Goal: Task Accomplishment & Management: Manage account settings

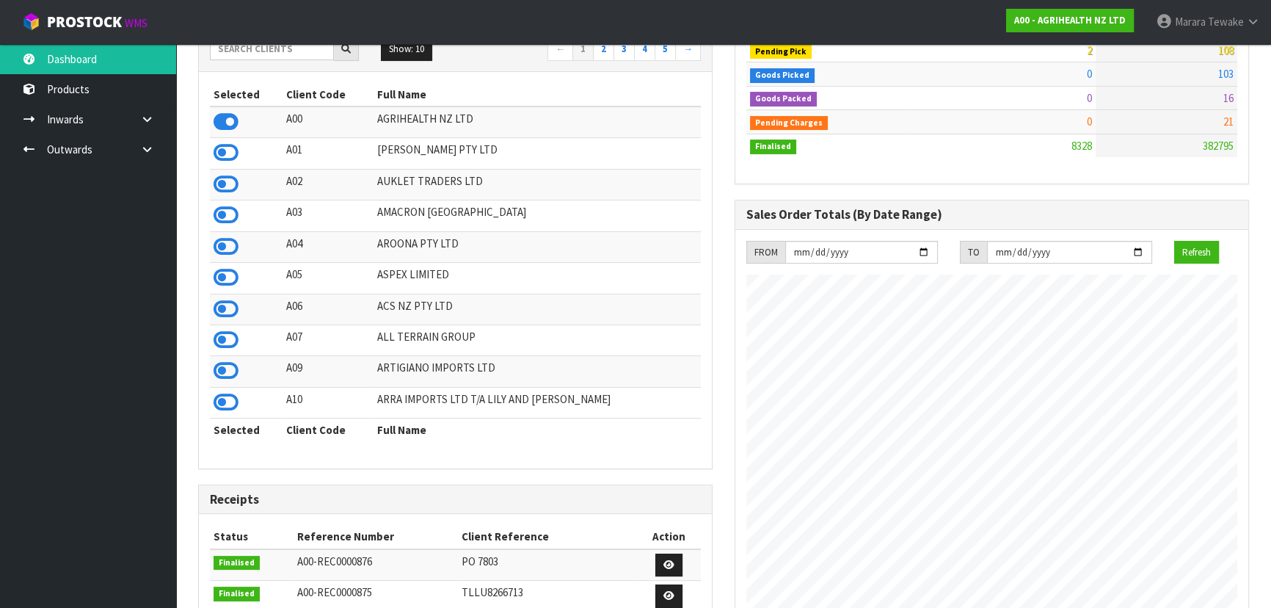
scroll to position [66, 0]
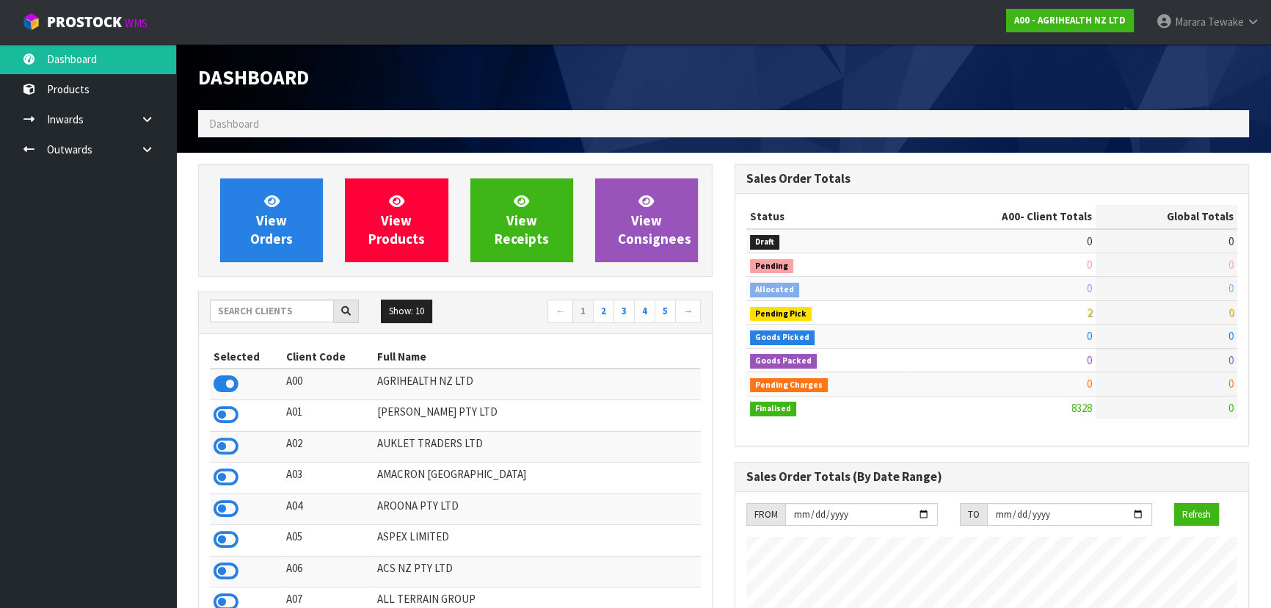
scroll to position [1110, 536]
click at [291, 317] on input "text" at bounding box center [272, 311] width 124 height 23
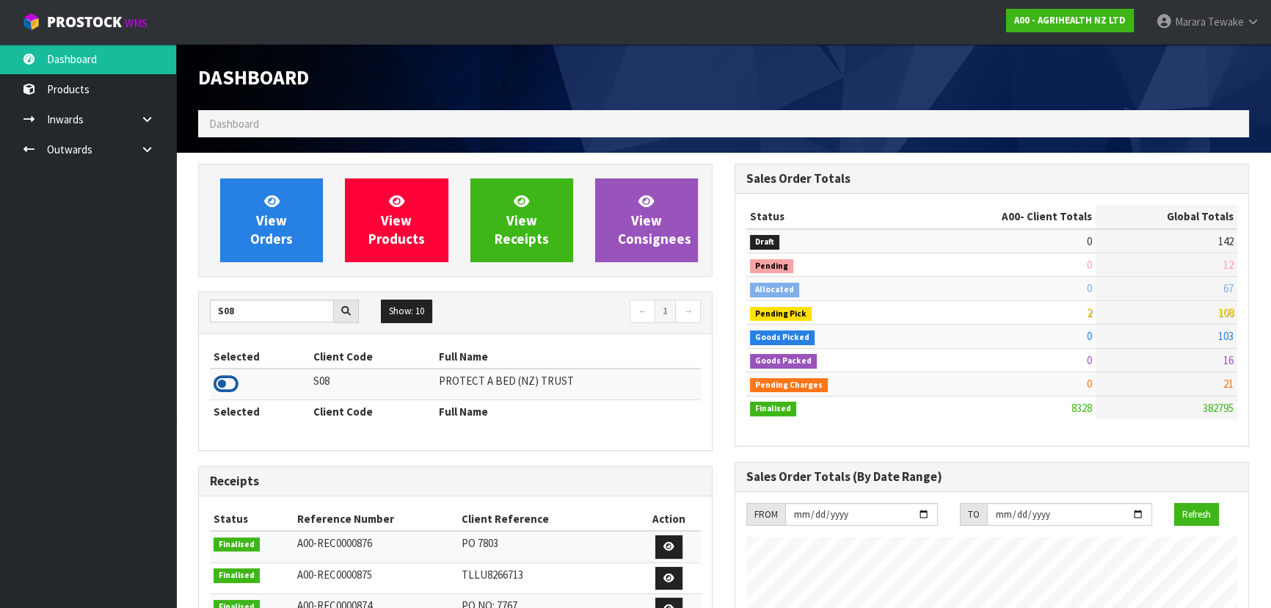
click at [227, 382] on icon at bounding box center [226, 384] width 25 height 22
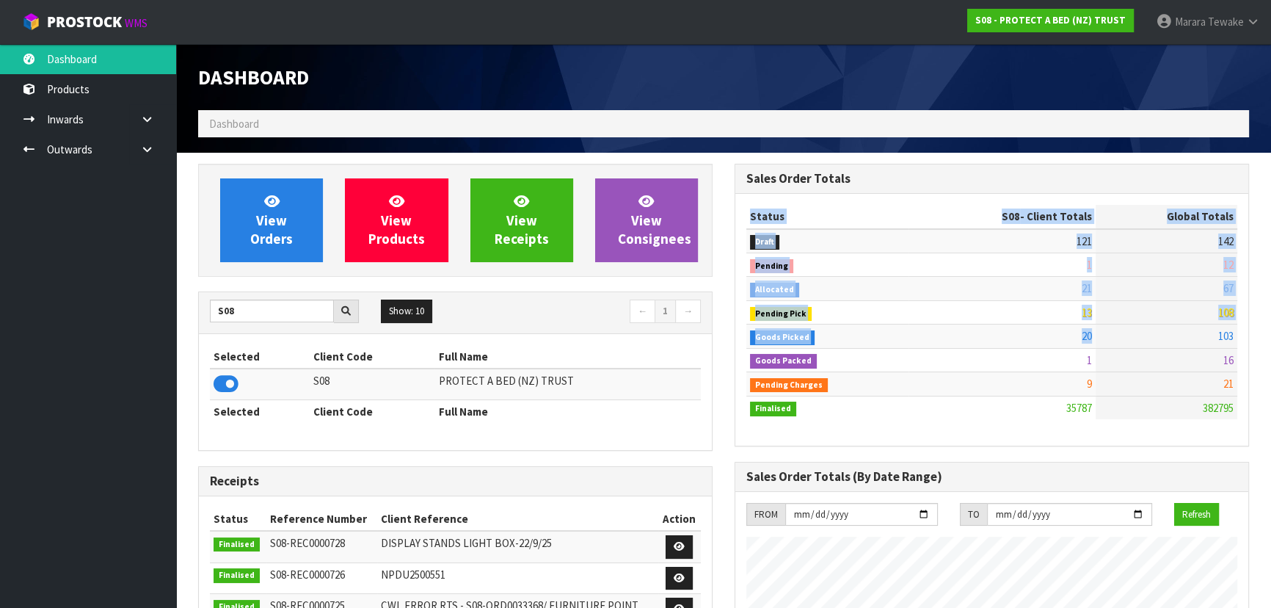
drag, startPoint x: 1205, startPoint y: 333, endPoint x: 1250, endPoint y: 322, distance: 46.8
click at [1169, 339] on td "103" at bounding box center [1167, 335] width 142 height 23
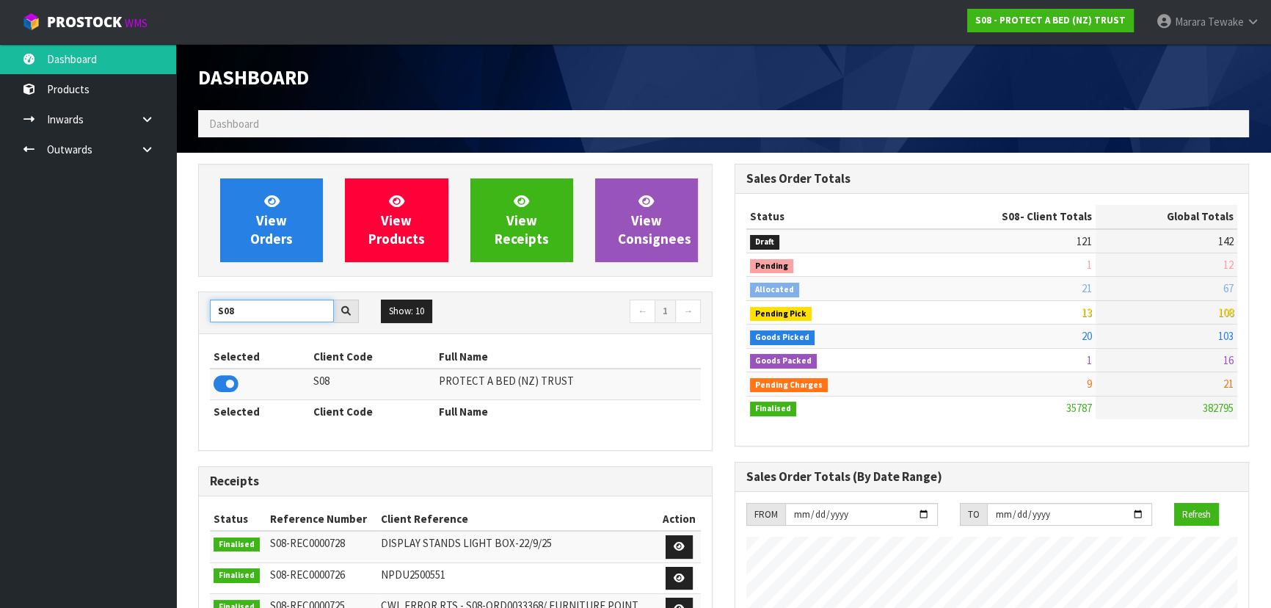
drag, startPoint x: 236, startPoint y: 308, endPoint x: 125, endPoint y: 241, distance: 130.4
click at [163, 280] on body "Toggle navigation ProStock WMS S08 - PROTECT A BED (NZ) TRUST Marara Tewake Log…" at bounding box center [635, 304] width 1271 height 608
click at [228, 382] on icon at bounding box center [226, 384] width 25 height 22
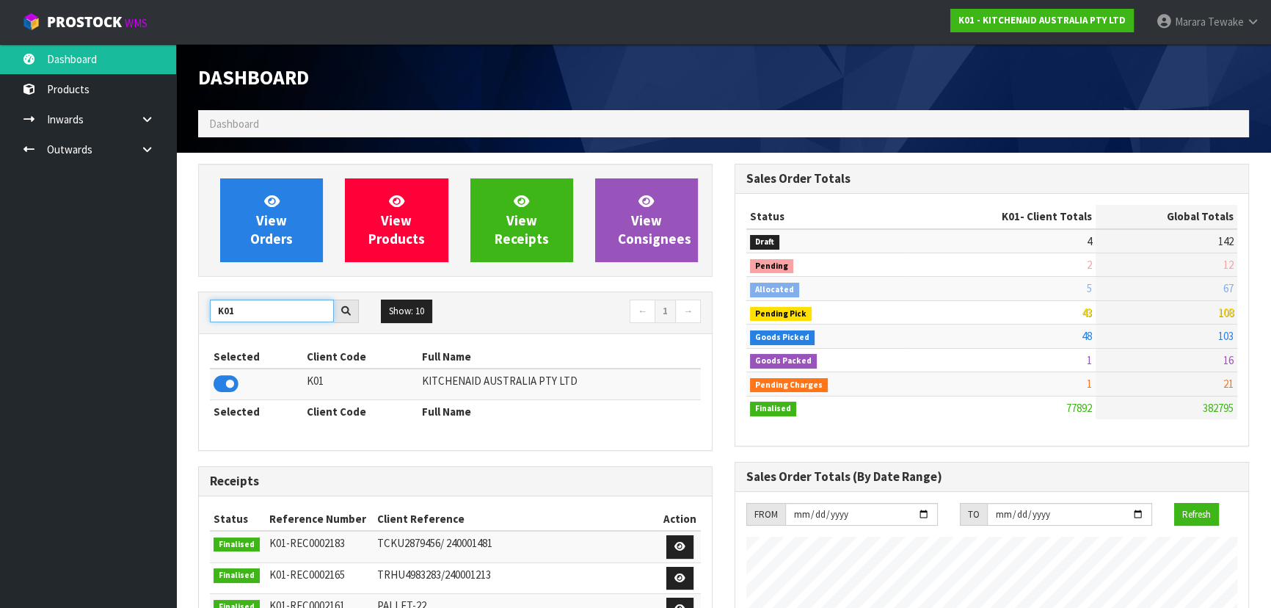
drag, startPoint x: 250, startPoint y: 311, endPoint x: 172, endPoint y: 317, distance: 78.8
click at [172, 317] on body "Toggle navigation ProStock WMS K01 - KITCHENAID AUSTRALIA PTY LTD Marara Tewake…" at bounding box center [635, 304] width 1271 height 608
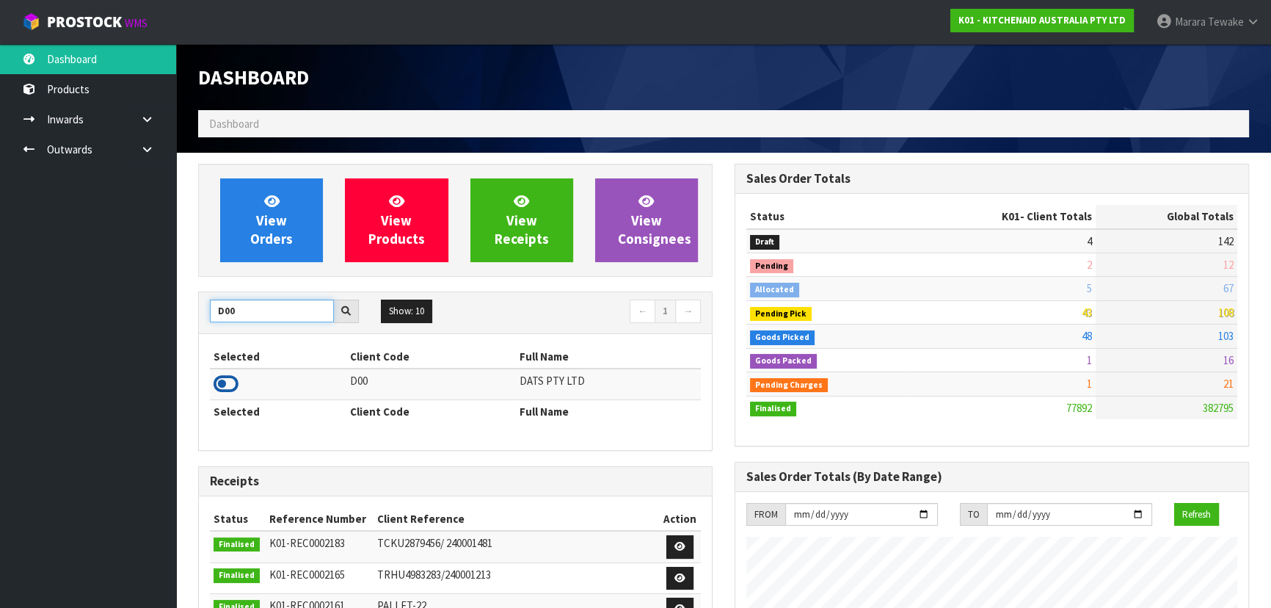
type input "D00"
click at [227, 386] on icon at bounding box center [226, 384] width 25 height 22
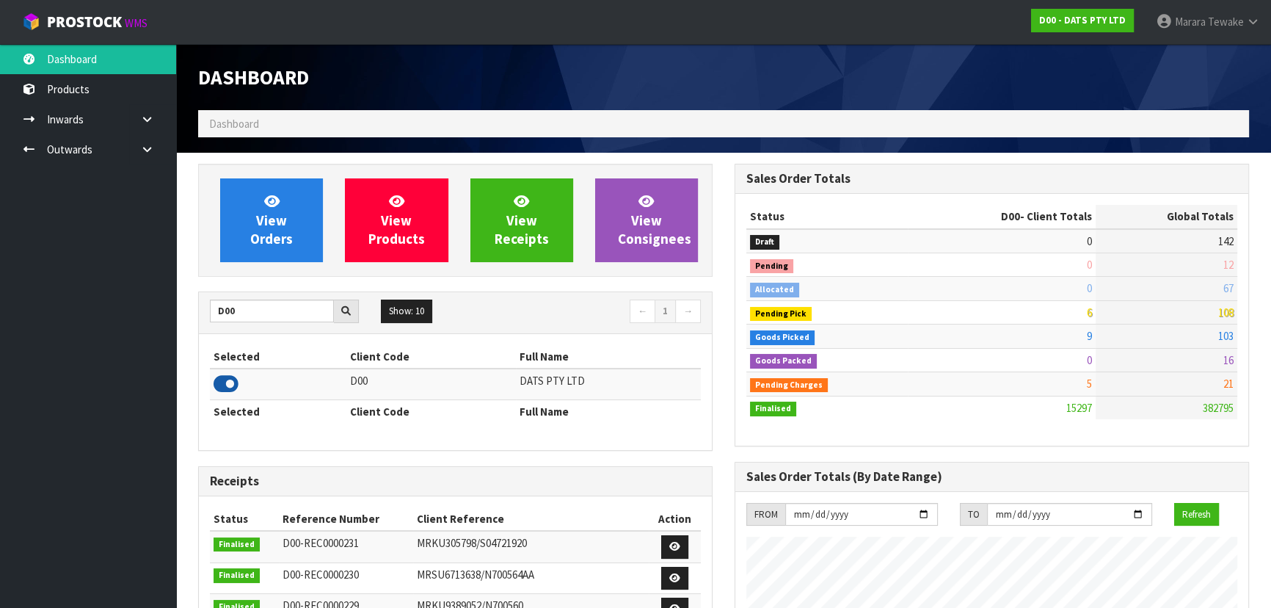
scroll to position [1141, 536]
drag, startPoint x: 221, startPoint y: 316, endPoint x: 193, endPoint y: 311, distance: 28.4
click at [194, 312] on div "View Orders View Products View Receipts View Consignees D00 Show: 10 5 10 25 50…" at bounding box center [455, 590] width 537 height 852
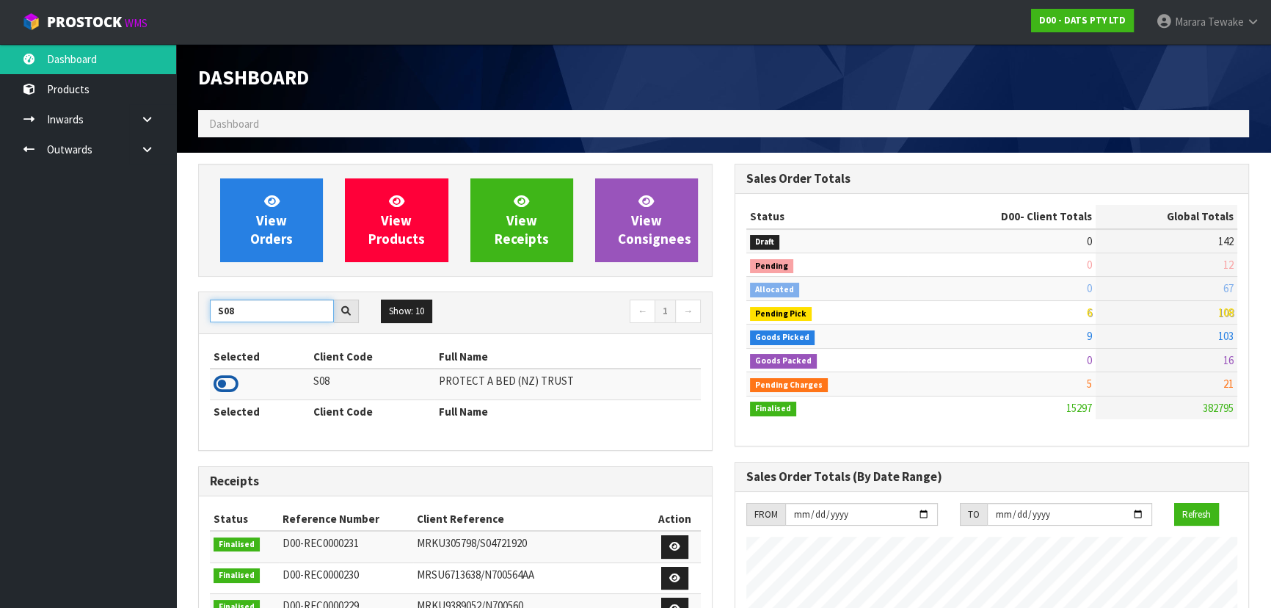
type input "S08"
click at [226, 392] on icon at bounding box center [226, 384] width 25 height 22
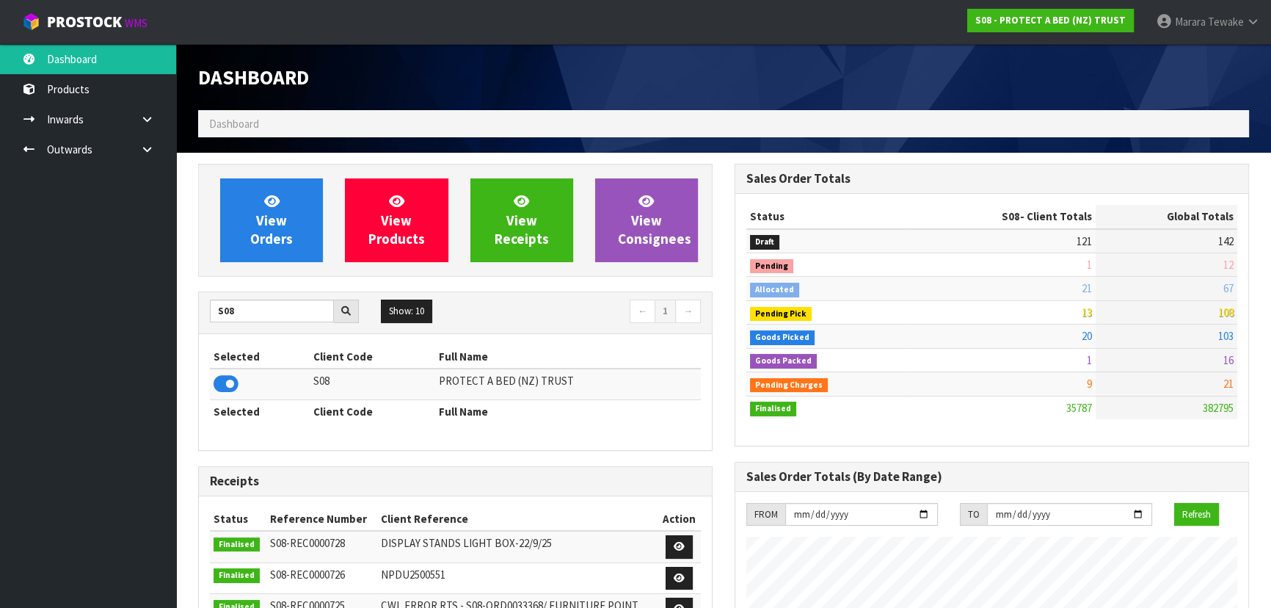
scroll to position [1110, 536]
click at [283, 236] on span "View Orders" at bounding box center [271, 219] width 43 height 55
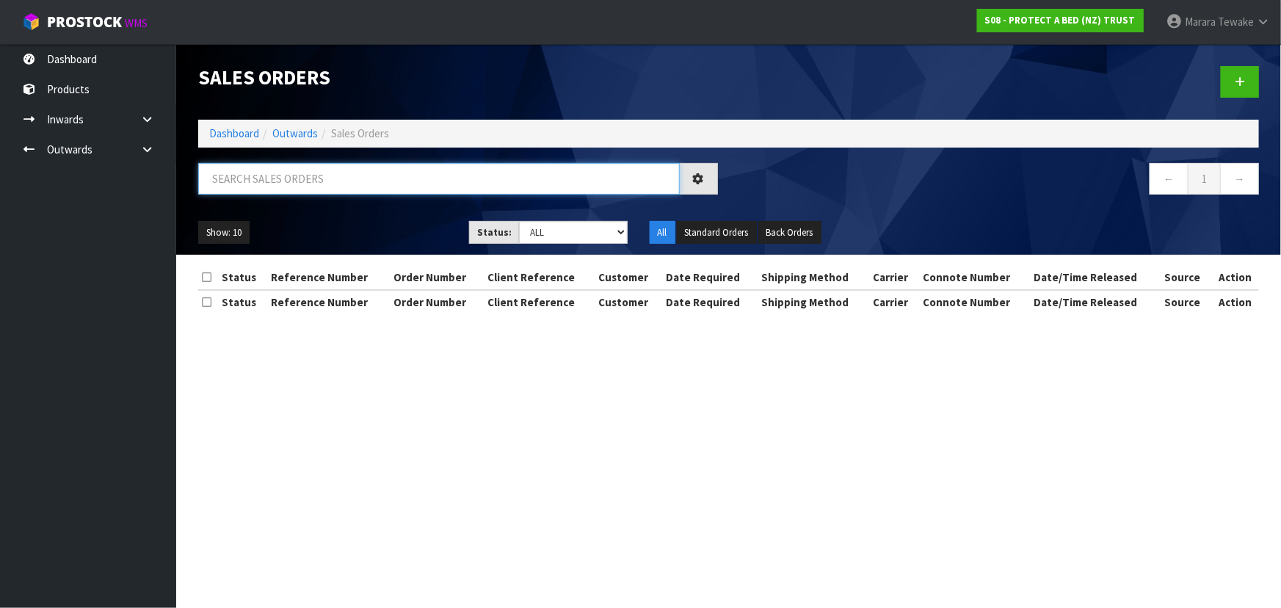
click at [250, 187] on input "text" at bounding box center [439, 179] width 482 height 32
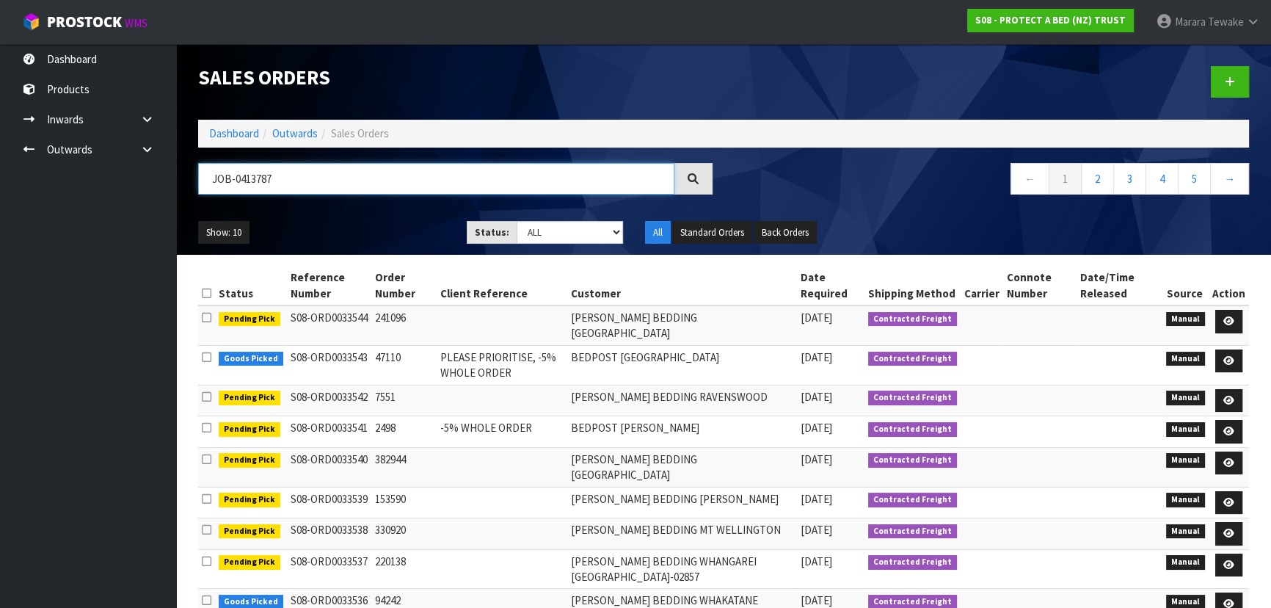
type input "JOB-0413787"
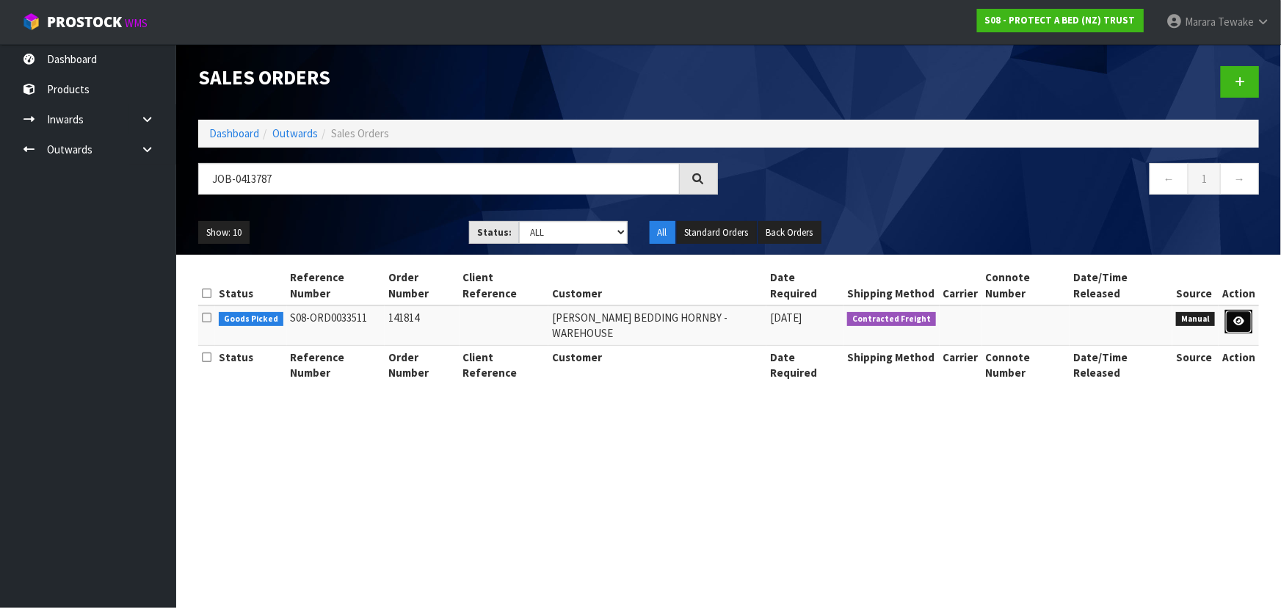
click at [1233, 315] on link at bounding box center [1238, 321] width 27 height 23
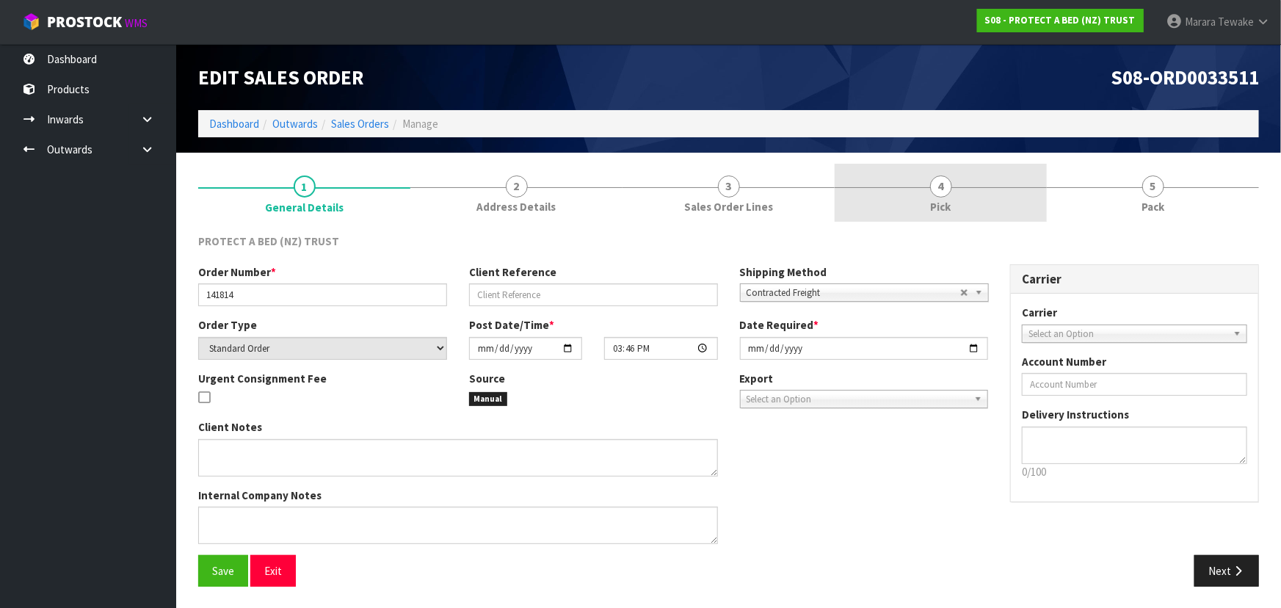
click at [954, 174] on link "4 Pick" at bounding box center [941, 193] width 212 height 58
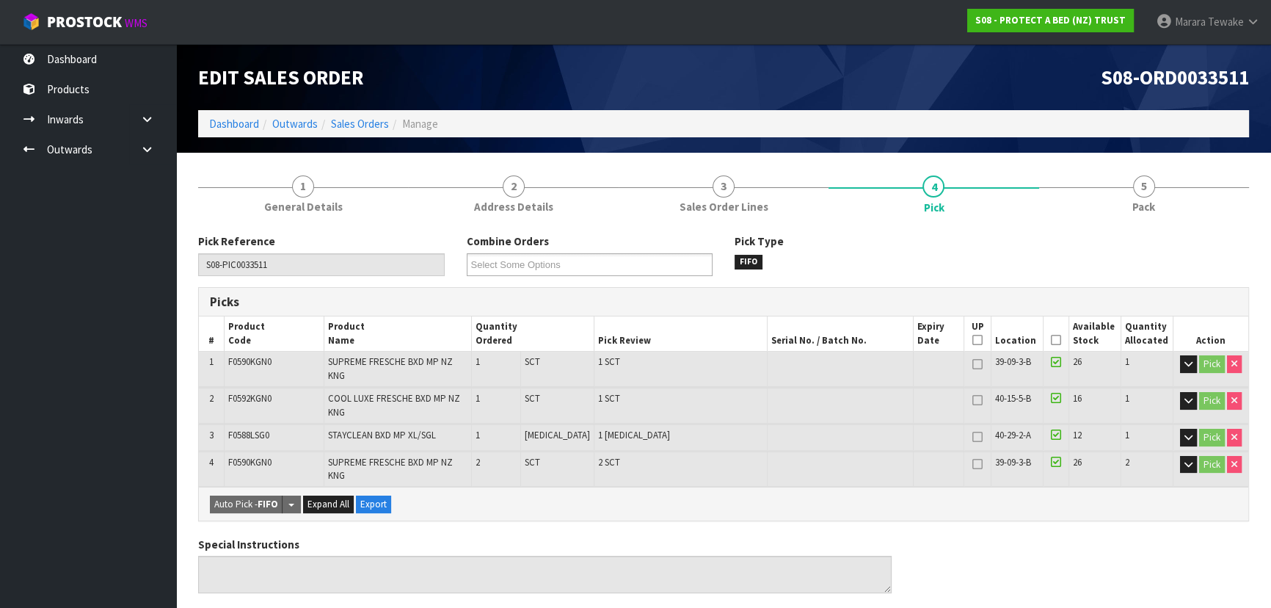
click at [1051, 340] on icon at bounding box center [1056, 340] width 10 height 1
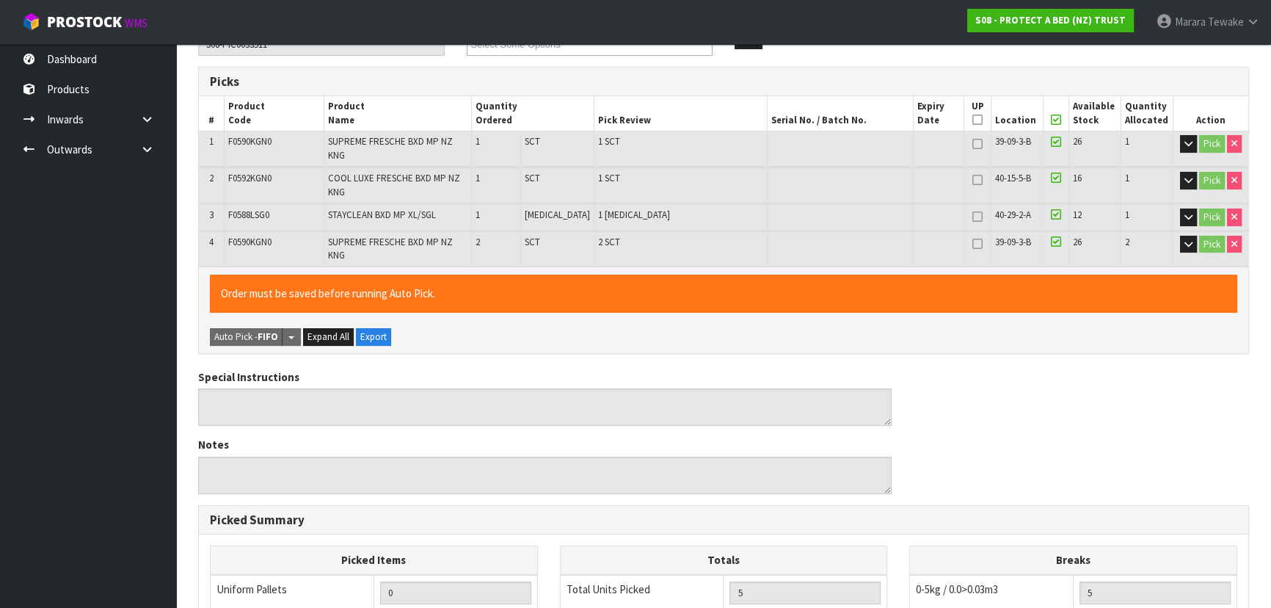
scroll to position [512, 0]
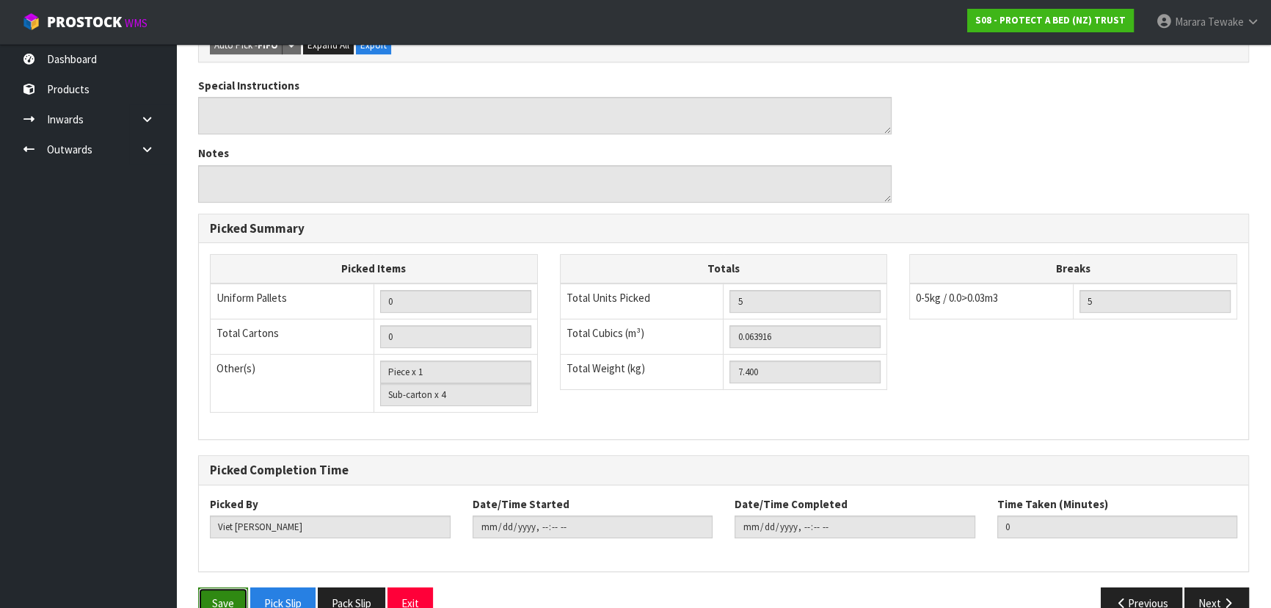
click at [214, 587] on button "Save" at bounding box center [223, 603] width 50 height 32
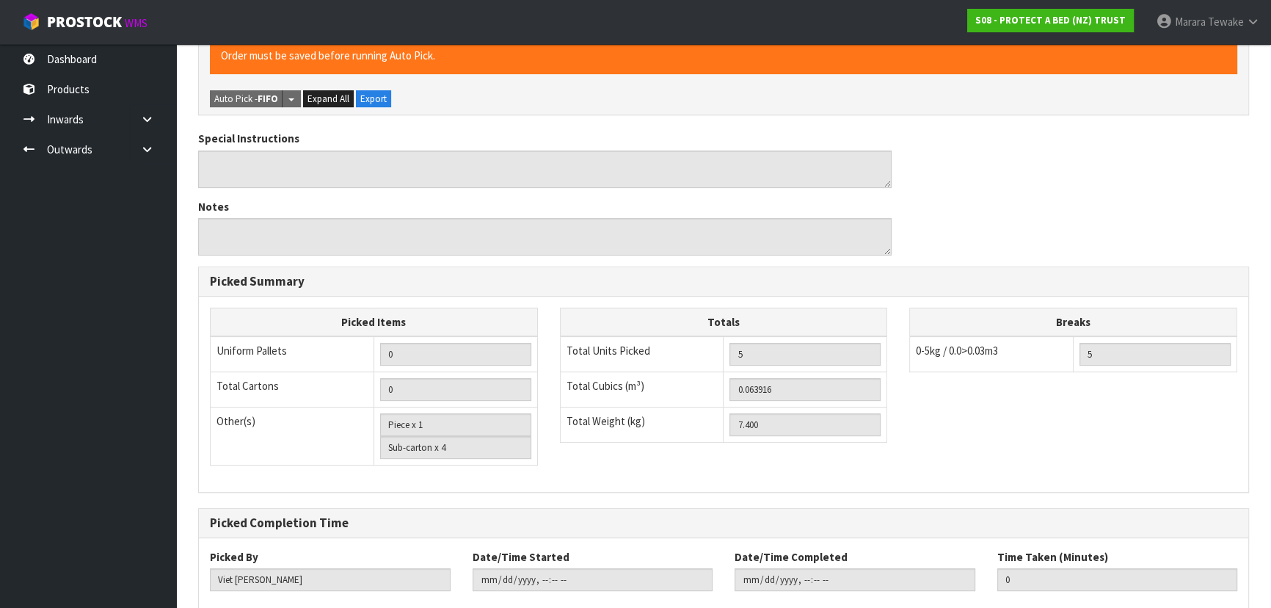
scroll to position [0, 0]
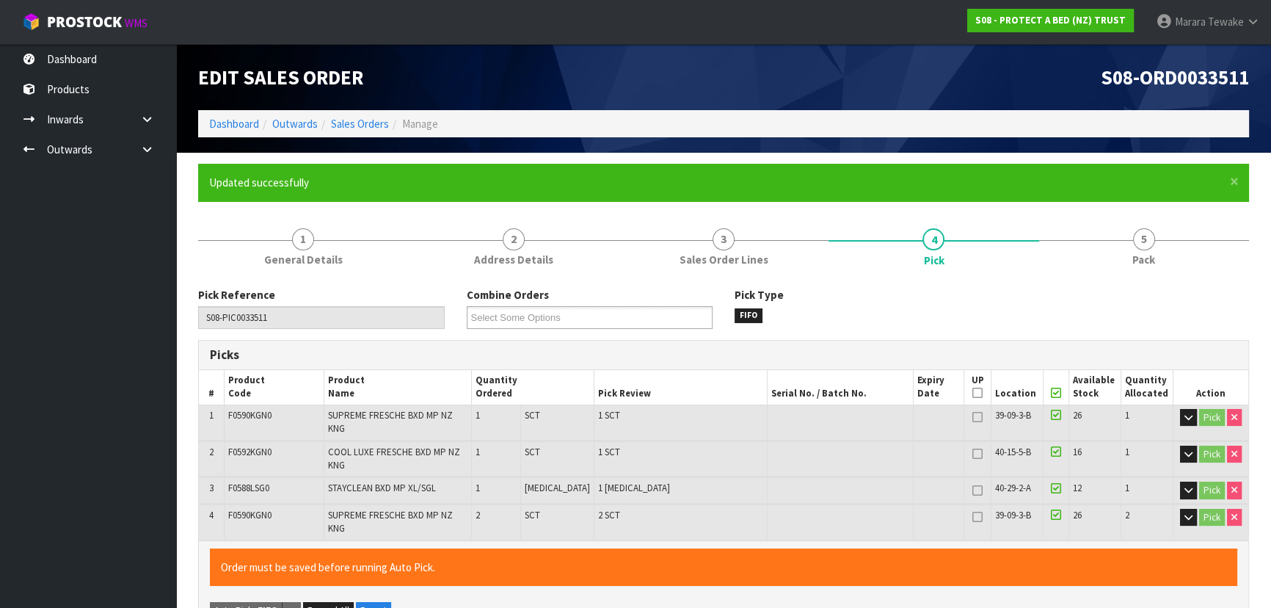
type input "Marara Tewake"
type input "2025-09-25T07:42:03"
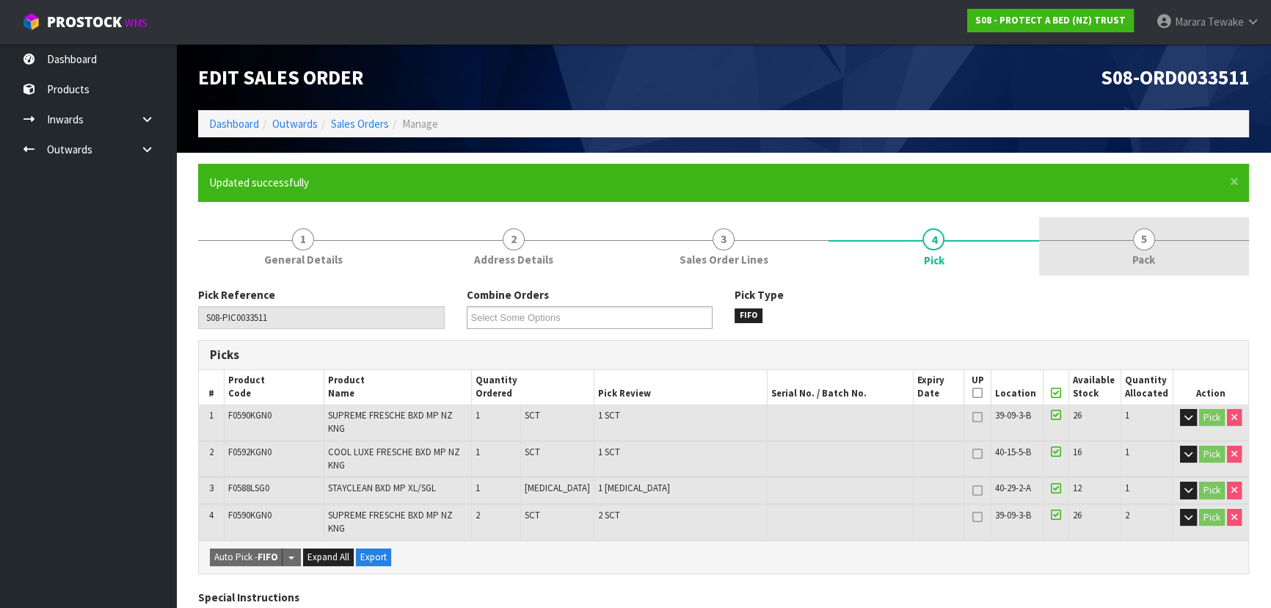
click at [1134, 248] on link "5 Pack" at bounding box center [1144, 246] width 210 height 58
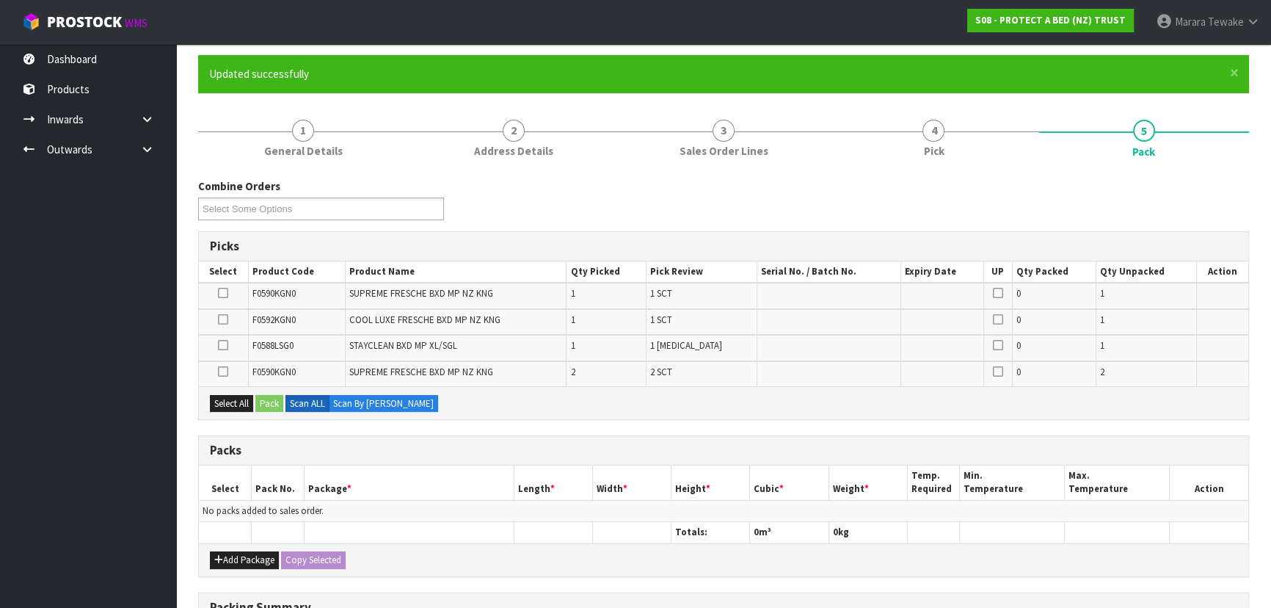
scroll to position [333, 0]
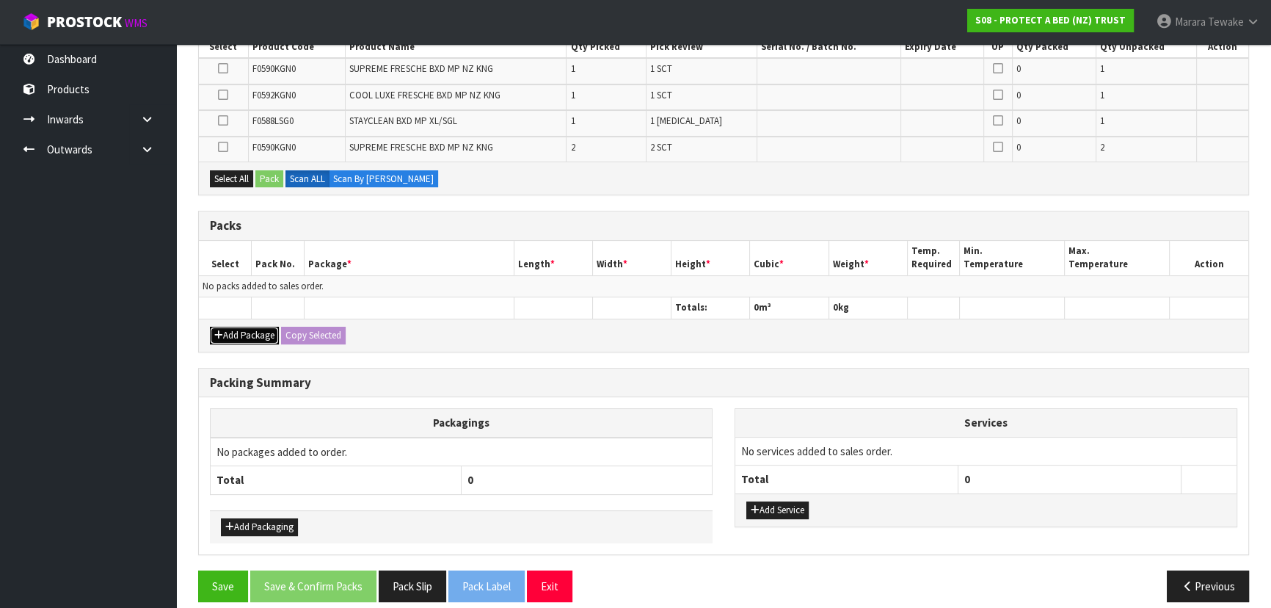
click at [250, 330] on button "Add Package" at bounding box center [244, 336] width 69 height 18
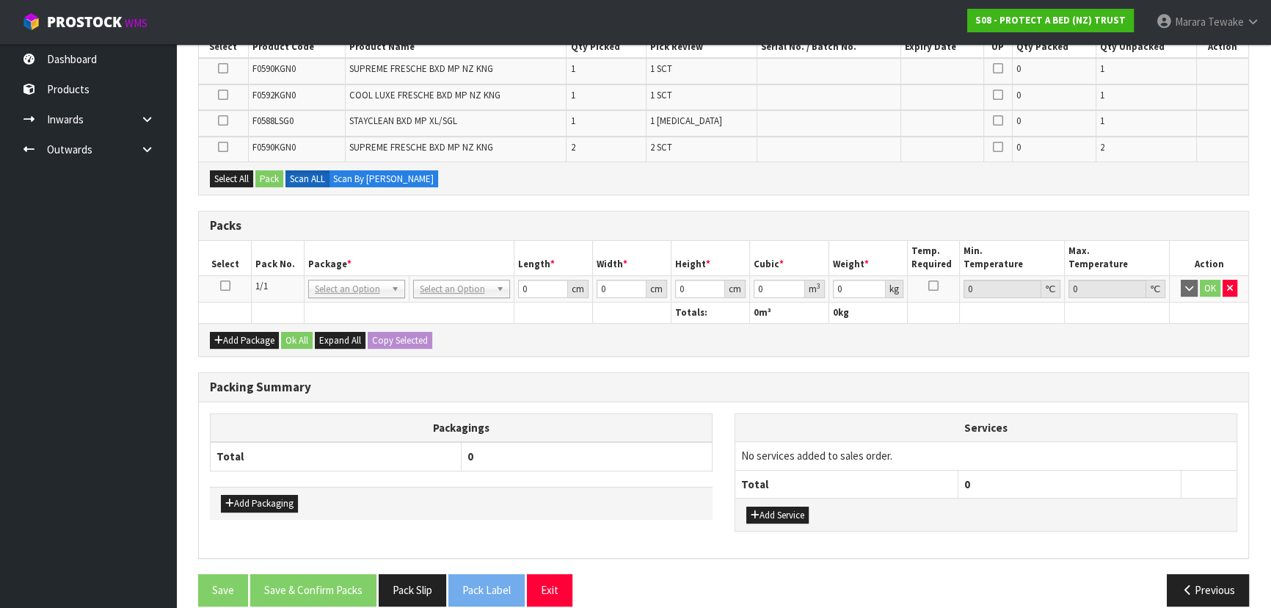
click at [226, 286] on icon at bounding box center [225, 286] width 10 height 1
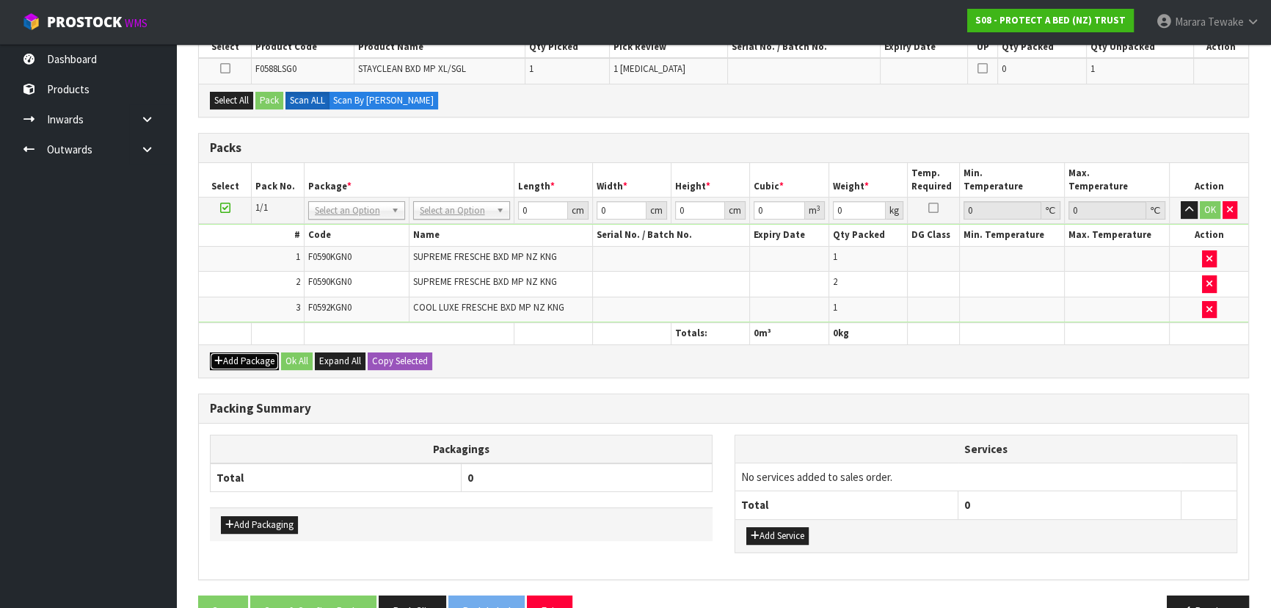
click at [228, 354] on button "Add Package" at bounding box center [244, 361] width 69 height 18
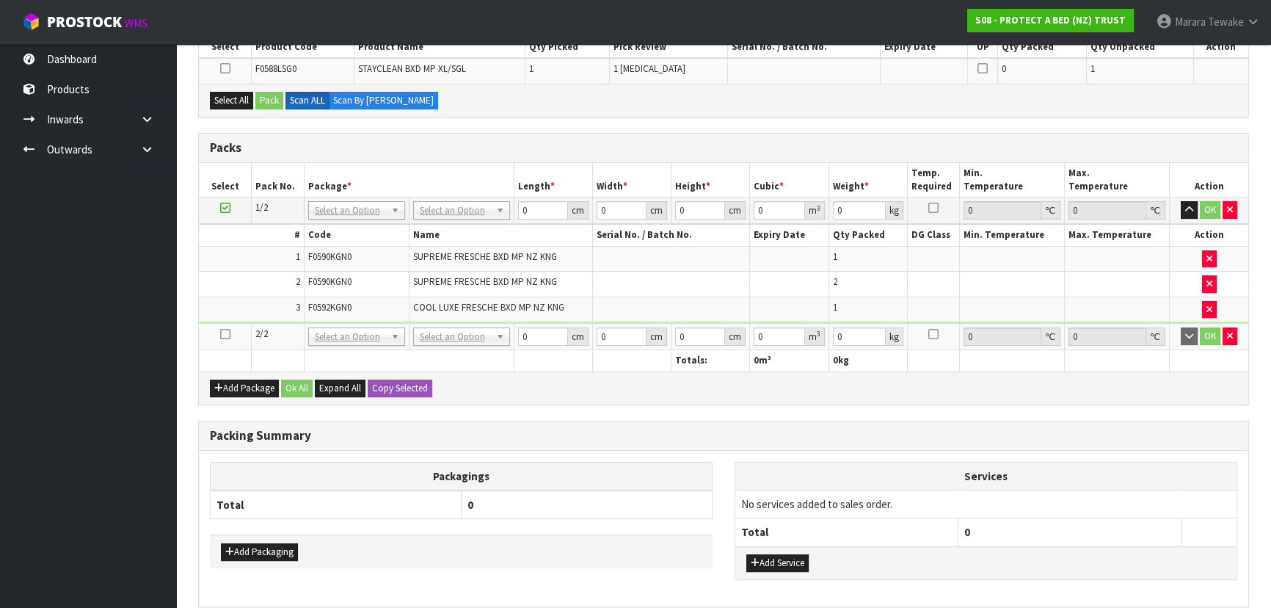
click at [223, 334] on icon at bounding box center [225, 334] width 10 height 1
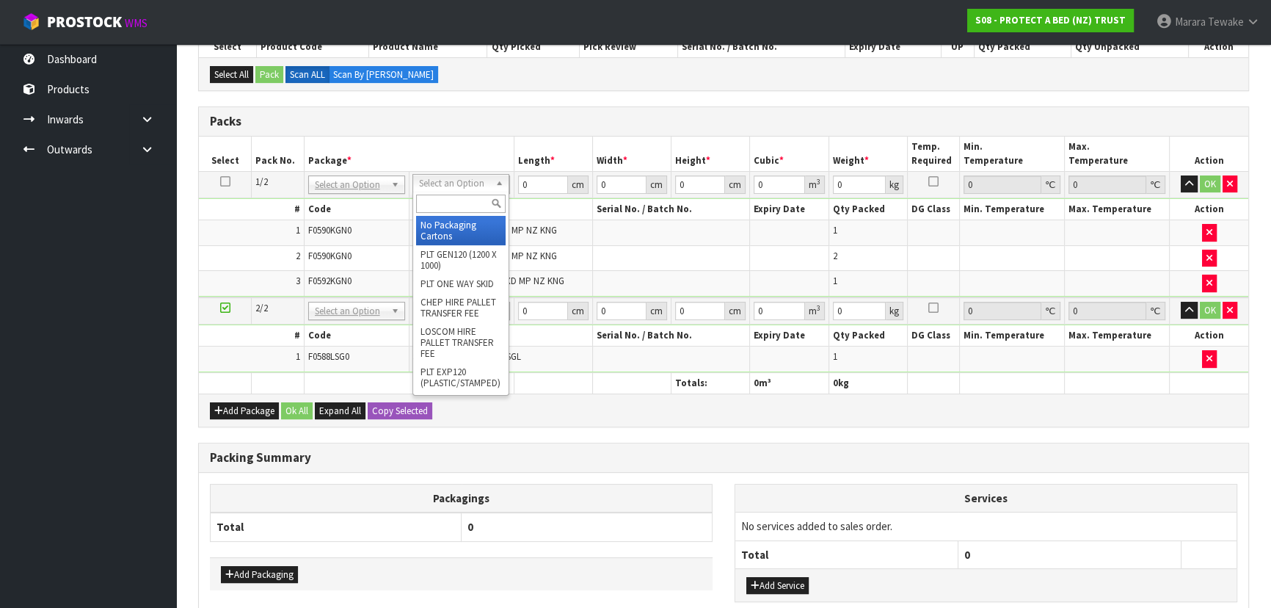
click at [452, 202] on input "text" at bounding box center [461, 204] width 90 height 18
type input "OC"
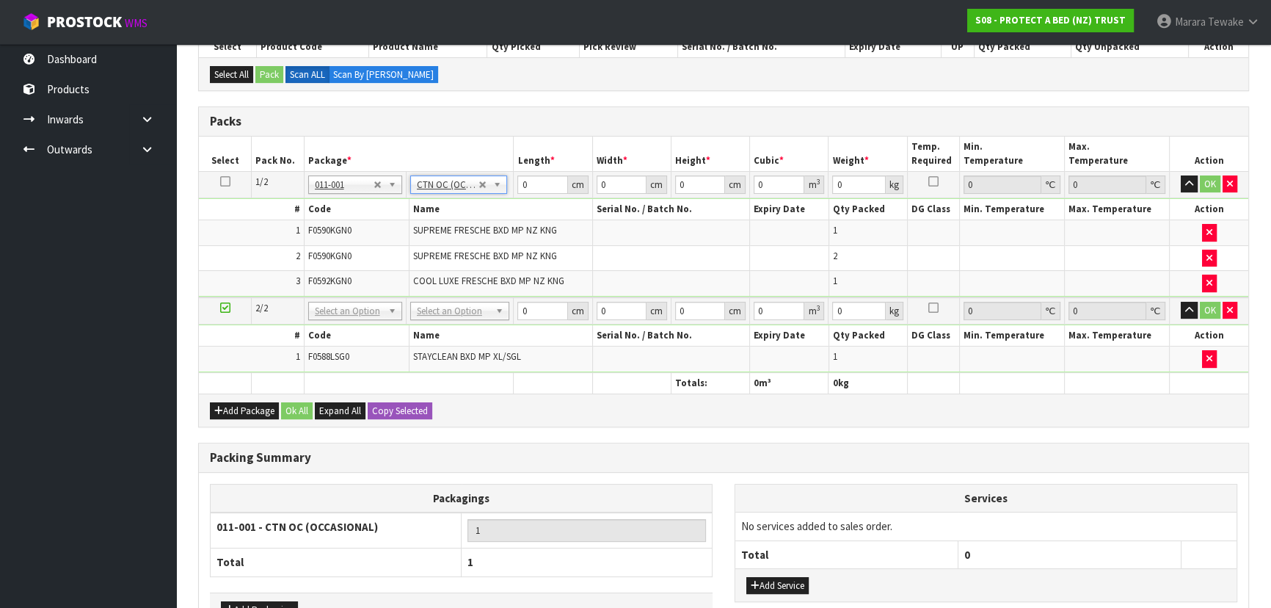
type input "6.6"
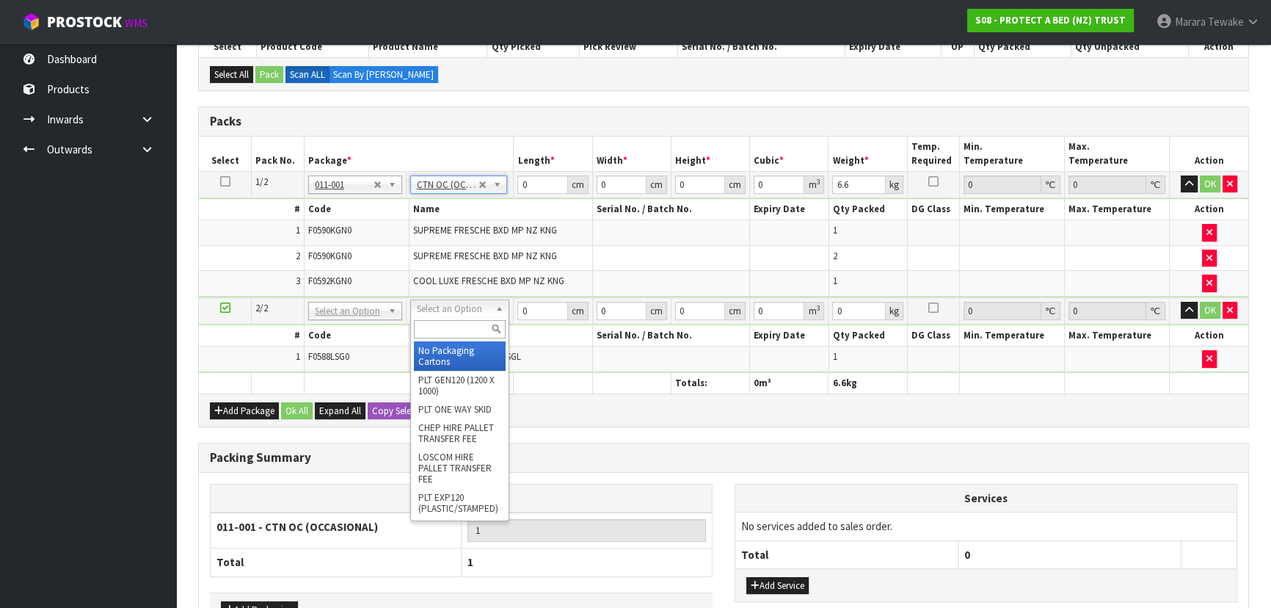
drag, startPoint x: 455, startPoint y: 307, endPoint x: 450, endPoint y: 336, distance: 29.8
click at [450, 335] on input "text" at bounding box center [460, 329] width 92 height 18
type input "OC"
type input "2"
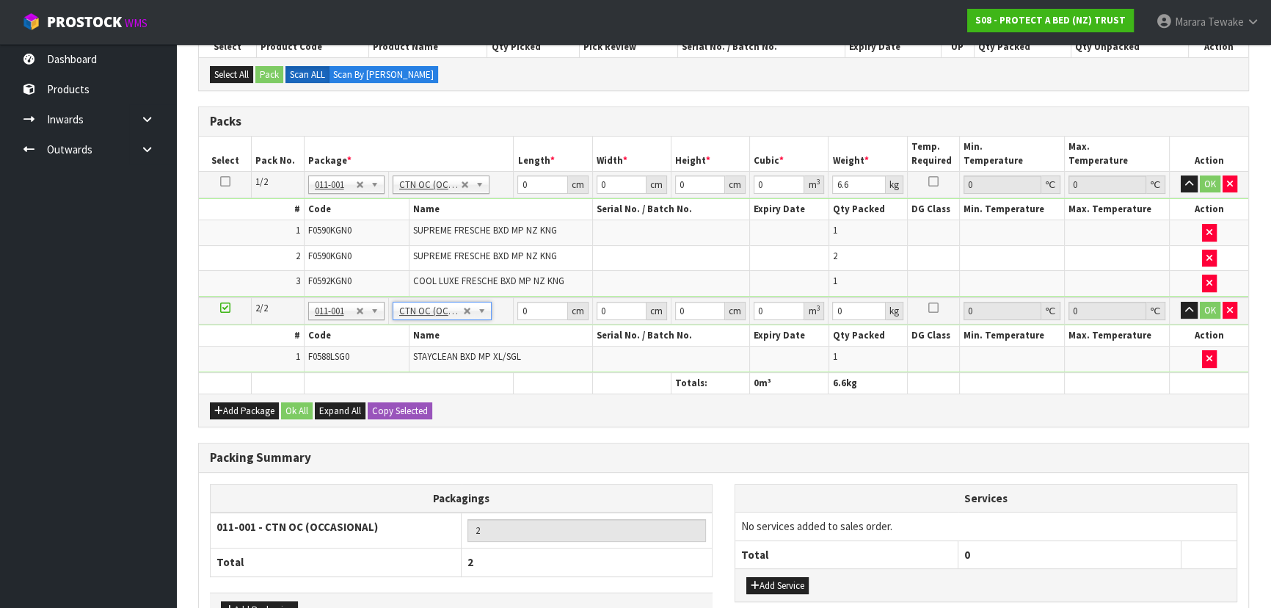
type input "0.8"
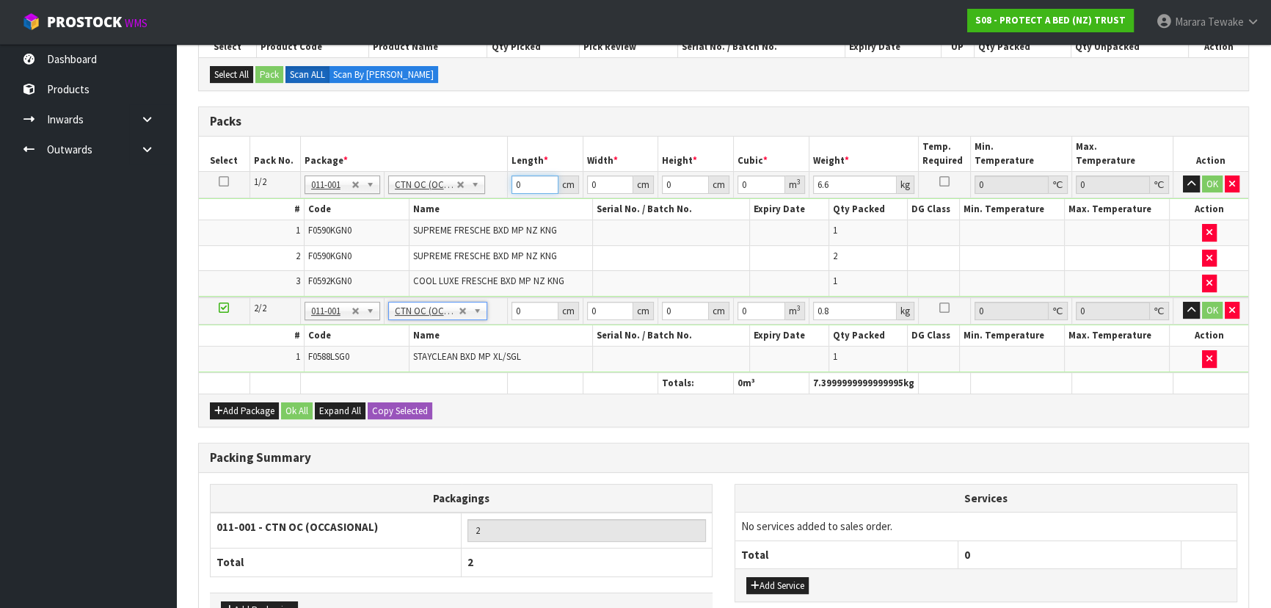
drag, startPoint x: 535, startPoint y: 178, endPoint x: 448, endPoint y: 132, distance: 98.8
click at [460, 150] on table "Select Pack No. Package * Length * Width * Height * Cubic * Weight * Temp. Requ…" at bounding box center [724, 265] width 1050 height 257
type input "59"
type input "4"
type input "1"
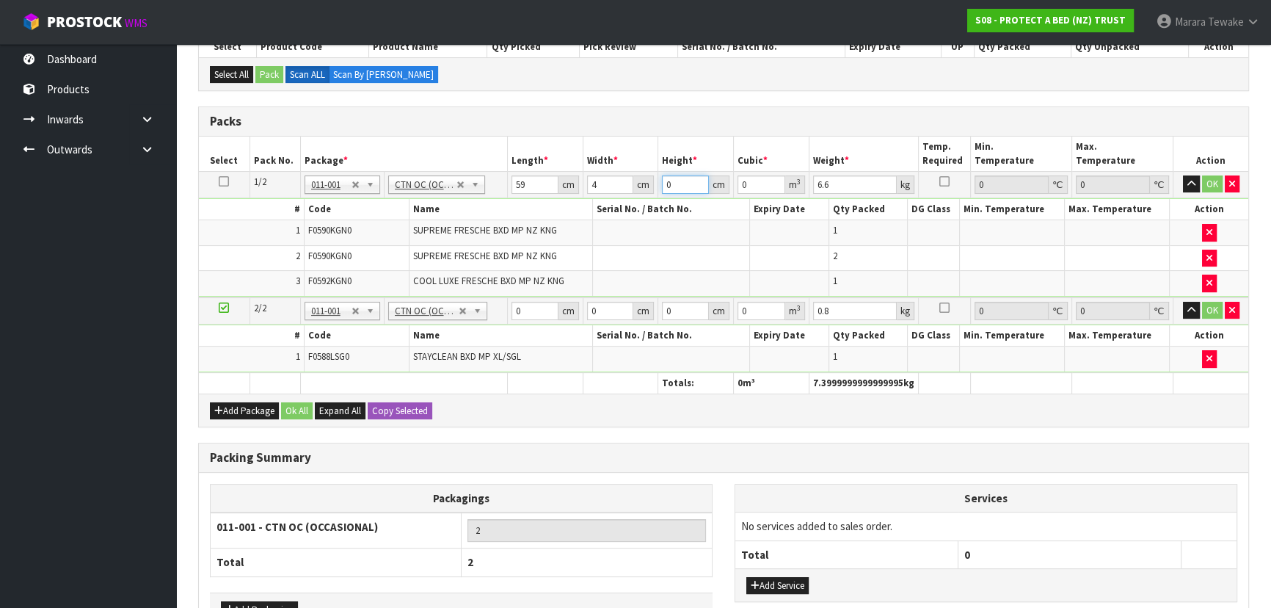
type input "0.000236"
type input "1"
type input "41"
type input "0.002419"
type input "41"
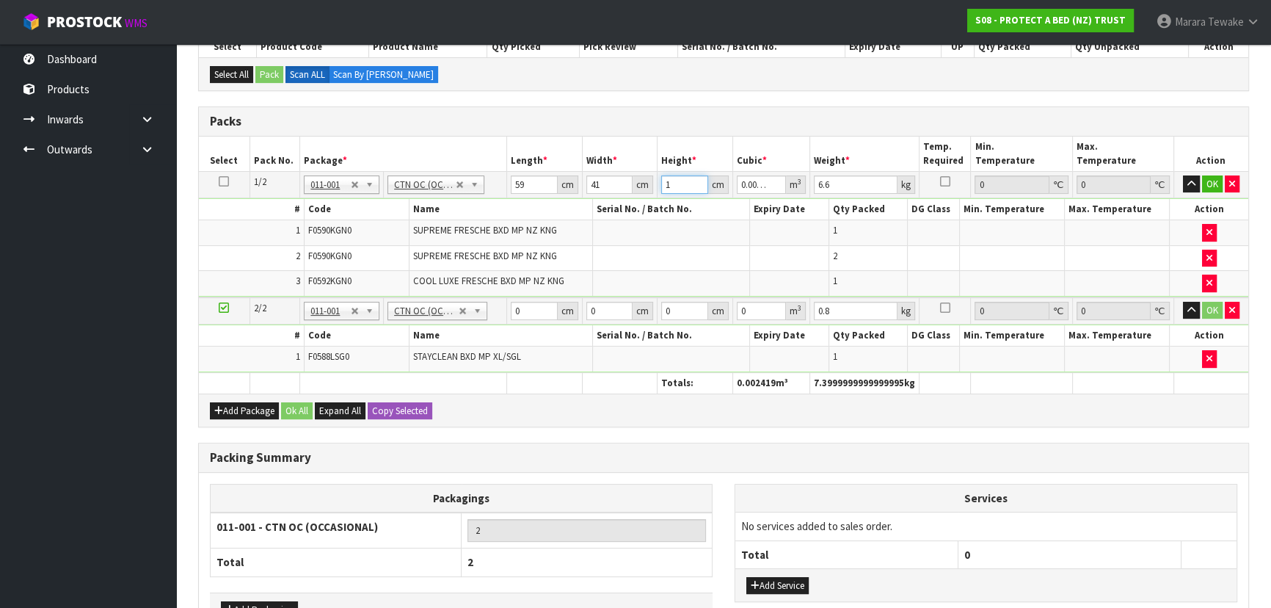
type input "3"
type input "0.007257"
type input "32"
type input "0.077408"
type input "32"
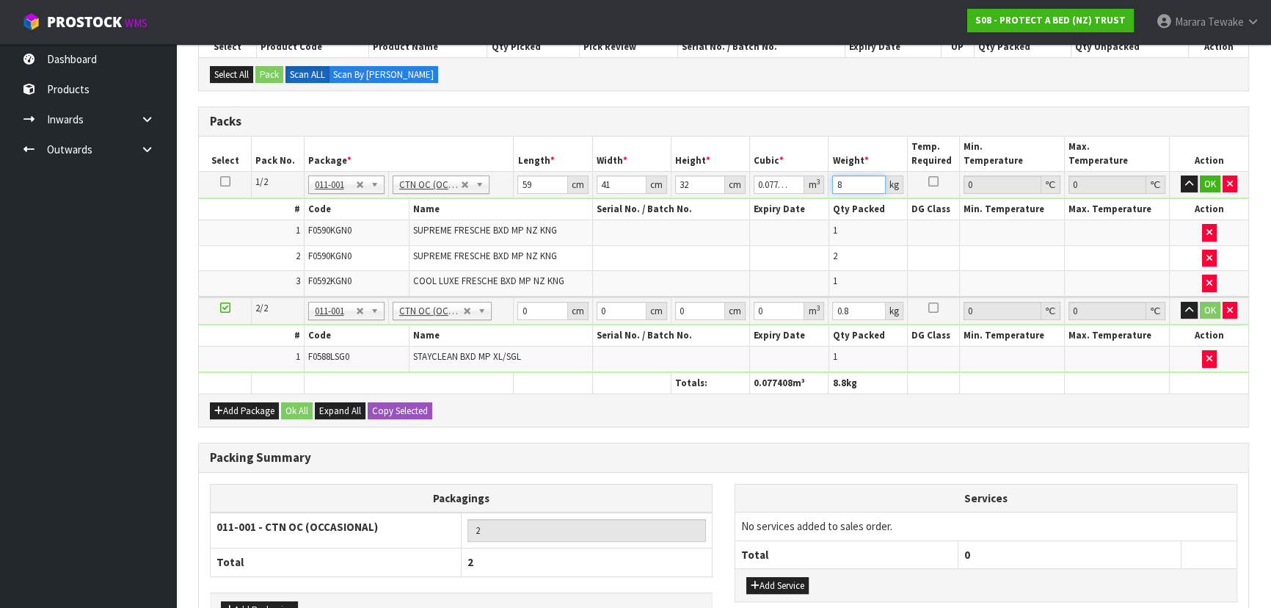
type input "8"
click at [1181, 175] on button "button" at bounding box center [1189, 184] width 17 height 18
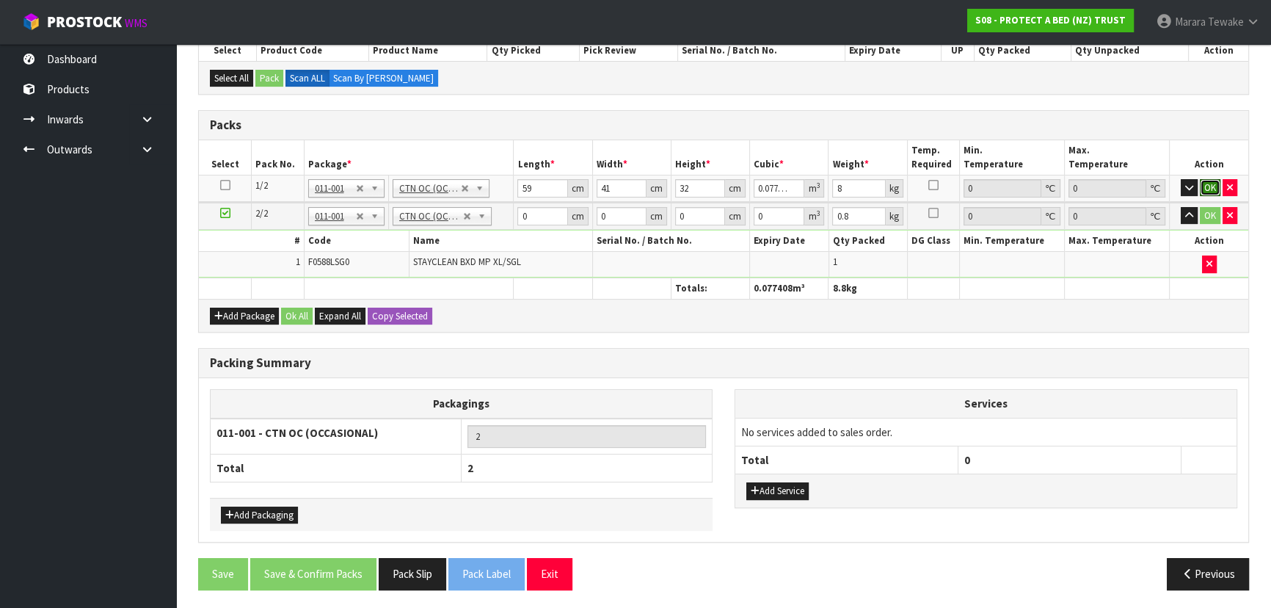
click button "OK" at bounding box center [1210, 188] width 21 height 18
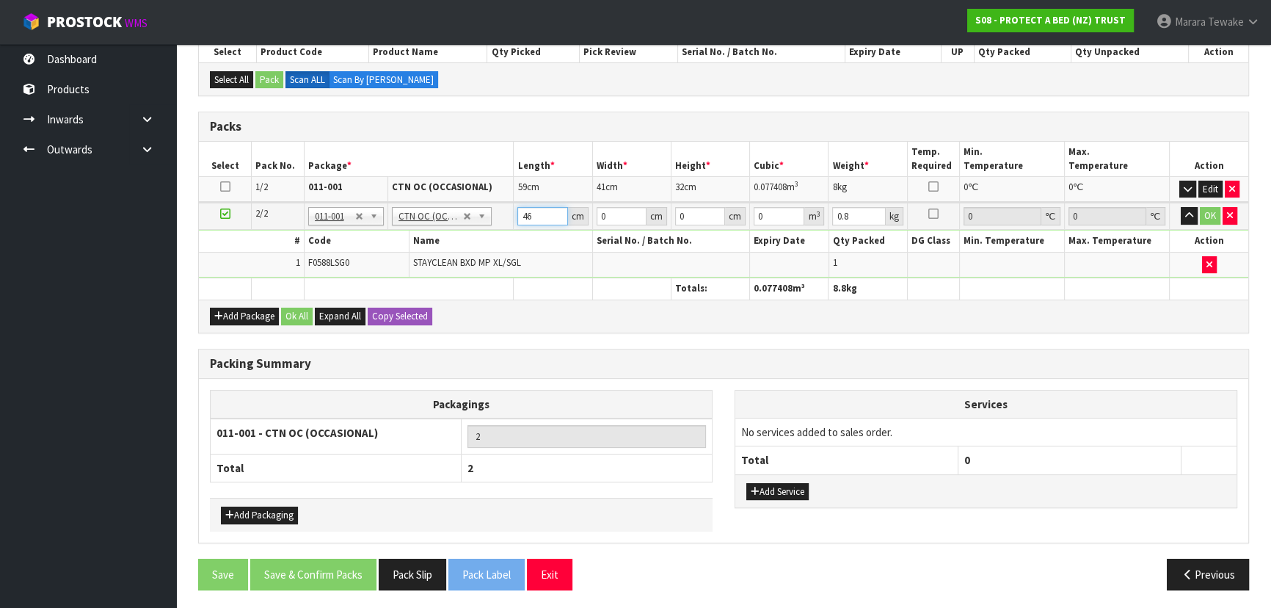
type input "46"
type input "34"
type input "1"
type input "0.001564"
type input "12"
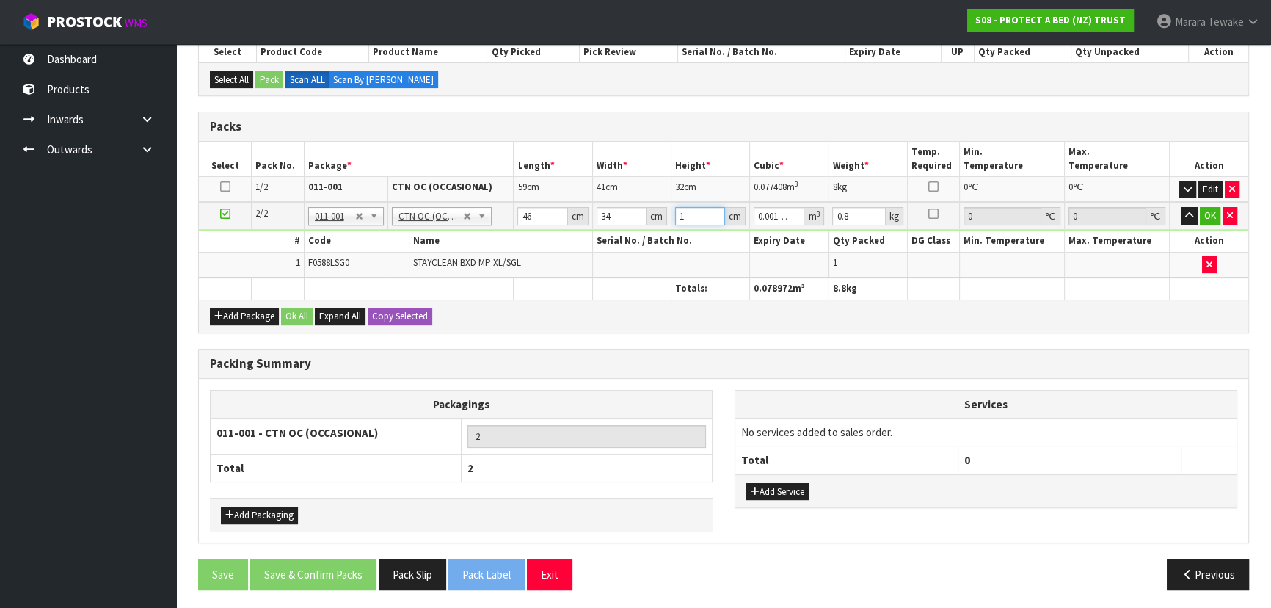
type input "0.018768"
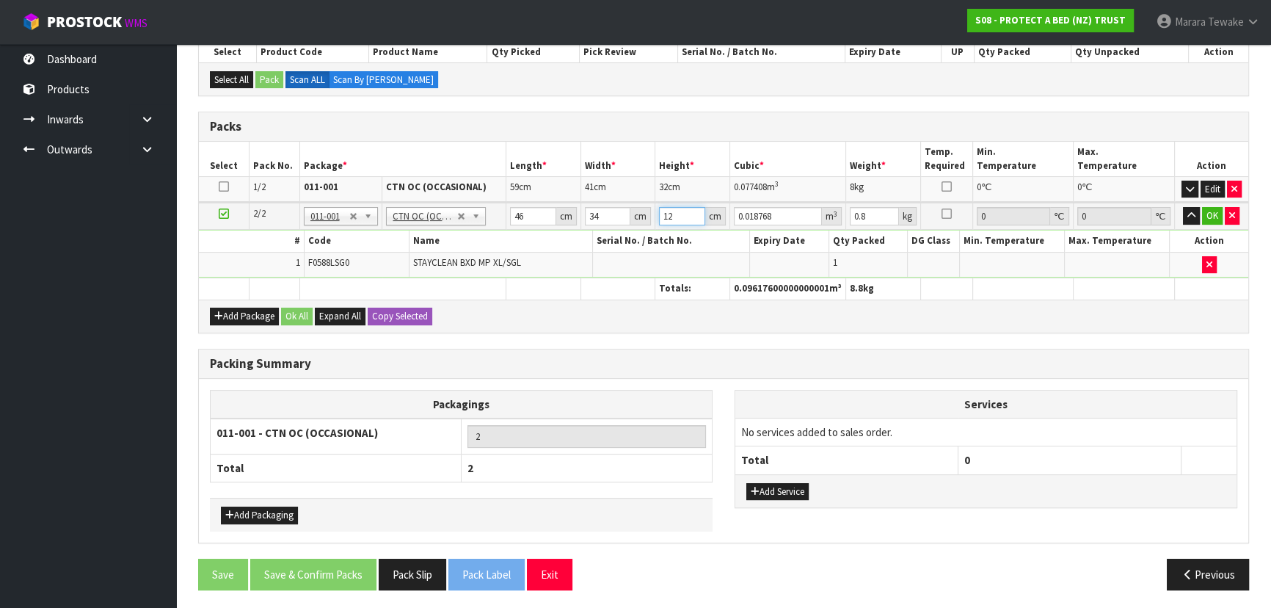
type input "12"
type input "2"
click at [1183, 207] on button "button" at bounding box center [1191, 216] width 17 height 18
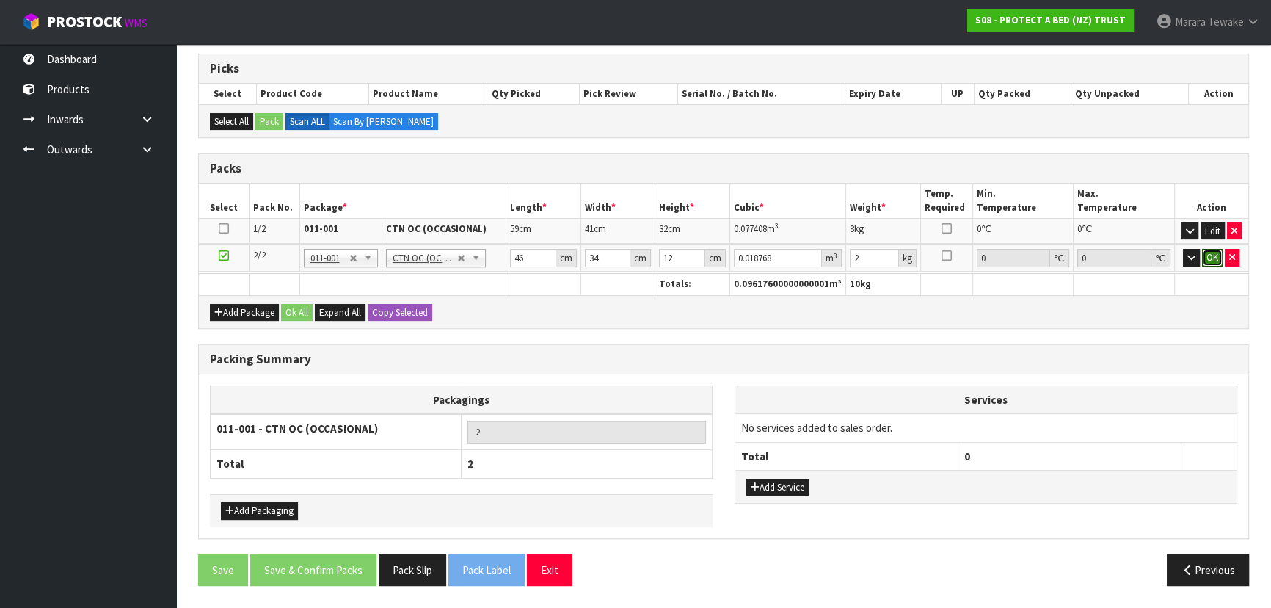
click button "OK" at bounding box center [1212, 258] width 21 height 18
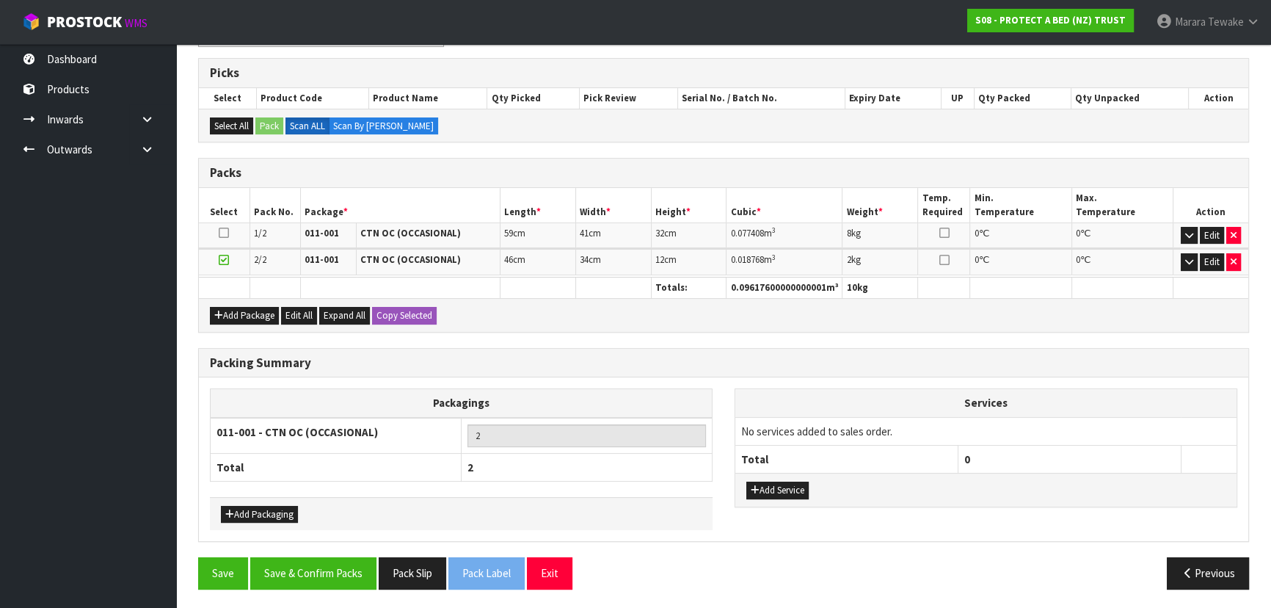
scroll to position [280, 0]
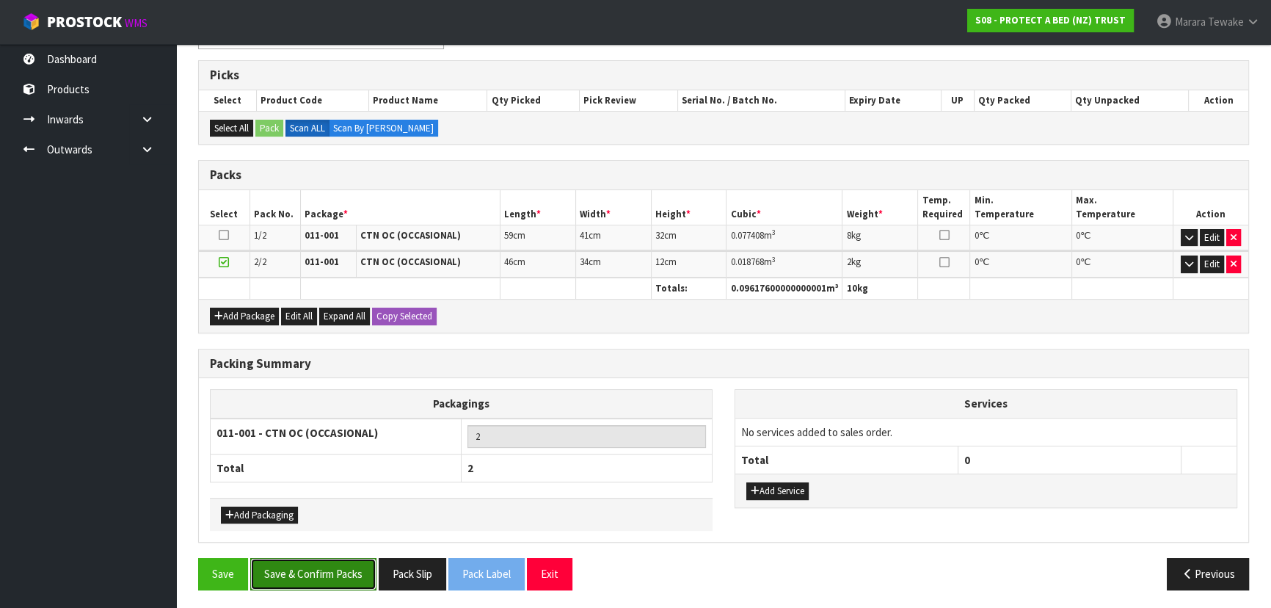
click at [310, 568] on button "Save & Confirm Packs" at bounding box center [313, 574] width 126 height 32
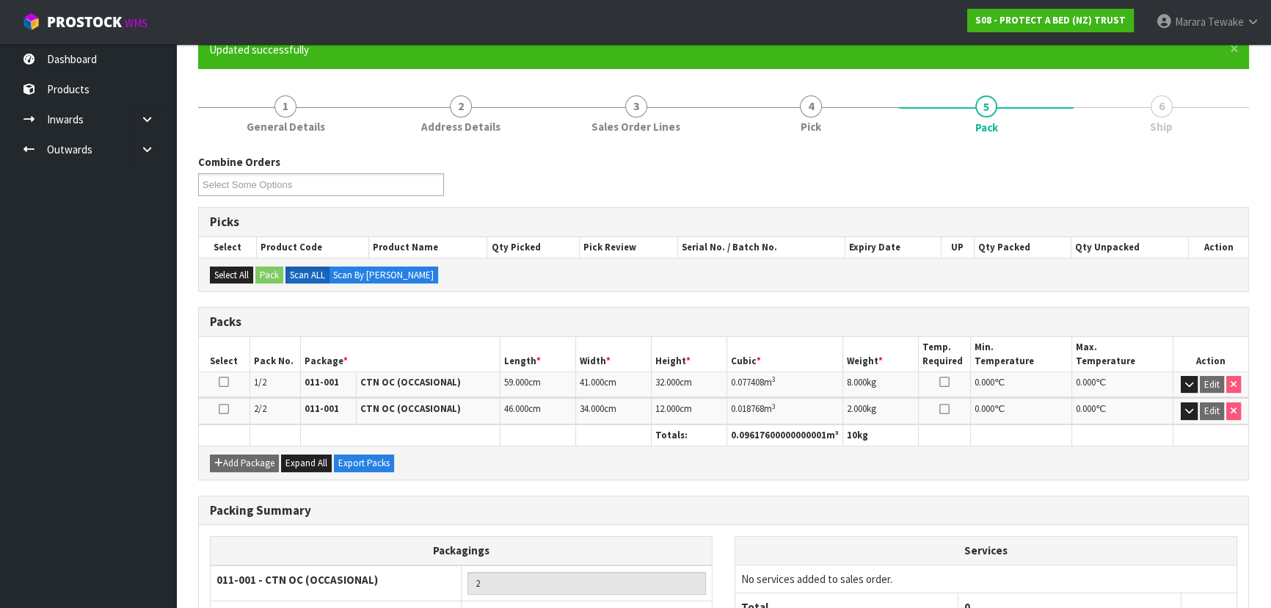
scroll to position [247, 0]
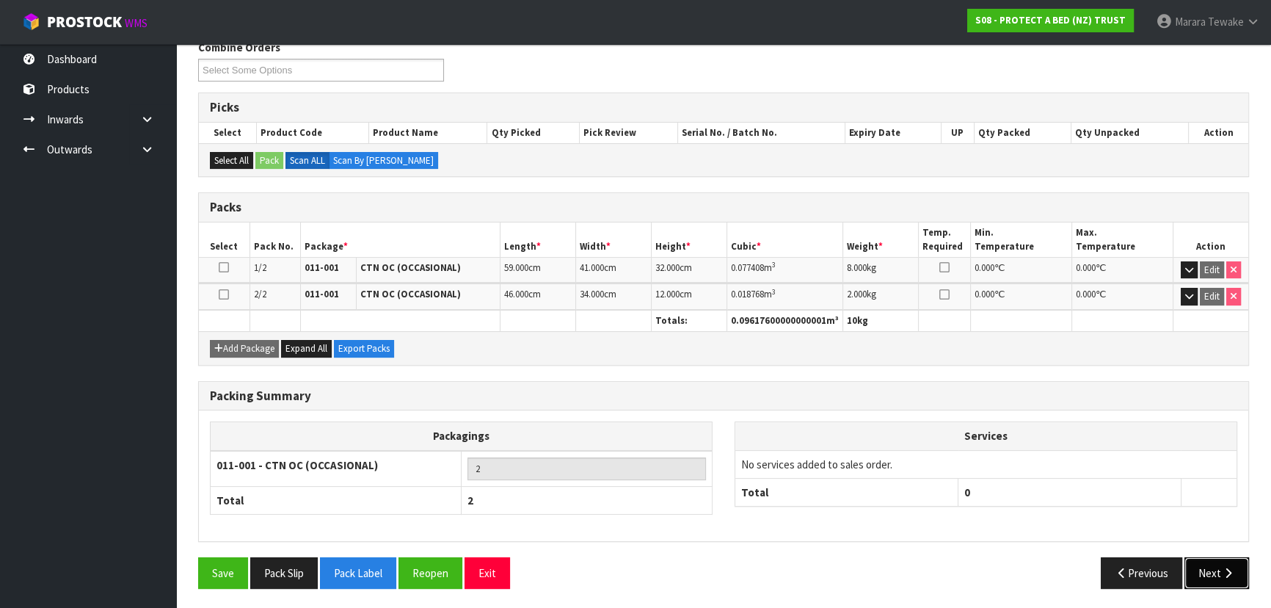
drag, startPoint x: 1231, startPoint y: 581, endPoint x: 969, endPoint y: 559, distance: 262.9
click at [1226, 576] on button "Next" at bounding box center [1217, 573] width 65 height 32
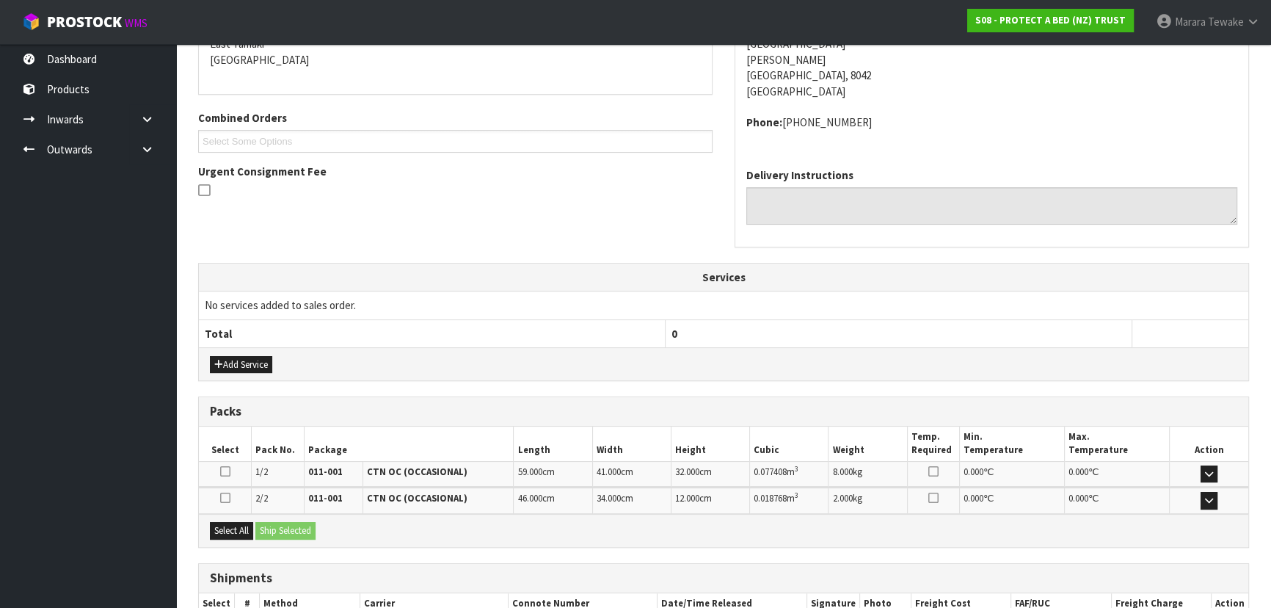
scroll to position [400, 0]
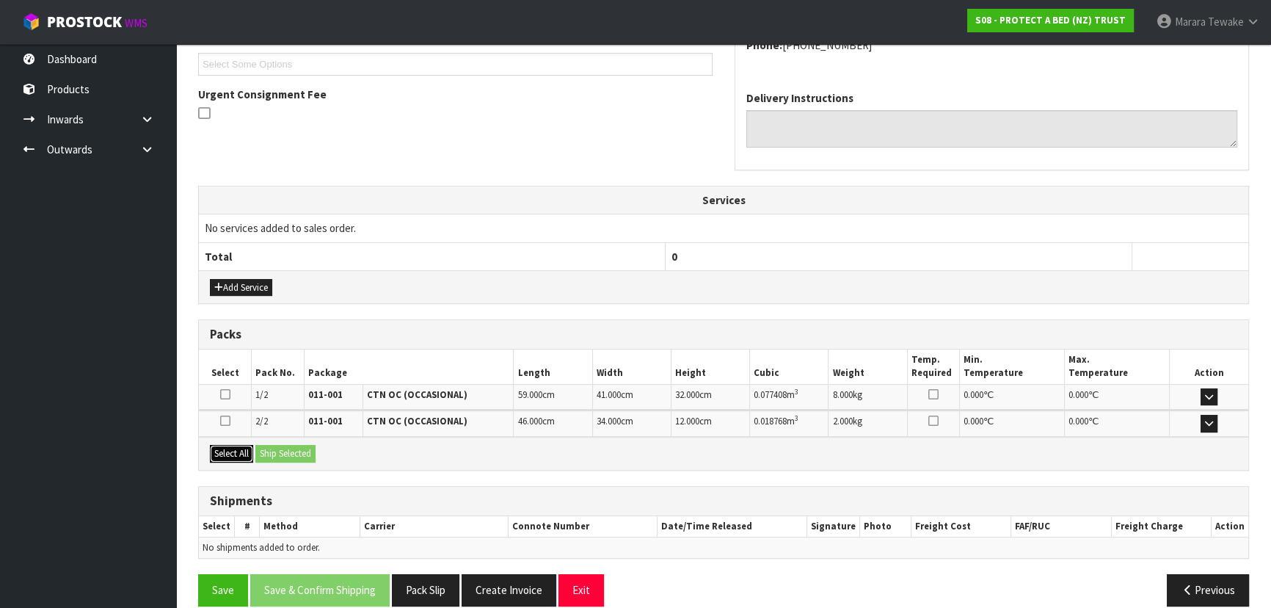
drag, startPoint x: 236, startPoint y: 450, endPoint x: 271, endPoint y: 448, distance: 35.3
click at [239, 450] on button "Select All" at bounding box center [231, 454] width 43 height 18
click at [275, 448] on button "Ship Selected" at bounding box center [285, 454] width 60 height 18
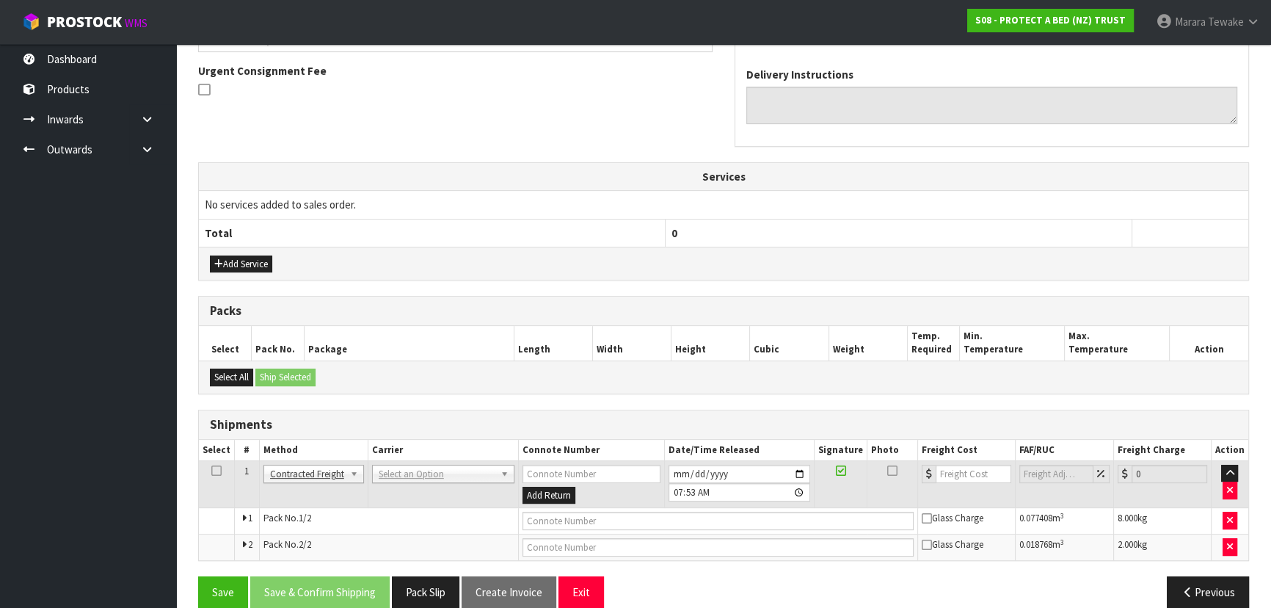
scroll to position [443, 0]
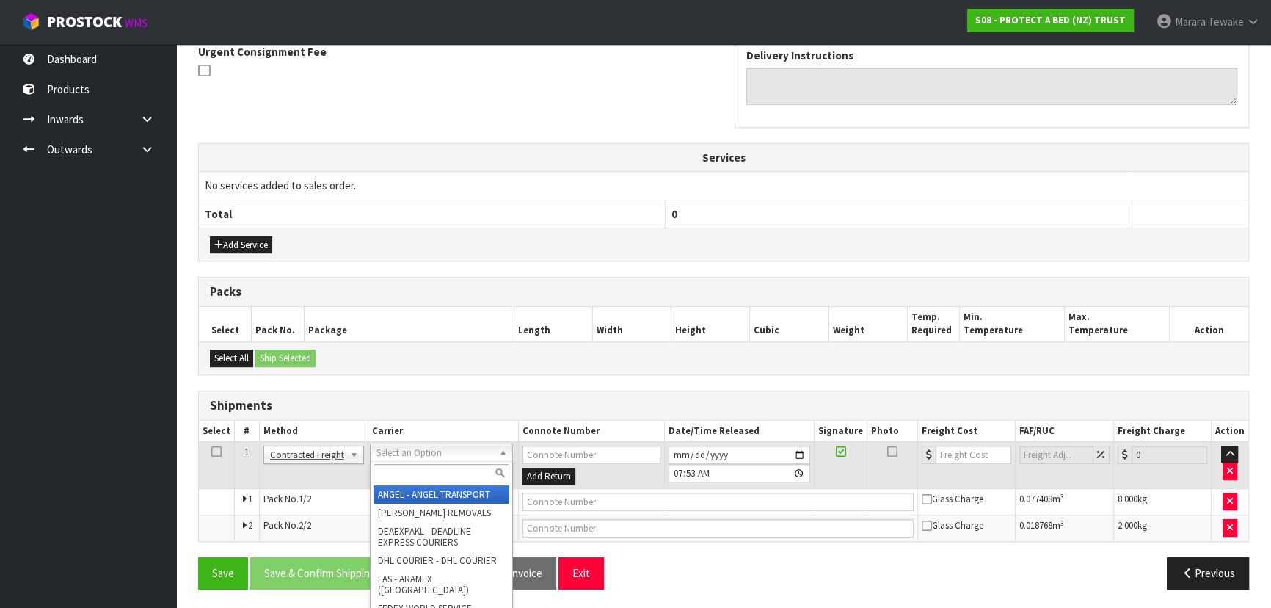
click at [385, 474] on input "text" at bounding box center [442, 473] width 136 height 18
type input "NZP"
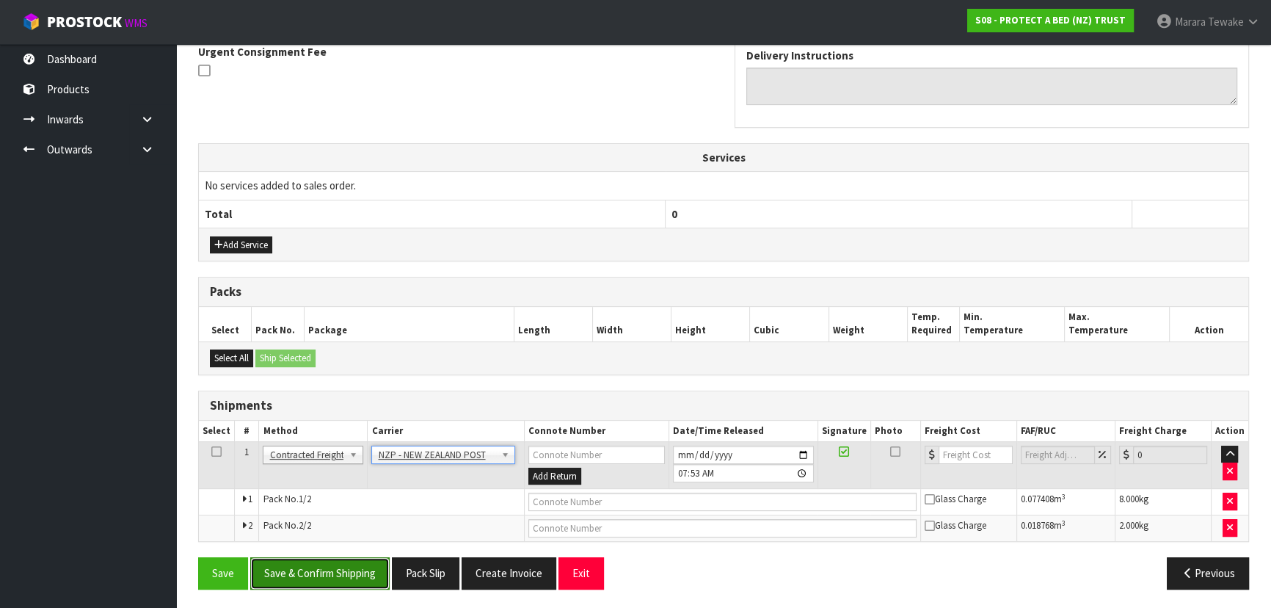
drag, startPoint x: 356, startPoint y: 564, endPoint x: 18, endPoint y: 507, distance: 342.4
click at [354, 564] on button "Save & Confirm Shipping" at bounding box center [319, 573] width 139 height 32
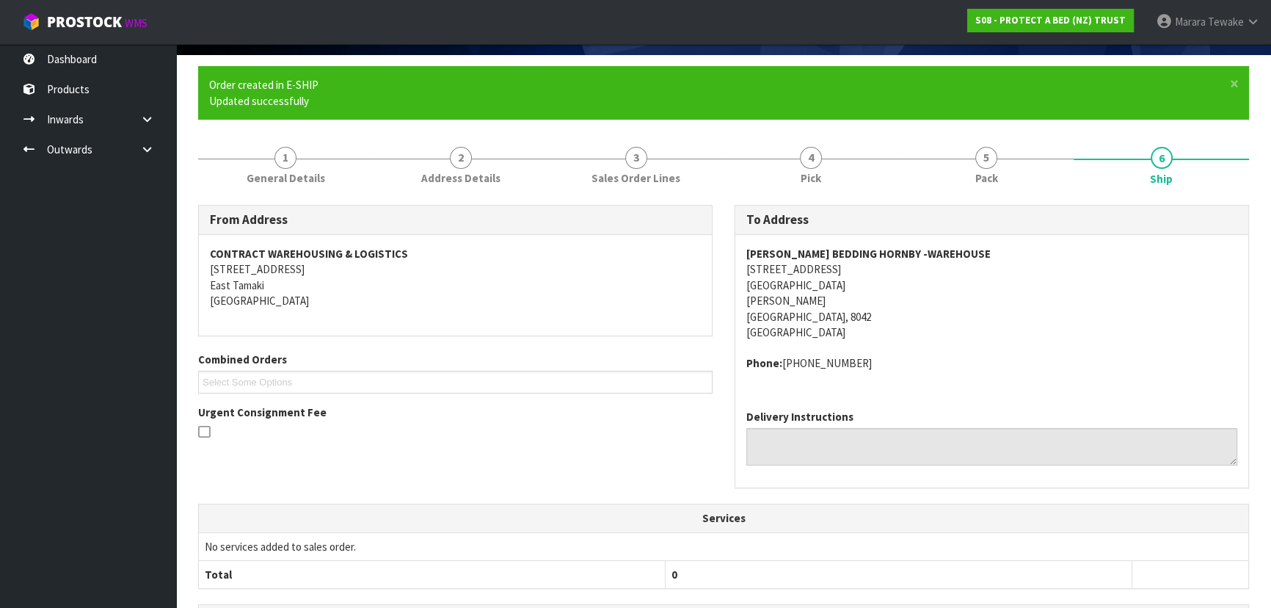
scroll to position [421, 0]
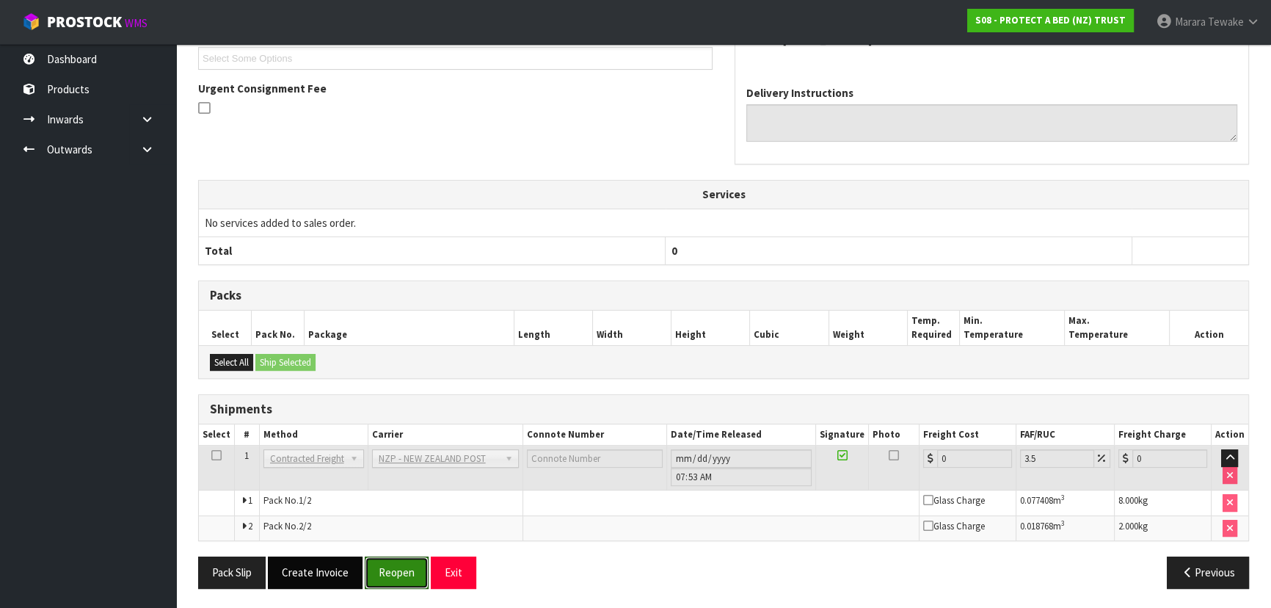
drag, startPoint x: 386, startPoint y: 562, endPoint x: 358, endPoint y: 558, distance: 28.1
click at [386, 562] on button "Reopen" at bounding box center [397, 572] width 64 height 32
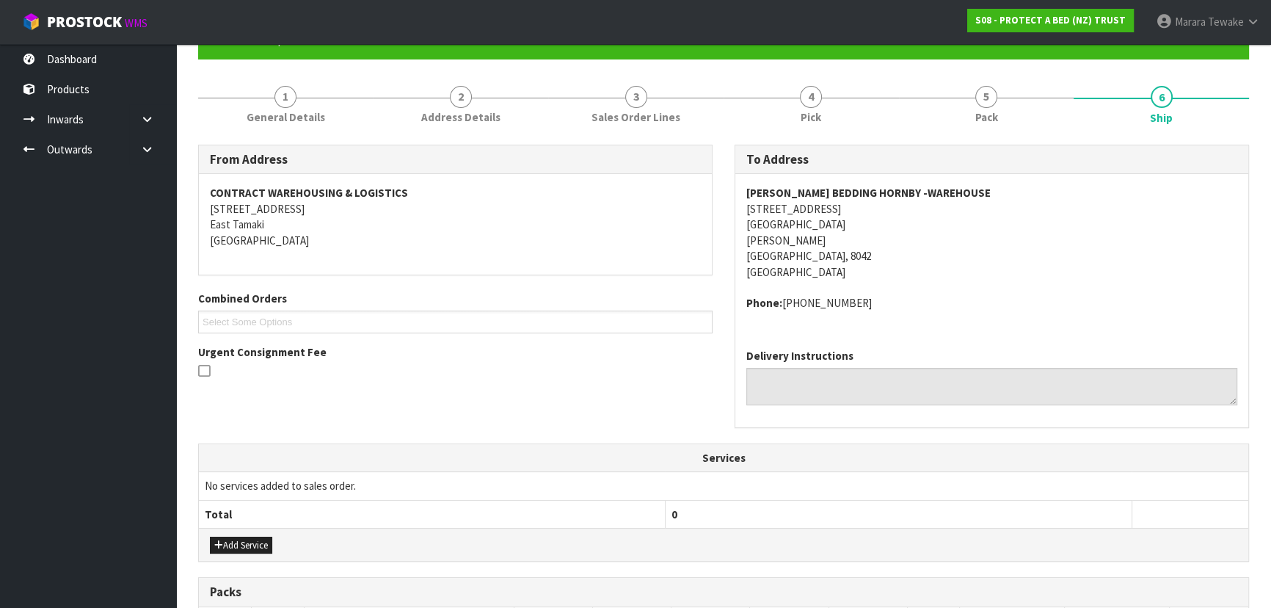
scroll to position [443, 0]
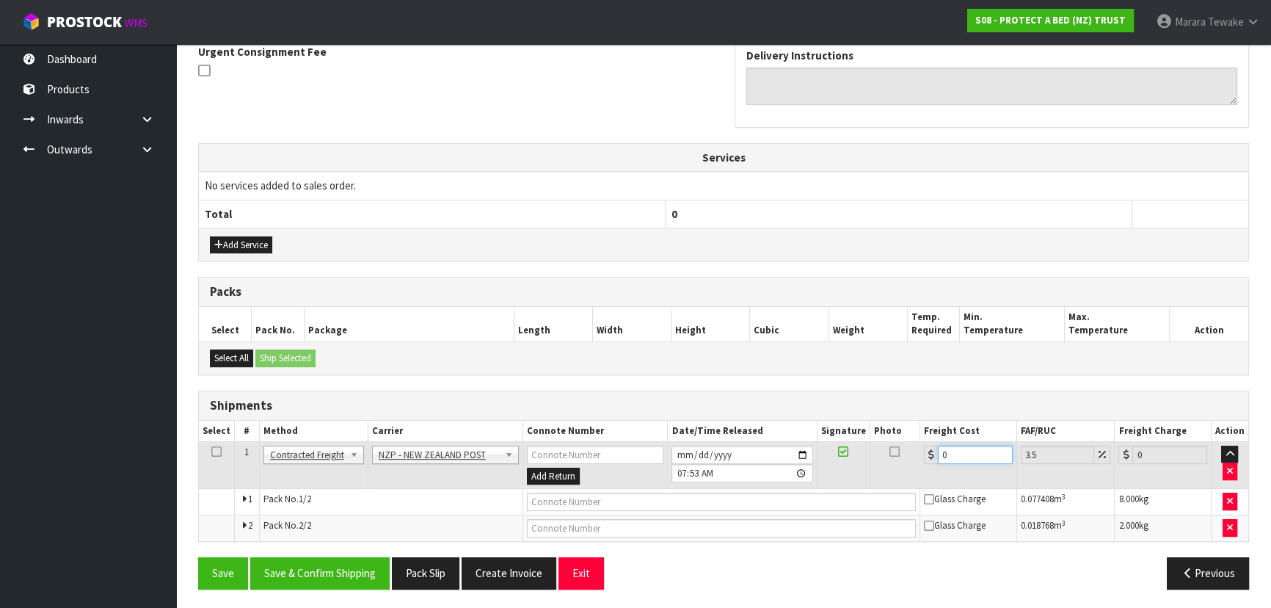
drag, startPoint x: 960, startPoint y: 455, endPoint x: 849, endPoint y: 440, distance: 112.6
click at [849, 441] on tr "1 Client Local Pickup Customer Local Pickup Company Freight Contracted Freight …" at bounding box center [724, 465] width 1050 height 48
type input "3"
type input "3.1"
type input "33"
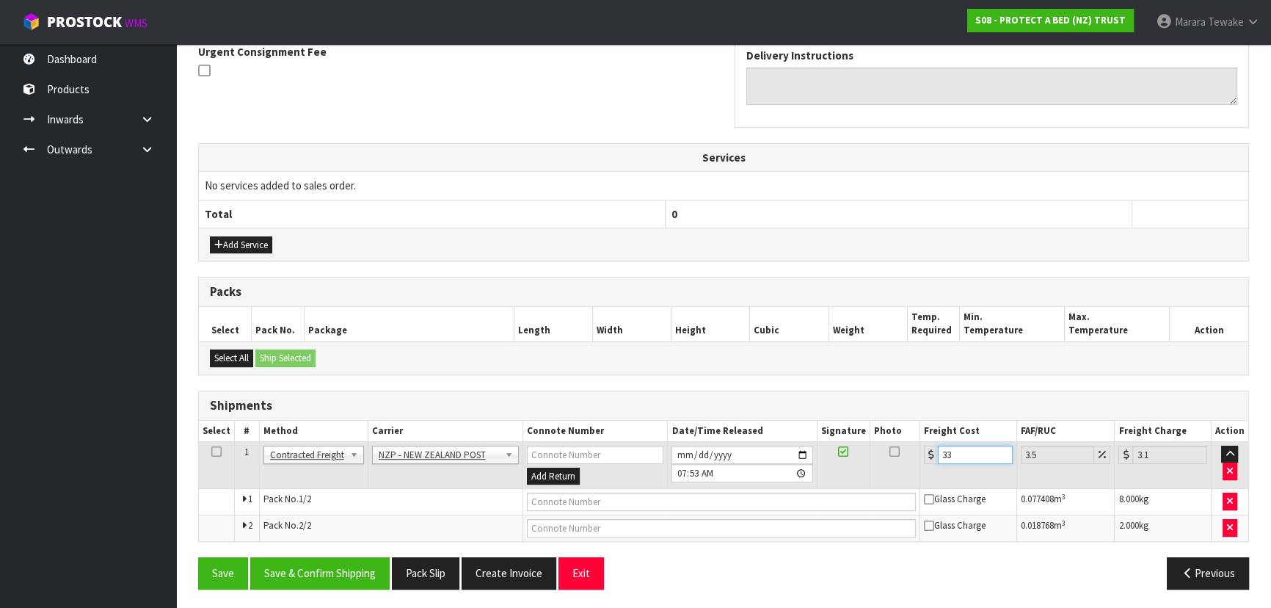
type input "34.15"
type input "33.2"
type input "34.36"
type input "33.22"
type input "34.38"
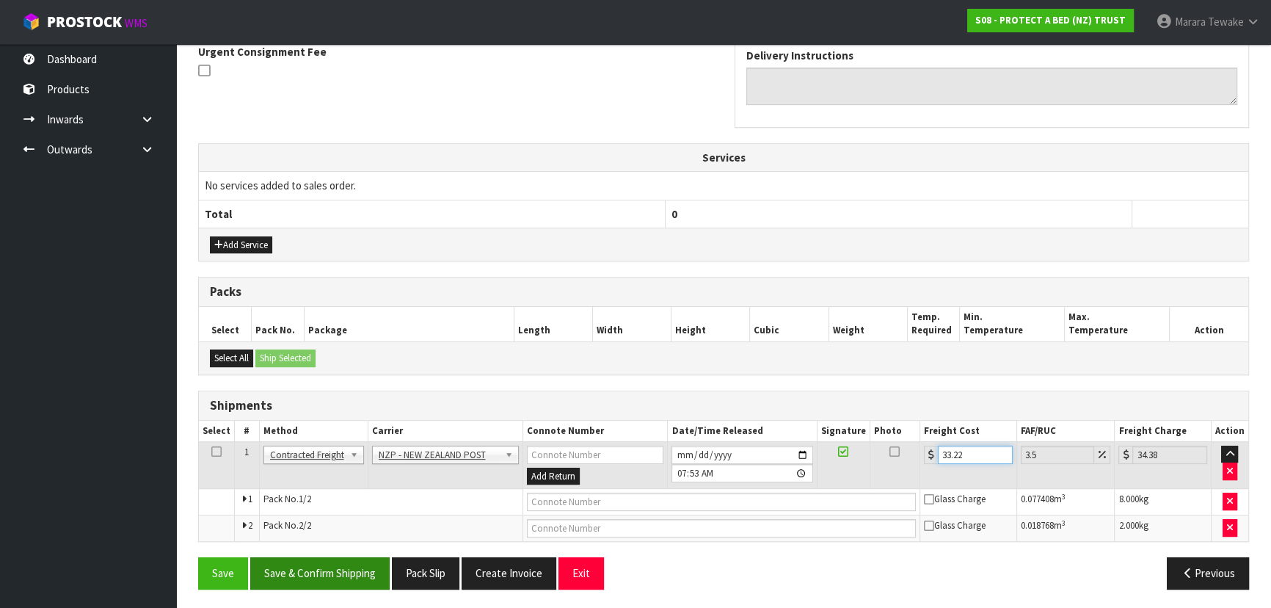
type input "33.22"
drag, startPoint x: 350, startPoint y: 572, endPoint x: 302, endPoint y: 566, distance: 48.8
click at [350, 572] on button "Save & Confirm Shipping" at bounding box center [319, 573] width 139 height 32
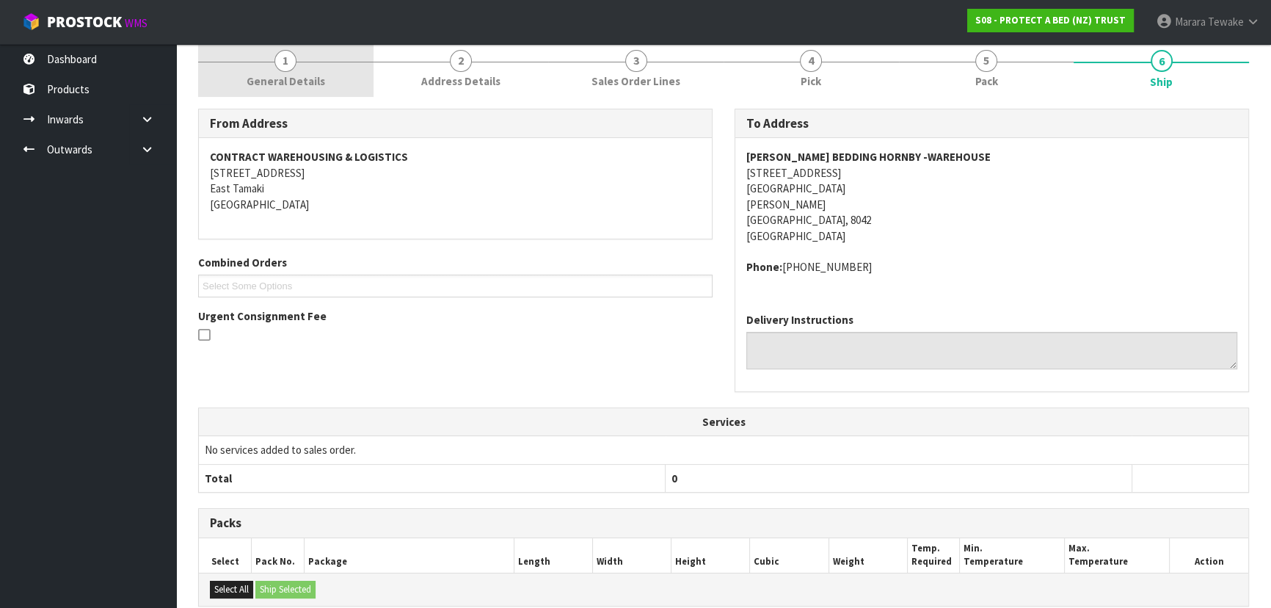
scroll to position [0, 0]
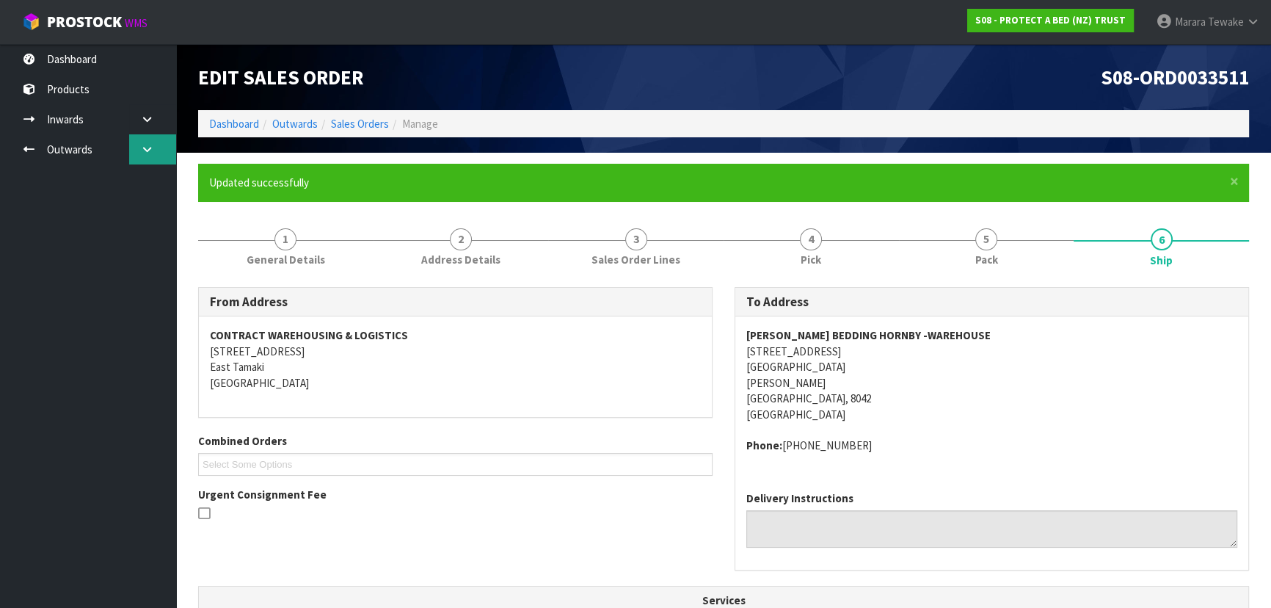
click at [168, 146] on link at bounding box center [152, 149] width 47 height 30
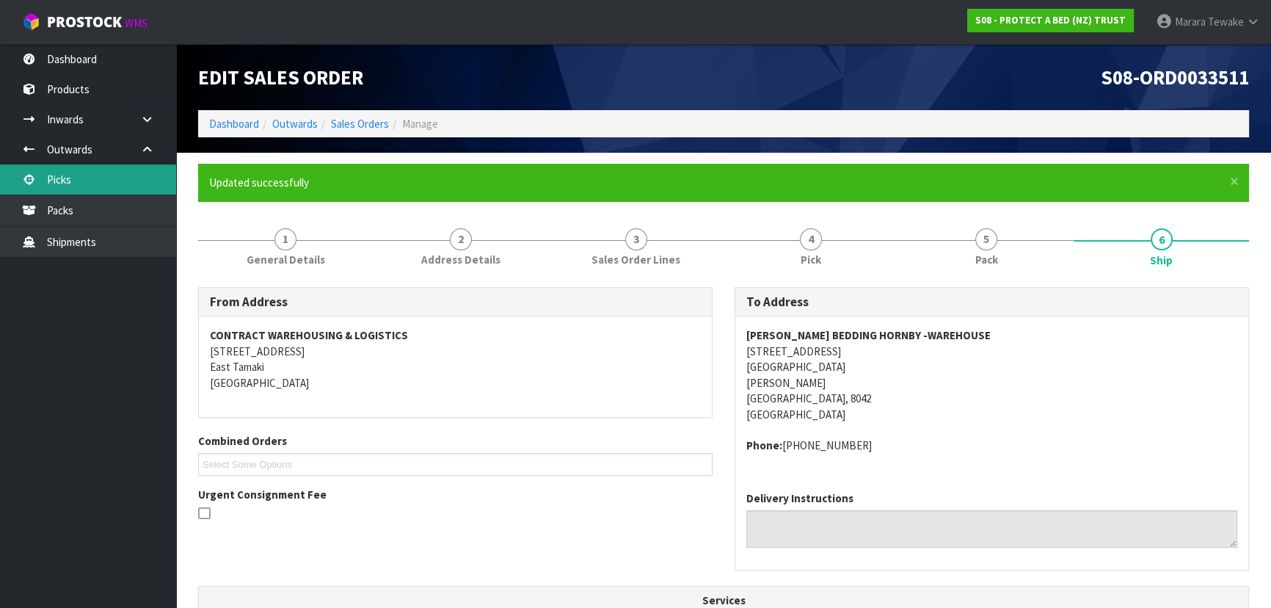
click at [137, 173] on link "Picks" at bounding box center [88, 179] width 176 height 30
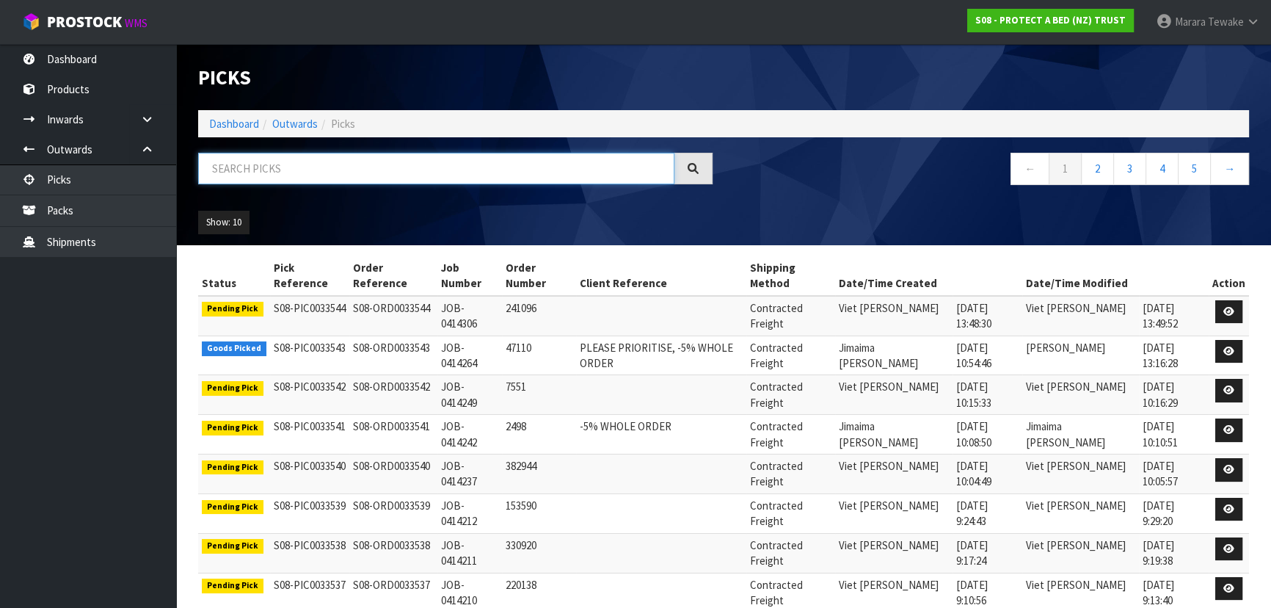
click at [296, 167] on input "text" at bounding box center [436, 169] width 476 height 32
type input "JOB-0414264"
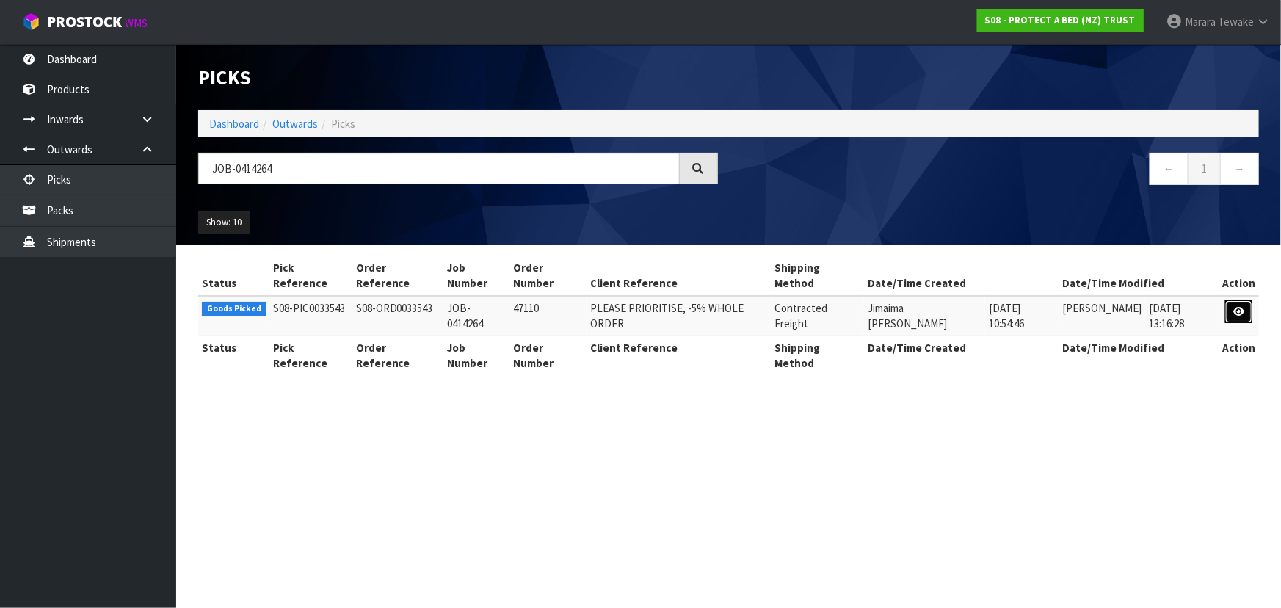
click at [1237, 311] on icon at bounding box center [1238, 312] width 11 height 10
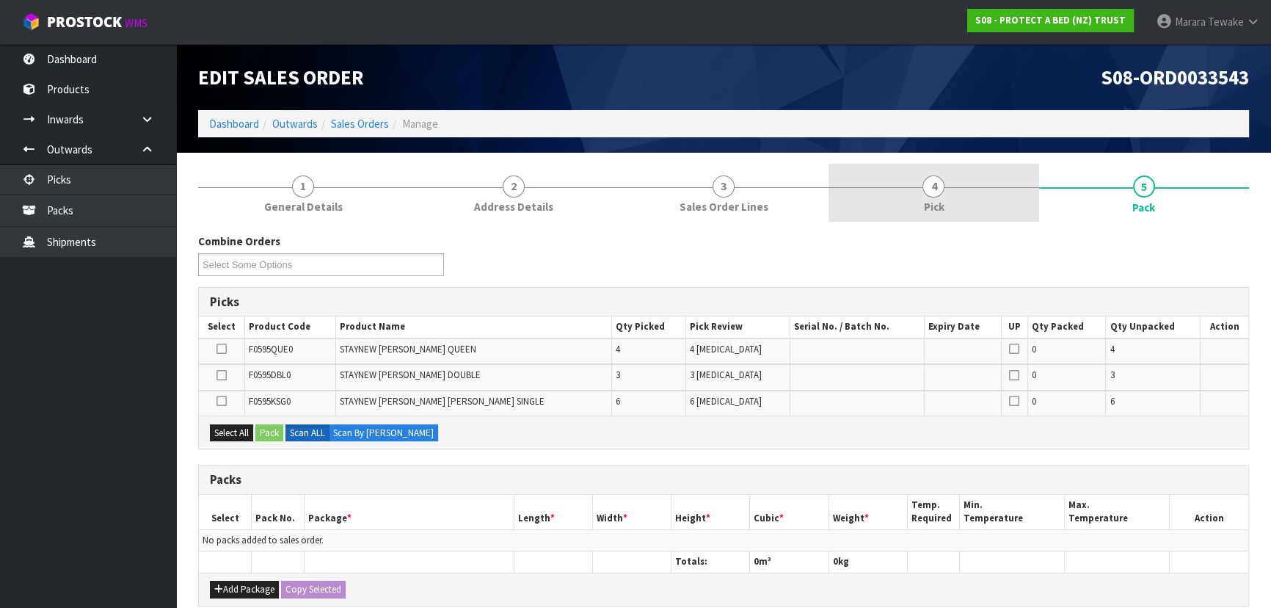
click at [958, 212] on link "4 Pick" at bounding box center [934, 193] width 210 height 58
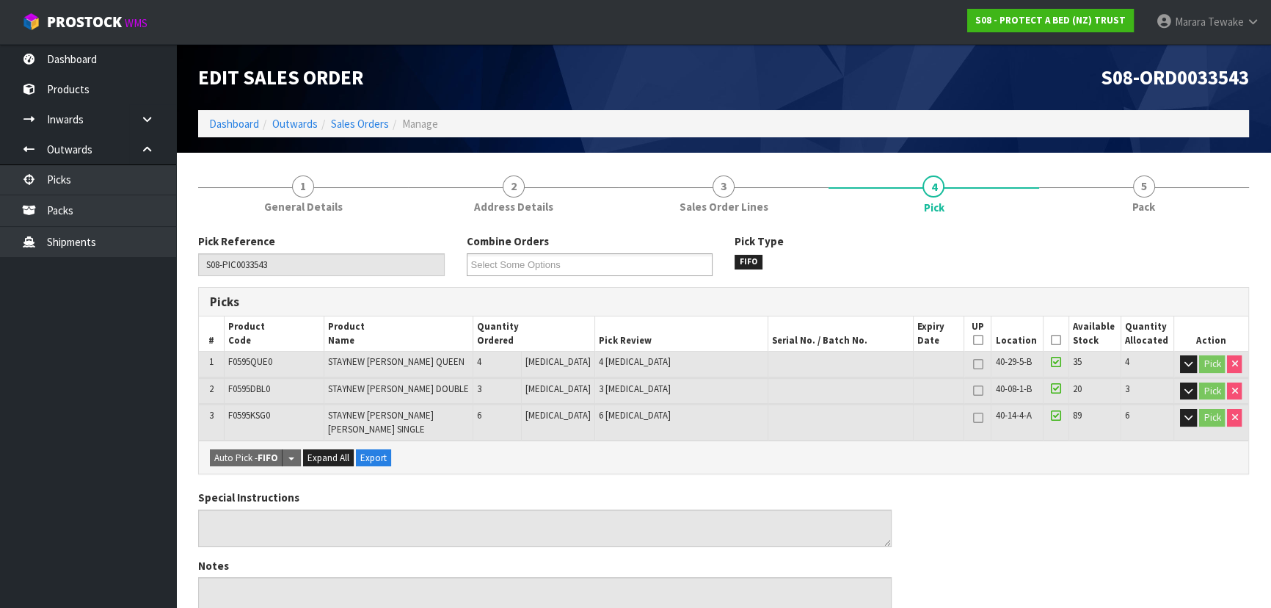
click at [1054, 340] on icon at bounding box center [1056, 340] width 10 height 1
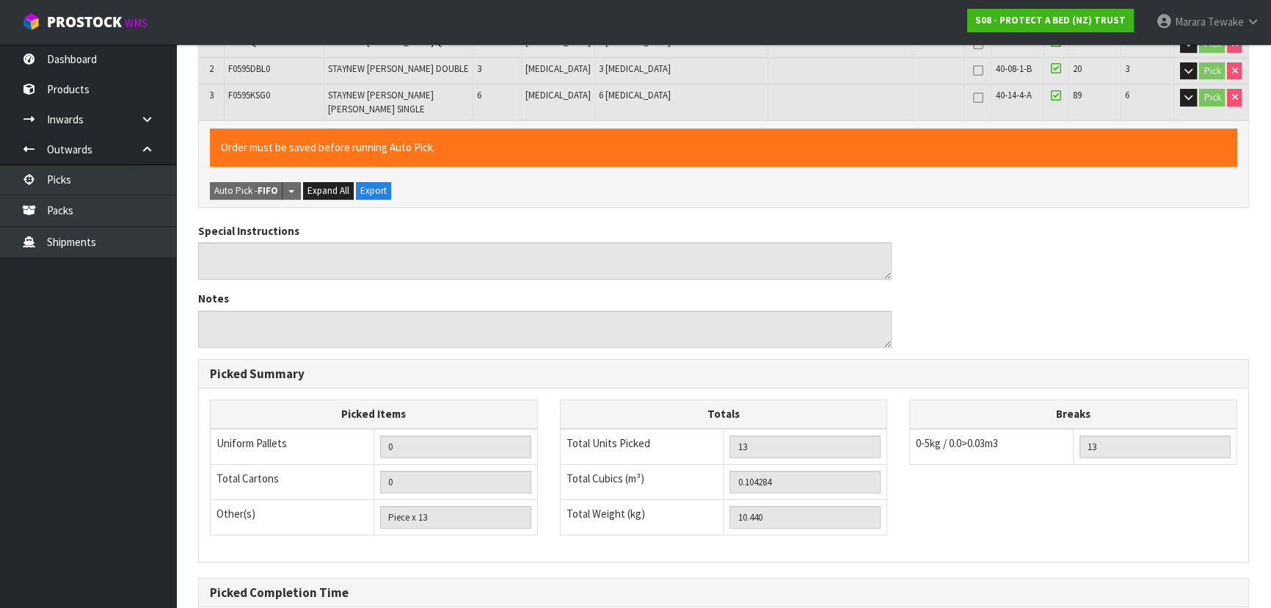
scroll to position [462, 0]
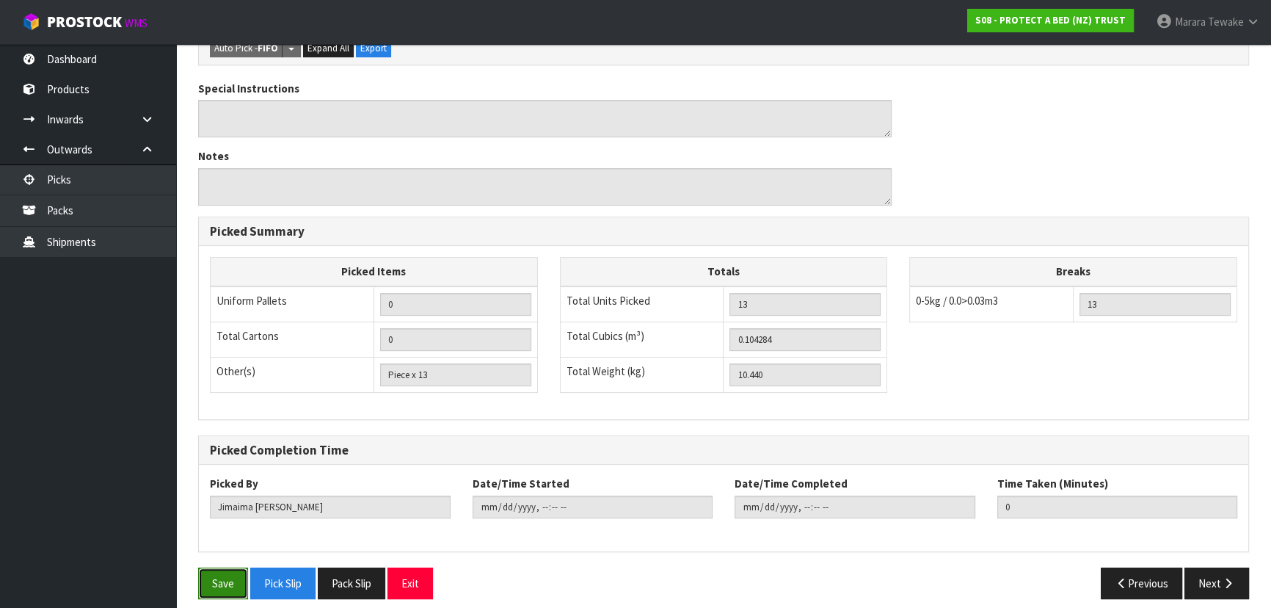
click at [232, 567] on button "Save" at bounding box center [223, 583] width 50 height 32
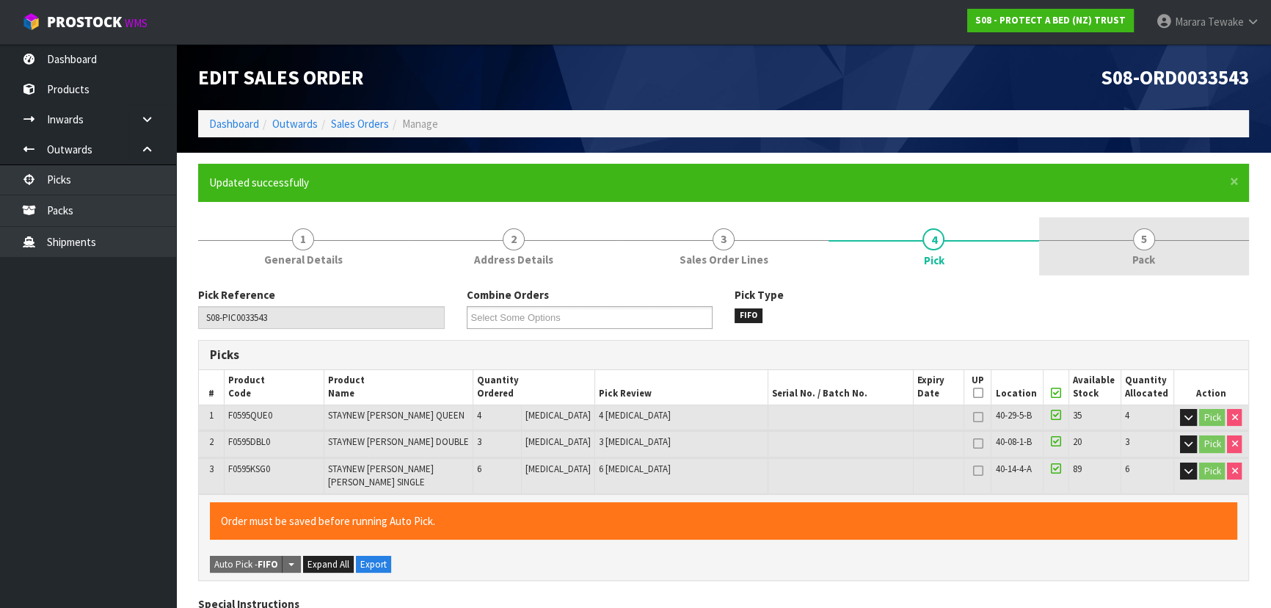
type input "Marara Tewake"
type input "2025-09-25T07:58:36"
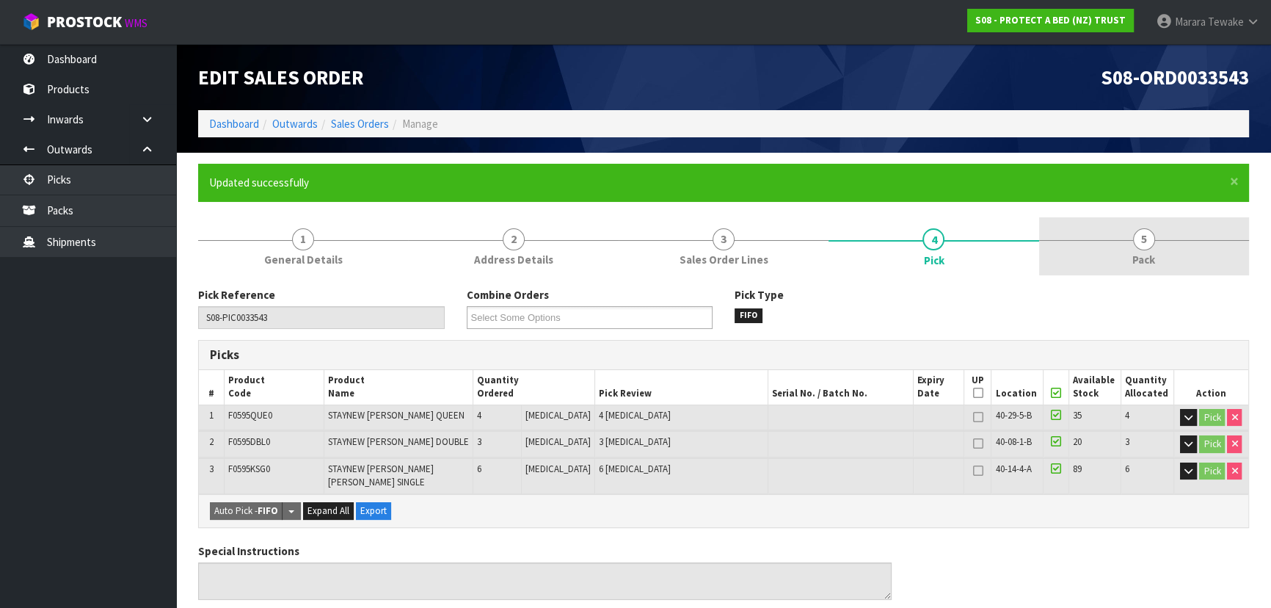
click at [1168, 242] on link "5 Pack" at bounding box center [1144, 246] width 210 height 58
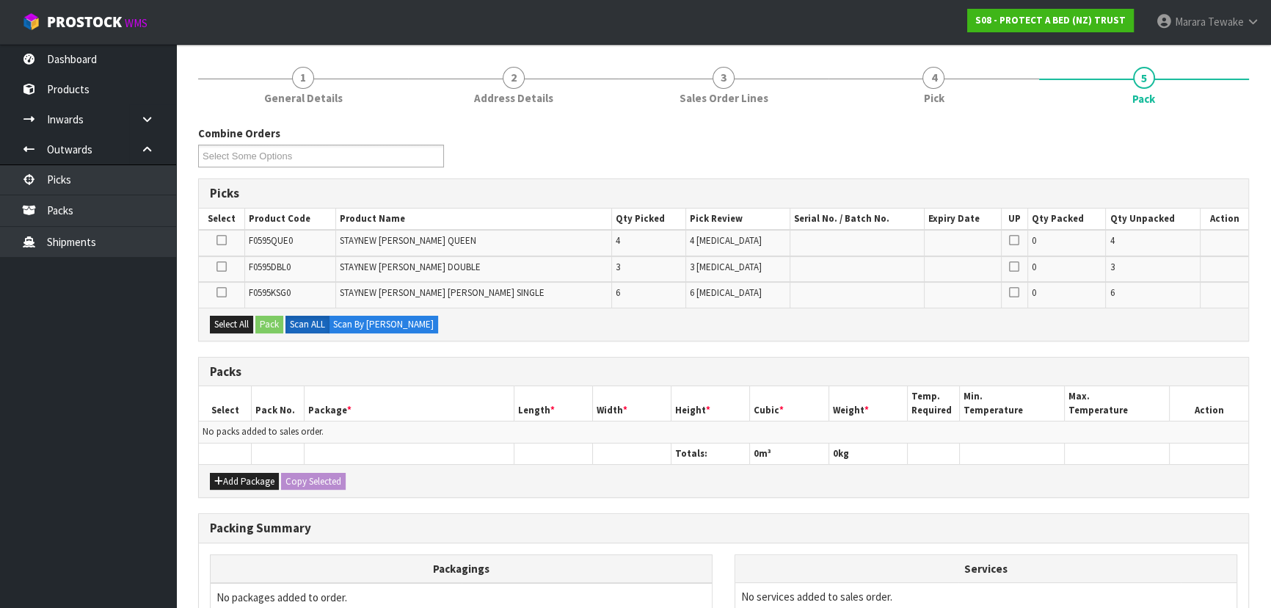
scroll to position [319, 0]
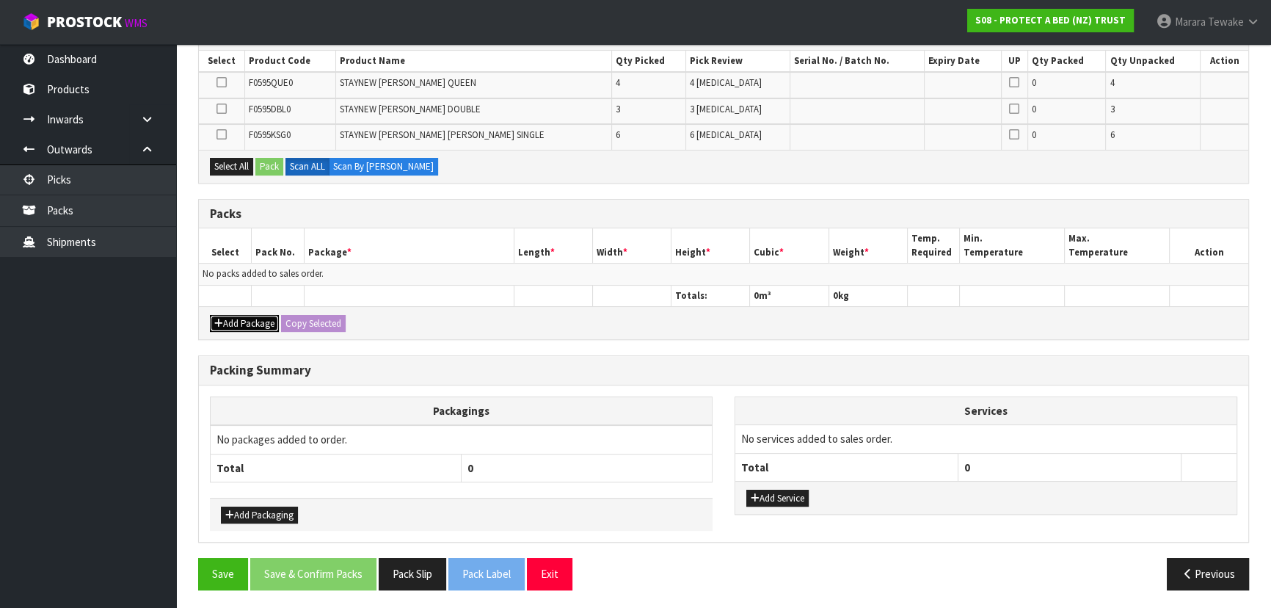
drag, startPoint x: 253, startPoint y: 318, endPoint x: 244, endPoint y: 315, distance: 8.6
click at [251, 318] on button "Add Package" at bounding box center [244, 324] width 69 height 18
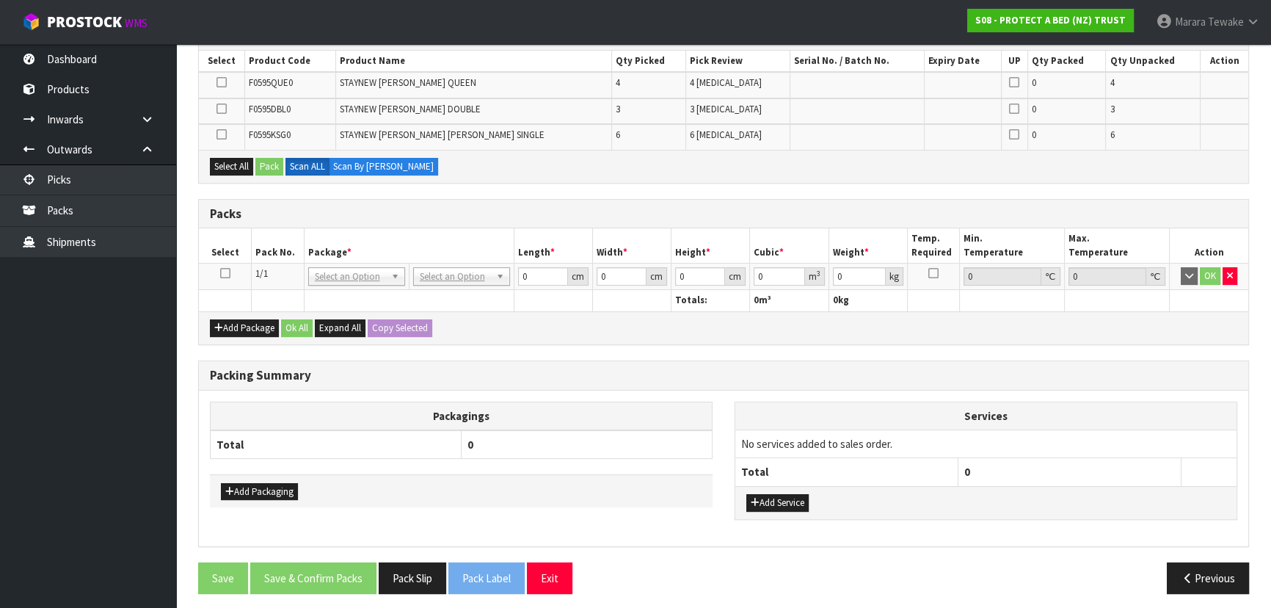
click at [220, 273] on icon at bounding box center [225, 273] width 10 height 1
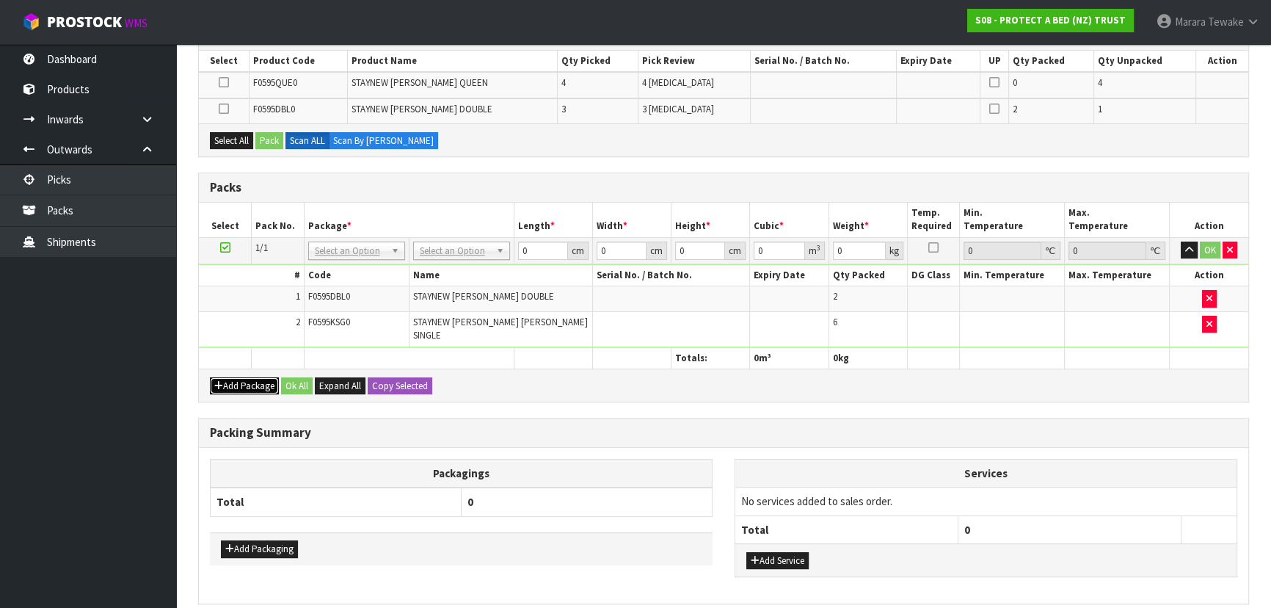
click at [250, 377] on button "Add Package" at bounding box center [244, 386] width 69 height 18
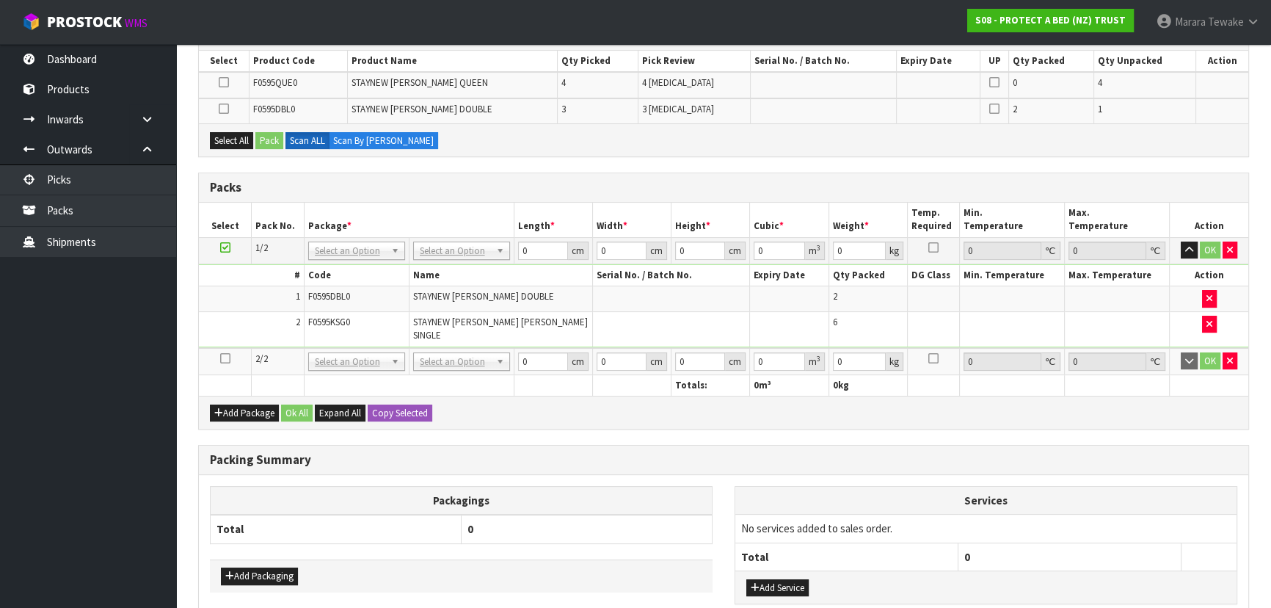
click at [225, 358] on icon at bounding box center [225, 358] width 10 height 1
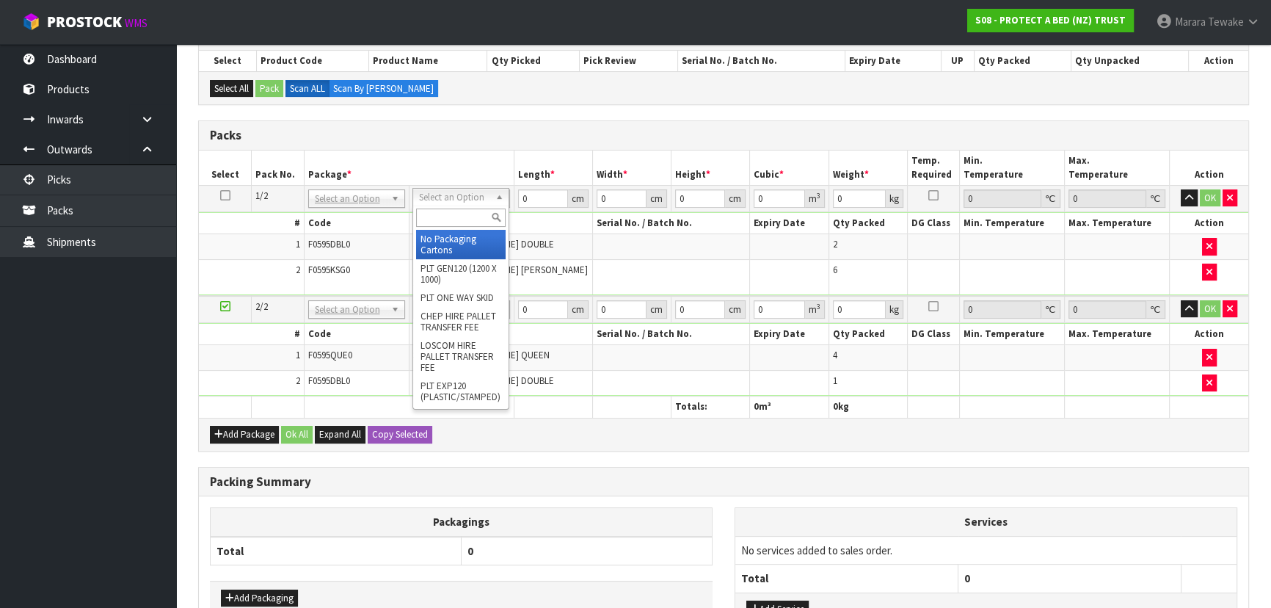
click at [431, 224] on input "text" at bounding box center [461, 217] width 90 height 18
type input "OC"
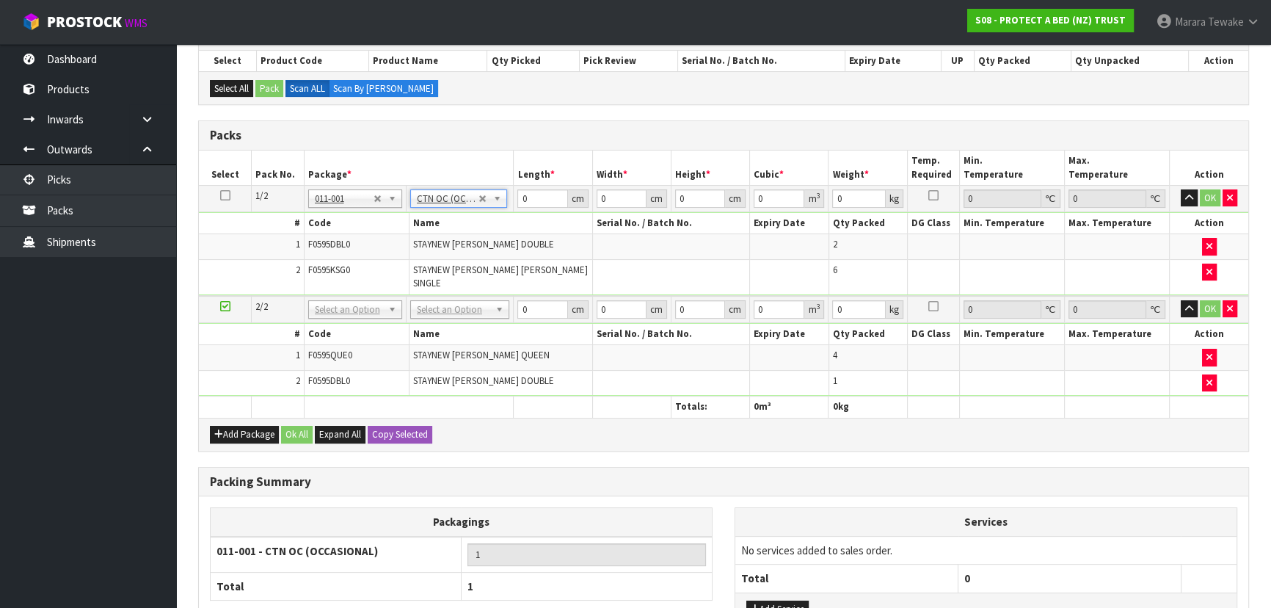
type input "6.08"
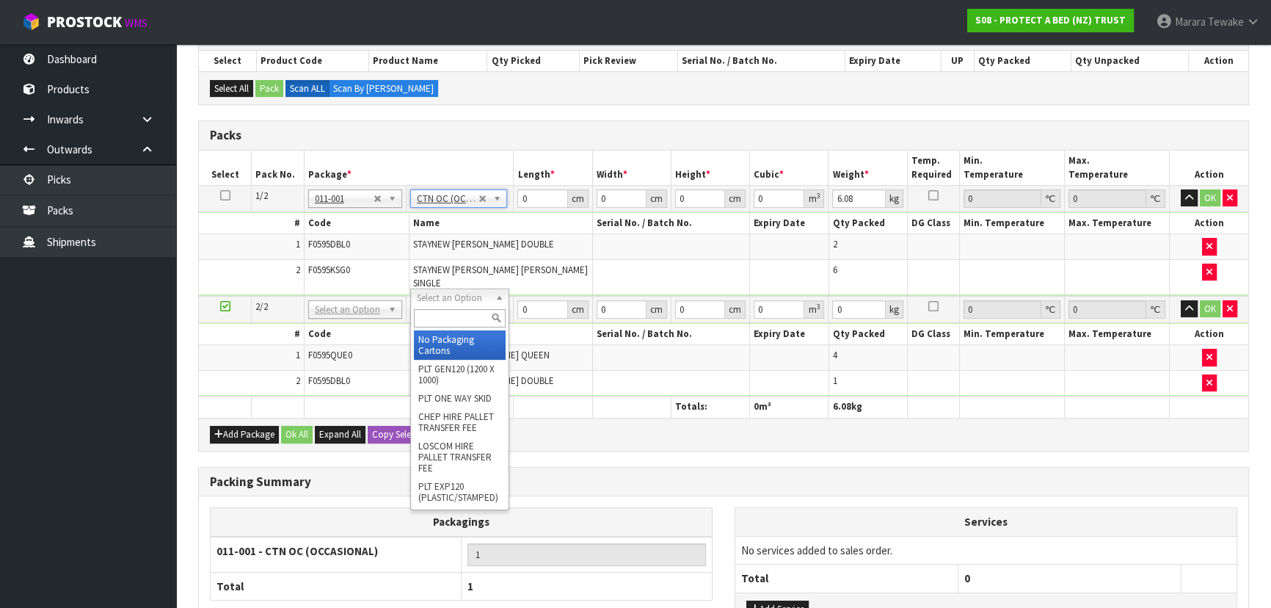
click at [432, 314] on input "text" at bounding box center [460, 318] width 92 height 18
type input "OC"
type input "2"
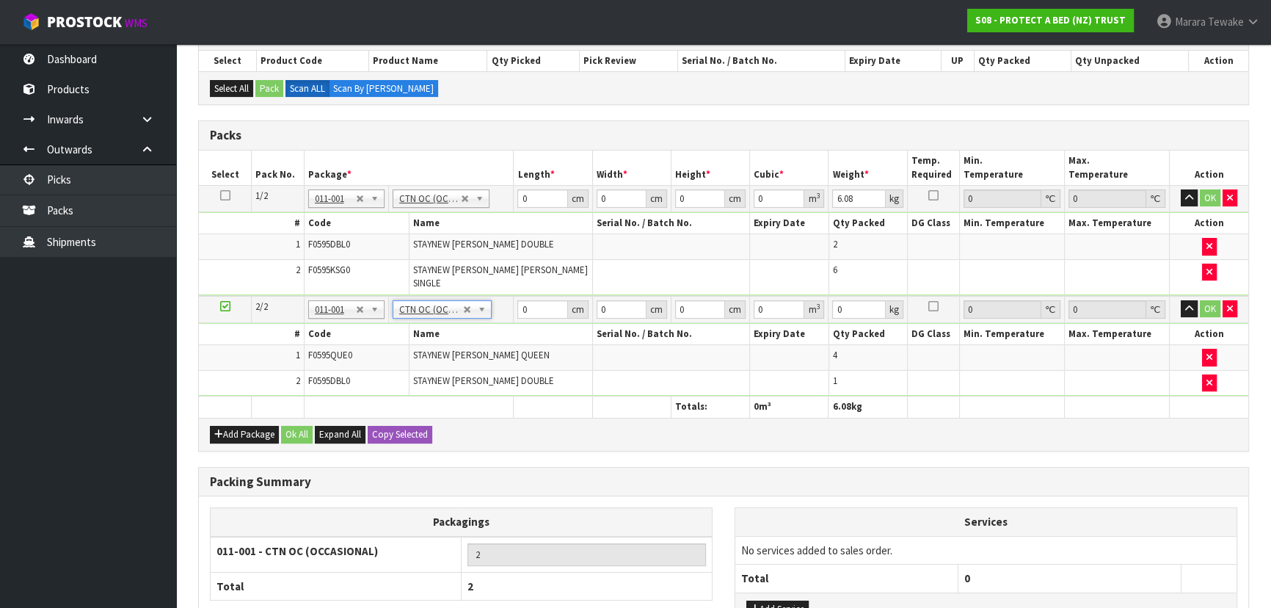
type input "4.36"
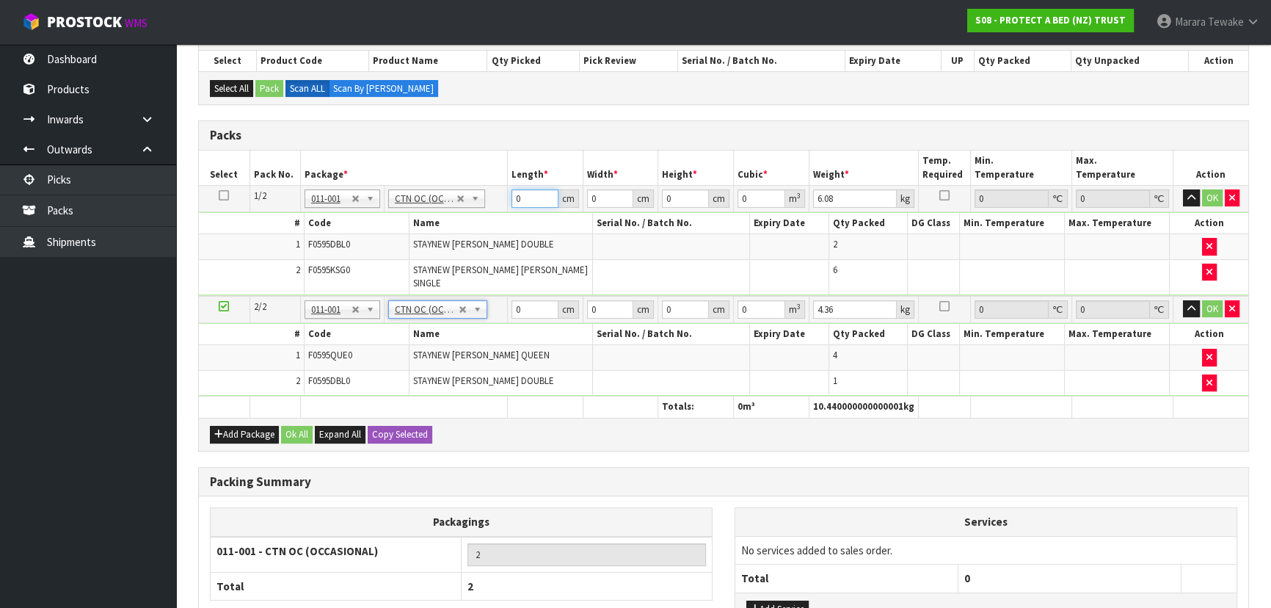
drag, startPoint x: 530, startPoint y: 190, endPoint x: 497, endPoint y: 164, distance: 41.8
click at [501, 172] on table "Select Pack No. Package * Length * Width * Height * Cubic * Weight * Temp. Requ…" at bounding box center [724, 283] width 1050 height 267
type input "59"
type input "40"
type input "3"
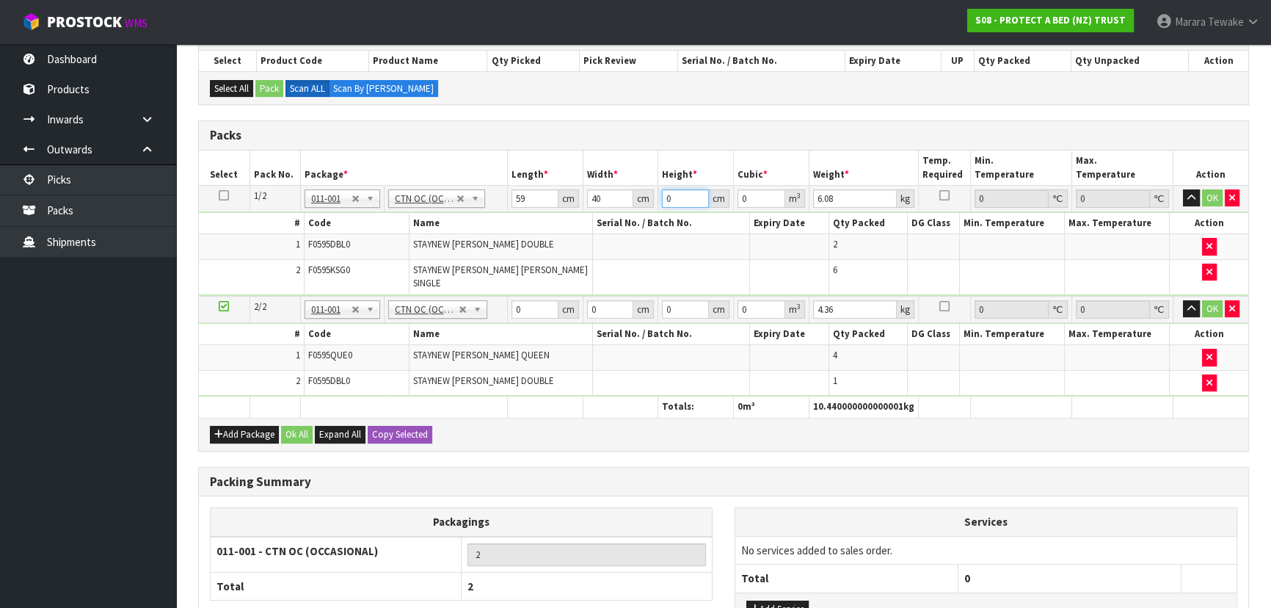
type input "0.00708"
type input "32"
type input "0.07552"
type input "32"
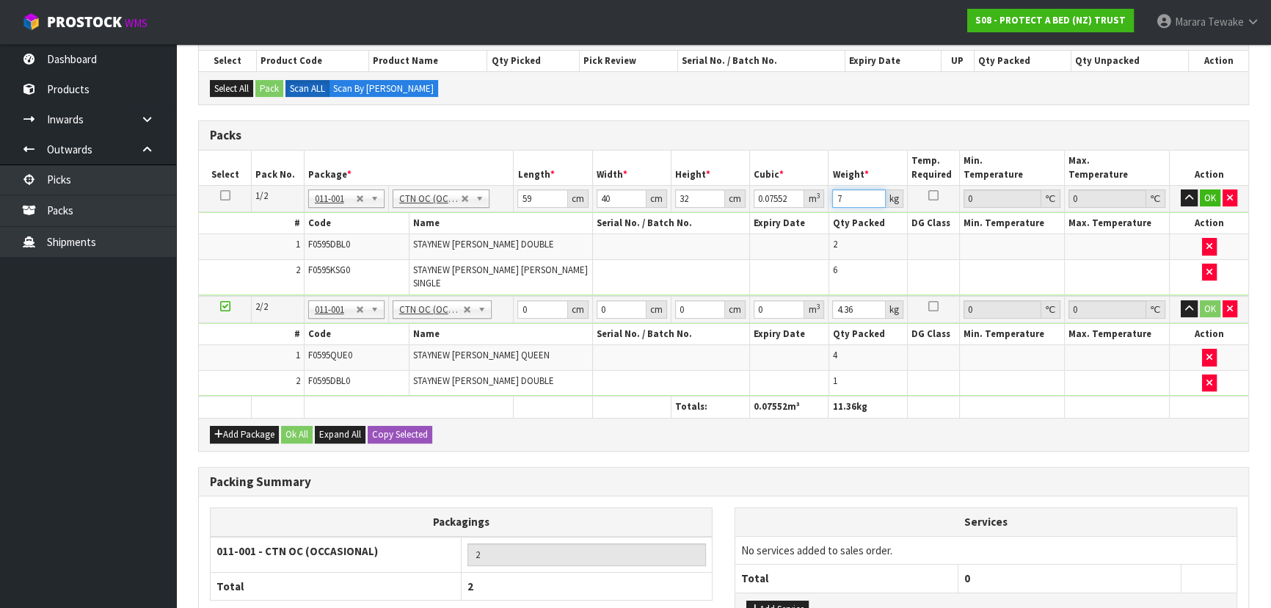
type input "7"
click at [1181, 189] on button "button" at bounding box center [1189, 198] width 17 height 18
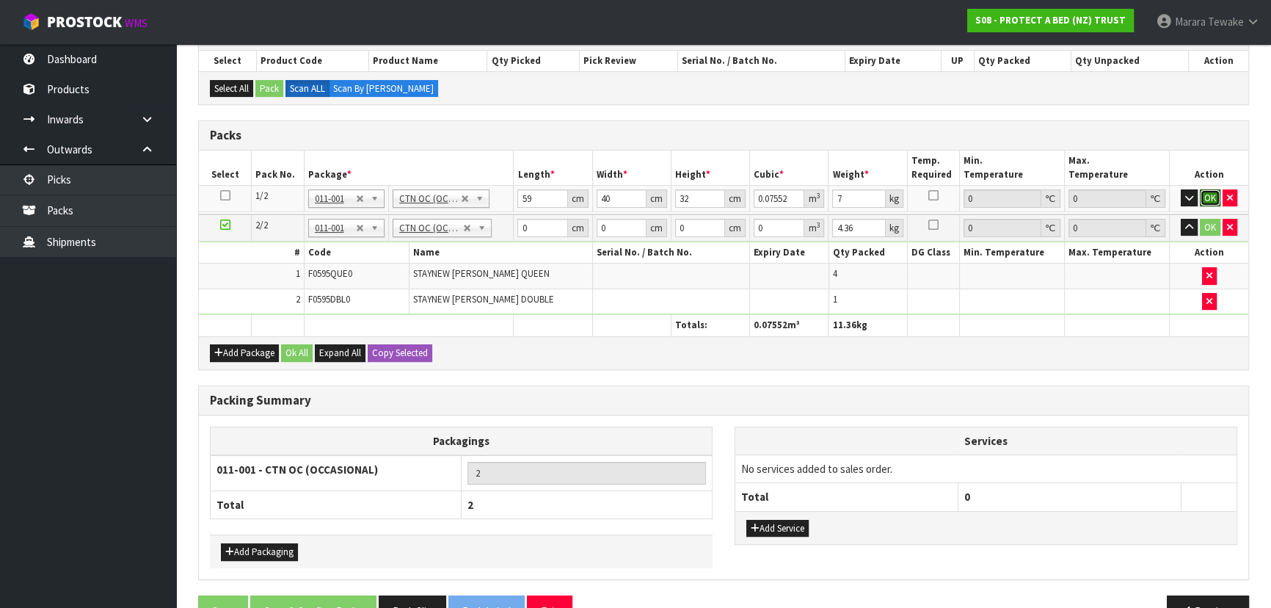
click button "OK" at bounding box center [1210, 198] width 21 height 18
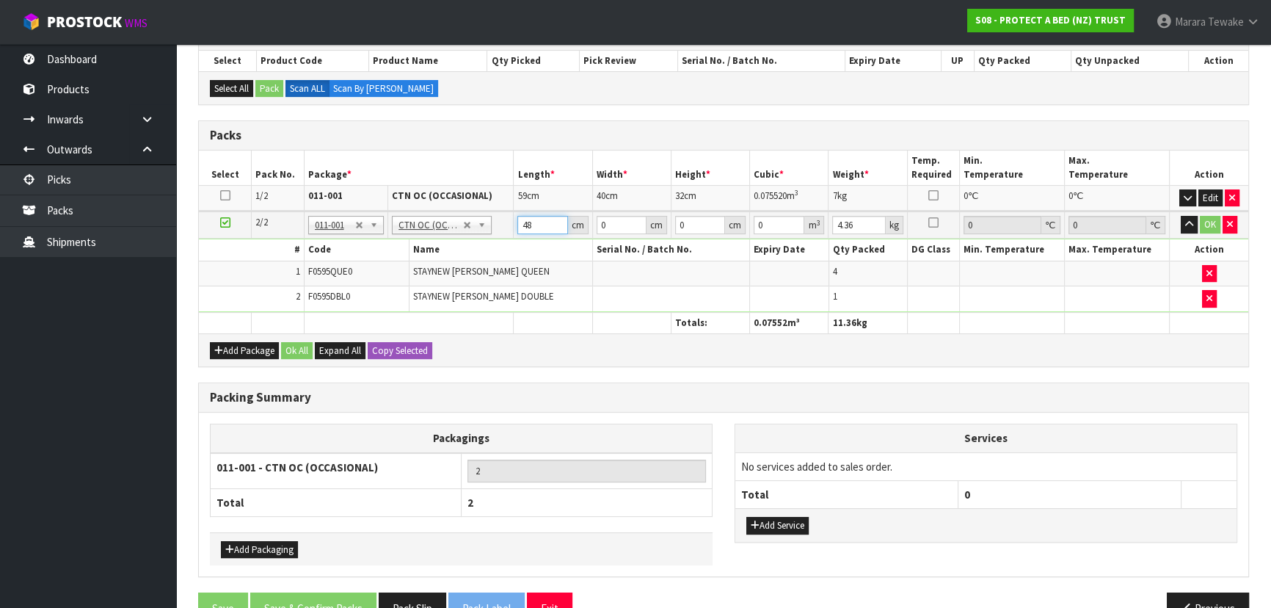
type input "48"
type input "32"
type input "3"
type input "0.004608"
type input "33"
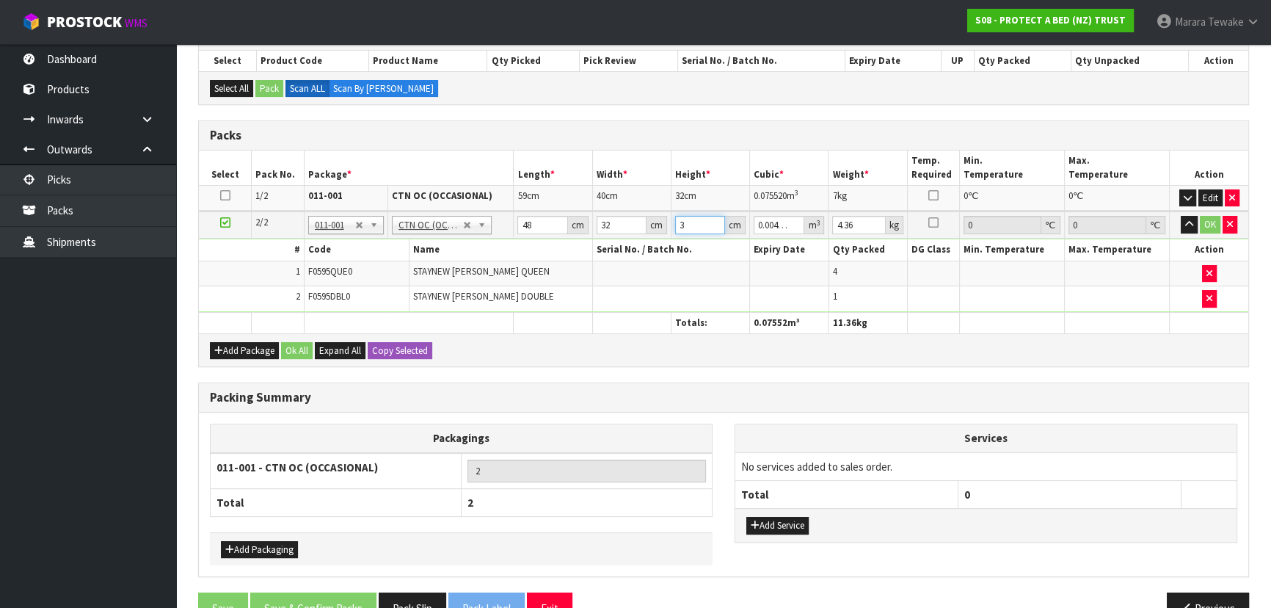
type input "0.050688"
type input "33"
type input "5"
click at [1181, 216] on button "button" at bounding box center [1189, 225] width 17 height 18
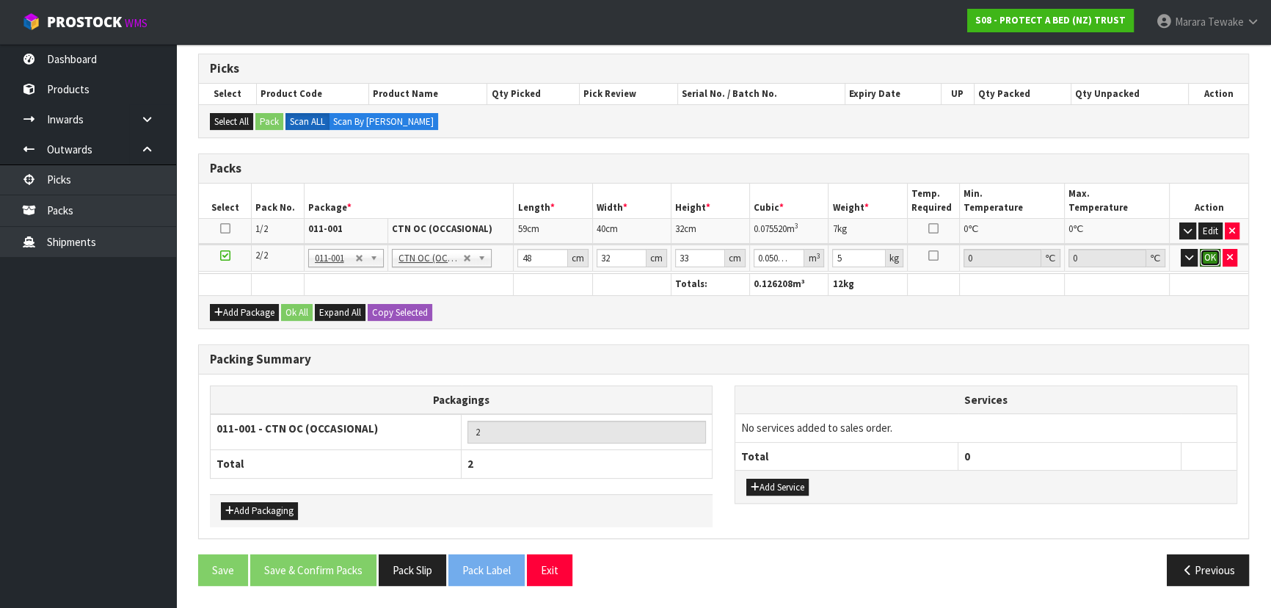
click button "OK" at bounding box center [1210, 258] width 21 height 18
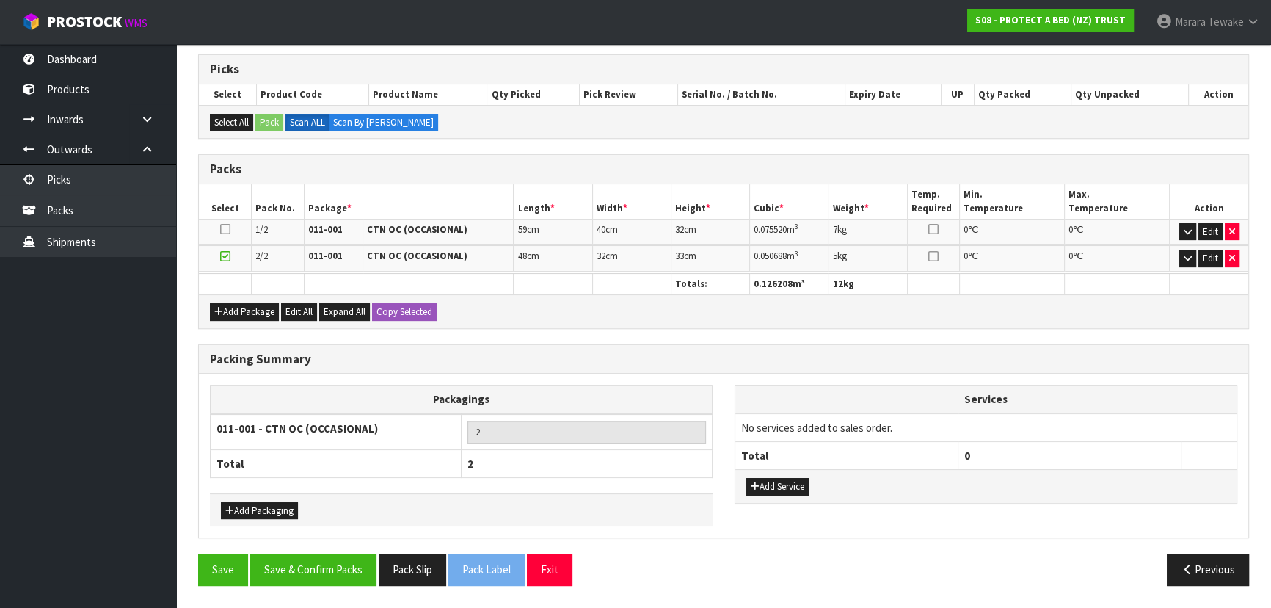
scroll to position [280, 0]
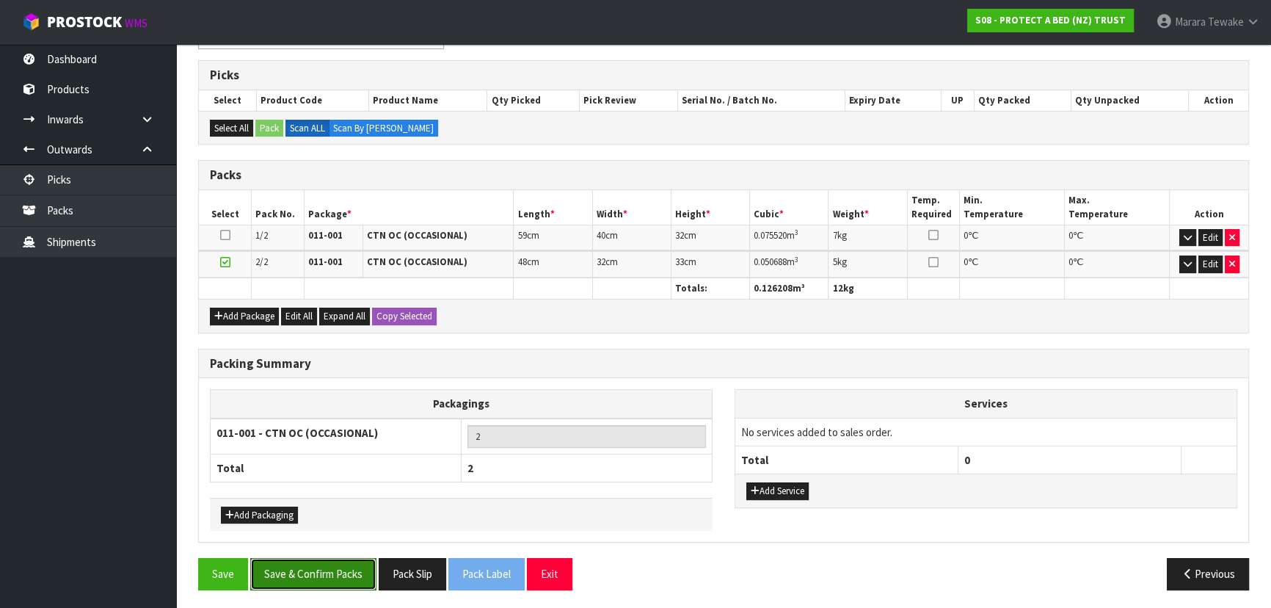
click at [341, 568] on button "Save & Confirm Packs" at bounding box center [313, 574] width 126 height 32
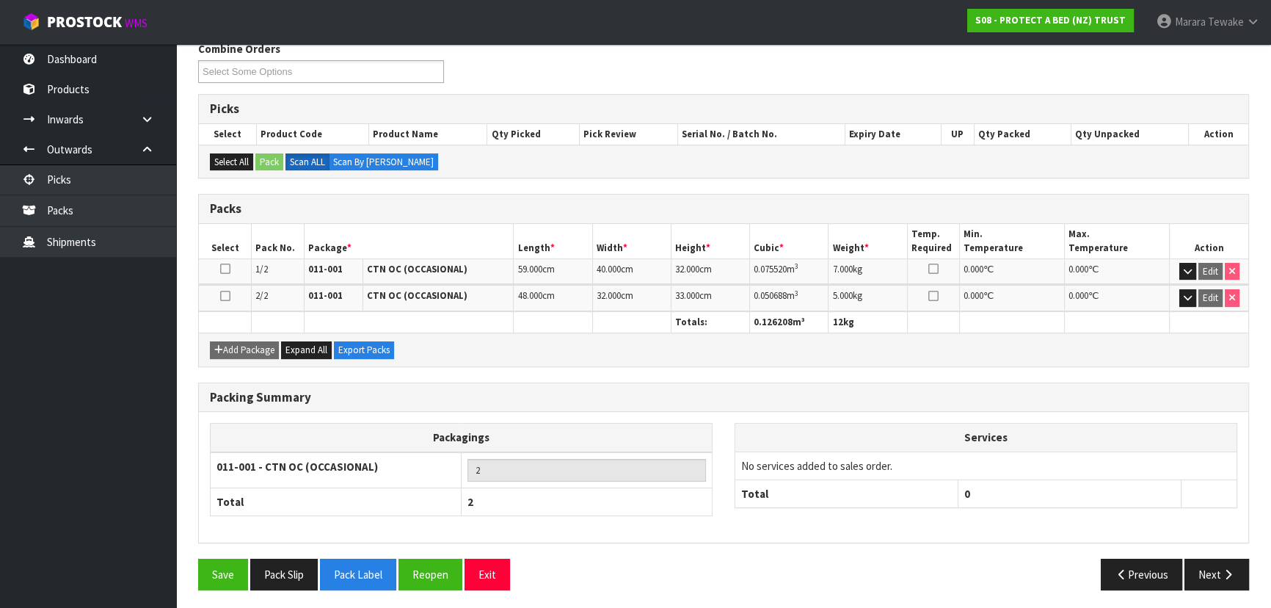
scroll to position [247, 0]
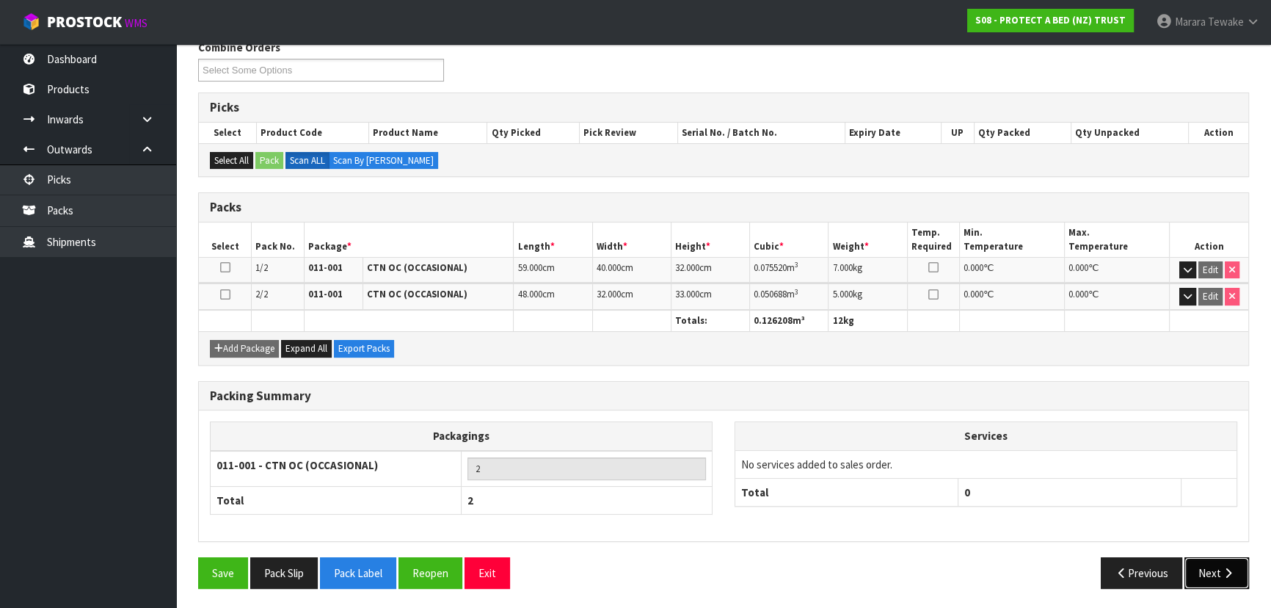
click at [1204, 569] on button "Next" at bounding box center [1217, 573] width 65 height 32
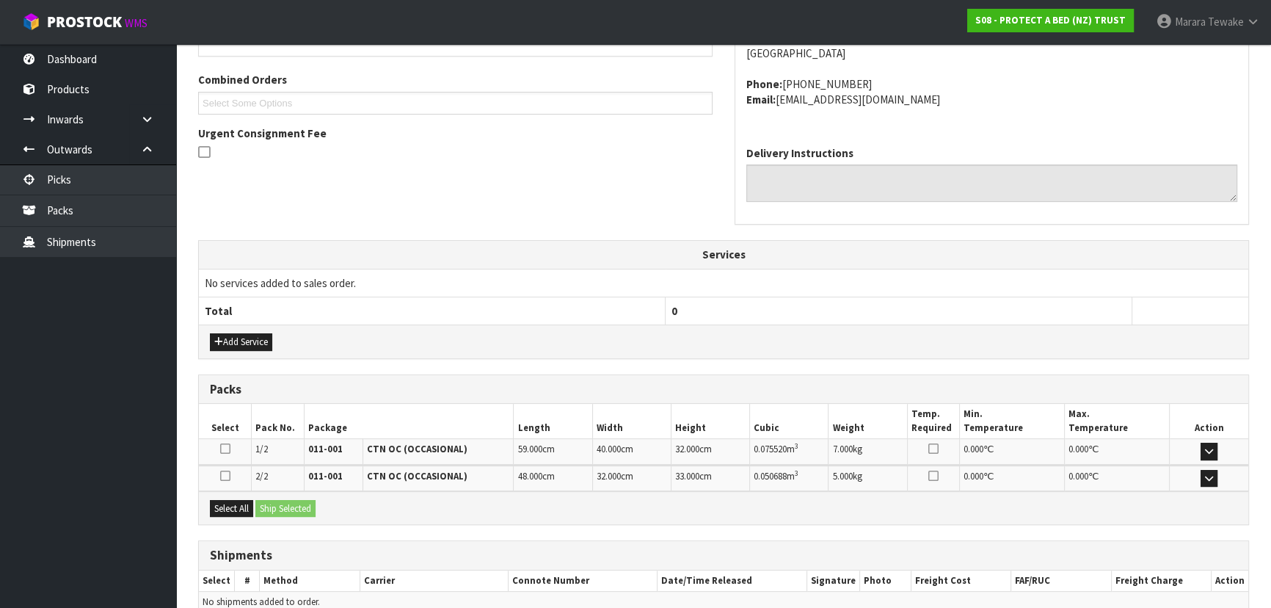
scroll to position [433, 0]
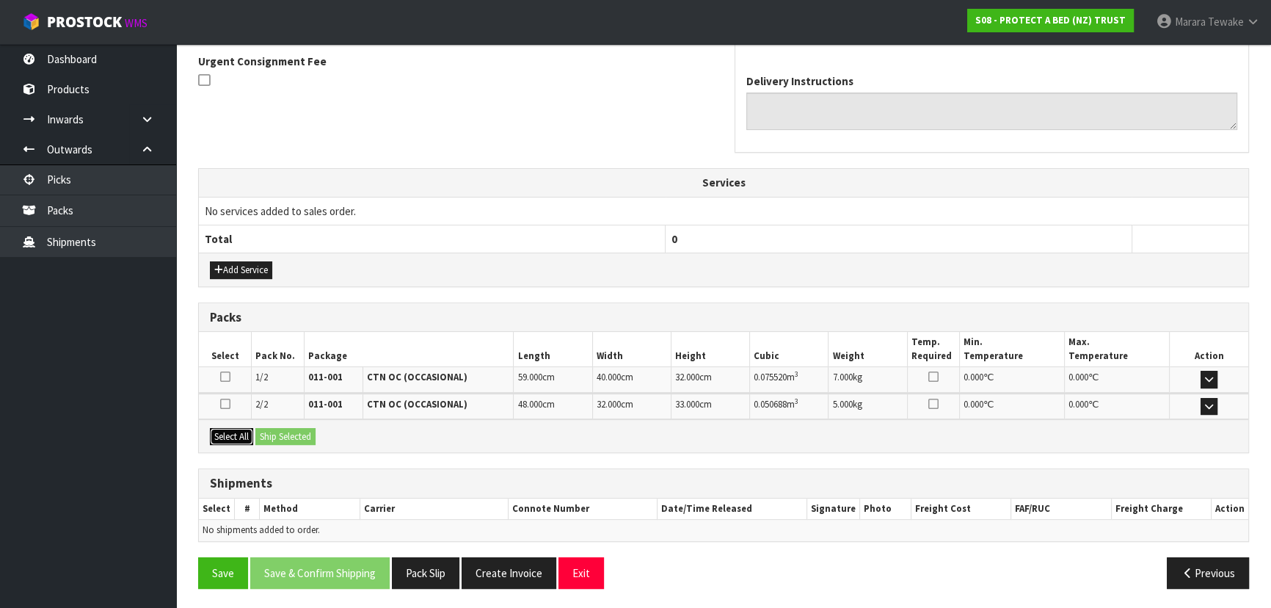
drag, startPoint x: 234, startPoint y: 433, endPoint x: 272, endPoint y: 433, distance: 38.2
click at [236, 433] on button "Select All" at bounding box center [231, 437] width 43 height 18
click at [273, 433] on button "Ship Selected" at bounding box center [285, 437] width 60 height 18
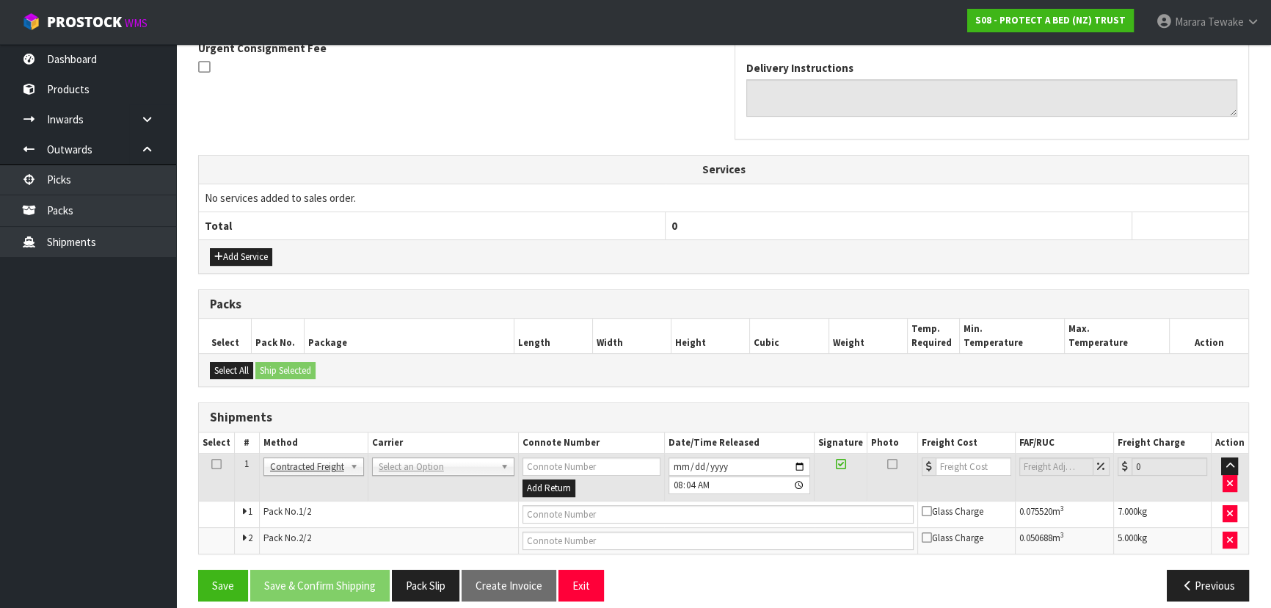
scroll to position [459, 0]
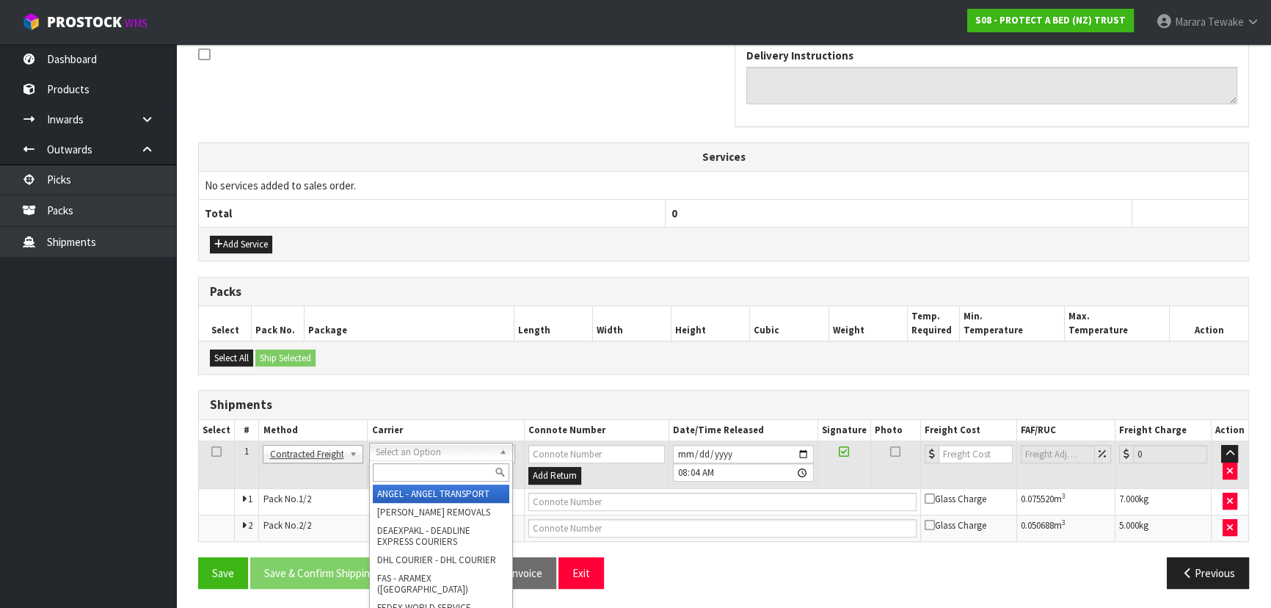
click at [388, 465] on input "text" at bounding box center [441, 472] width 136 height 18
type input "NZP"
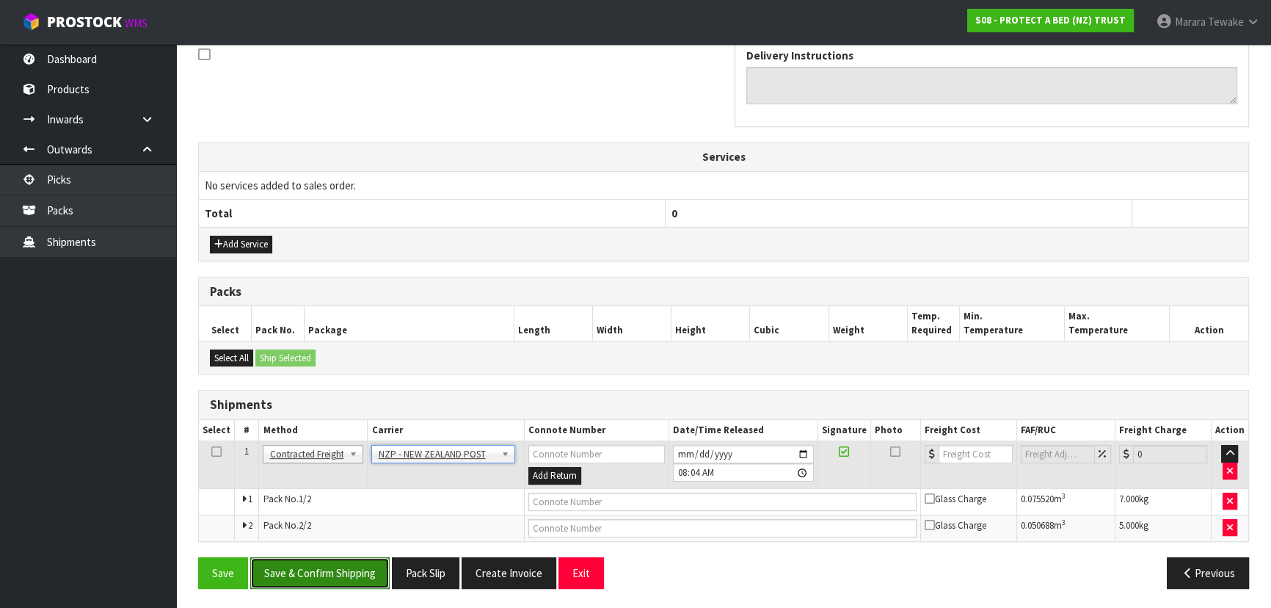
click at [343, 557] on button "Save & Confirm Shipping" at bounding box center [319, 573] width 139 height 32
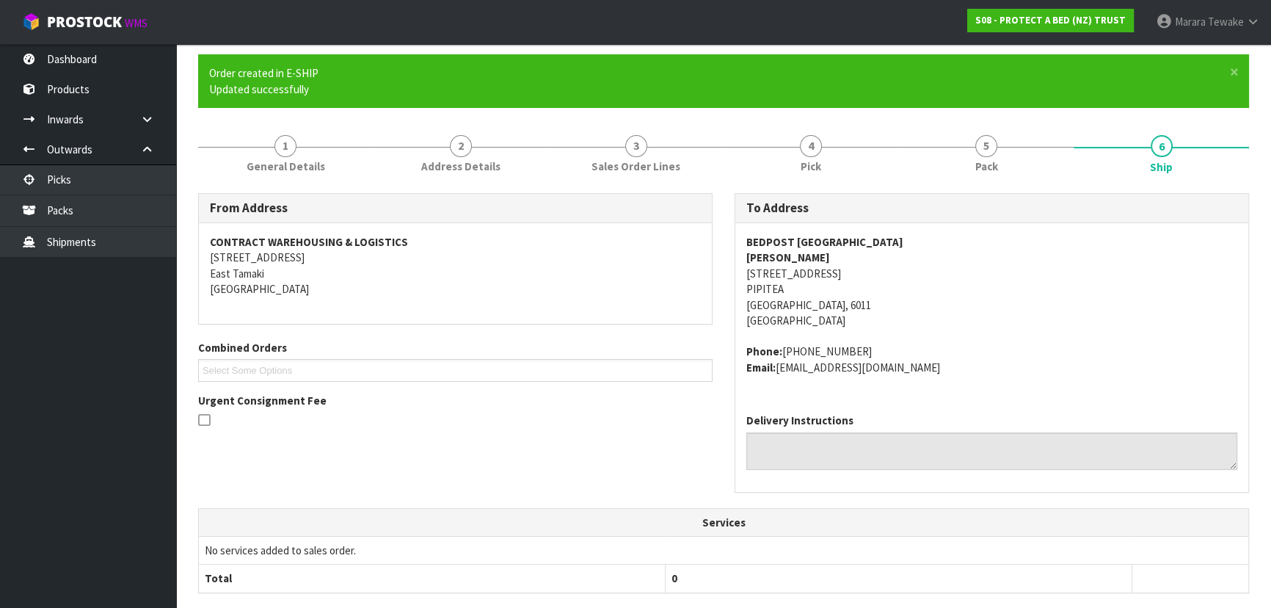
scroll to position [437, 0]
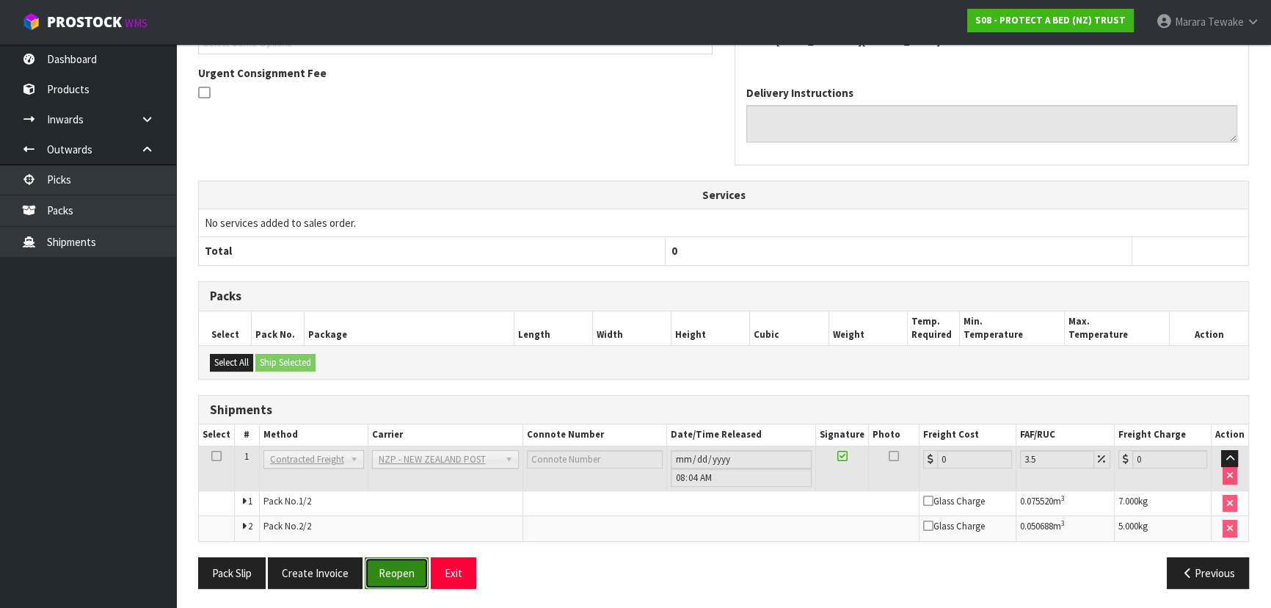
click at [391, 578] on button "Reopen" at bounding box center [397, 573] width 64 height 32
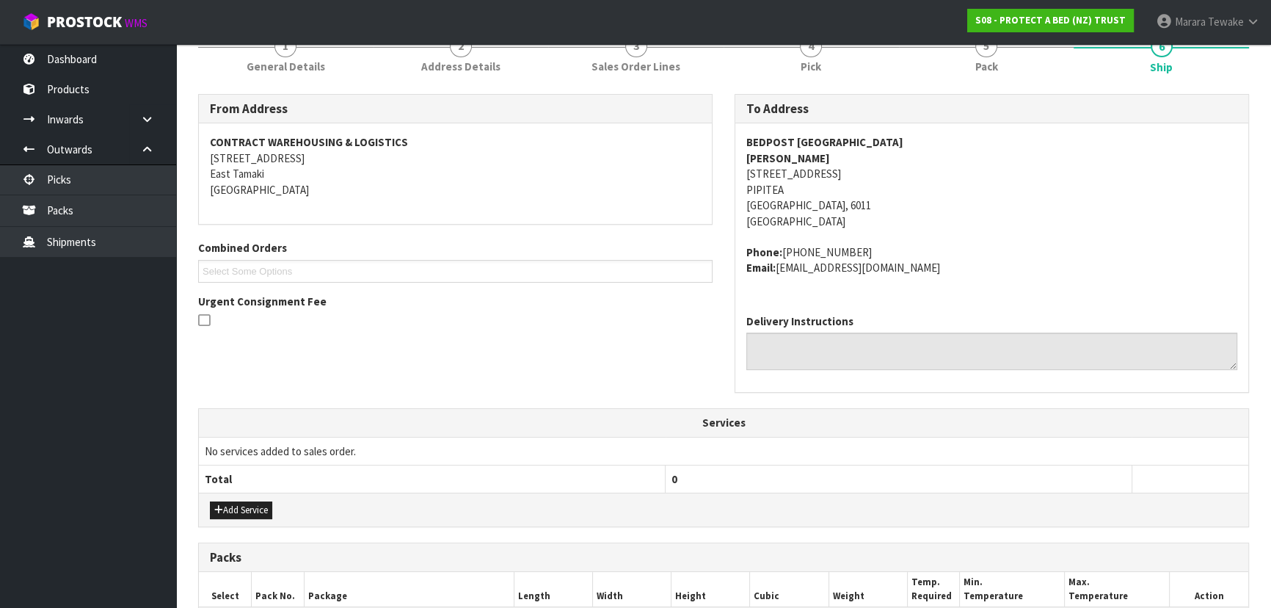
scroll to position [459, 0]
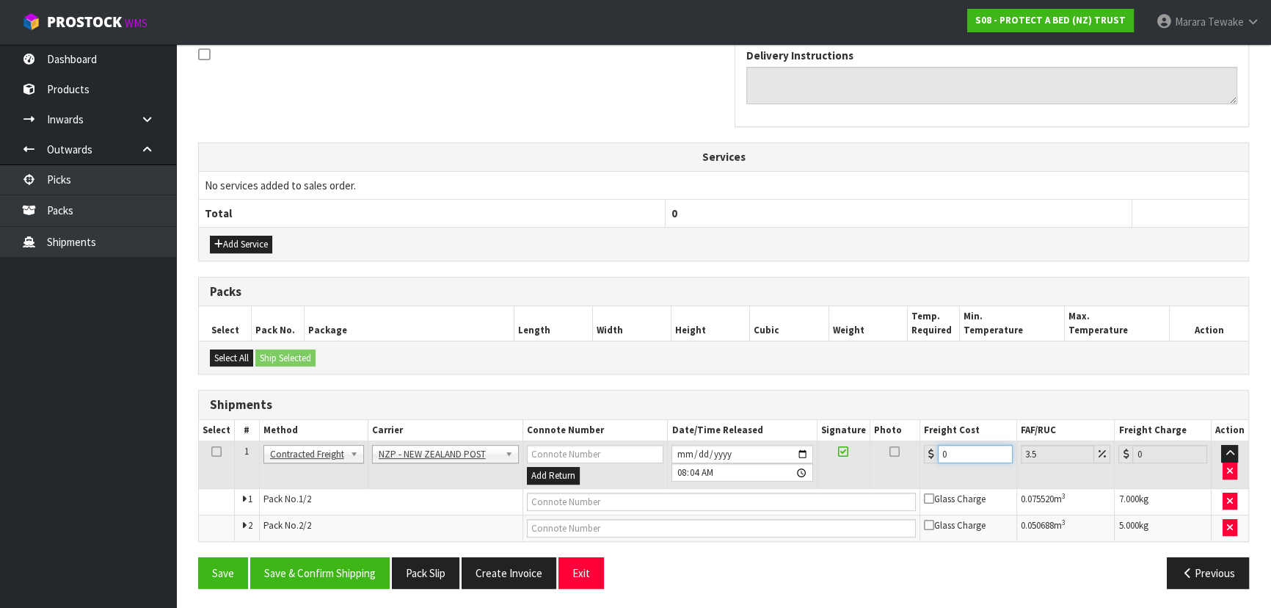
drag, startPoint x: 970, startPoint y: 453, endPoint x: 890, endPoint y: 434, distance: 81.5
click at [895, 437] on table "Select # Method Carrier Connote Number Date/Time Released Signature Photo Freig…" at bounding box center [724, 480] width 1050 height 121
type input "2"
type input "2.07"
type input "22"
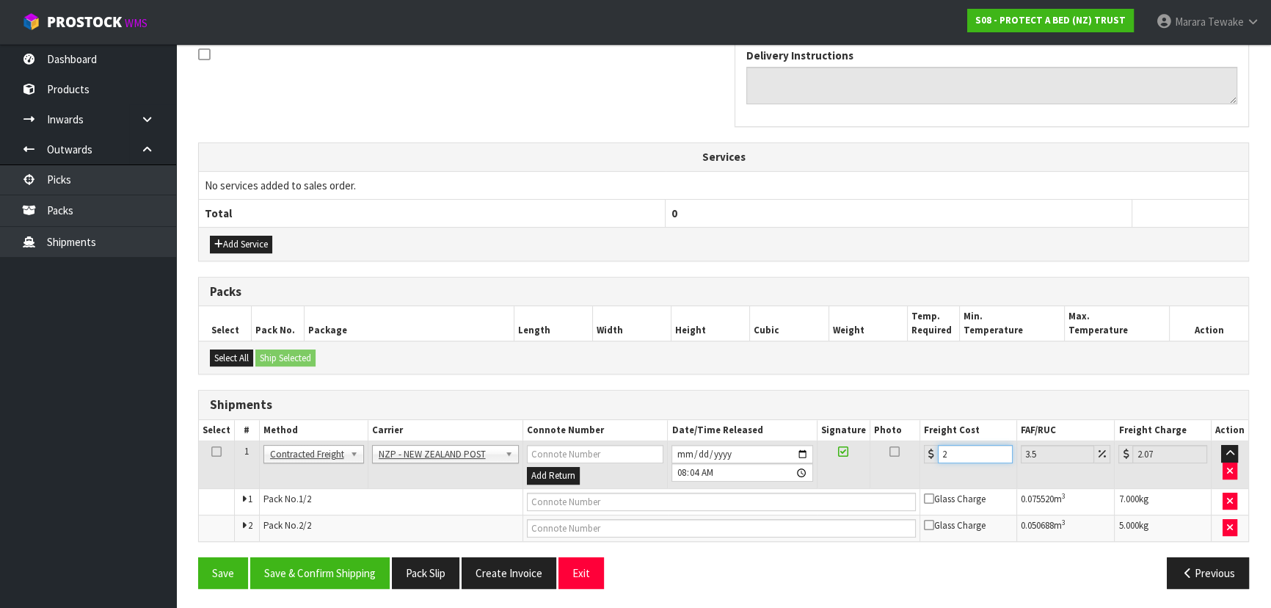
type input "22.77"
type input "22.5"
type input "23.29"
type input "22.59"
type input "23.38"
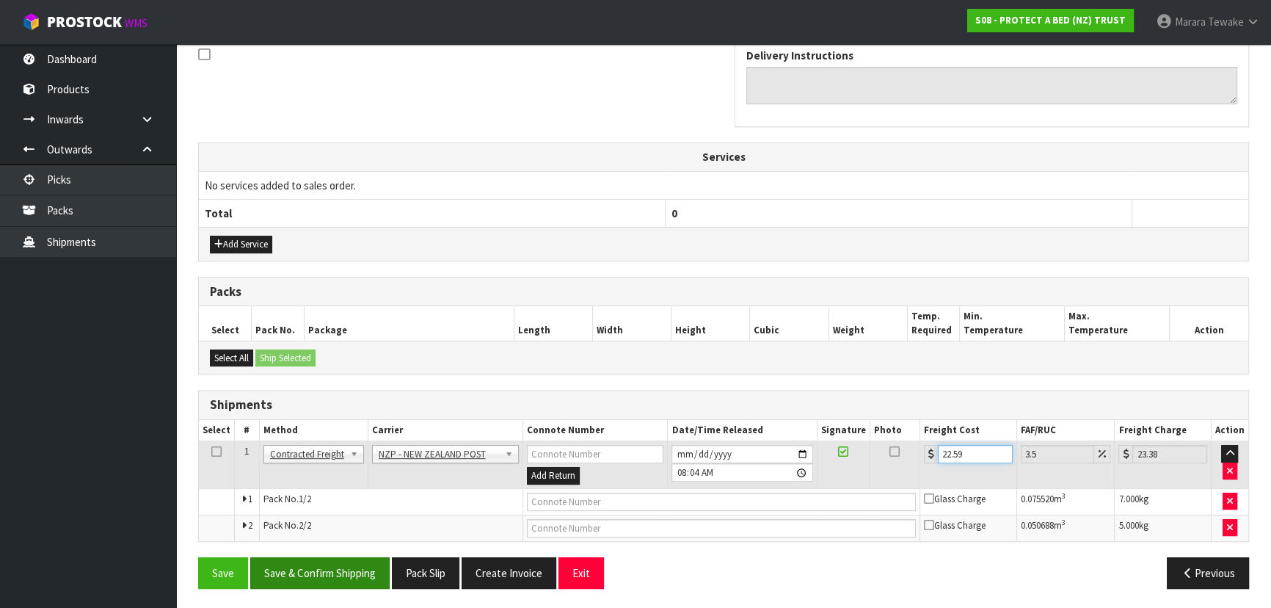
type input "22.59"
click at [313, 570] on button "Save & Confirm Shipping" at bounding box center [319, 573] width 139 height 32
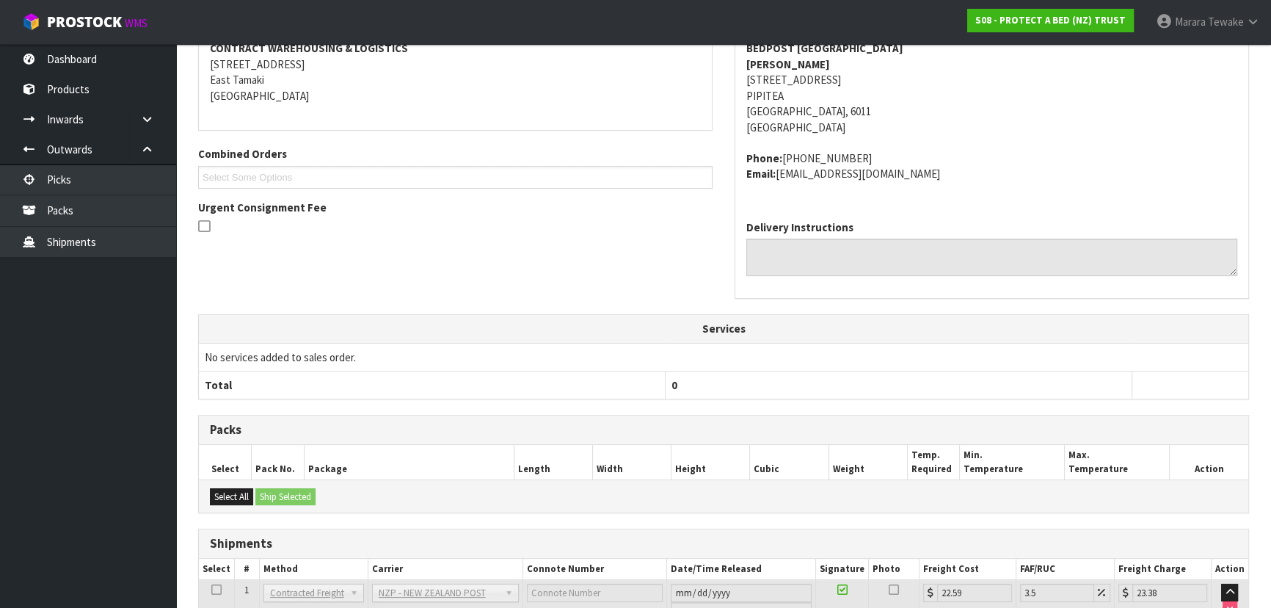
scroll to position [432, 0]
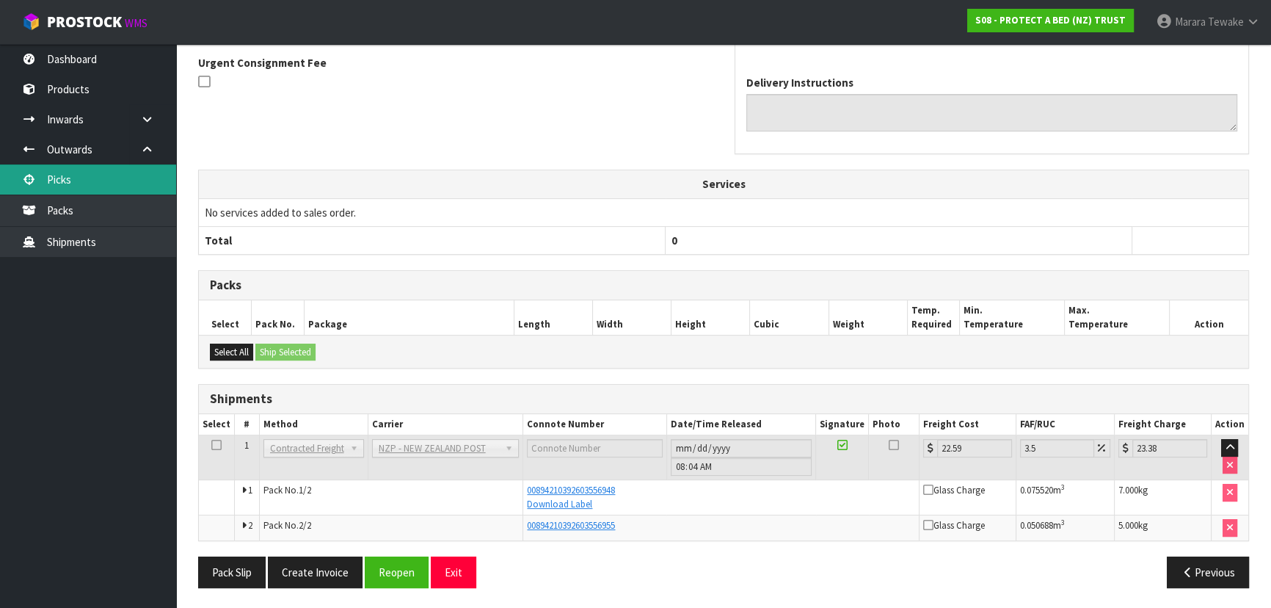
click at [109, 170] on link "Picks" at bounding box center [88, 179] width 176 height 30
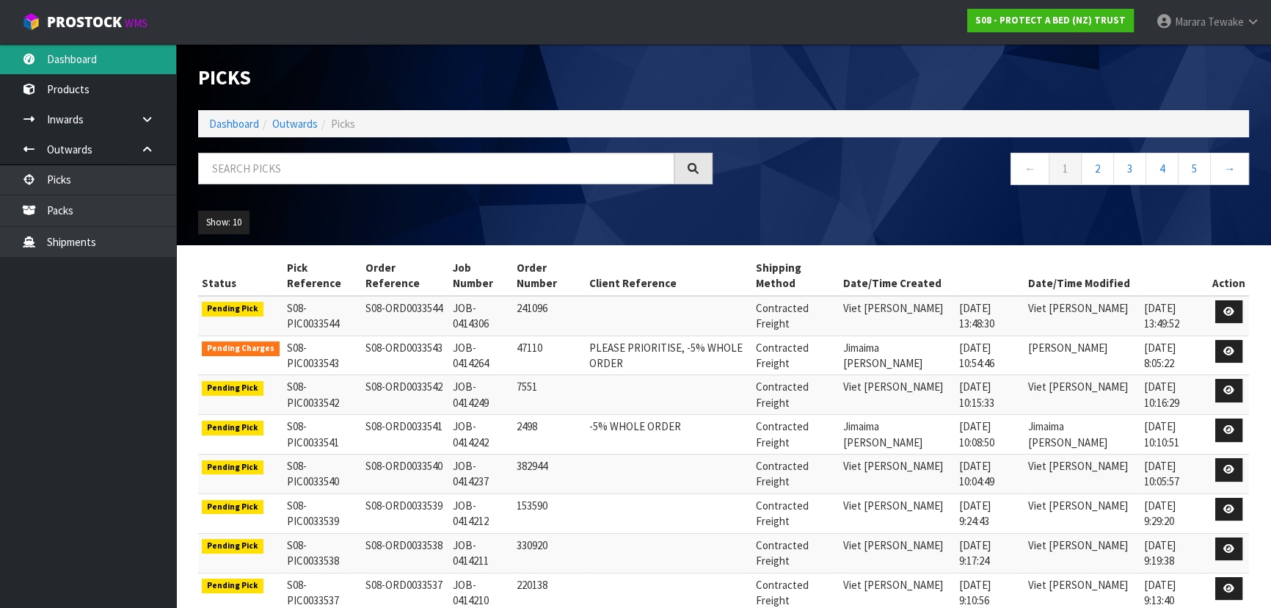
click at [120, 57] on link "Dashboard" at bounding box center [88, 59] width 176 height 30
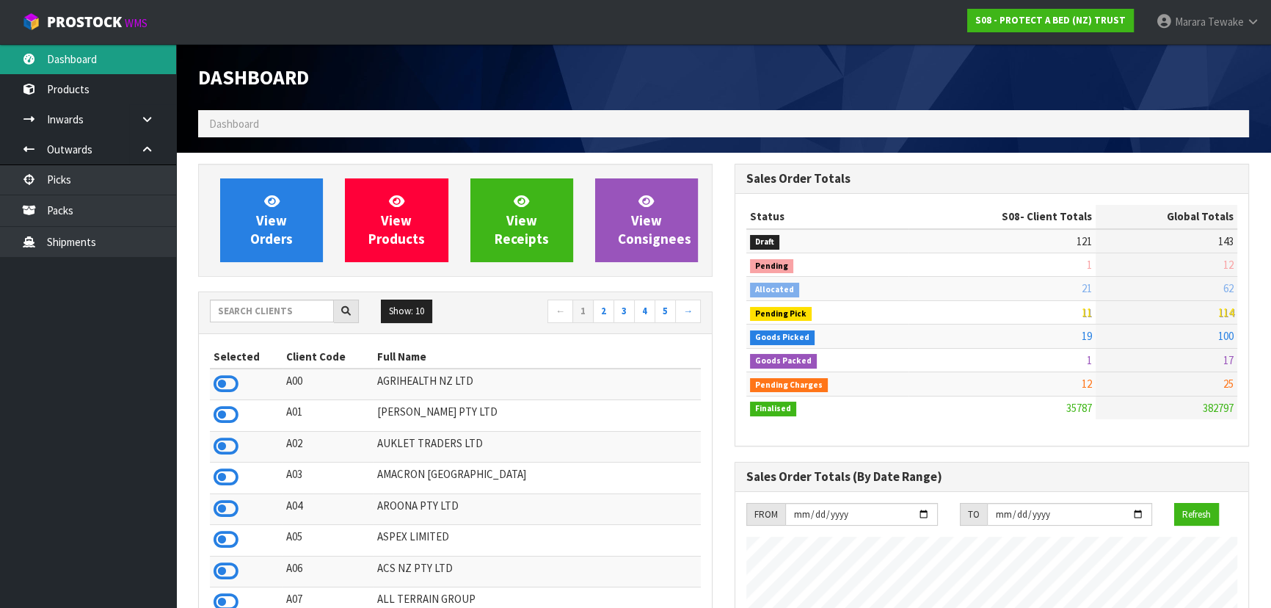
scroll to position [1110, 536]
click at [257, 308] on input "text" at bounding box center [272, 311] width 124 height 23
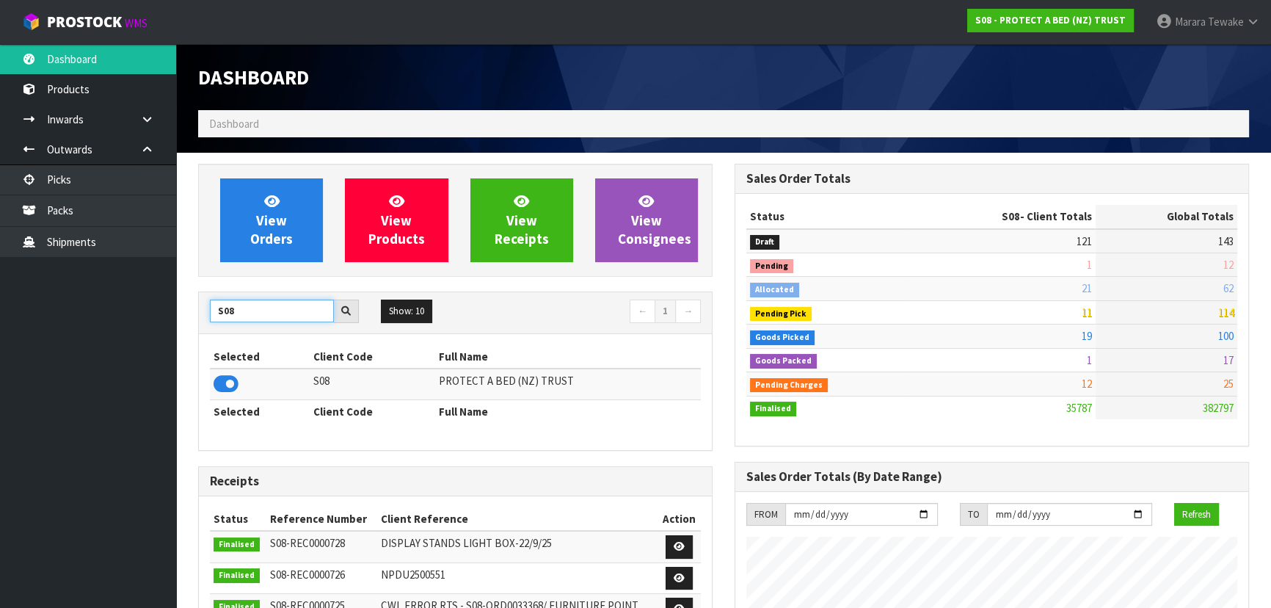
drag, startPoint x: 246, startPoint y: 316, endPoint x: 185, endPoint y: 308, distance: 61.4
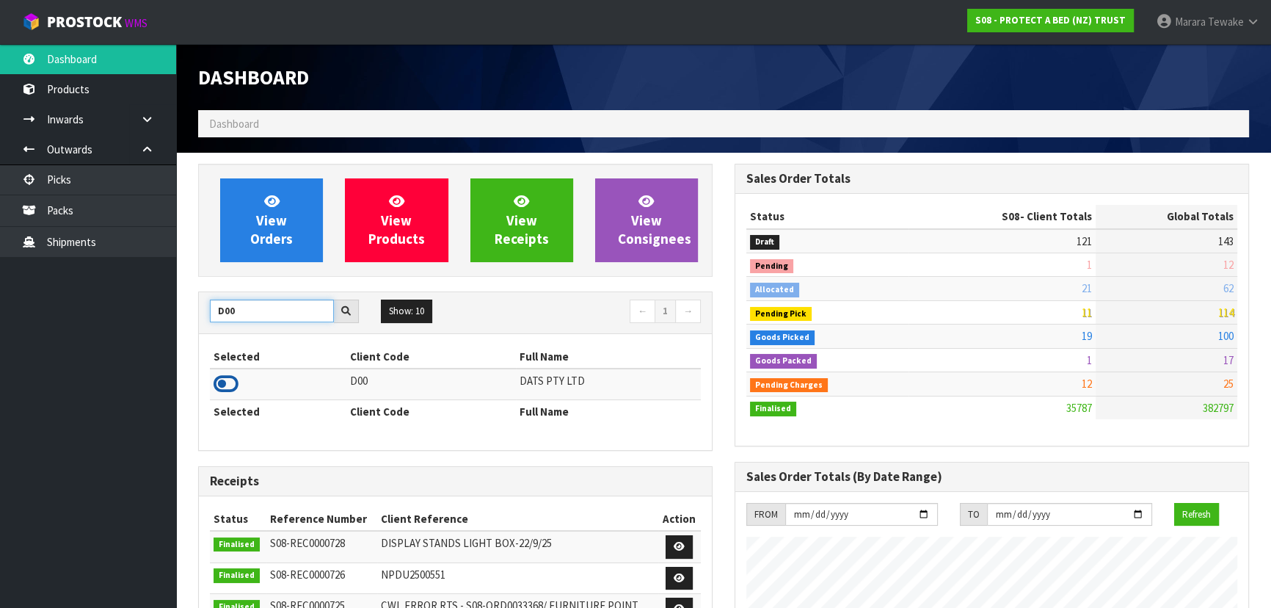
type input "D00"
click at [234, 386] on icon at bounding box center [226, 384] width 25 height 22
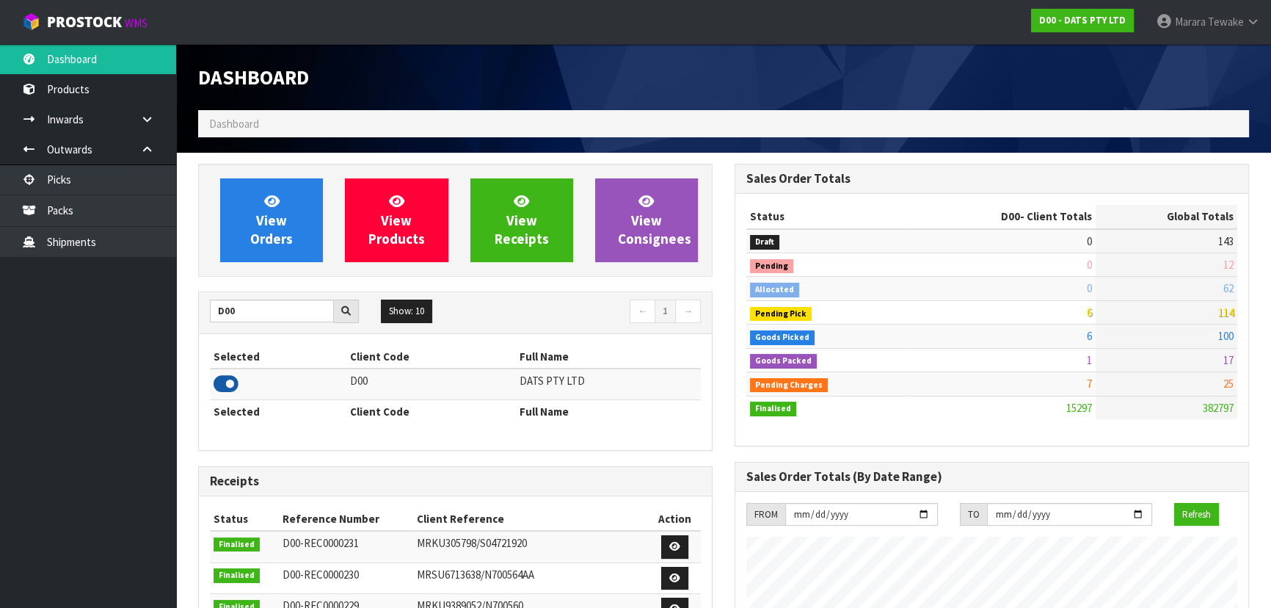
scroll to position [1141, 536]
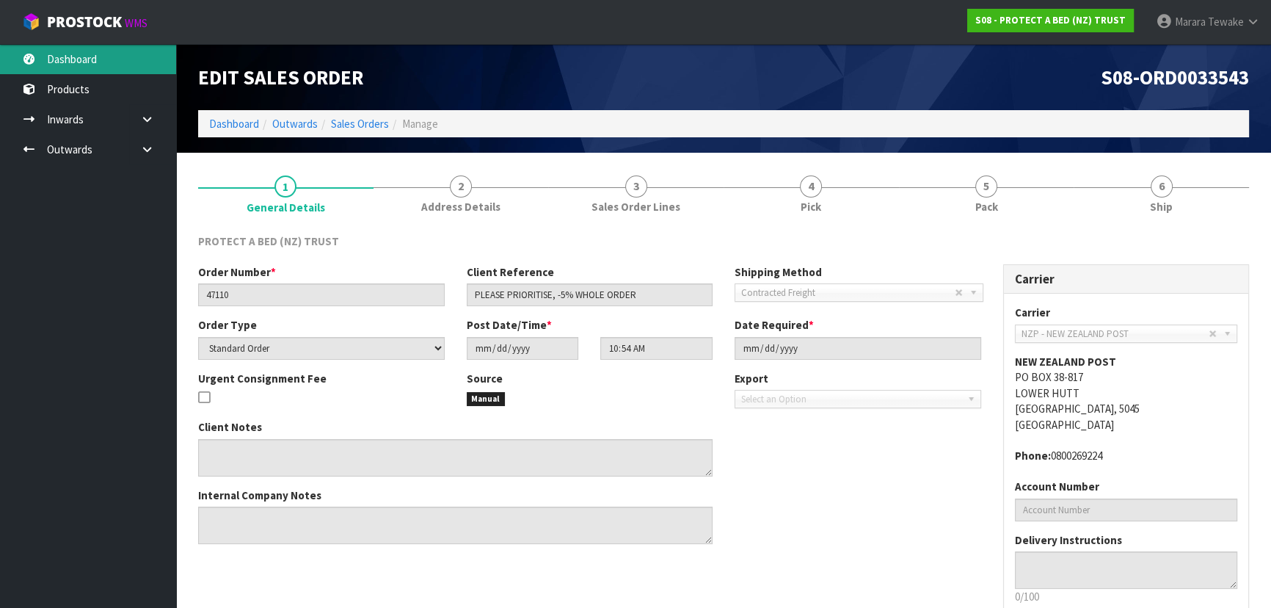
click at [120, 60] on link "Dashboard" at bounding box center [88, 59] width 176 height 30
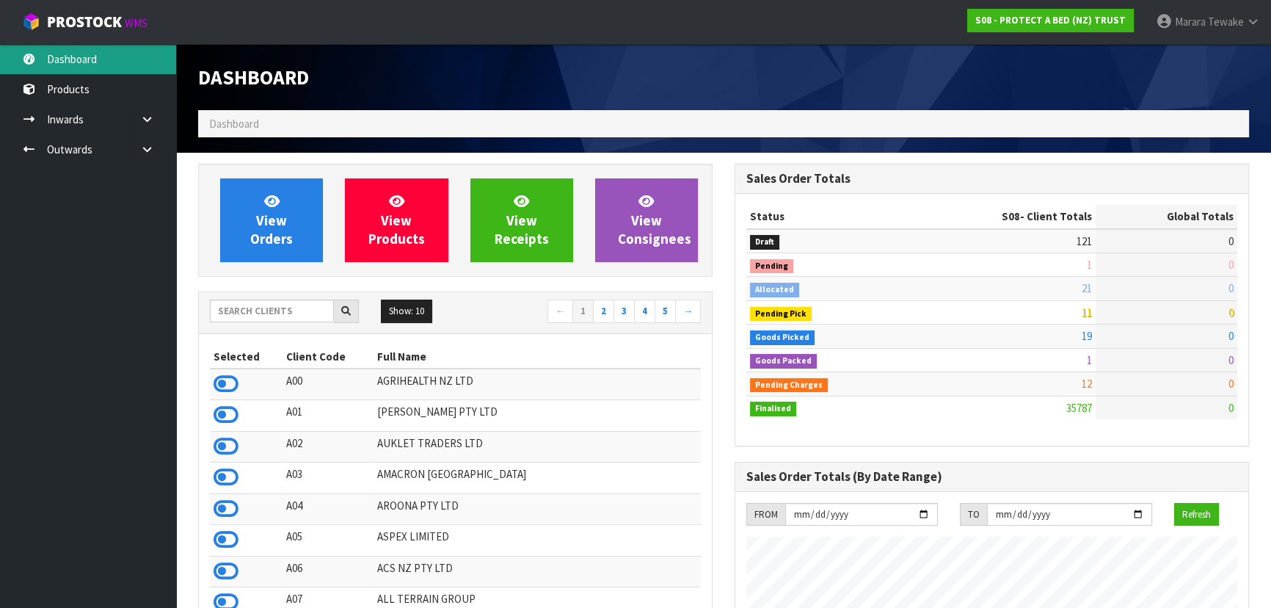
scroll to position [1110, 536]
click at [293, 305] on input "text" at bounding box center [272, 311] width 124 height 23
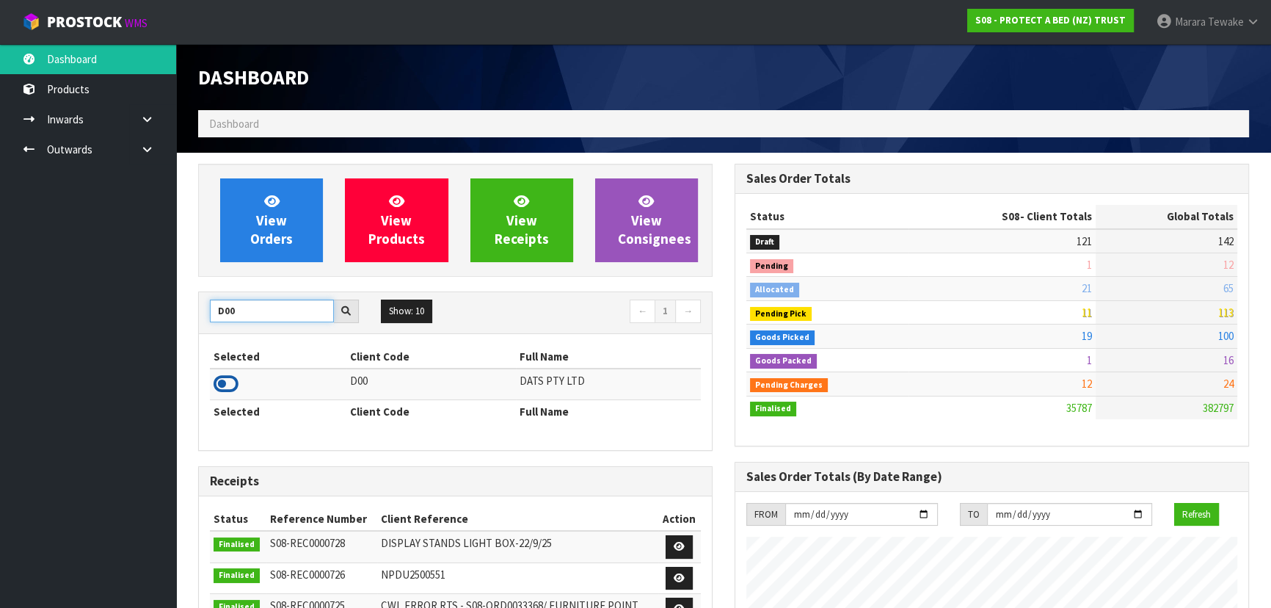
type input "D00"
click at [222, 382] on icon at bounding box center [226, 384] width 25 height 22
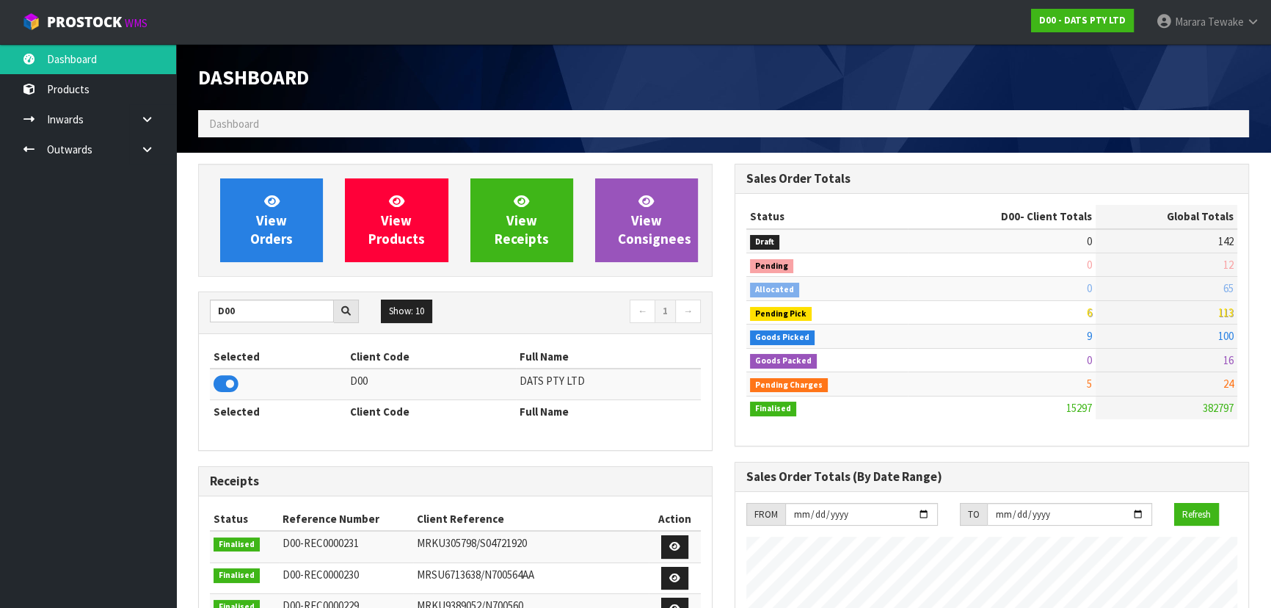
scroll to position [1141, 536]
click at [266, 213] on span "View Orders" at bounding box center [271, 219] width 43 height 55
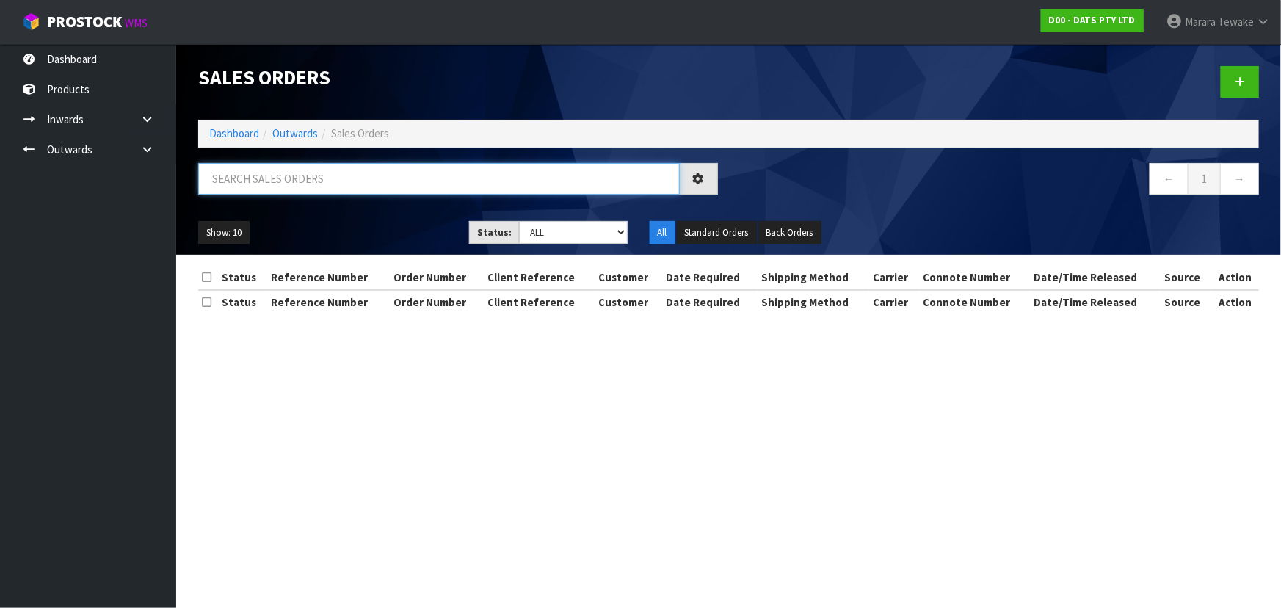
click at [306, 170] on input "text" at bounding box center [439, 179] width 482 height 32
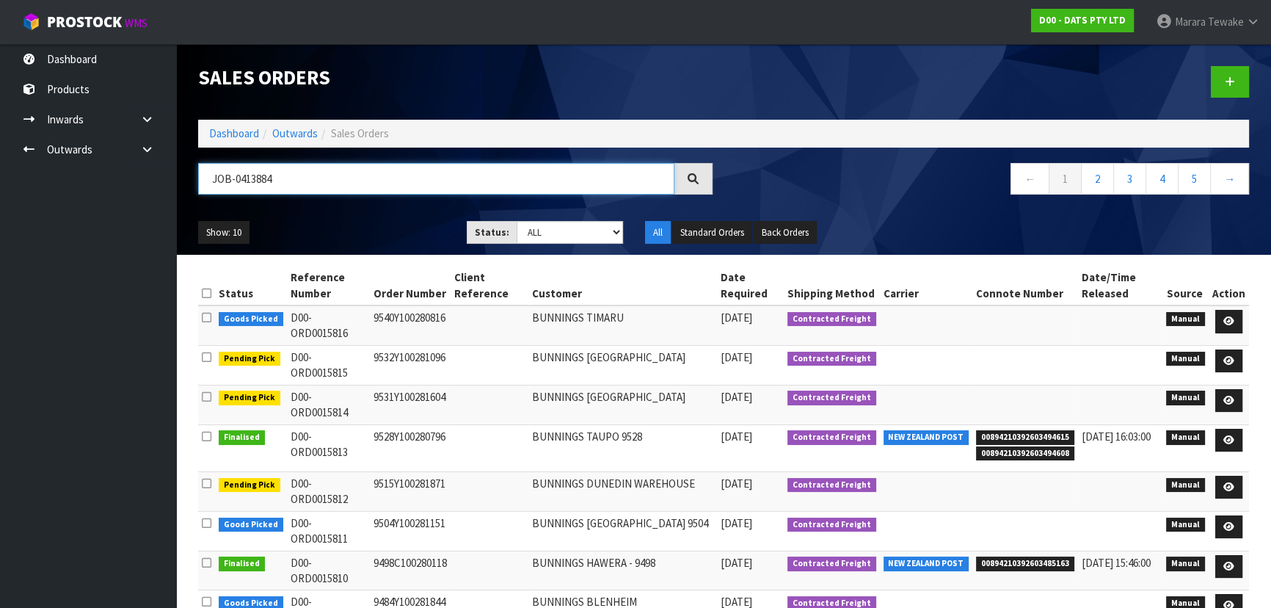
type input "JOB-0413884"
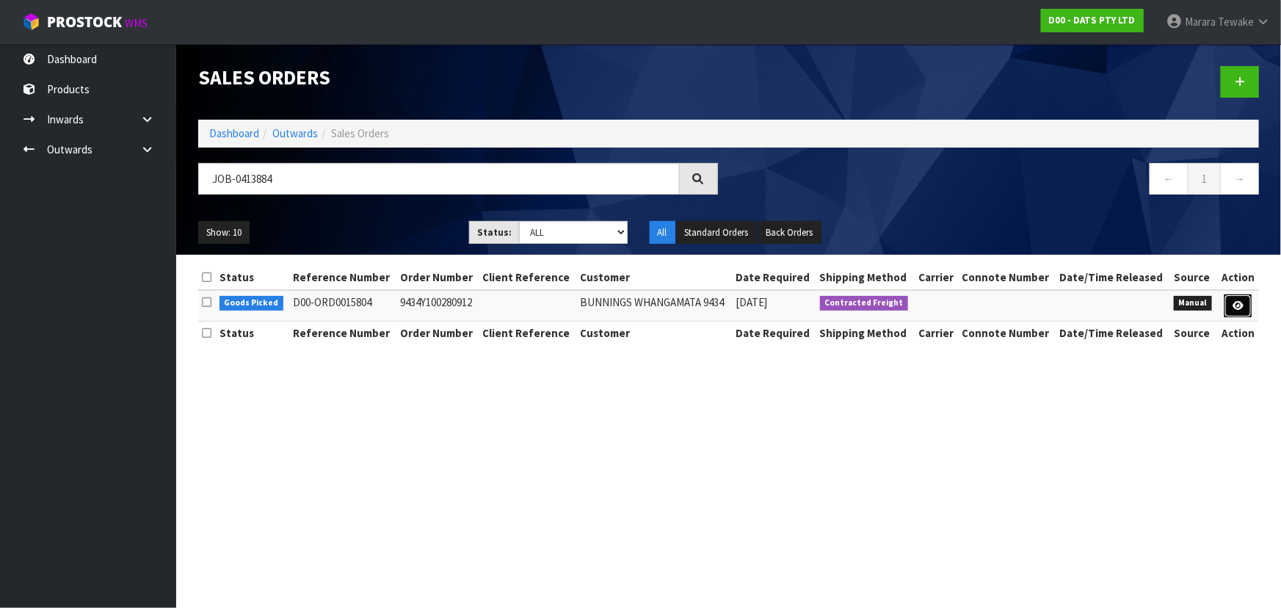
click at [1241, 301] on icon at bounding box center [1238, 306] width 11 height 10
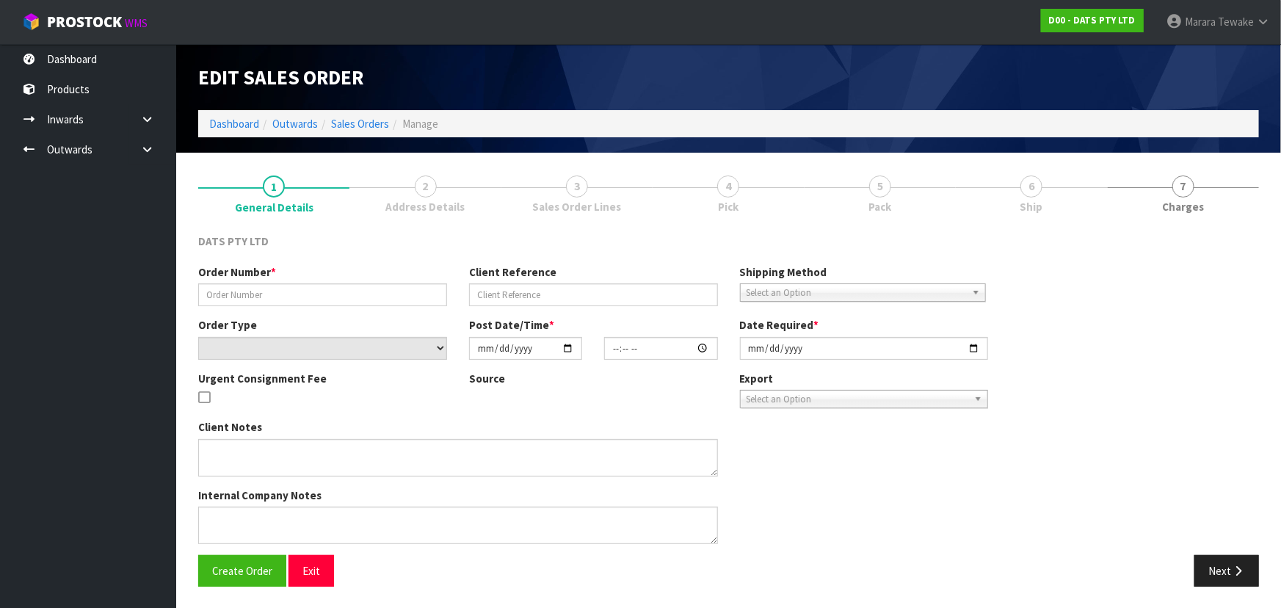
type input "9434Y100280912"
select select "number:0"
type input "2025-09-23"
type input "09:08:00.000"
type input "2025-09-23"
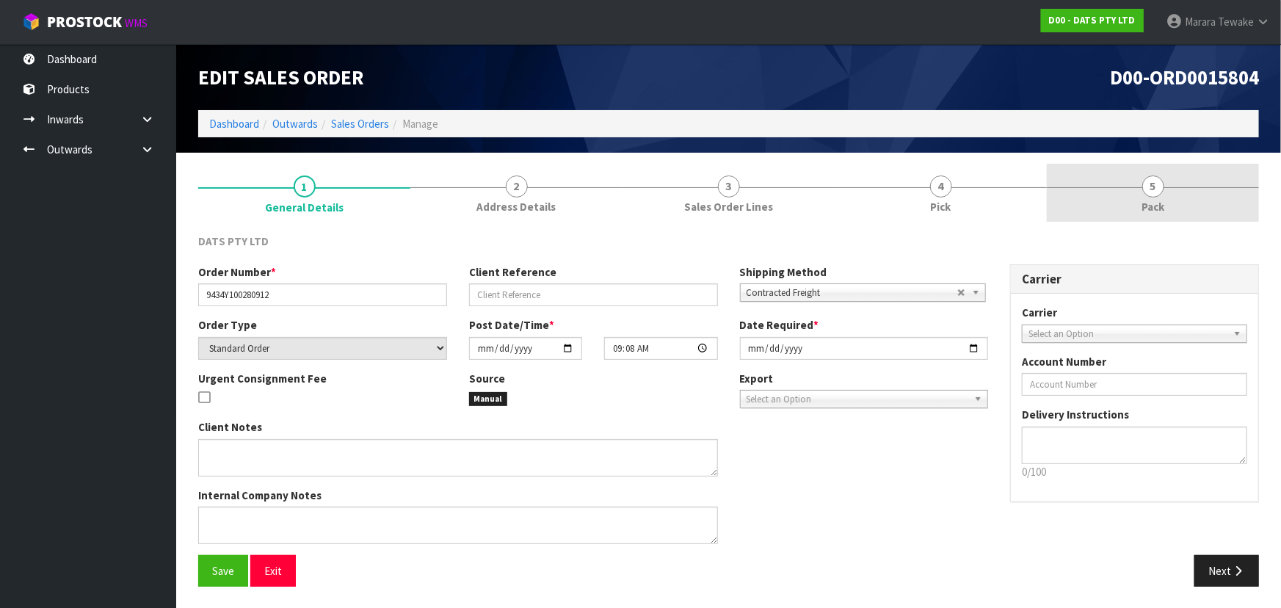
click at [1158, 192] on span "5" at bounding box center [1153, 186] width 22 height 22
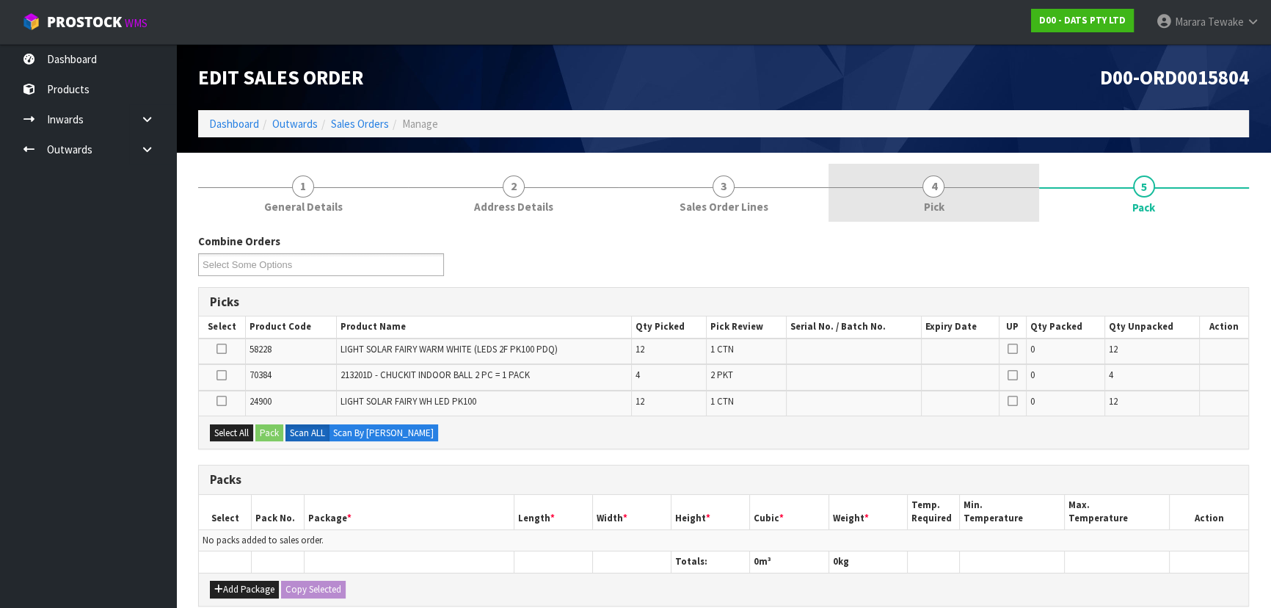
click at [928, 200] on span "Pick" at bounding box center [933, 206] width 21 height 15
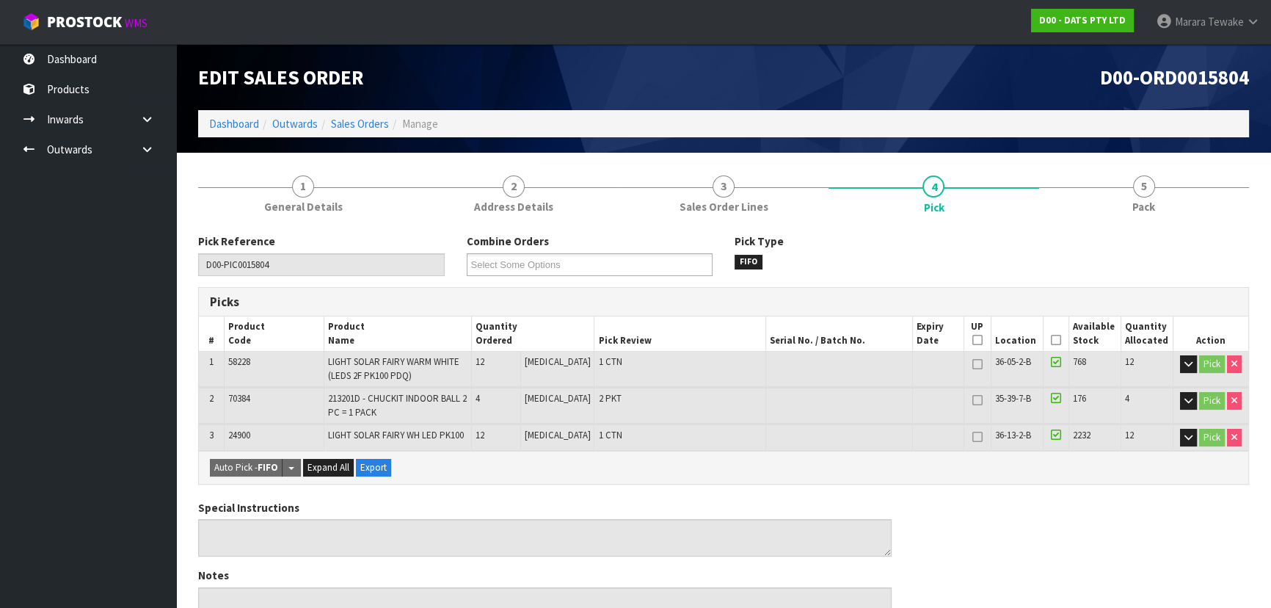
click at [1051, 341] on icon at bounding box center [1056, 340] width 10 height 1
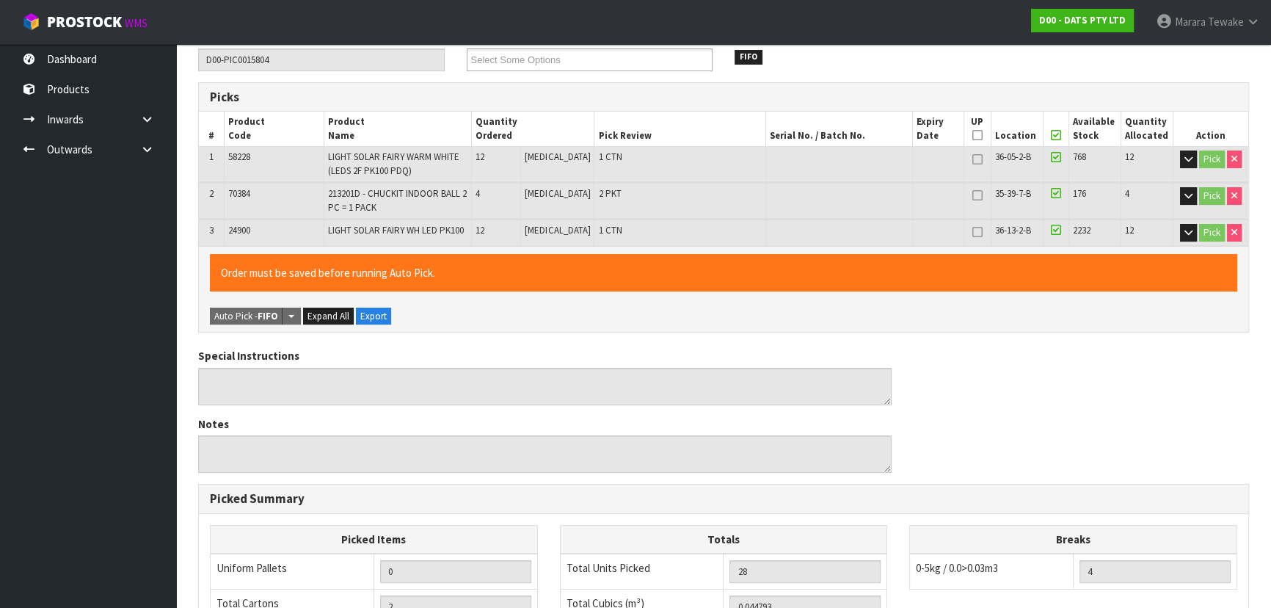
scroll to position [482, 0]
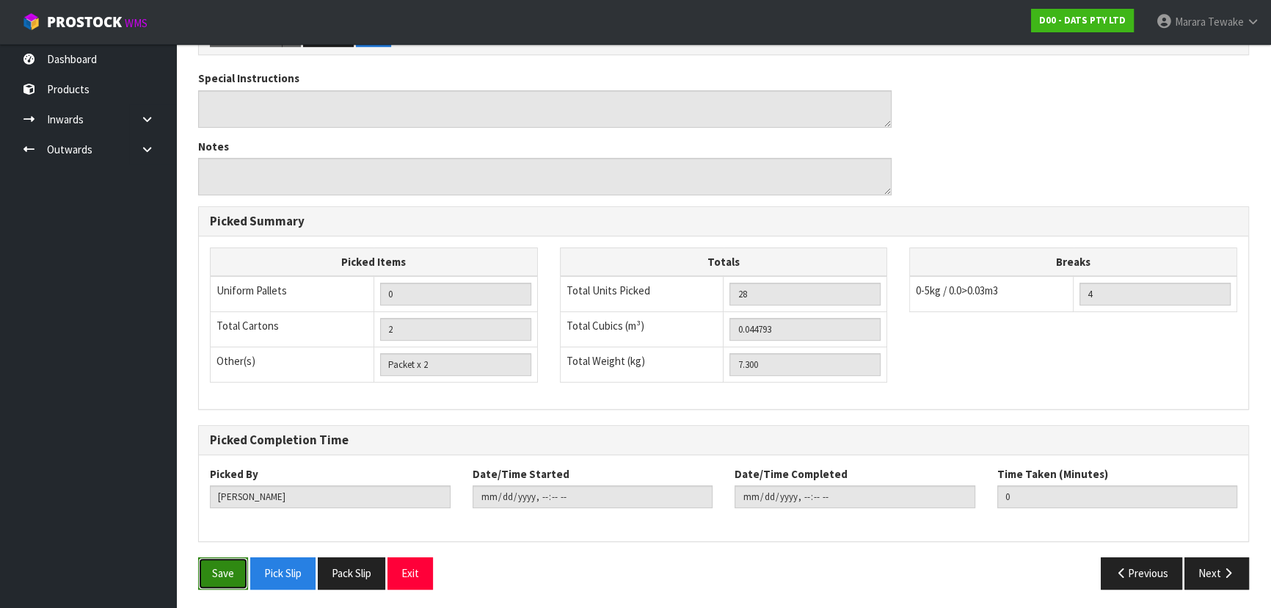
click at [206, 569] on button "Save" at bounding box center [223, 573] width 50 height 32
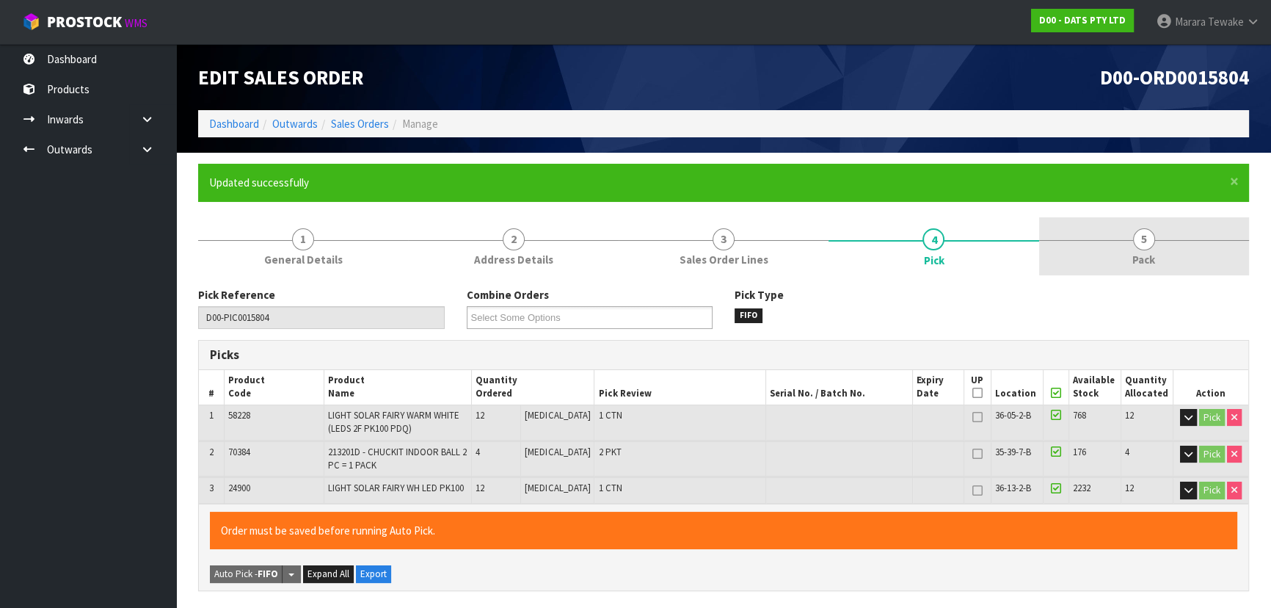
type input "Marara Tewake"
type input "2025-09-25T08:14:50"
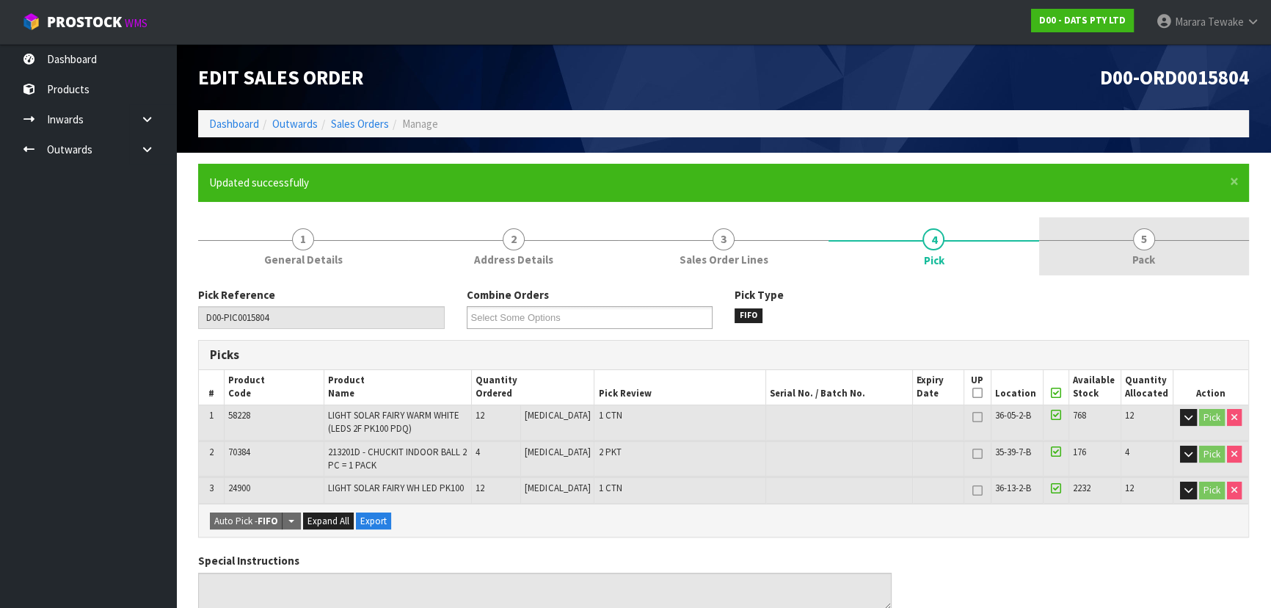
click at [1144, 240] on span "5" at bounding box center [1144, 239] width 22 height 22
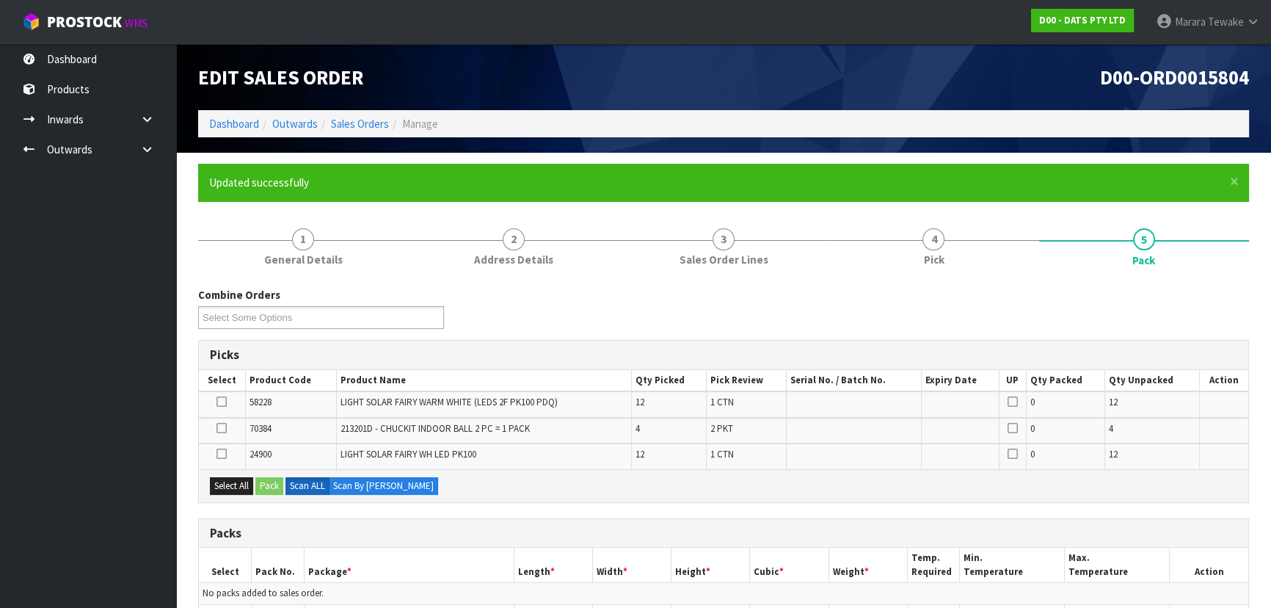
scroll to position [319, 0]
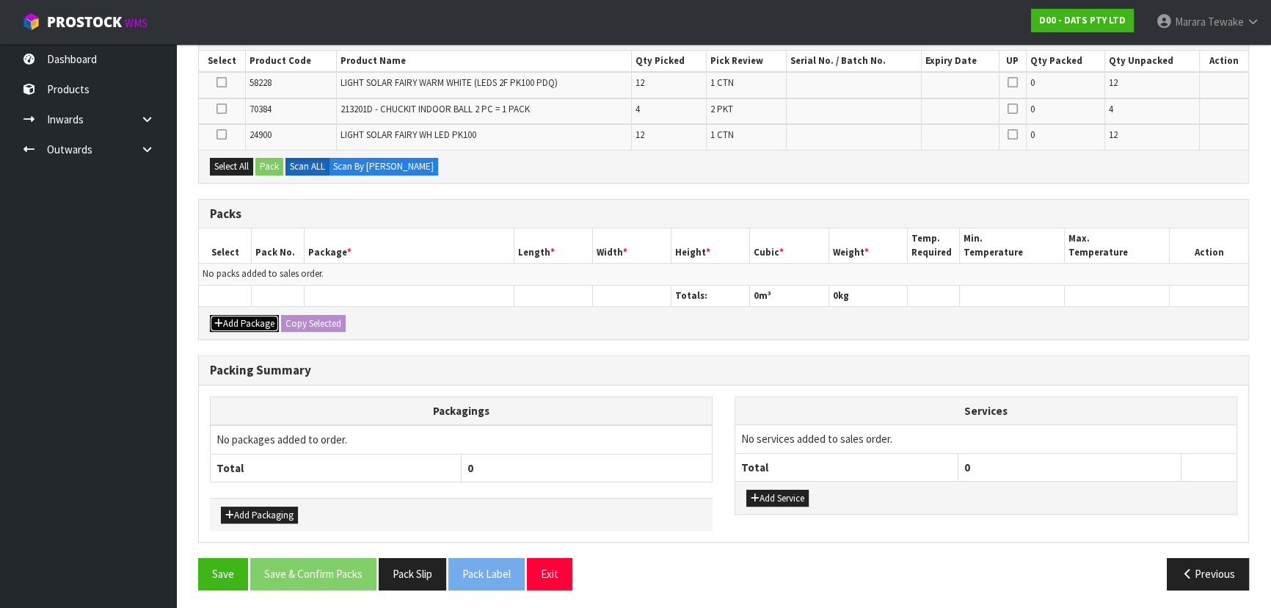
click at [242, 321] on button "Add Package" at bounding box center [244, 324] width 69 height 18
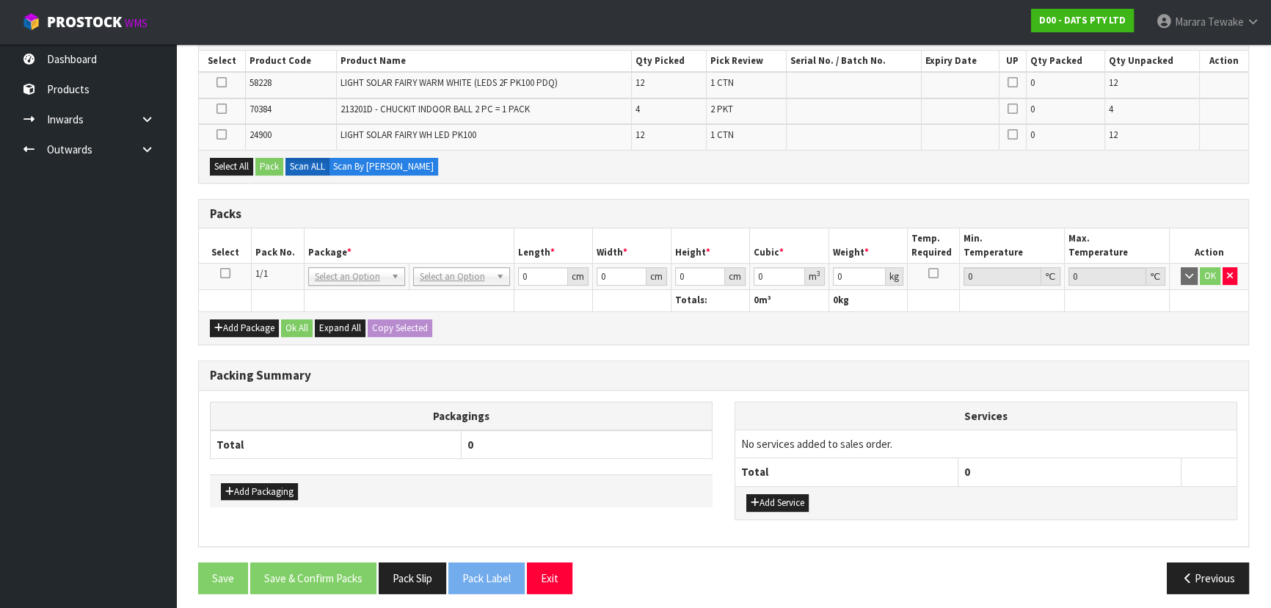
click at [220, 273] on icon at bounding box center [225, 273] width 10 height 1
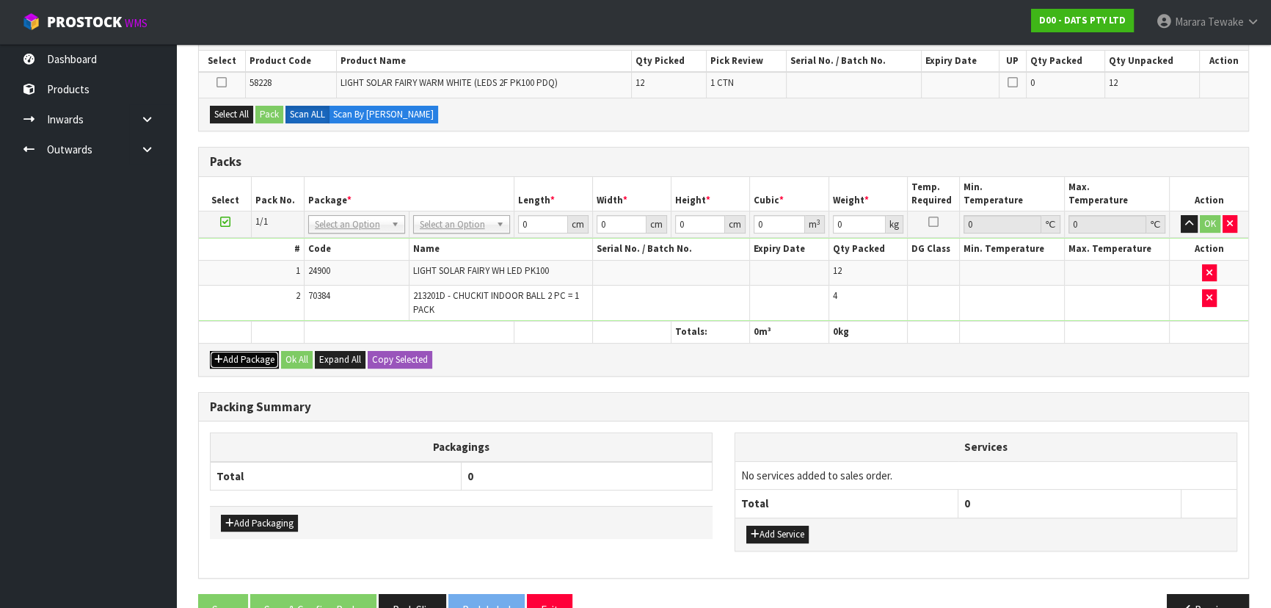
click at [241, 355] on button "Add Package" at bounding box center [244, 360] width 69 height 18
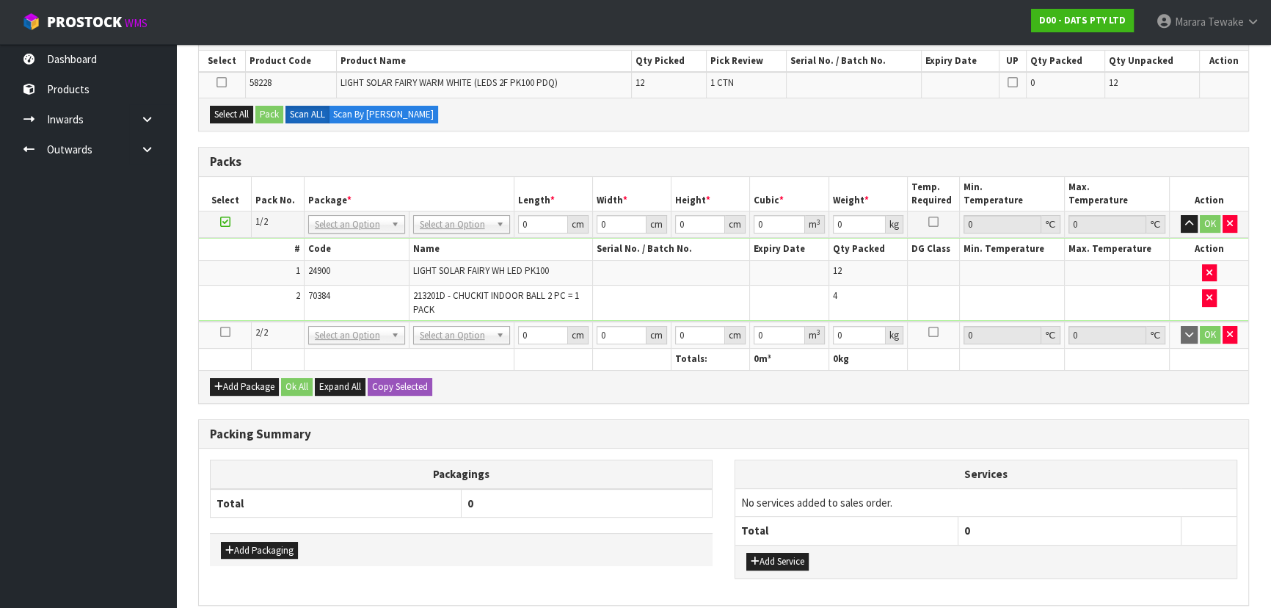
click at [226, 332] on icon at bounding box center [225, 332] width 10 height 1
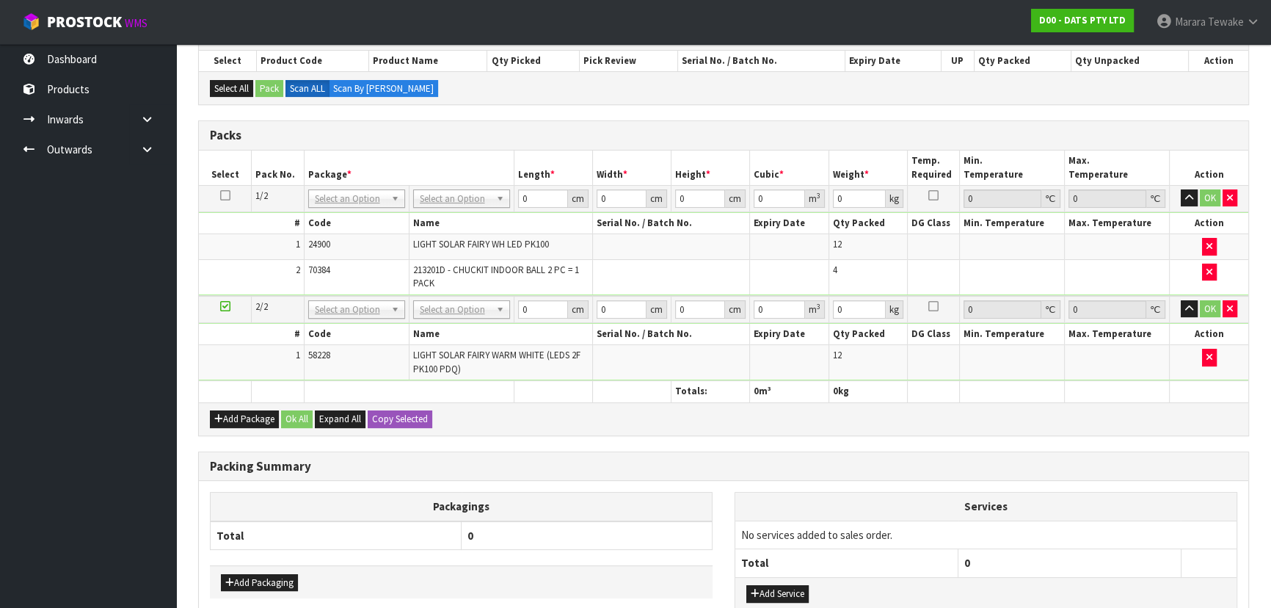
drag, startPoint x: 440, startPoint y: 195, endPoint x: 437, endPoint y: 213, distance: 18.7
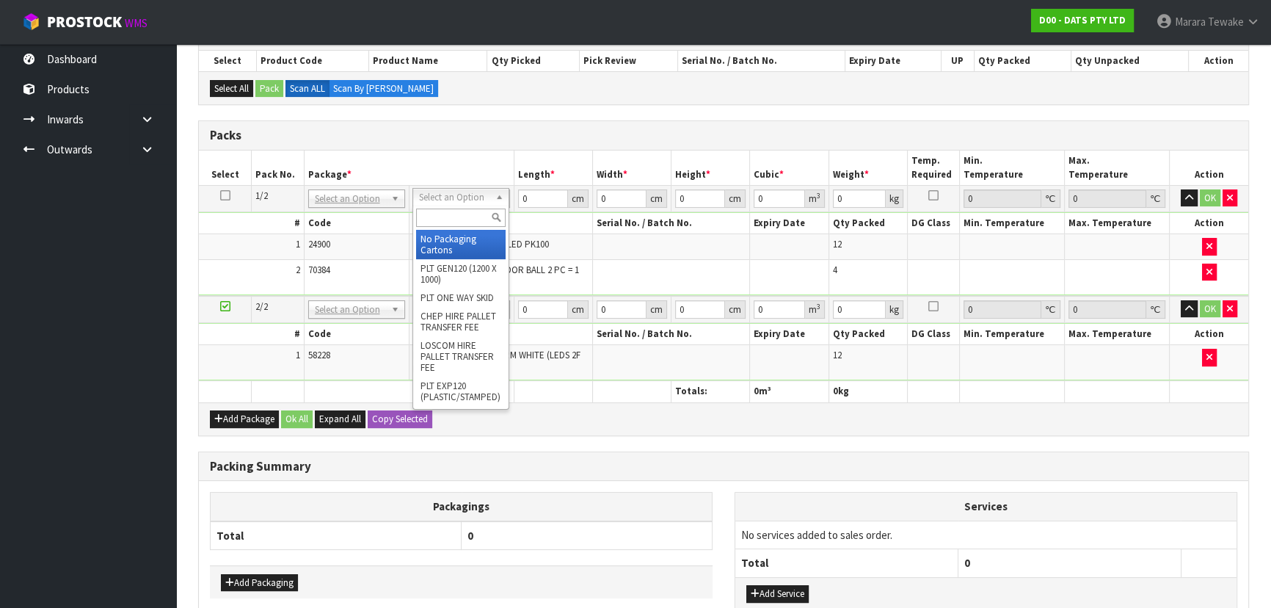
click at [438, 219] on input "text" at bounding box center [461, 217] width 90 height 18
type input "CTN5"
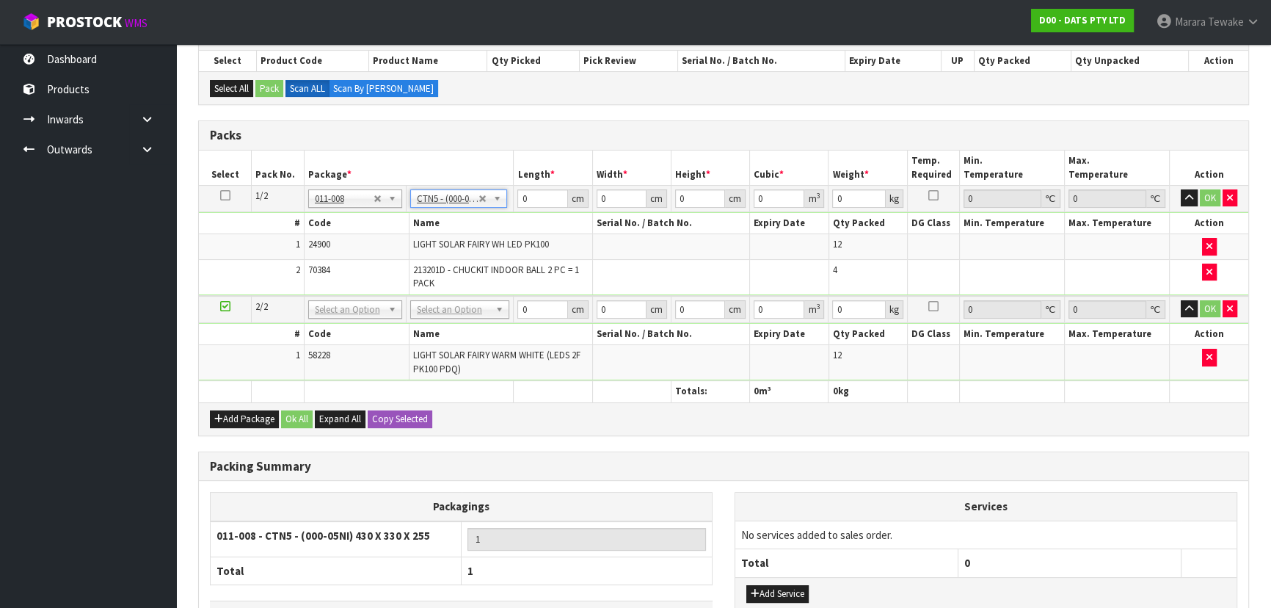
type input "43"
type input "33"
type input "25.5"
type input "0.036185"
type input "4"
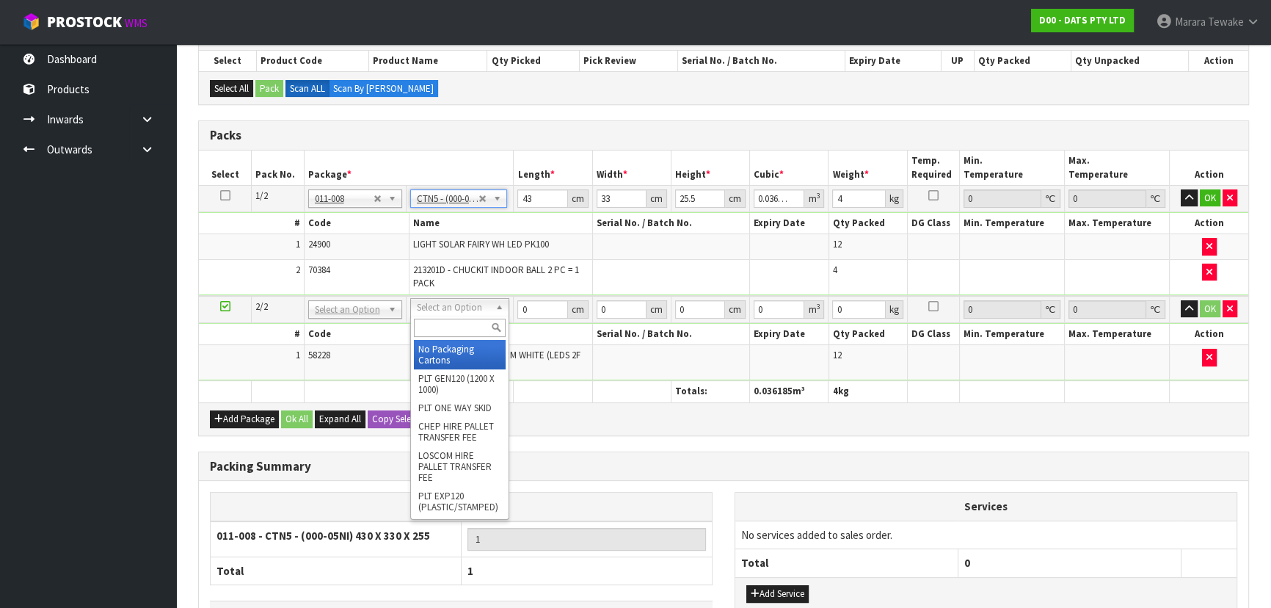
drag, startPoint x: 443, startPoint y: 356, endPoint x: 454, endPoint y: 336, distance: 22.3
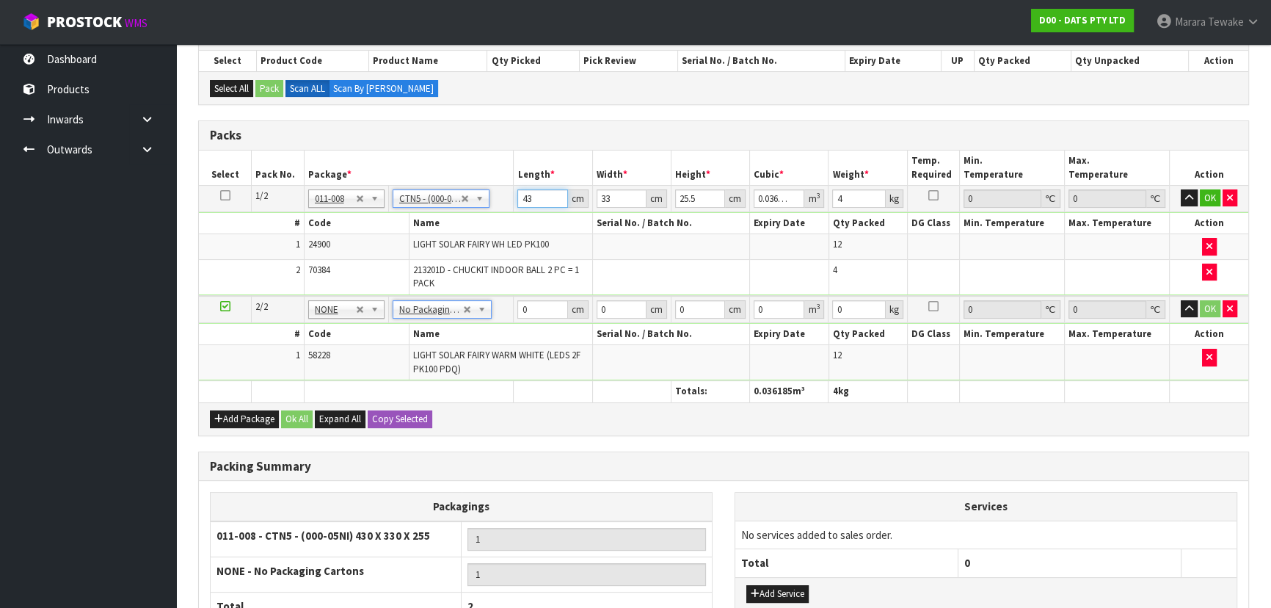
drag, startPoint x: 534, startPoint y: 195, endPoint x: 518, endPoint y: 169, distance: 31.0
click at [519, 171] on table "Select Pack No. Package * Length * Width * Height * Cubic * Weight * Temp. Requ…" at bounding box center [724, 275] width 1050 height 251
type input "4"
type input "0.003366"
type input "44"
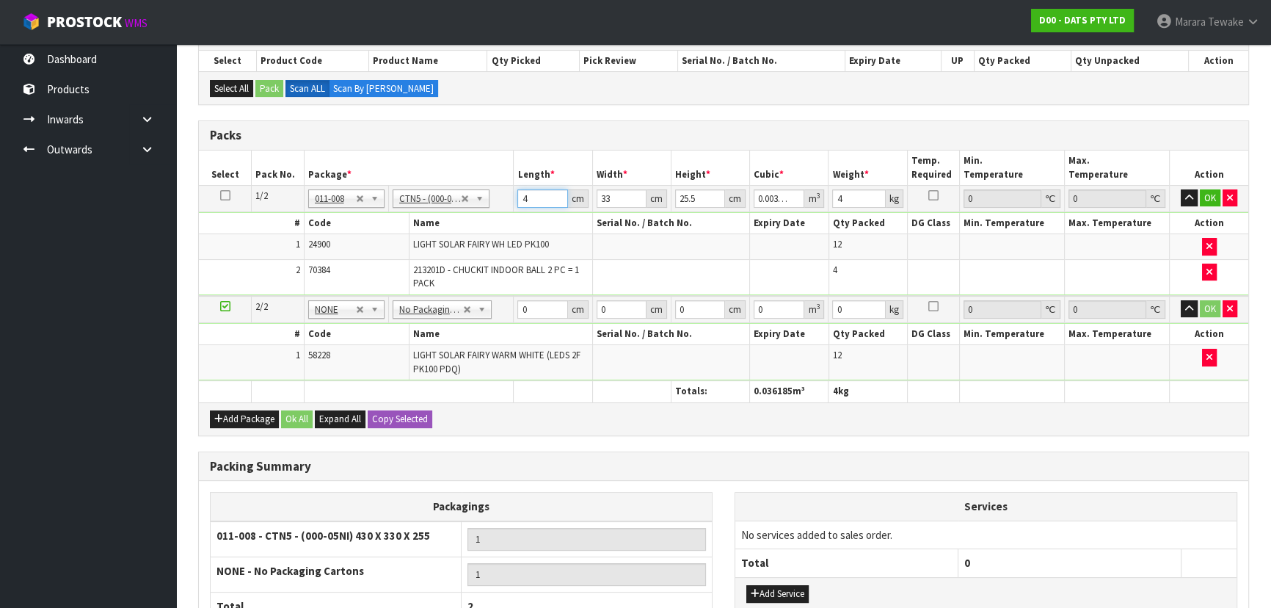
type input "0.037026"
type input "44"
type input "3"
type input "0.003366"
type input "35"
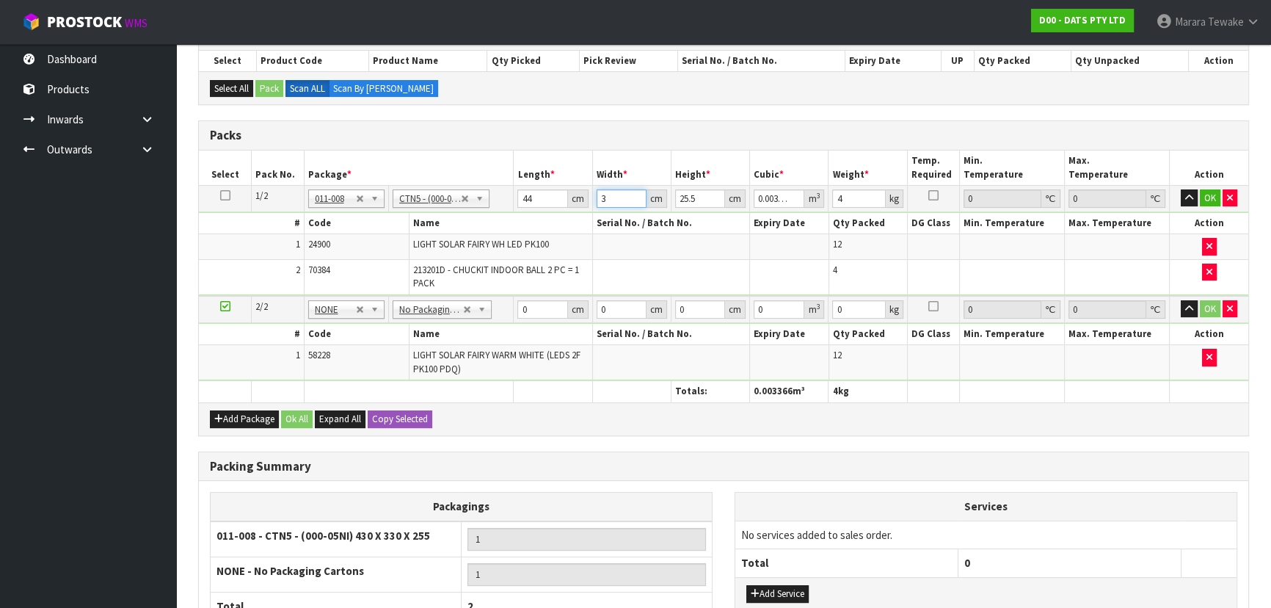
type input "0.03927"
type input "35"
type input "2"
type input "0.00308"
type input "28"
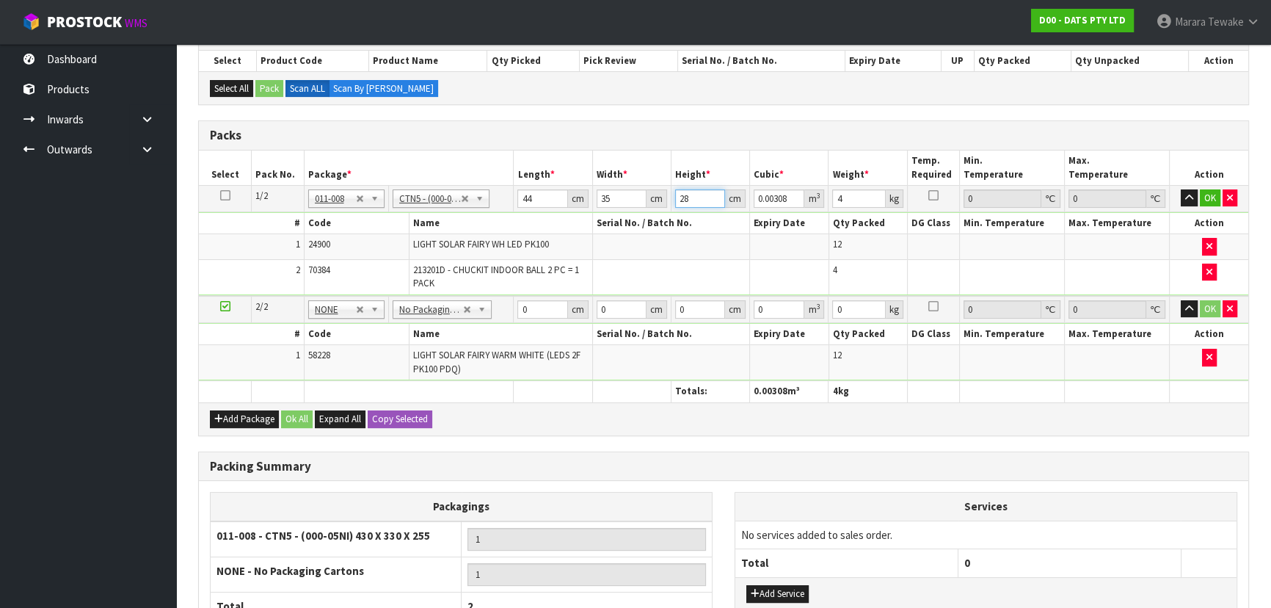
type input "0.04312"
type input "28"
click at [1181, 189] on button "button" at bounding box center [1189, 198] width 17 height 18
click button "OK" at bounding box center [1210, 198] width 21 height 18
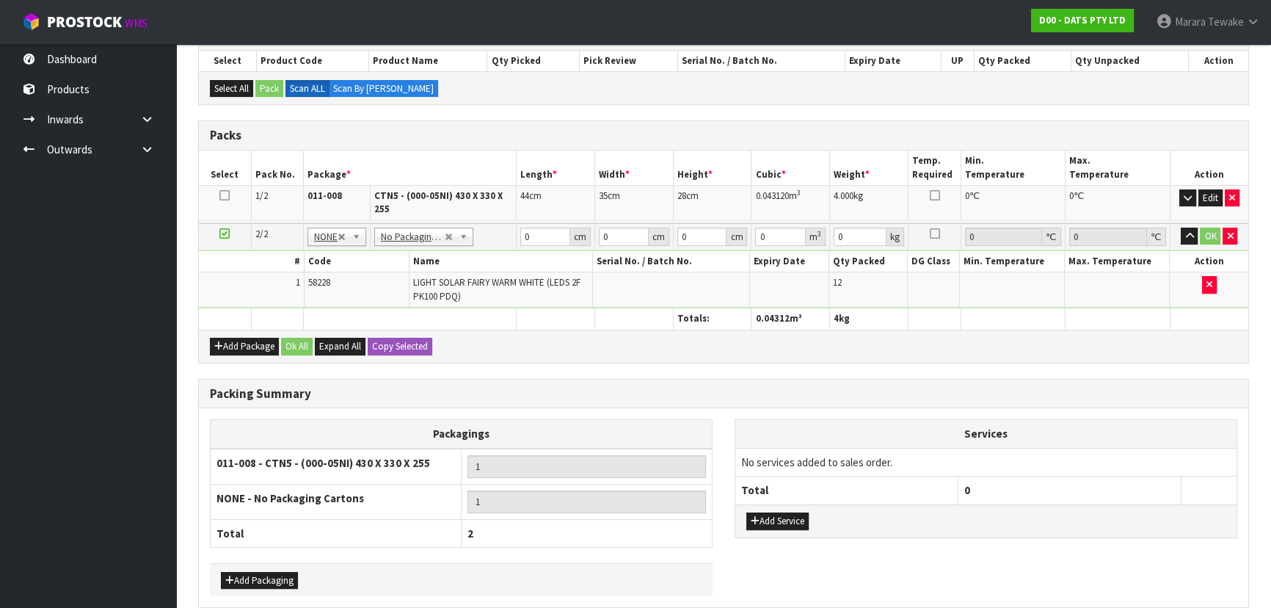
scroll to position [0, 0]
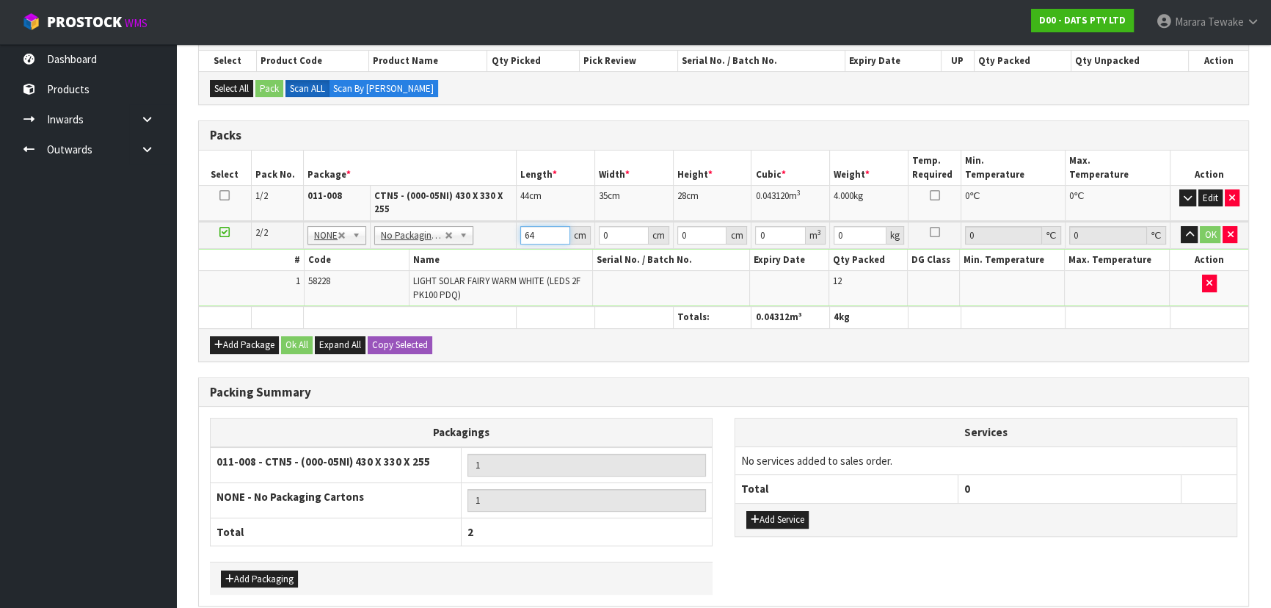
type input "64"
type input "20"
type input "1"
type input "0.00128"
type input "17"
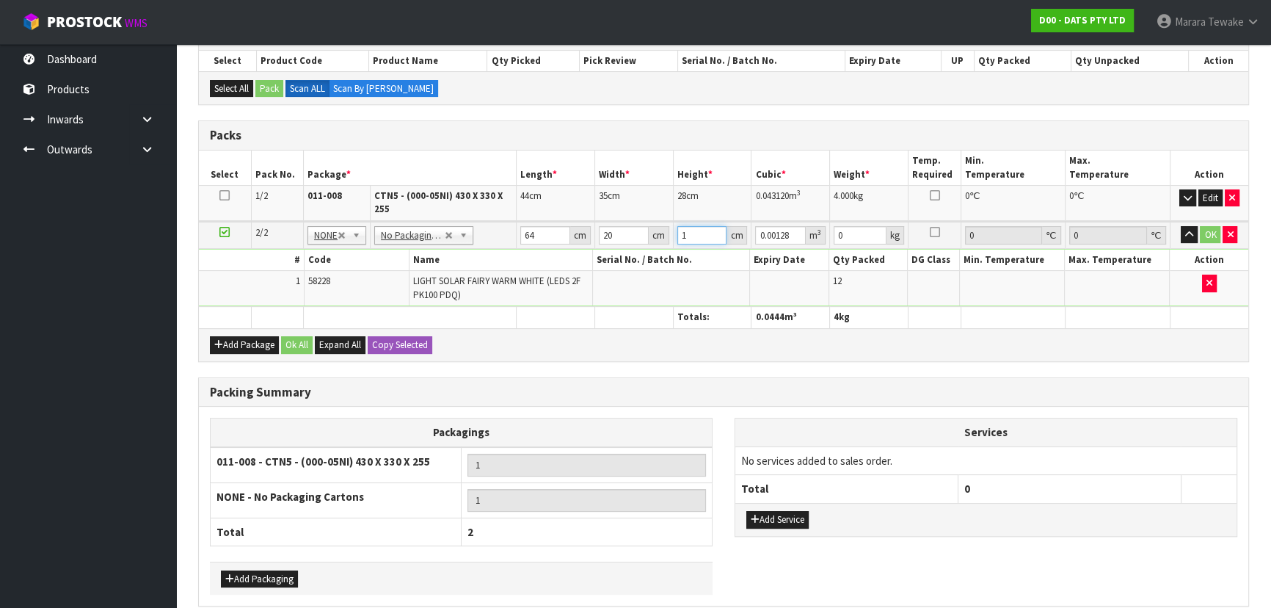
type input "0.02176"
type input "17"
type input "3"
click at [1181, 226] on button "button" at bounding box center [1189, 235] width 17 height 18
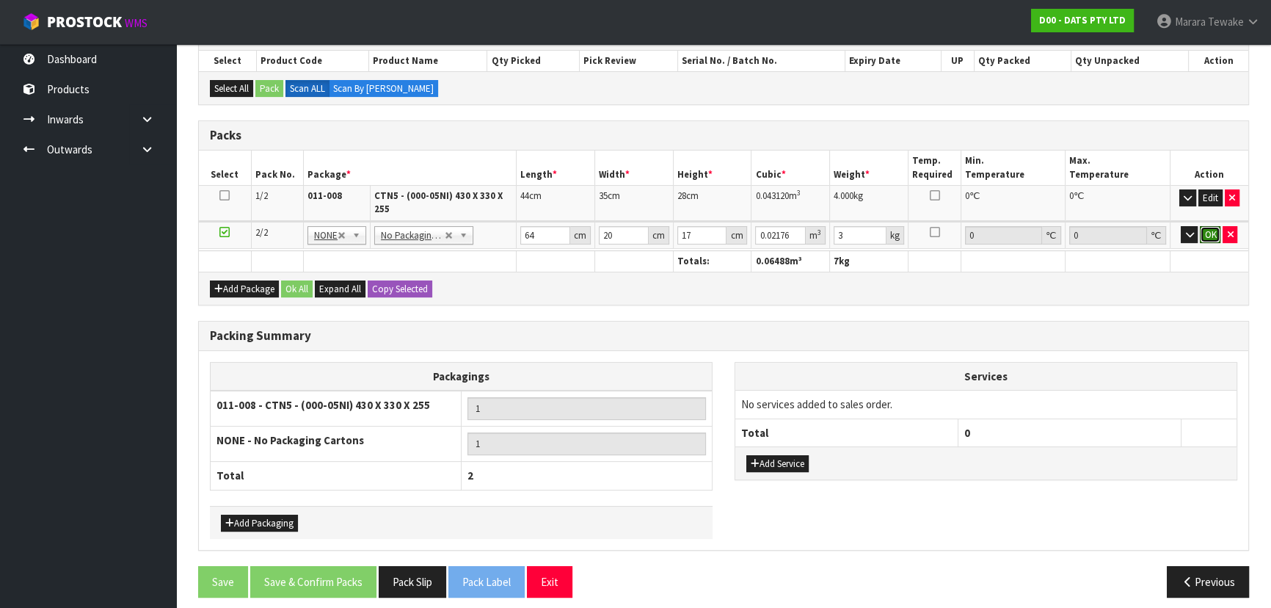
click button "OK" at bounding box center [1210, 235] width 21 height 18
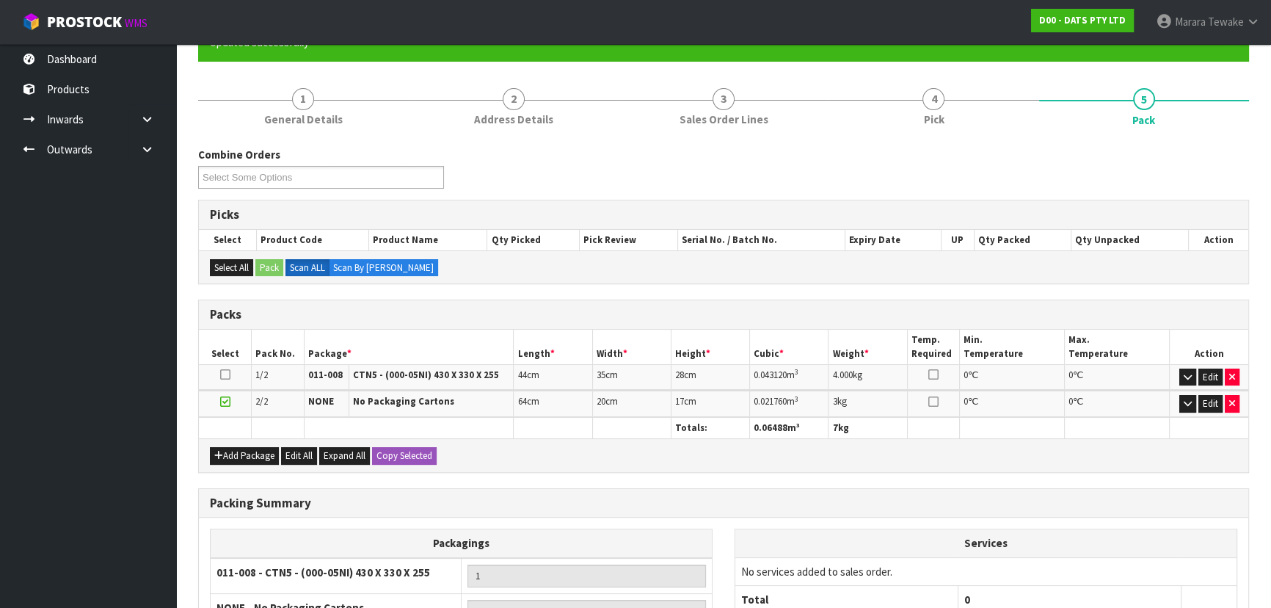
scroll to position [315, 0]
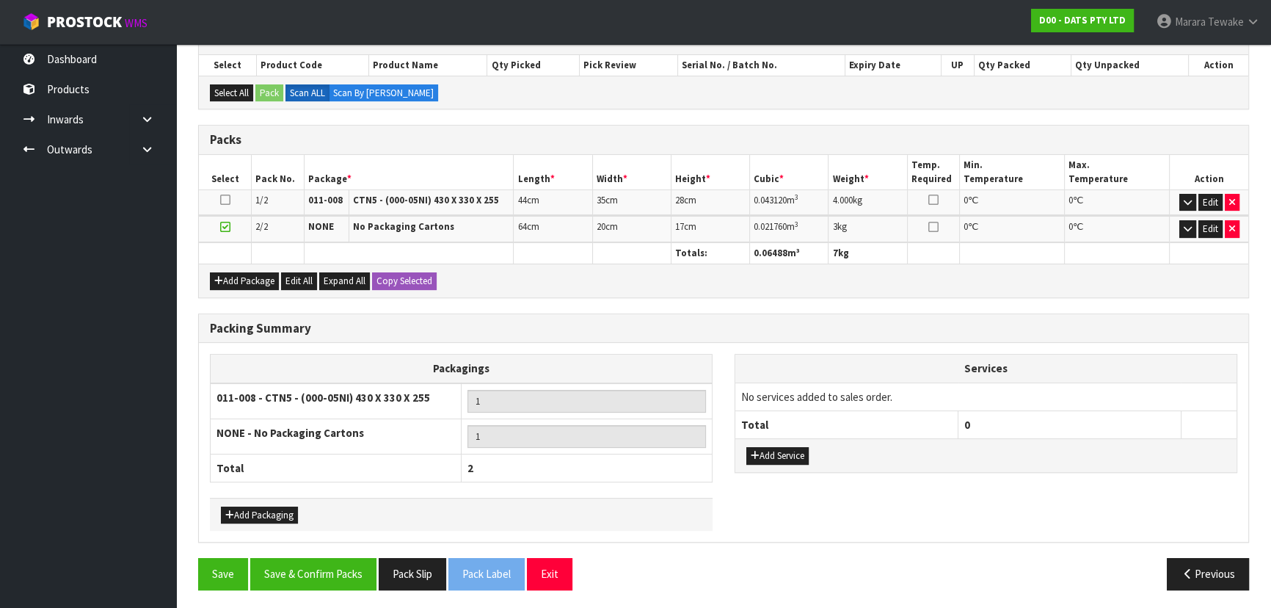
click at [327, 589] on div "Save Save & Confirm Packs Pack Slip Pack Label Exit Previous" at bounding box center [723, 579] width 1073 height 43
click at [338, 573] on button "Save & Confirm Packs" at bounding box center [313, 574] width 126 height 32
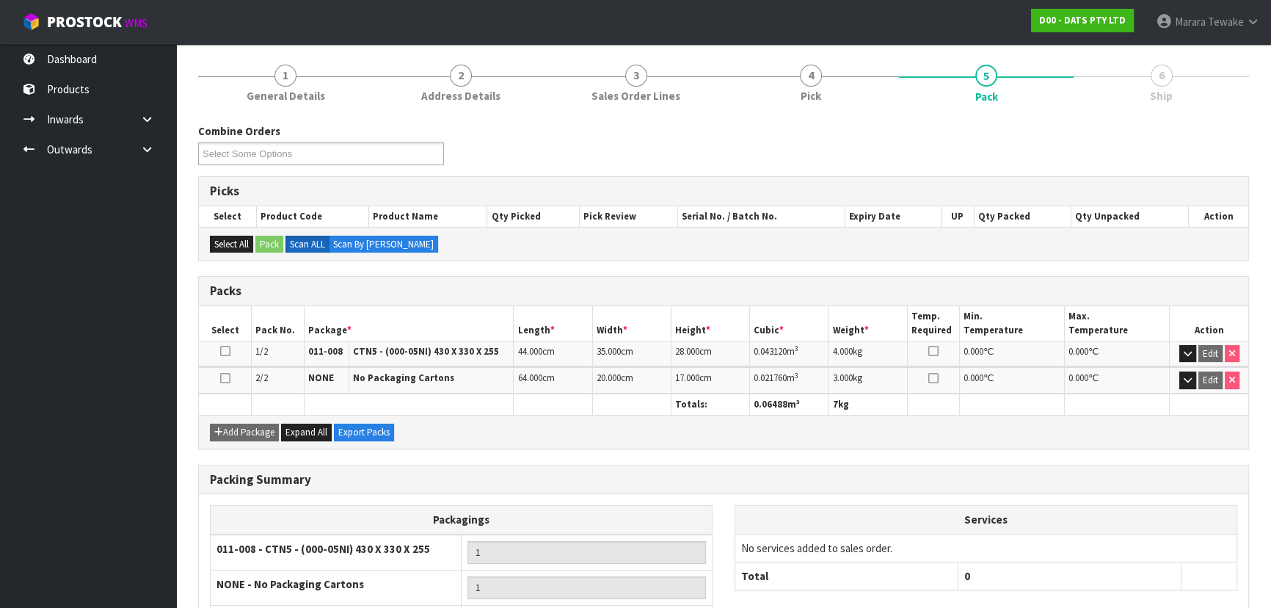
scroll to position [283, 0]
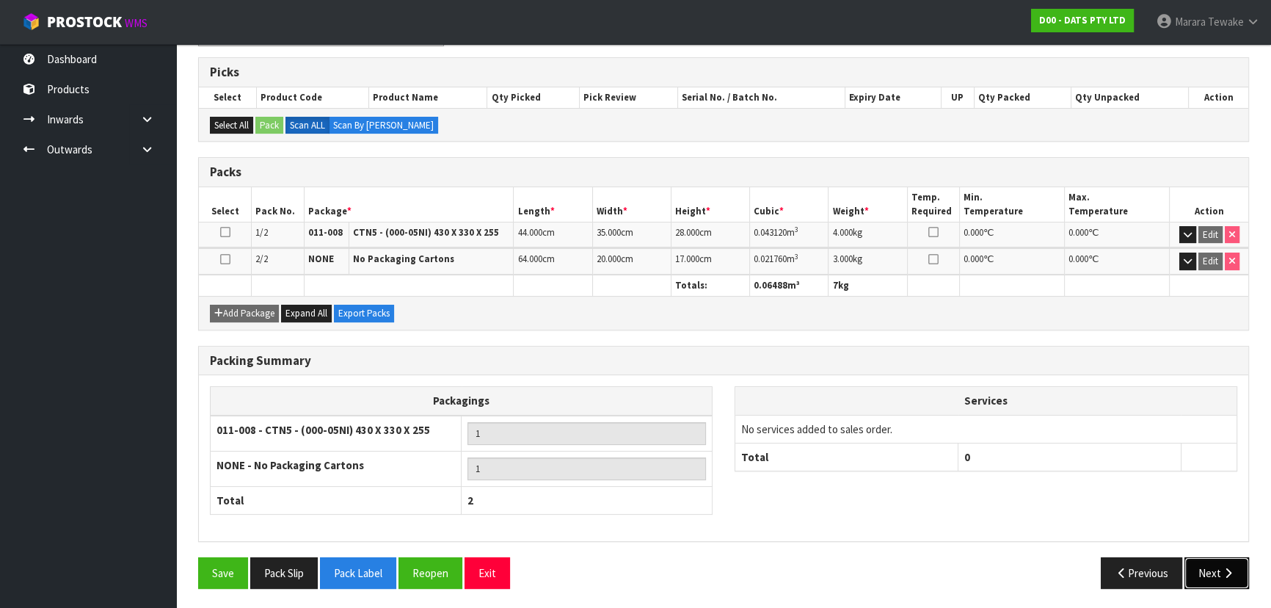
drag, startPoint x: 1209, startPoint y: 567, endPoint x: 1100, endPoint y: 563, distance: 108.7
click at [1210, 567] on button "Next" at bounding box center [1217, 573] width 65 height 32
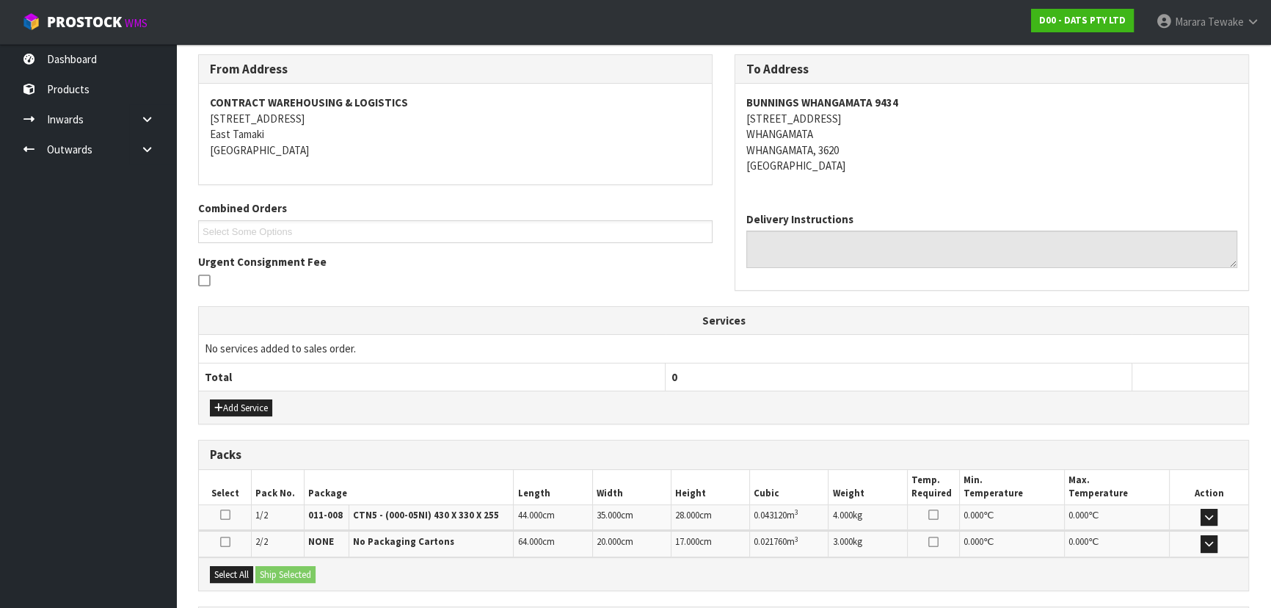
scroll to position [370, 0]
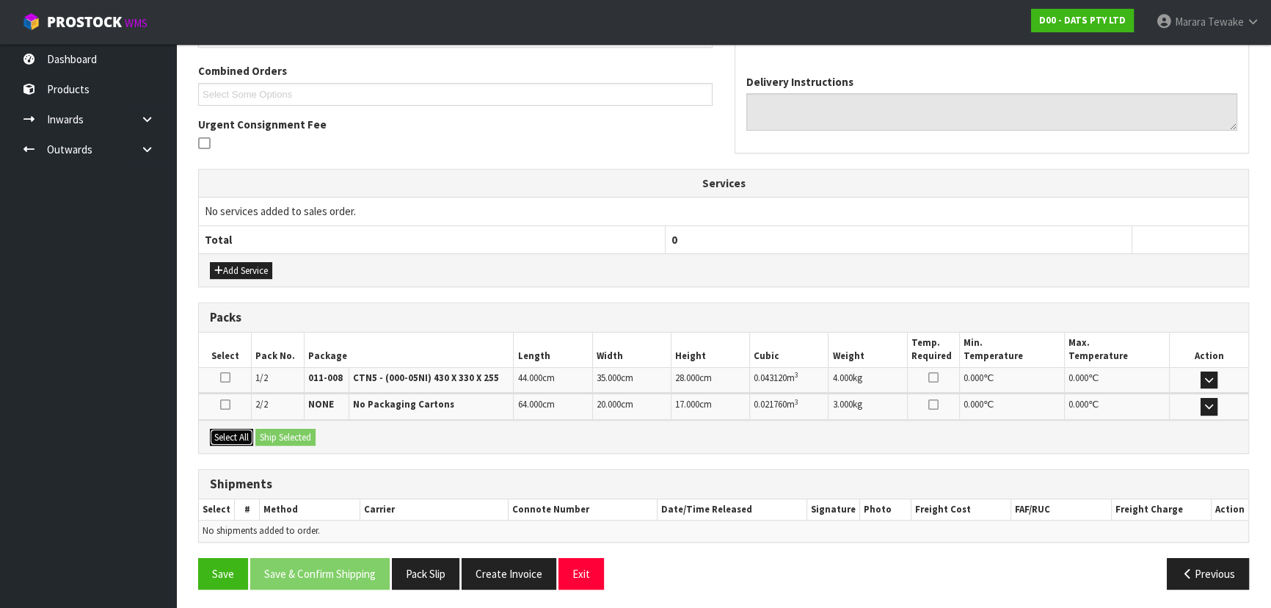
drag, startPoint x: 219, startPoint y: 432, endPoint x: 283, endPoint y: 432, distance: 63.1
click at [225, 433] on button "Select All" at bounding box center [231, 438] width 43 height 18
click at [288, 432] on button "Ship Selected" at bounding box center [285, 438] width 60 height 18
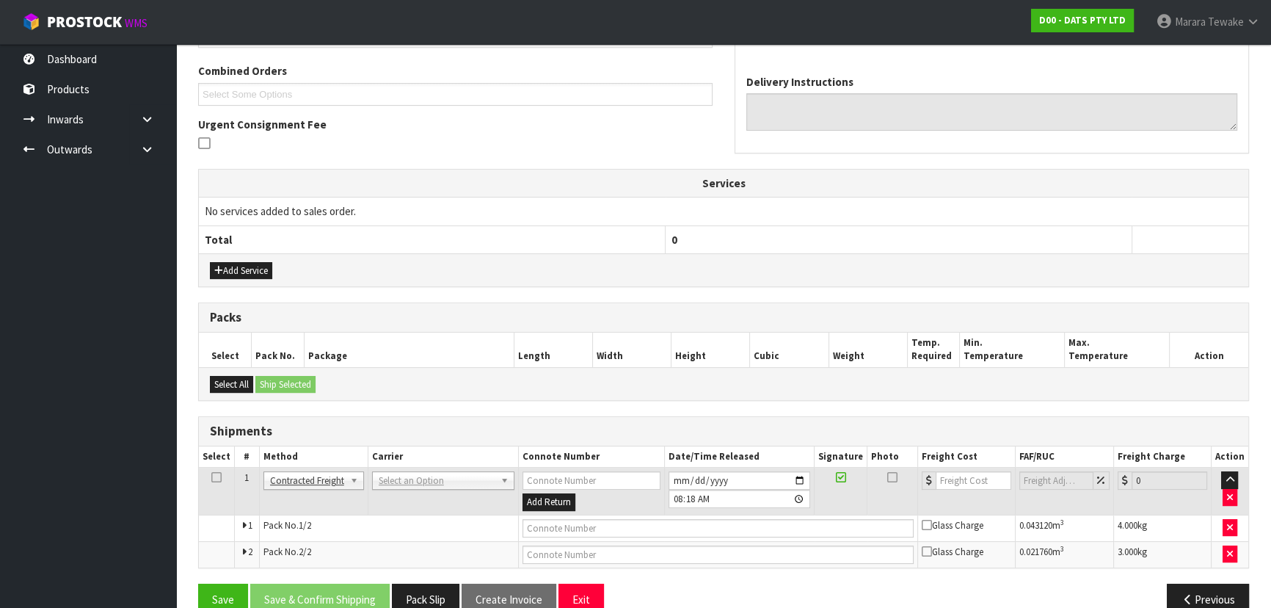
scroll to position [396, 0]
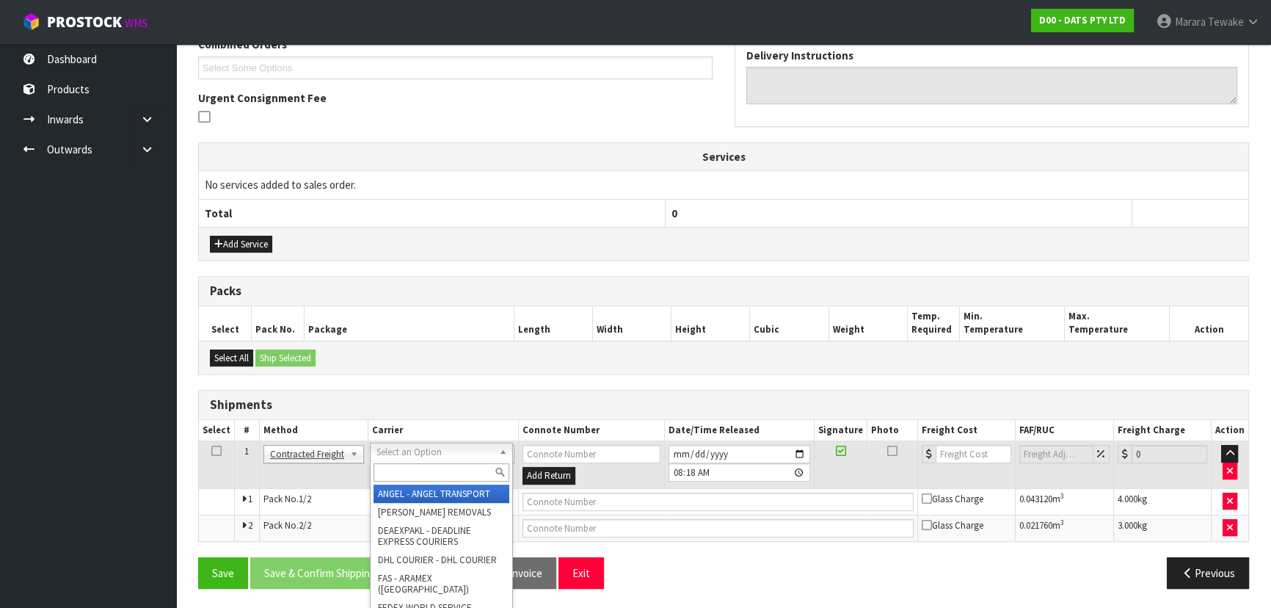
click at [417, 472] on input "text" at bounding box center [442, 472] width 136 height 18
type input "NZP"
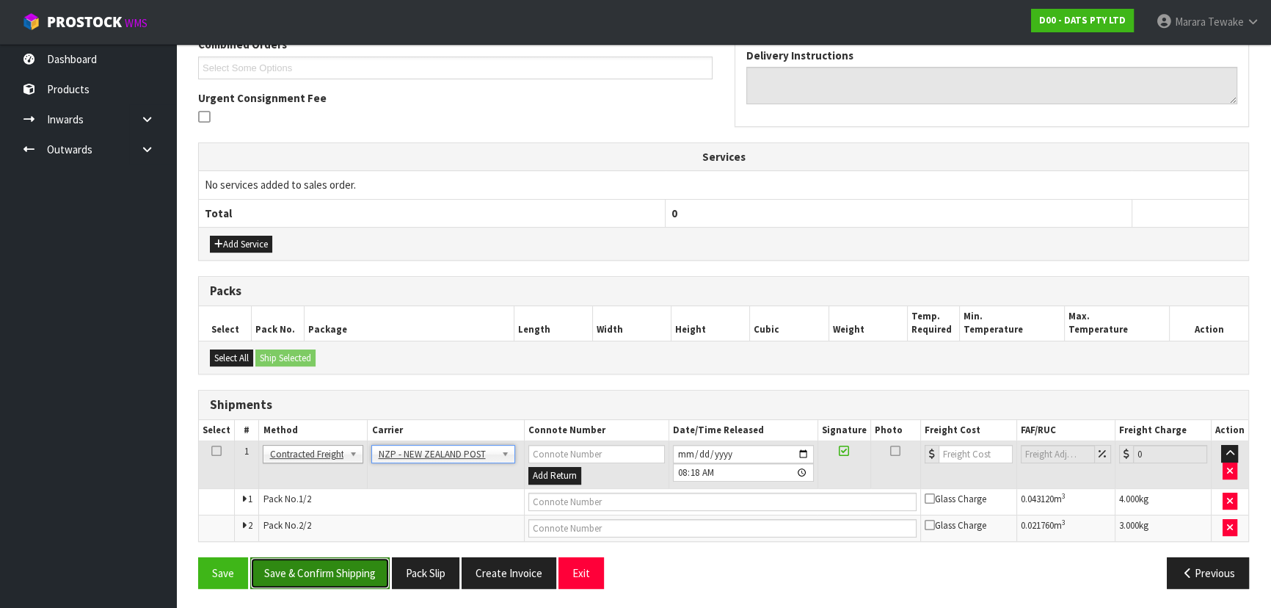
click at [325, 563] on button "Save & Confirm Shipping" at bounding box center [319, 573] width 139 height 32
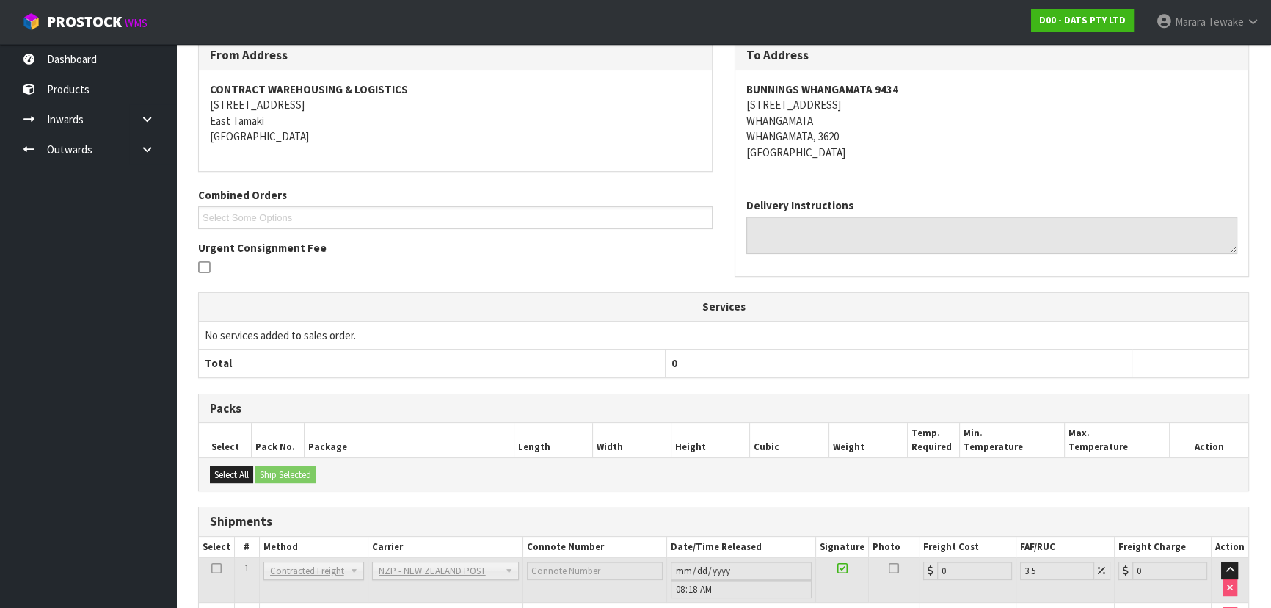
scroll to position [374, 0]
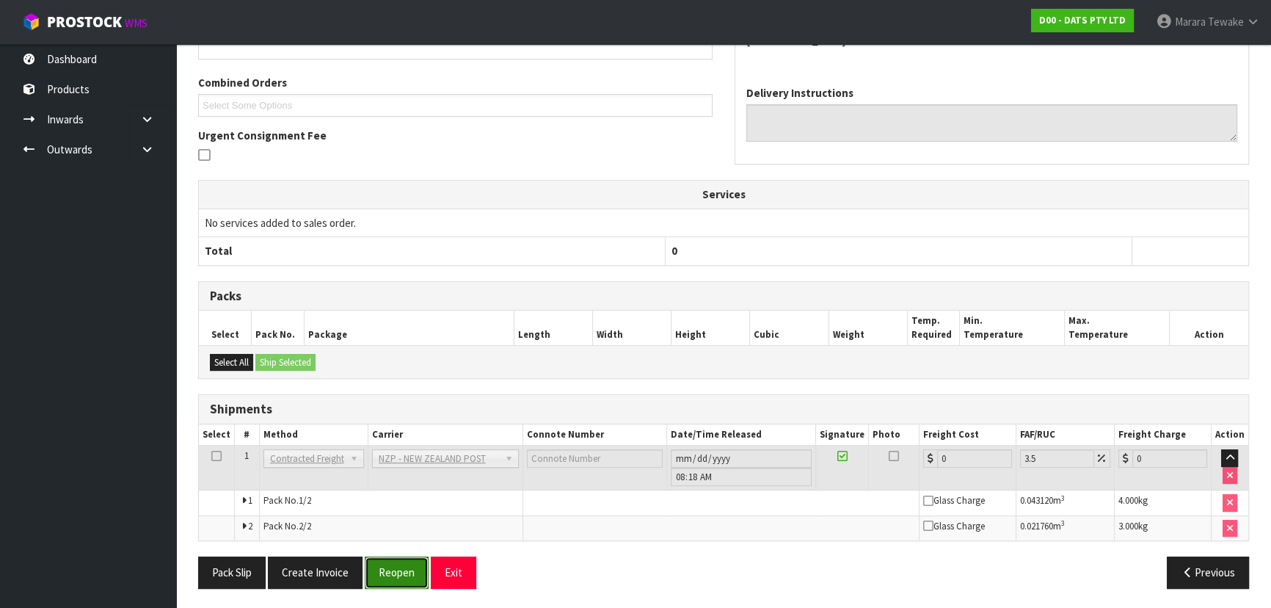
drag, startPoint x: 380, startPoint y: 567, endPoint x: 371, endPoint y: 570, distance: 9.8
click at [380, 567] on button "Reopen" at bounding box center [397, 572] width 64 height 32
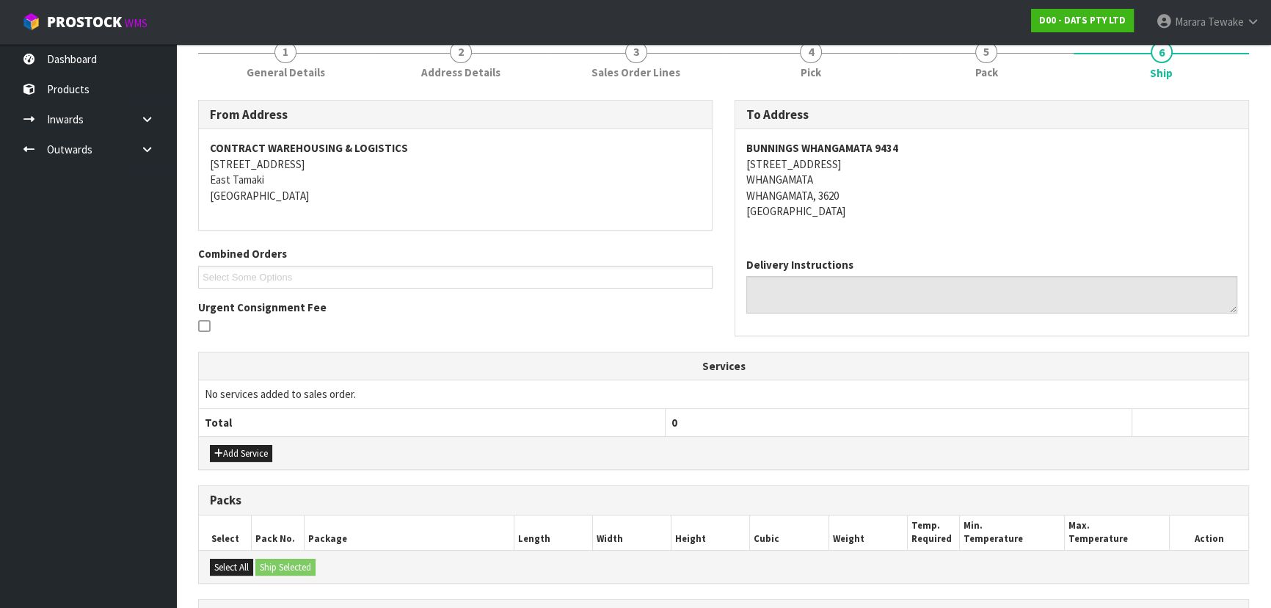
scroll to position [396, 0]
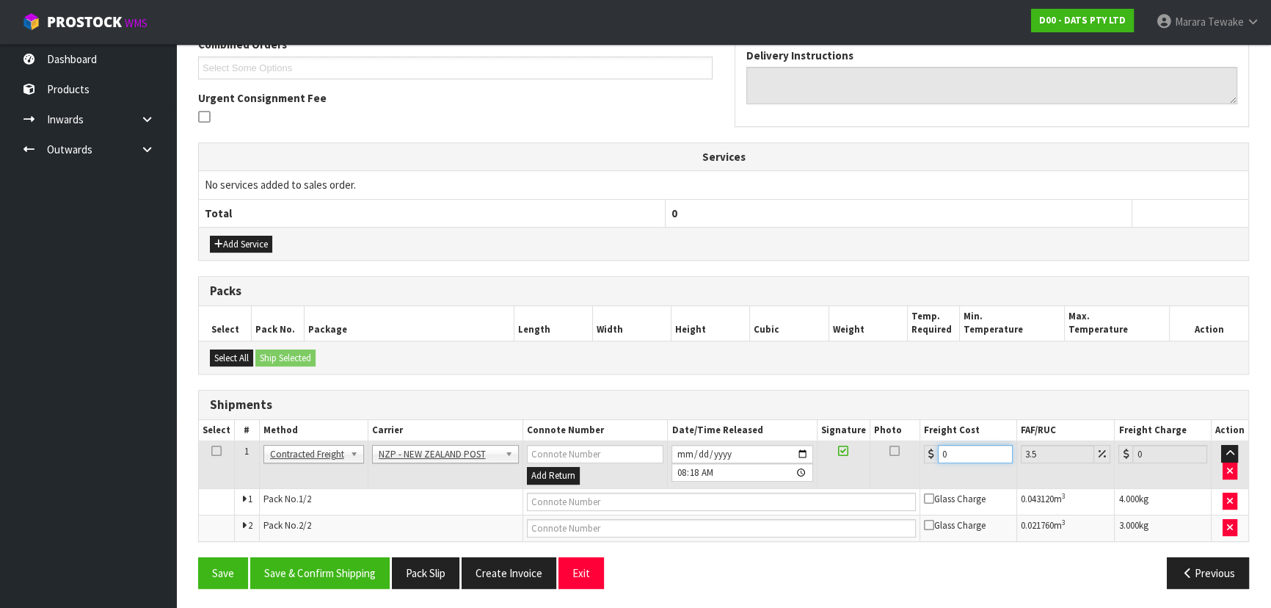
drag, startPoint x: 962, startPoint y: 448, endPoint x: 879, endPoint y: 433, distance: 83.5
click at [882, 435] on table "Select # Method Carrier Connote Number Date/Time Released Signature Photo Freig…" at bounding box center [724, 480] width 1050 height 121
type input "1"
type input "1.03"
type input "14"
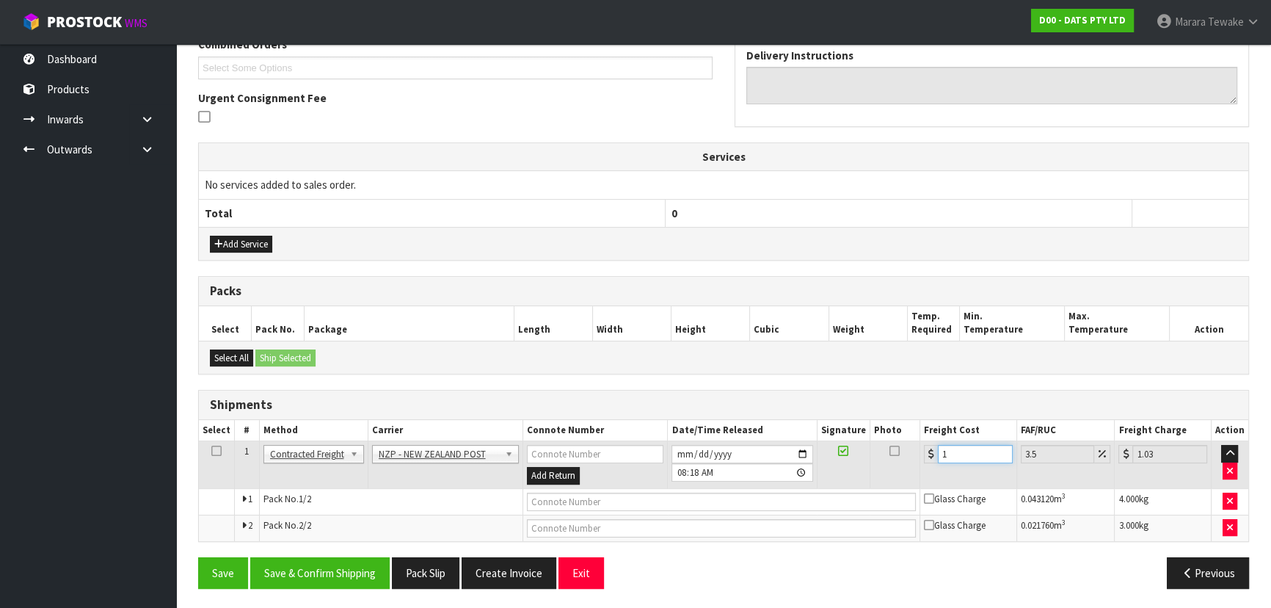
type input "14.49"
type input "14.6"
type input "15.11"
type input "14.62"
type input "15.13"
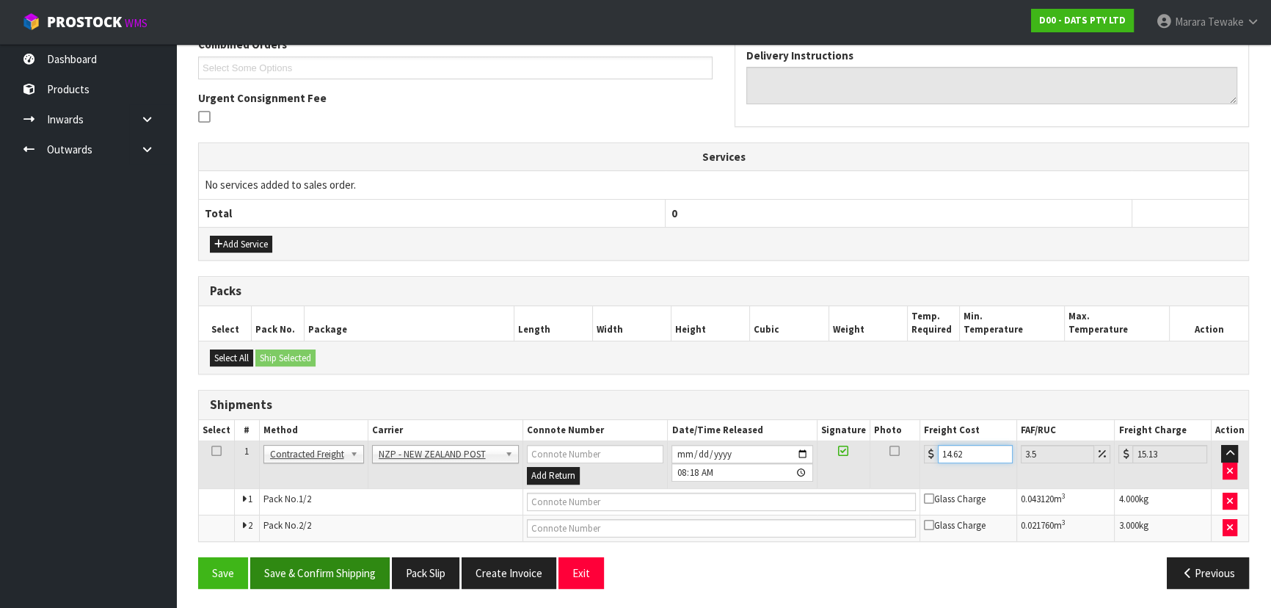
type input "14.62"
click at [306, 574] on button "Save & Confirm Shipping" at bounding box center [319, 573] width 139 height 32
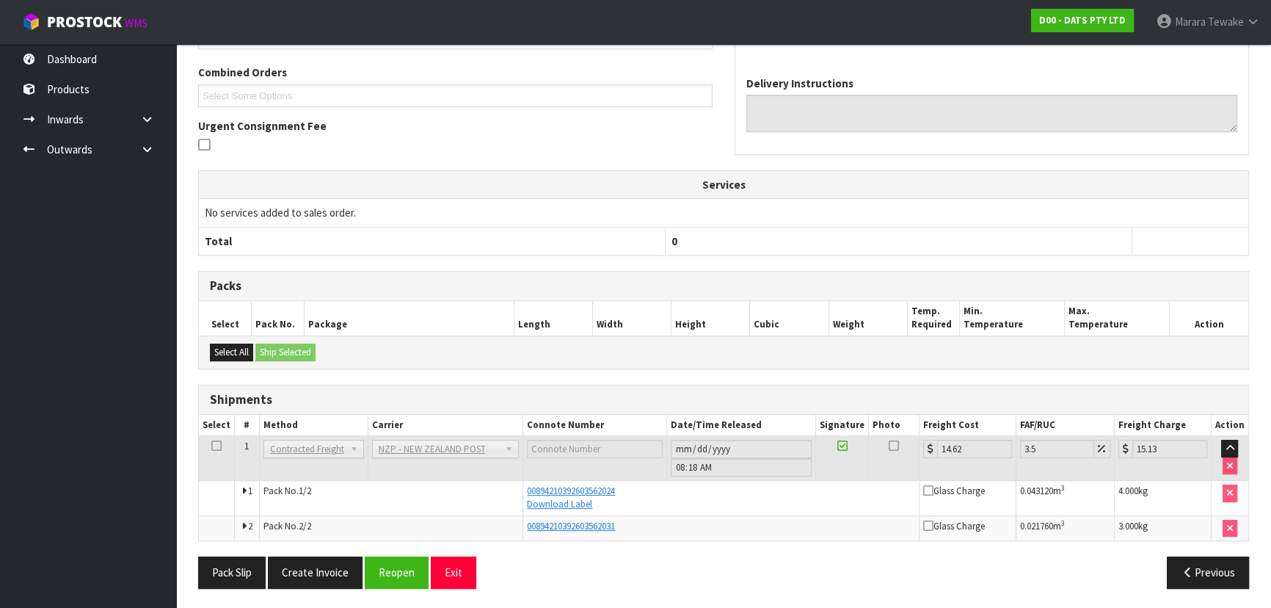
scroll to position [0, 0]
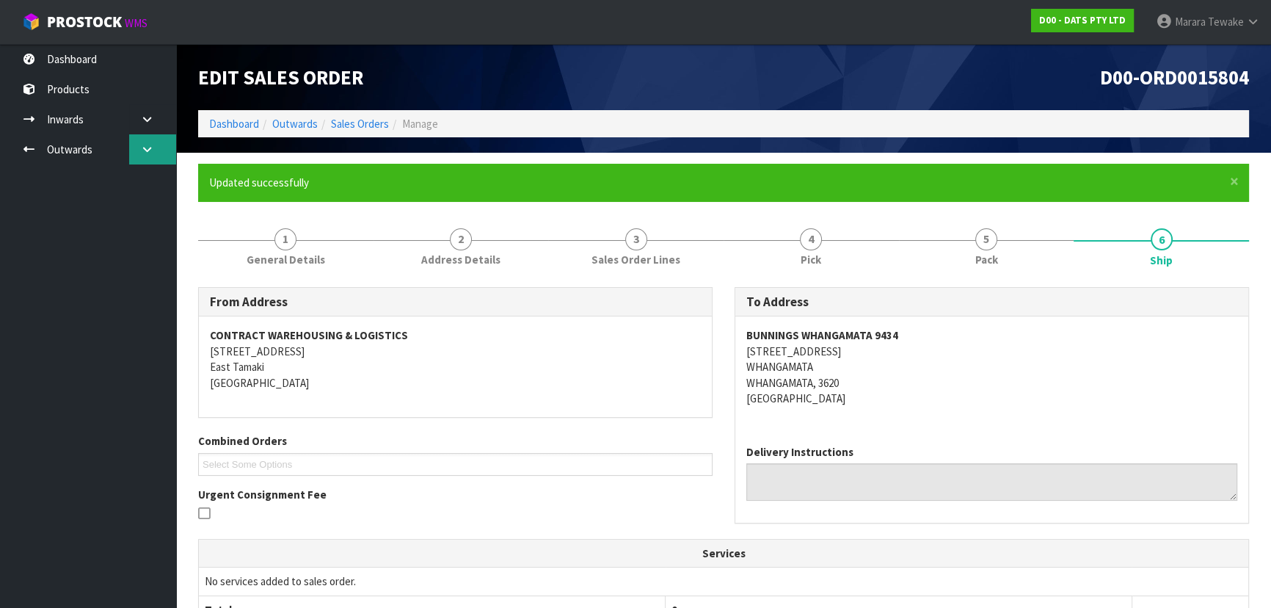
click at [154, 158] on link at bounding box center [152, 149] width 47 height 30
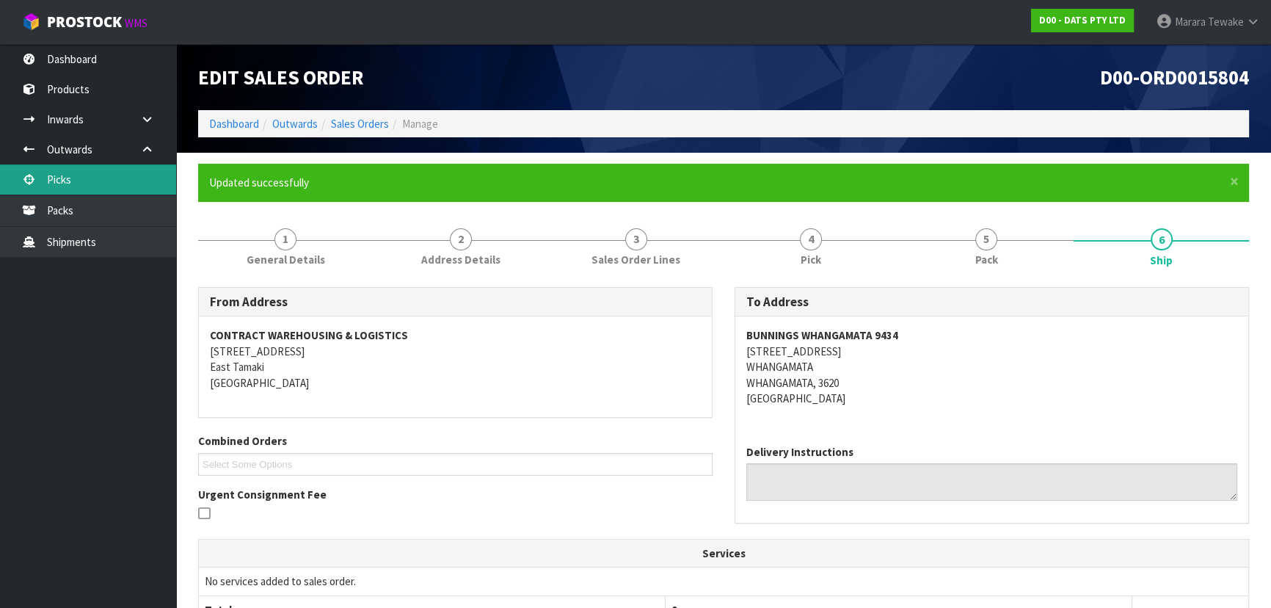
click at [91, 184] on link "Picks" at bounding box center [88, 179] width 176 height 30
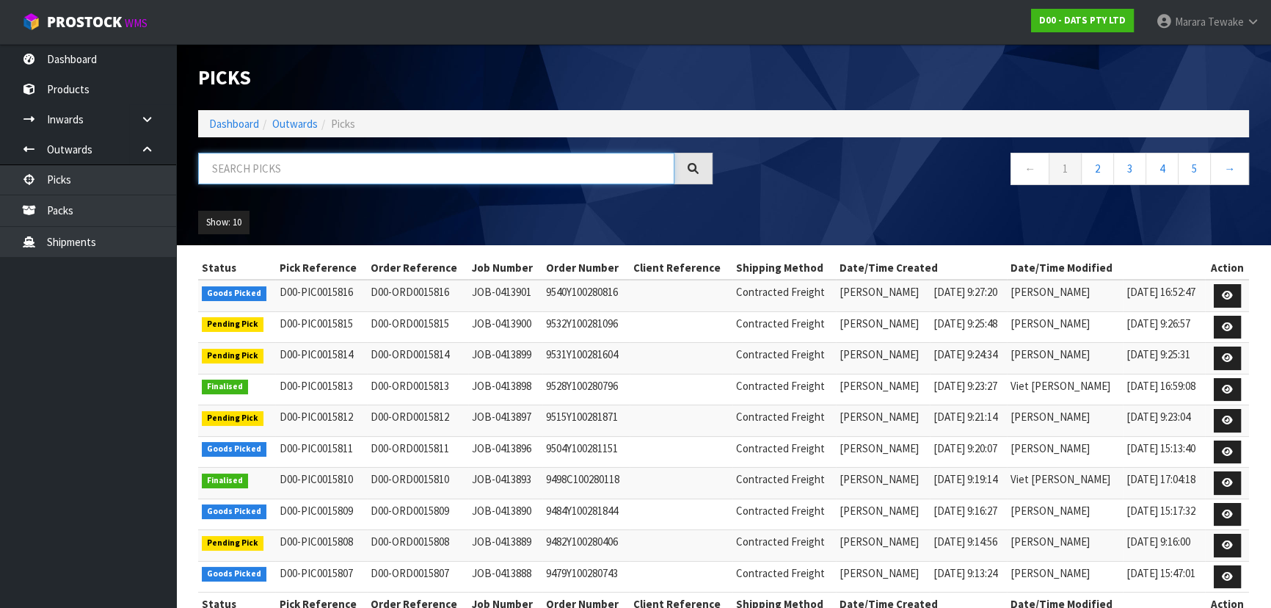
click at [324, 167] on input "text" at bounding box center [436, 169] width 476 height 32
type input "JOB-0413890"
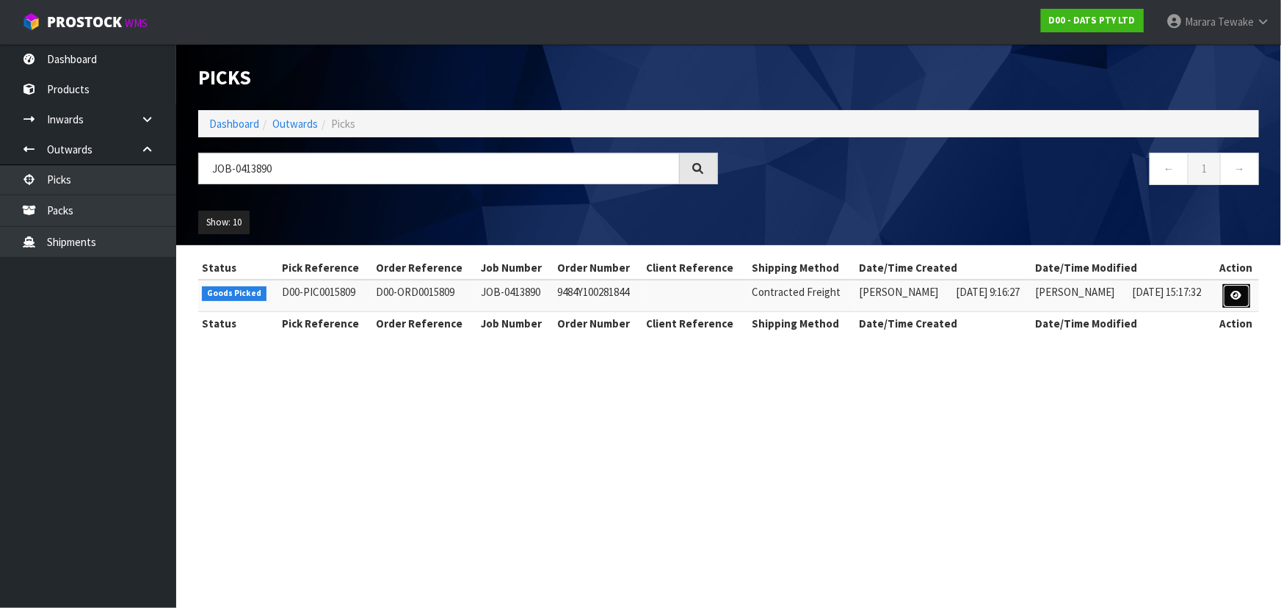
click at [1238, 294] on icon at bounding box center [1236, 296] width 11 height 10
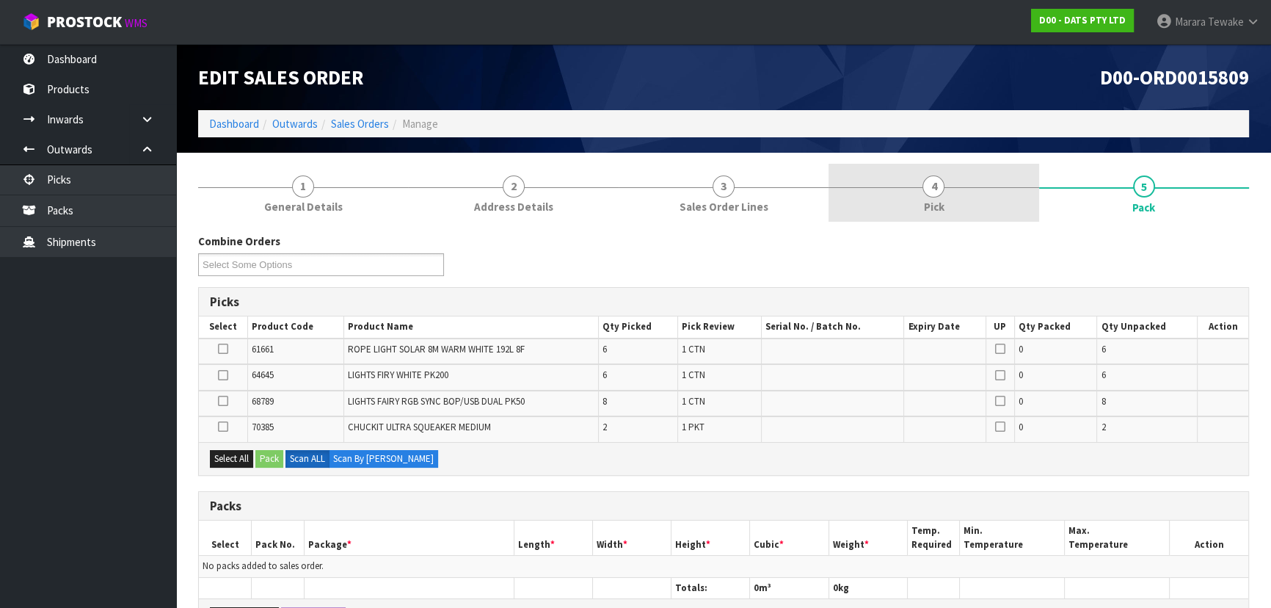
click at [942, 189] on span "4" at bounding box center [934, 186] width 22 height 22
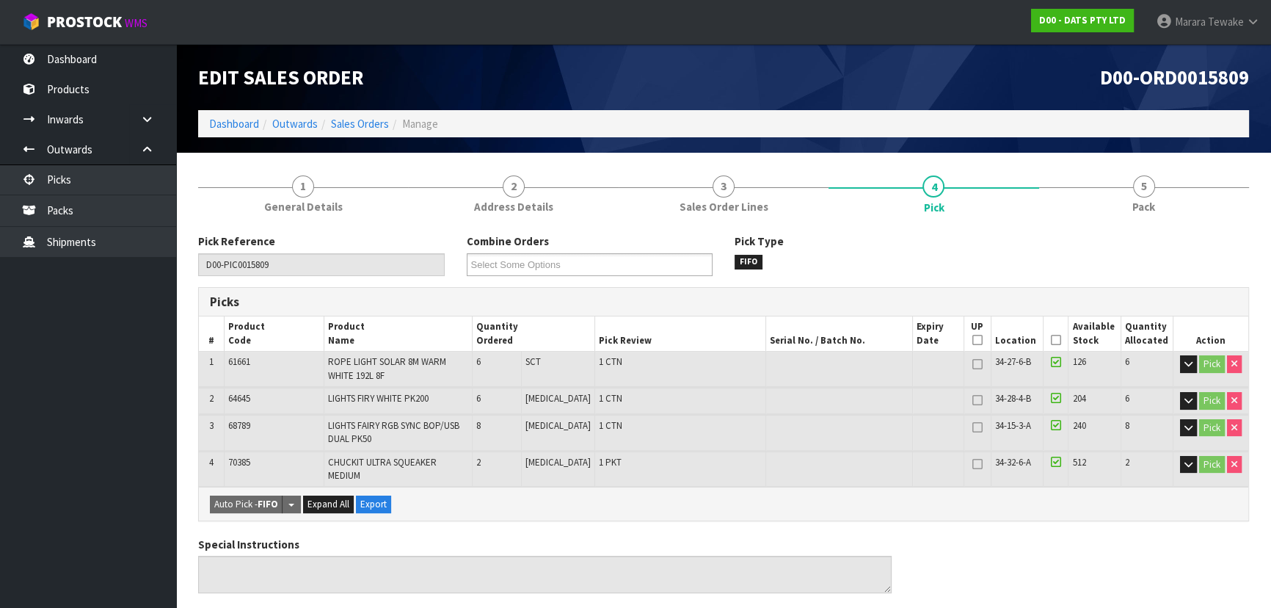
click at [1054, 340] on icon at bounding box center [1056, 340] width 10 height 1
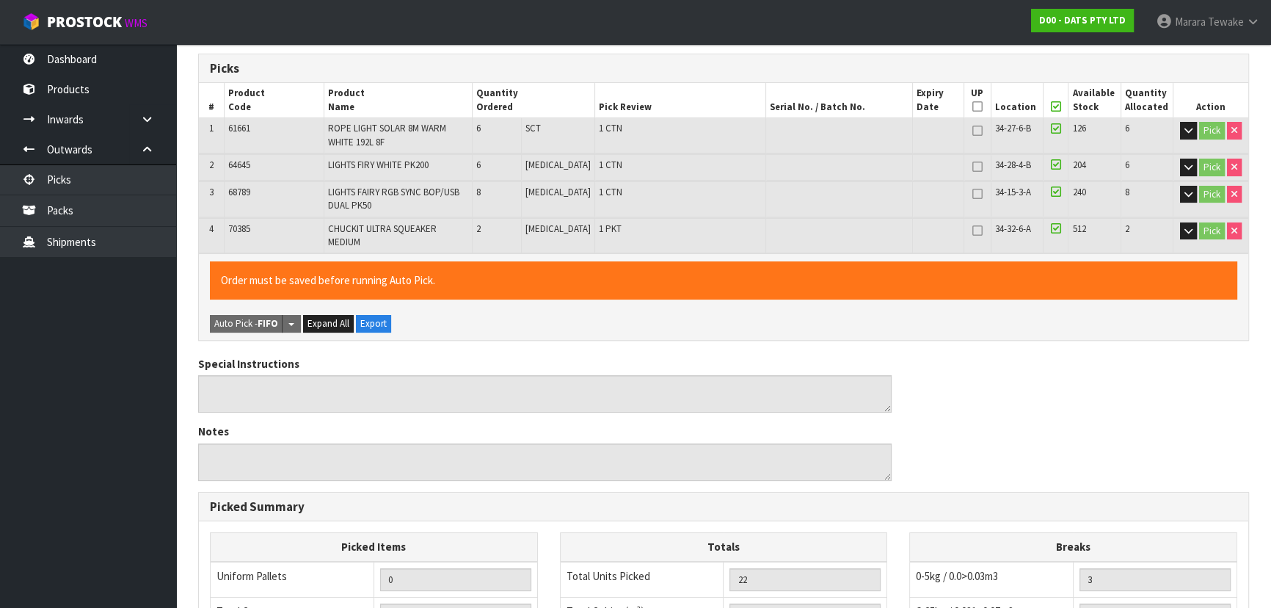
scroll to position [509, 0]
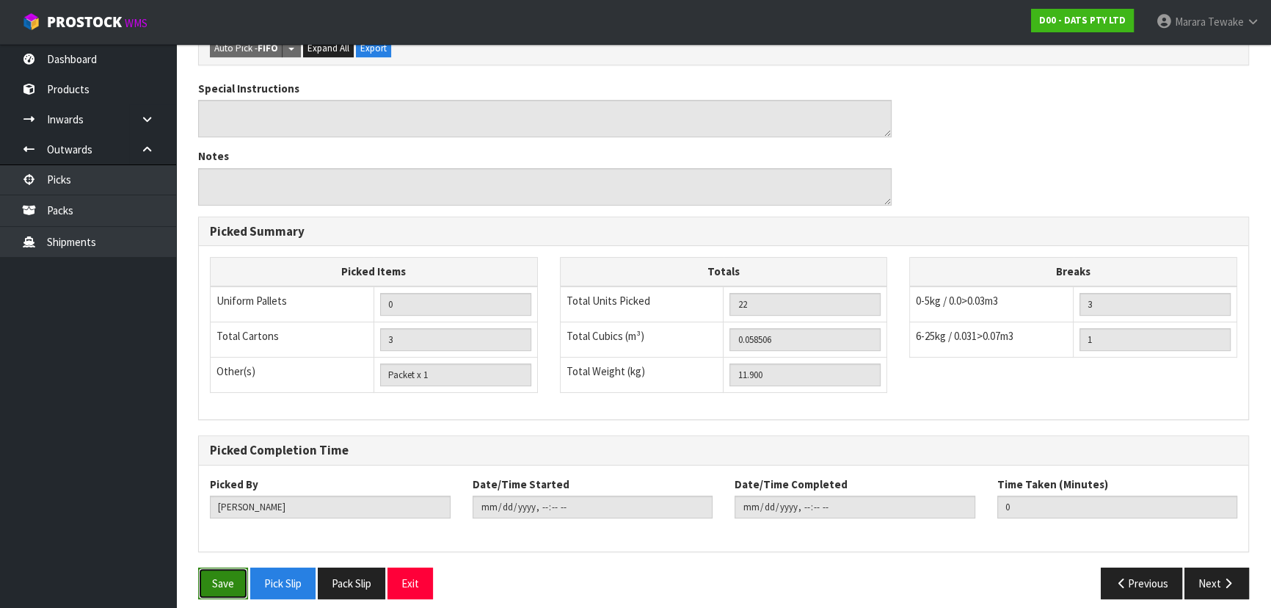
click at [211, 573] on button "Save" at bounding box center [223, 583] width 50 height 32
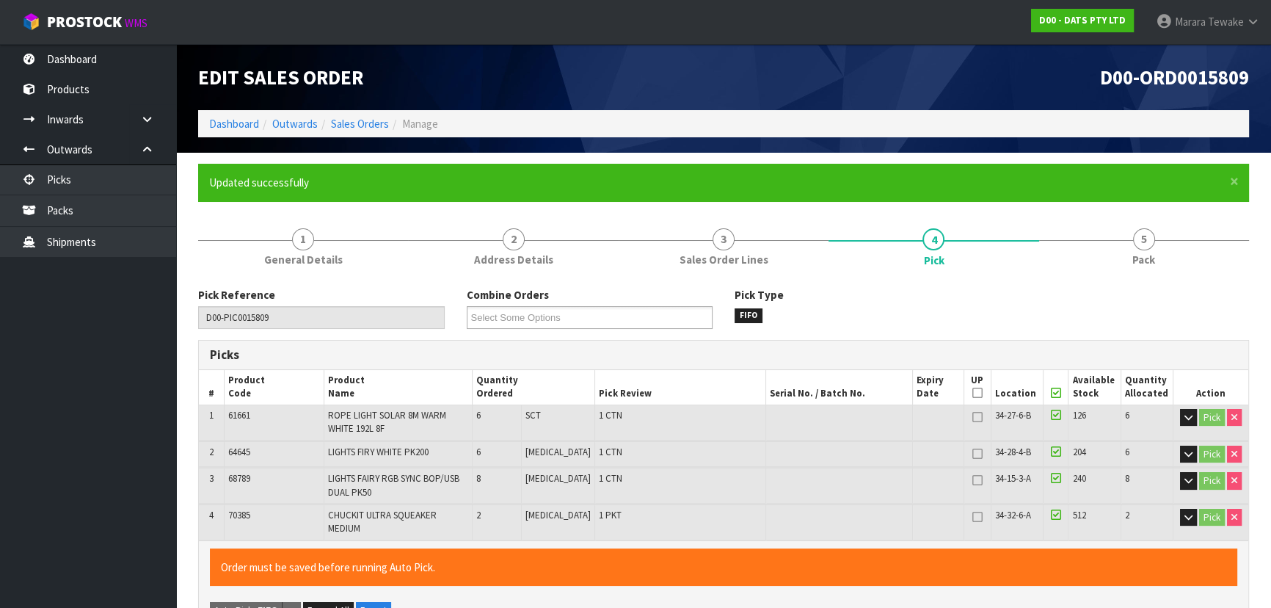
type input "Marara Tewake"
type input "2025-09-25T08:21:05"
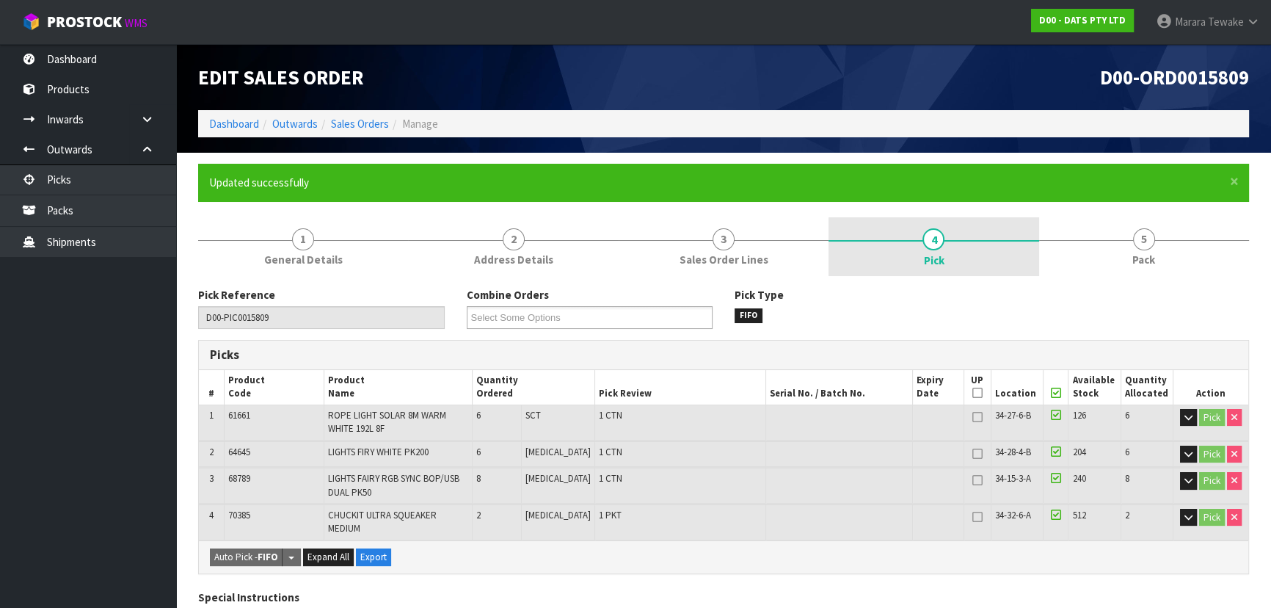
drag, startPoint x: 1133, startPoint y: 247, endPoint x: 1005, endPoint y: 273, distance: 131.2
click at [1133, 245] on link "5 Pack" at bounding box center [1144, 246] width 210 height 58
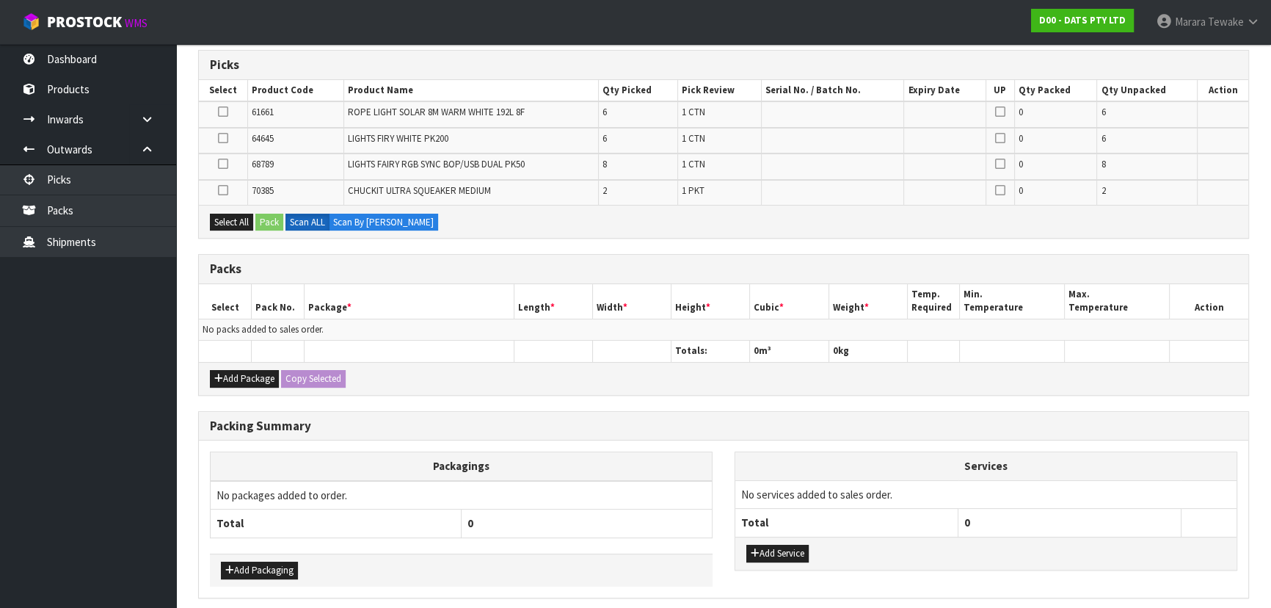
scroll to position [345, 0]
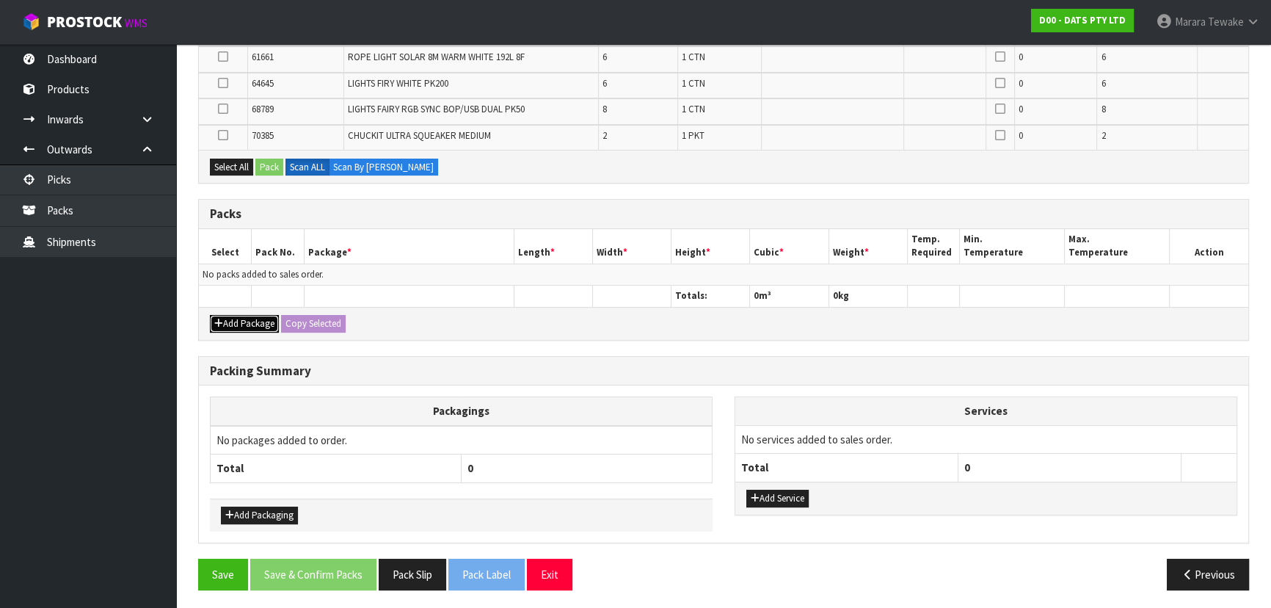
click at [235, 317] on button "Add Package" at bounding box center [244, 324] width 69 height 18
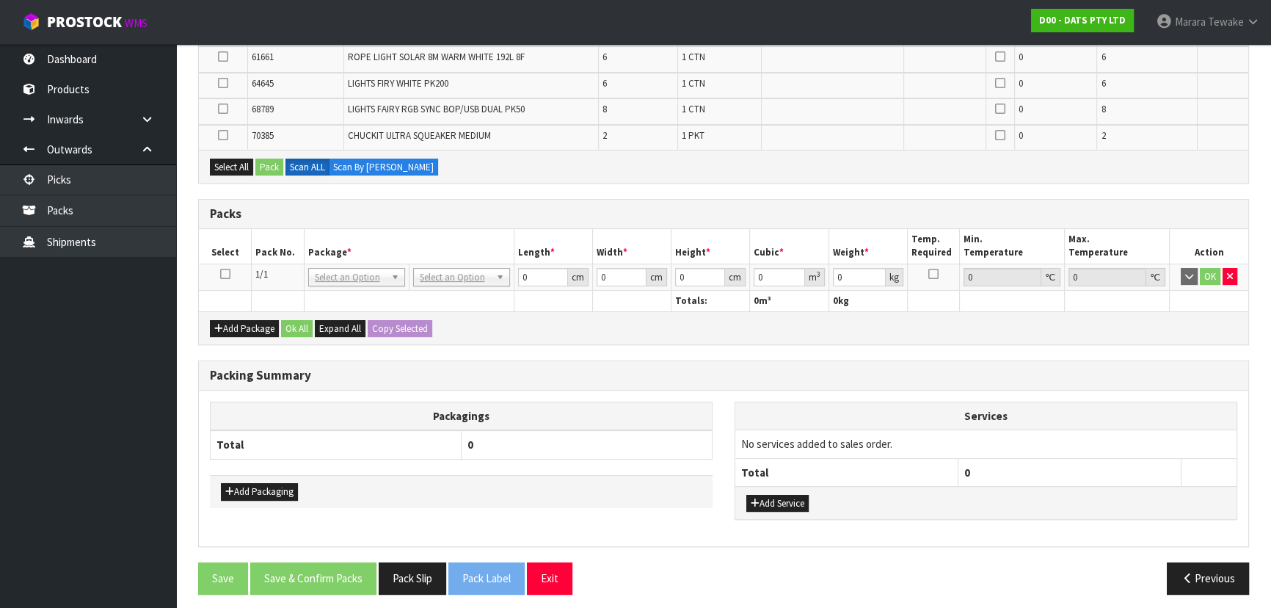
click at [228, 274] on icon at bounding box center [225, 274] width 10 height 1
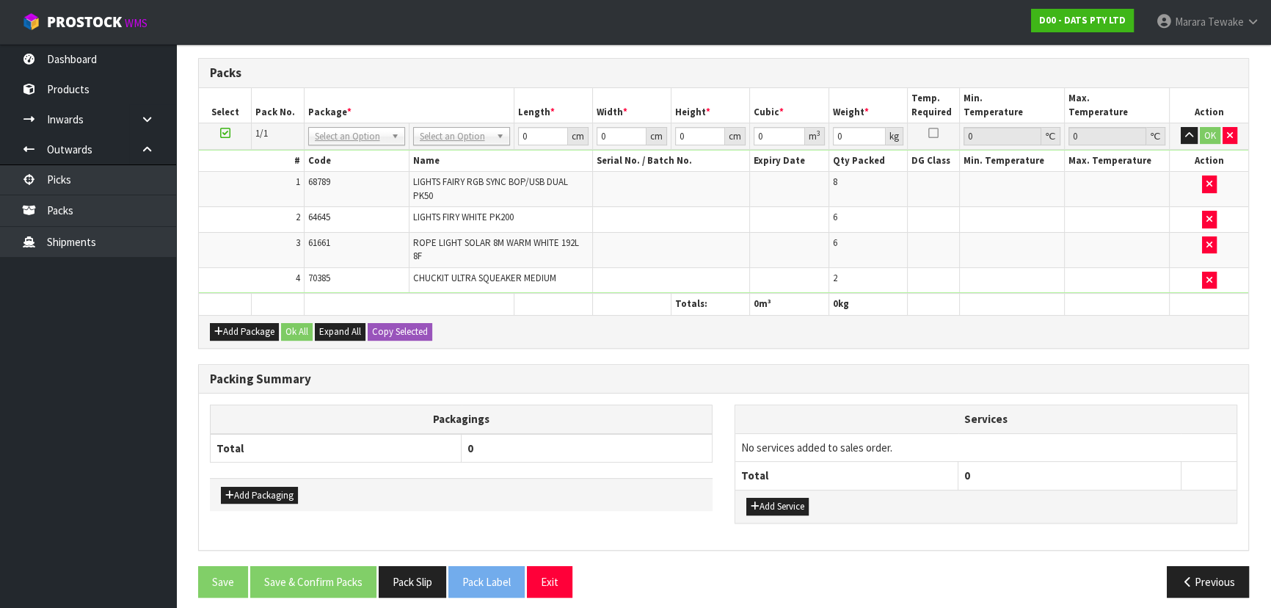
scroll to position [389, 0]
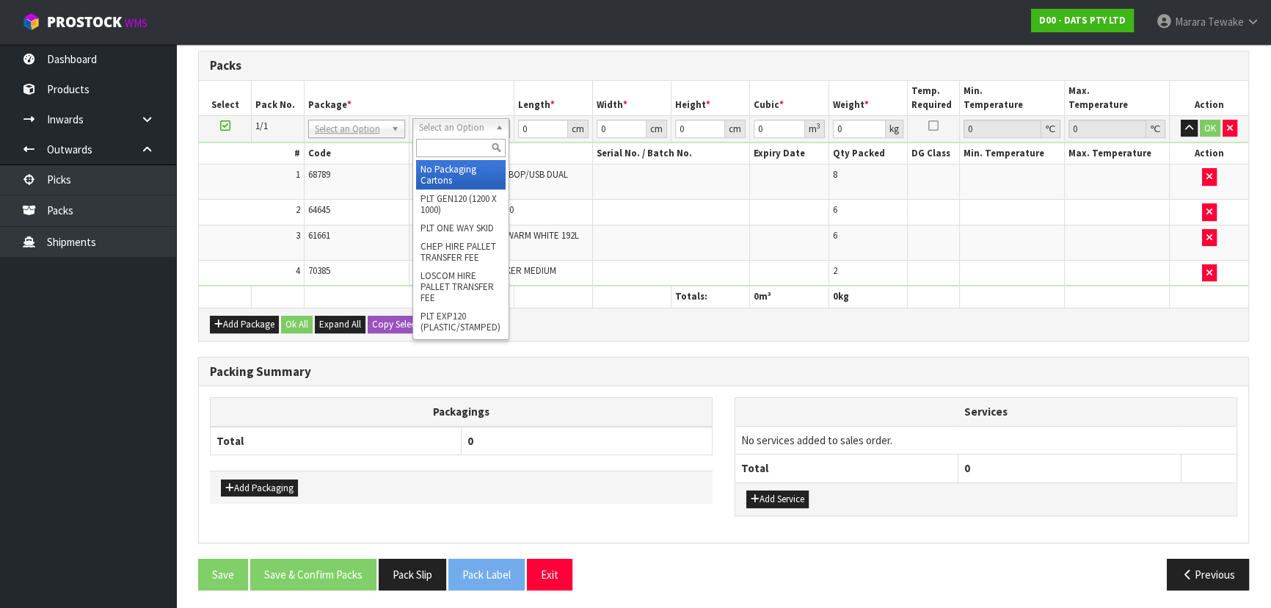
click at [457, 146] on input "text" at bounding box center [461, 148] width 90 height 18
type input "OC"
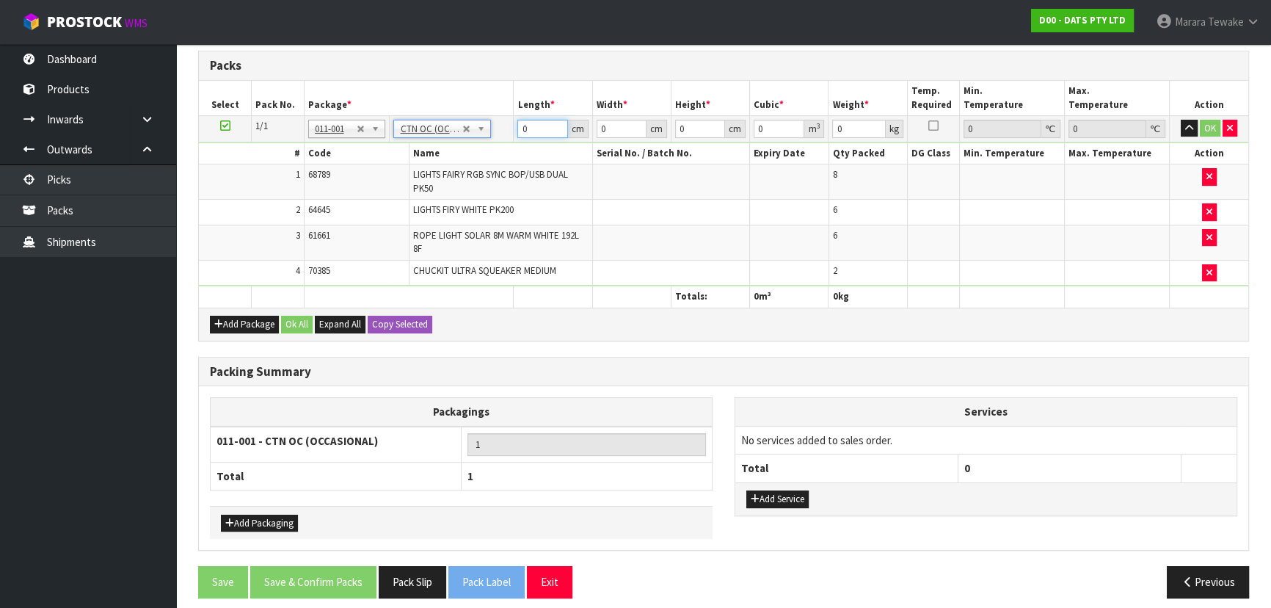
type input "11.9"
click at [507, 100] on table "Select Pack No. Package * Length * Width * Height * Cubic * Weight * Temp. Requ…" at bounding box center [724, 194] width 1050 height 227
type input "58"
type input "48"
type input "3"
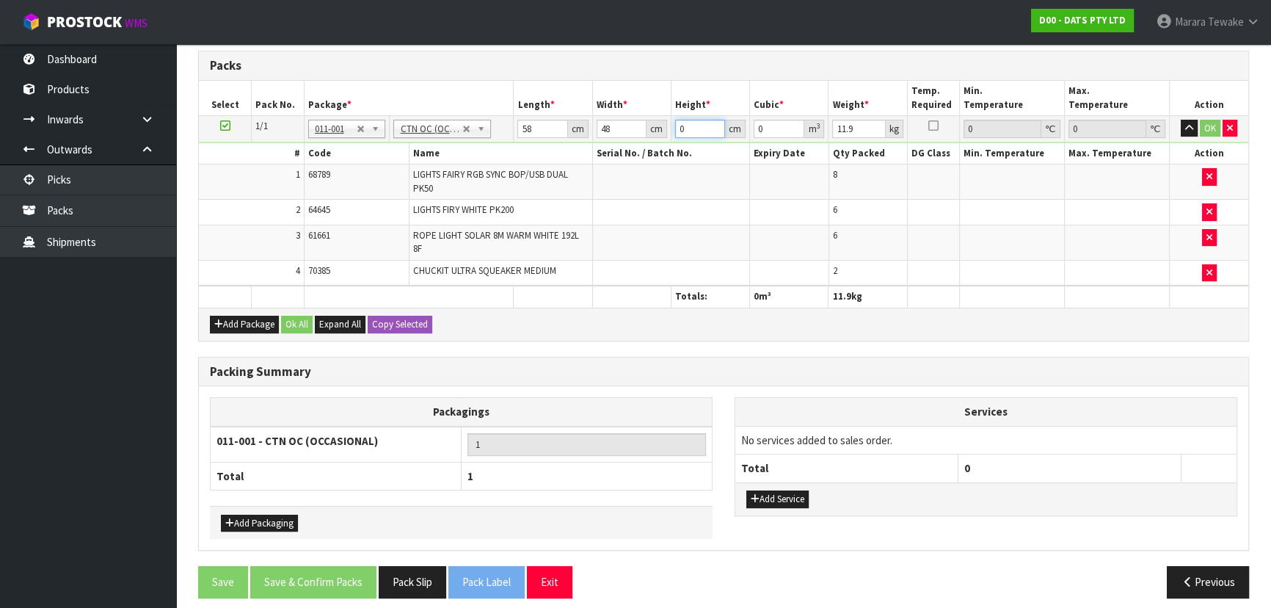
type input "0.008352"
type input "36"
type input "0.100224"
type input "36"
type input "13"
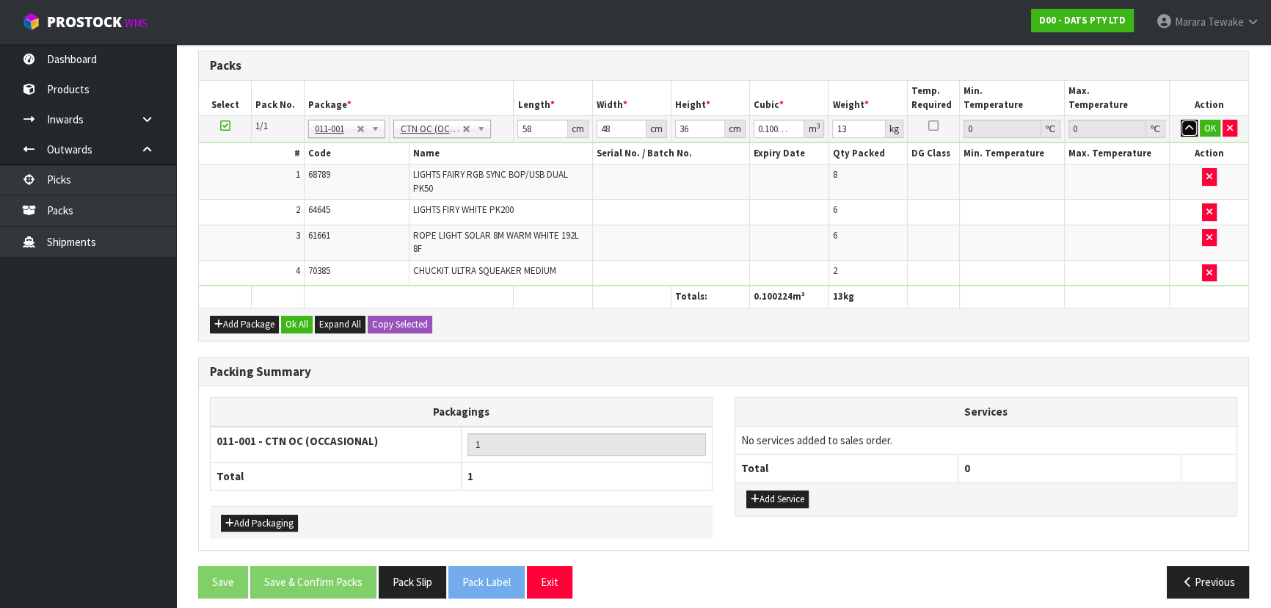
click at [1181, 120] on button "button" at bounding box center [1189, 129] width 17 height 18
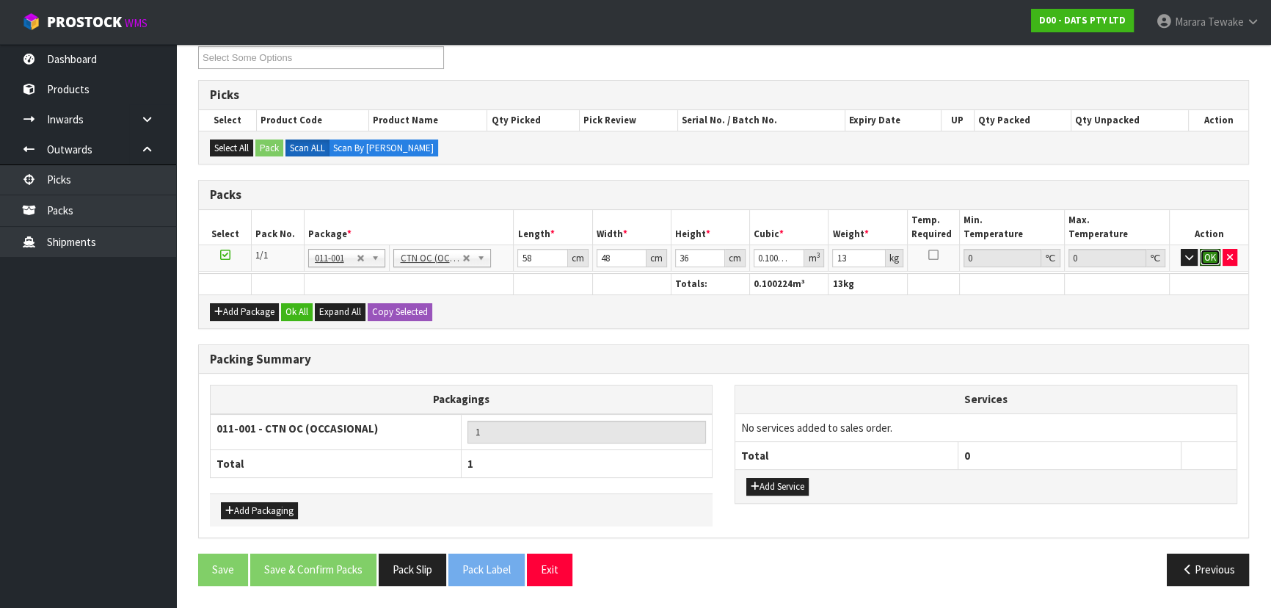
scroll to position [253, 0]
click button "OK" at bounding box center [1210, 258] width 21 height 18
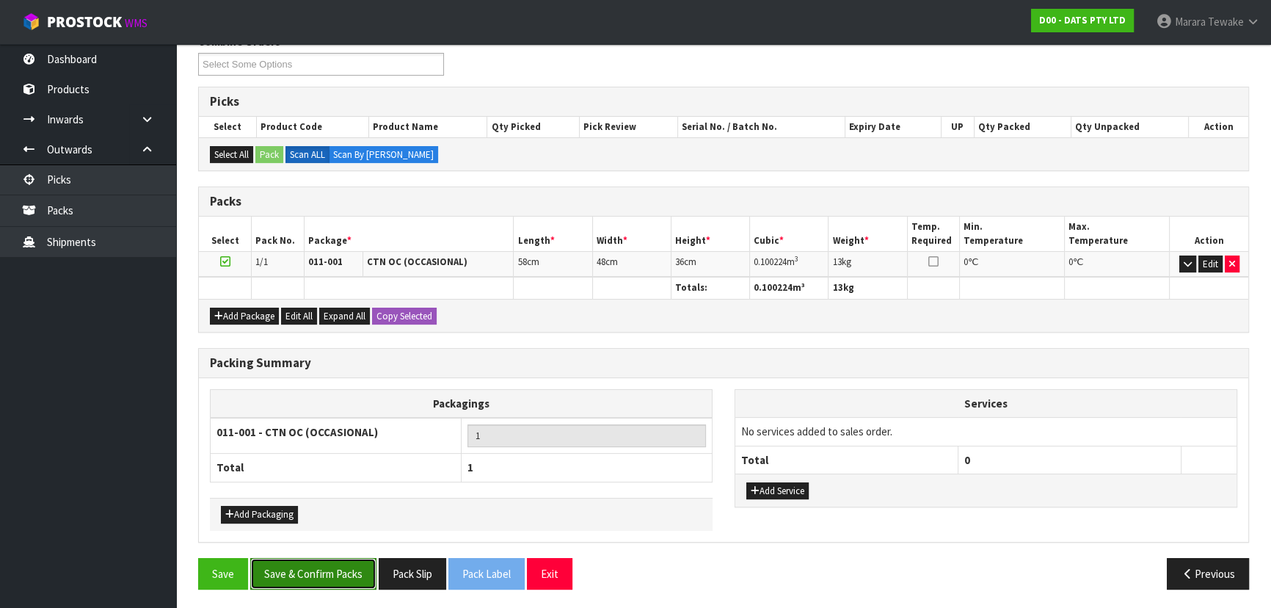
click at [324, 572] on button "Save & Confirm Packs" at bounding box center [313, 574] width 126 height 32
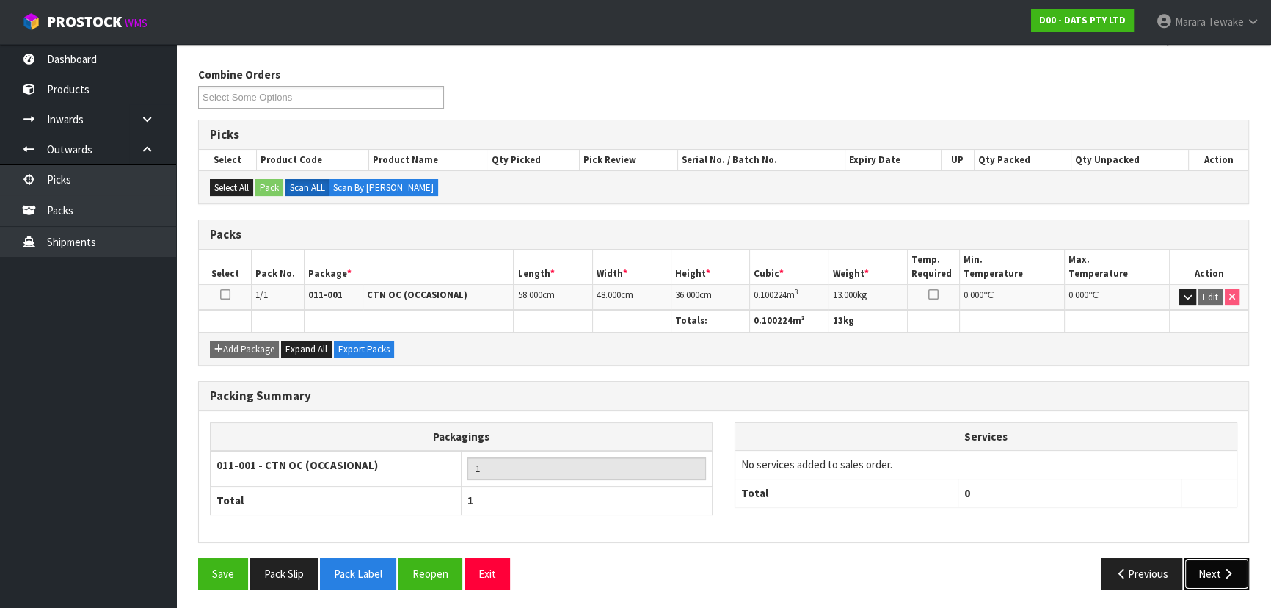
click at [1227, 569] on icon "button" at bounding box center [1229, 573] width 14 height 11
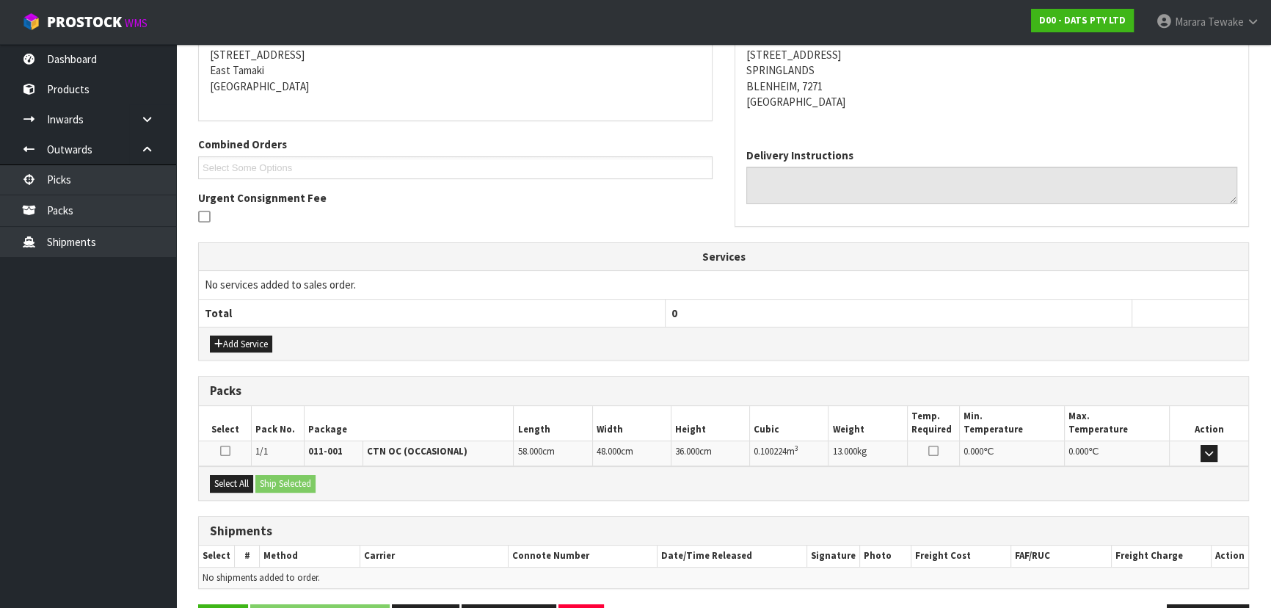
scroll to position [344, 0]
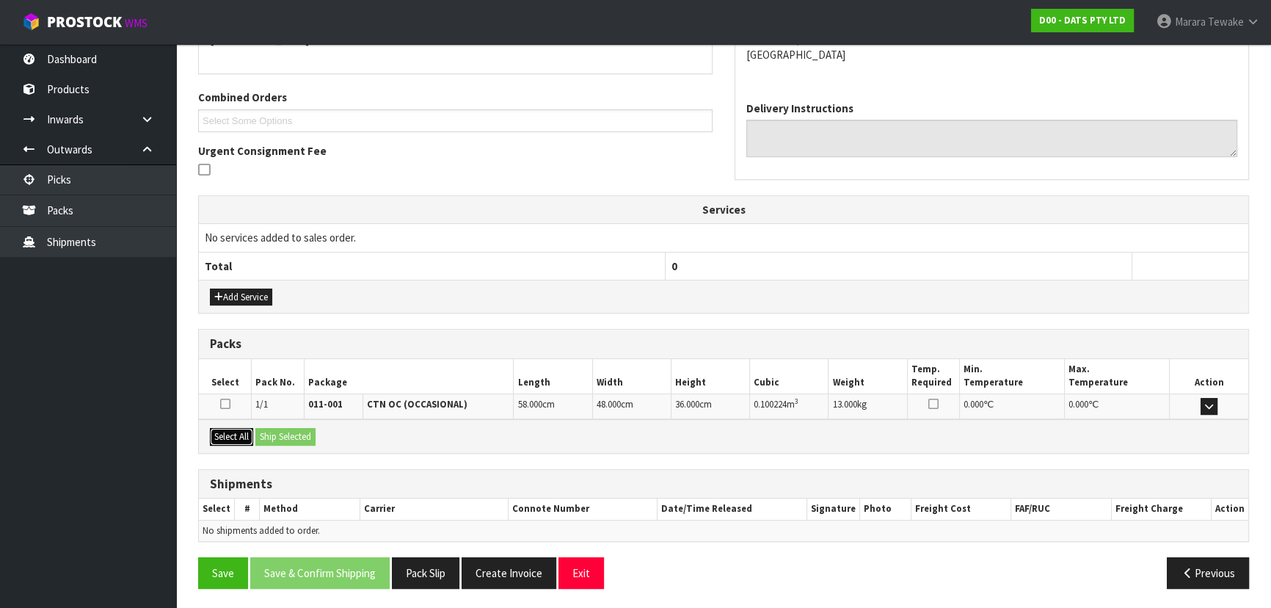
drag, startPoint x: 233, startPoint y: 433, endPoint x: 268, endPoint y: 432, distance: 34.5
click at [235, 432] on button "Select All" at bounding box center [231, 437] width 43 height 18
click at [269, 432] on button "Ship Selected" at bounding box center [285, 437] width 60 height 18
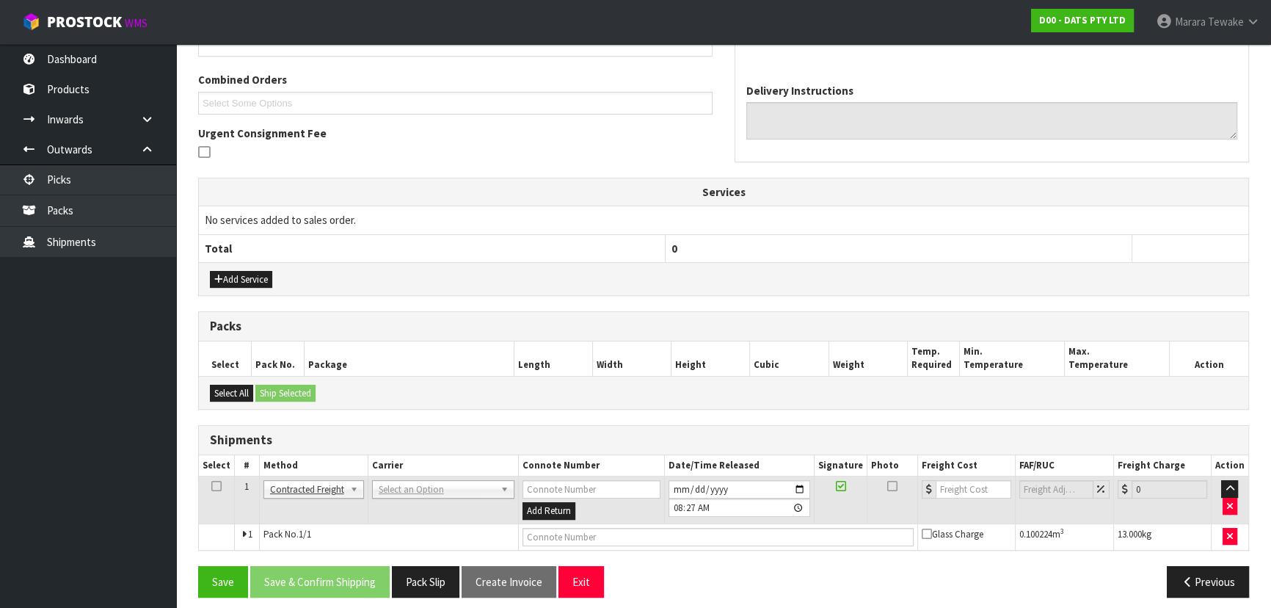
scroll to position [370, 0]
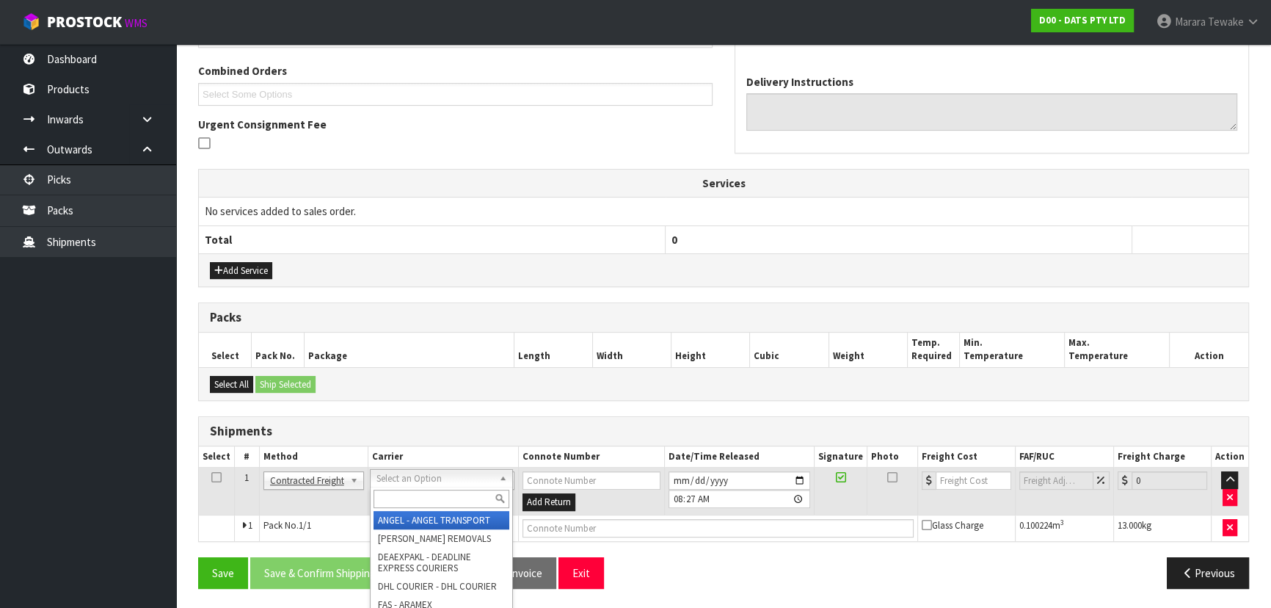
click at [391, 493] on input "text" at bounding box center [442, 499] width 136 height 18
type input "NZP"
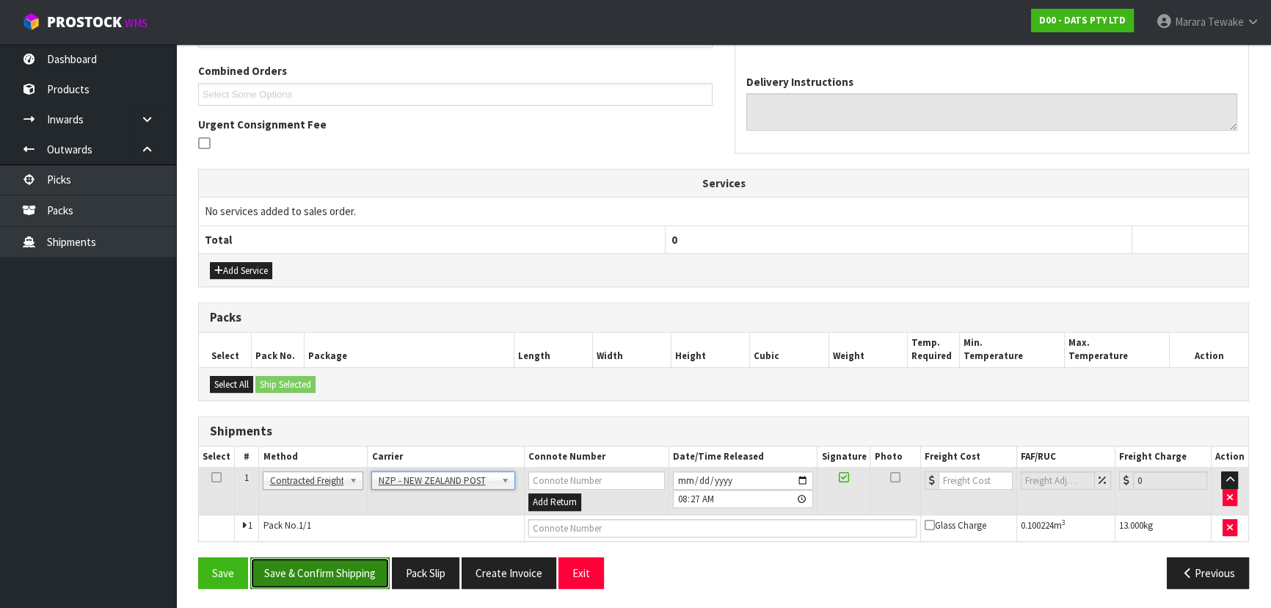
click at [381, 565] on button "Save & Confirm Shipping" at bounding box center [319, 573] width 139 height 32
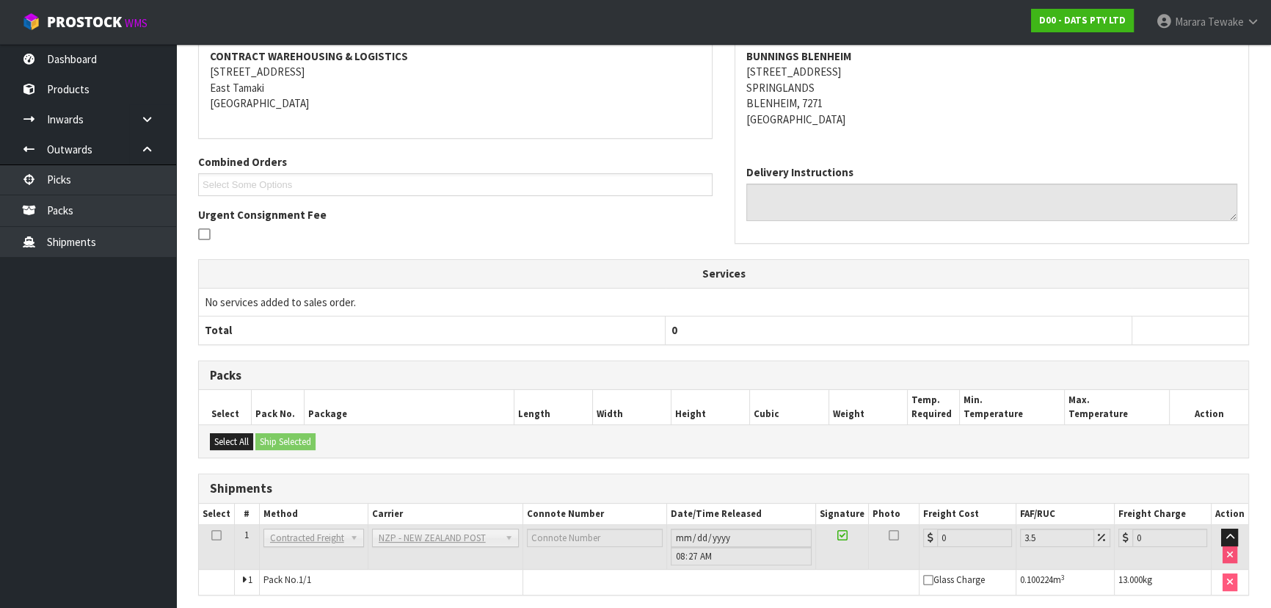
scroll to position [349, 0]
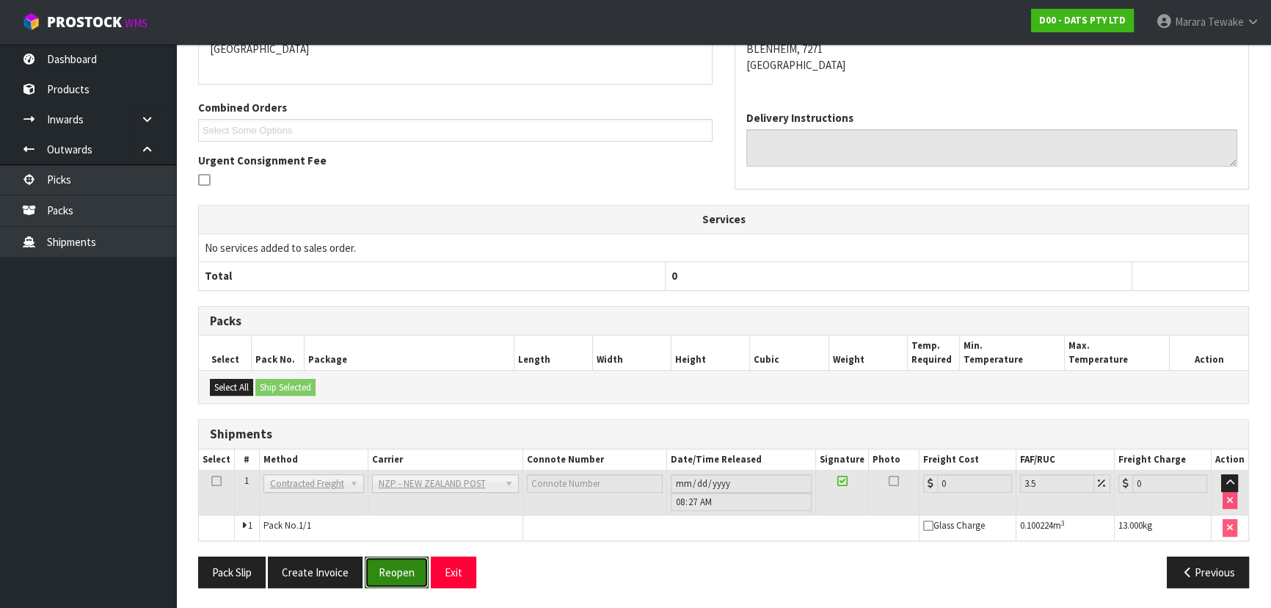
drag, startPoint x: 396, startPoint y: 573, endPoint x: 107, endPoint y: 543, distance: 290.7
click at [396, 573] on button "Reopen" at bounding box center [397, 572] width 64 height 32
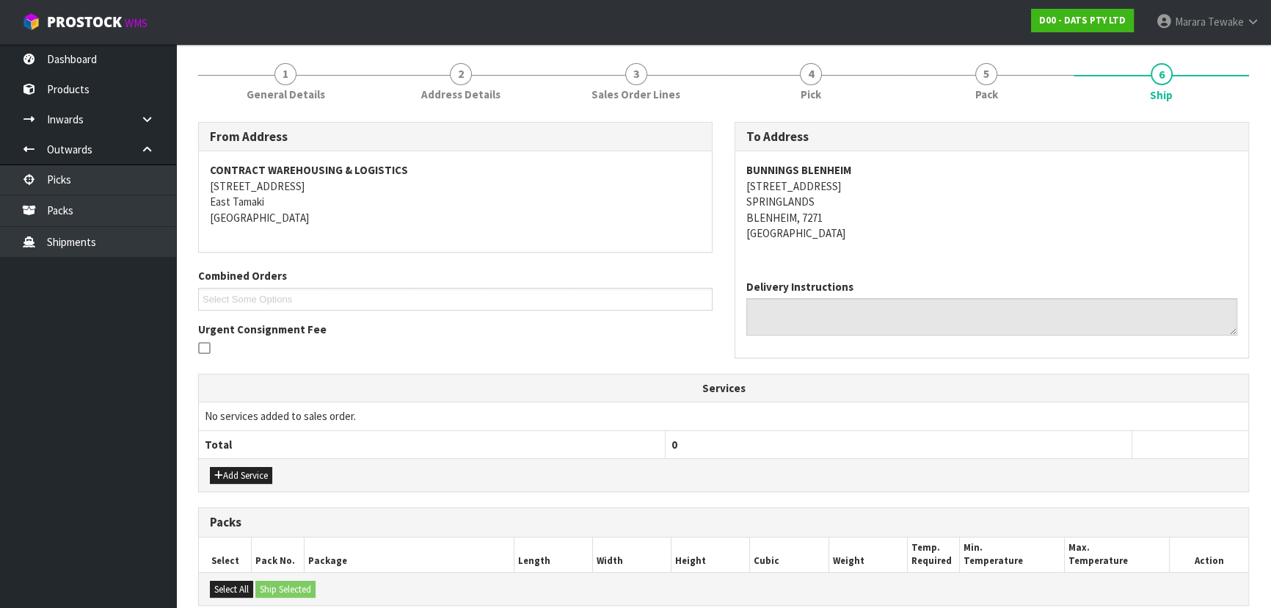
scroll to position [370, 0]
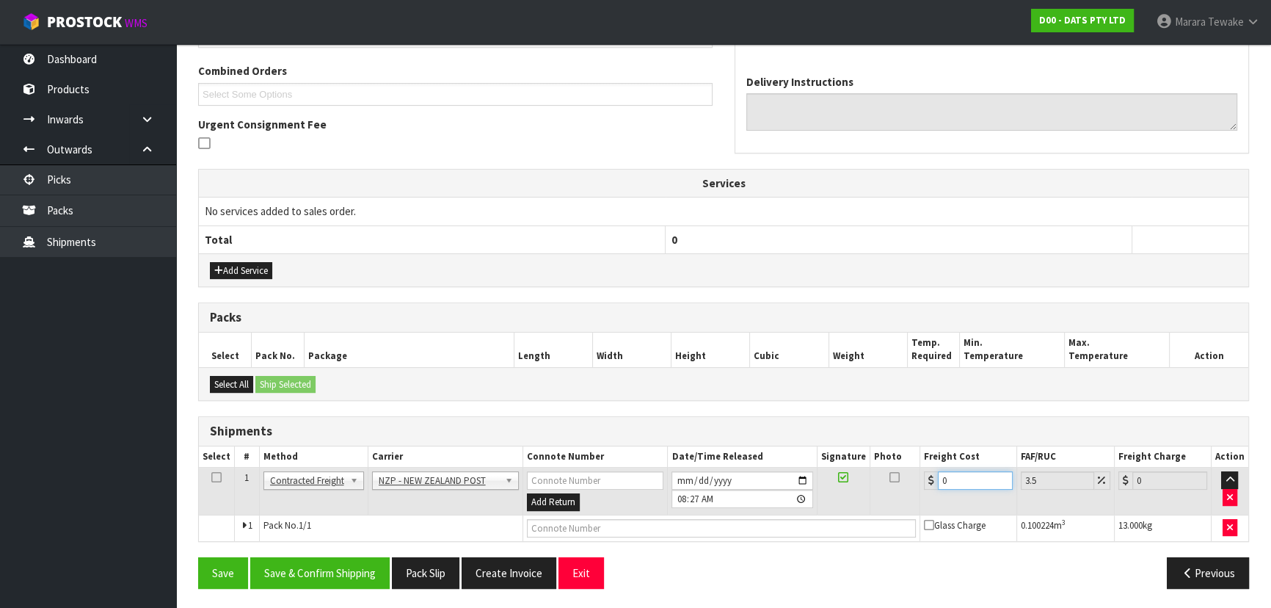
drag, startPoint x: 954, startPoint y: 482, endPoint x: 925, endPoint y: 460, distance: 36.3
click at [932, 471] on div "0" at bounding box center [968, 480] width 89 height 18
type input "3"
type input "3.1"
type input "32"
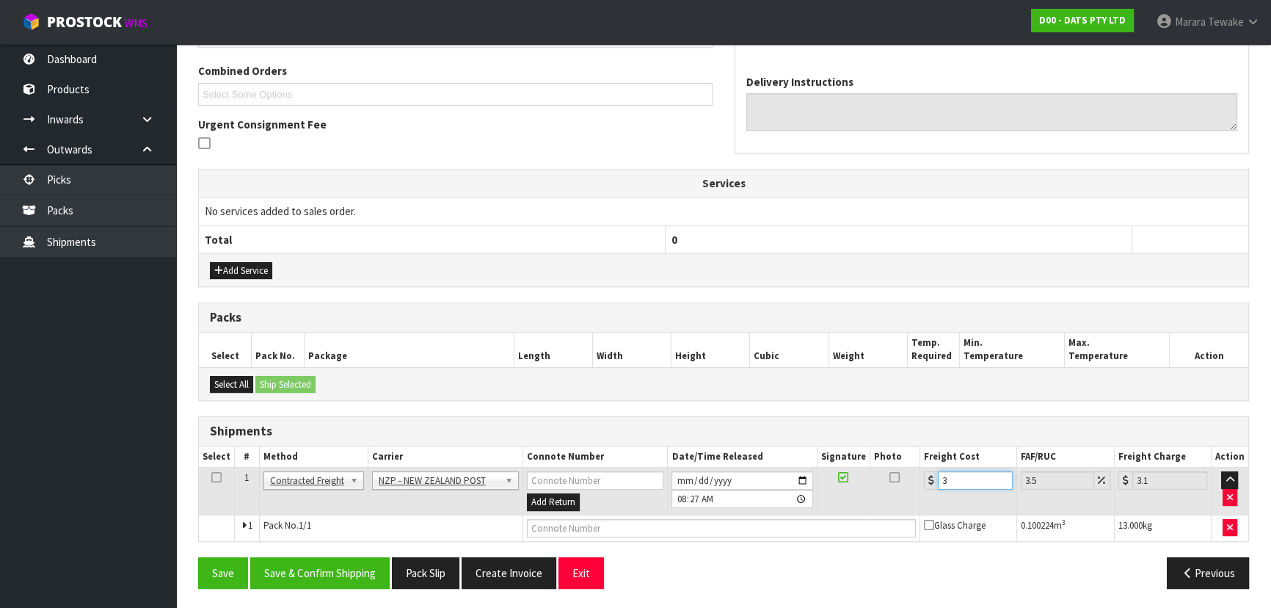
type input "33.12"
type input "32.8"
type input "33.95"
type input "32.87"
type input "34.02"
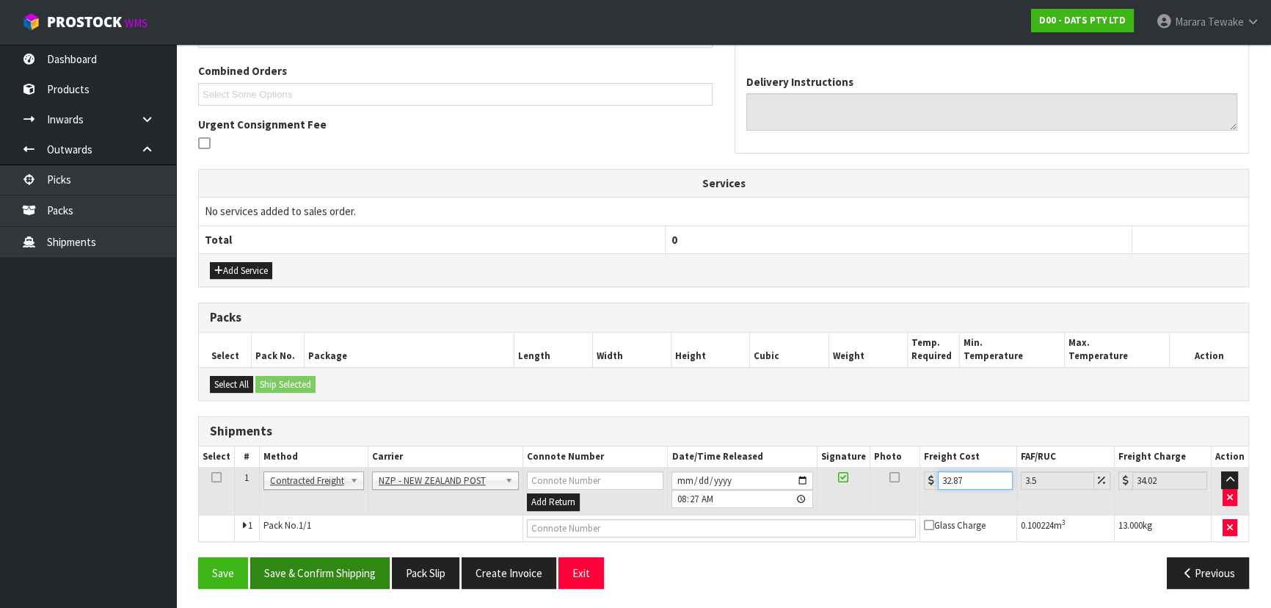
type input "32.87"
click at [350, 583] on button "Save & Confirm Shipping" at bounding box center [319, 573] width 139 height 32
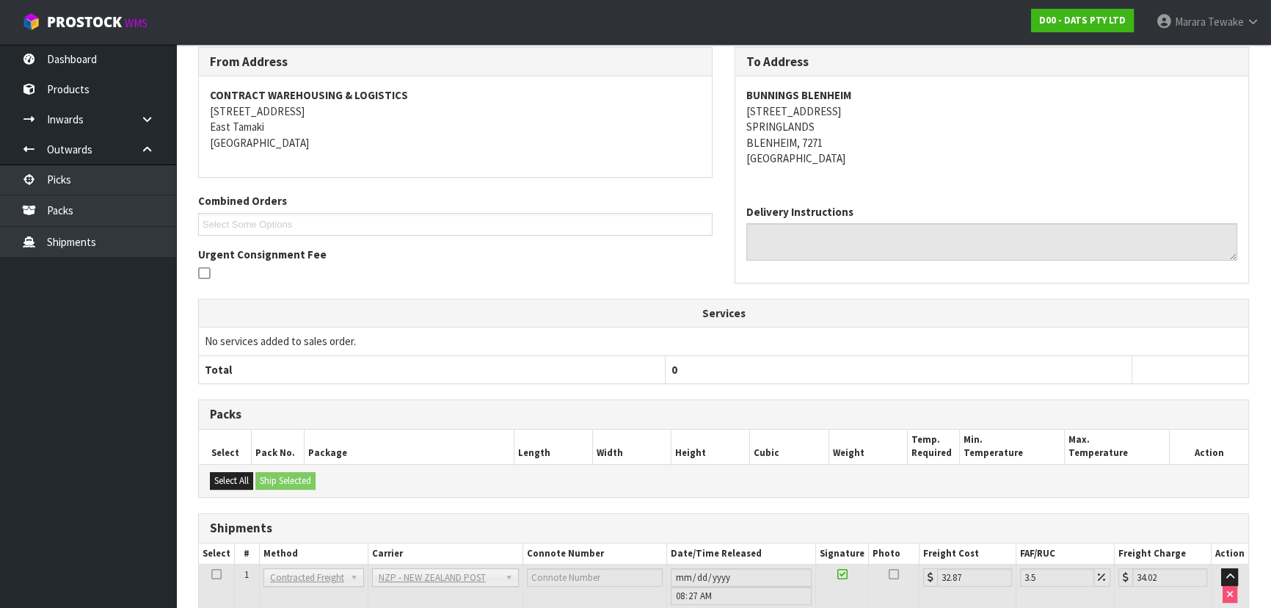
scroll to position [0, 0]
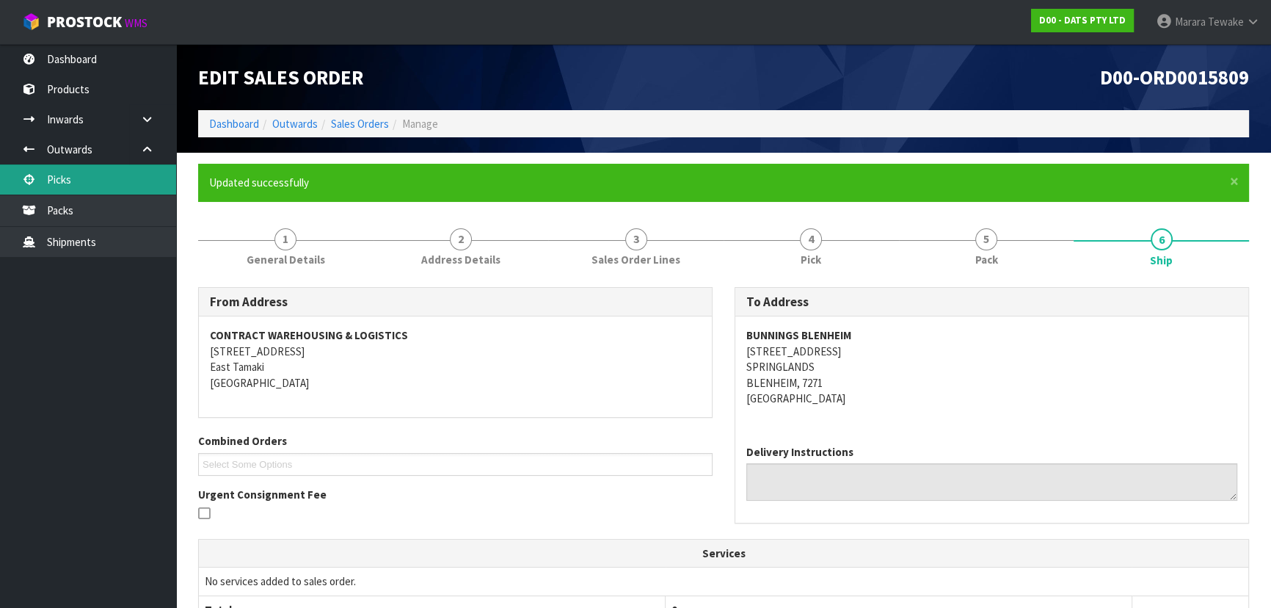
drag, startPoint x: 136, startPoint y: 181, endPoint x: 145, endPoint y: 183, distance: 9.1
click at [136, 181] on link "Picks" at bounding box center [88, 179] width 176 height 30
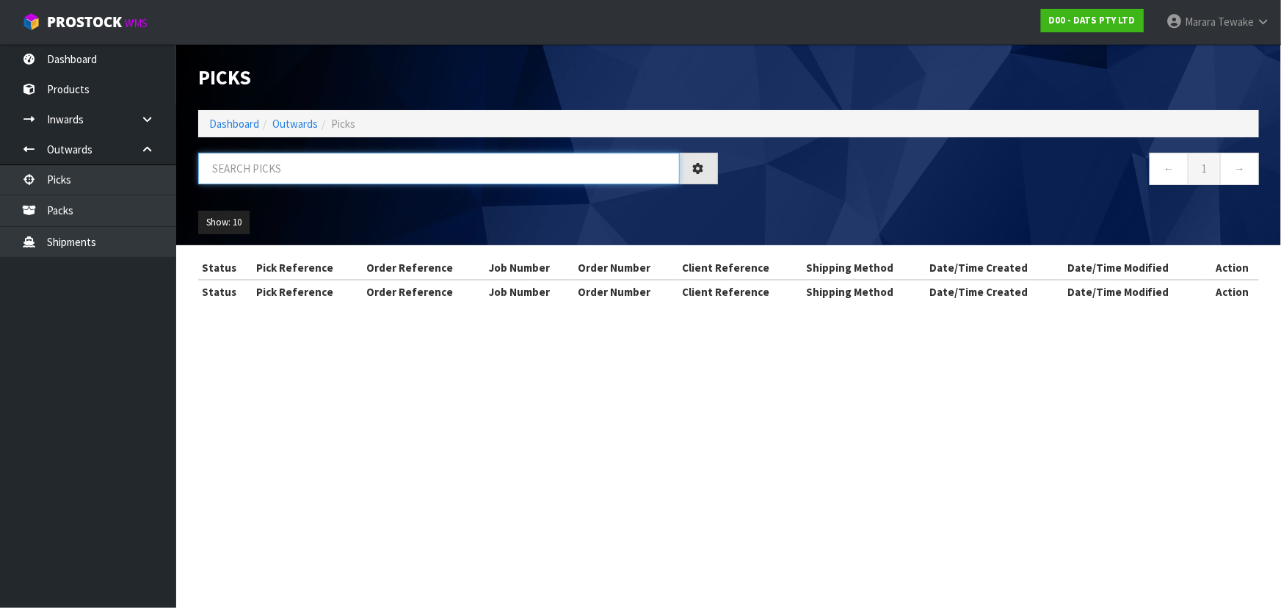
click at [244, 164] on input "text" at bounding box center [439, 169] width 482 height 32
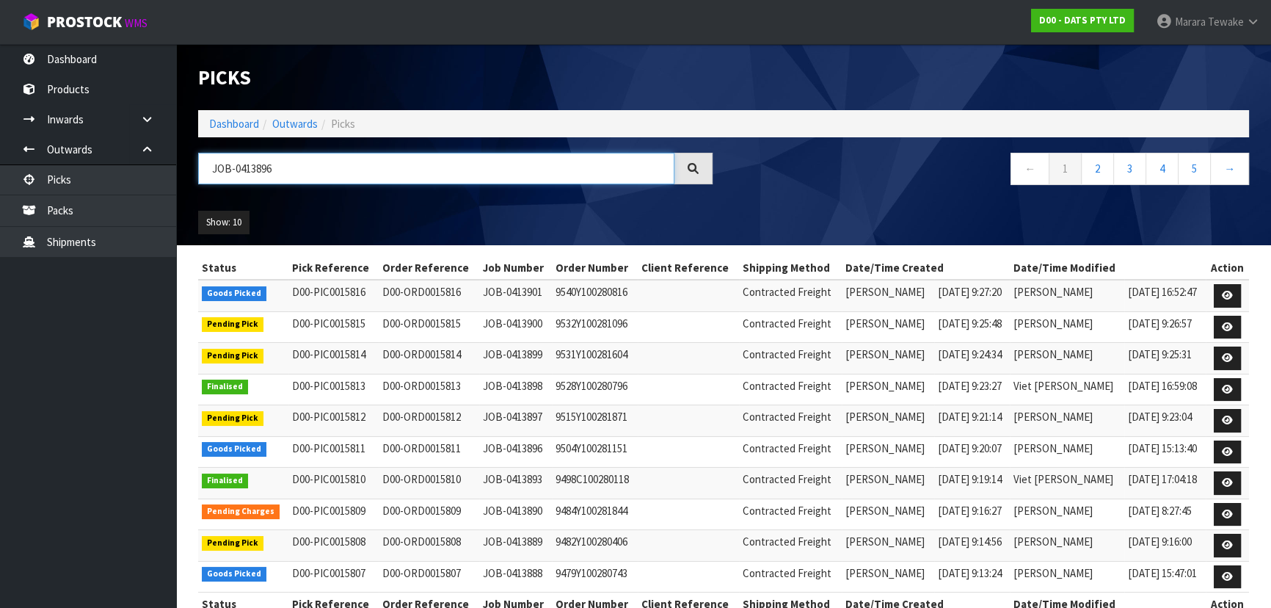
type input "JOB-0413896"
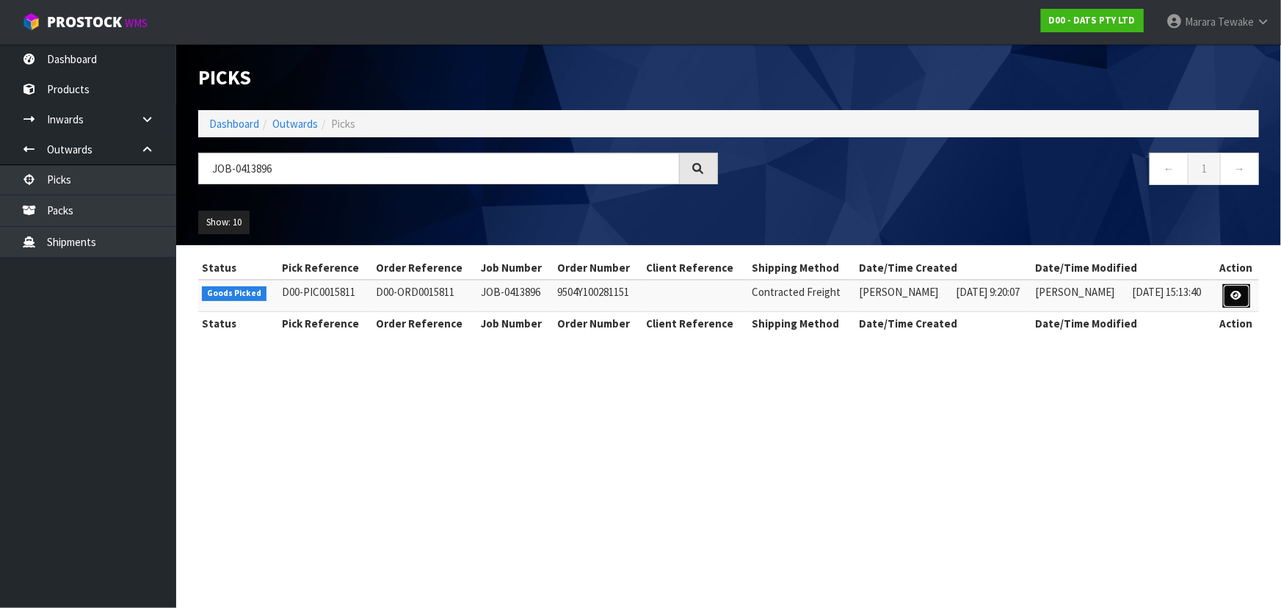
click at [1235, 297] on icon at bounding box center [1236, 296] width 11 height 10
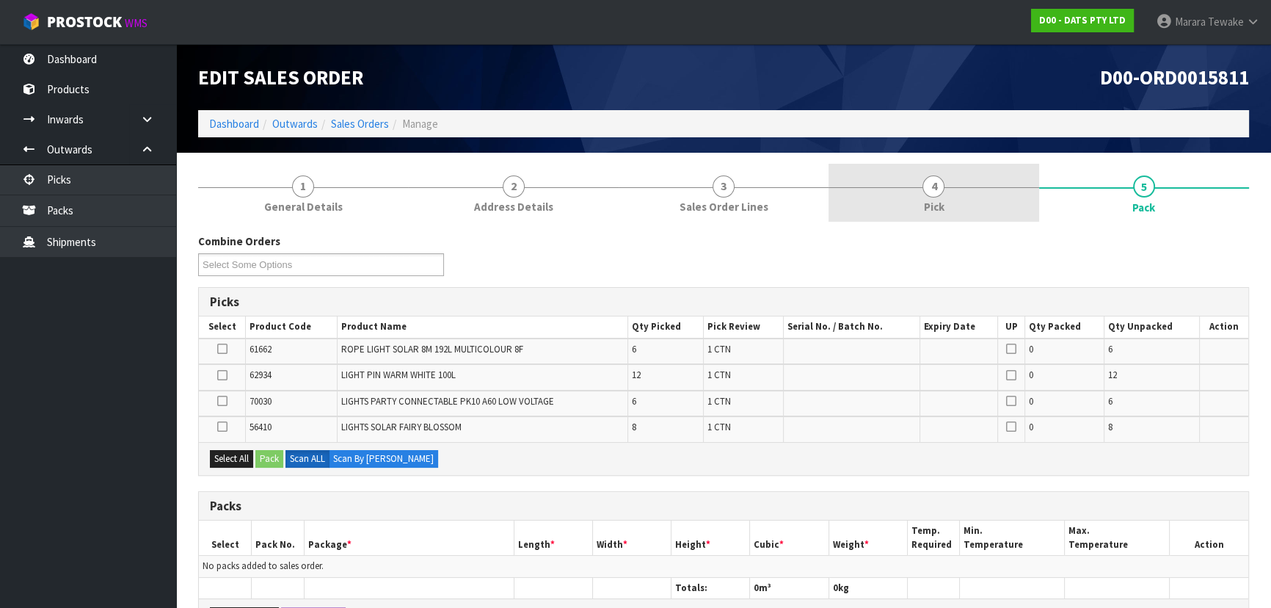
click at [982, 188] on link "4 Pick" at bounding box center [934, 193] width 210 height 58
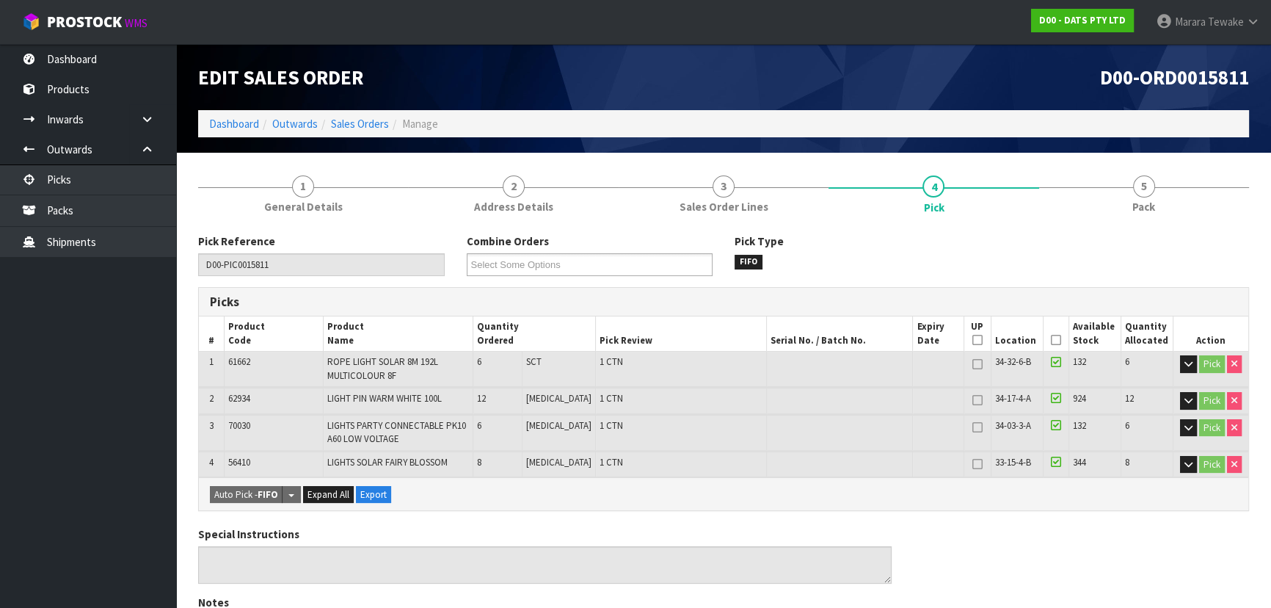
click at [1053, 340] on icon at bounding box center [1056, 340] width 10 height 1
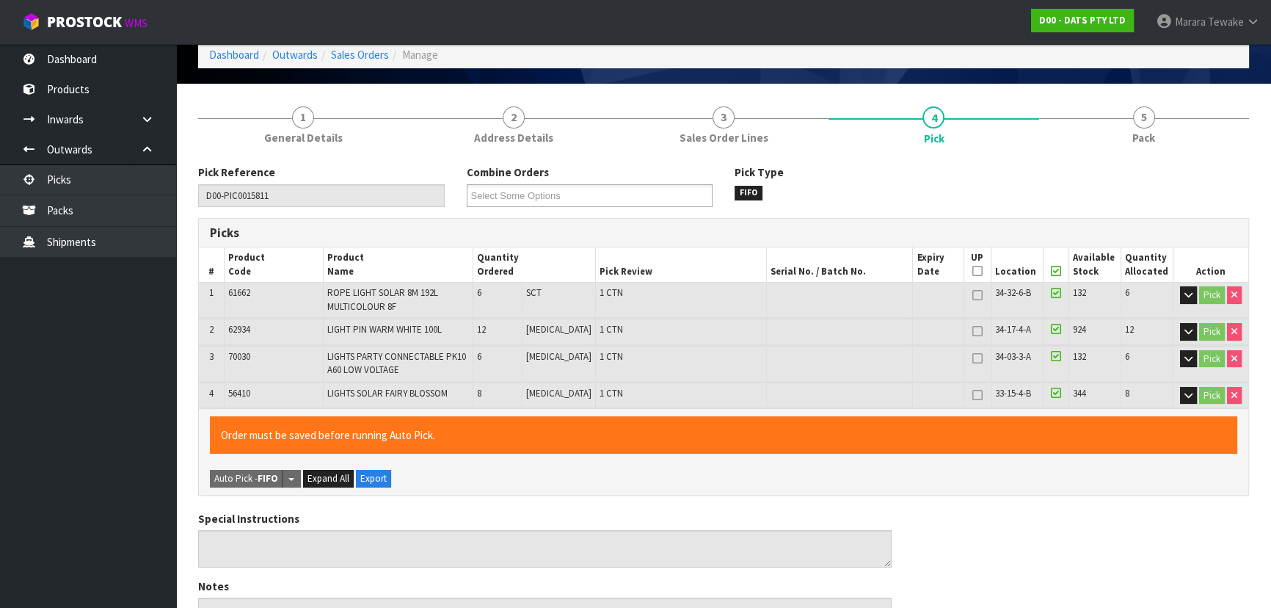
scroll to position [509, 0]
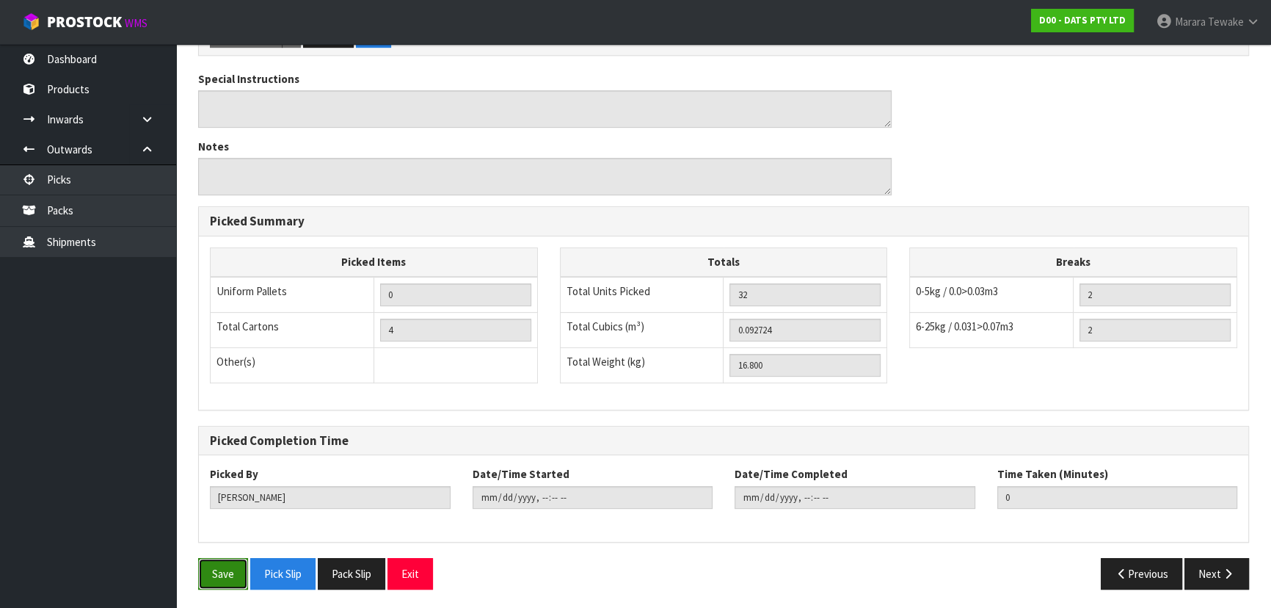
click at [219, 573] on button "Save" at bounding box center [223, 574] width 50 height 32
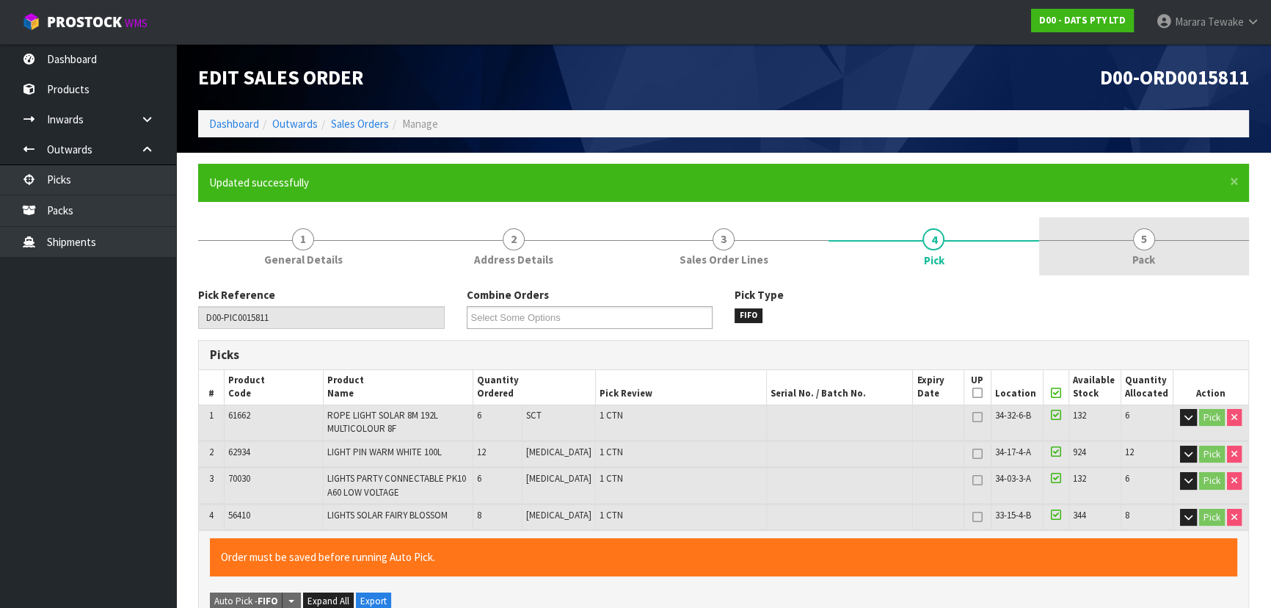
type input "Marara Tewake"
type input "2025-09-25T08:33:24"
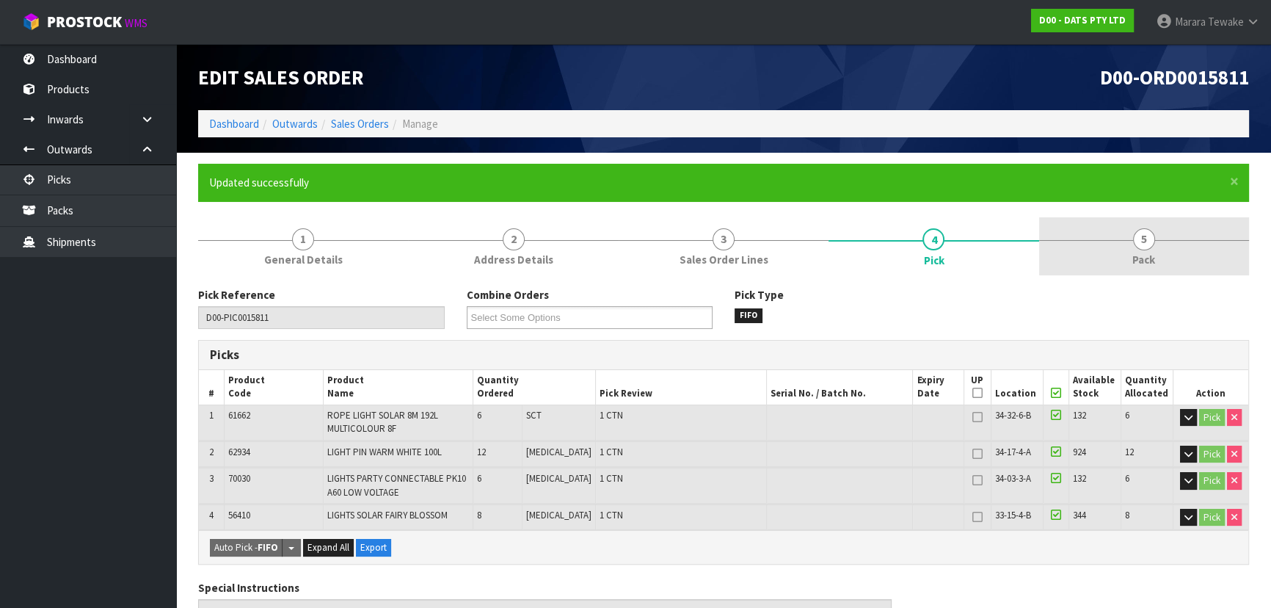
click at [1136, 246] on span "5" at bounding box center [1144, 239] width 22 height 22
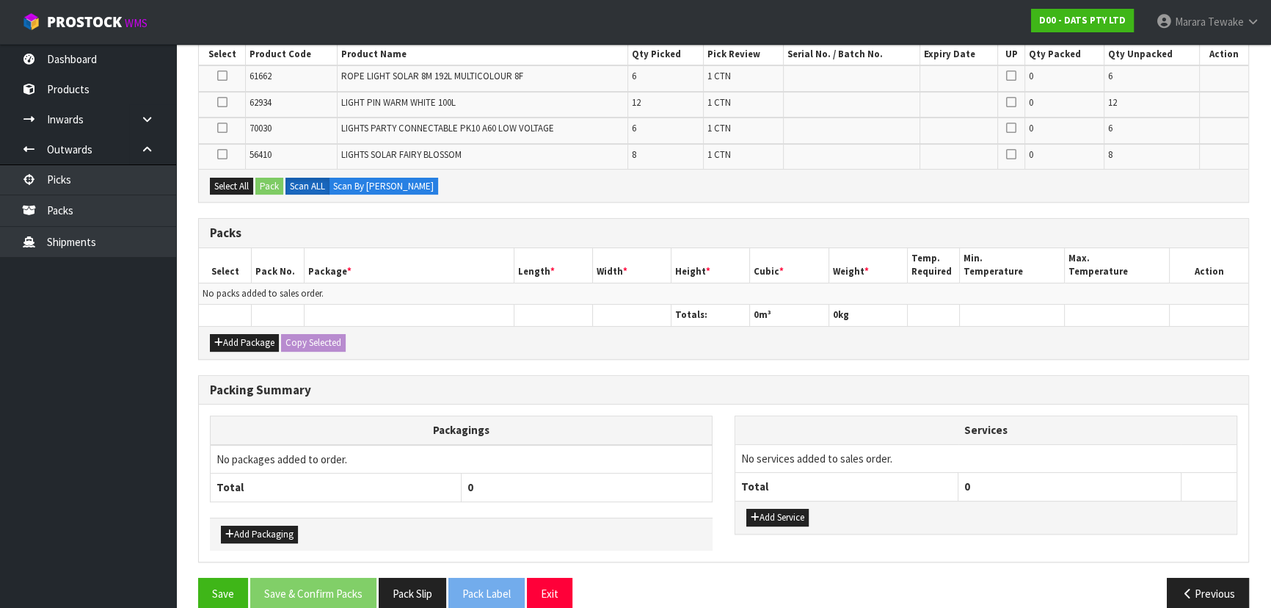
scroll to position [345, 0]
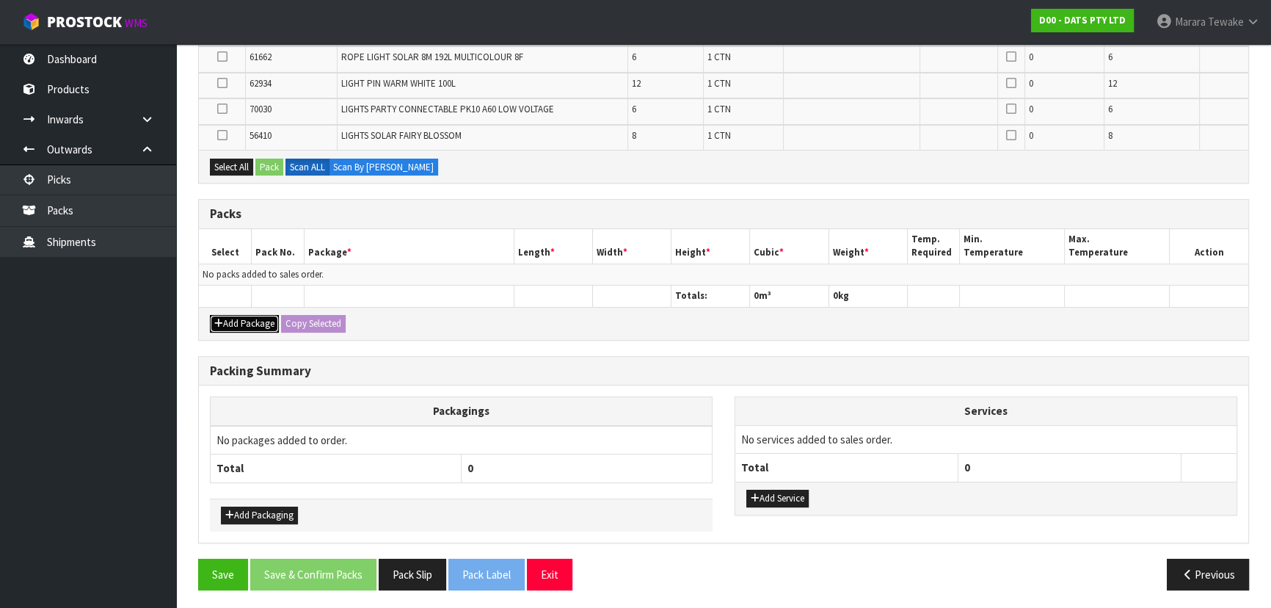
click at [250, 321] on button "Add Package" at bounding box center [244, 324] width 69 height 18
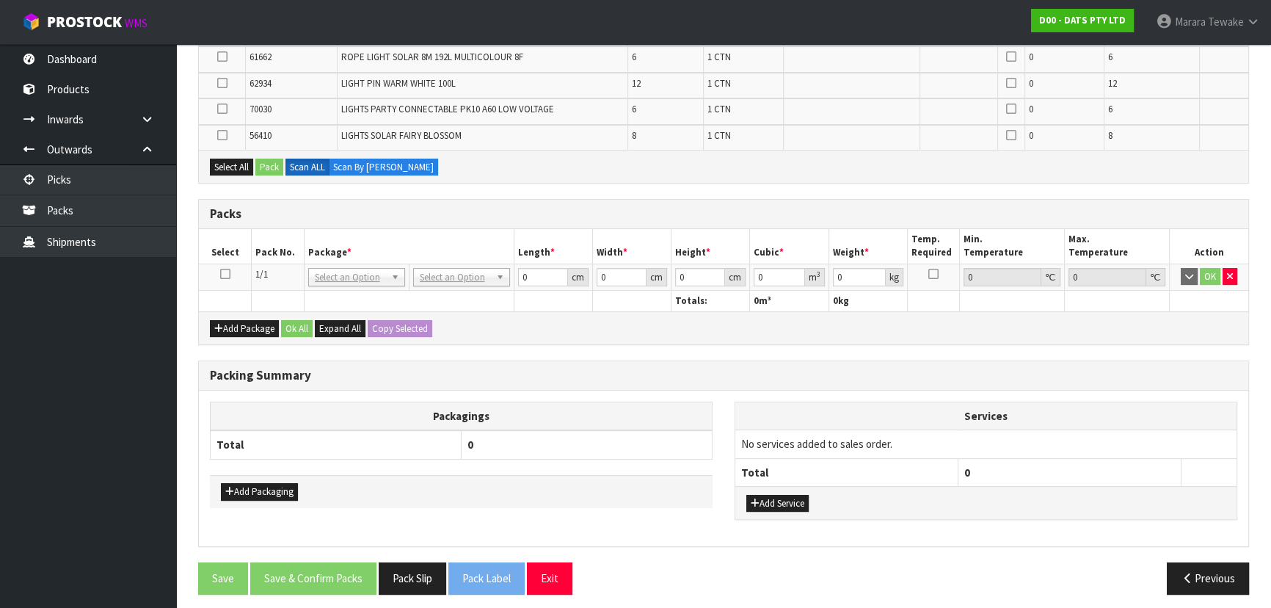
click at [224, 274] on icon at bounding box center [225, 274] width 10 height 1
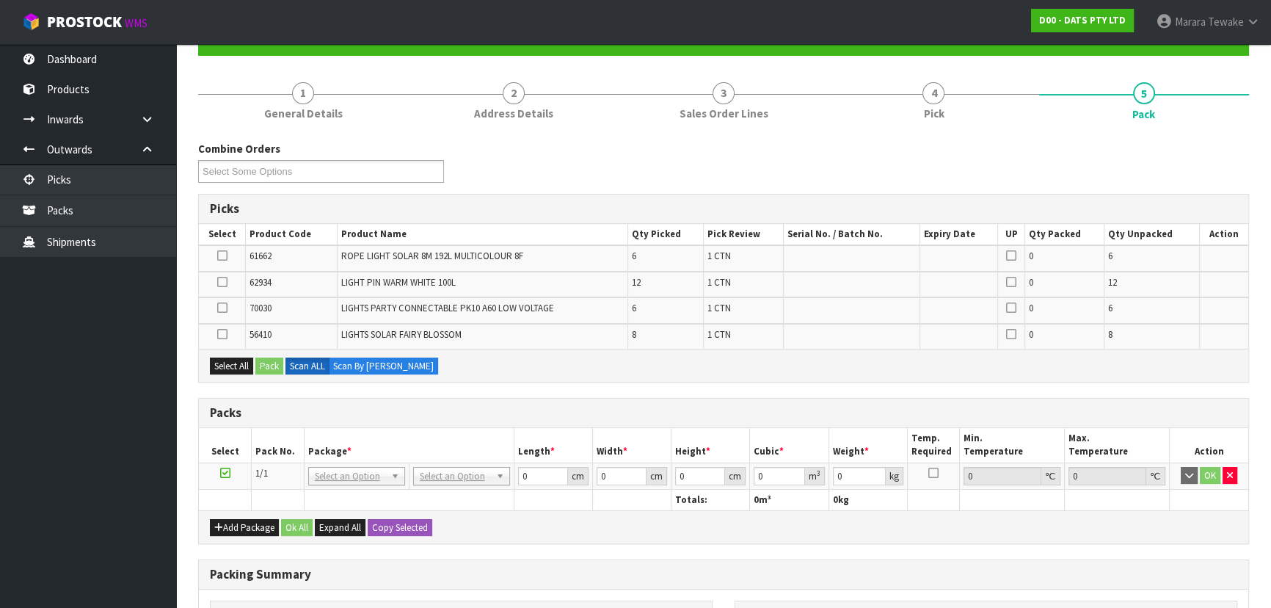
scroll to position [145, 0]
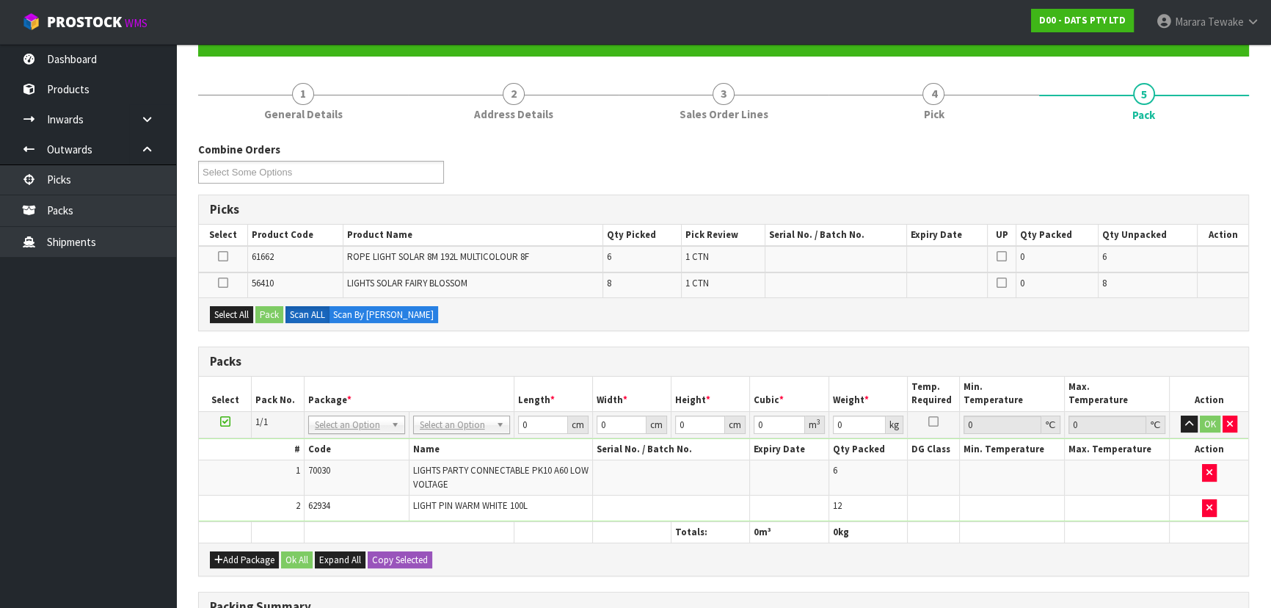
click at [222, 283] on icon at bounding box center [223, 283] width 10 height 1
click at [0, 0] on input "checkbox" at bounding box center [0, 0] width 0 height 0
click at [271, 303] on div "Select All Pack Scan ALL Scan By Quantity" at bounding box center [724, 313] width 1050 height 33
click at [274, 312] on button "Pack" at bounding box center [269, 315] width 28 height 18
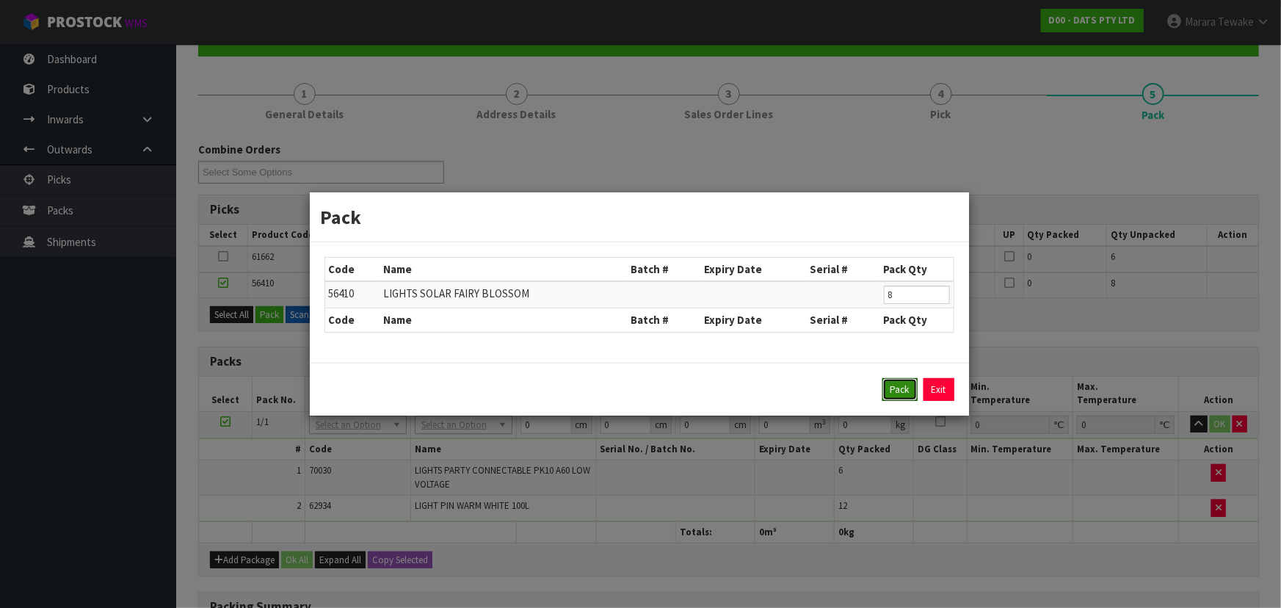
click at [890, 391] on button "Pack" at bounding box center [899, 389] width 35 height 23
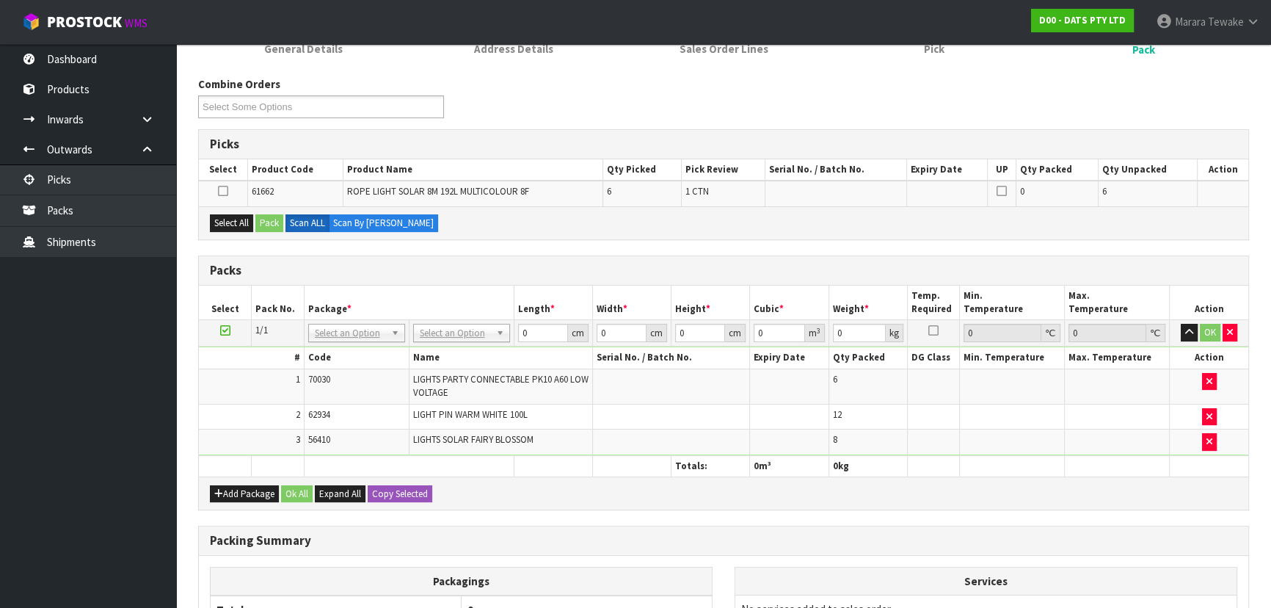
scroll to position [345, 0]
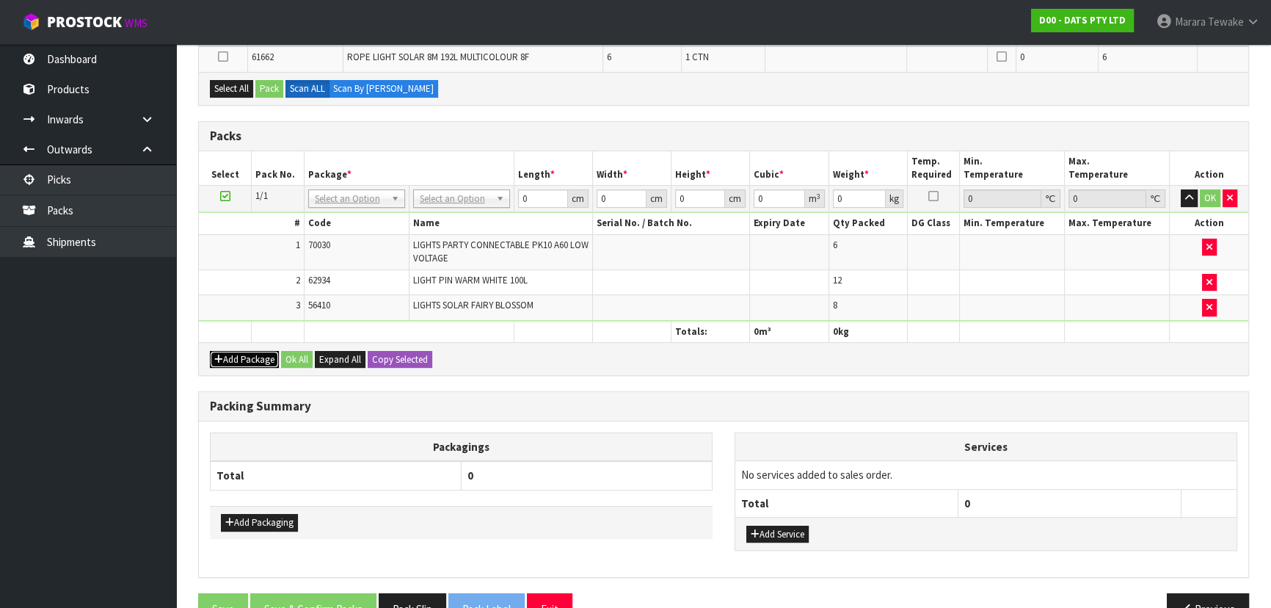
drag, startPoint x: 255, startPoint y: 358, endPoint x: 242, endPoint y: 349, distance: 15.9
click at [254, 357] on button "Add Package" at bounding box center [244, 360] width 69 height 18
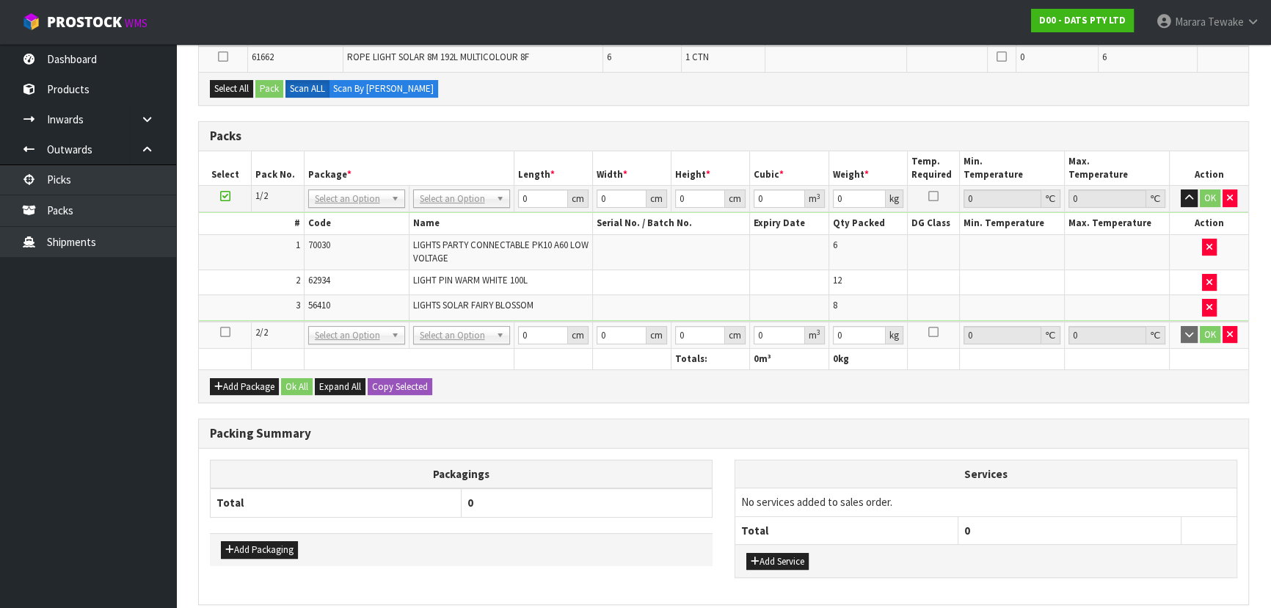
click at [222, 332] on icon at bounding box center [225, 332] width 10 height 1
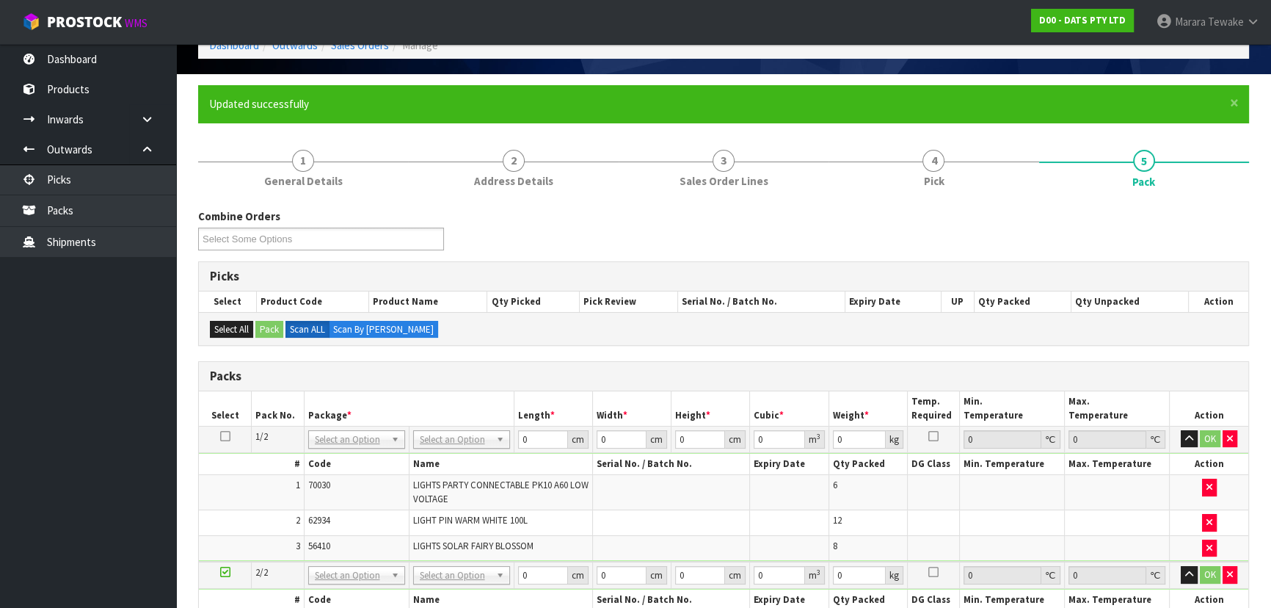
scroll to position [439, 0]
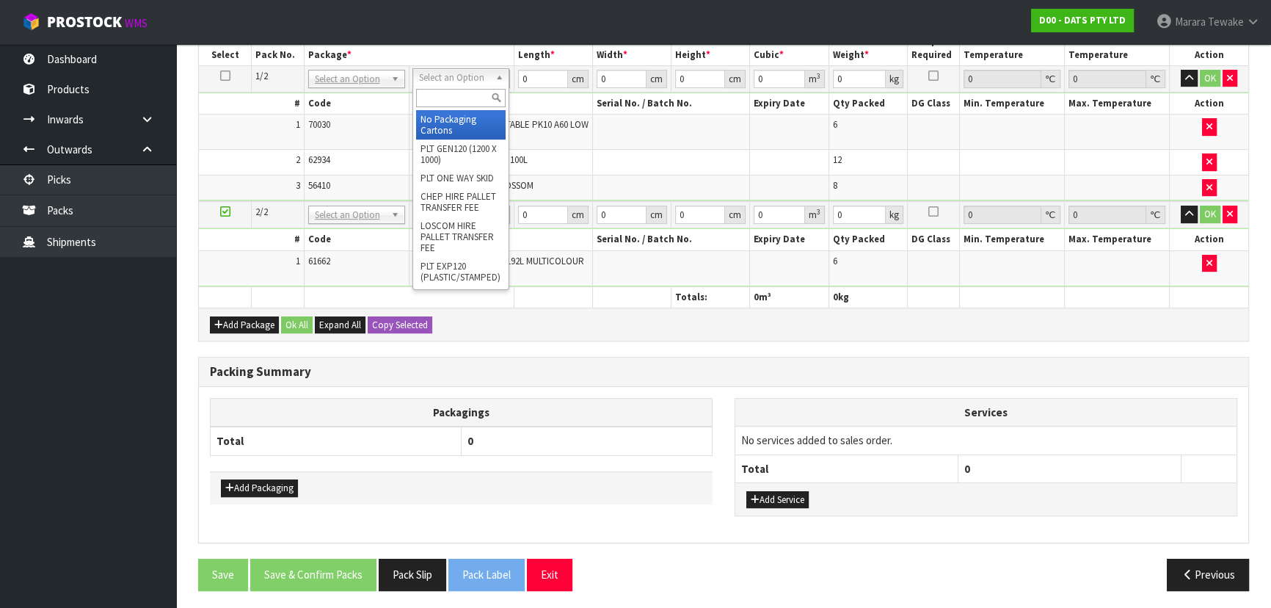
click at [451, 96] on input "text" at bounding box center [461, 98] width 90 height 18
type input "CTN7"
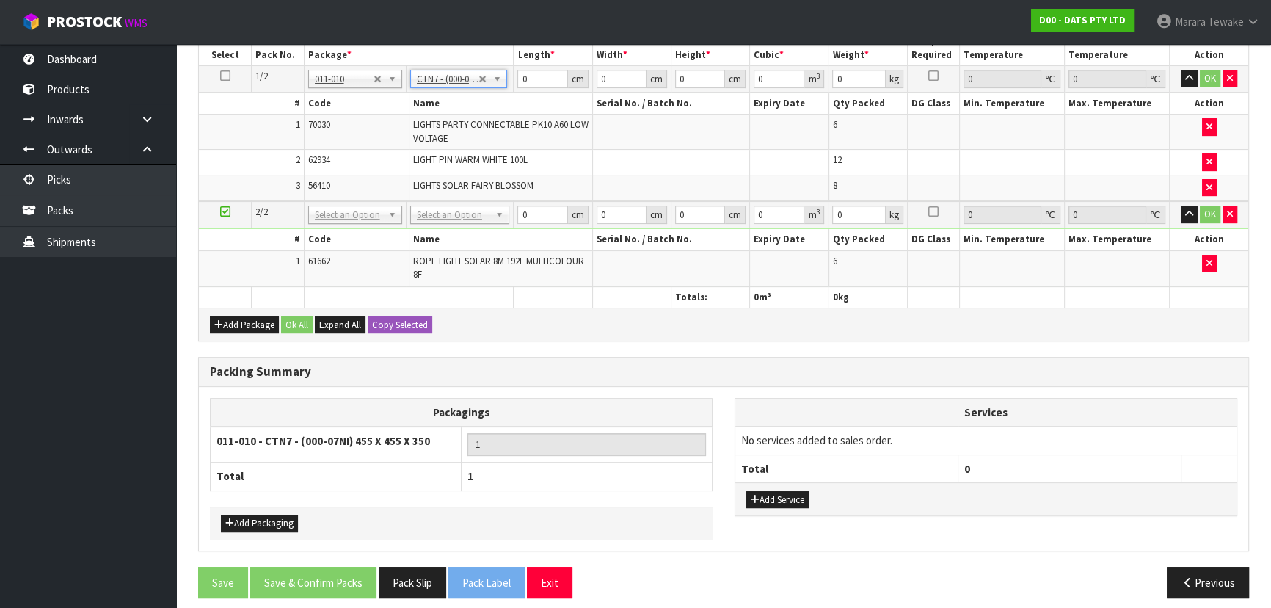
type input "45.5"
type input "35"
type input "0.072459"
type input "10.8"
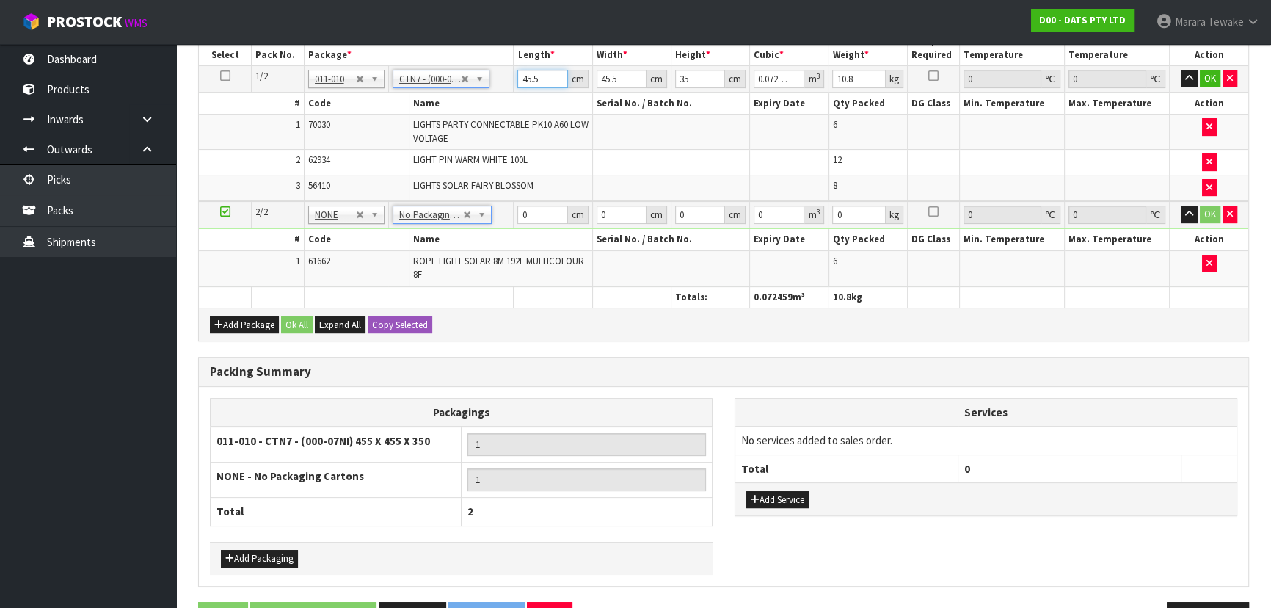
drag, startPoint x: 542, startPoint y: 75, endPoint x: 514, endPoint y: 37, distance: 47.3
type input "4"
type input "0.00637"
type input "47"
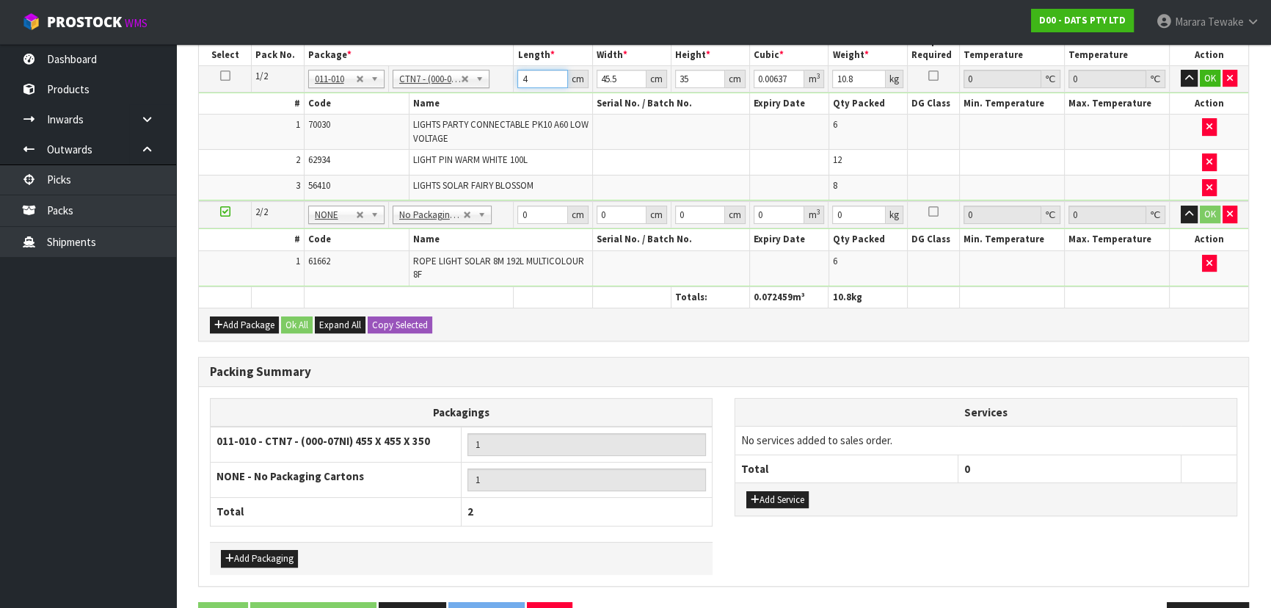
type input "0.074847"
type input "47"
type input "4"
type input "0.00658"
type input "46"
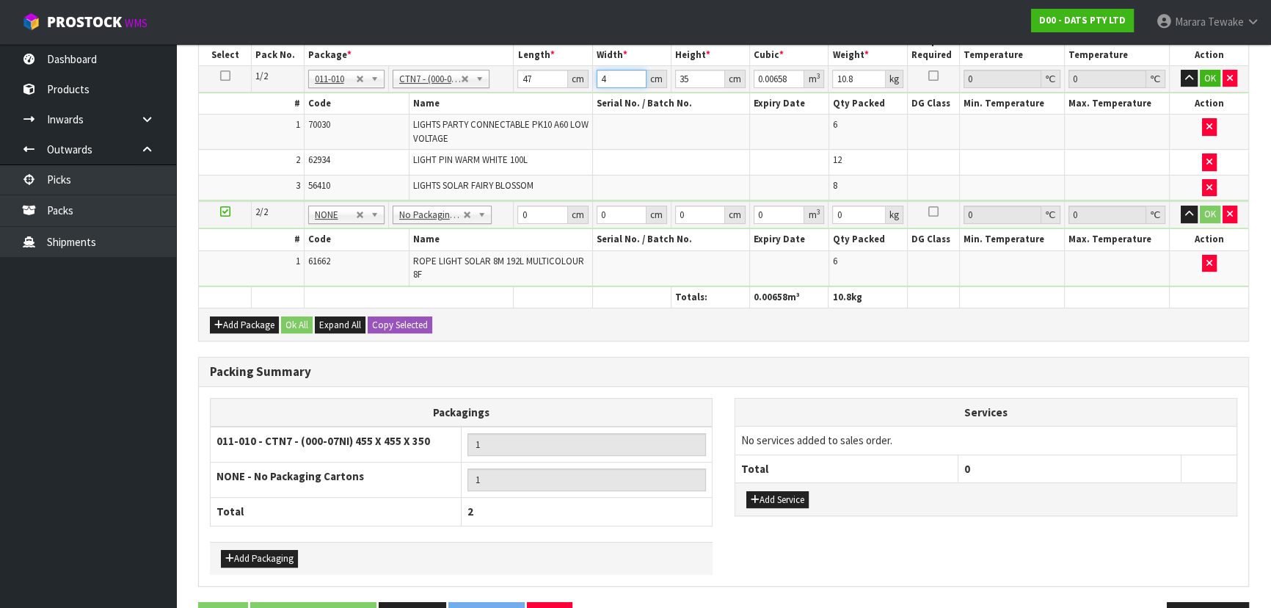
type input "0.07567"
type input "46"
type input "5"
type input "0.01081"
type input "52"
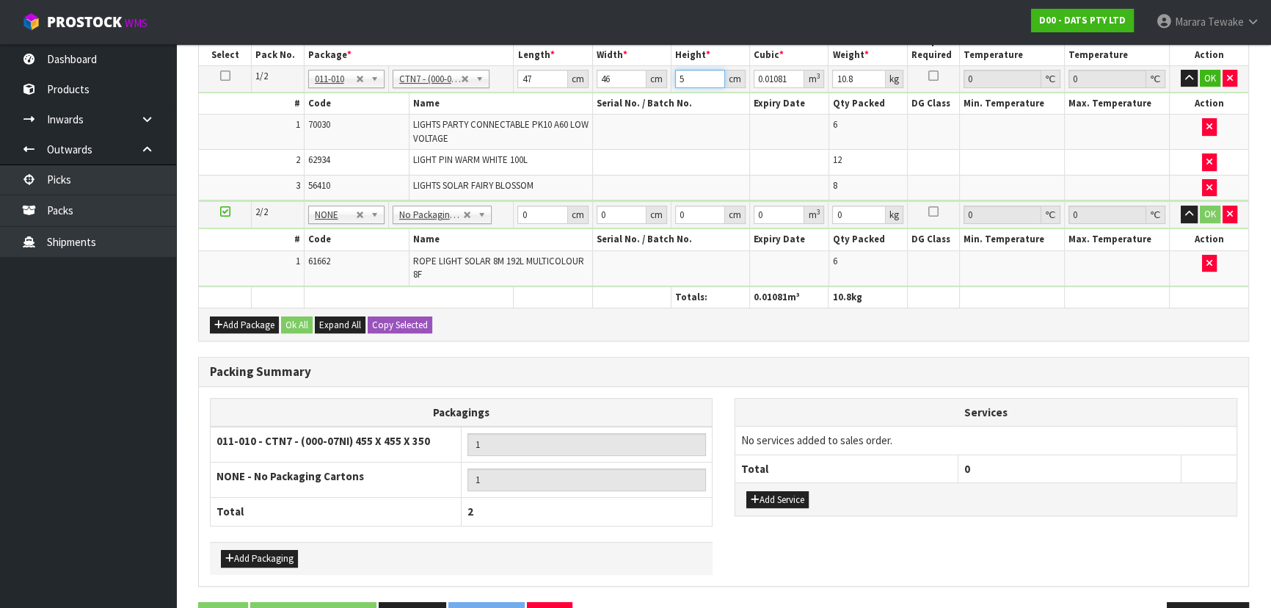
type input "0.112424"
type input "52"
type input "11"
click at [1181, 70] on button "button" at bounding box center [1189, 79] width 17 height 18
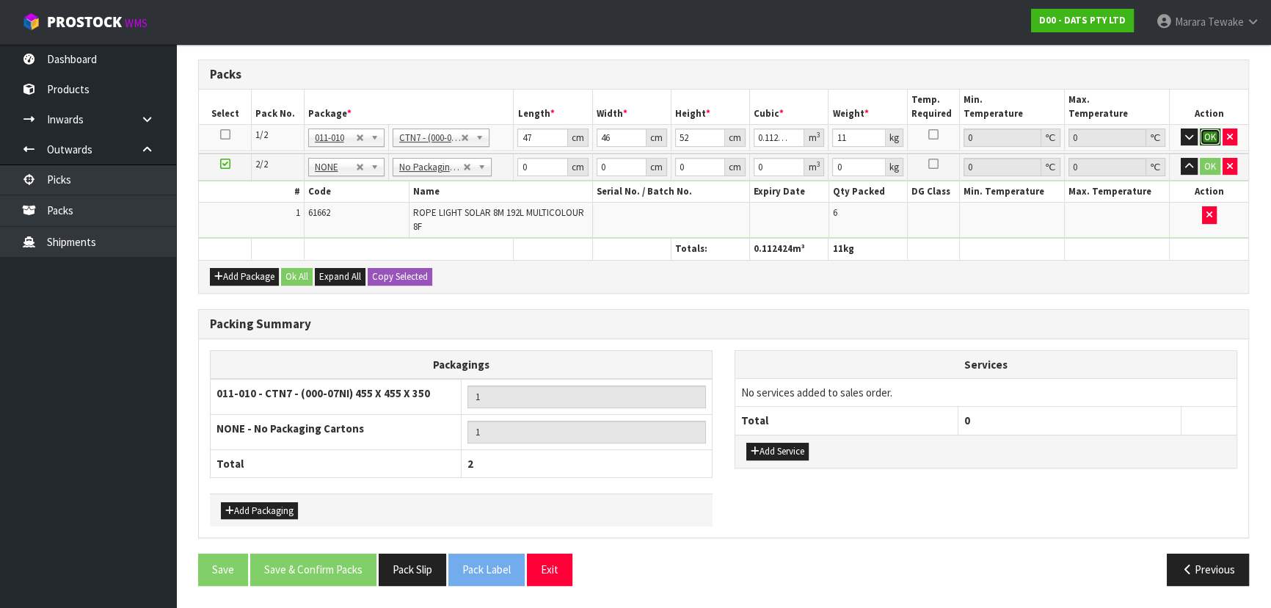
click button "OK" at bounding box center [1210, 137] width 21 height 18
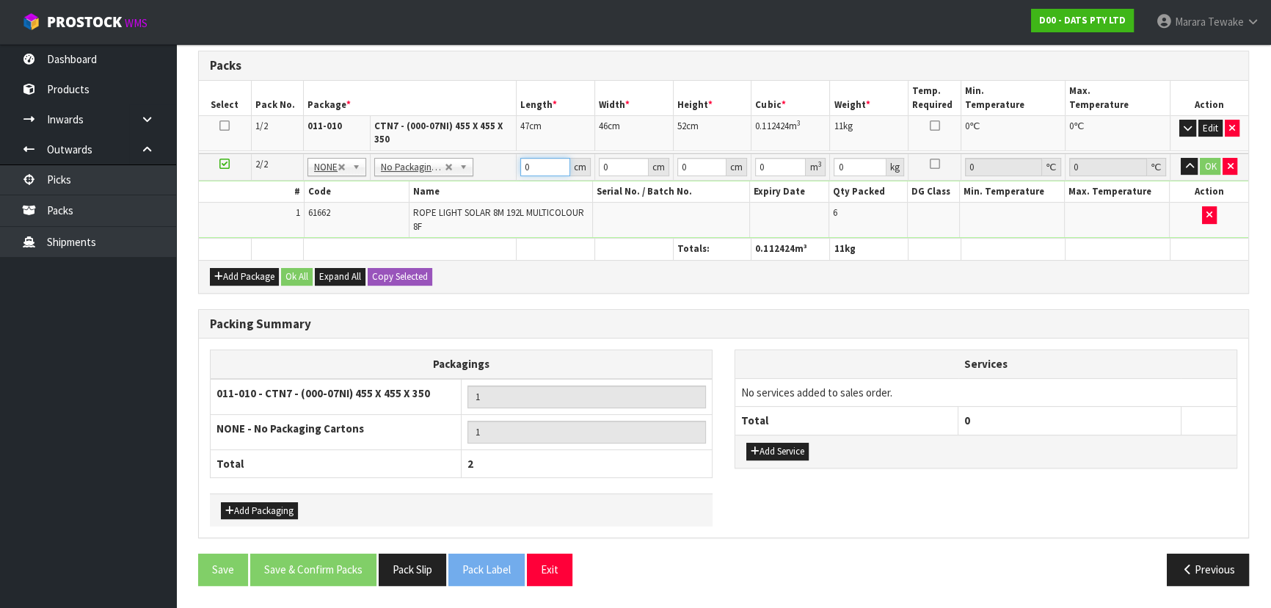
scroll to position [383, 0]
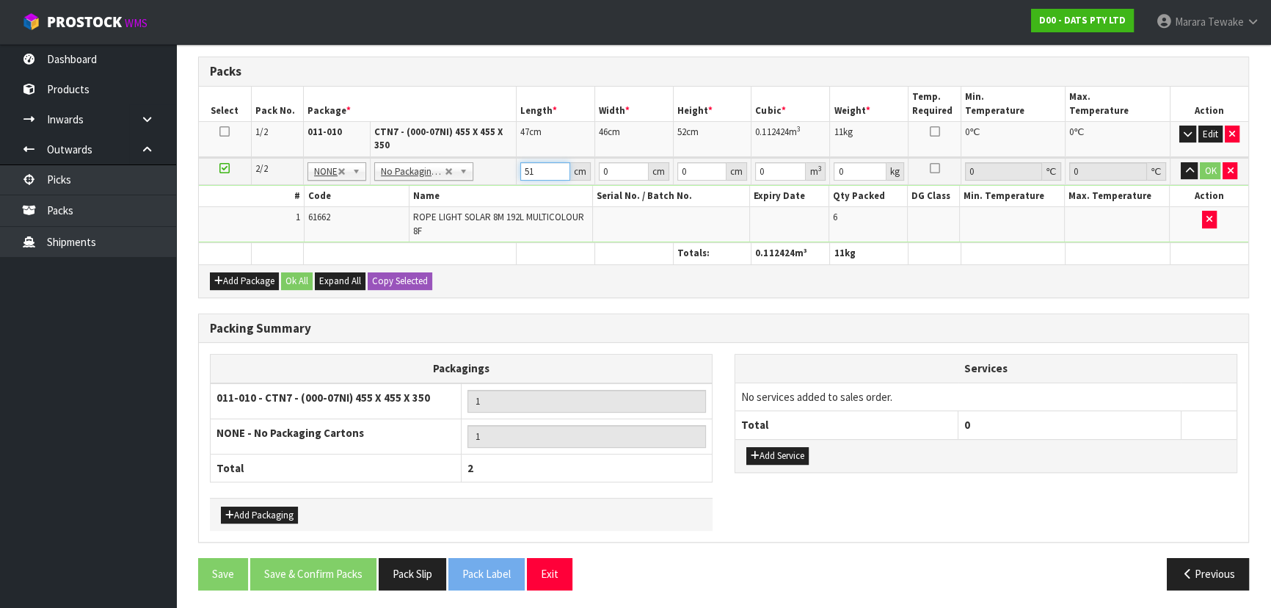
type input "51"
type input "23"
type input "2"
type input "0.002346"
type input "22"
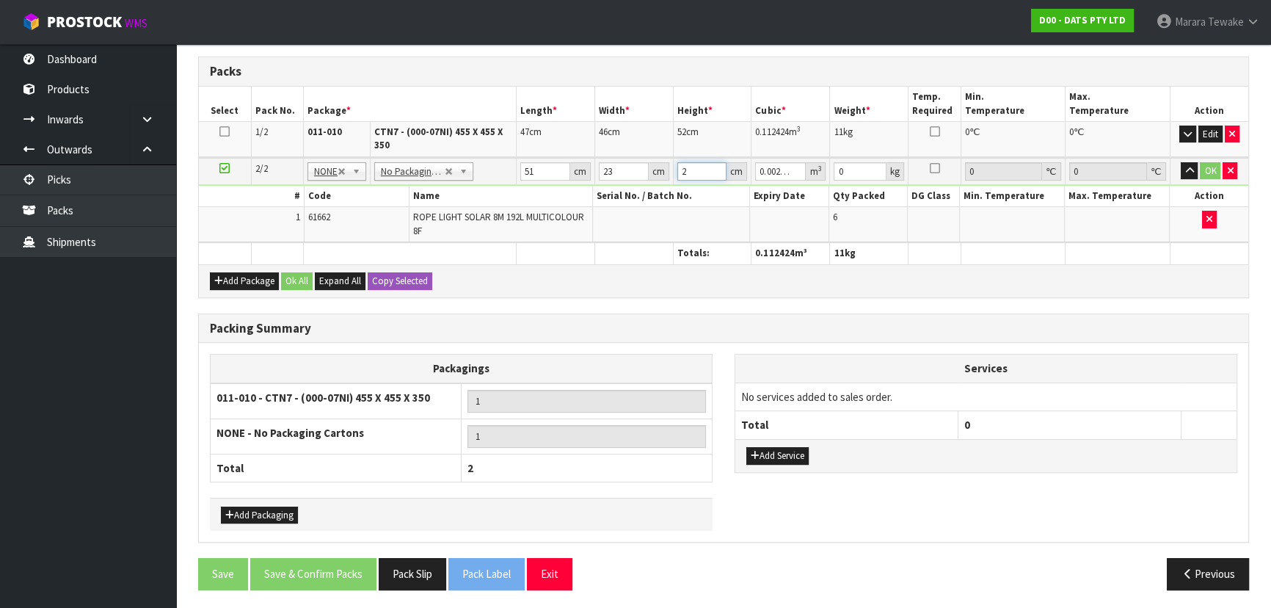
type input "0.025806"
type input "22"
type input "7"
click at [1181, 162] on button "button" at bounding box center [1189, 171] width 17 height 18
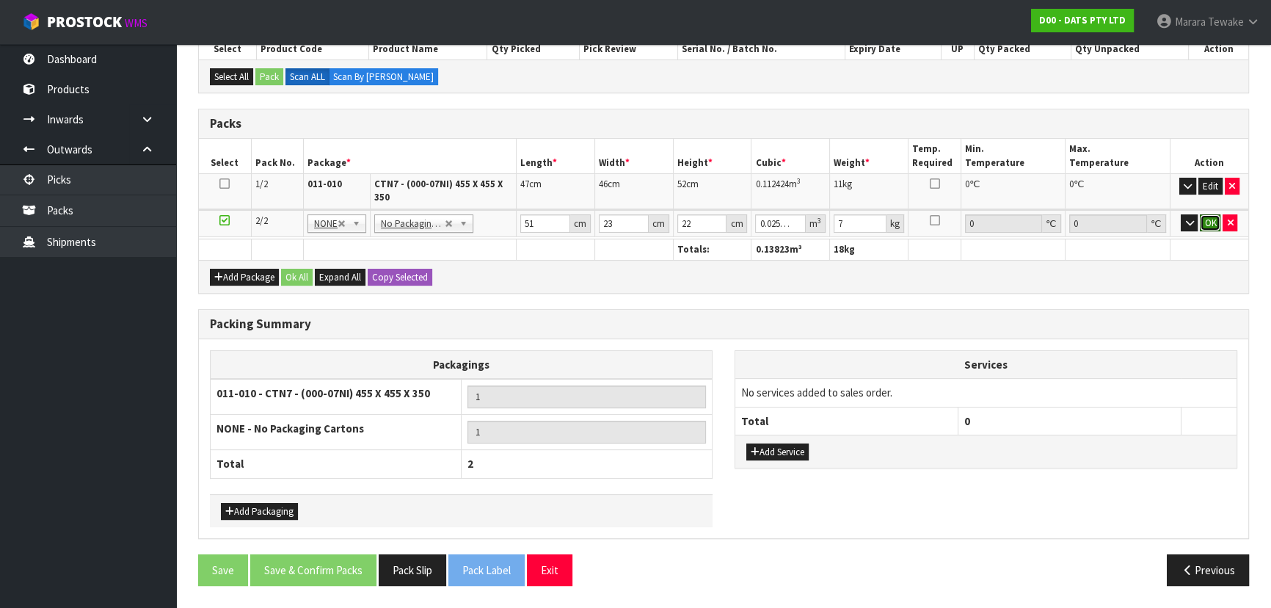
click button "OK" at bounding box center [1210, 223] width 21 height 18
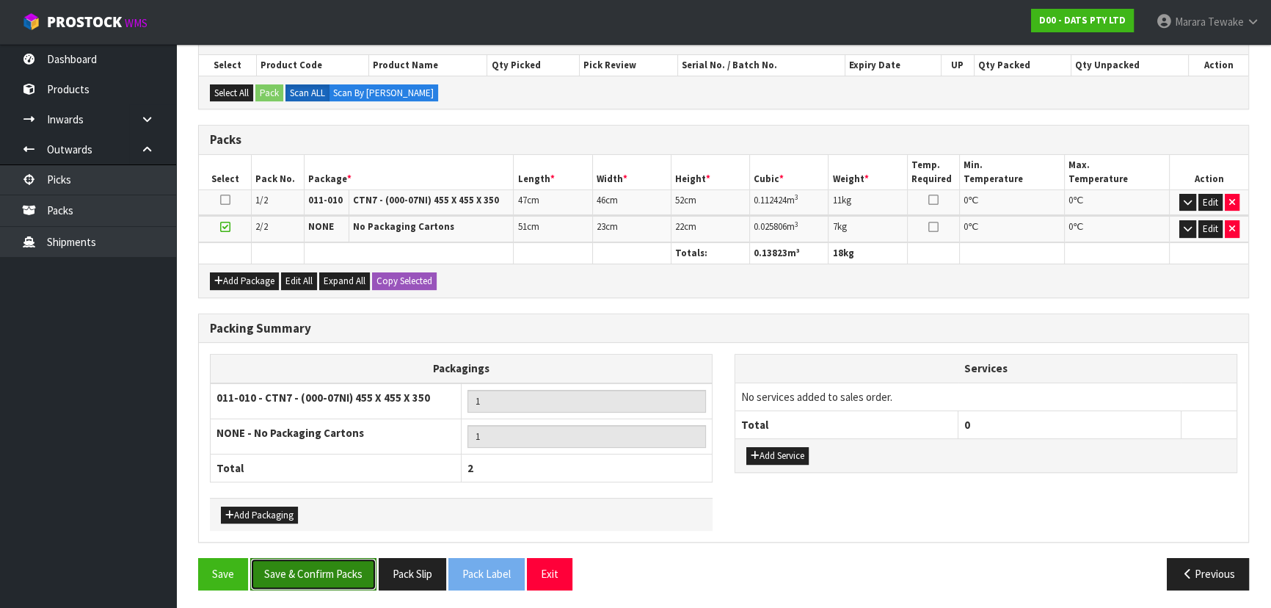
click at [294, 558] on button "Save & Confirm Packs" at bounding box center [313, 574] width 126 height 32
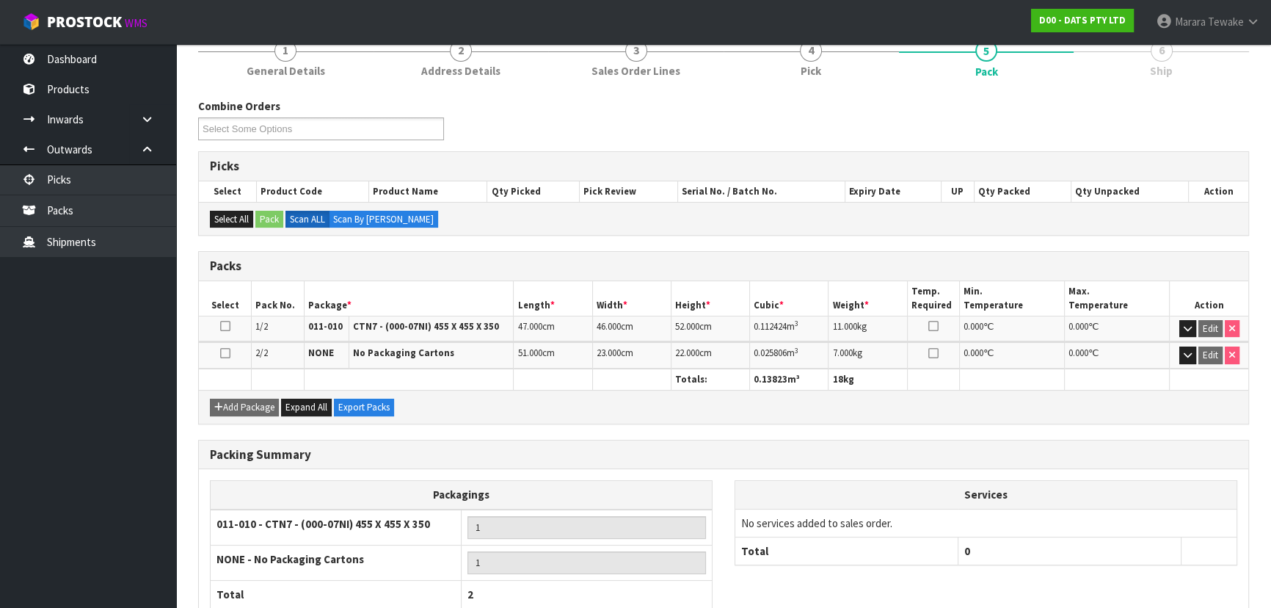
scroll to position [283, 0]
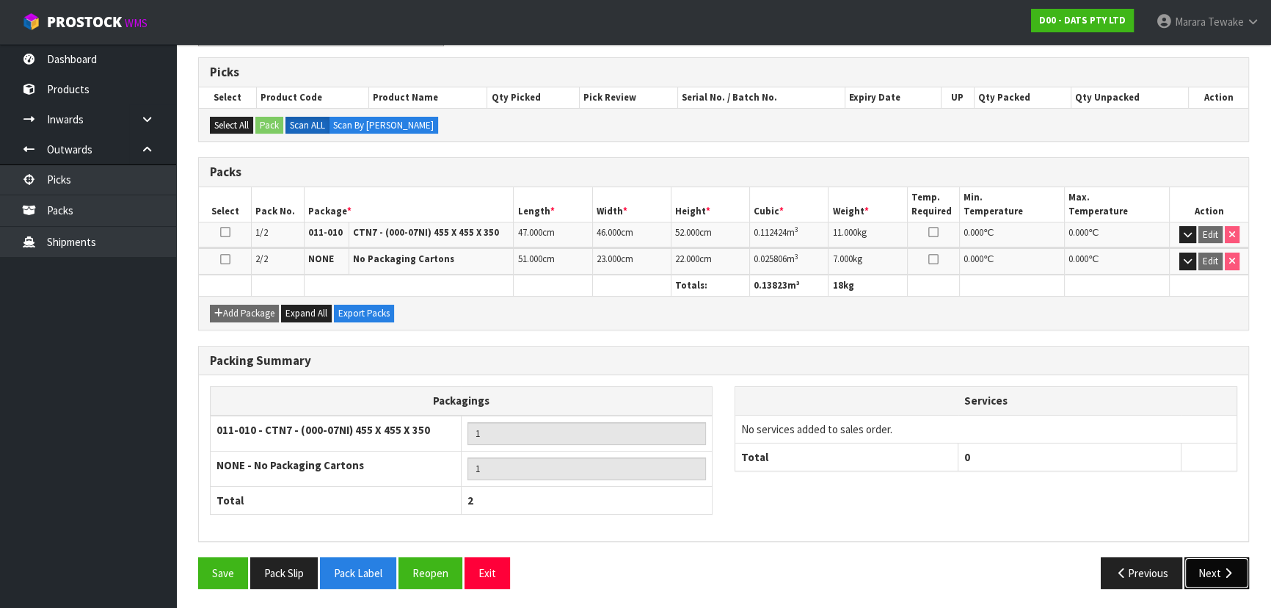
click at [1213, 567] on button "Next" at bounding box center [1217, 573] width 65 height 32
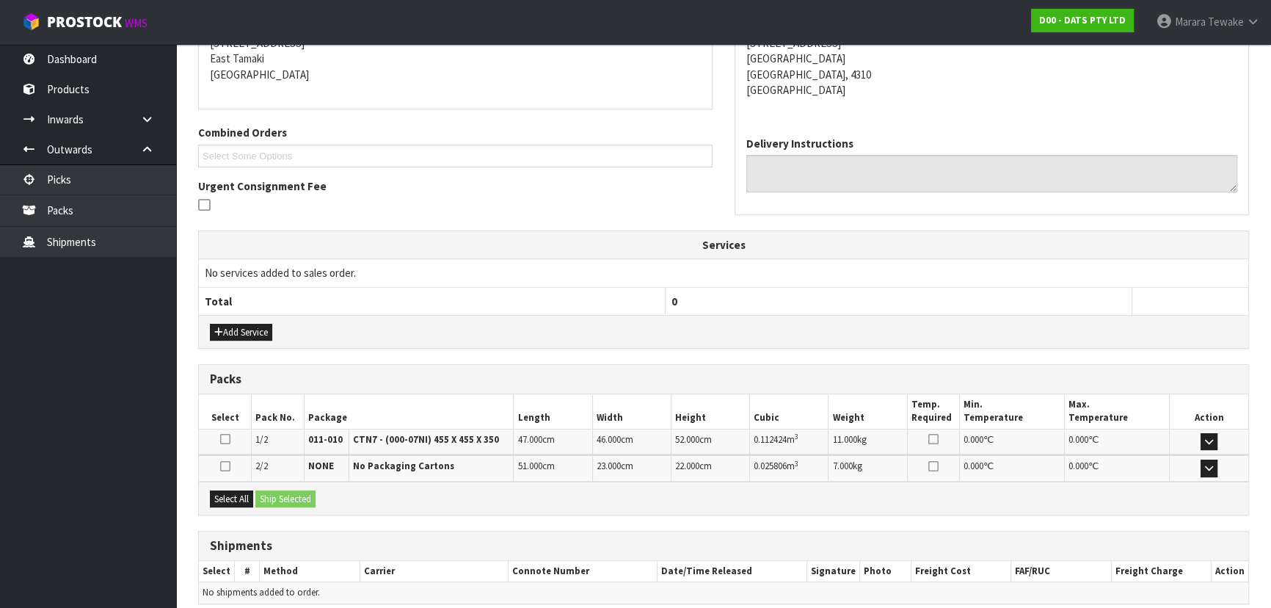
scroll to position [370, 0]
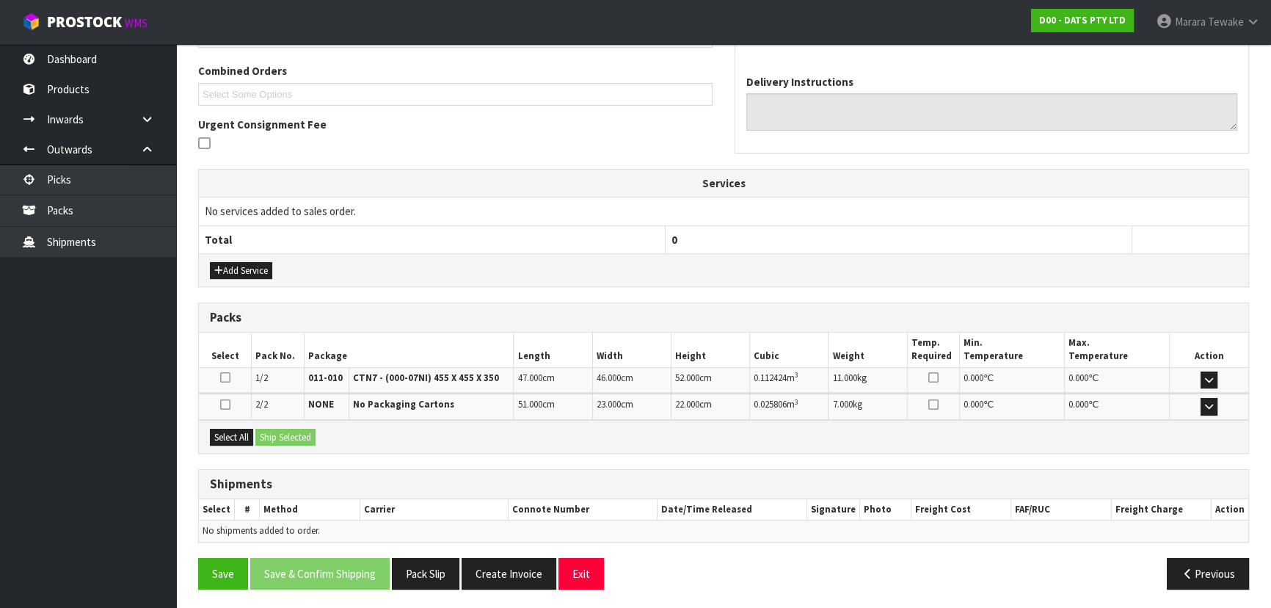
click at [228, 424] on div "Select All Ship Selected" at bounding box center [724, 436] width 1050 height 33
click at [233, 432] on button "Select All" at bounding box center [231, 438] width 43 height 18
click at [272, 429] on button "Ship Selected" at bounding box center [285, 438] width 60 height 18
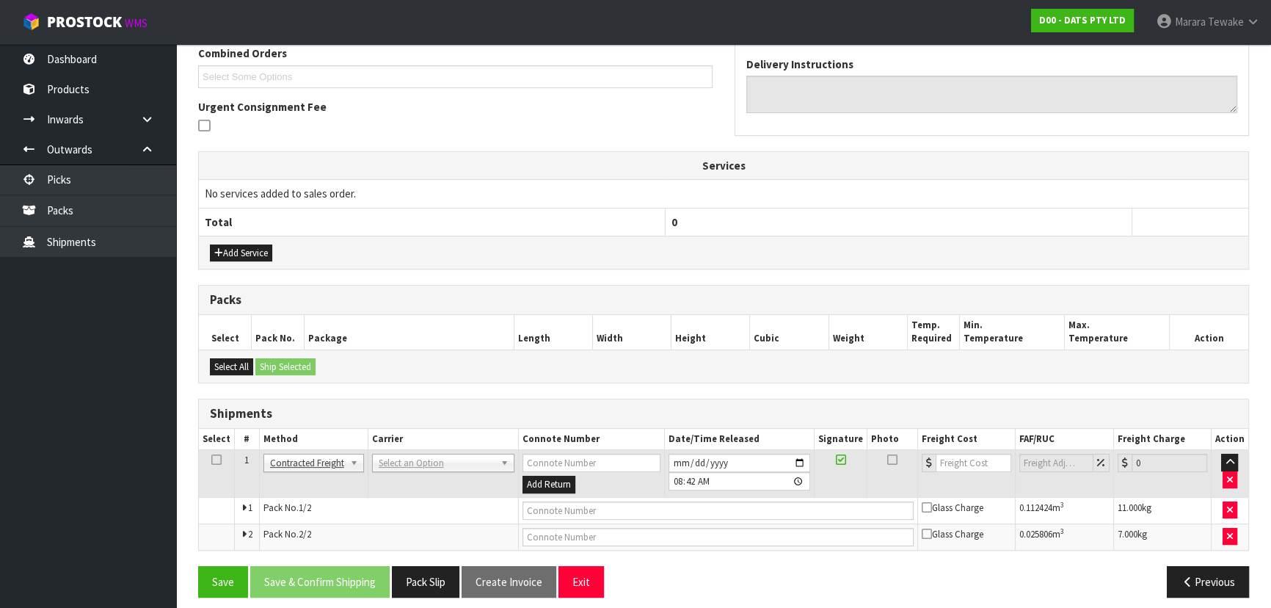
scroll to position [396, 0]
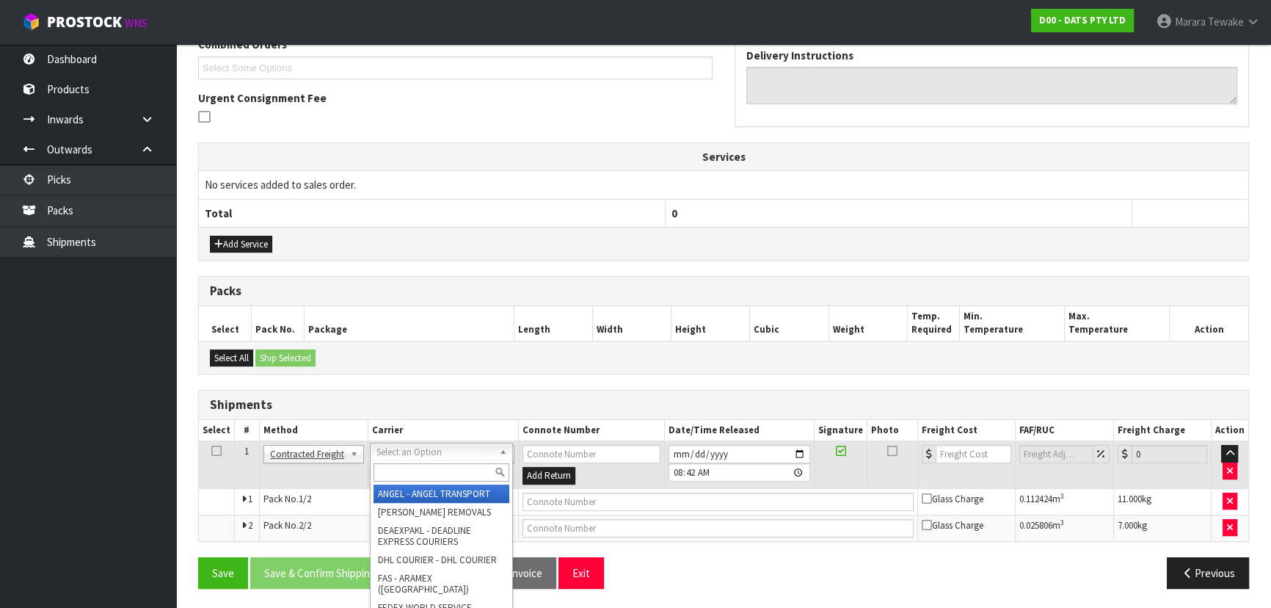
click at [444, 471] on input "text" at bounding box center [442, 472] width 136 height 18
type input "NZP"
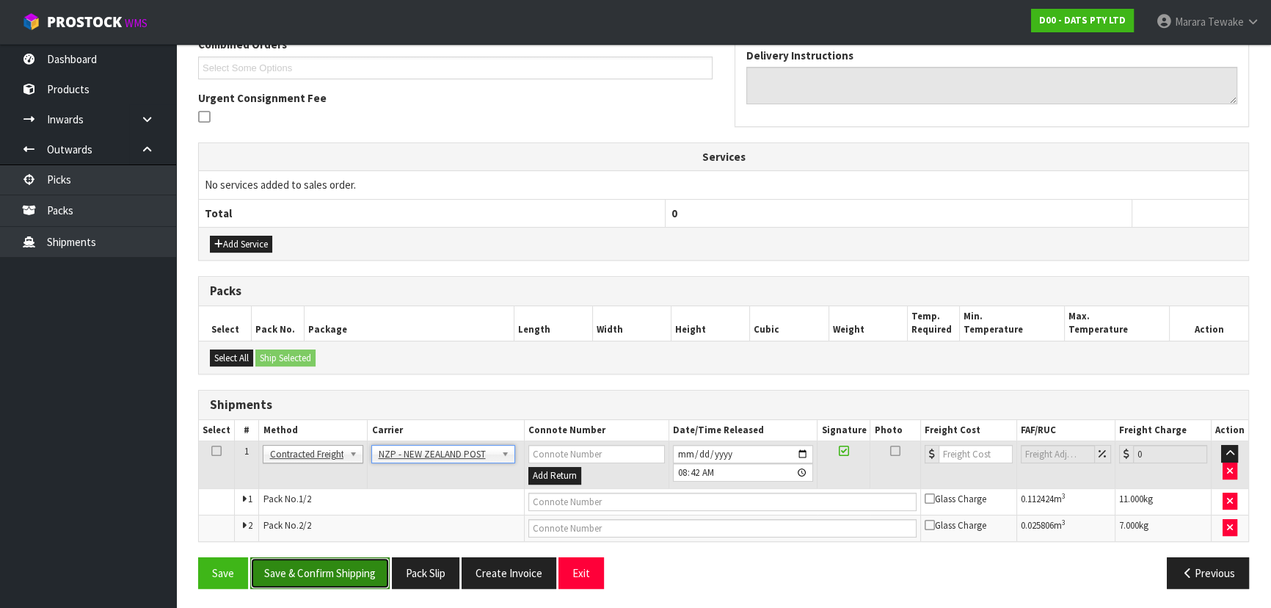
drag, startPoint x: 371, startPoint y: 570, endPoint x: 195, endPoint y: 518, distance: 183.7
click at [370, 569] on button "Save & Confirm Shipping" at bounding box center [319, 573] width 139 height 32
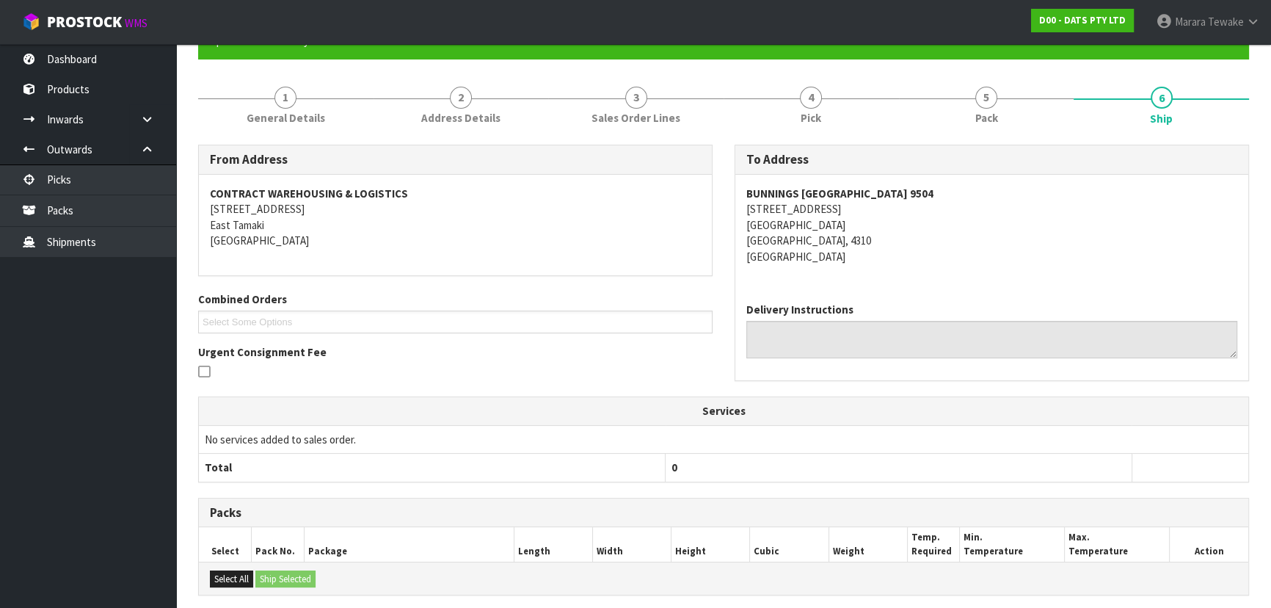
scroll to position [374, 0]
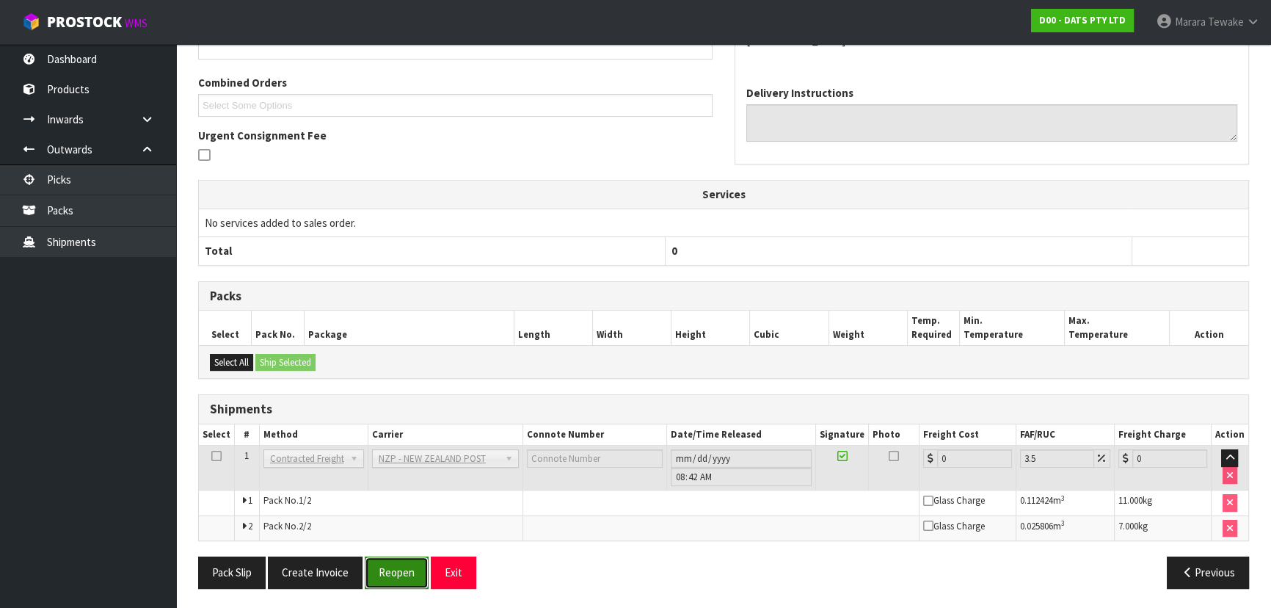
click at [396, 558] on button "Reopen" at bounding box center [397, 572] width 64 height 32
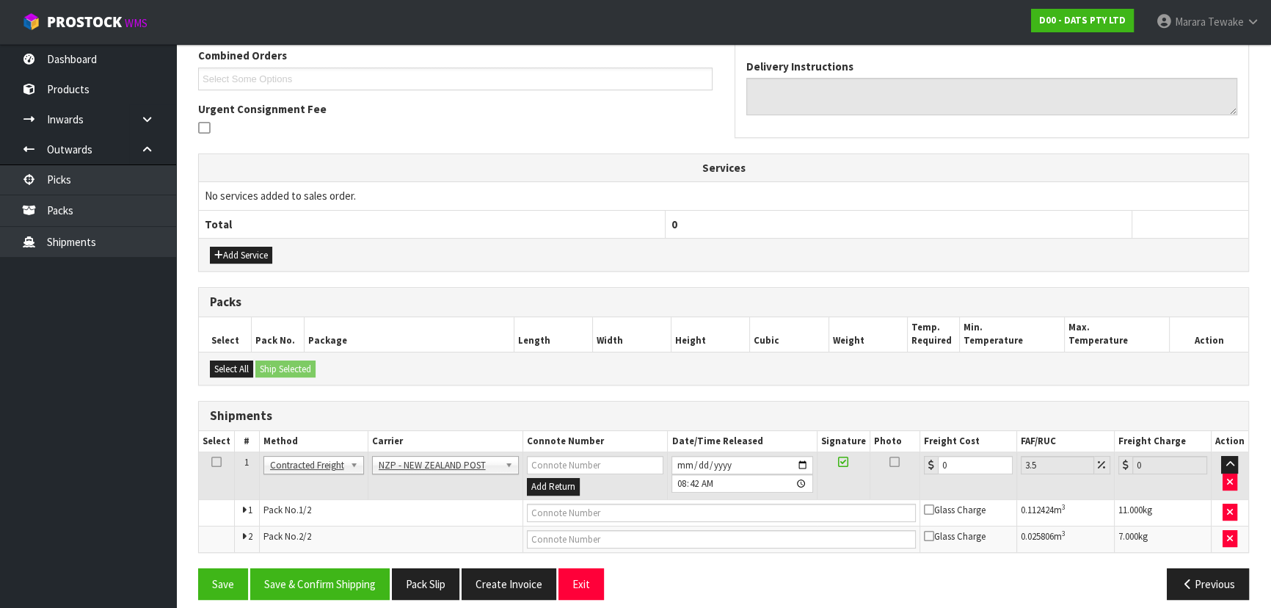
scroll to position [396, 0]
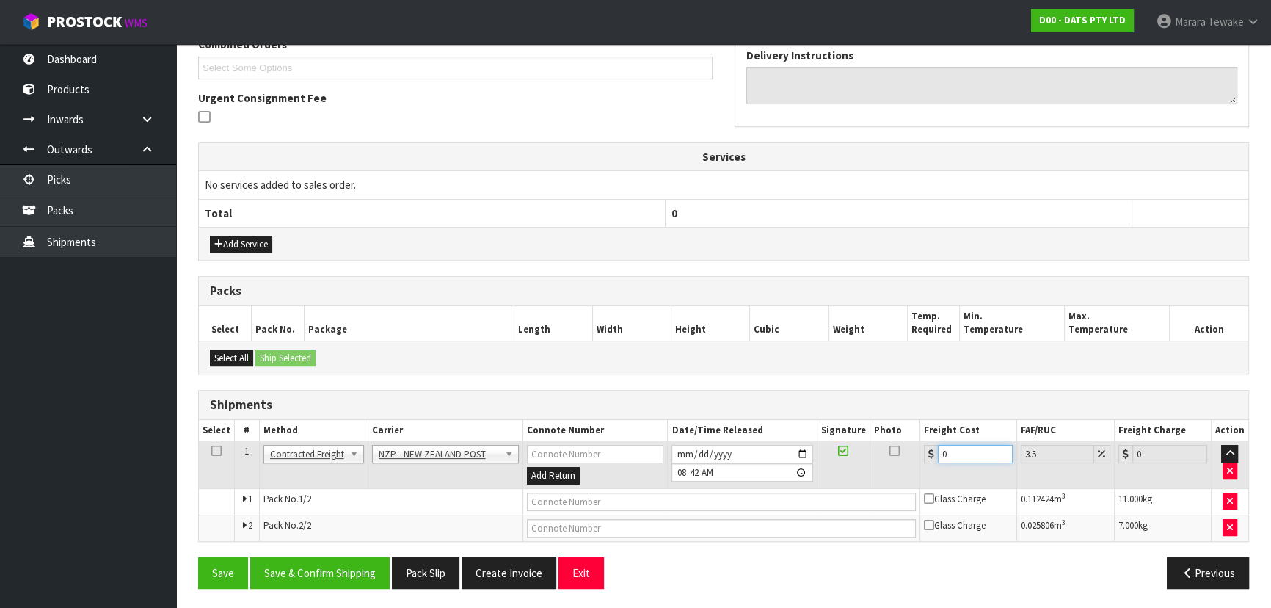
click at [918, 436] on table "Select # Method Carrier Connote Number Date/Time Released Signature Photo Freig…" at bounding box center [724, 480] width 1050 height 121
type input "2"
type input "2.07"
type input "27"
type input "27.94"
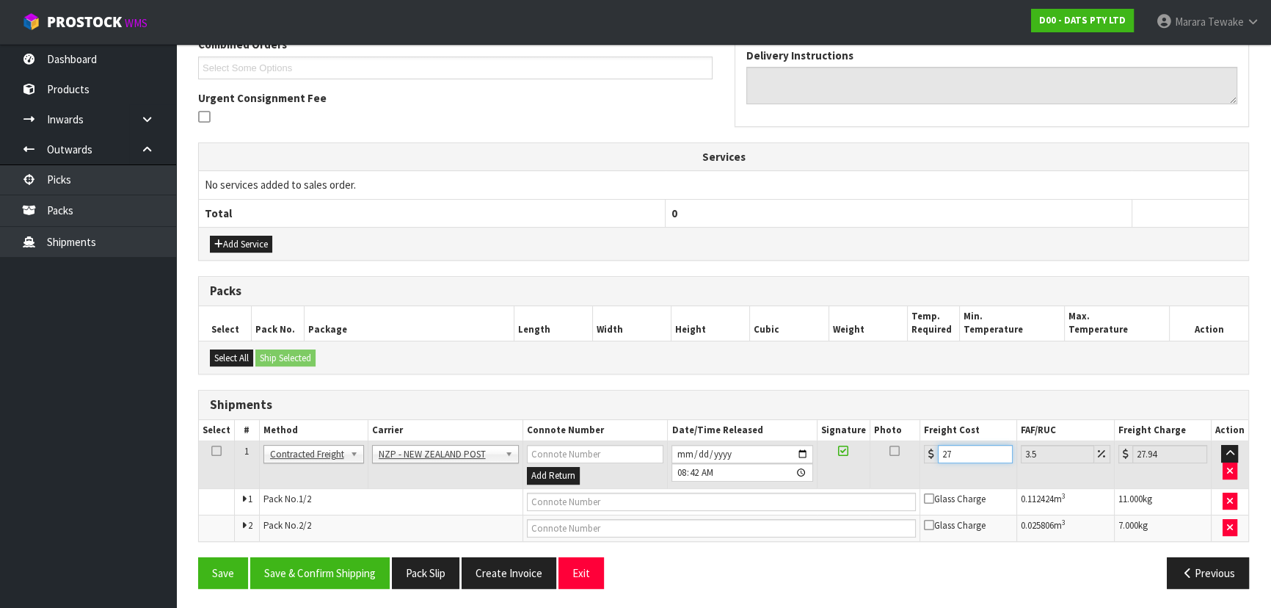
type input "27.4"
type input "28.36"
type input "27.47"
type input "28.43"
type input "27.47"
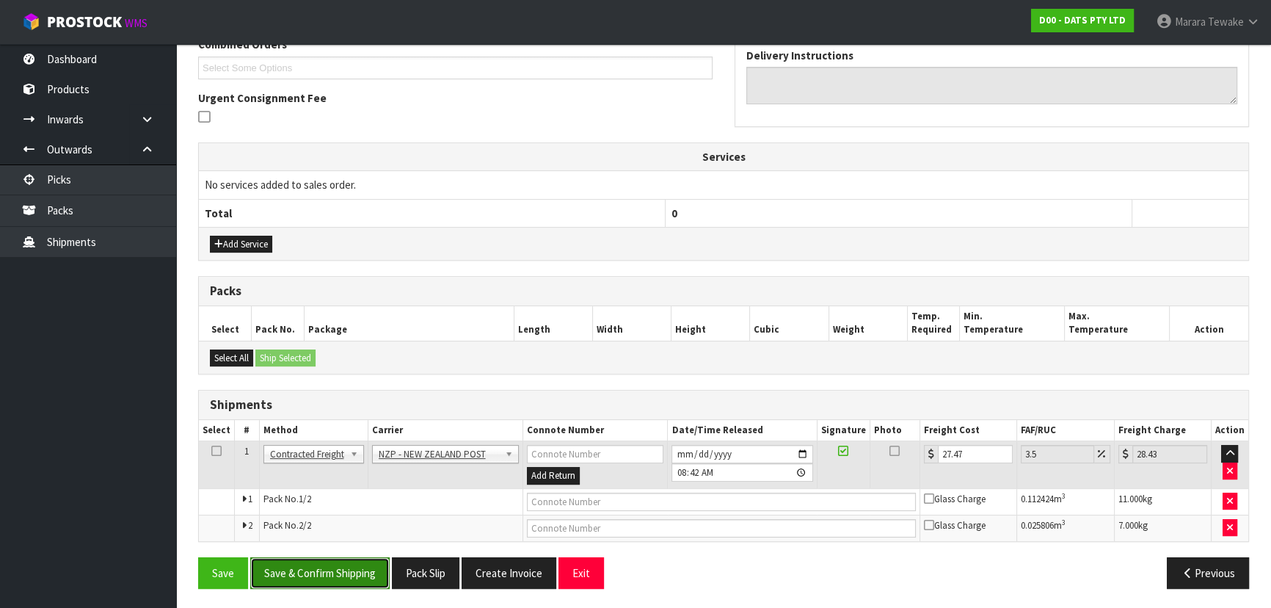
click at [308, 573] on button "Save & Confirm Shipping" at bounding box center [319, 573] width 139 height 32
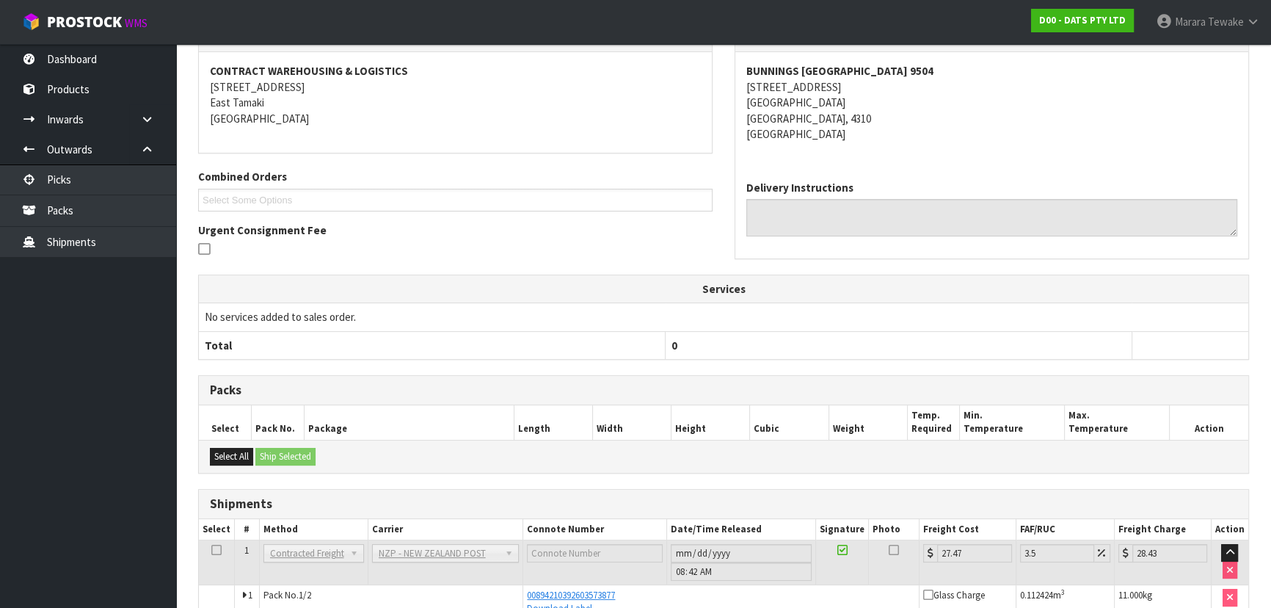
scroll to position [0, 0]
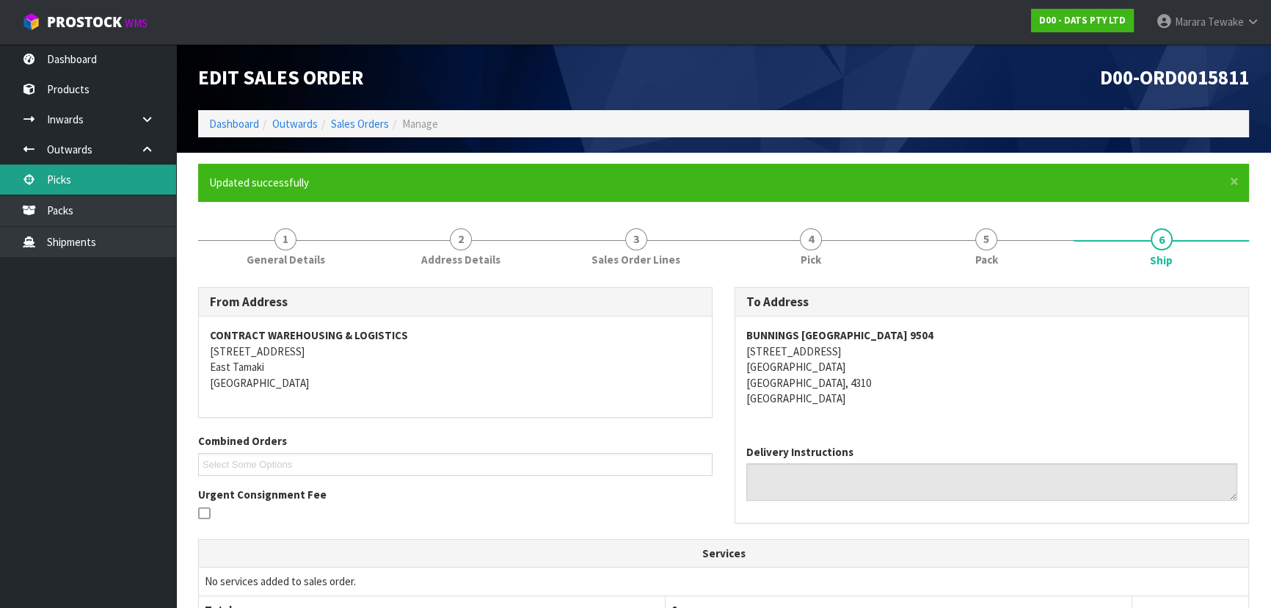
click at [123, 183] on link "Picks" at bounding box center [88, 179] width 176 height 30
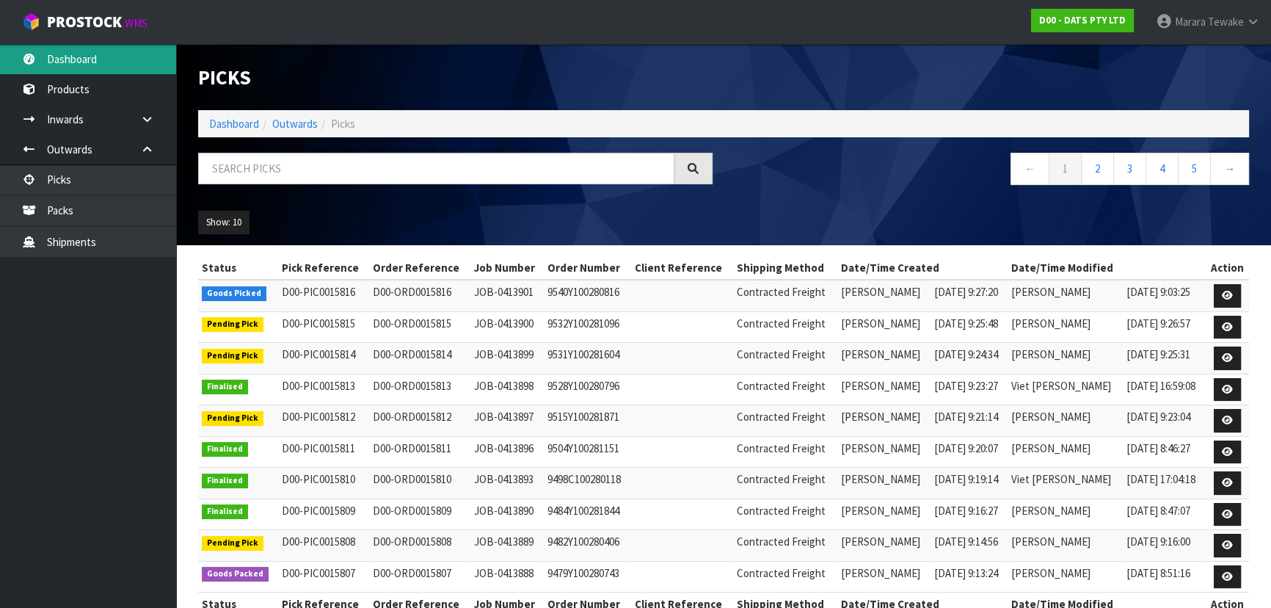
click at [110, 68] on link "Dashboard" at bounding box center [88, 59] width 176 height 30
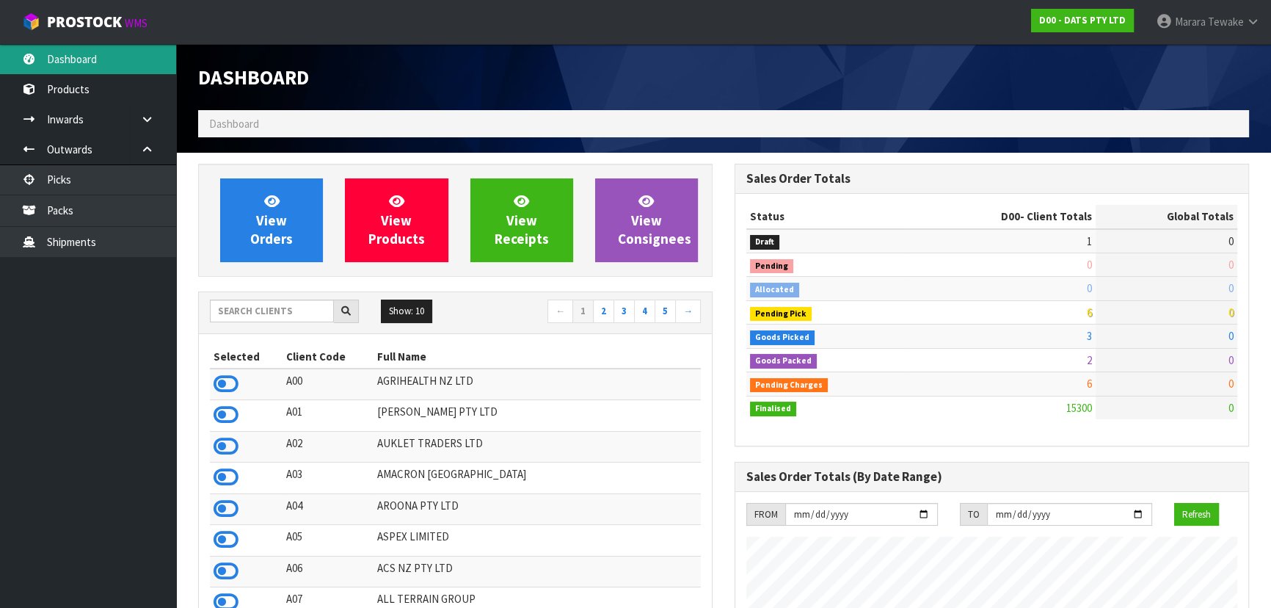
scroll to position [1141, 536]
click at [262, 311] on input "text" at bounding box center [272, 311] width 124 height 23
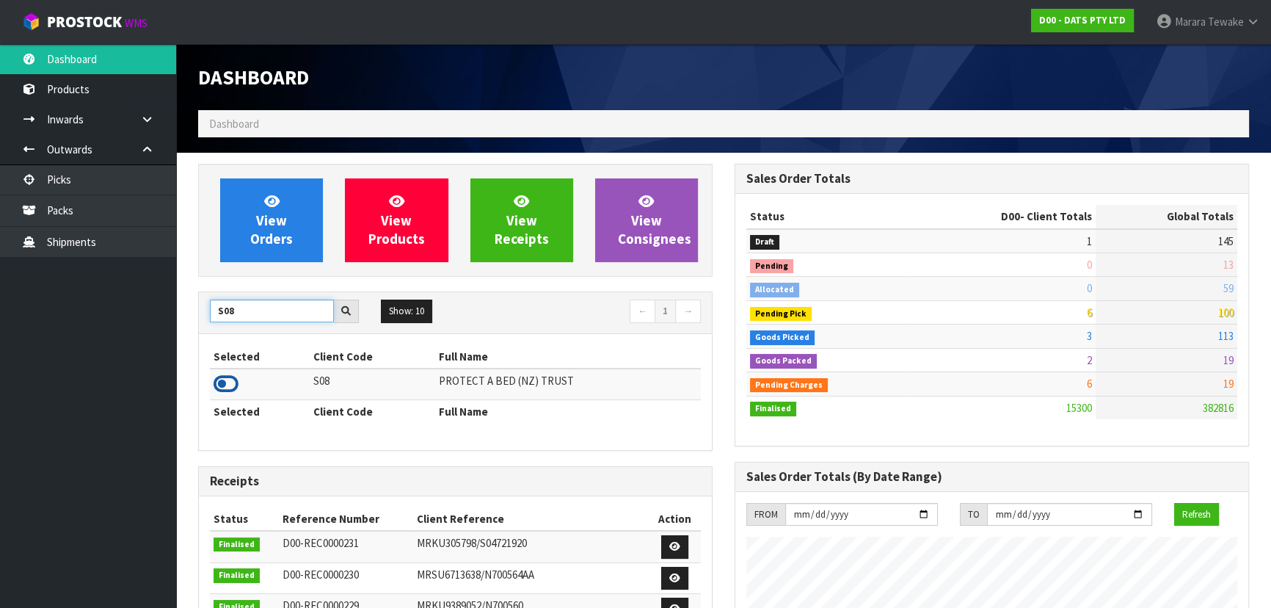
type input "S08"
click at [225, 382] on icon at bounding box center [226, 384] width 25 height 22
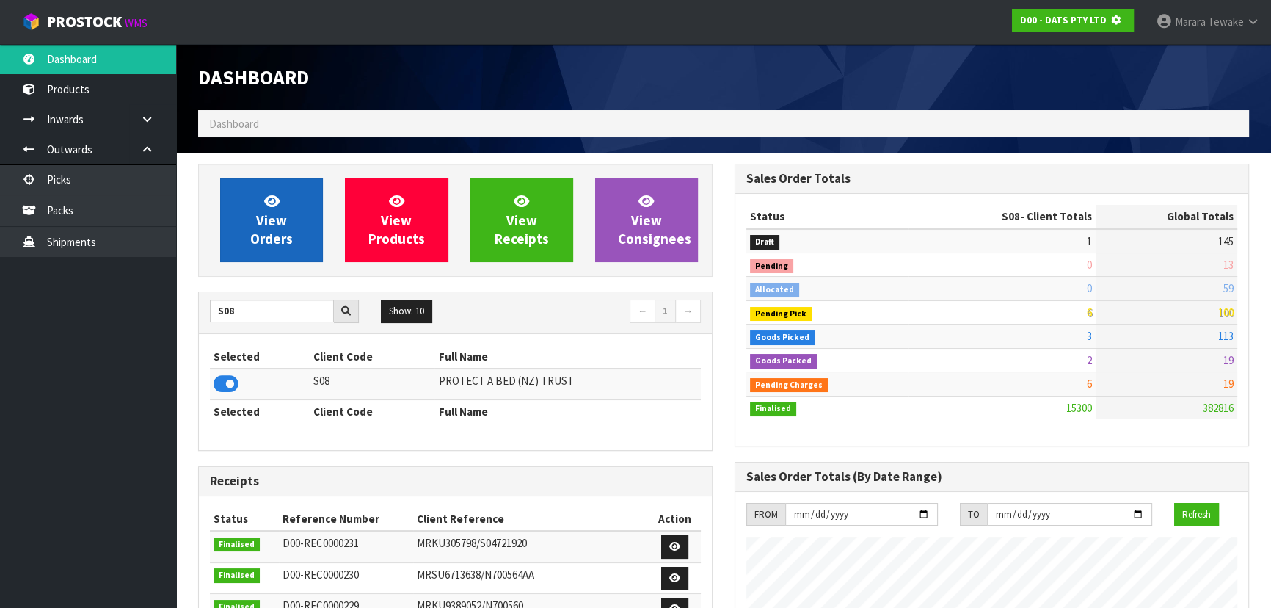
scroll to position [914, 536]
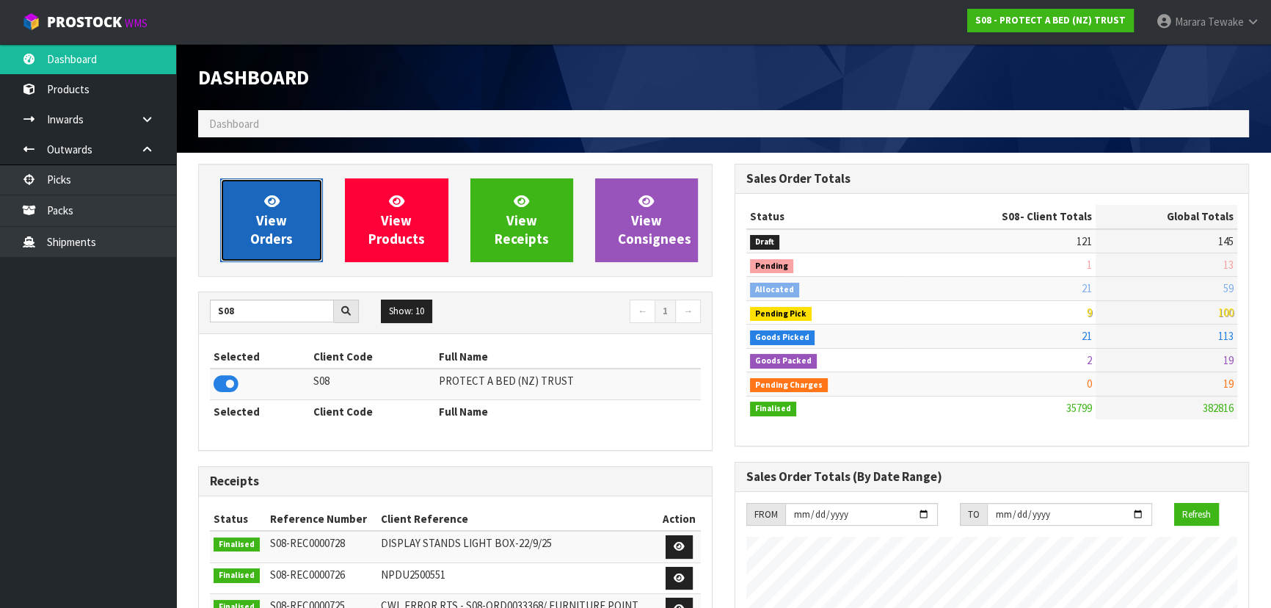
click at [267, 229] on span "View Orders" at bounding box center [271, 219] width 43 height 55
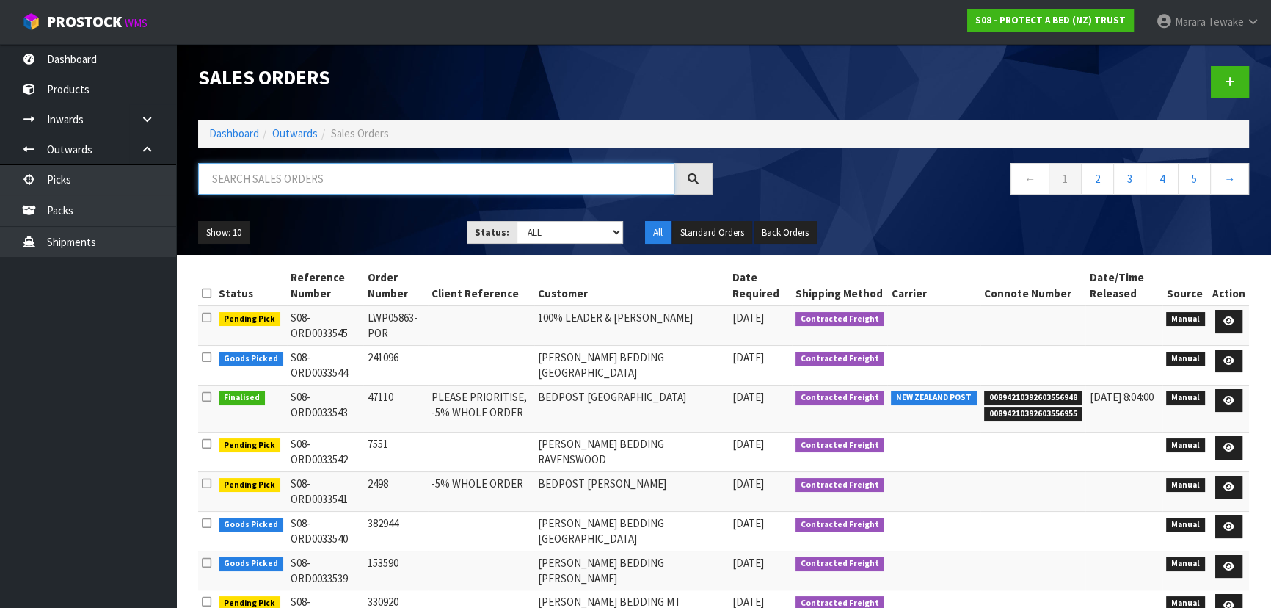
click at [425, 175] on input "text" at bounding box center [436, 179] width 476 height 32
type input "JOB-0413779"
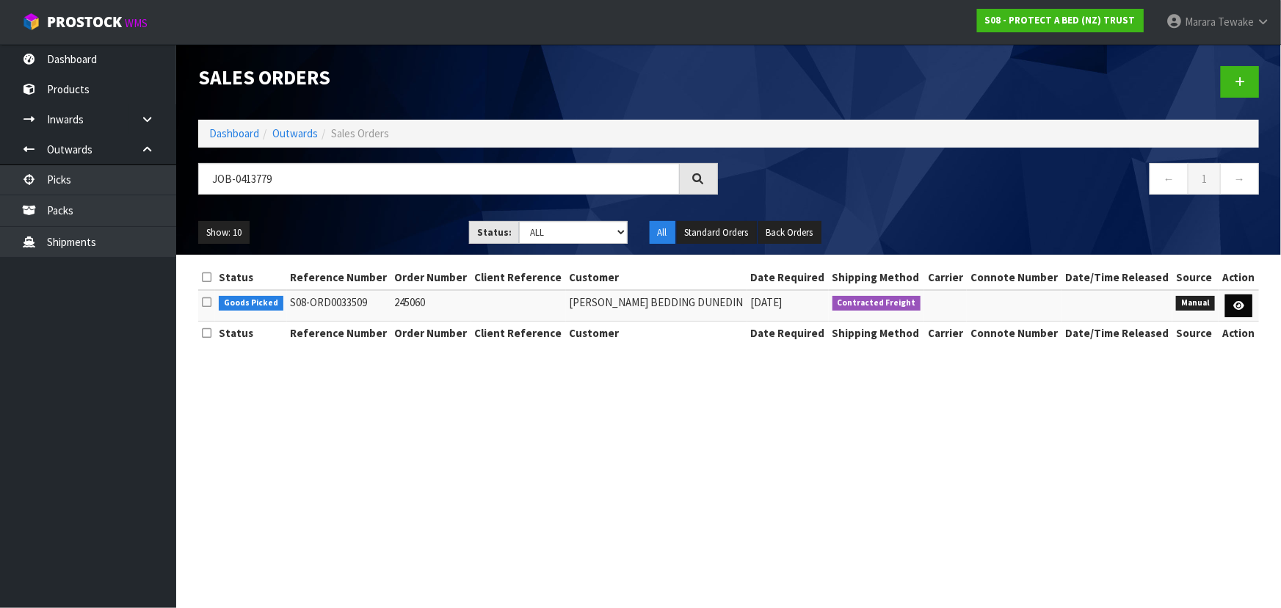
drag, startPoint x: 1255, startPoint y: 300, endPoint x: 1244, endPoint y: 304, distance: 11.9
click at [1252, 300] on td at bounding box center [1239, 306] width 40 height 32
click at [1243, 304] on icon at bounding box center [1238, 306] width 11 height 10
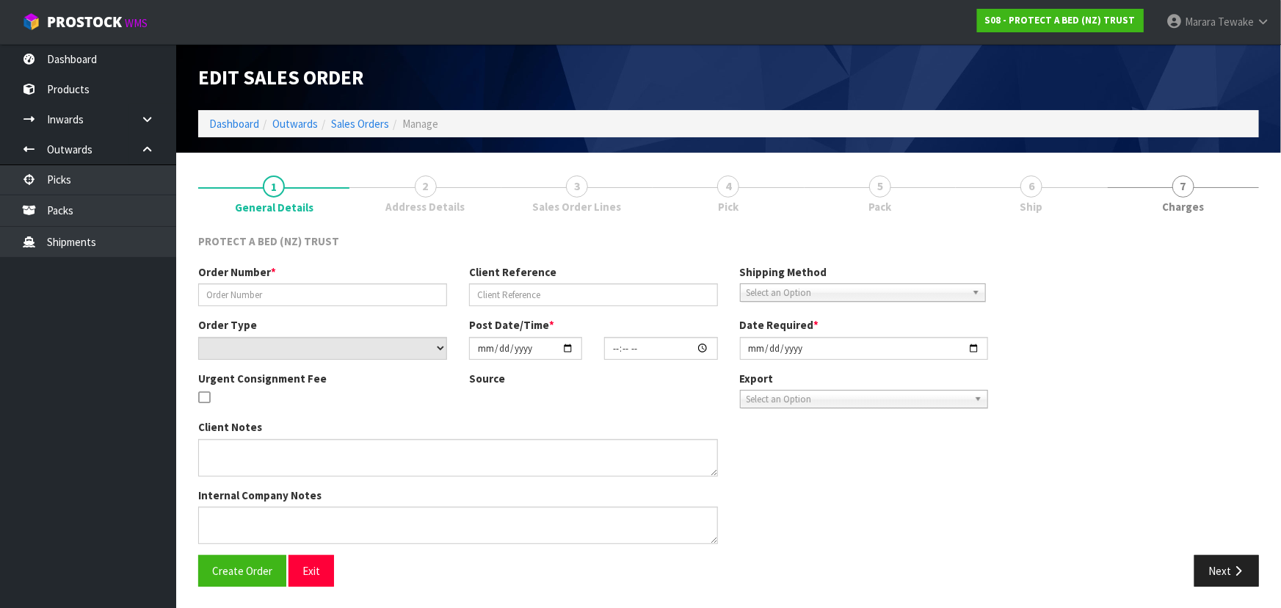
type input "245060"
select select "number:0"
type input "2025-09-22"
type input "15:38:00.000"
type input "2025-09-23"
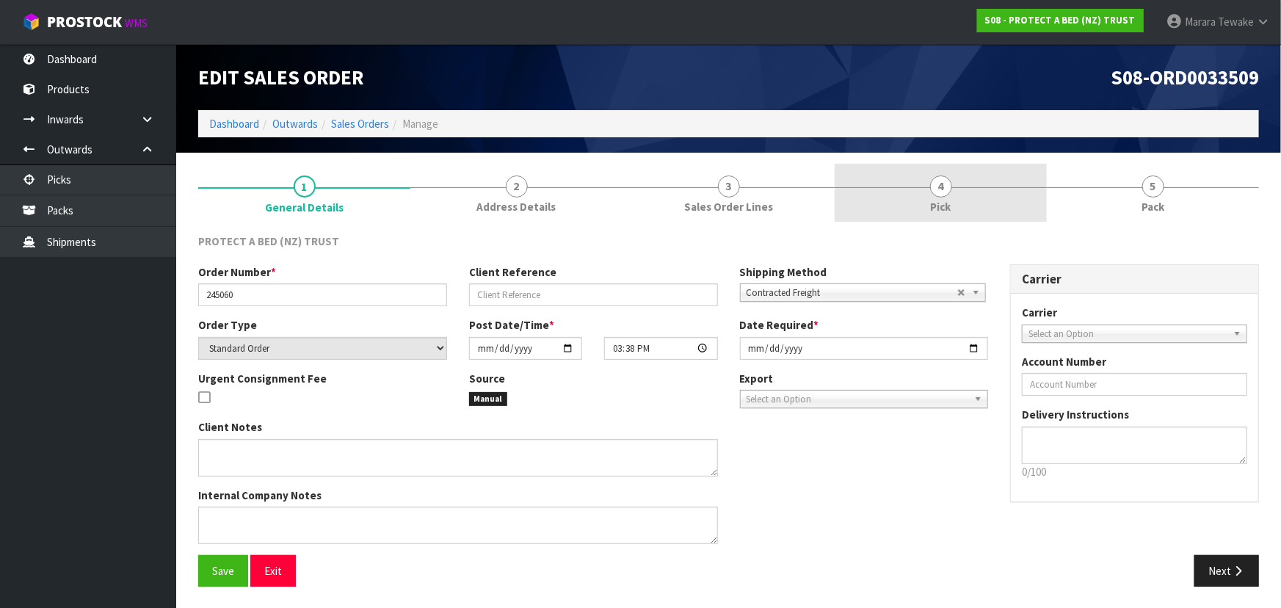
click at [921, 200] on link "4 Pick" at bounding box center [941, 193] width 212 height 58
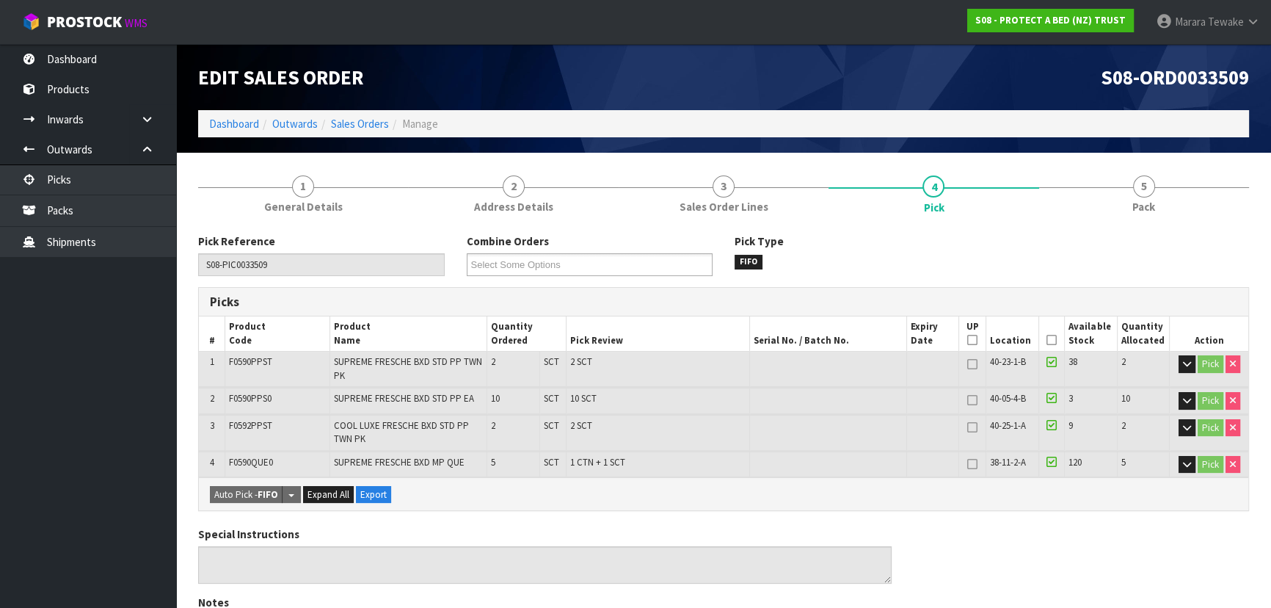
click at [1051, 340] on icon at bounding box center [1052, 340] width 10 height 1
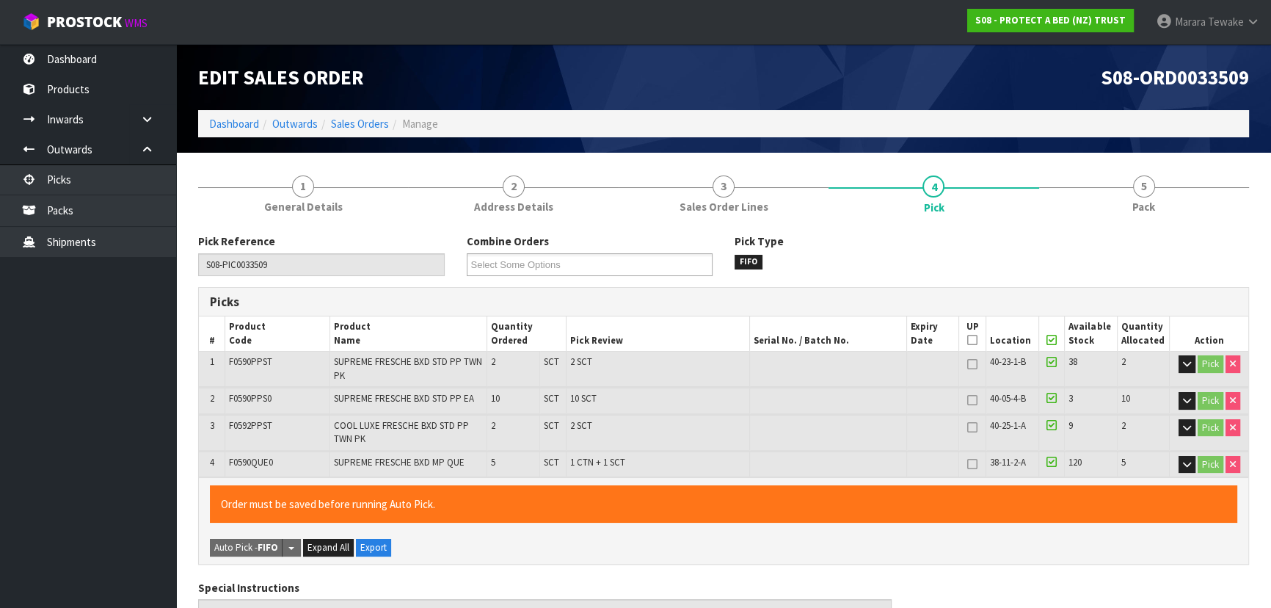
scroll to position [509, 0]
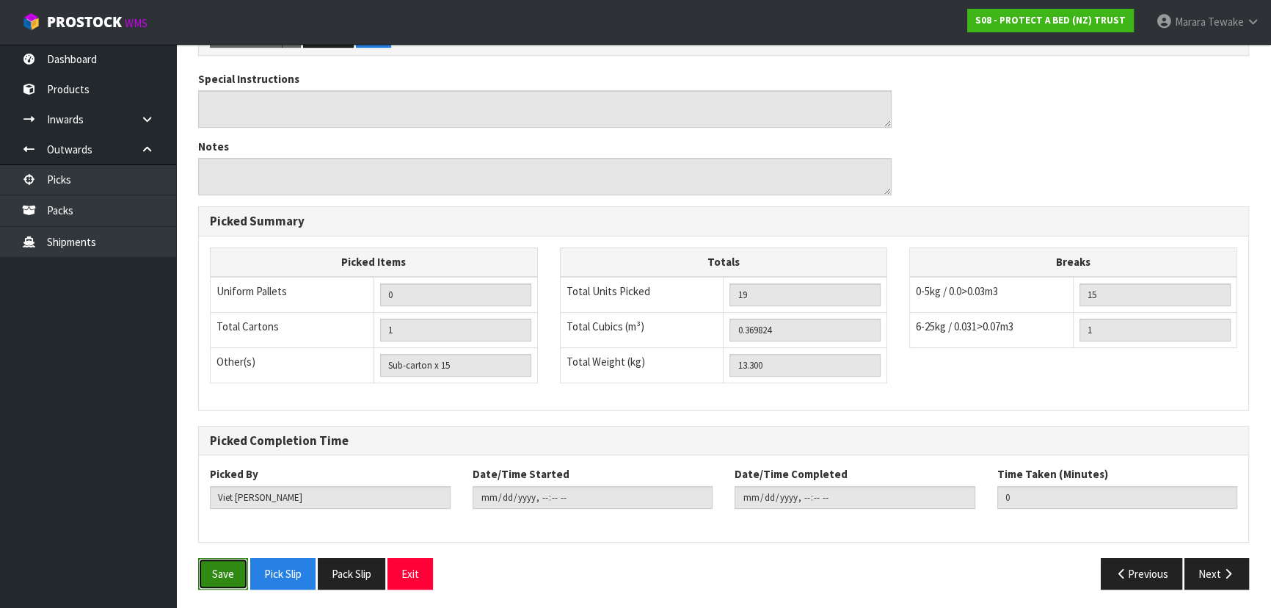
click at [220, 573] on button "Save" at bounding box center [223, 574] width 50 height 32
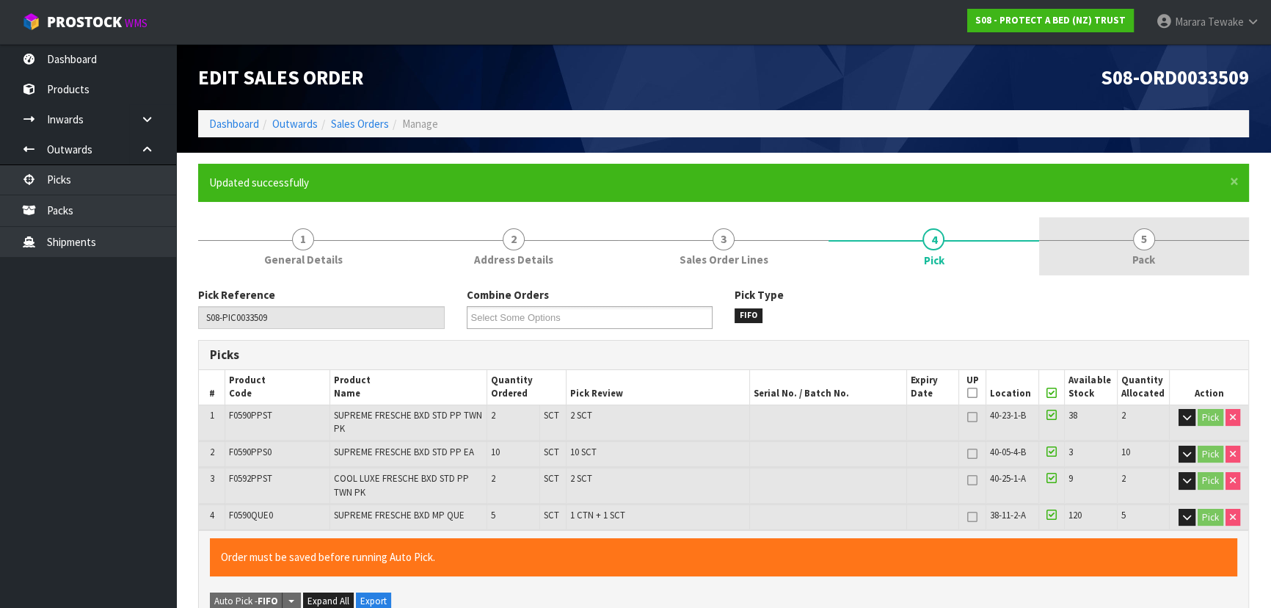
type input "Marara Tewake"
type input "2025-09-25T09:09:21"
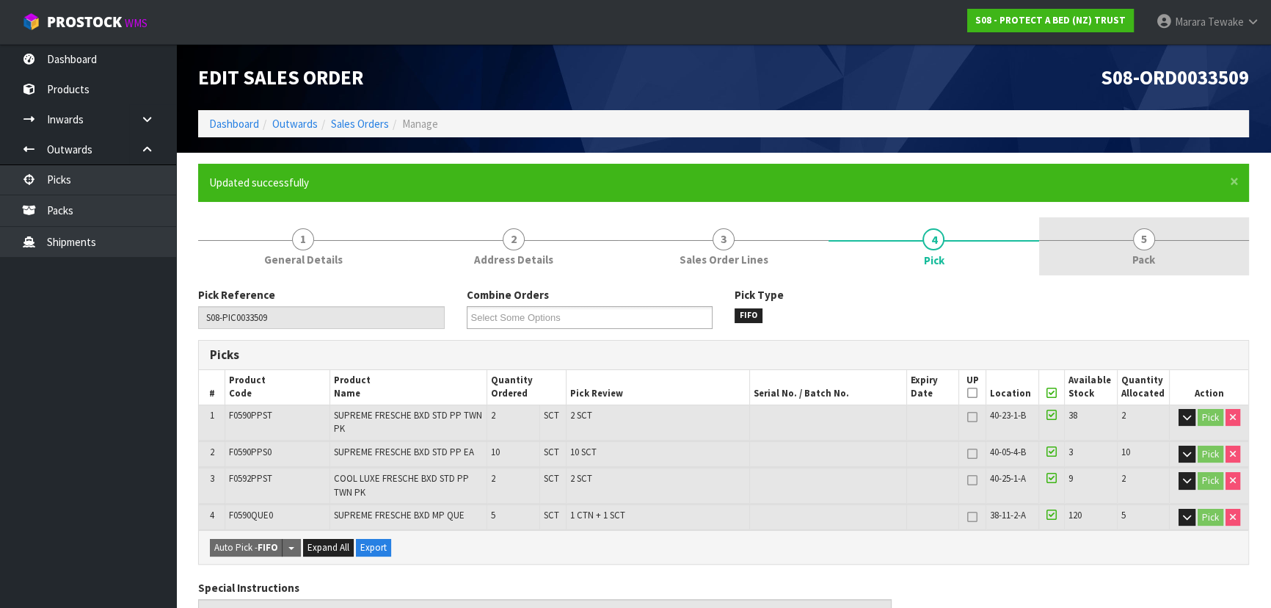
click at [1184, 257] on link "5 Pack" at bounding box center [1144, 246] width 210 height 58
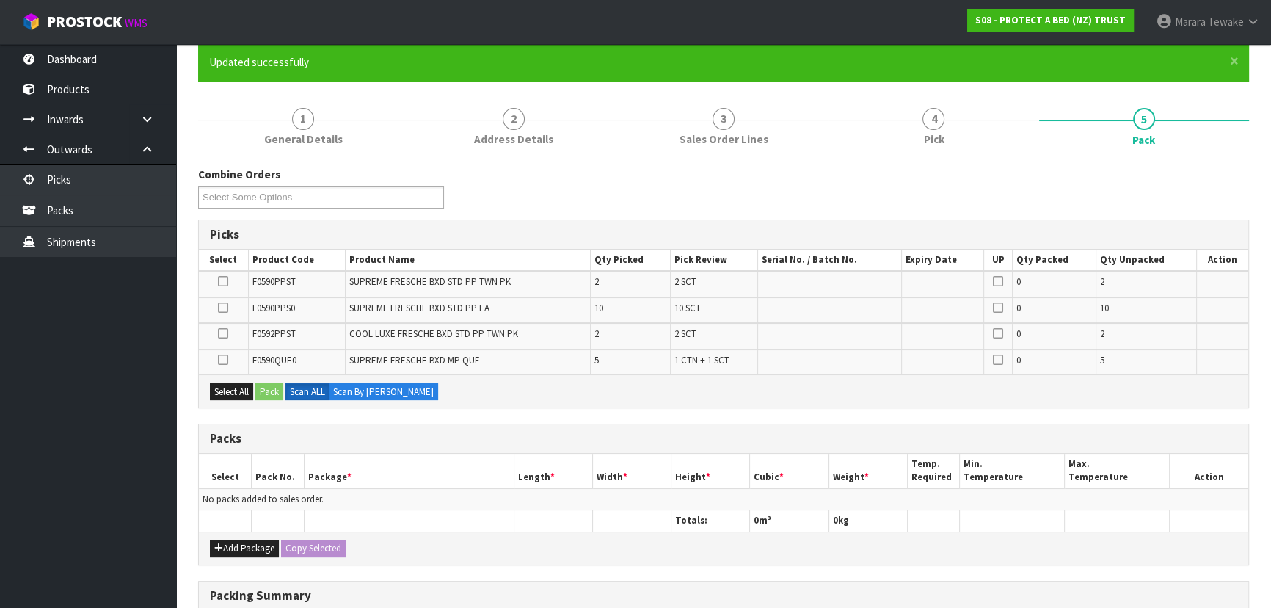
scroll to position [266, 0]
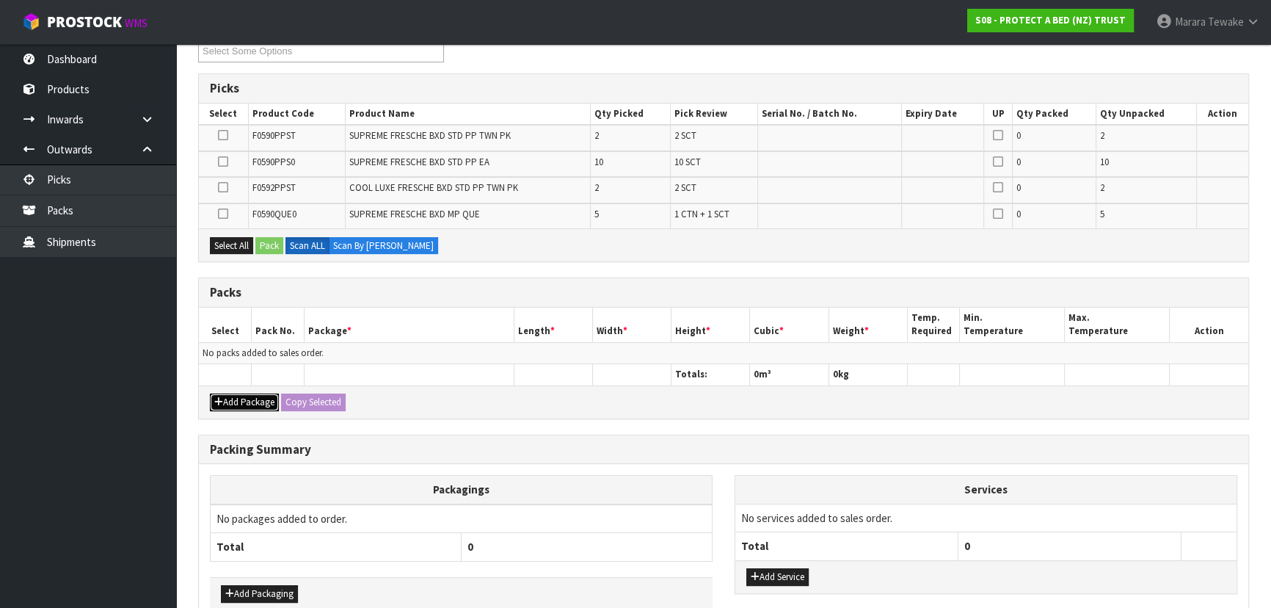
click at [232, 401] on button "Add Package" at bounding box center [244, 402] width 69 height 18
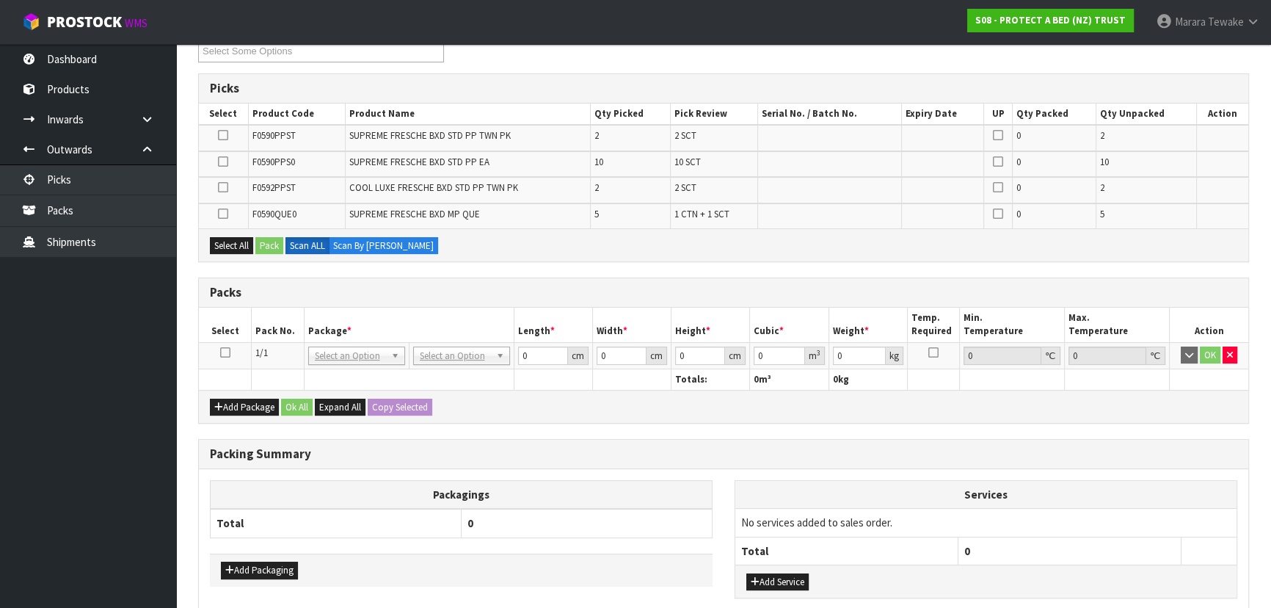
click at [227, 352] on icon at bounding box center [225, 352] width 10 height 1
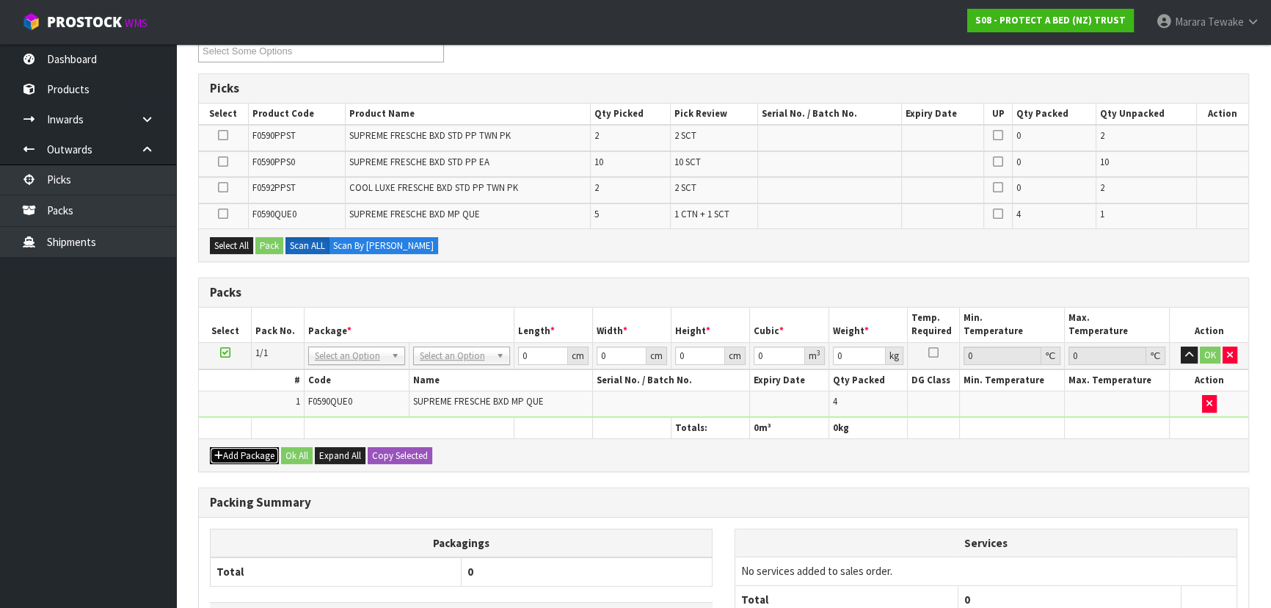
click at [254, 454] on button "Add Package" at bounding box center [244, 456] width 69 height 18
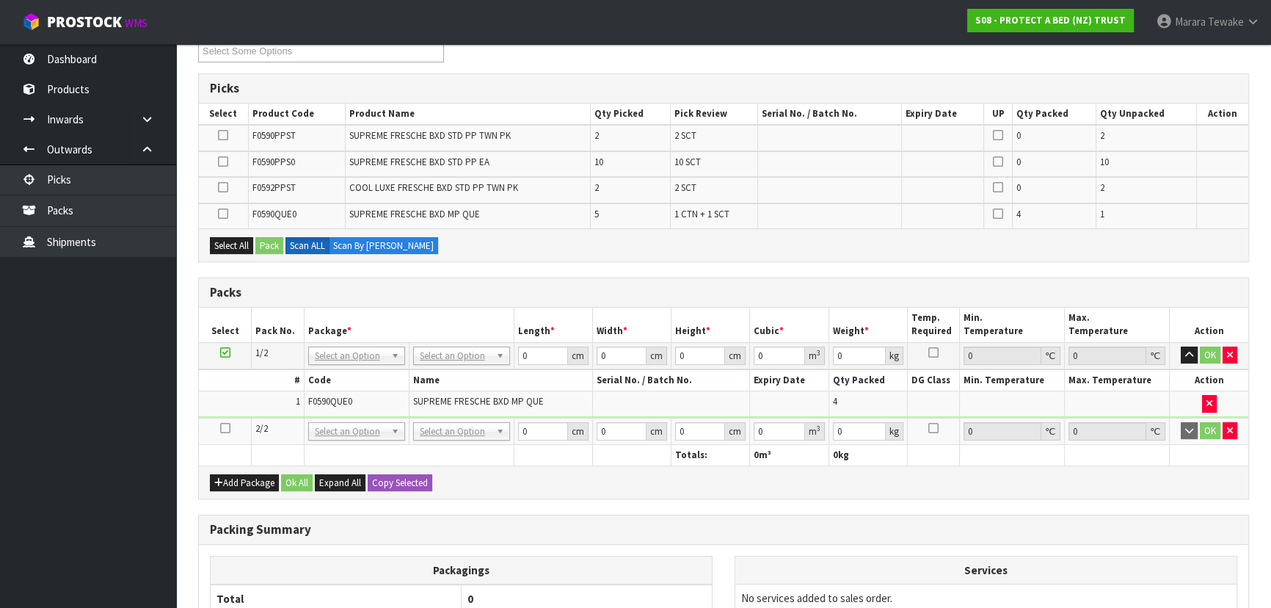
click at [225, 428] on icon at bounding box center [225, 428] width 10 height 1
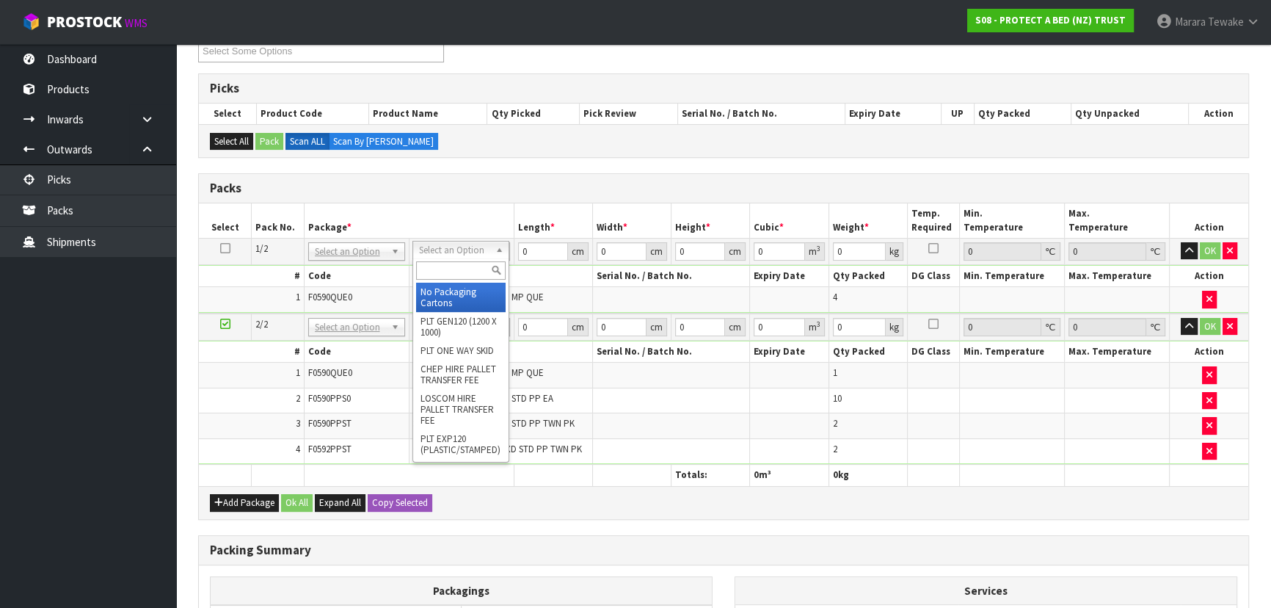
drag, startPoint x: 458, startPoint y: 294, endPoint x: 449, endPoint y: 324, distance: 31.4
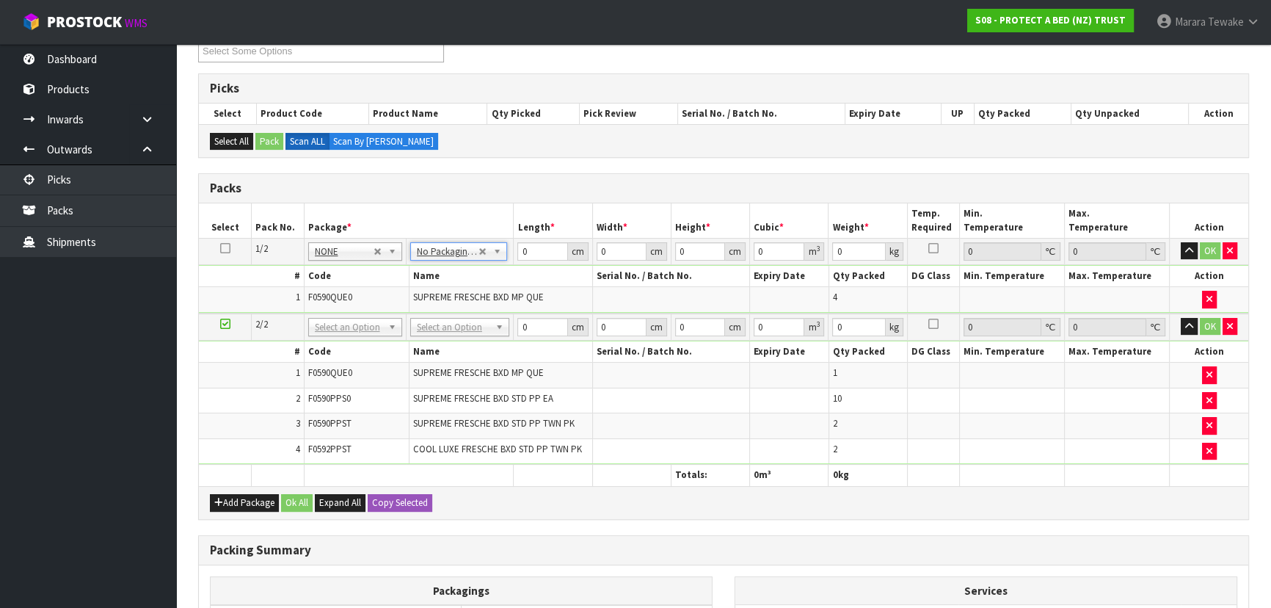
drag, startPoint x: 456, startPoint y: 324, endPoint x: 451, endPoint y: 338, distance: 14.6
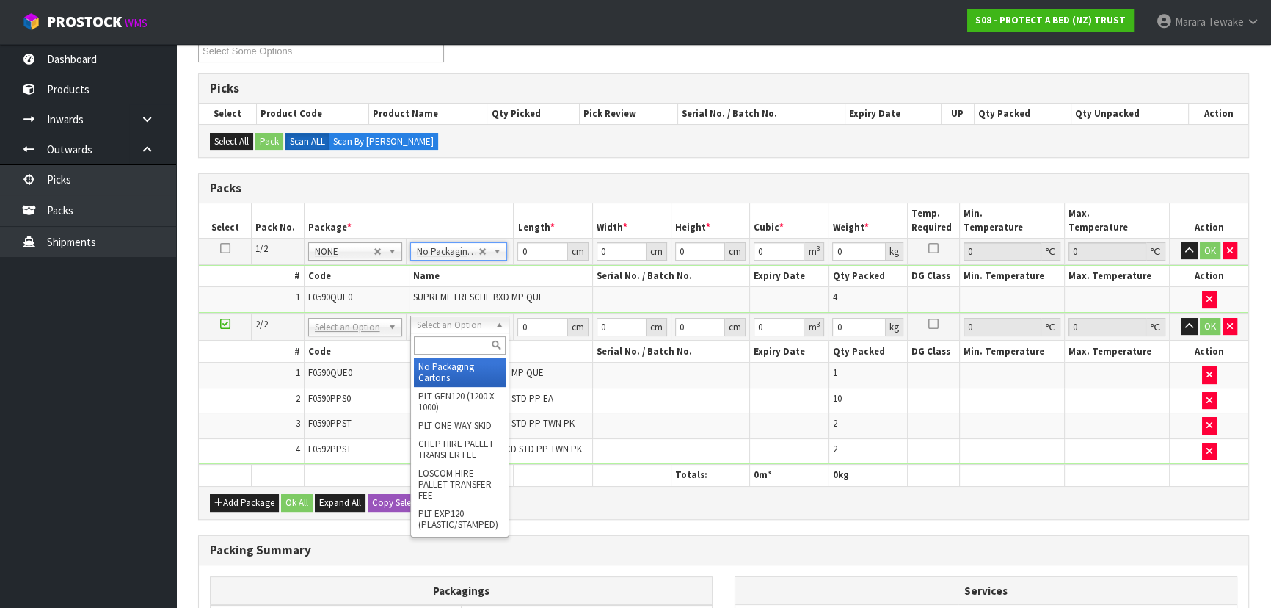
click at [455, 342] on input "text" at bounding box center [460, 345] width 92 height 18
type input "OC"
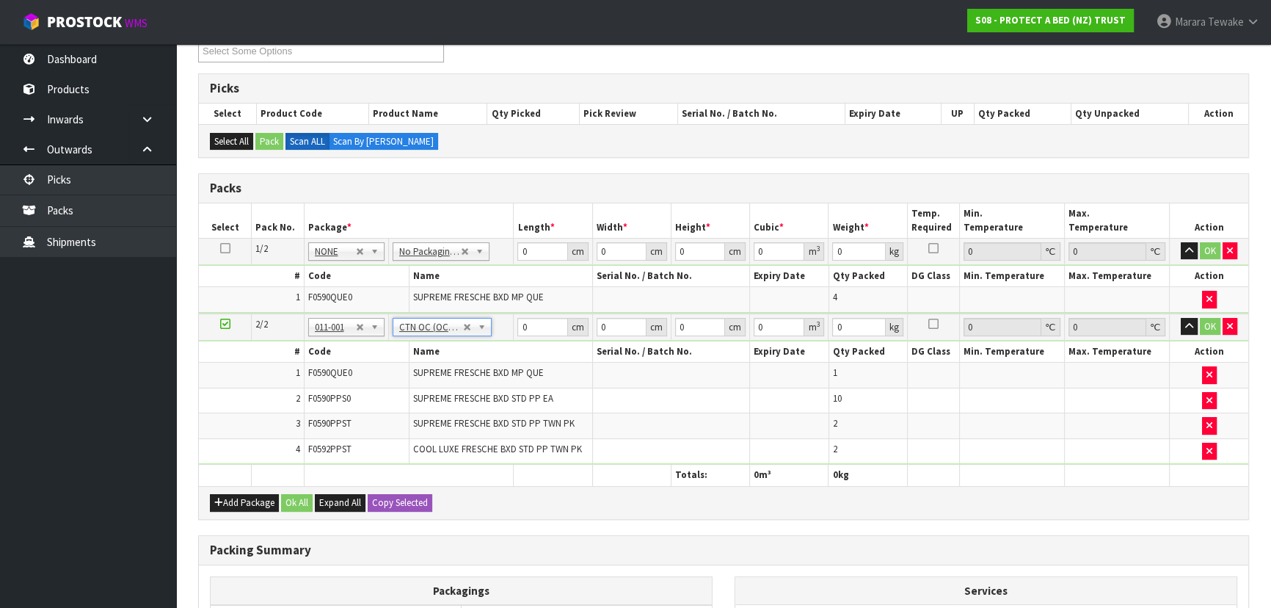
type input "6.6"
drag, startPoint x: 536, startPoint y: 251, endPoint x: 497, endPoint y: 204, distance: 61.0
click at [501, 221] on table "Select Pack No. Package * Length * Width * Height * Cubic * Weight * Temp. Requ…" at bounding box center [724, 344] width 1050 height 283
type input "59"
type input "41"
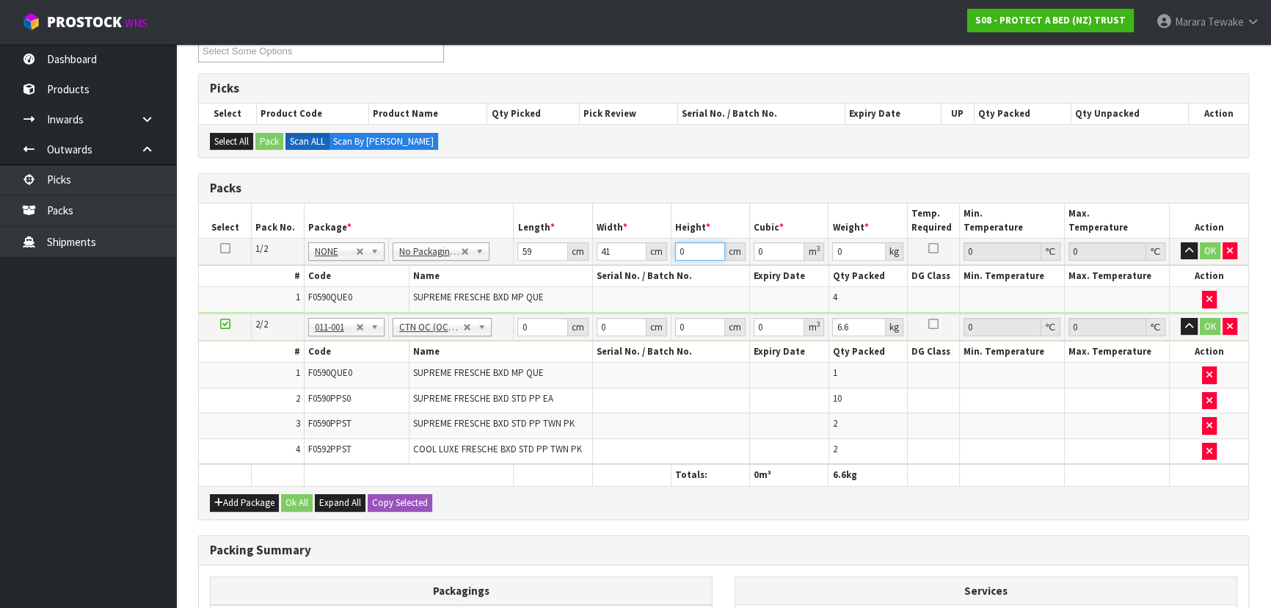
type input "3"
type input "0.007257"
type input "32"
type input "0.077408"
type input "32"
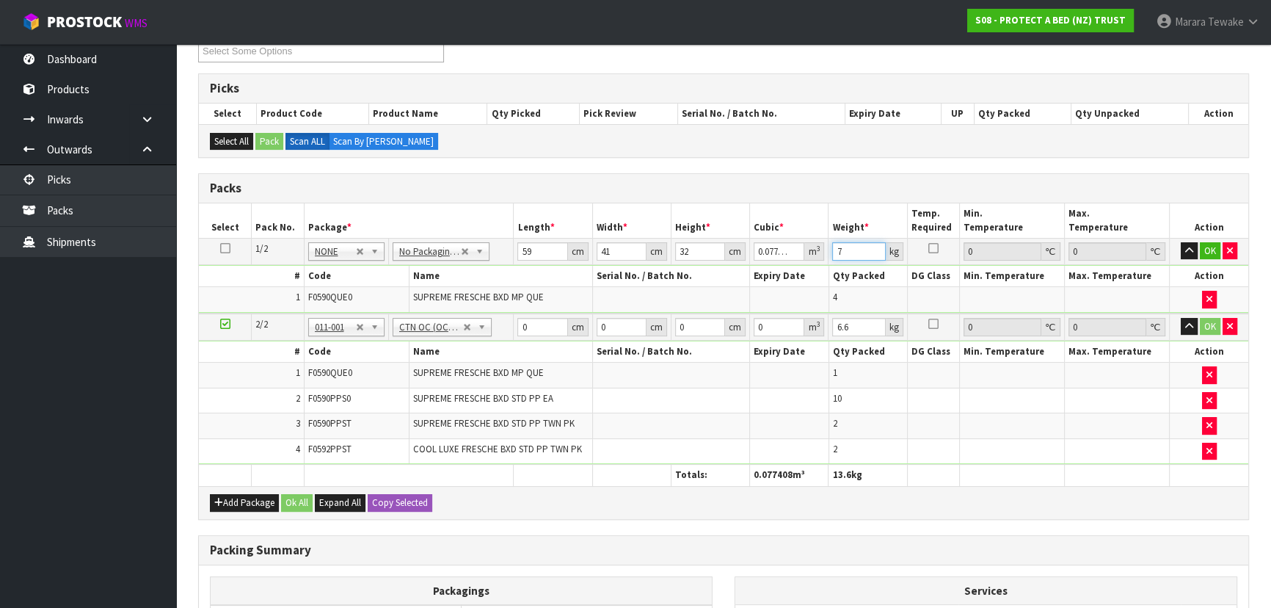
type input "7"
click at [1181, 242] on button "button" at bounding box center [1189, 251] width 17 height 18
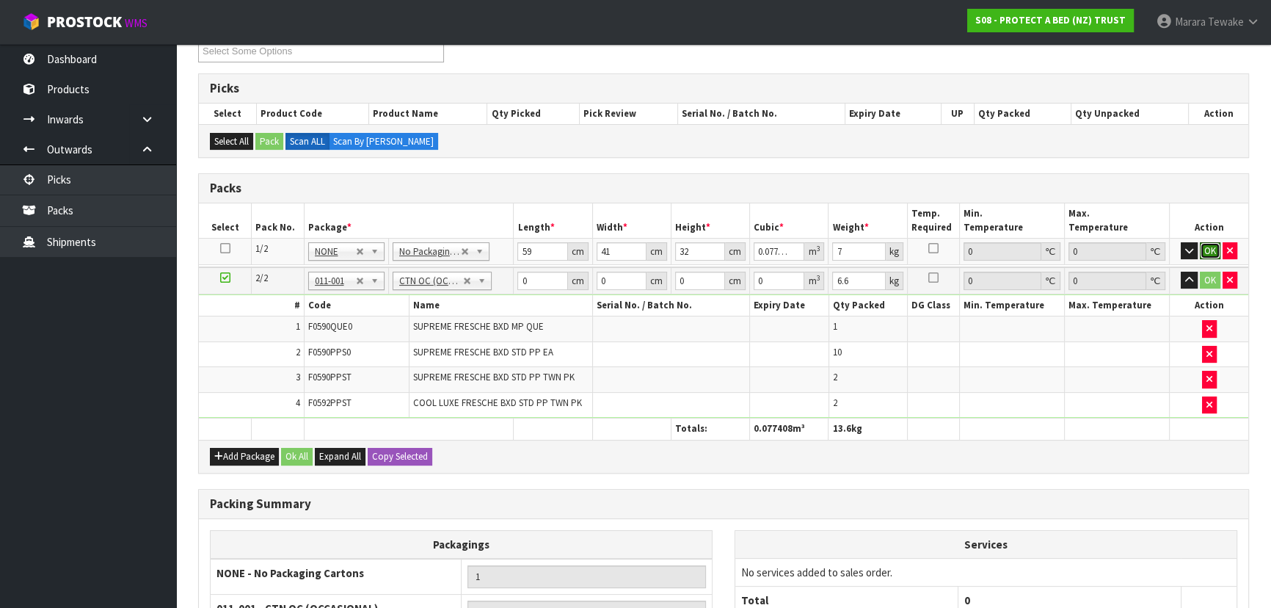
click button "OK" at bounding box center [1210, 251] width 21 height 18
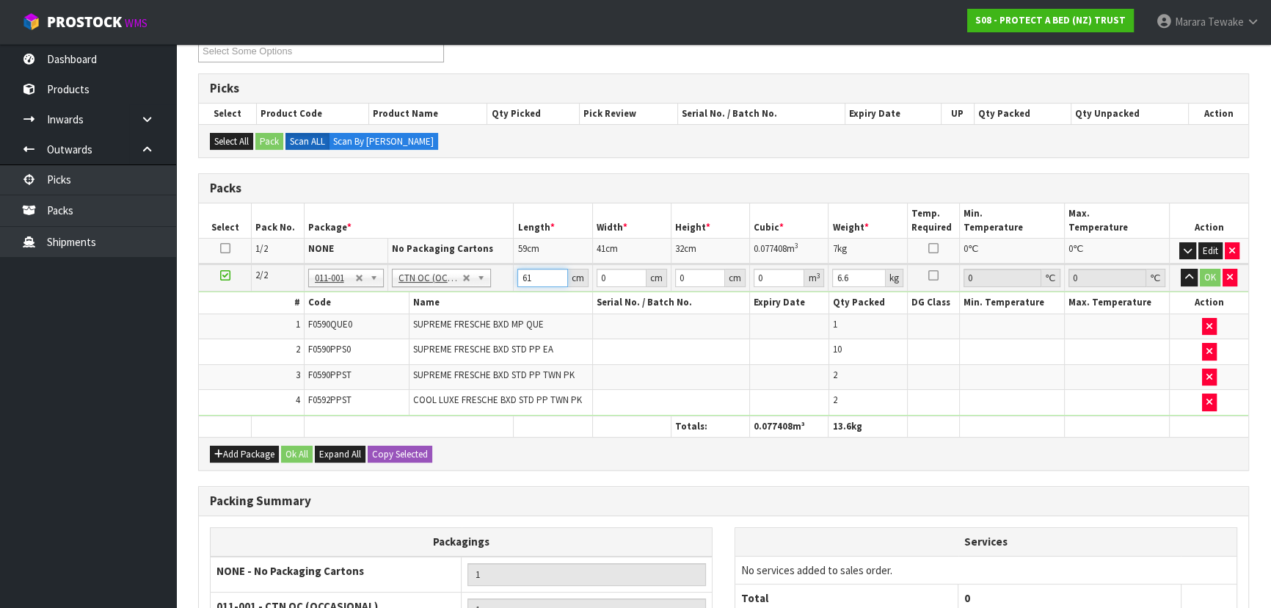
type input "61"
type input "41"
type input "3"
type input "0.007503"
type input "31"
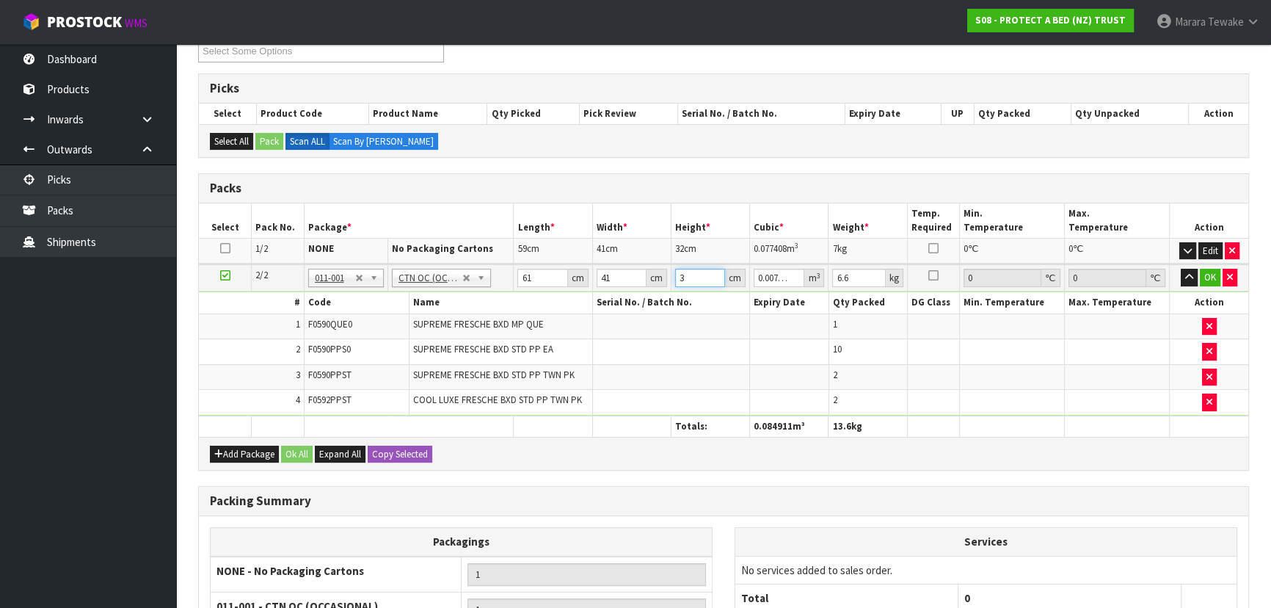
type input "0.077531"
type input "3"
type input "0.007503"
type input "34"
type input "0.085034"
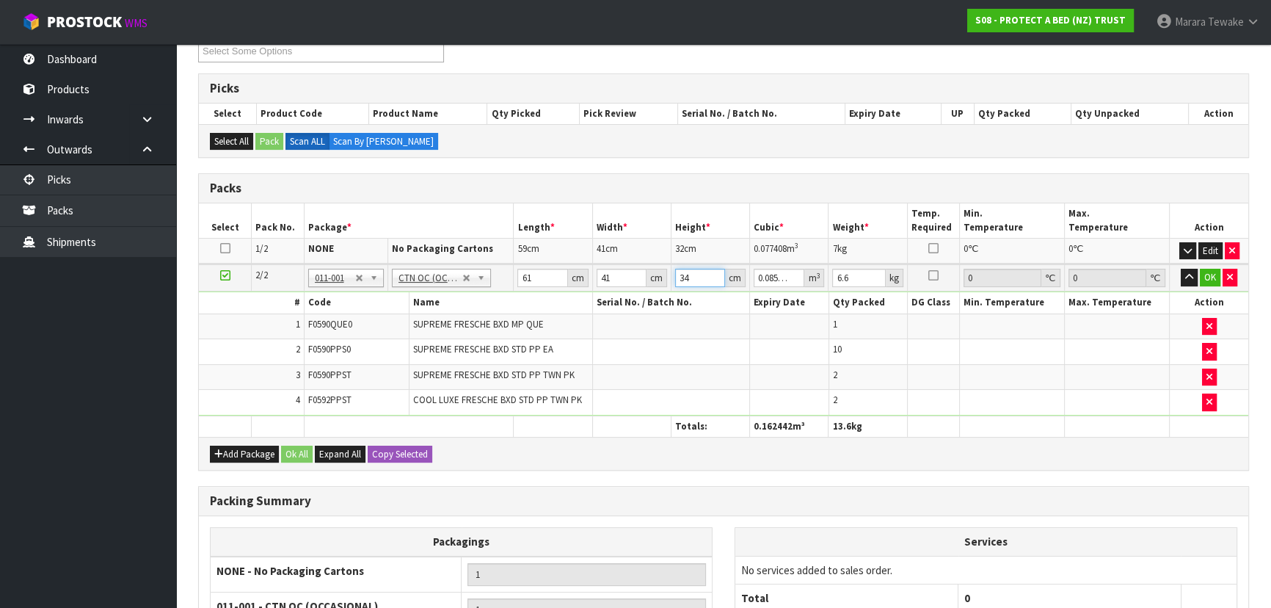
type input "34"
type input "9"
click at [1181, 269] on button "button" at bounding box center [1189, 278] width 17 height 18
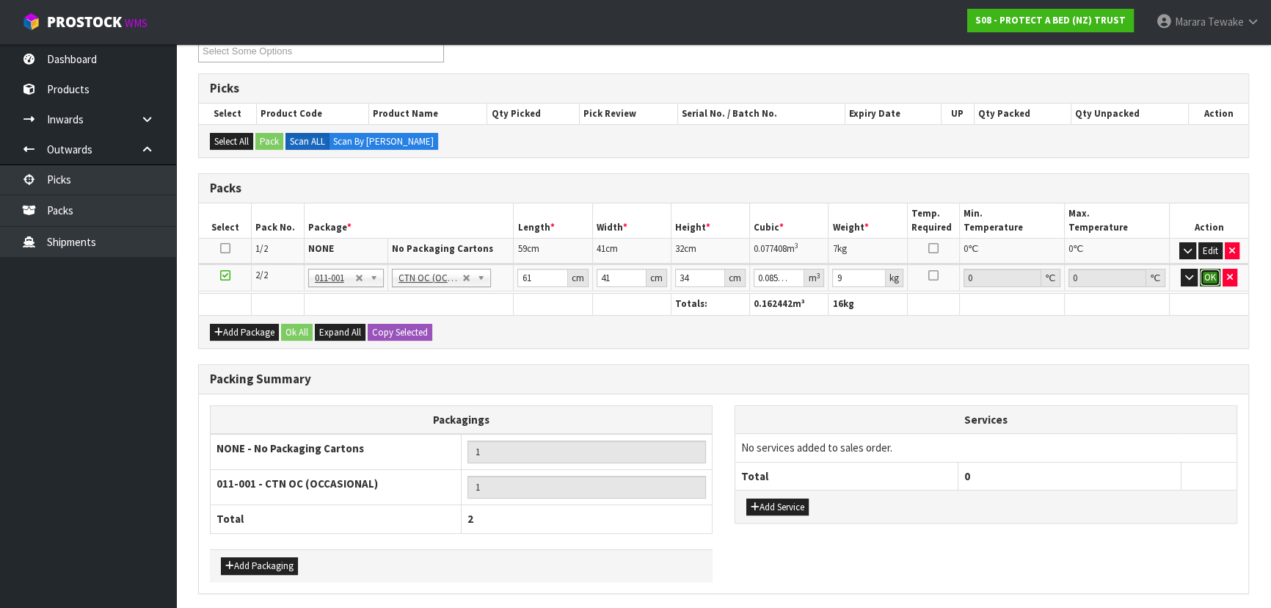
click button "OK" at bounding box center [1210, 278] width 21 height 18
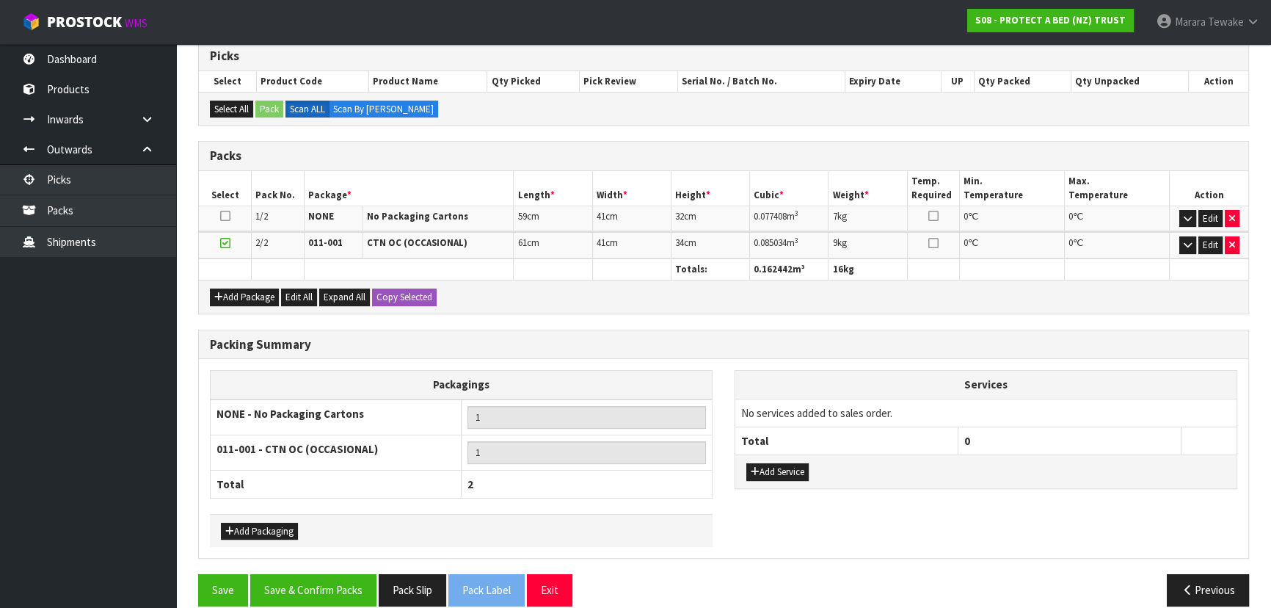
scroll to position [315, 0]
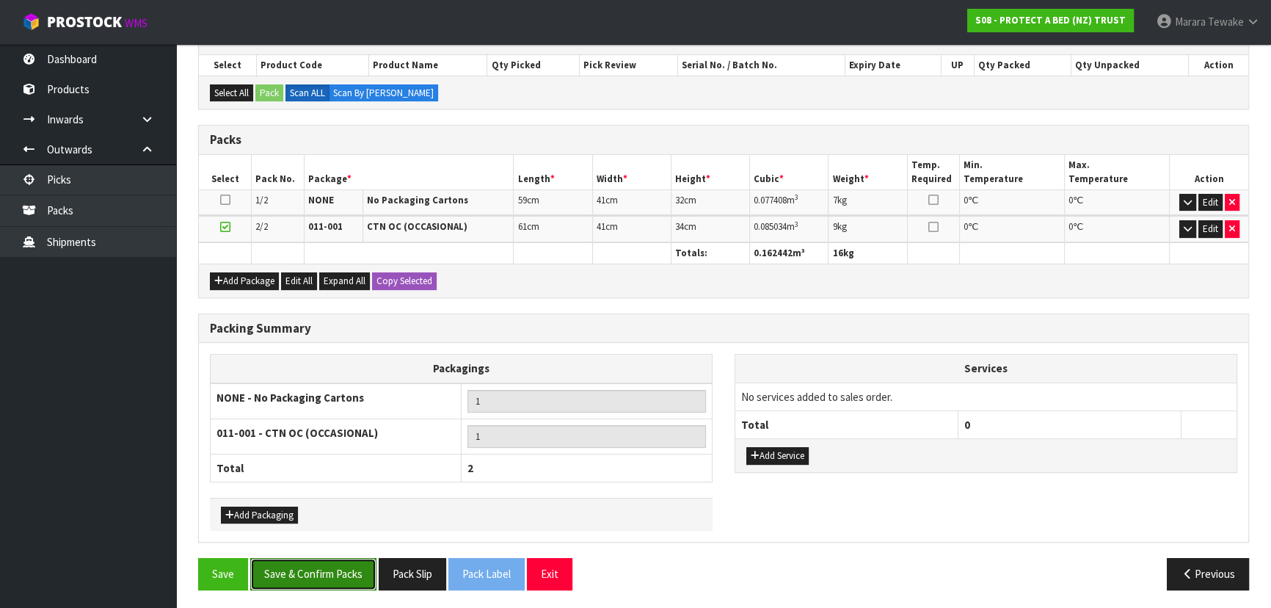
click at [319, 571] on button "Save & Confirm Packs" at bounding box center [313, 574] width 126 height 32
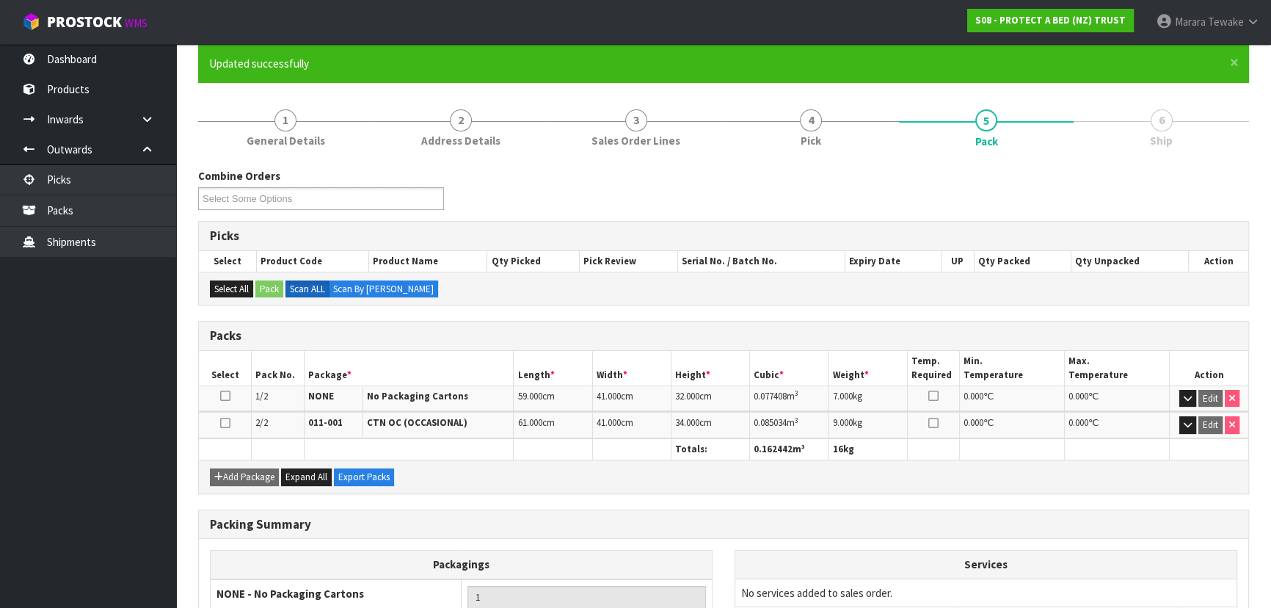
scroll to position [283, 0]
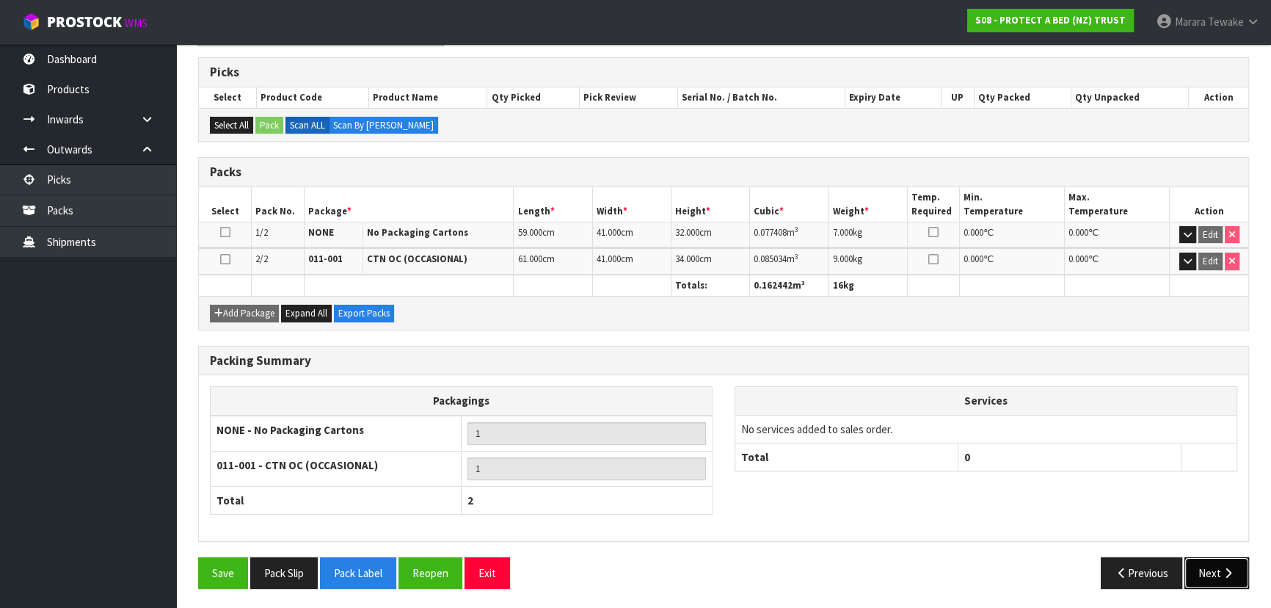
click at [1244, 557] on button "Next" at bounding box center [1217, 573] width 65 height 32
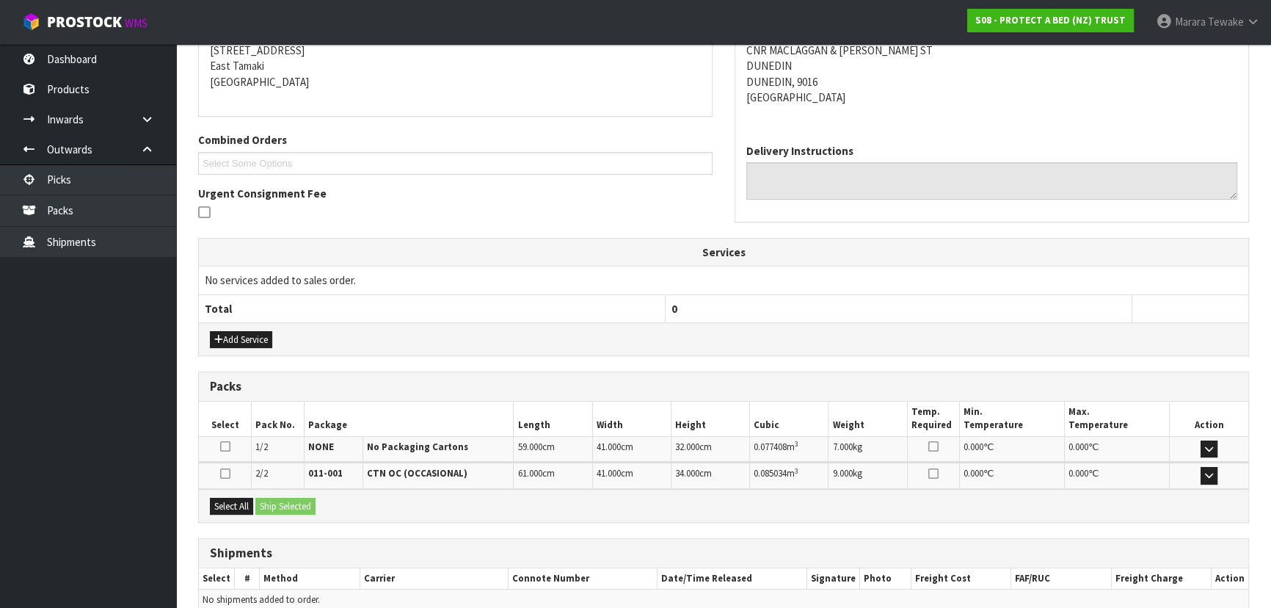
scroll to position [370, 0]
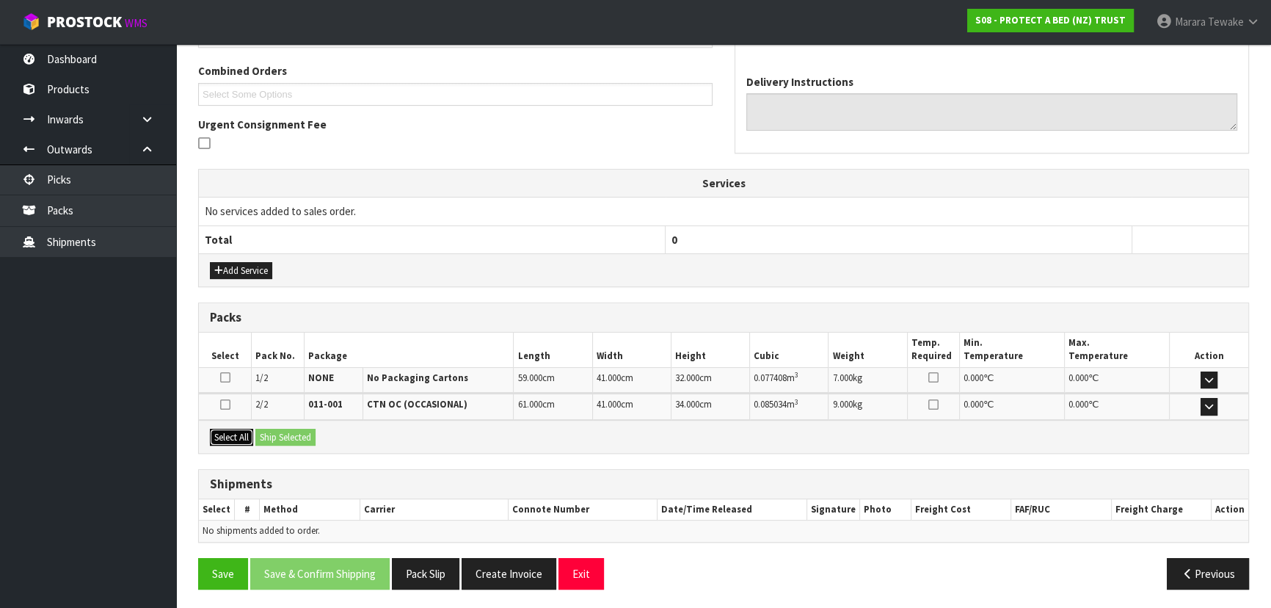
drag, startPoint x: 242, startPoint y: 432, endPoint x: 262, endPoint y: 426, distance: 20.9
click at [244, 432] on button "Select All" at bounding box center [231, 438] width 43 height 18
click at [263, 429] on button "Ship Selected" at bounding box center [285, 438] width 60 height 18
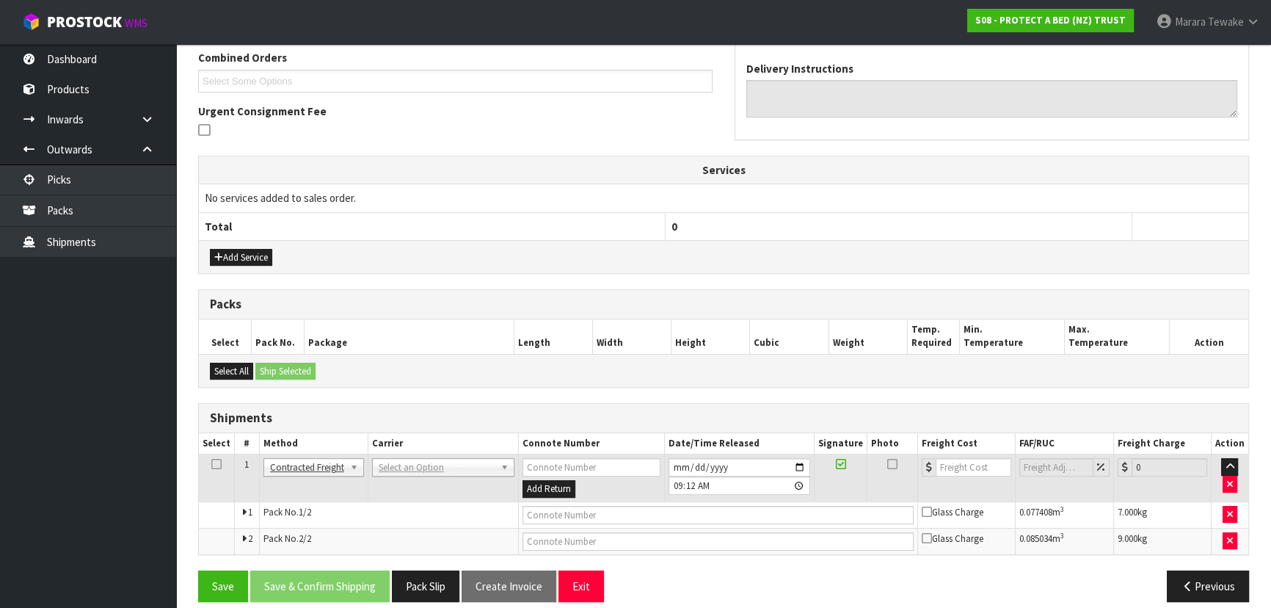
scroll to position [396, 0]
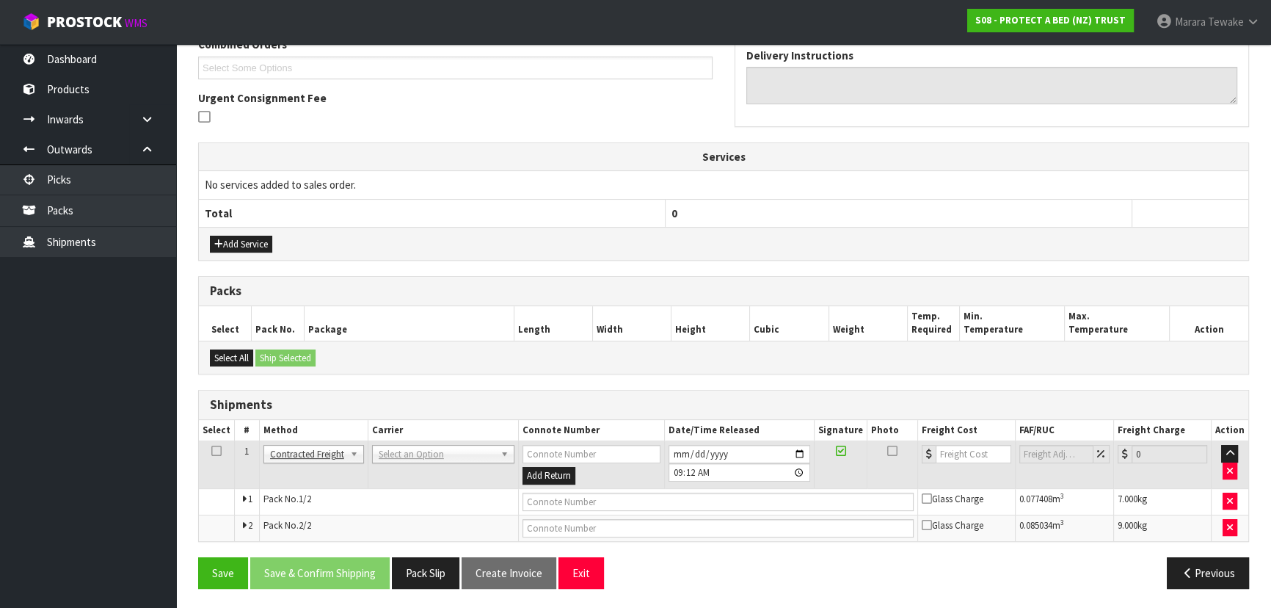
drag, startPoint x: 393, startPoint y: 450, endPoint x: 391, endPoint y: 464, distance: 14.1
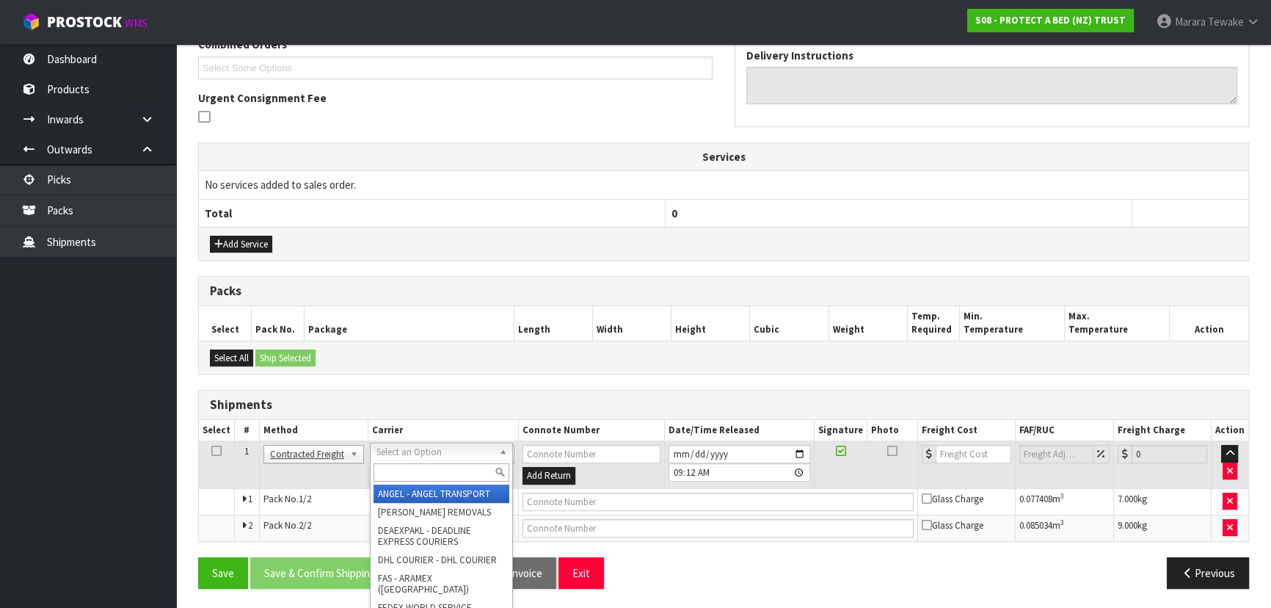
click at [391, 464] on input "text" at bounding box center [442, 472] width 136 height 18
type input "NZP"
drag, startPoint x: 393, startPoint y: 488, endPoint x: 389, endPoint y: 499, distance: 11.6
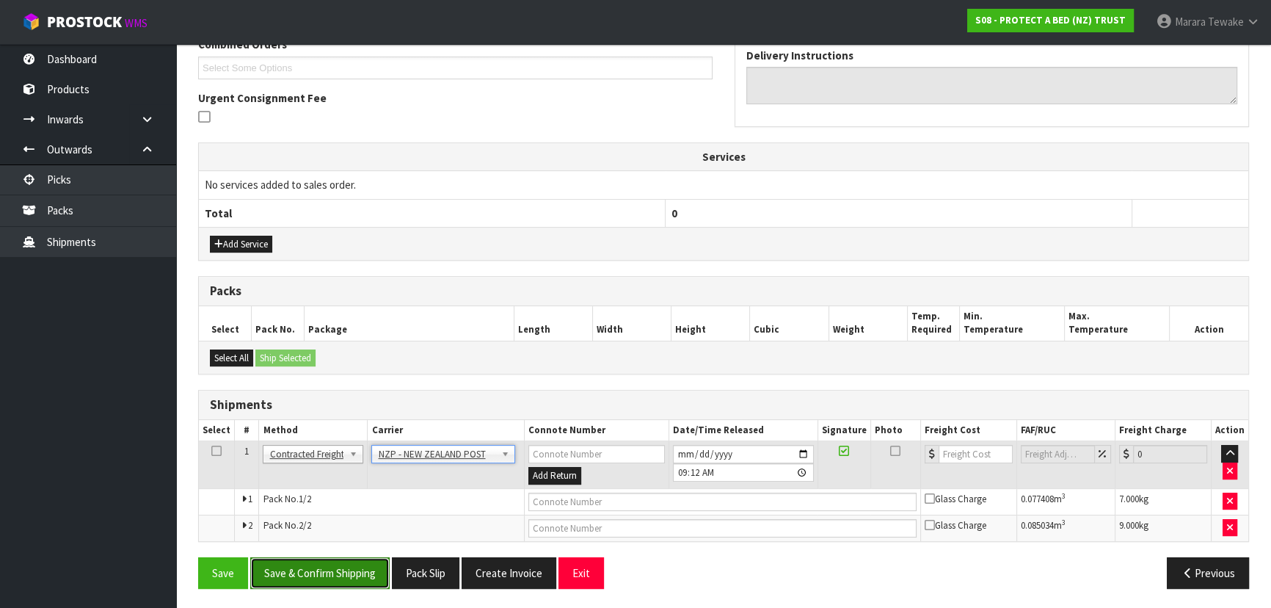
click at [344, 577] on button "Save & Confirm Shipping" at bounding box center [319, 573] width 139 height 32
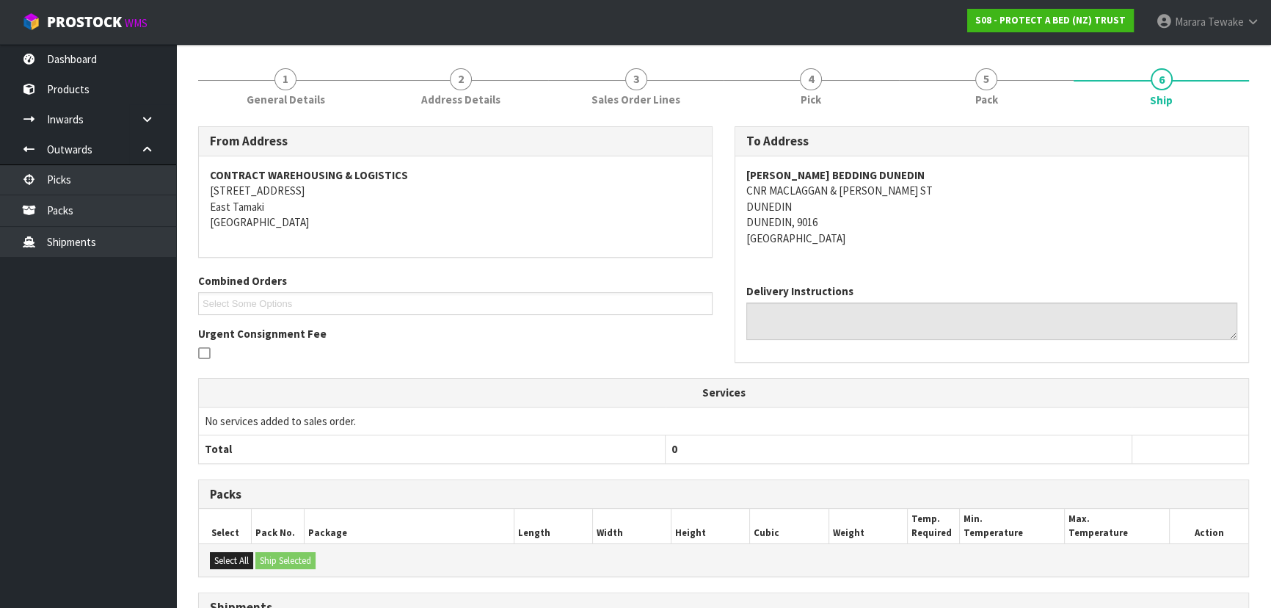
scroll to position [374, 0]
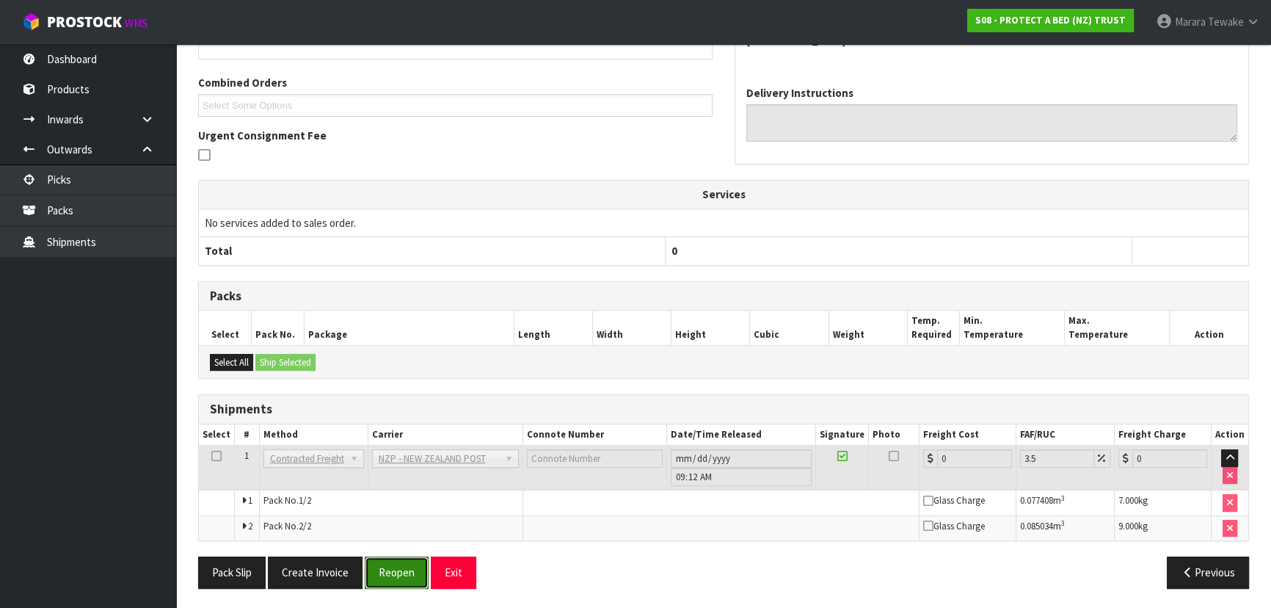
click at [396, 572] on button "Reopen" at bounding box center [397, 572] width 64 height 32
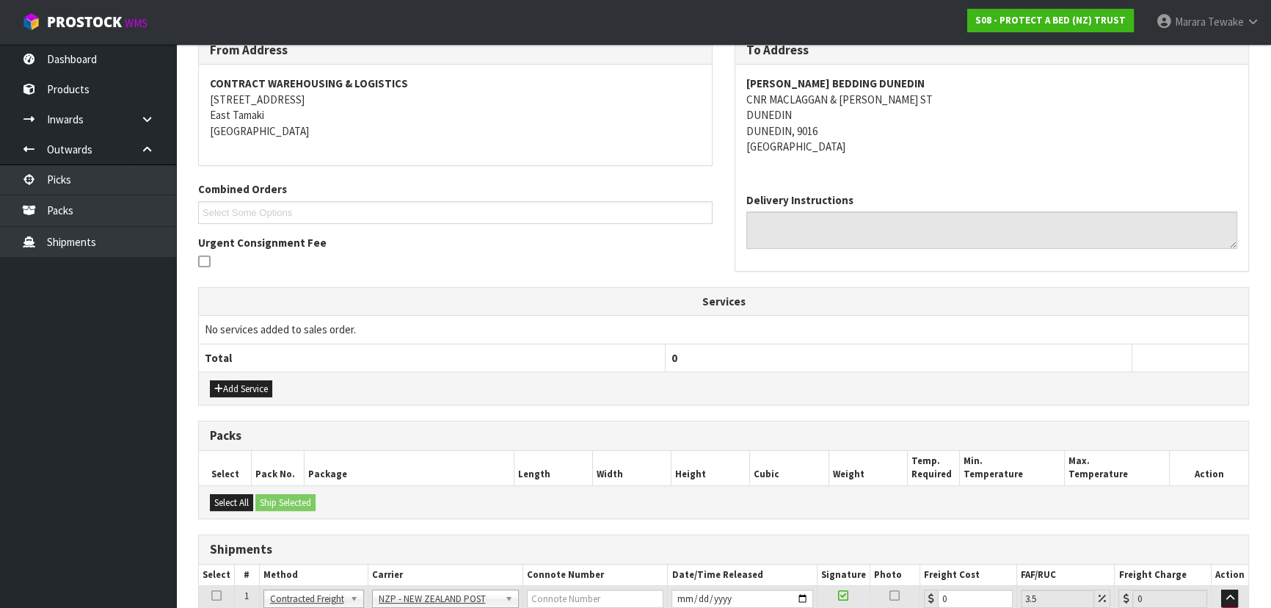
scroll to position [396, 0]
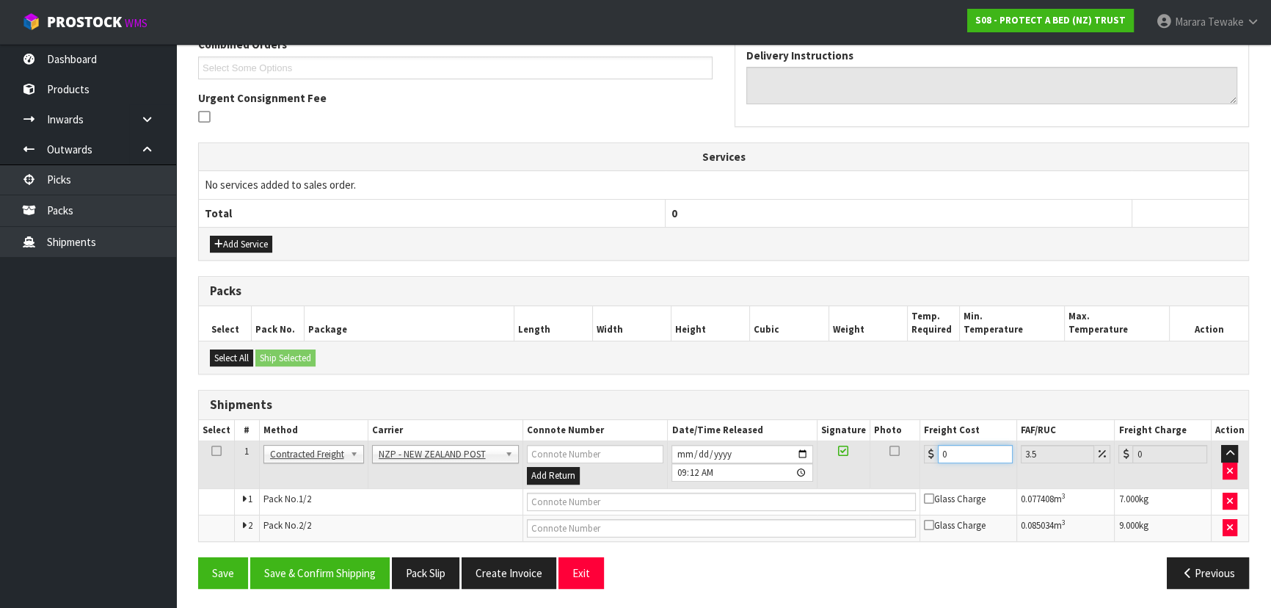
drag, startPoint x: 970, startPoint y: 446, endPoint x: 873, endPoint y: 424, distance: 99.2
click at [881, 430] on table "Select # Method Carrier Connote Number Date/Time Released Signature Photo Freig…" at bounding box center [724, 480] width 1050 height 121
type input "4"
type input "4.14"
type input "44"
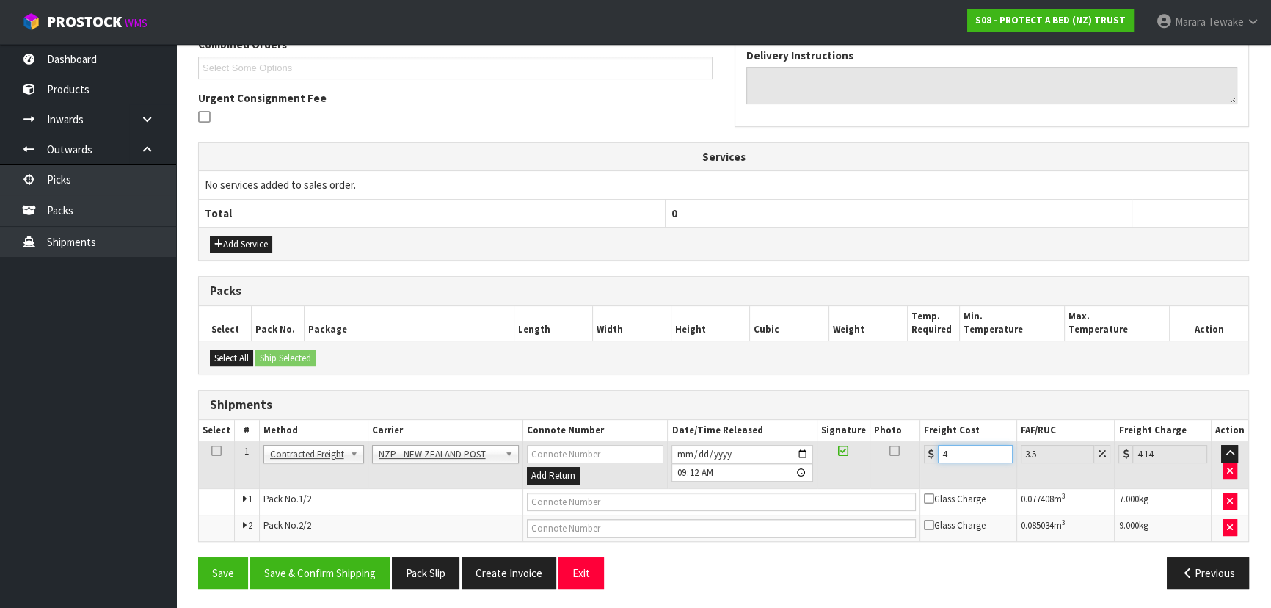
type input "45.54"
type input "44.8"
type input "46.37"
type input "44.89"
type input "46.46"
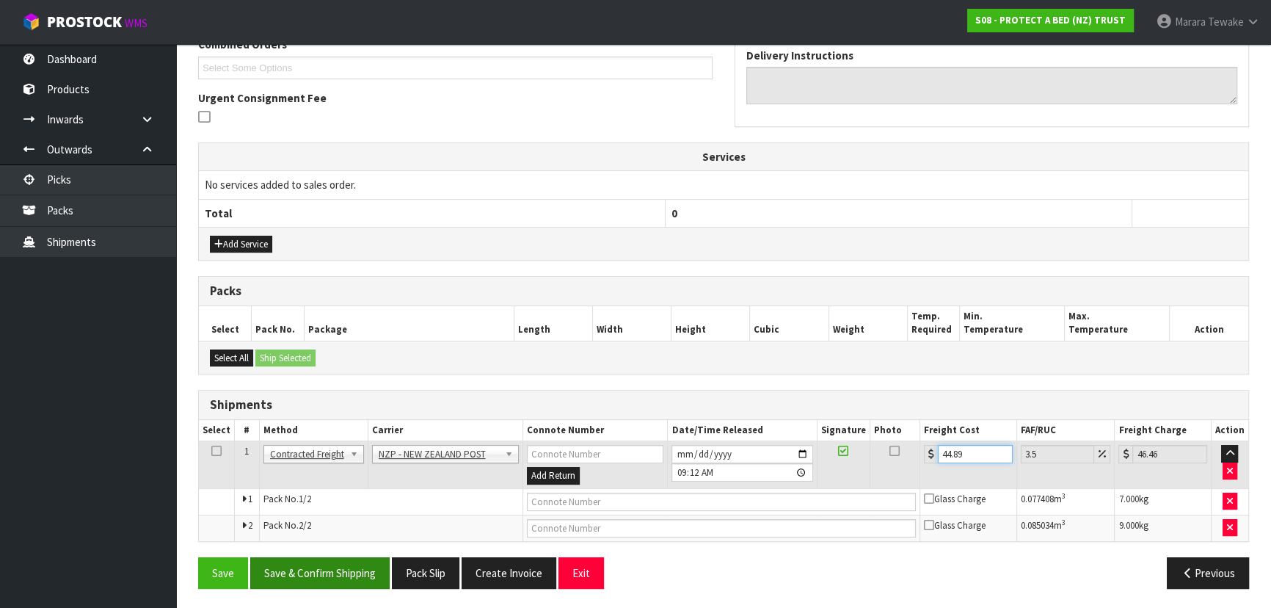
type input "44.89"
click at [349, 573] on button "Save & Confirm Shipping" at bounding box center [319, 573] width 139 height 32
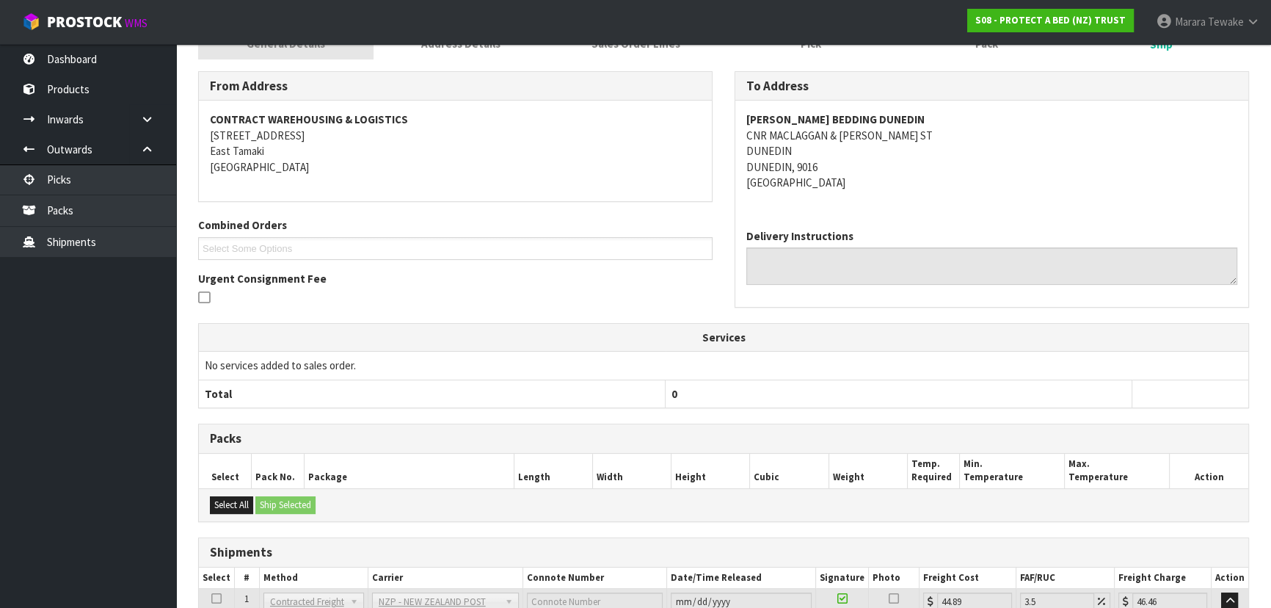
scroll to position [0, 0]
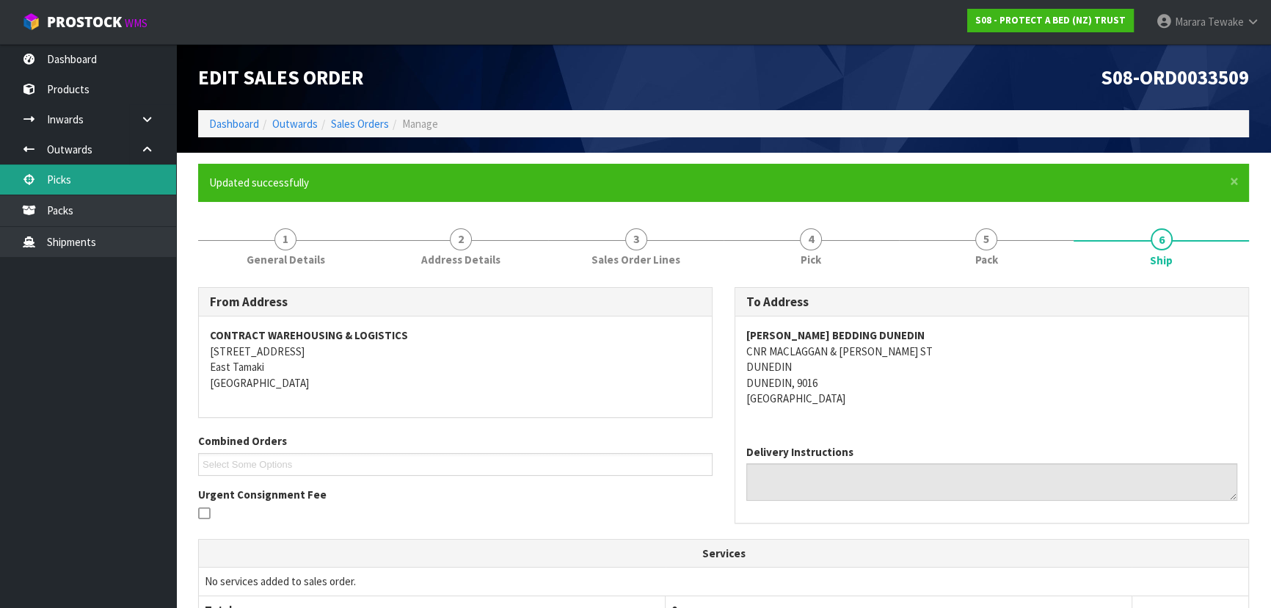
click at [99, 183] on link "Picks" at bounding box center [88, 179] width 176 height 30
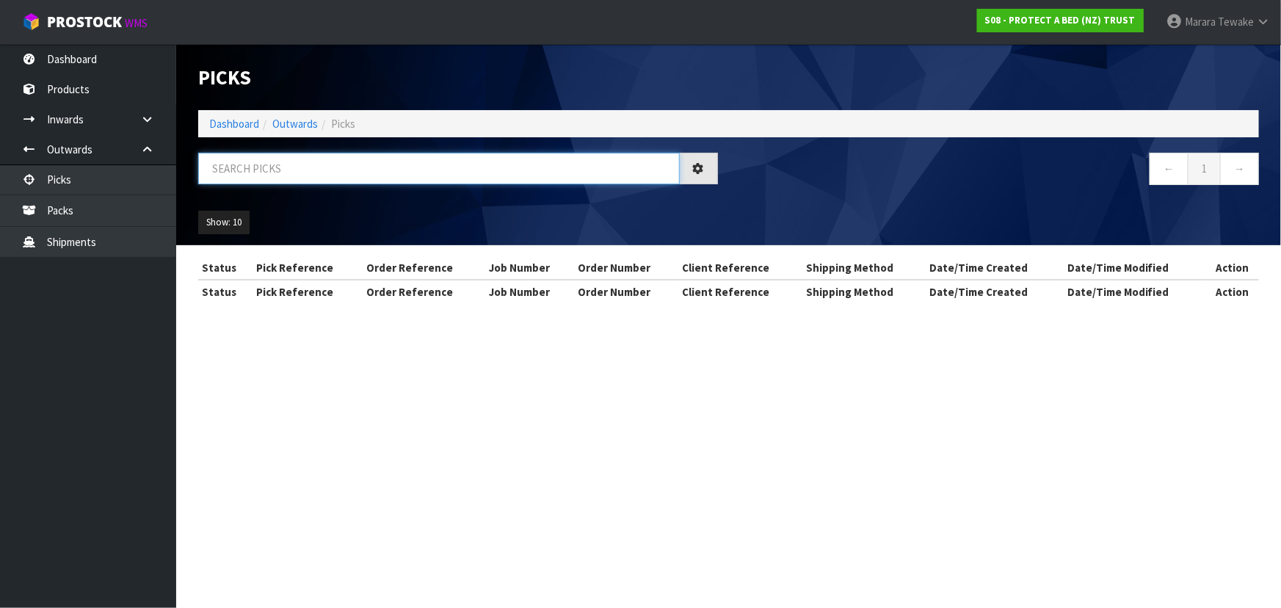
drag, startPoint x: 234, startPoint y: 164, endPoint x: 225, endPoint y: 152, distance: 15.7
click at [234, 163] on input "text" at bounding box center [439, 169] width 482 height 32
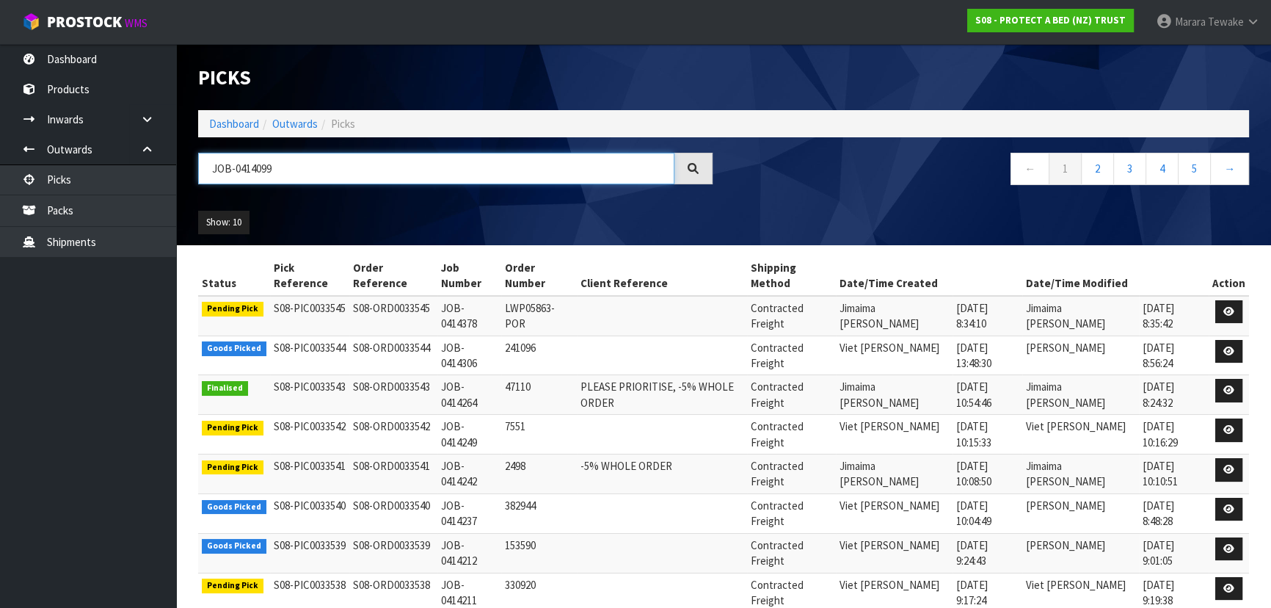
type input "JOB-0414099"
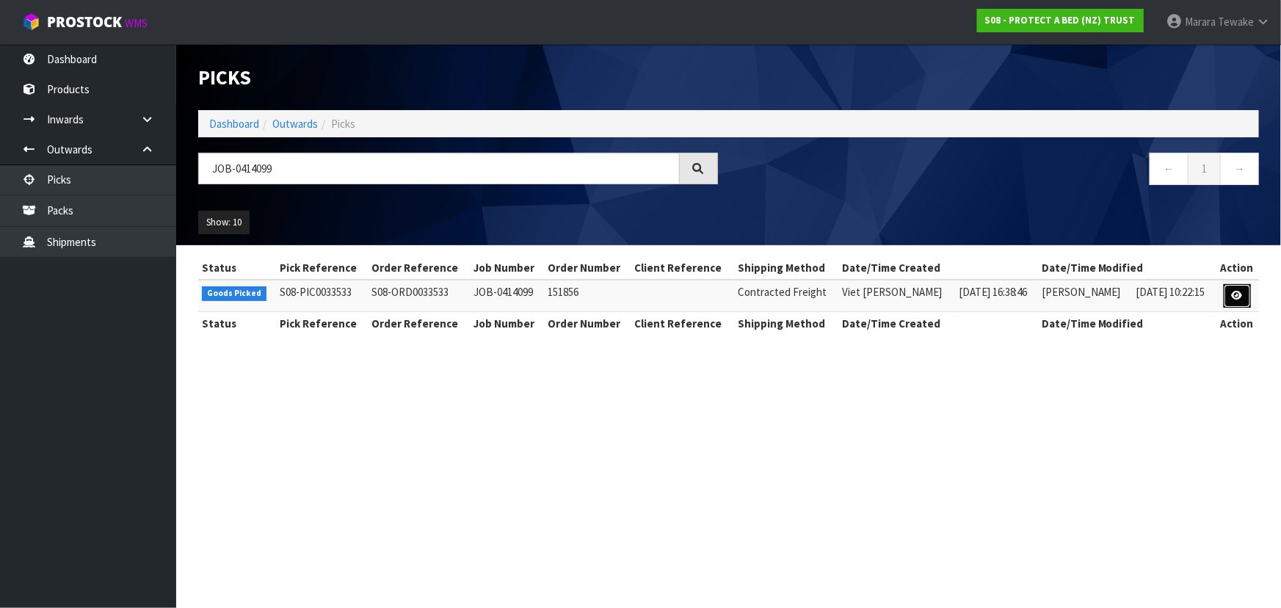
click at [1233, 294] on icon at bounding box center [1237, 296] width 11 height 10
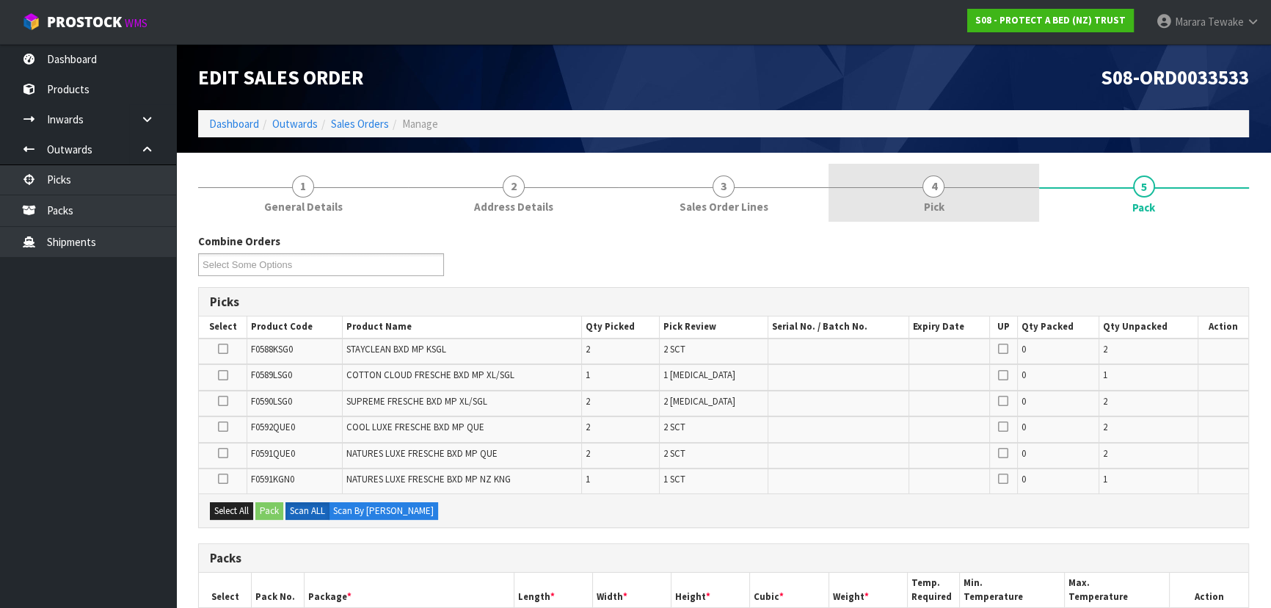
click at [989, 179] on link "4 Pick" at bounding box center [934, 193] width 210 height 58
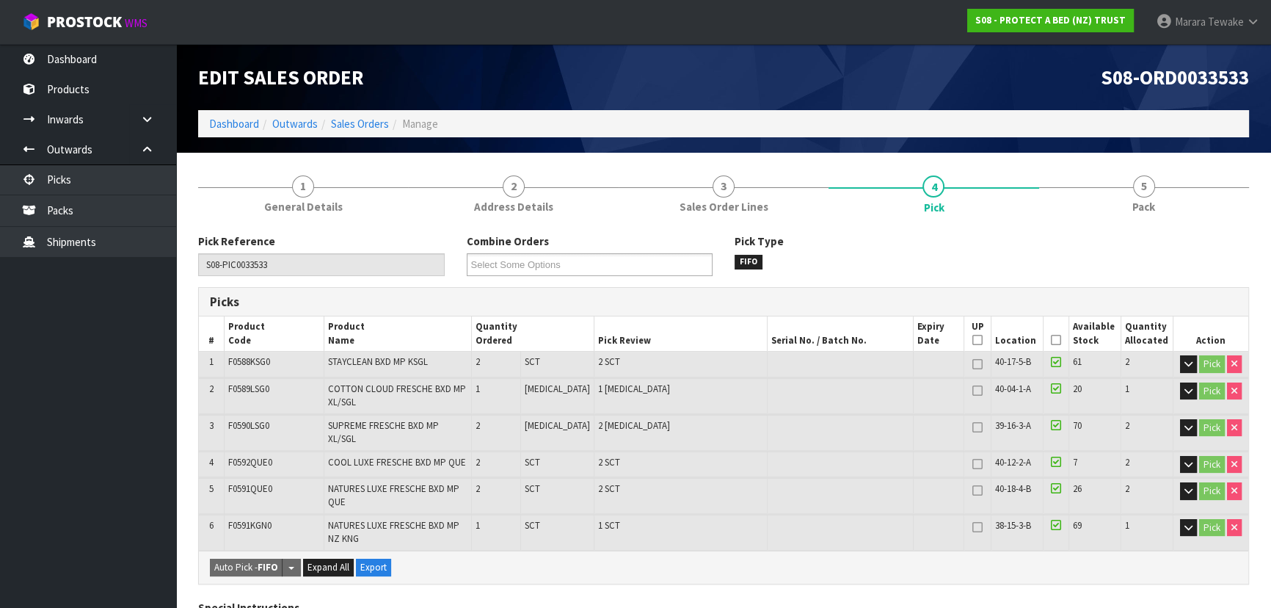
click at [1051, 340] on icon at bounding box center [1056, 340] width 10 height 1
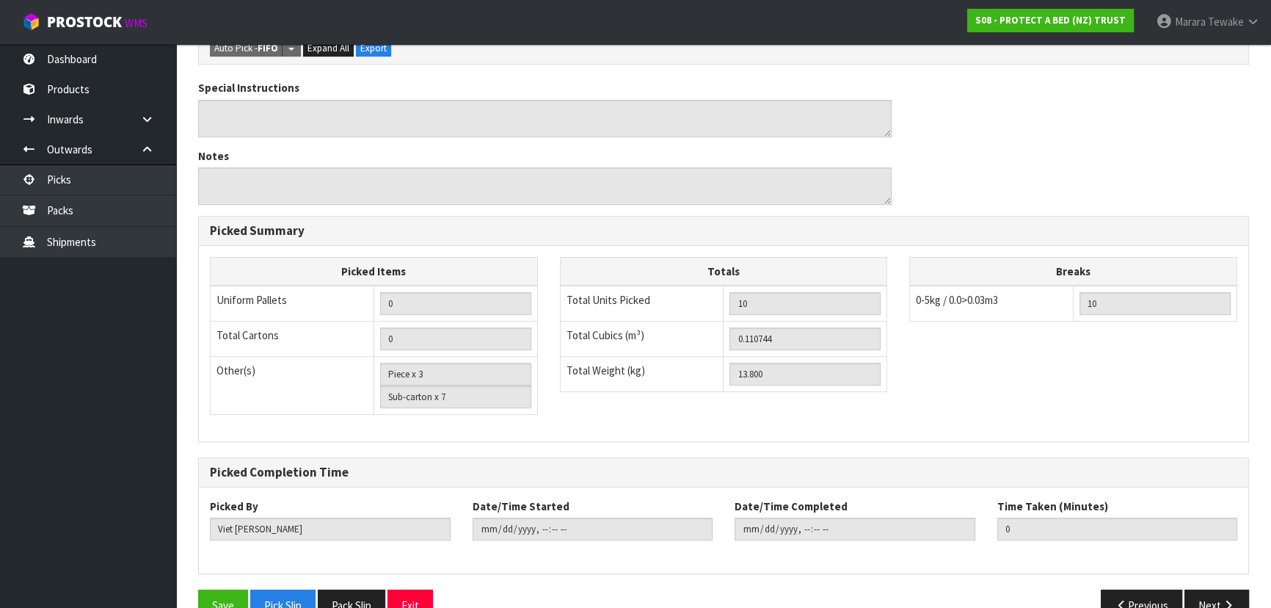
scroll to position [595, 0]
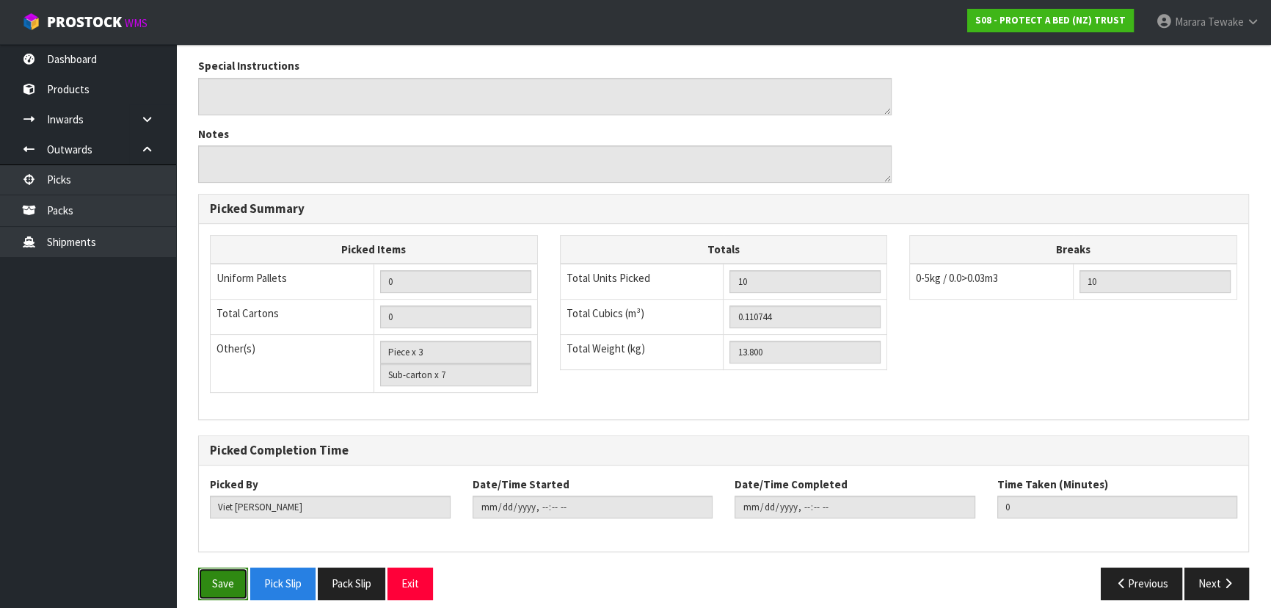
click at [200, 581] on button "Save" at bounding box center [223, 583] width 50 height 32
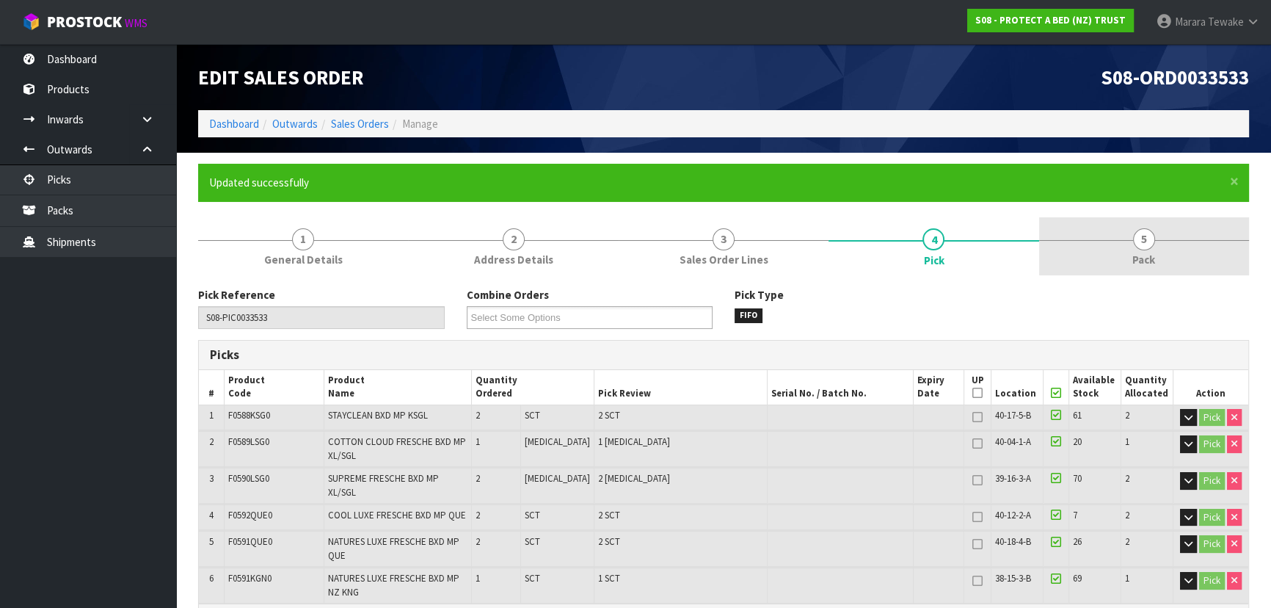
type input "Marara Tewake"
type input "2025-09-25T09:14:48"
drag, startPoint x: 1133, startPoint y: 250, endPoint x: 1064, endPoint y: 272, distance: 71.7
click at [1133, 248] on link "5 Pack" at bounding box center [1144, 246] width 210 height 58
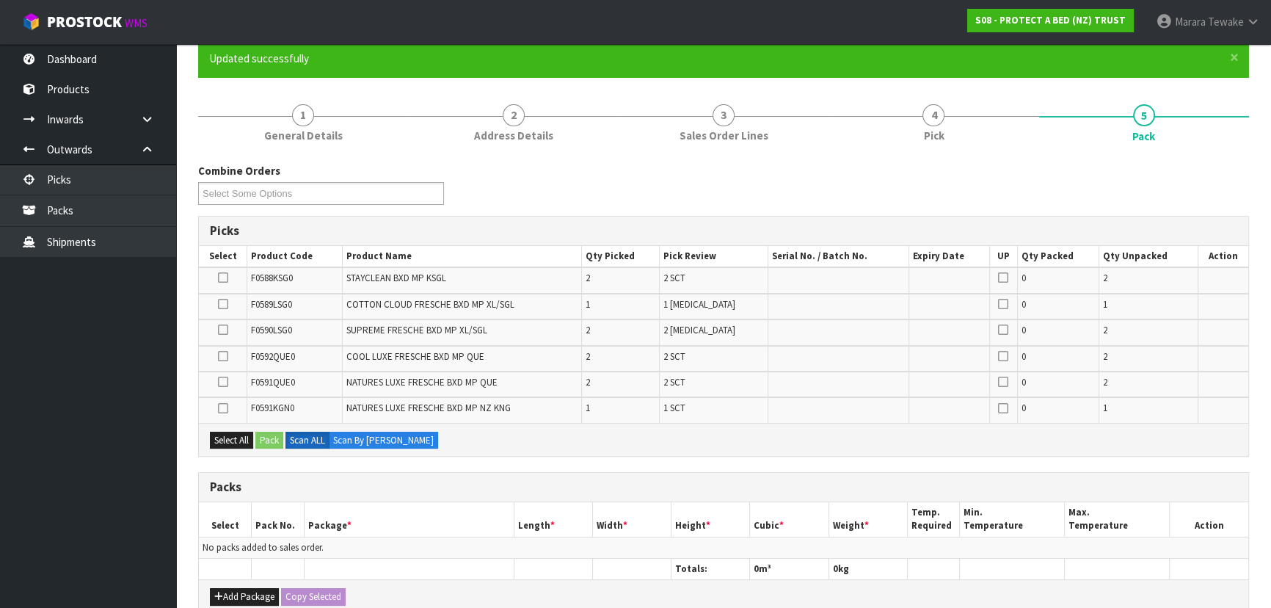
scroll to position [333, 0]
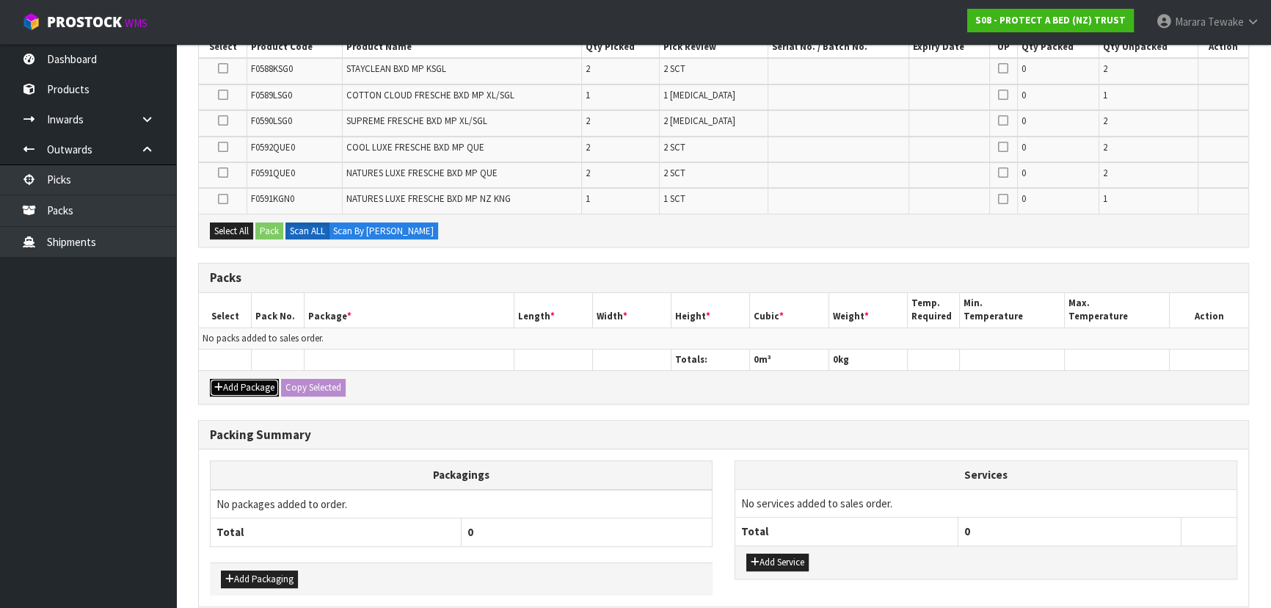
drag, startPoint x: 233, startPoint y: 384, endPoint x: 222, endPoint y: 373, distance: 16.1
click at [233, 383] on button "Add Package" at bounding box center [244, 388] width 69 height 18
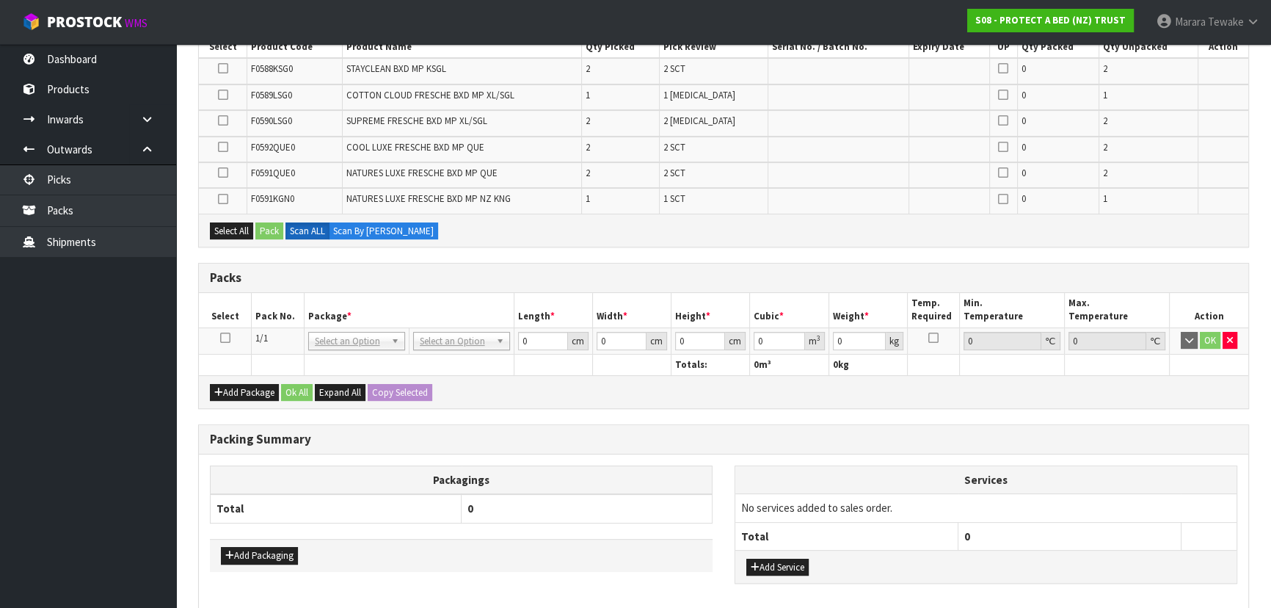
drag, startPoint x: 224, startPoint y: 337, endPoint x: 321, endPoint y: 330, distance: 97.2
click at [225, 338] on icon at bounding box center [225, 338] width 10 height 1
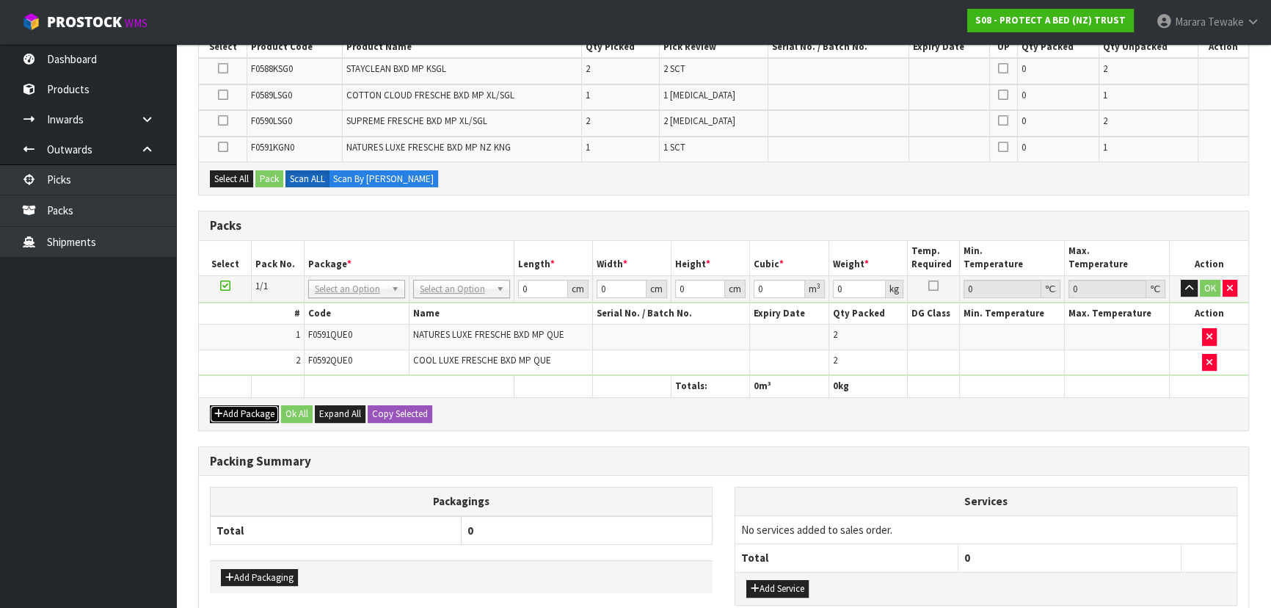
click at [255, 406] on button "Add Package" at bounding box center [244, 414] width 69 height 18
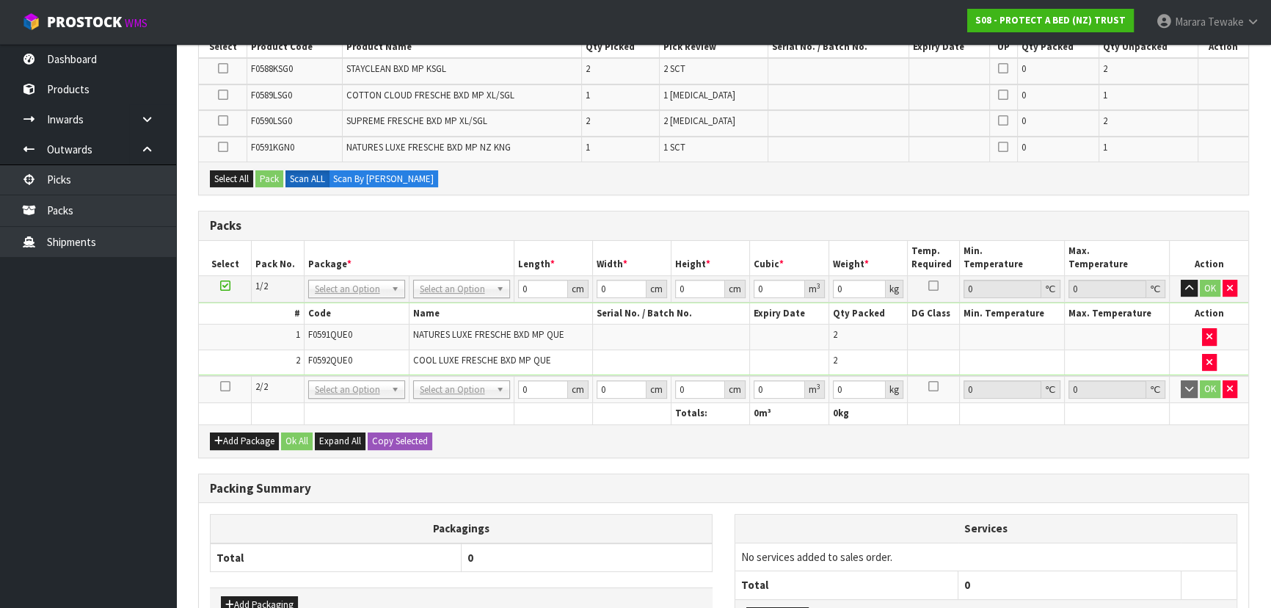
click at [222, 386] on icon at bounding box center [225, 386] width 10 height 1
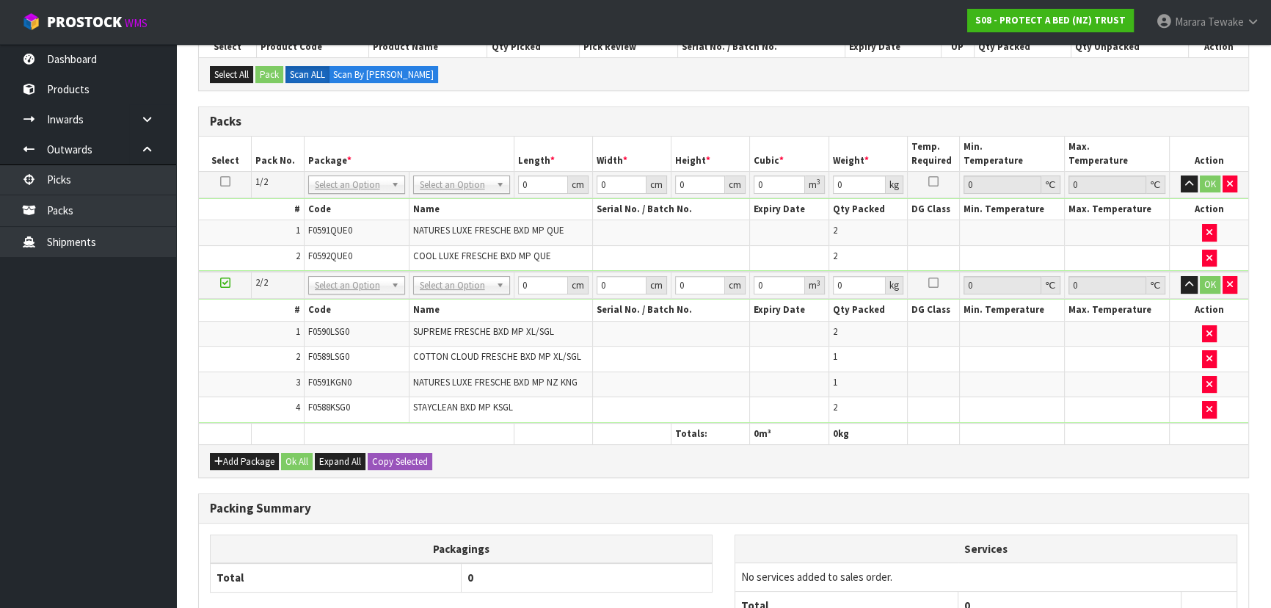
drag, startPoint x: 424, startPoint y: 179, endPoint x: 440, endPoint y: 211, distance: 35.8
click at [440, 211] on input "text" at bounding box center [461, 204] width 90 height 18
type input "OC"
type input "7.2"
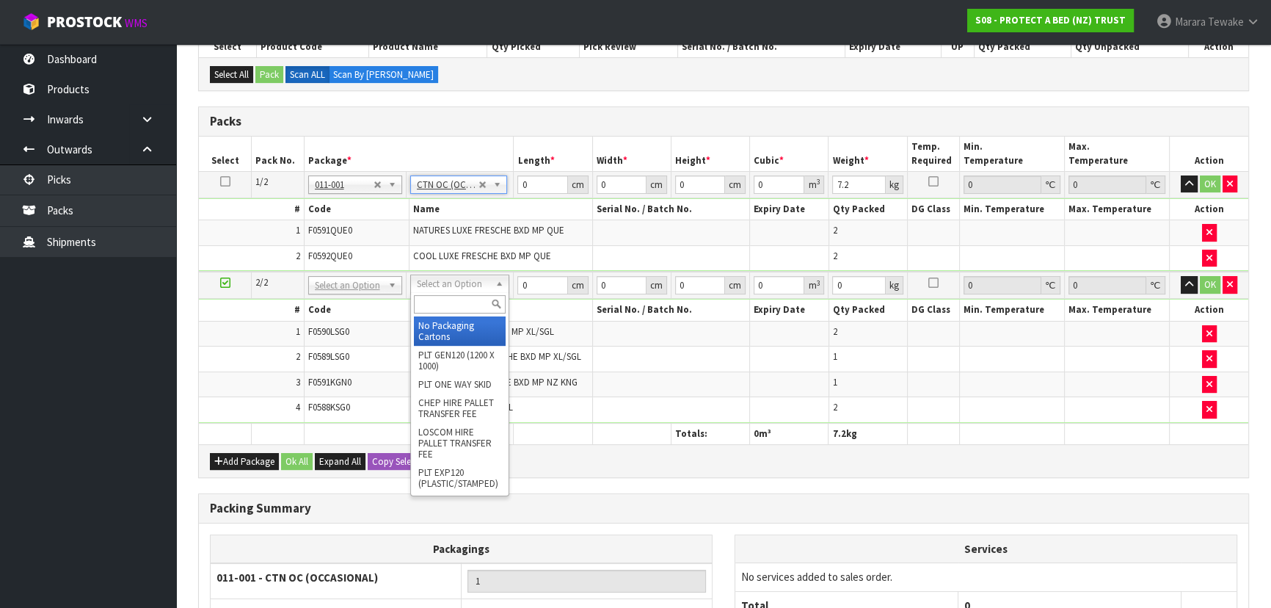
click at [449, 297] on input "text" at bounding box center [460, 304] width 92 height 18
type input "OC"
click at [446, 315] on div "OC" at bounding box center [460, 304] width 98 height 24
drag, startPoint x: 454, startPoint y: 324, endPoint x: 456, endPoint y: 302, distance: 21.4
type input "2"
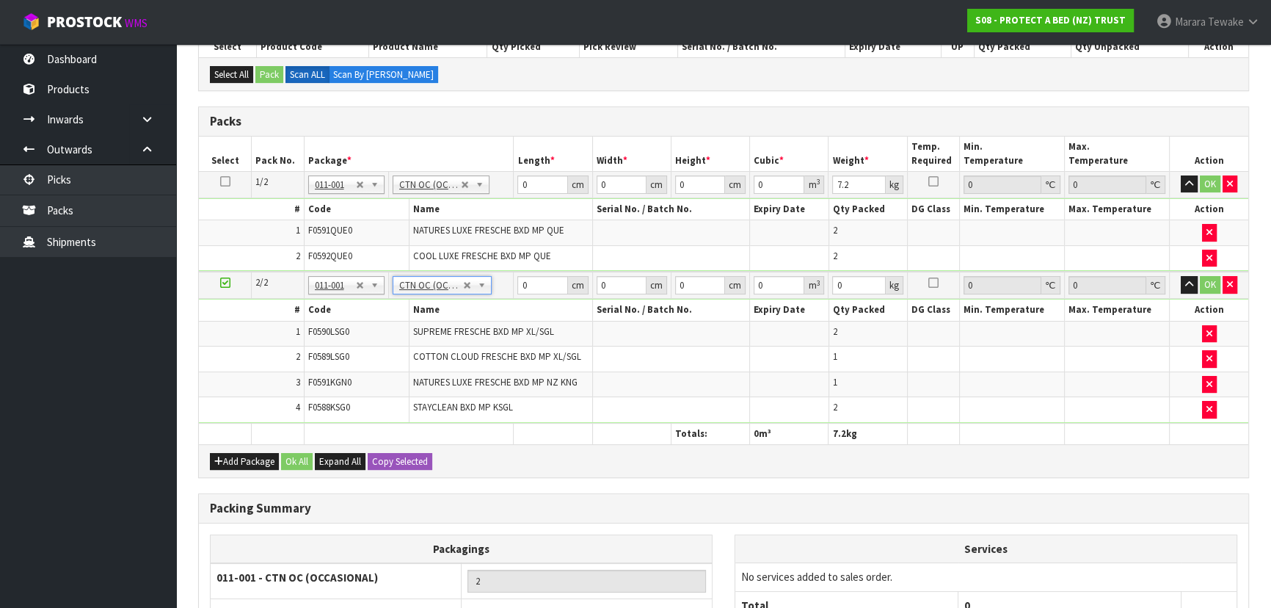
type input "6.6"
drag, startPoint x: 529, startPoint y: 189, endPoint x: 484, endPoint y: 148, distance: 60.2
click at [484, 166] on table "Select Pack No. Package * Length * Width * Height * Cubic * Weight * Temp. Requ…" at bounding box center [724, 291] width 1050 height 308
type input "59"
type input "35"
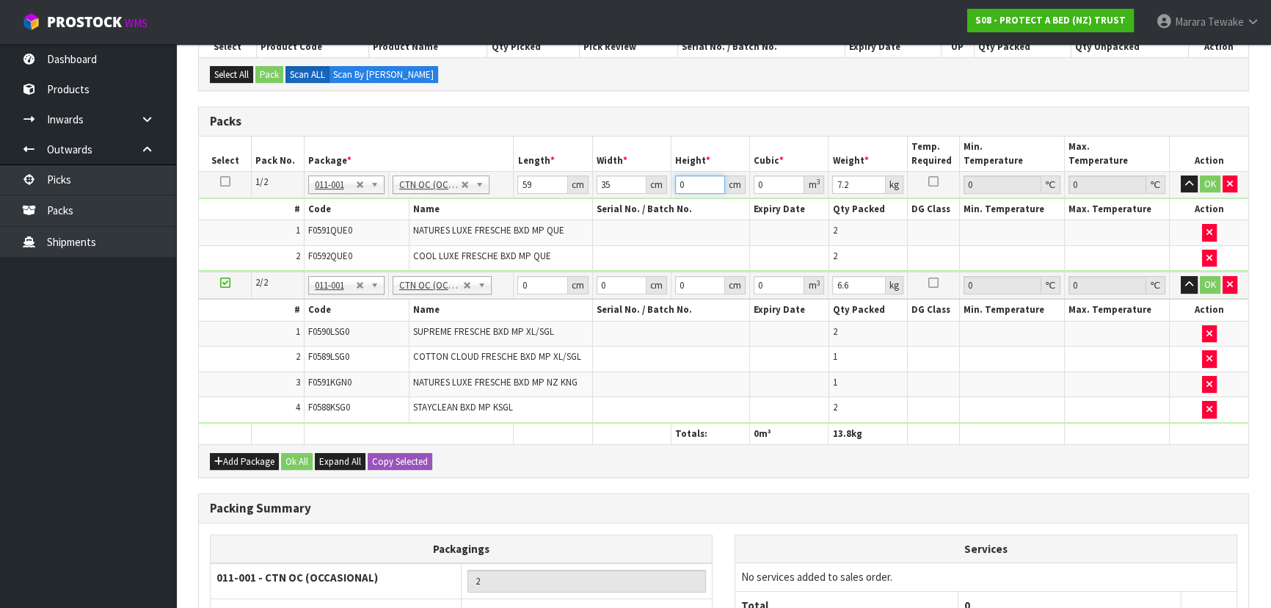
type input "3"
type input "0.006195"
type input "32"
type input "0.06608"
type input "32"
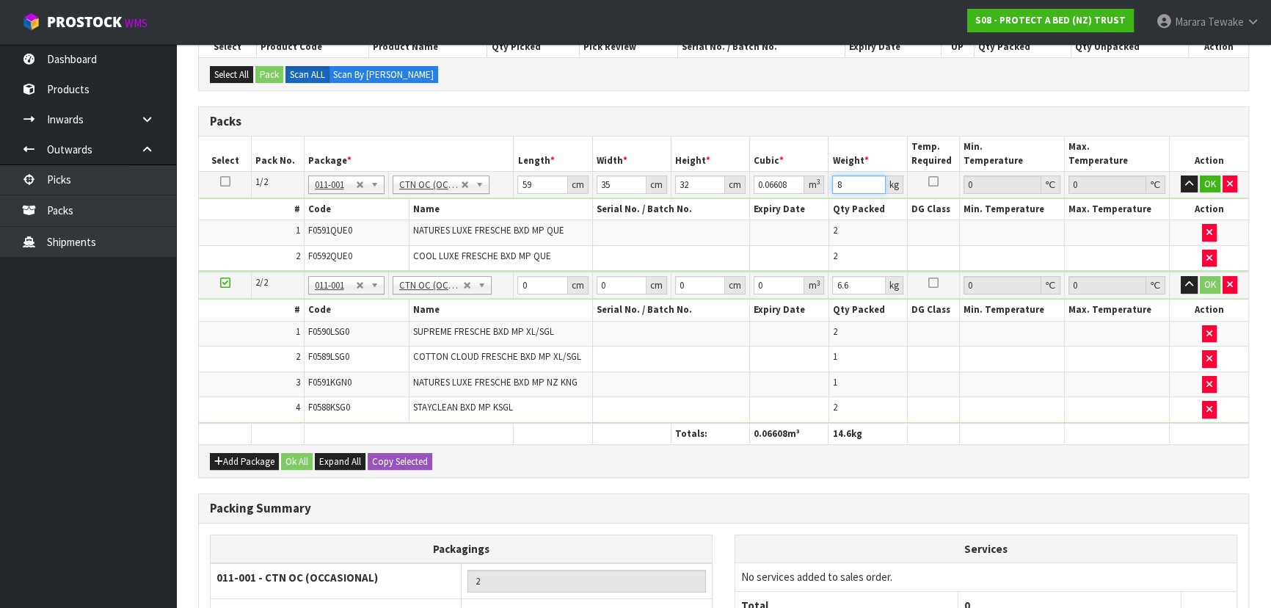
type input "8"
click at [1181, 175] on button "button" at bounding box center [1189, 184] width 17 height 18
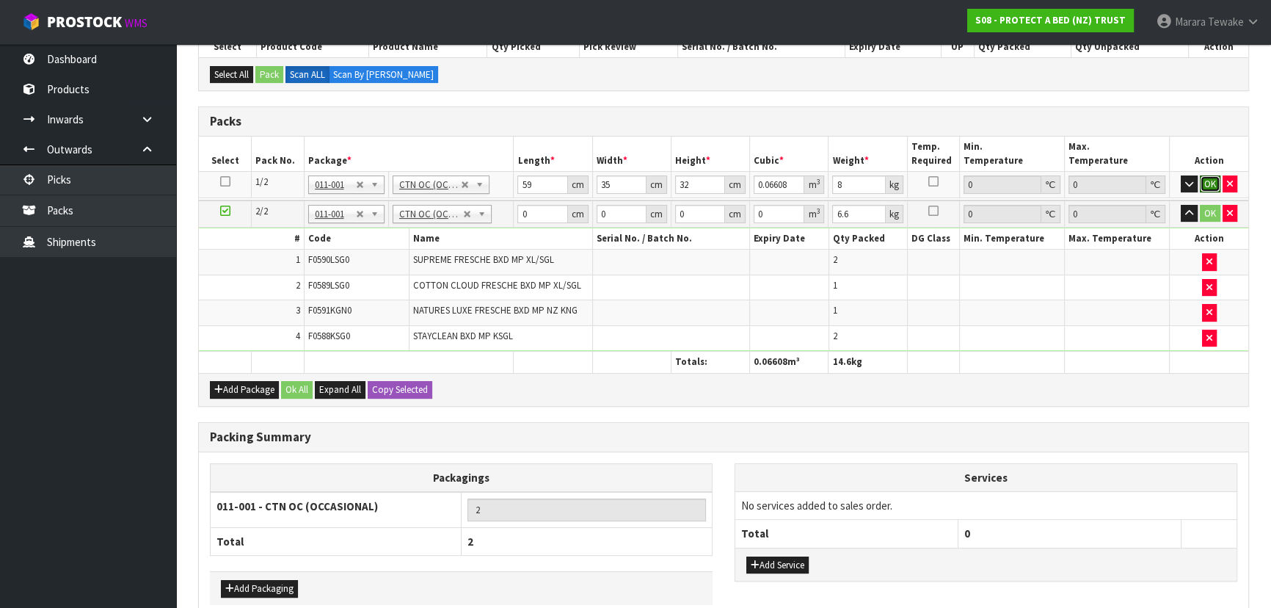
click button "OK" at bounding box center [1210, 184] width 21 height 18
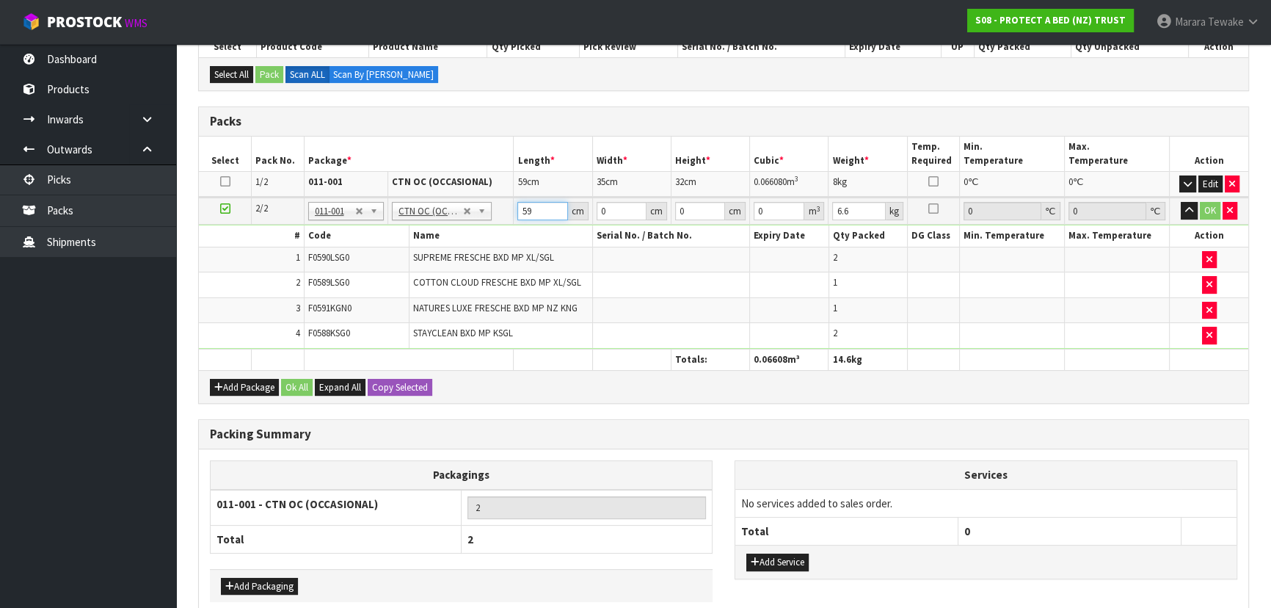
type input "59"
type input "40"
type input "3"
type input "0.00708"
type input "32"
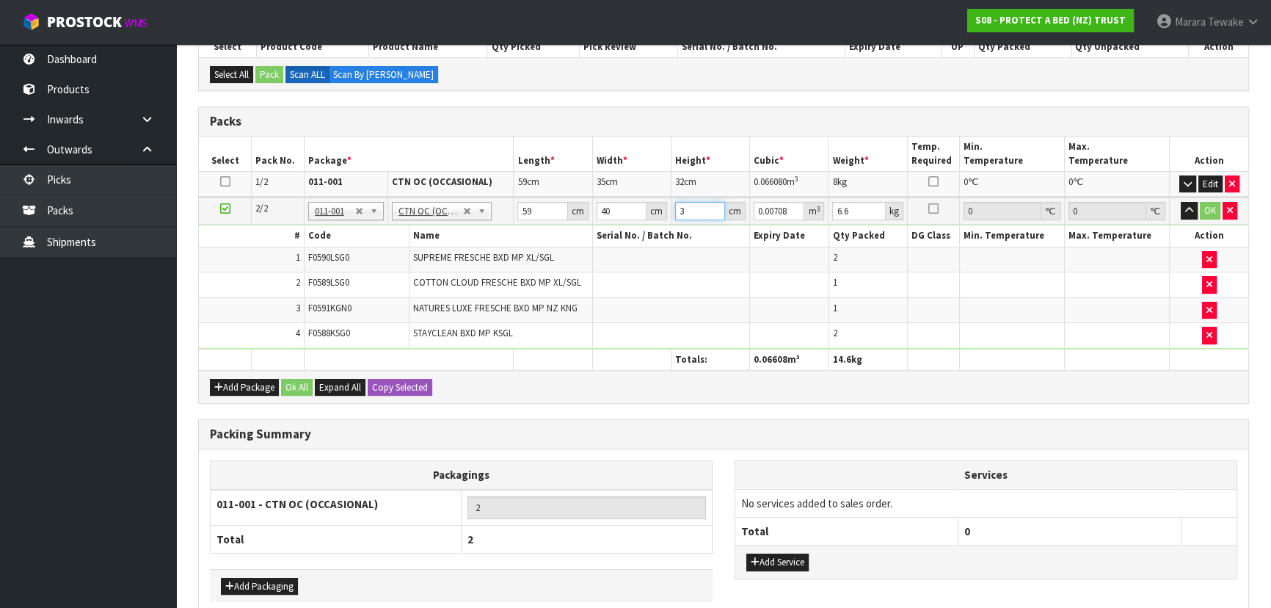
type input "0.07552"
type input "32"
type input "8"
click at [1181, 202] on button "button" at bounding box center [1189, 211] width 17 height 18
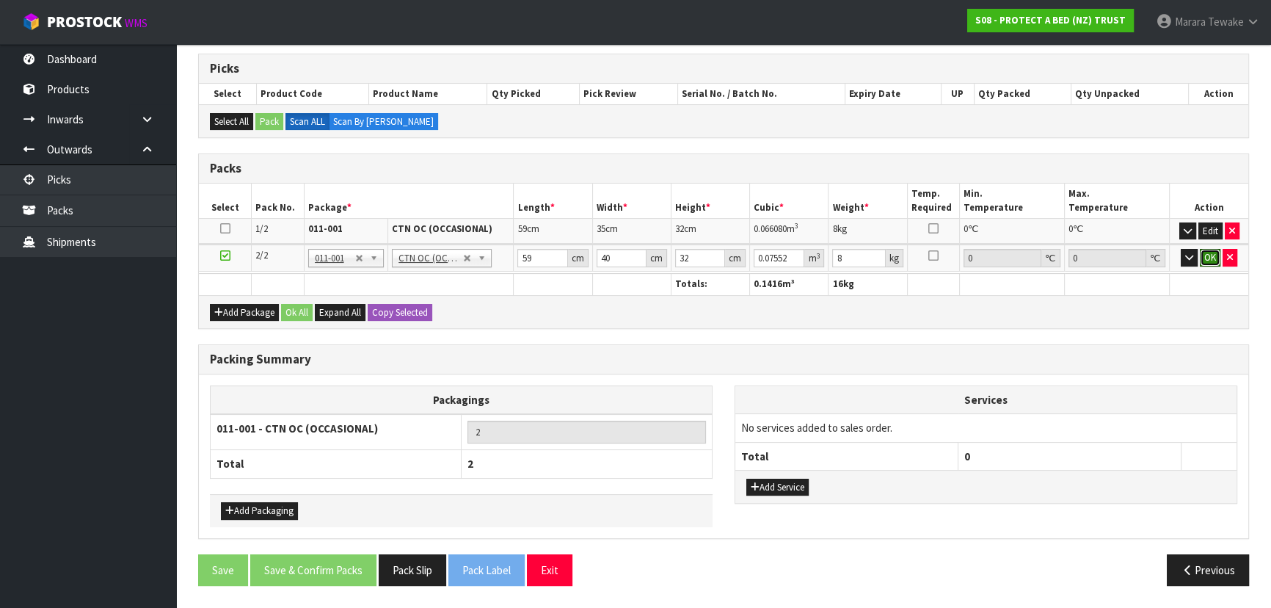
click button "OK" at bounding box center [1210, 258] width 21 height 18
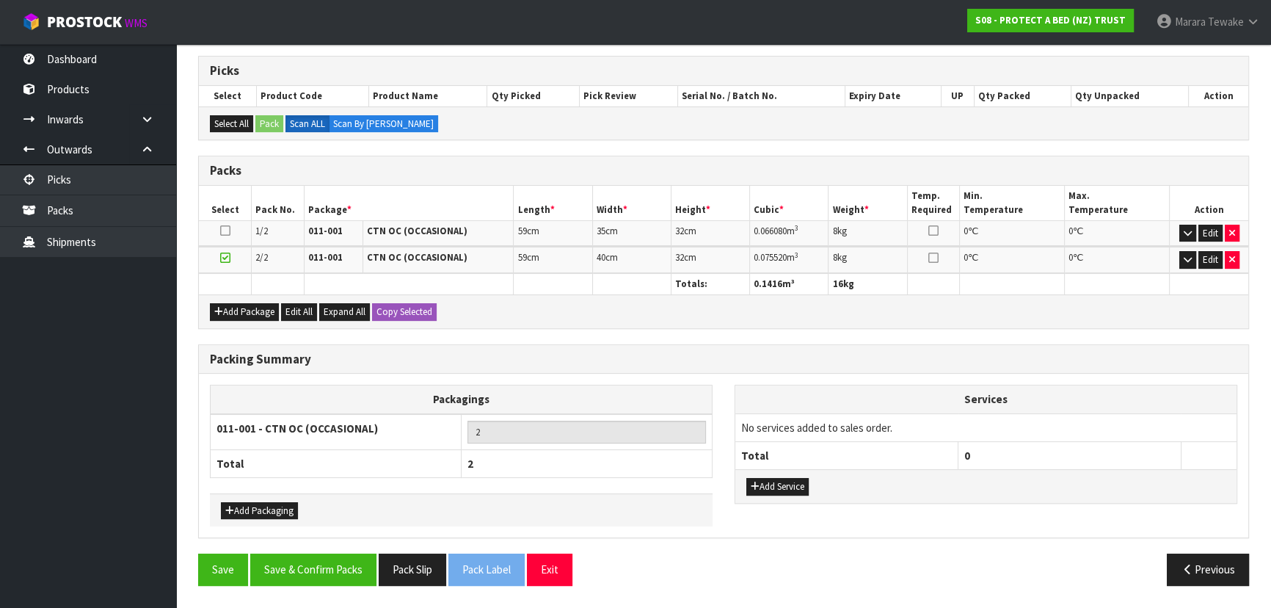
scroll to position [280, 0]
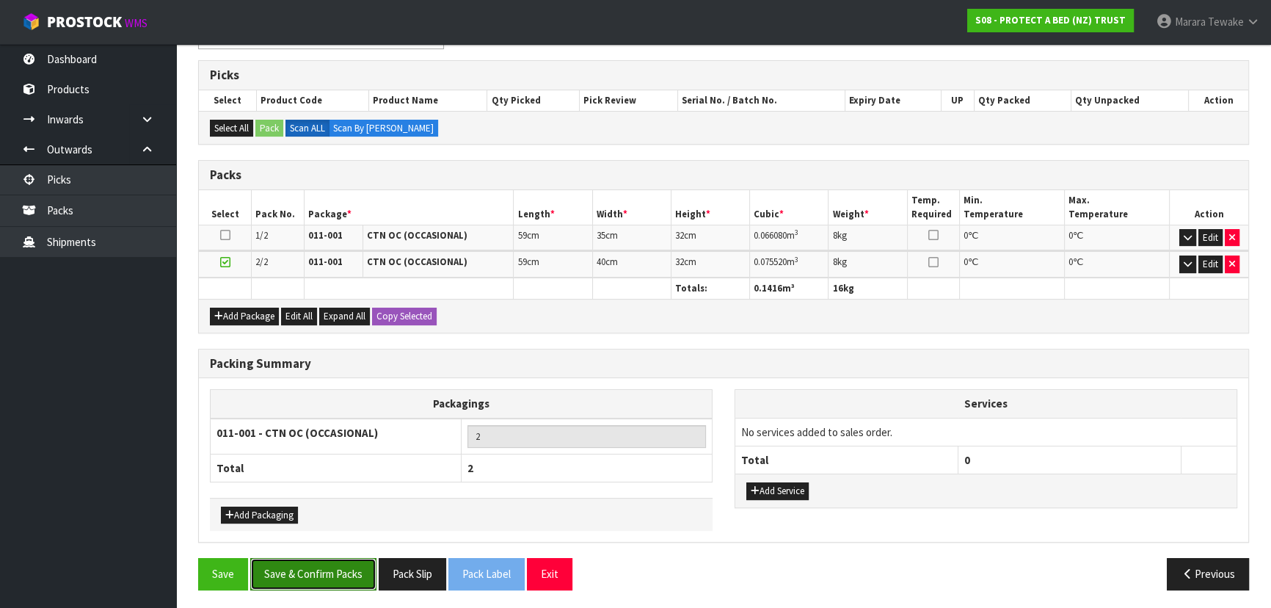
click at [342, 565] on button "Save & Confirm Packs" at bounding box center [313, 574] width 126 height 32
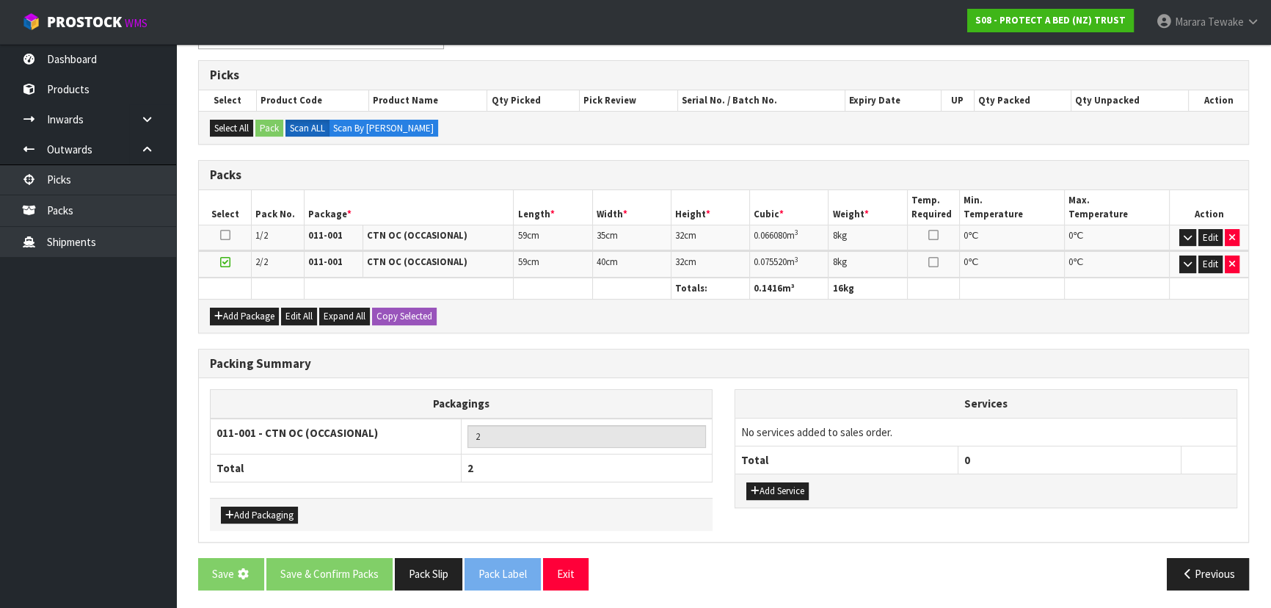
scroll to position [0, 0]
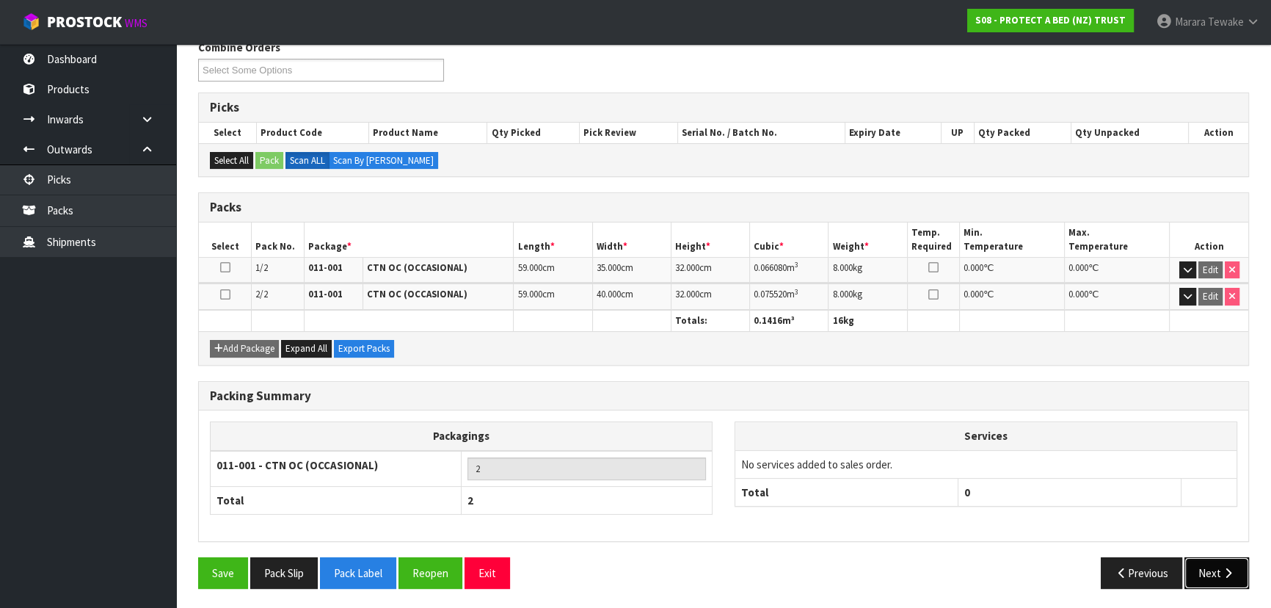
click at [1208, 567] on button "Next" at bounding box center [1217, 573] width 65 height 32
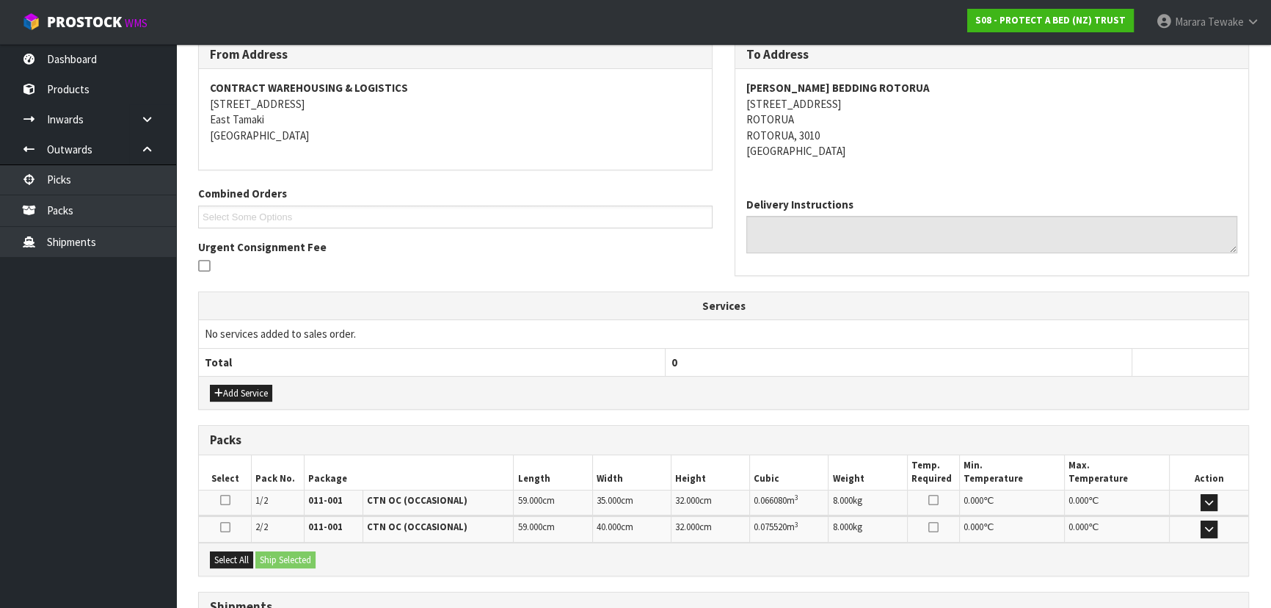
scroll to position [370, 0]
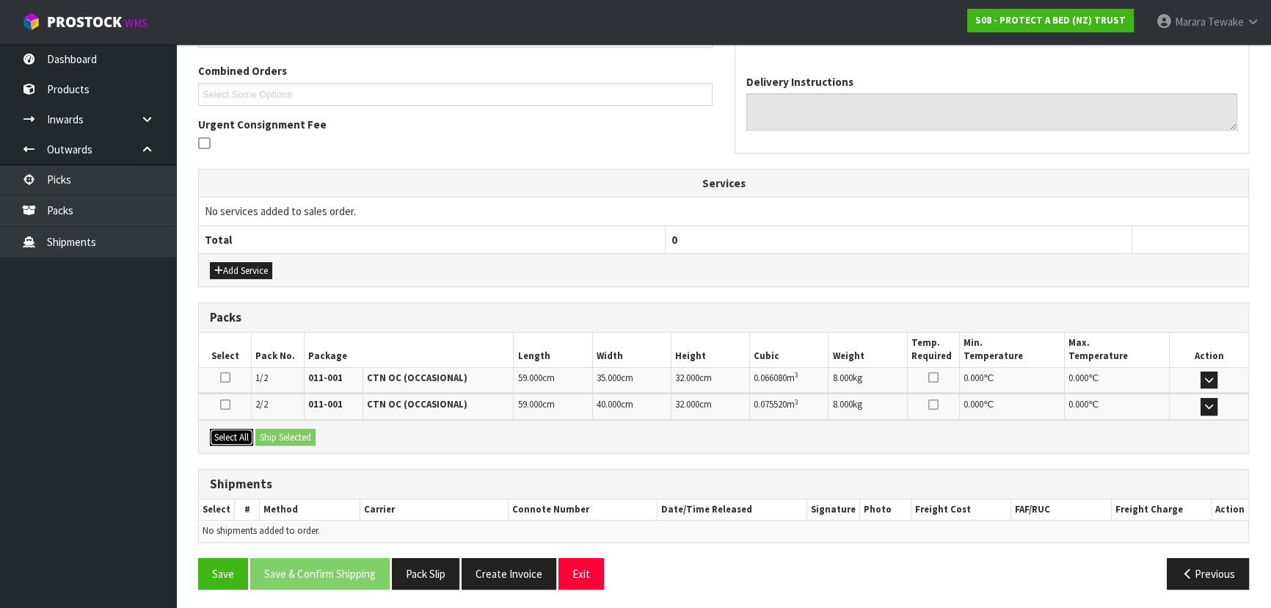
drag, startPoint x: 222, startPoint y: 427, endPoint x: 263, endPoint y: 437, distance: 42.4
click at [223, 429] on button "Select All" at bounding box center [231, 438] width 43 height 18
click at [267, 436] on button "Ship Selected" at bounding box center [285, 438] width 60 height 18
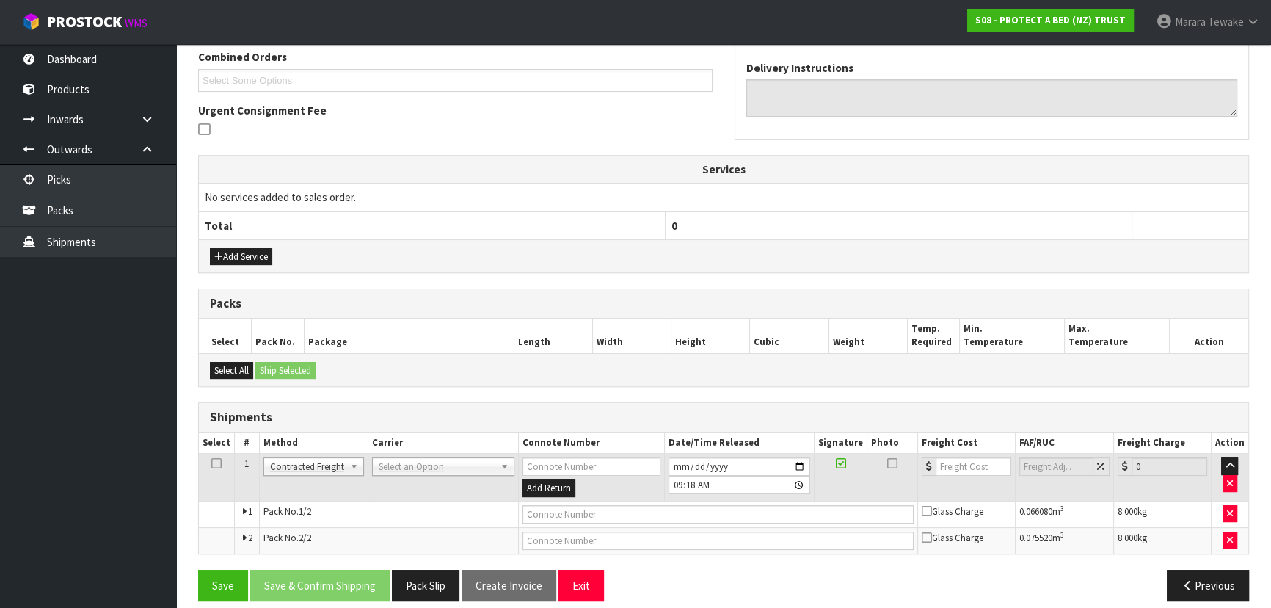
scroll to position [396, 0]
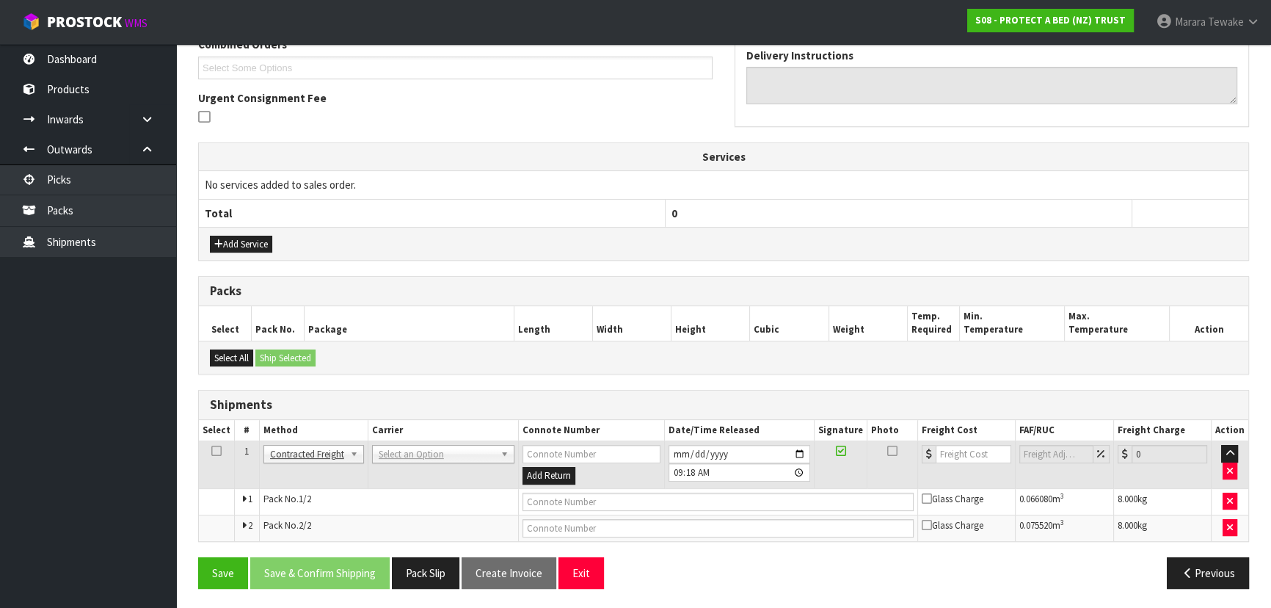
drag, startPoint x: 395, startPoint y: 457, endPoint x: 397, endPoint y: 471, distance: 14.1
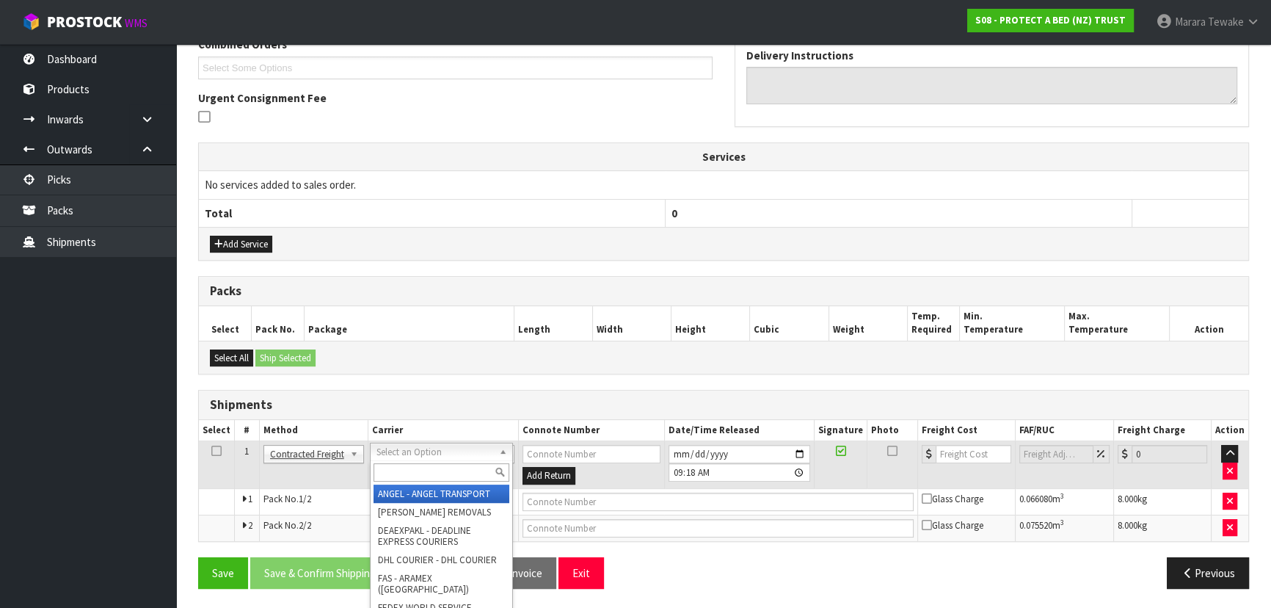
click at [397, 474] on input "text" at bounding box center [442, 472] width 136 height 18
type input "NZP"
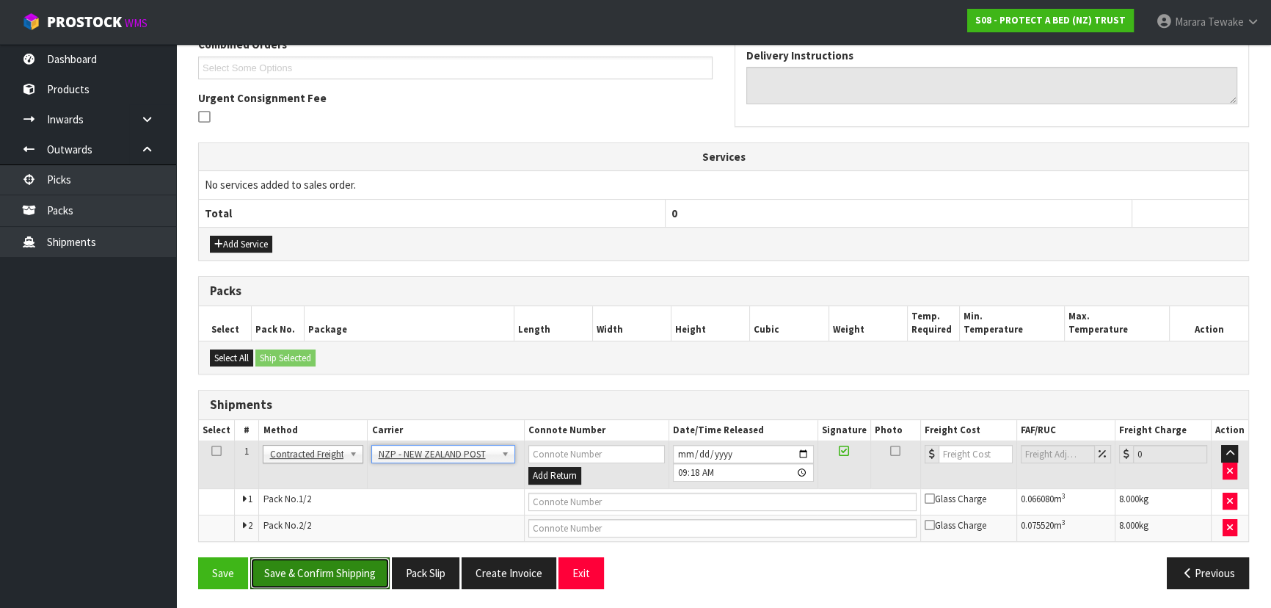
drag, startPoint x: 356, startPoint y: 564, endPoint x: 214, endPoint y: 504, distance: 153.6
click at [354, 563] on button "Save & Confirm Shipping" at bounding box center [319, 573] width 139 height 32
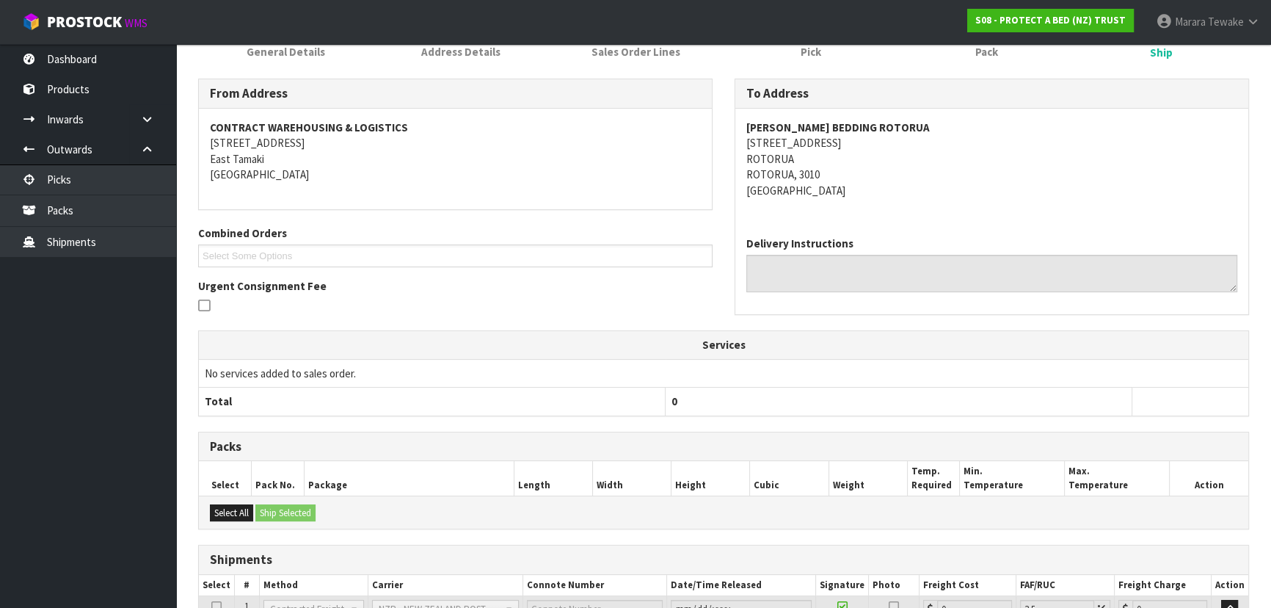
scroll to position [374, 0]
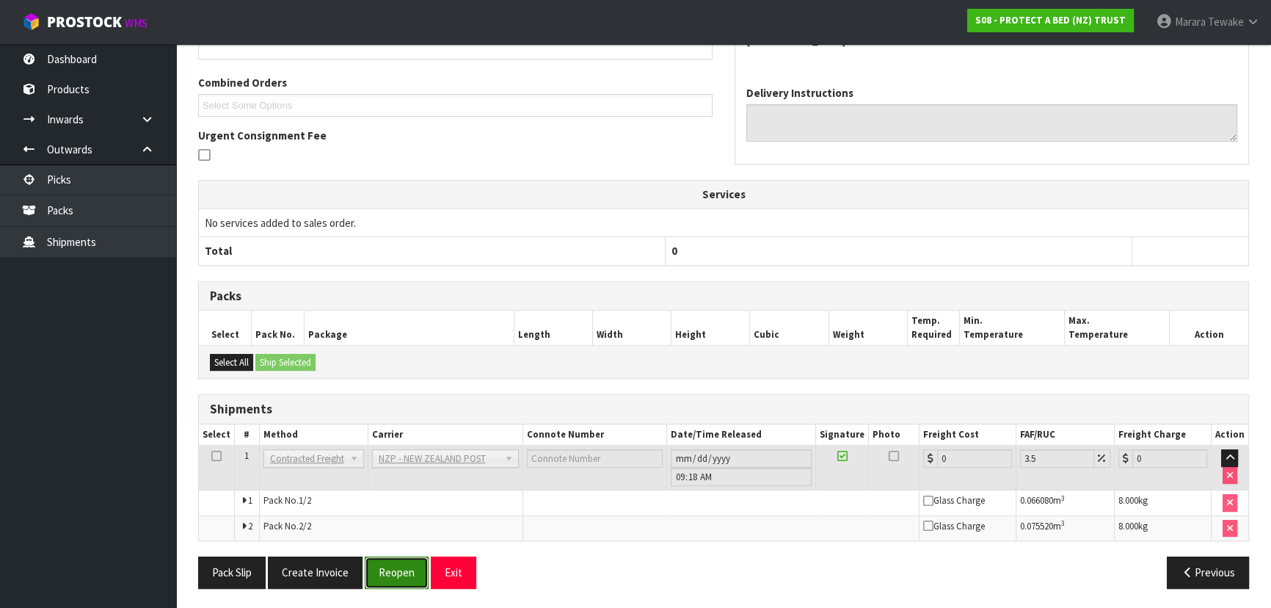
click at [397, 575] on button "Reopen" at bounding box center [397, 572] width 64 height 32
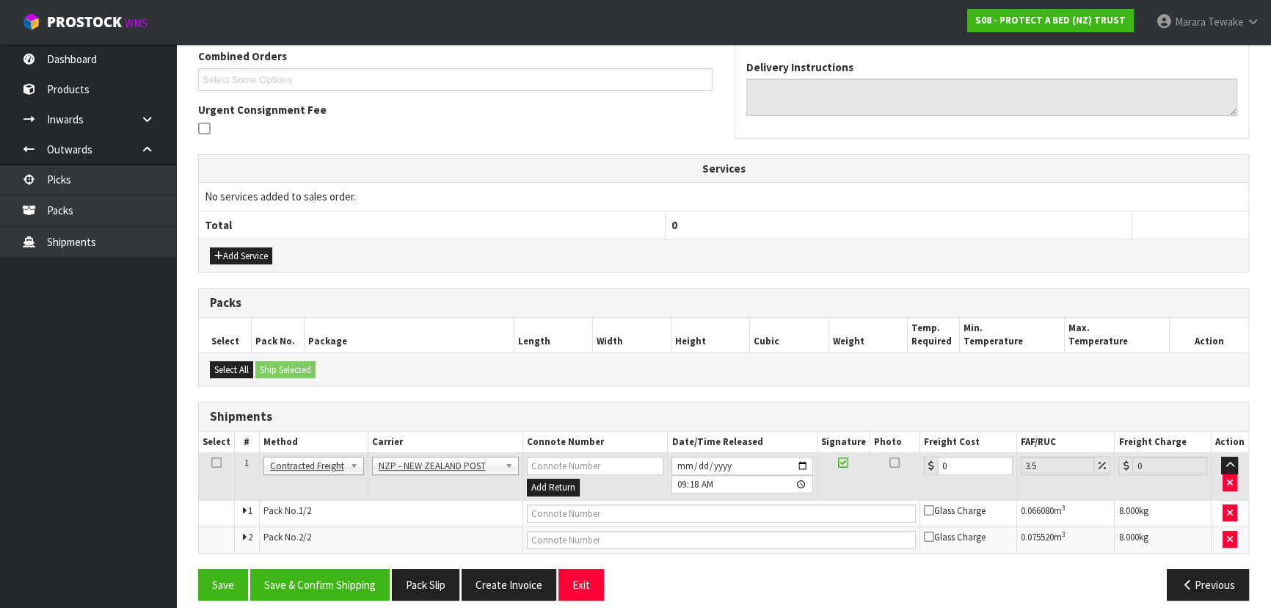
scroll to position [396, 0]
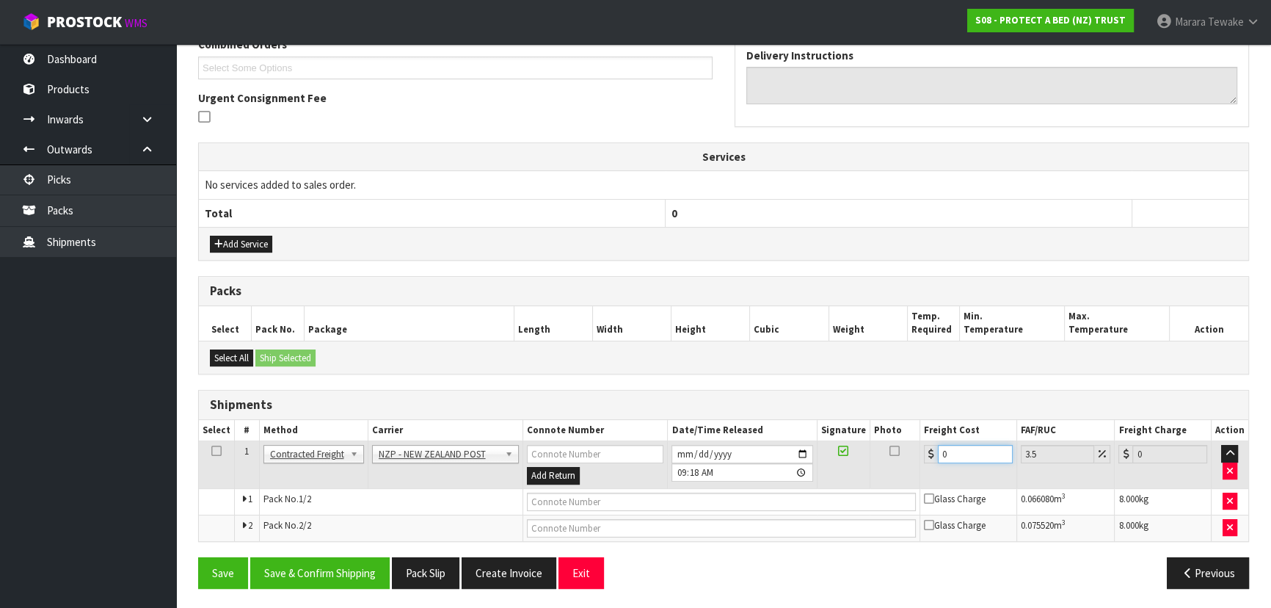
drag, startPoint x: 973, startPoint y: 451, endPoint x: 863, endPoint y: 374, distance: 134.8
click at [884, 400] on div "Shipments Select # Method Carrier Connote Number Date/Time Released Signature P…" at bounding box center [723, 466] width 1051 height 152
type input "2"
type input "2.07"
type input "25"
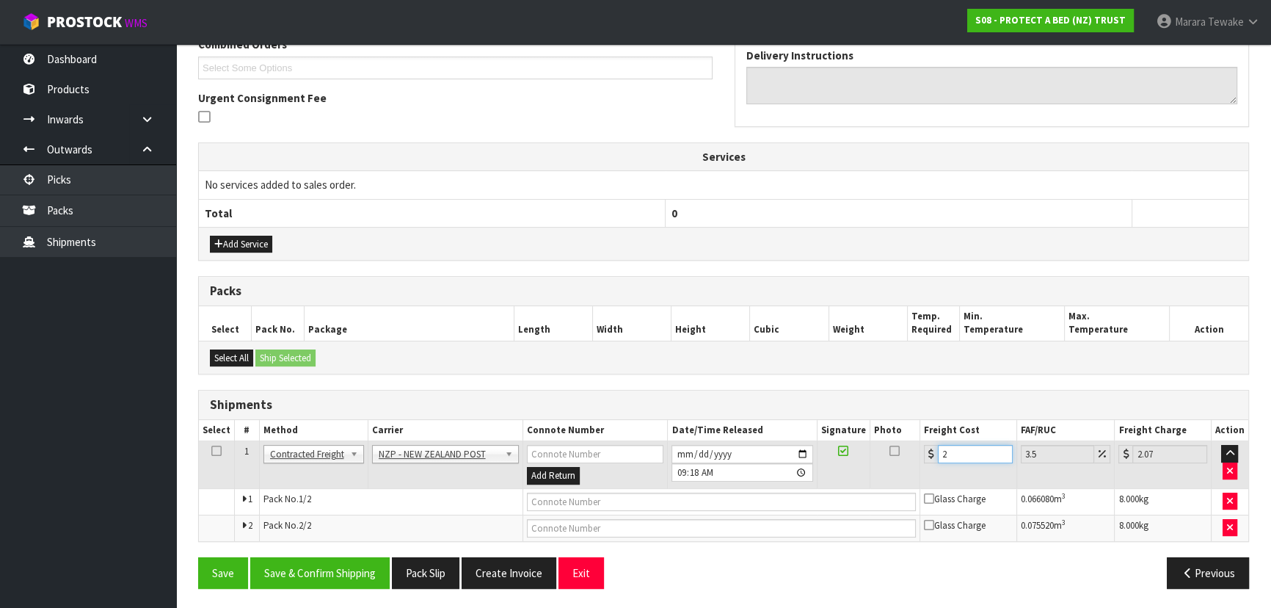
type input "25.87"
type input "25.03"
type input "25.91"
type input "25.03"
click at [352, 571] on button "Save & Confirm Shipping" at bounding box center [319, 573] width 139 height 32
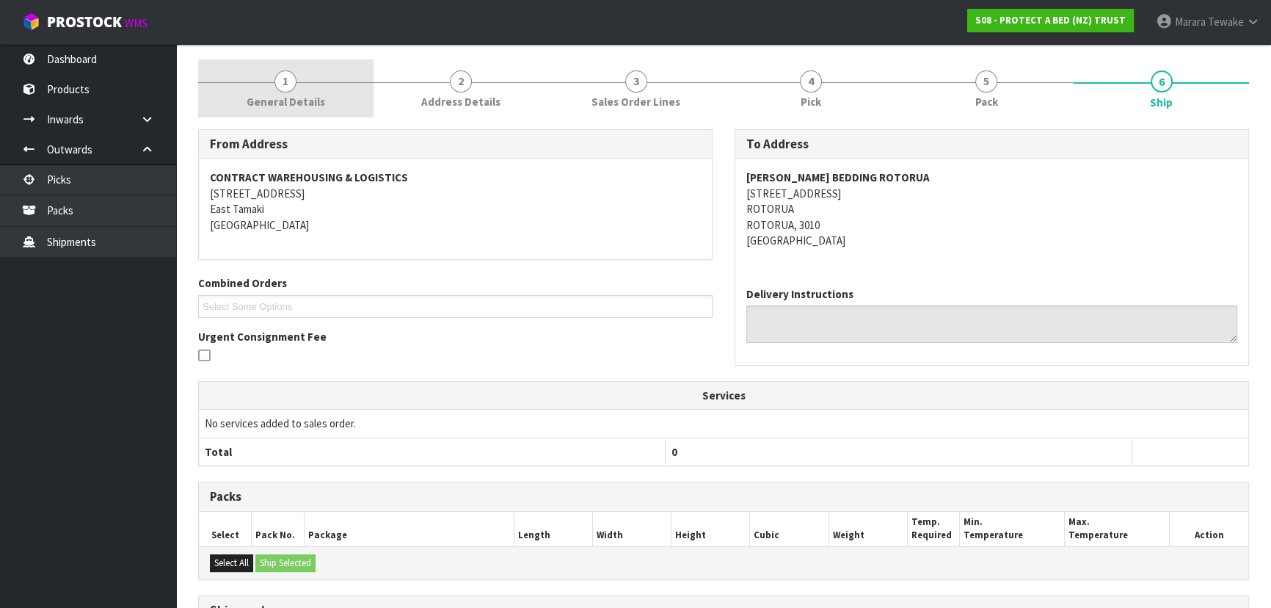
scroll to position [0, 0]
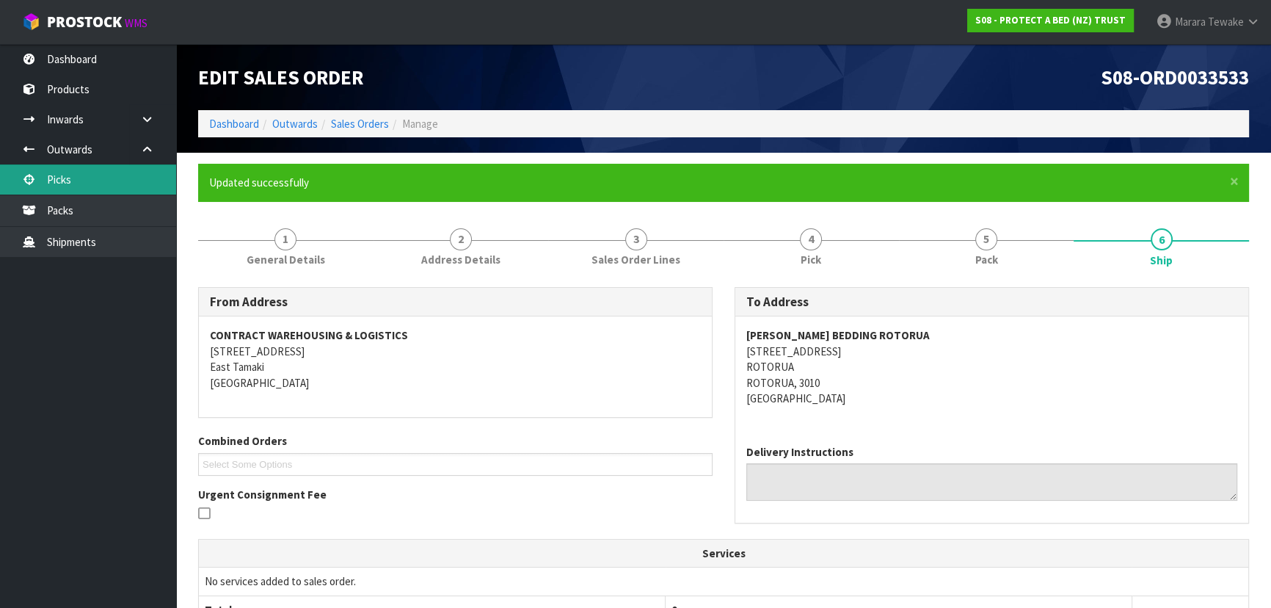
click at [140, 176] on link "Picks" at bounding box center [88, 179] width 176 height 30
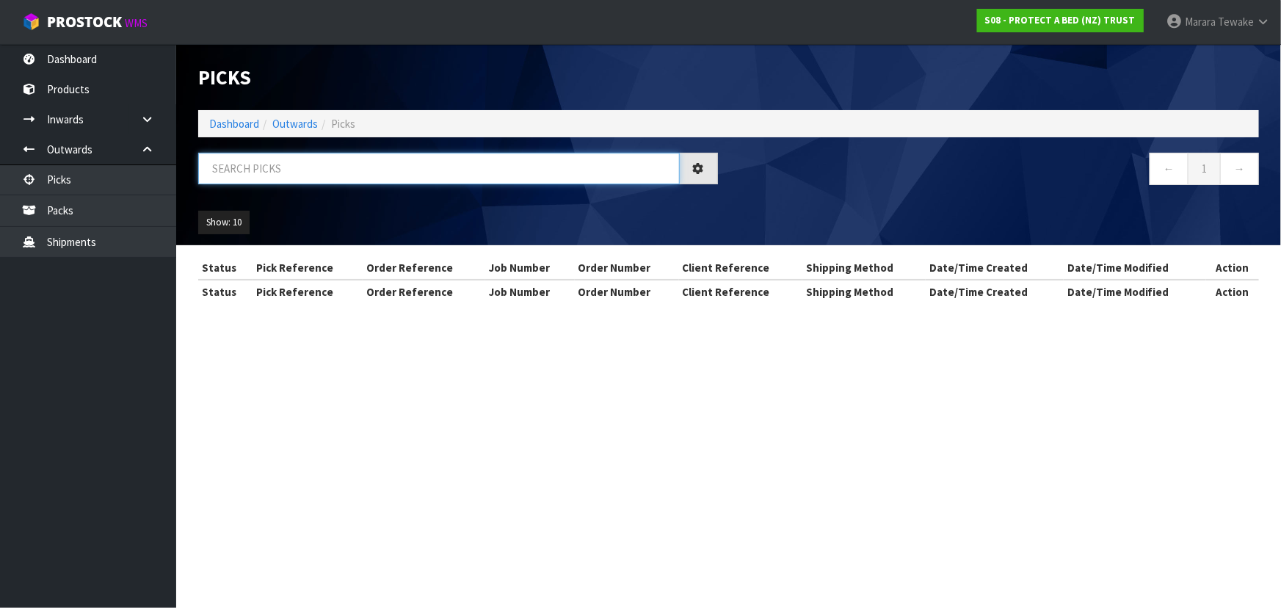
click at [339, 172] on input "text" at bounding box center [439, 169] width 482 height 32
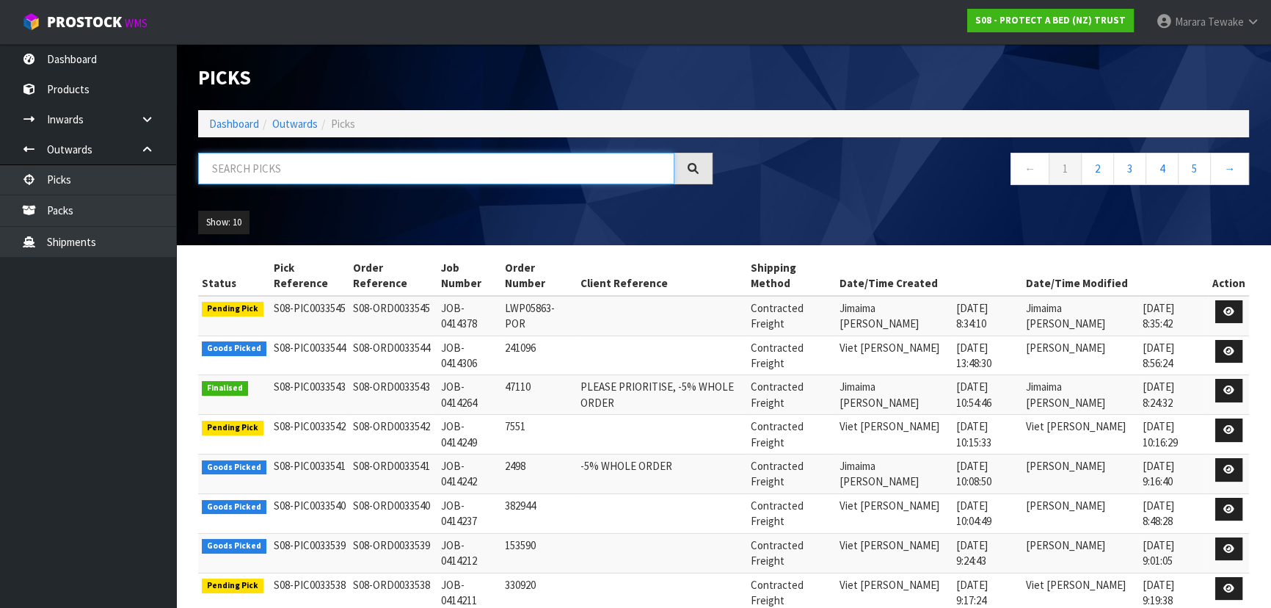
click at [409, 174] on input "text" at bounding box center [436, 169] width 476 height 32
type input "JOB-0414203"
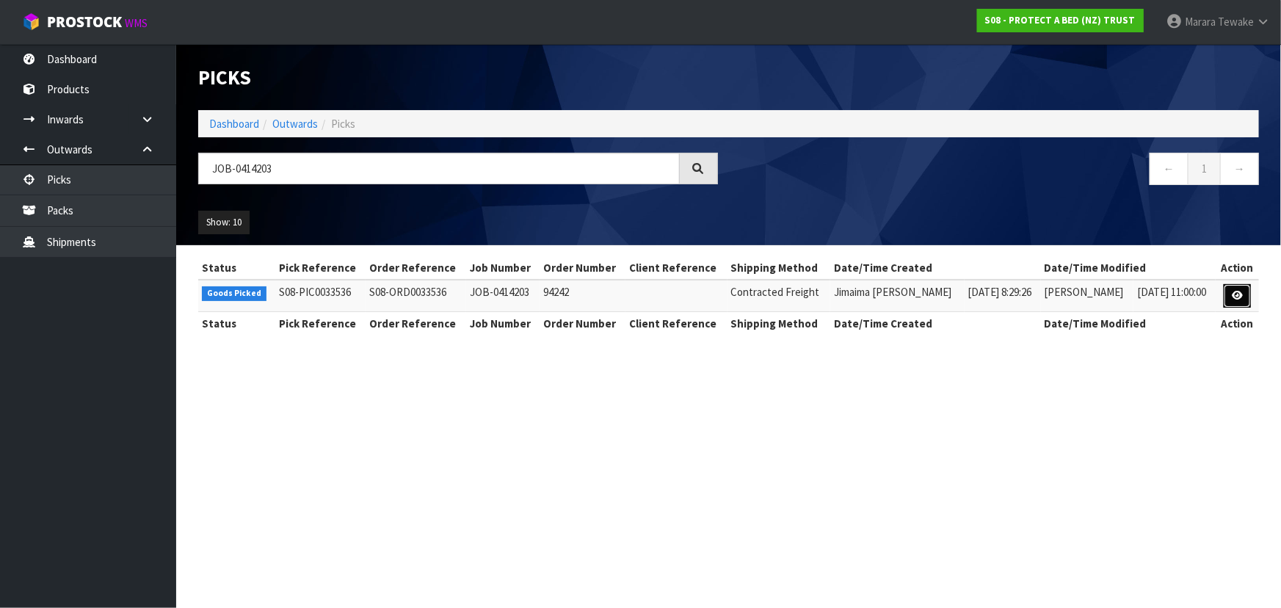
click at [1230, 292] on link at bounding box center [1237, 295] width 27 height 23
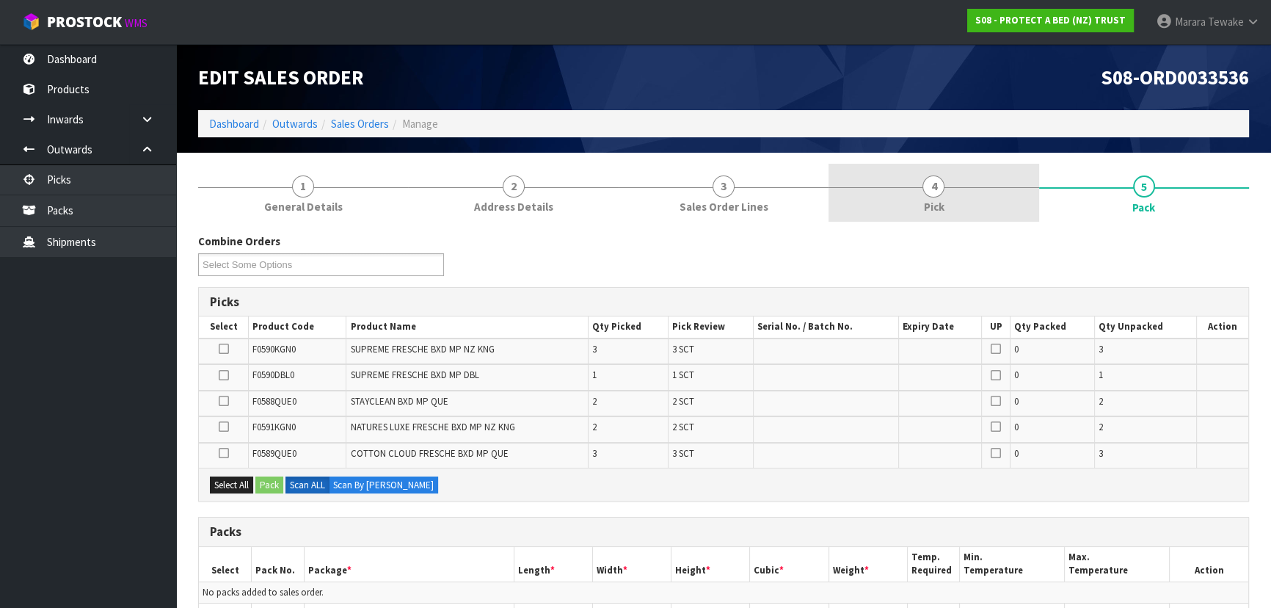
drag, startPoint x: 922, startPoint y: 208, endPoint x: 929, endPoint y: 221, distance: 14.1
click at [922, 208] on link "4 Pick" at bounding box center [934, 193] width 210 height 58
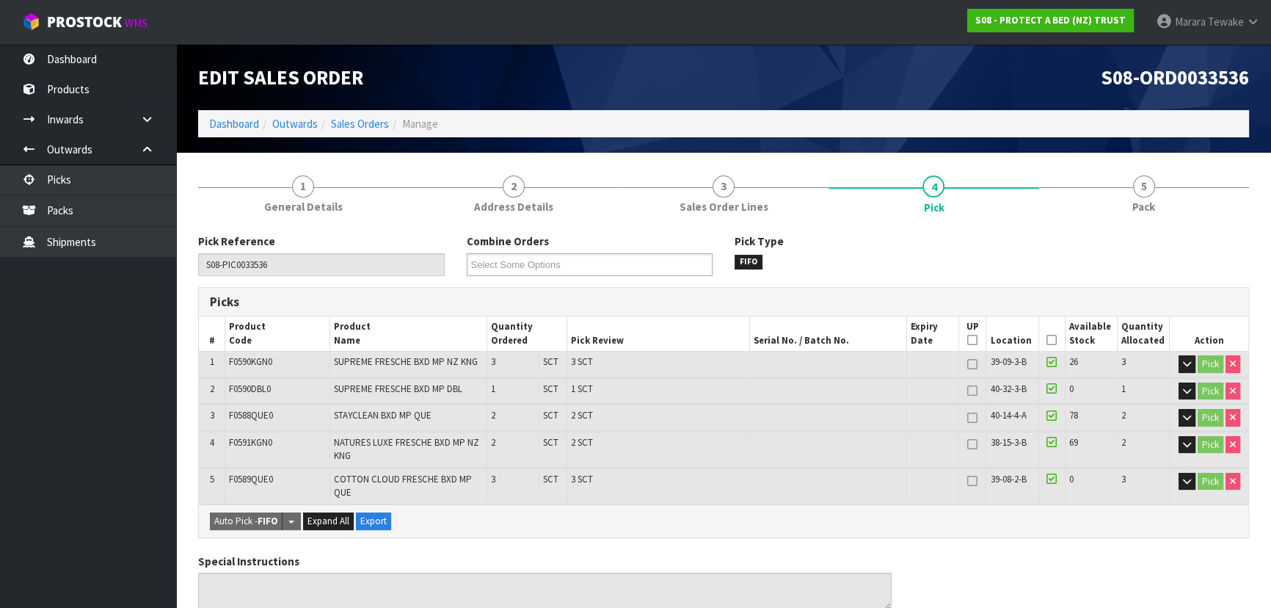
click at [1047, 340] on icon at bounding box center [1052, 340] width 10 height 1
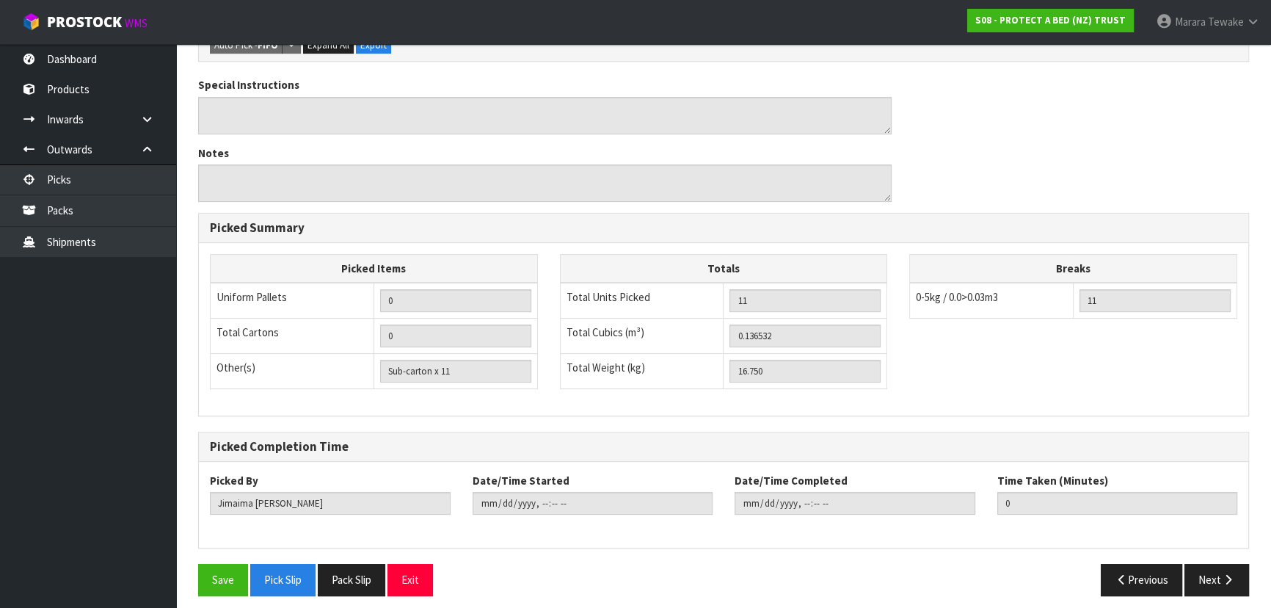
scroll to position [536, 0]
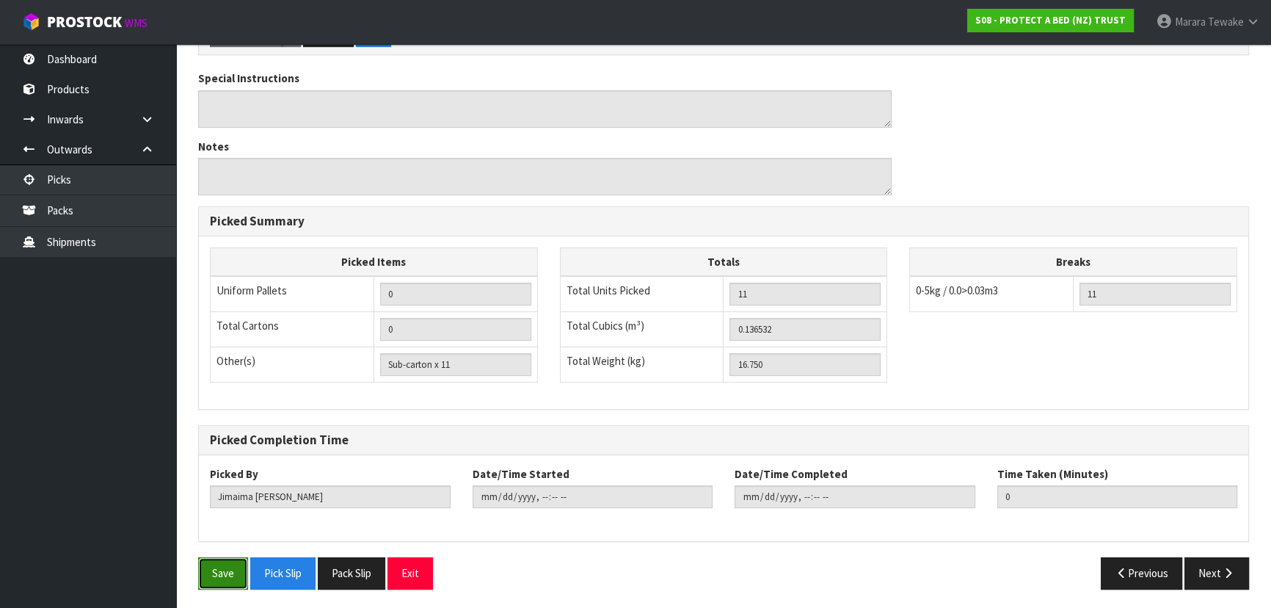
click at [211, 565] on button "Save" at bounding box center [223, 573] width 50 height 32
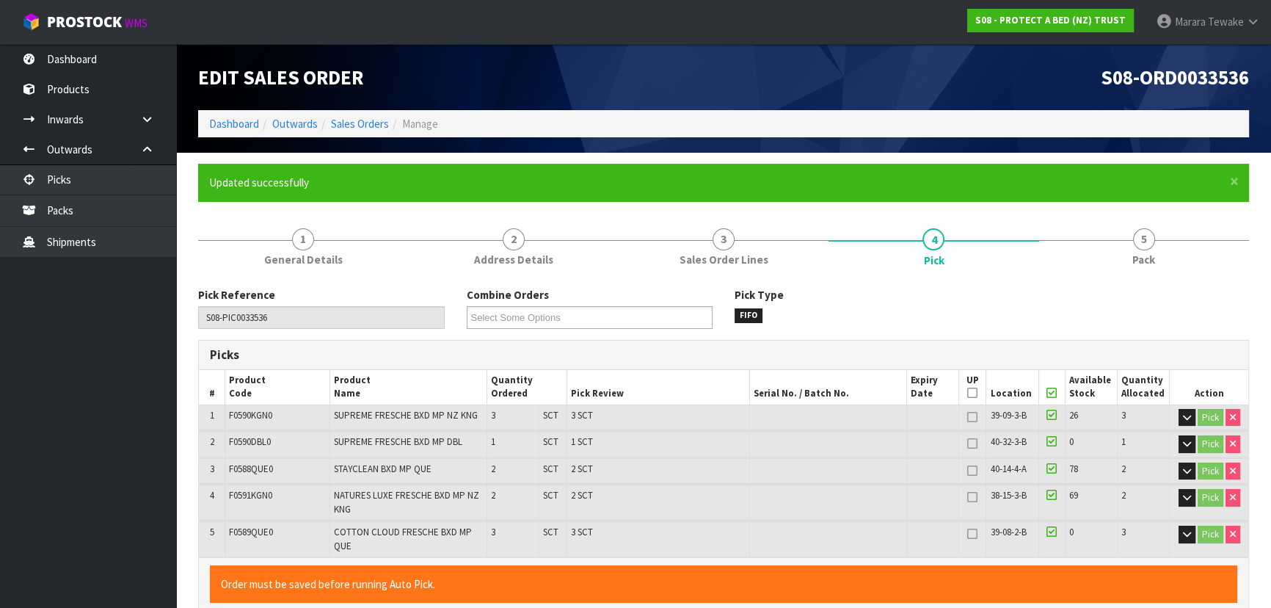
type input "Marara Tewake"
type input "2025-09-25T09:22:55"
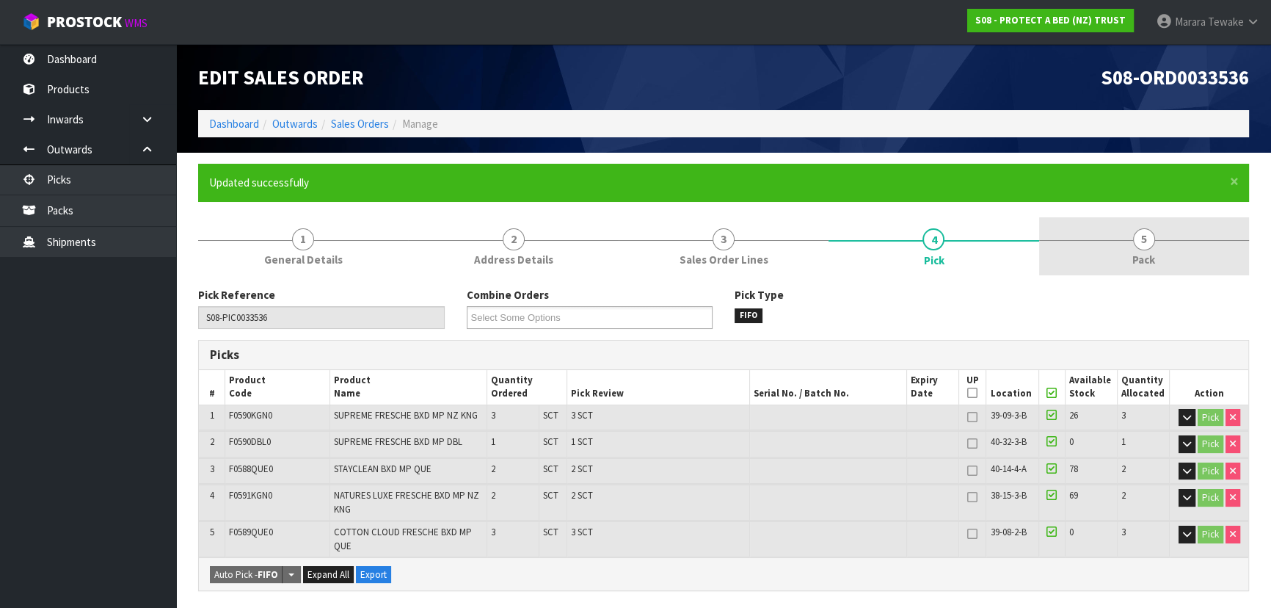
click at [1138, 257] on span "Pack" at bounding box center [1144, 259] width 23 height 15
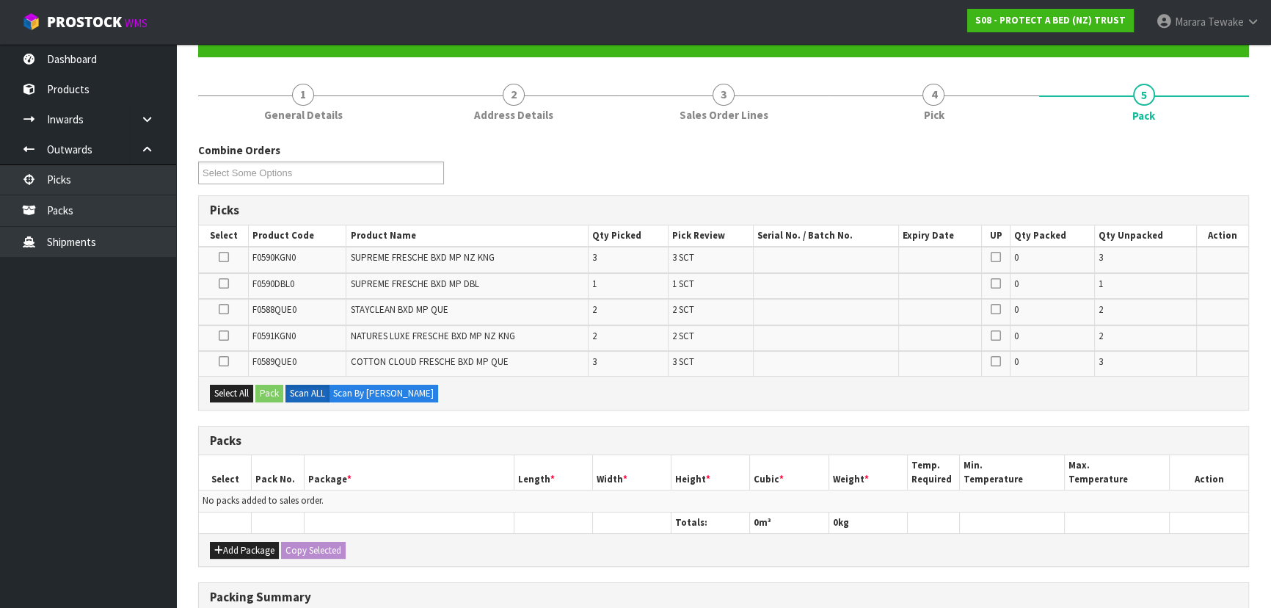
scroll to position [333, 0]
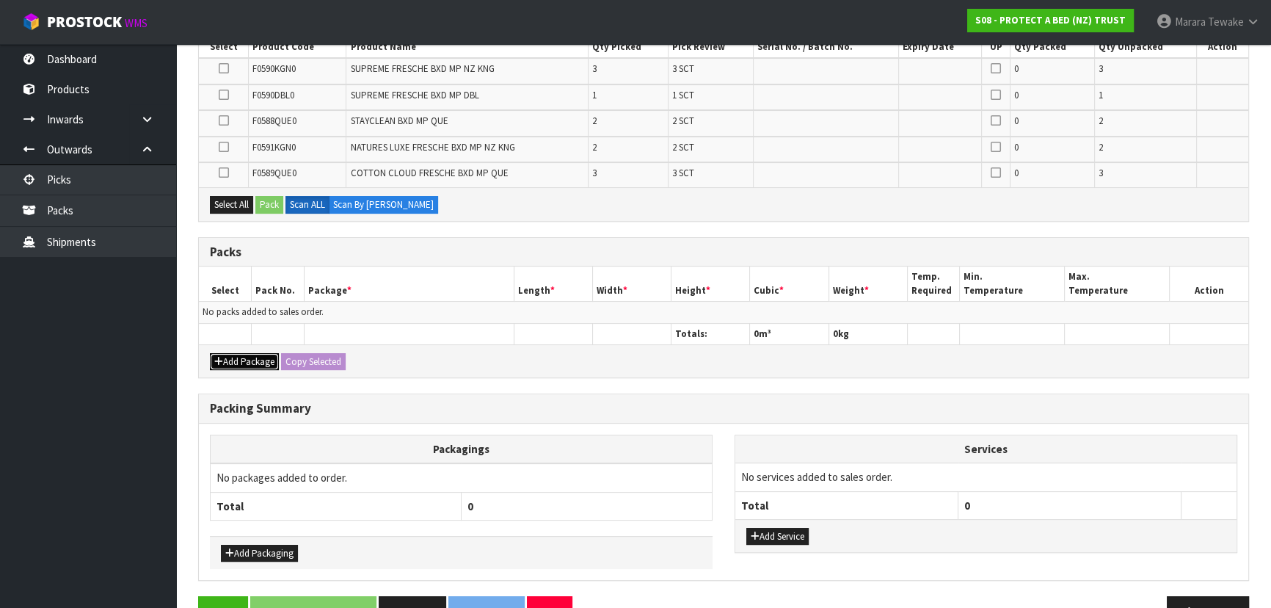
click at [247, 353] on button "Add Package" at bounding box center [244, 362] width 69 height 18
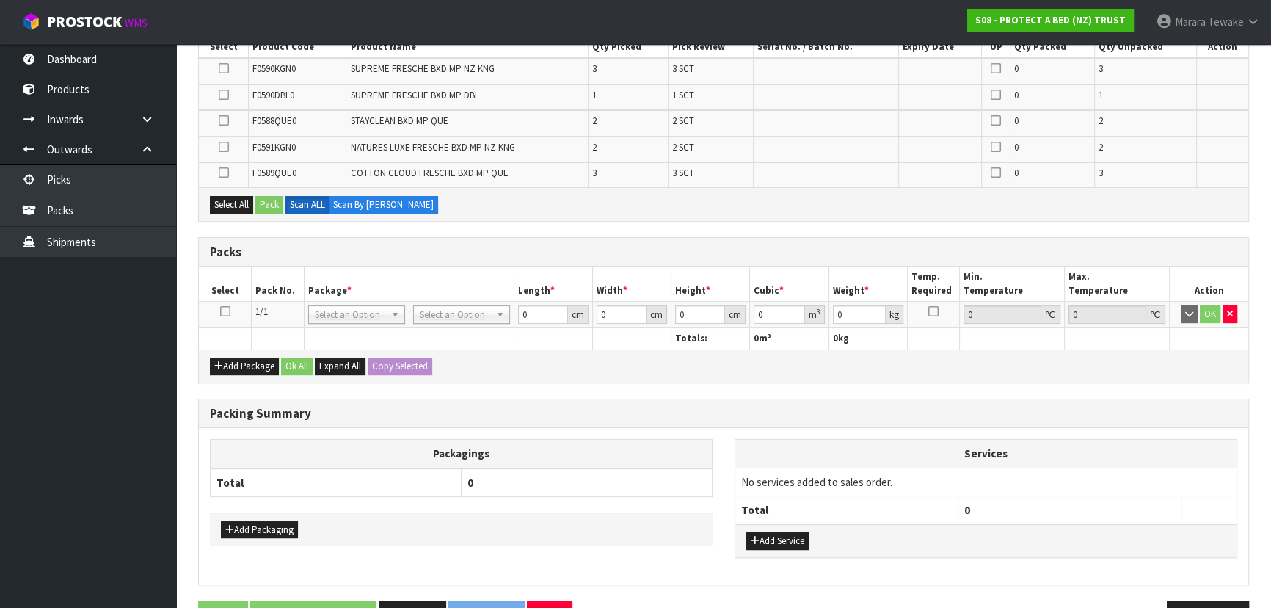
click at [222, 311] on icon at bounding box center [225, 311] width 10 height 1
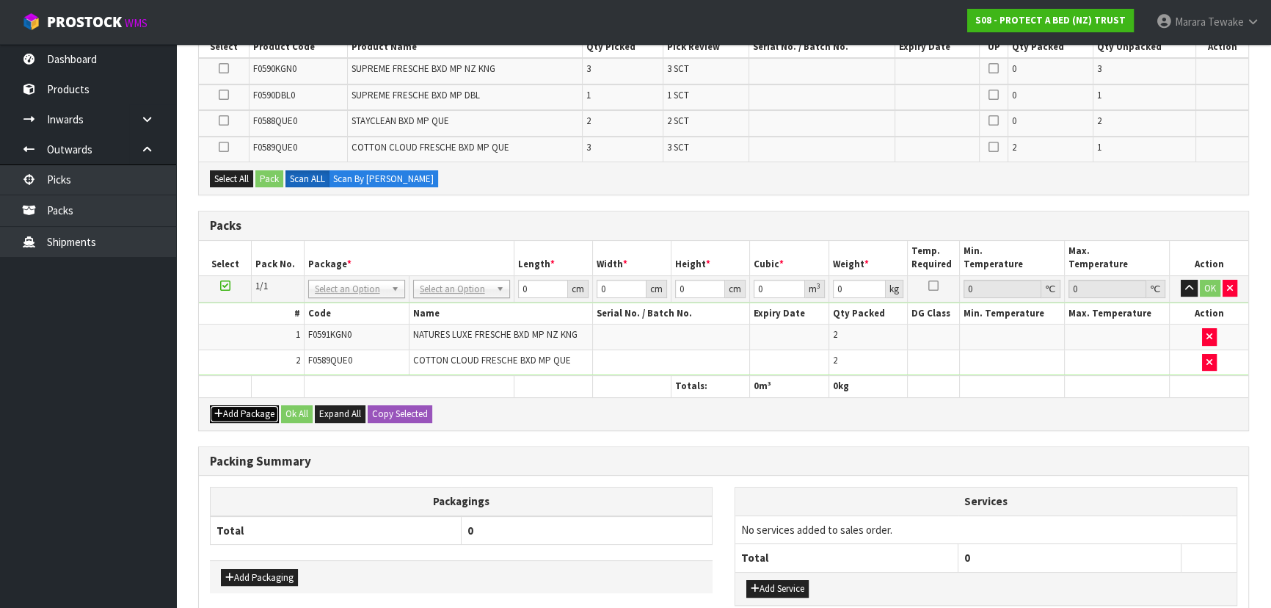
click at [232, 416] on button "Add Package" at bounding box center [244, 414] width 69 height 18
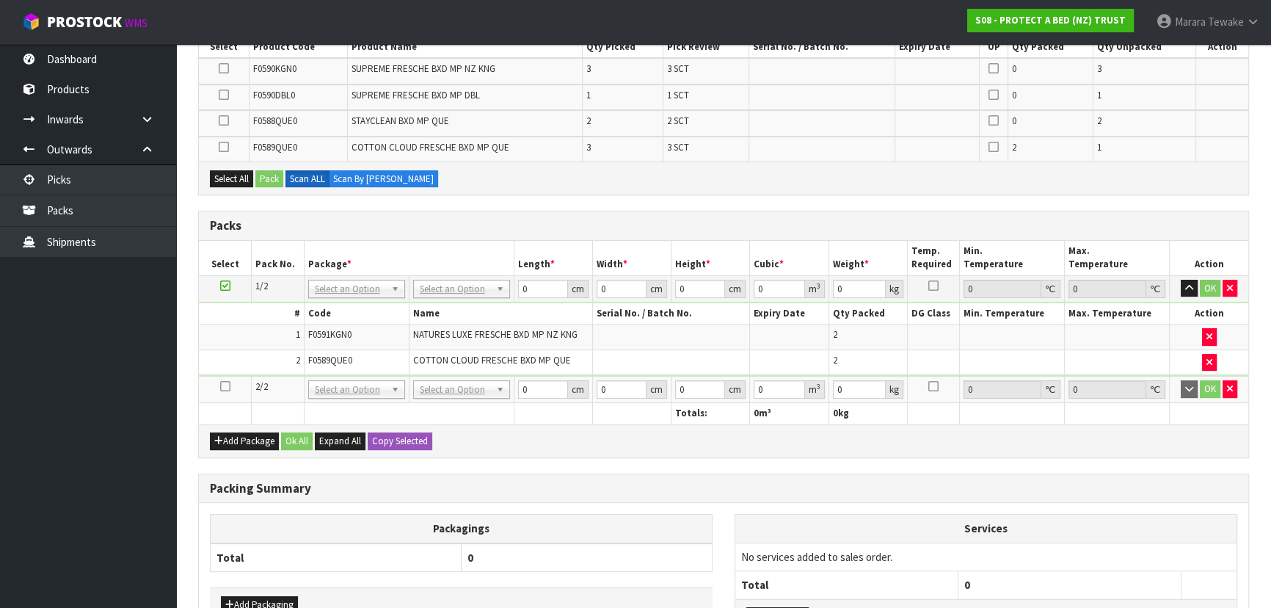
click at [223, 386] on icon at bounding box center [225, 386] width 10 height 1
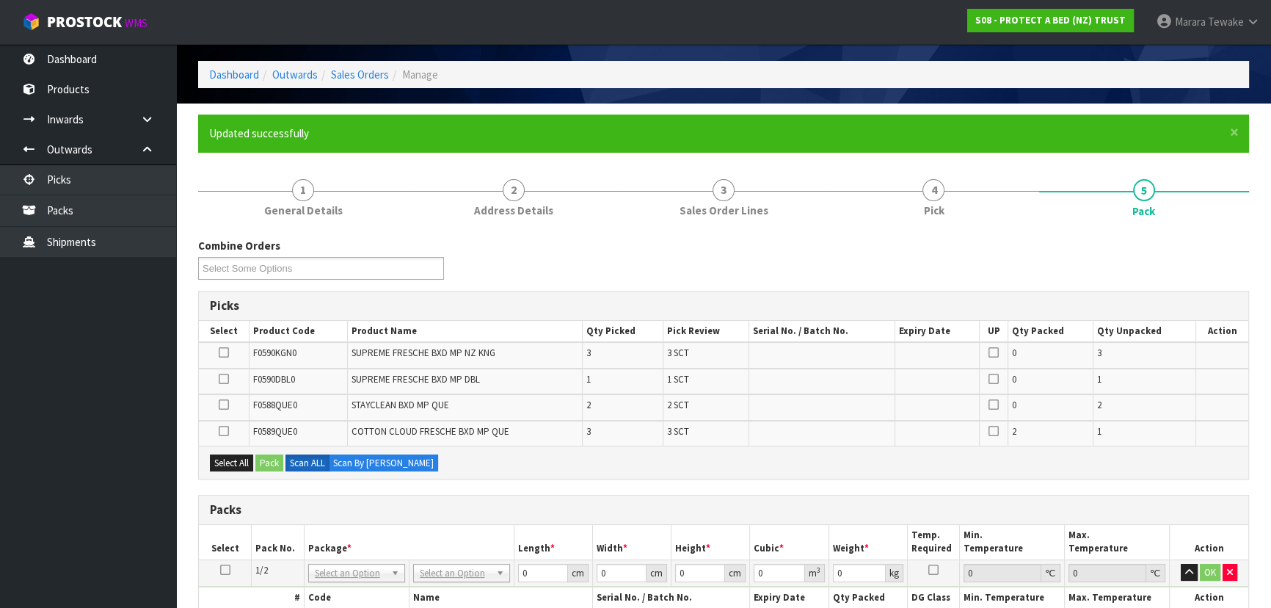
scroll to position [449, 0]
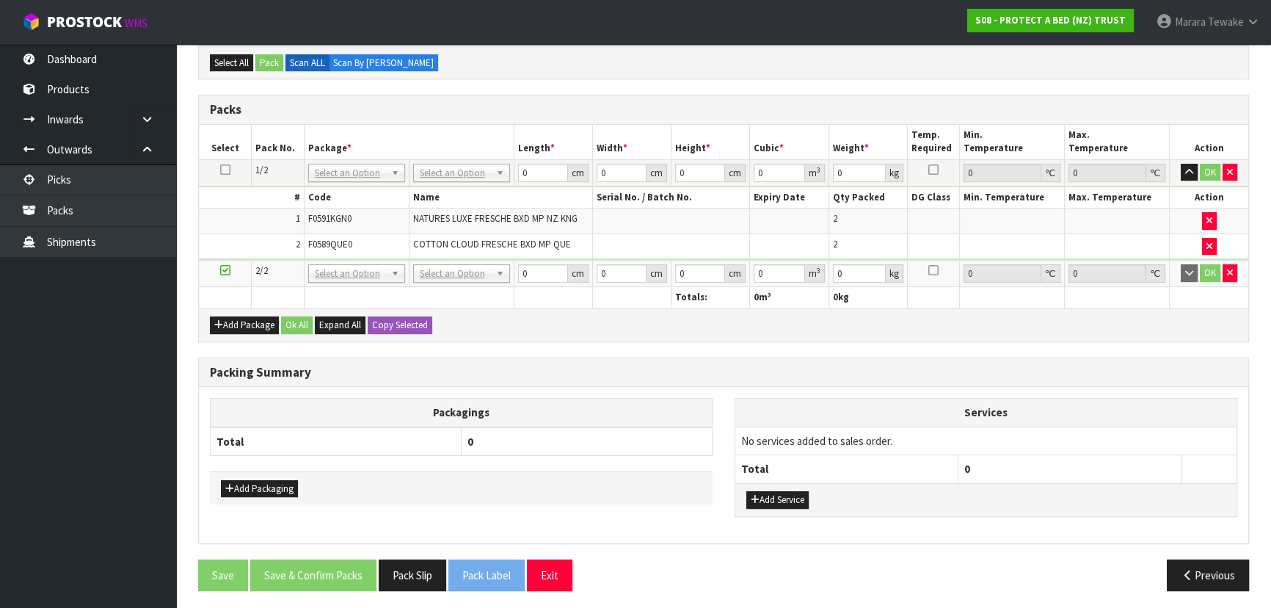
click at [523, 370] on h3 "Packing Summary" at bounding box center [724, 373] width 1028 height 14
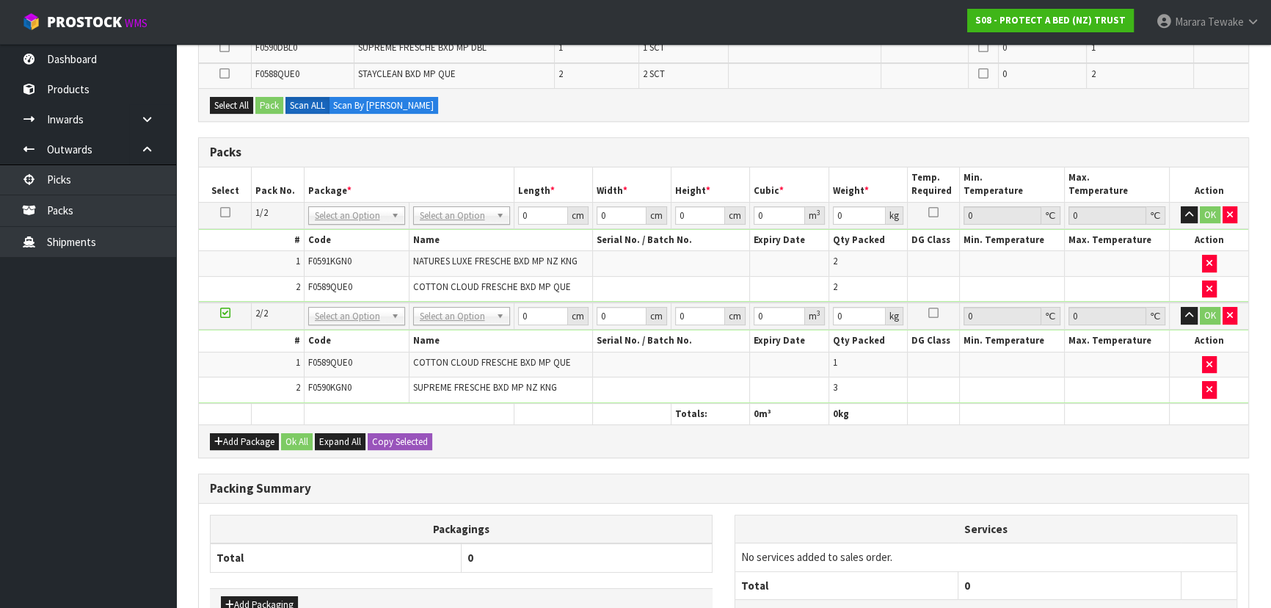
scroll to position [357, 0]
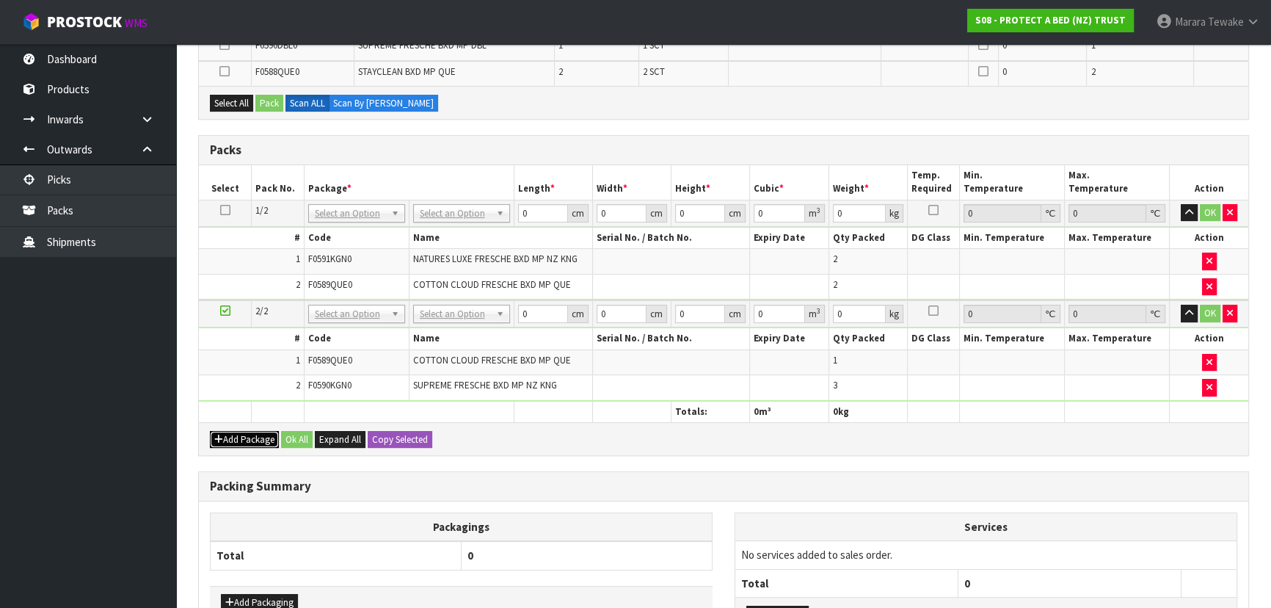
click at [233, 440] on button "Add Package" at bounding box center [244, 440] width 69 height 18
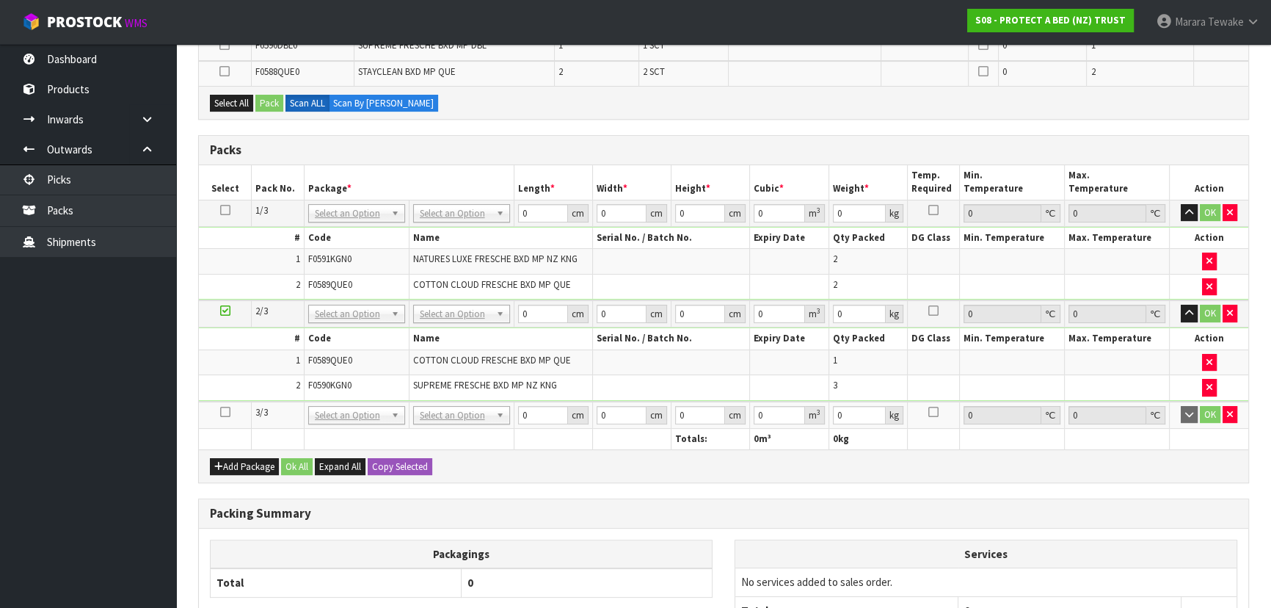
click at [224, 412] on icon at bounding box center [225, 412] width 10 height 1
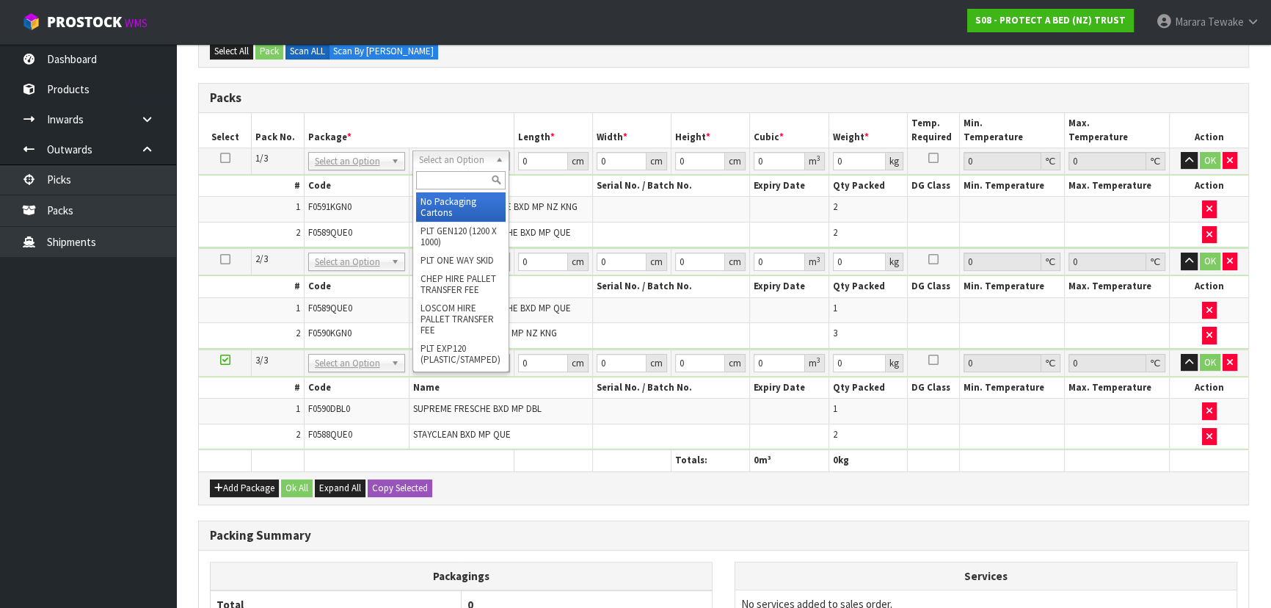
click at [454, 176] on input "text" at bounding box center [461, 180] width 90 height 18
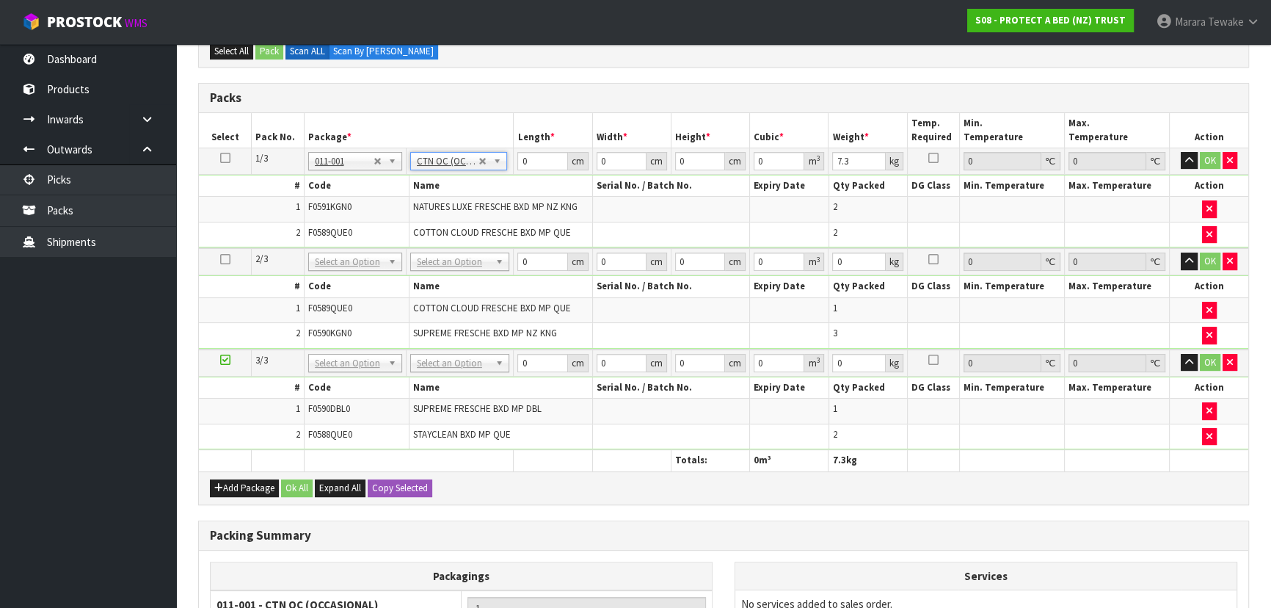
click at [228, 158] on icon at bounding box center [225, 158] width 10 height 1
click at [385, 481] on button "Copy Selected" at bounding box center [400, 488] width 65 height 18
click at [385, 482] on span "Confirm" at bounding box center [388, 488] width 32 height 12
drag, startPoint x: 484, startPoint y: 134, endPoint x: 470, endPoint y: 127, distance: 16.4
click at [480, 132] on table "Select Pack No. Package * Length * Width * Height * Cubic * Weight * Temp. Requ…" at bounding box center [724, 292] width 1050 height 358
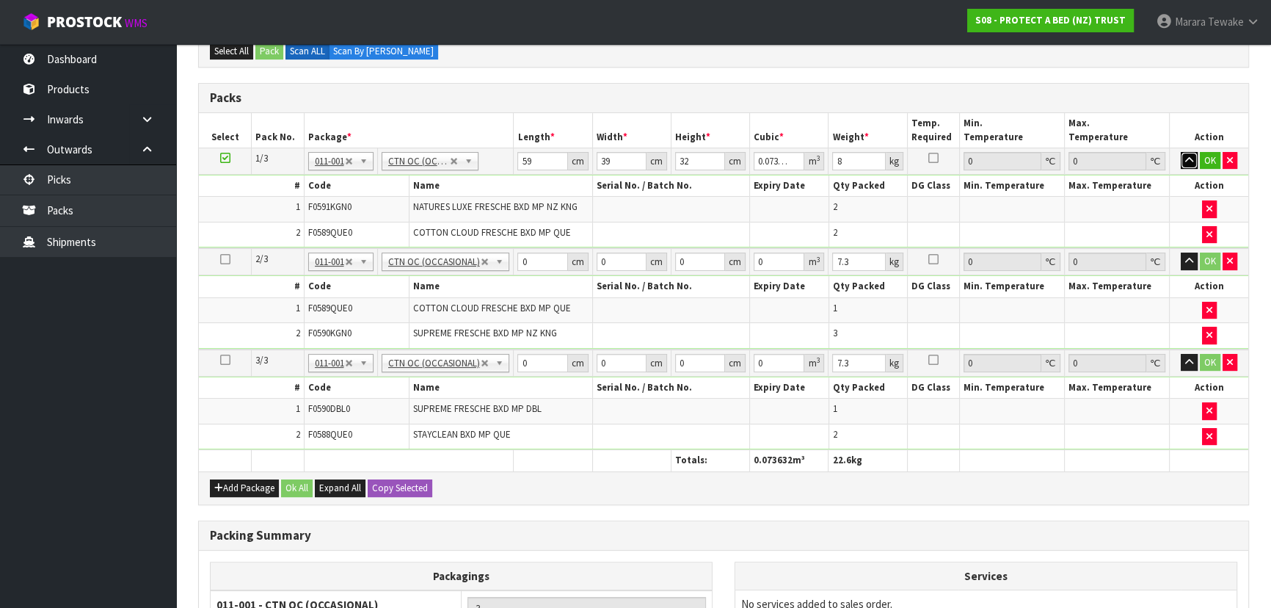
click at [1181, 152] on button "button" at bounding box center [1189, 161] width 17 height 18
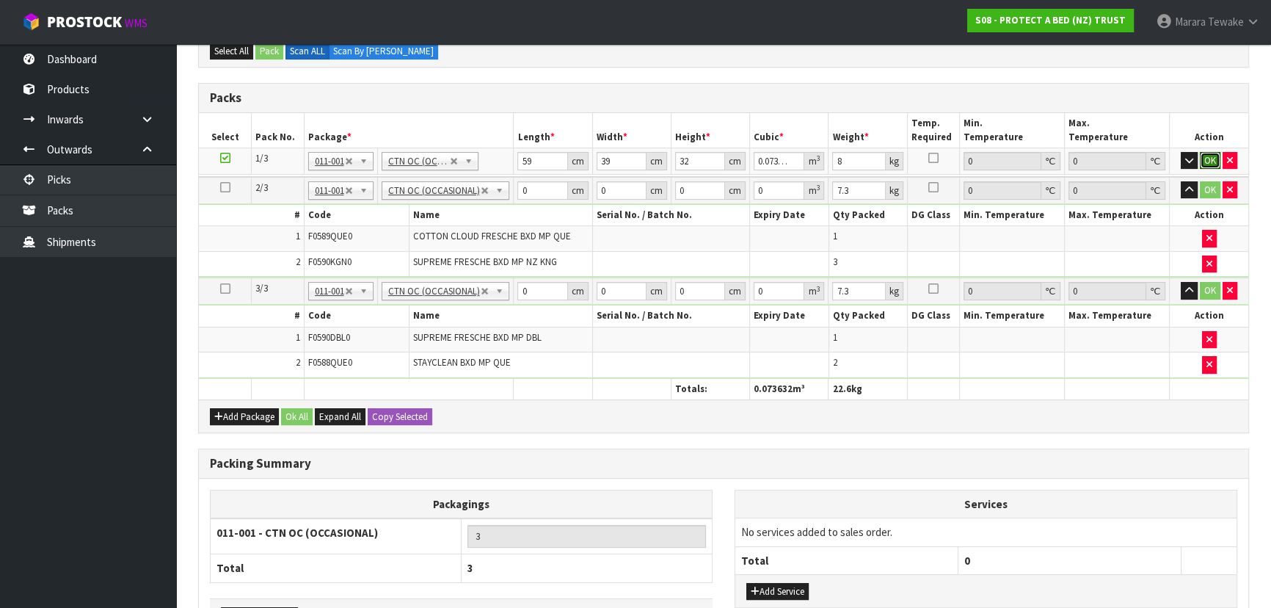
click button "OK" at bounding box center [1210, 161] width 21 height 18
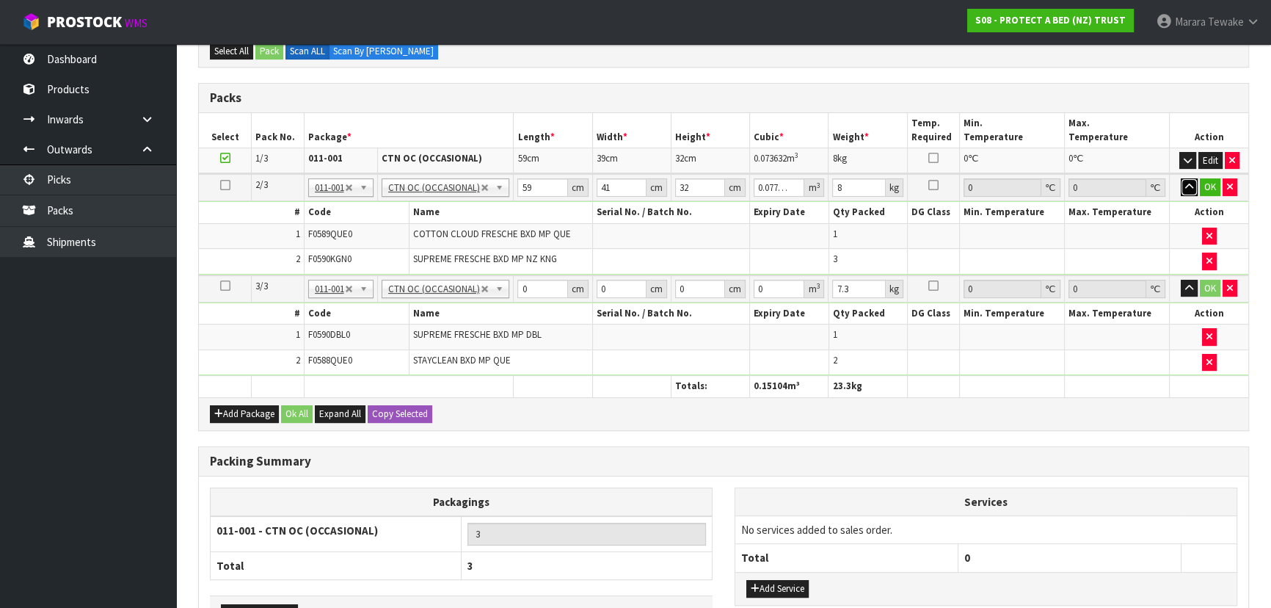
click at [1181, 178] on button "button" at bounding box center [1189, 187] width 17 height 18
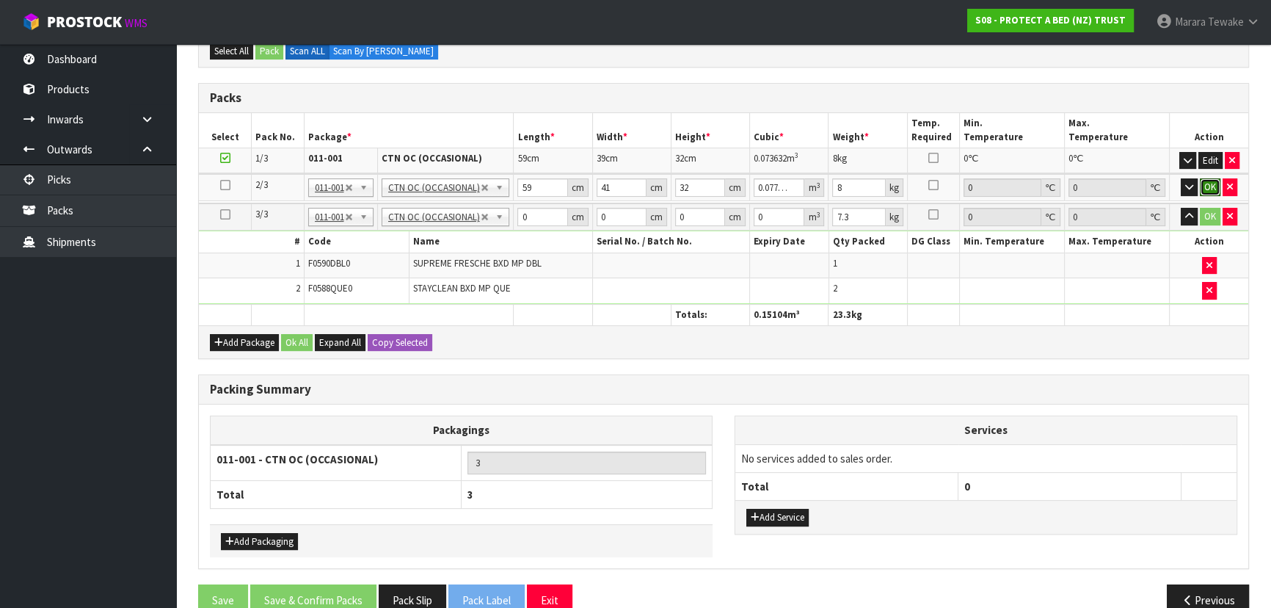
click button "OK" at bounding box center [1210, 187] width 21 height 18
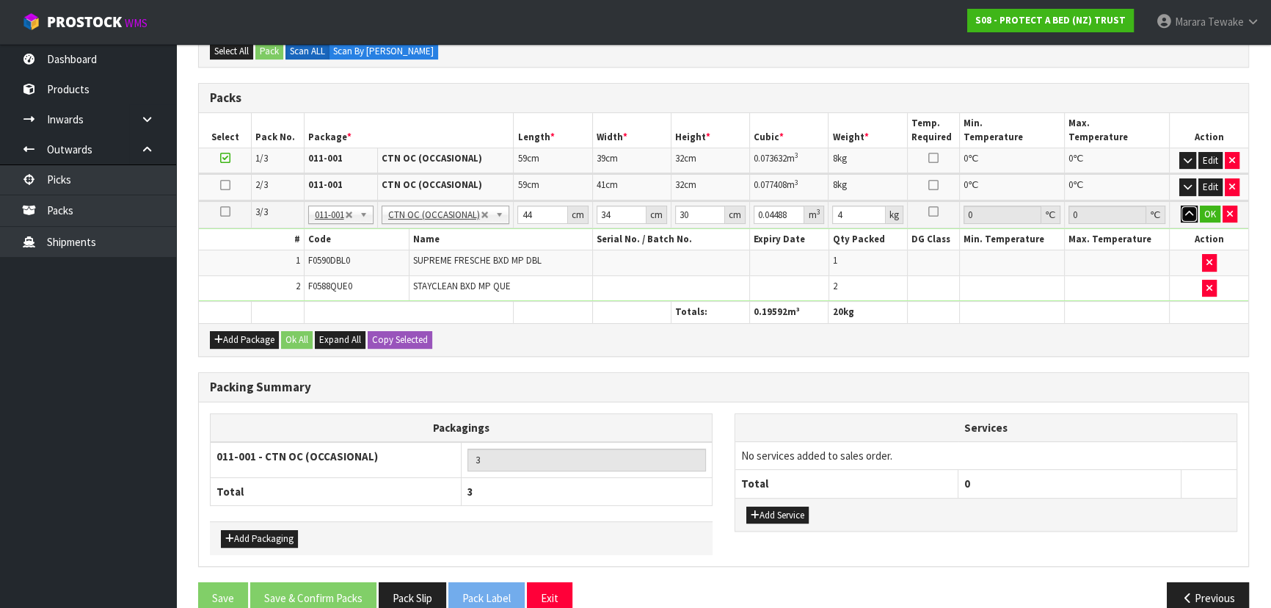
click at [1181, 206] on button "button" at bounding box center [1189, 215] width 17 height 18
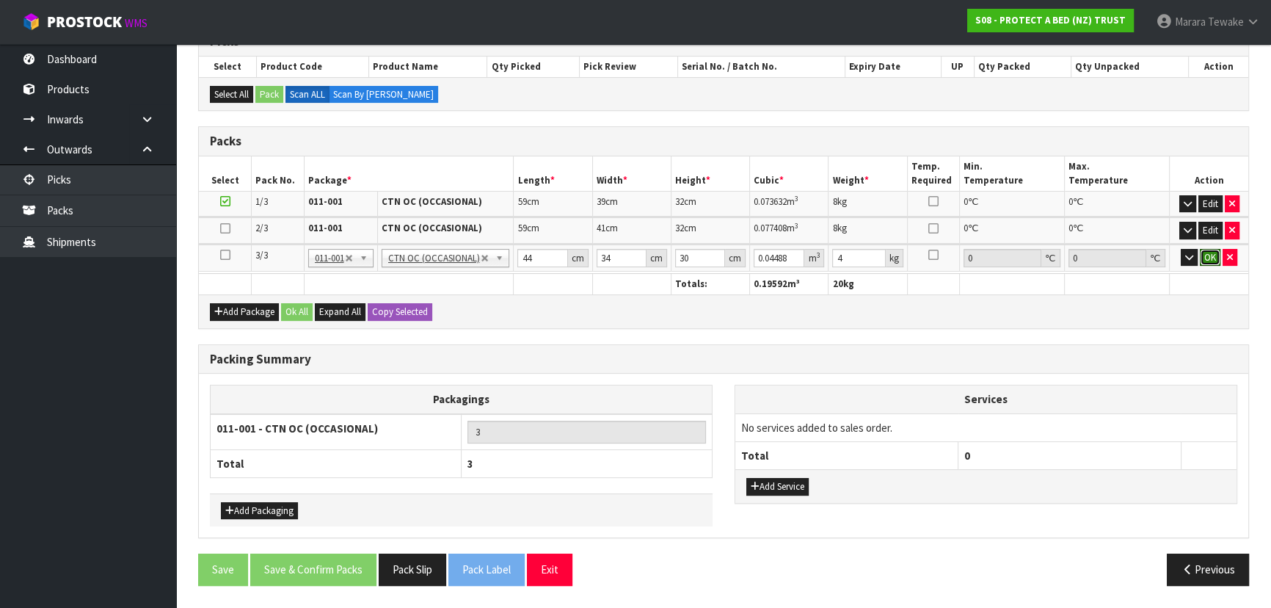
click button "OK" at bounding box center [1210, 258] width 21 height 18
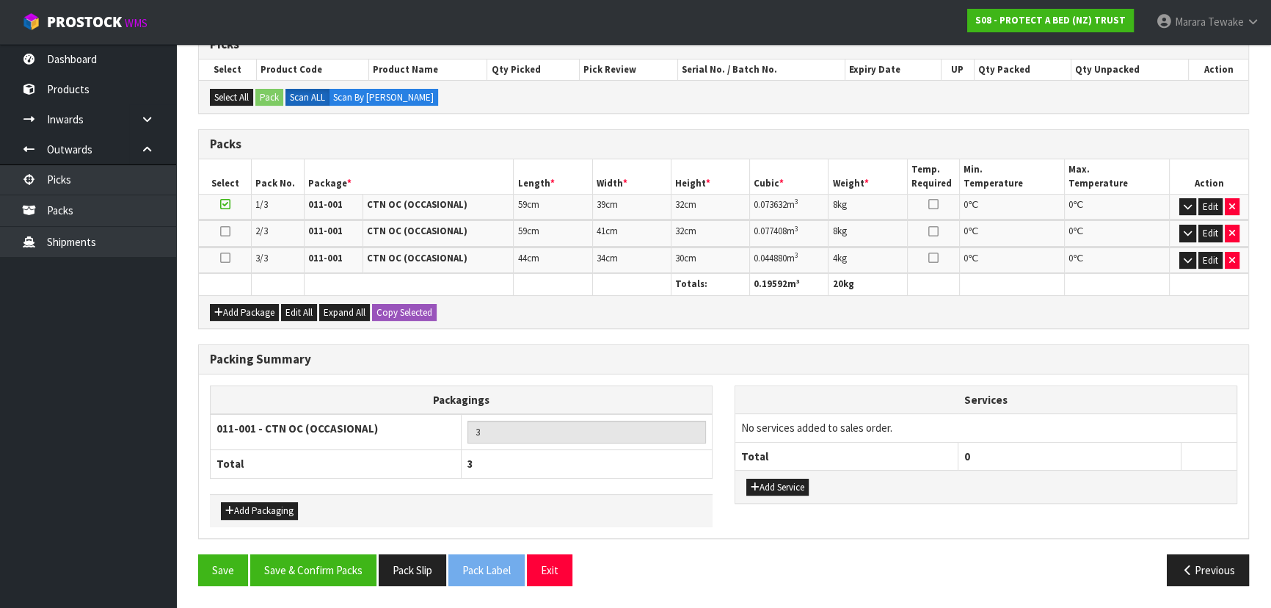
scroll to position [306, 0]
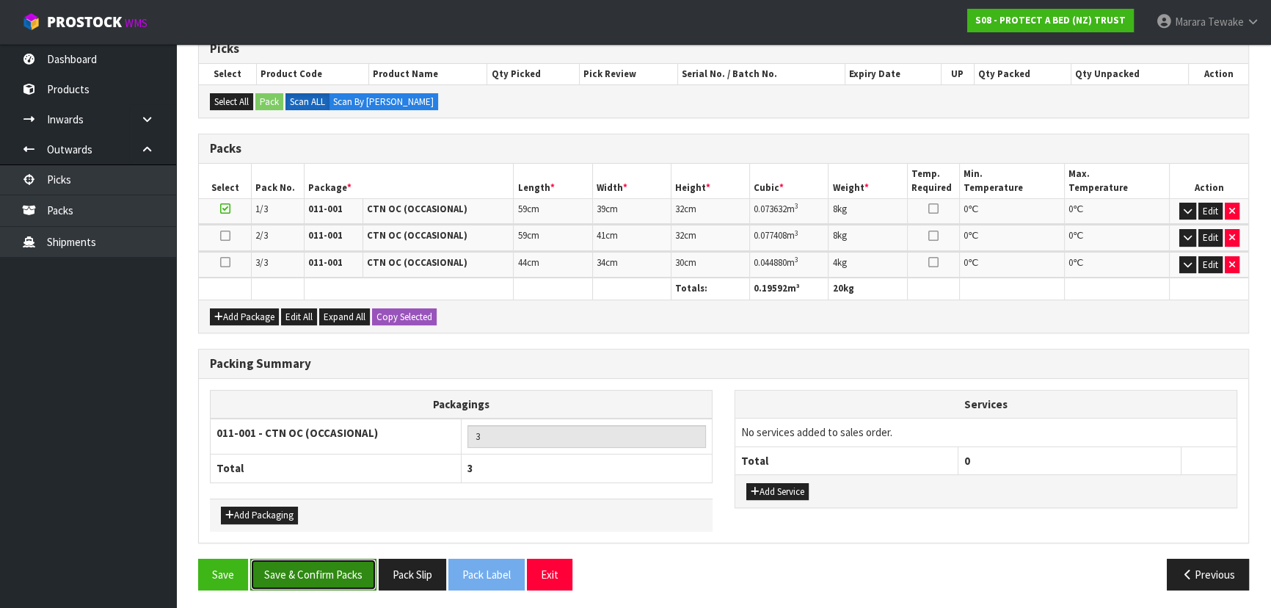
click at [320, 573] on button "Save & Confirm Packs" at bounding box center [313, 575] width 126 height 32
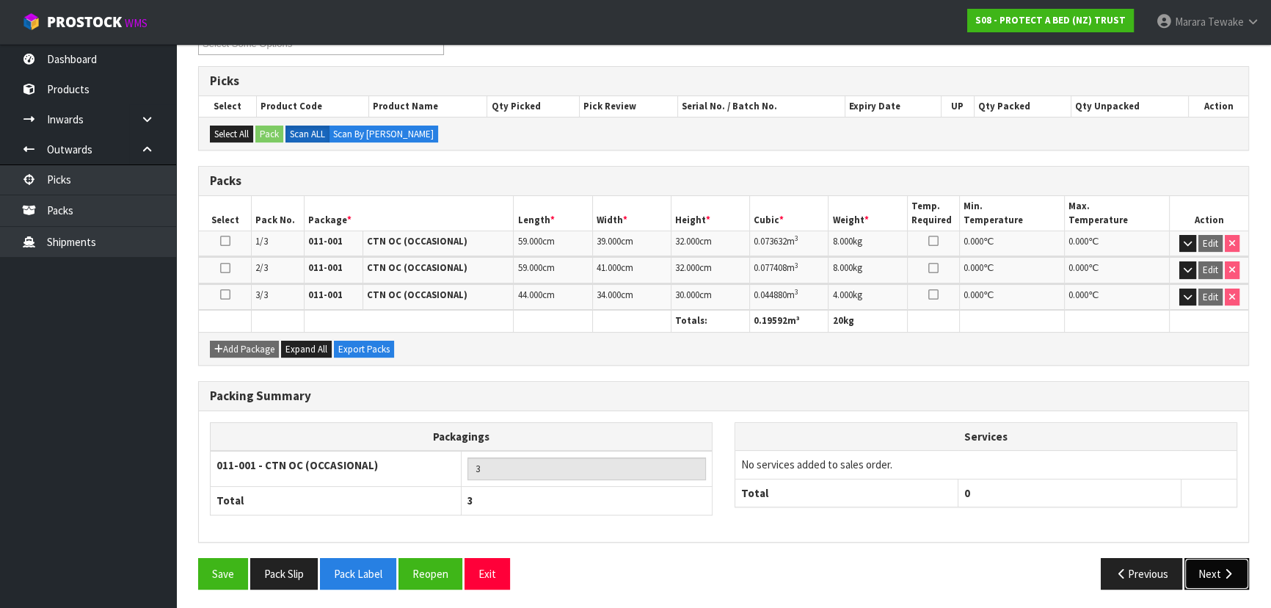
click at [1201, 567] on button "Next" at bounding box center [1217, 574] width 65 height 32
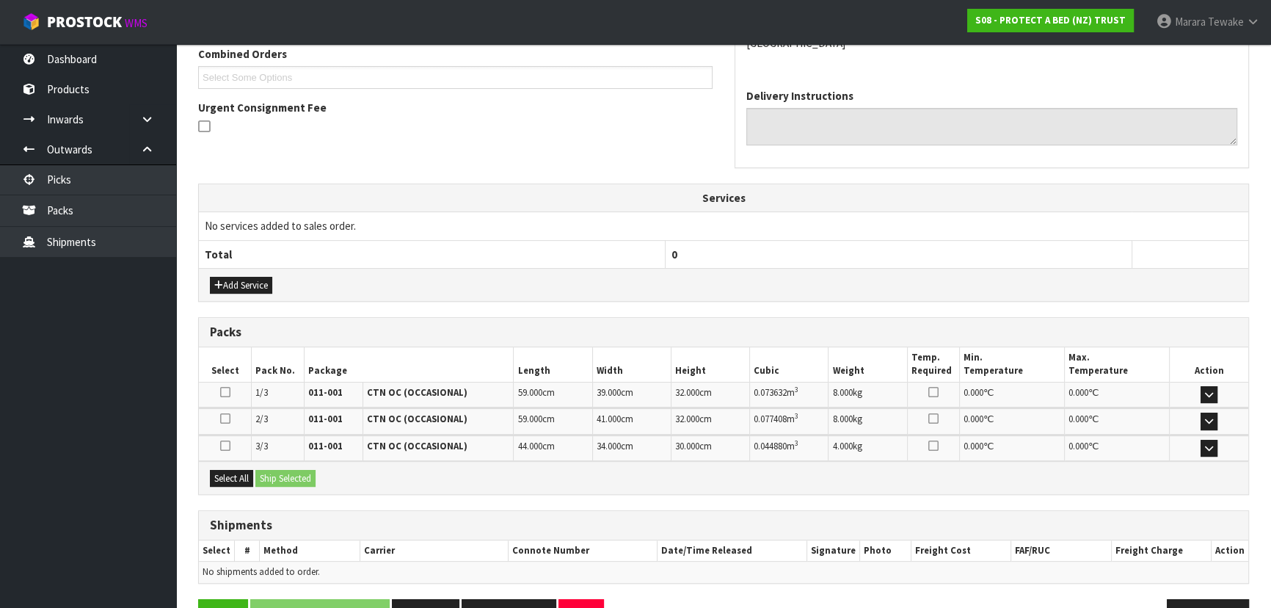
scroll to position [428, 0]
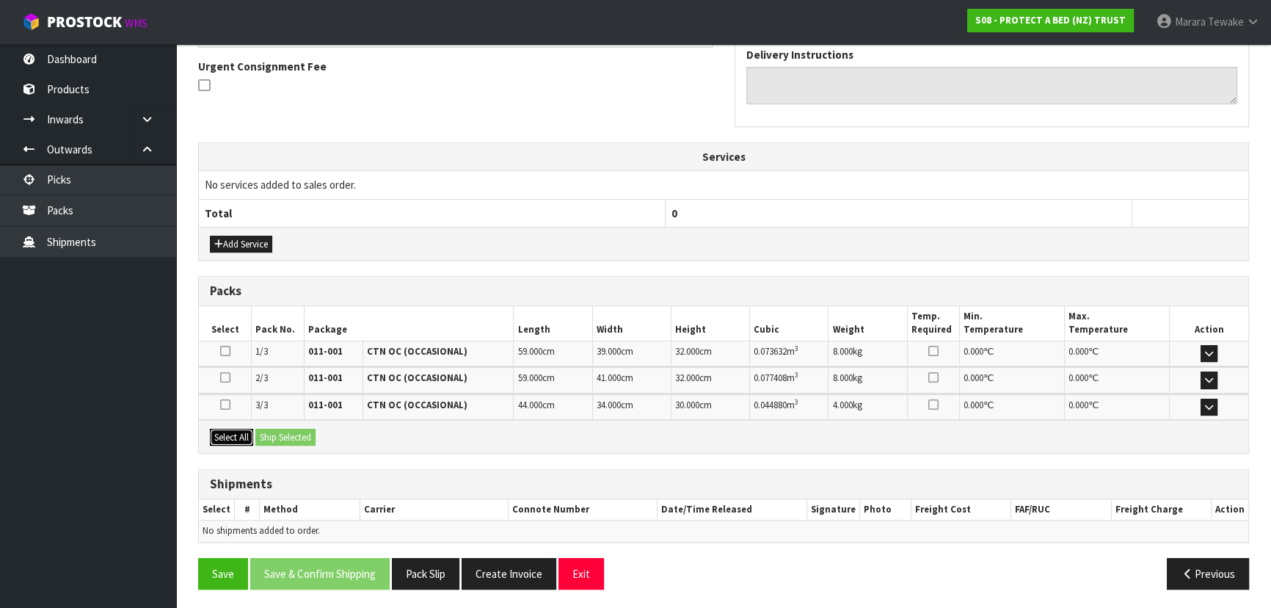
click at [240, 434] on button "Select All" at bounding box center [231, 438] width 43 height 18
click at [272, 431] on button "Ship Selected" at bounding box center [285, 438] width 60 height 18
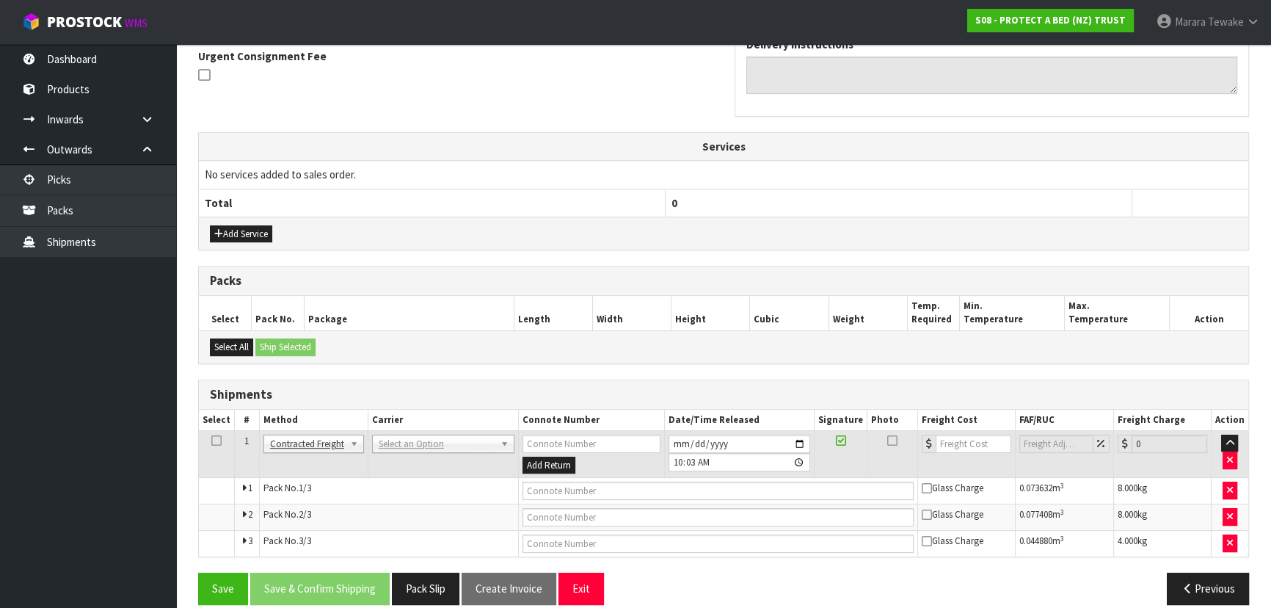
scroll to position [454, 0]
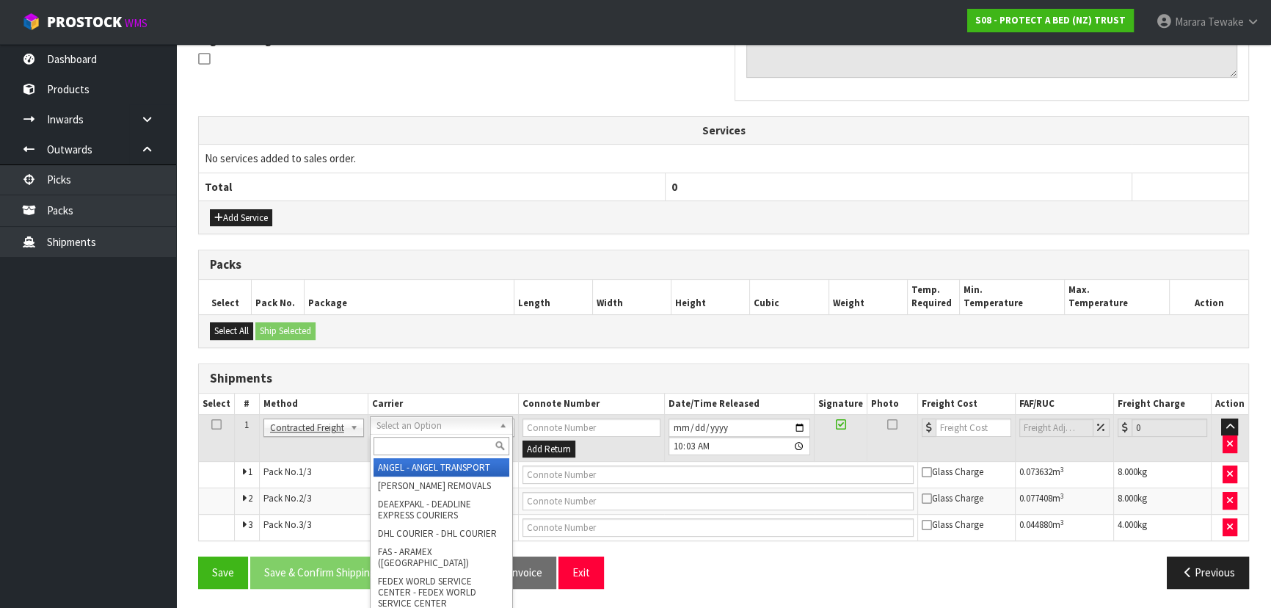
drag, startPoint x: 436, startPoint y: 418, endPoint x: 440, endPoint y: 429, distance: 11.6
click at [441, 435] on div at bounding box center [442, 446] width 142 height 24
click at [440, 444] on input "text" at bounding box center [442, 446] width 136 height 18
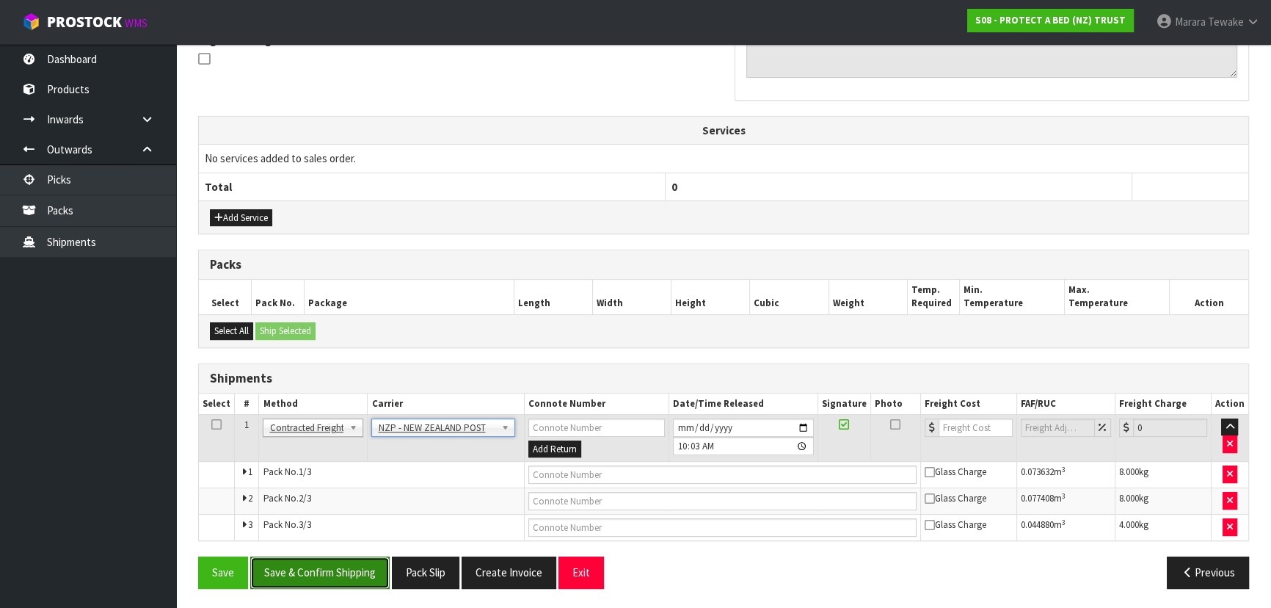
click at [316, 575] on button "Save & Confirm Shipping" at bounding box center [319, 572] width 139 height 32
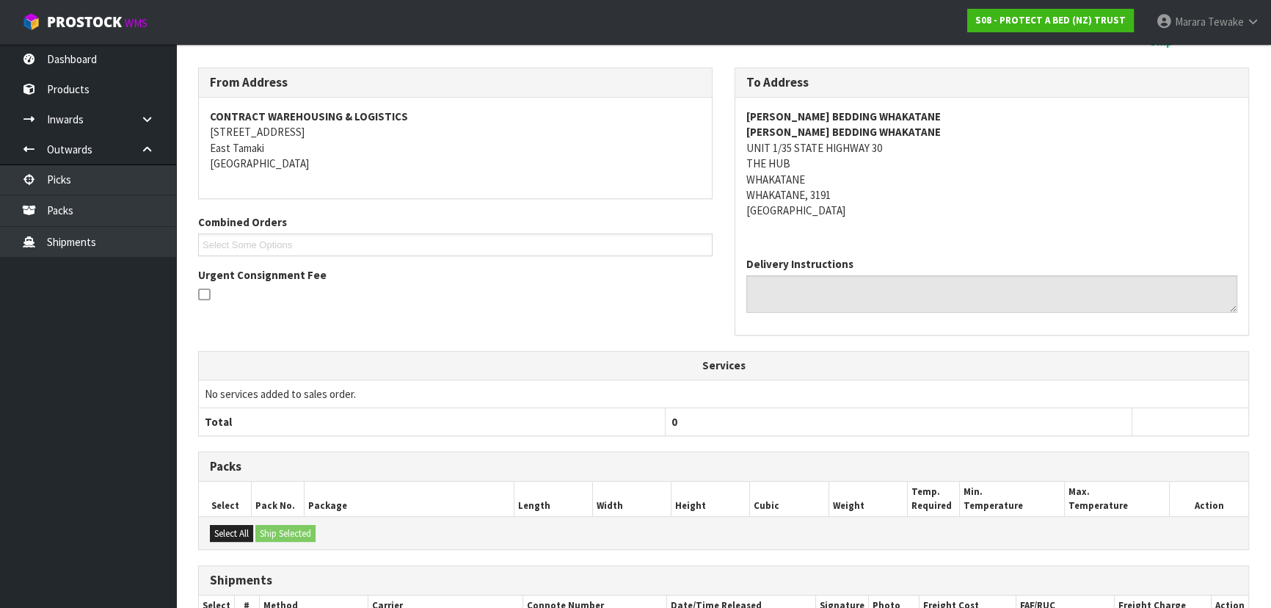
scroll to position [431, 0]
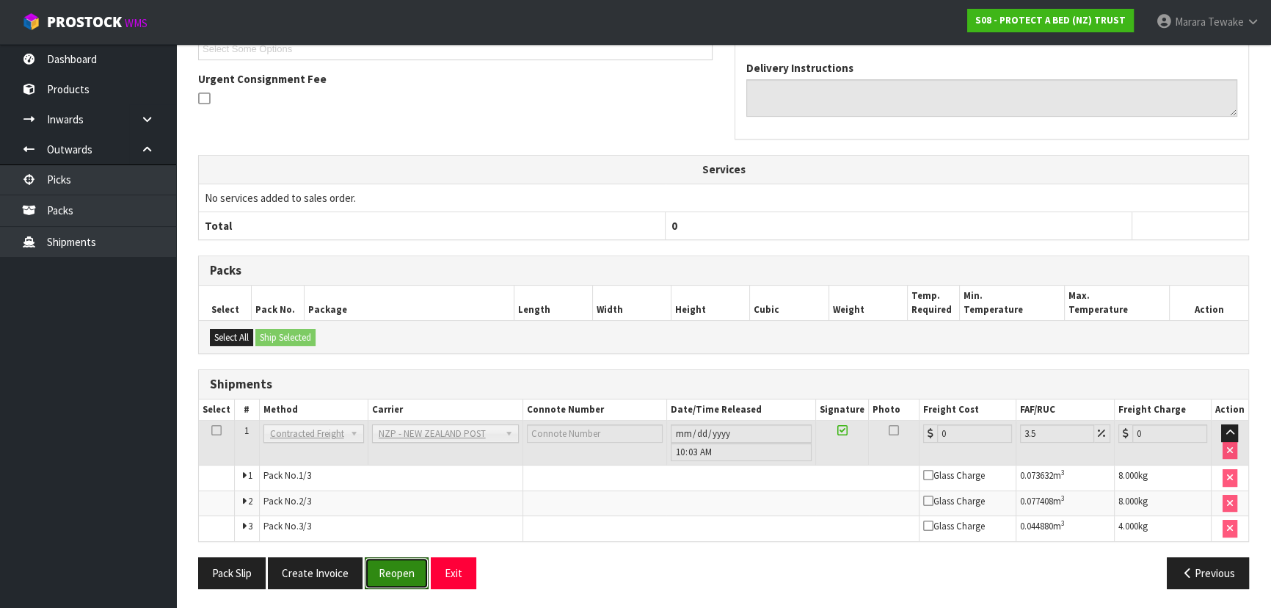
click at [402, 570] on button "Reopen" at bounding box center [397, 573] width 64 height 32
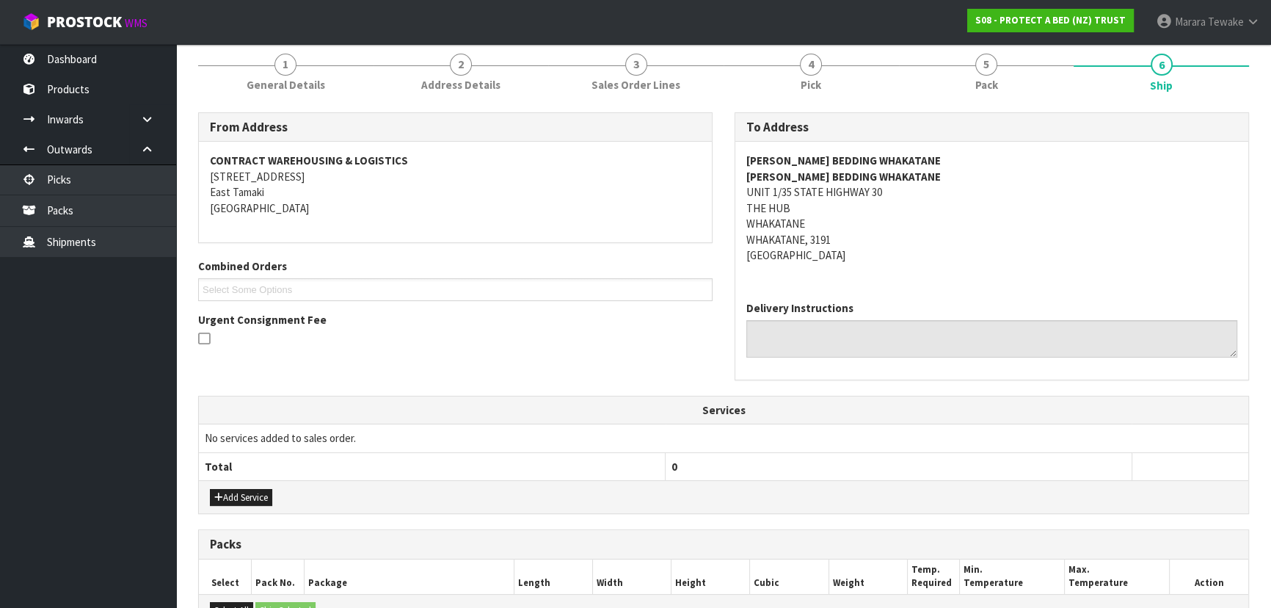
scroll to position [454, 0]
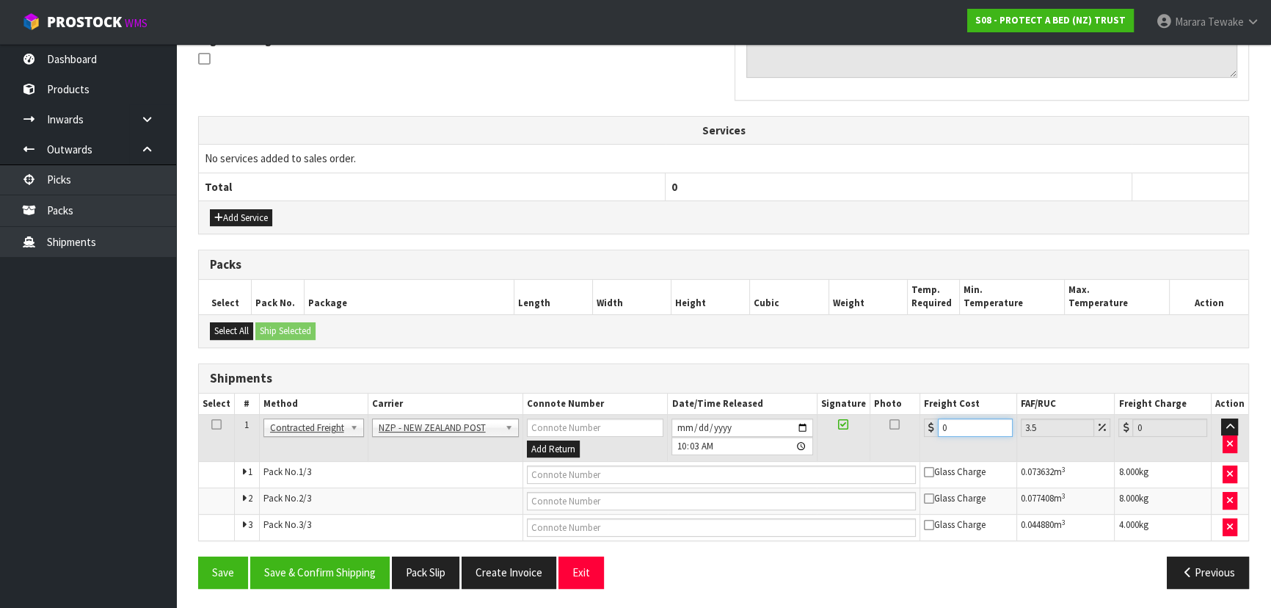
drag, startPoint x: 959, startPoint y: 432, endPoint x: 888, endPoint y: 374, distance: 90.8
click at [915, 410] on table "Select # Method Carrier Connote Number Date/Time Released Signature Photo Freig…" at bounding box center [724, 467] width 1050 height 148
drag, startPoint x: 359, startPoint y: 566, endPoint x: 272, endPoint y: 507, distance: 105.7
click at [359, 565] on button "Save & Confirm Shipping" at bounding box center [319, 572] width 139 height 32
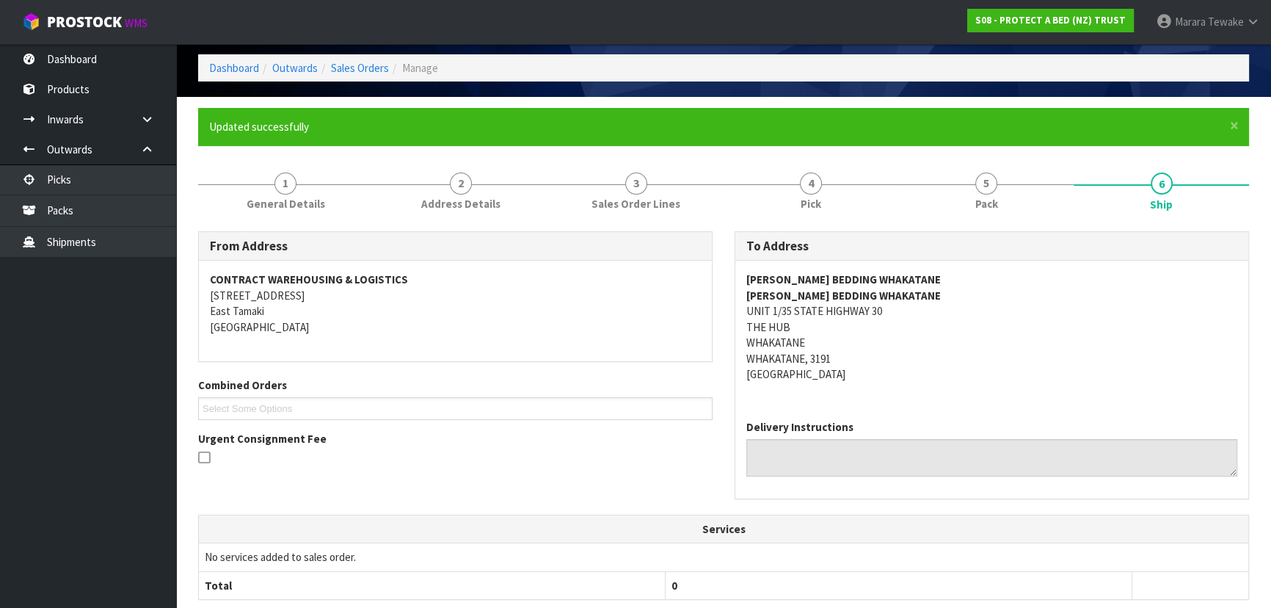
scroll to position [0, 0]
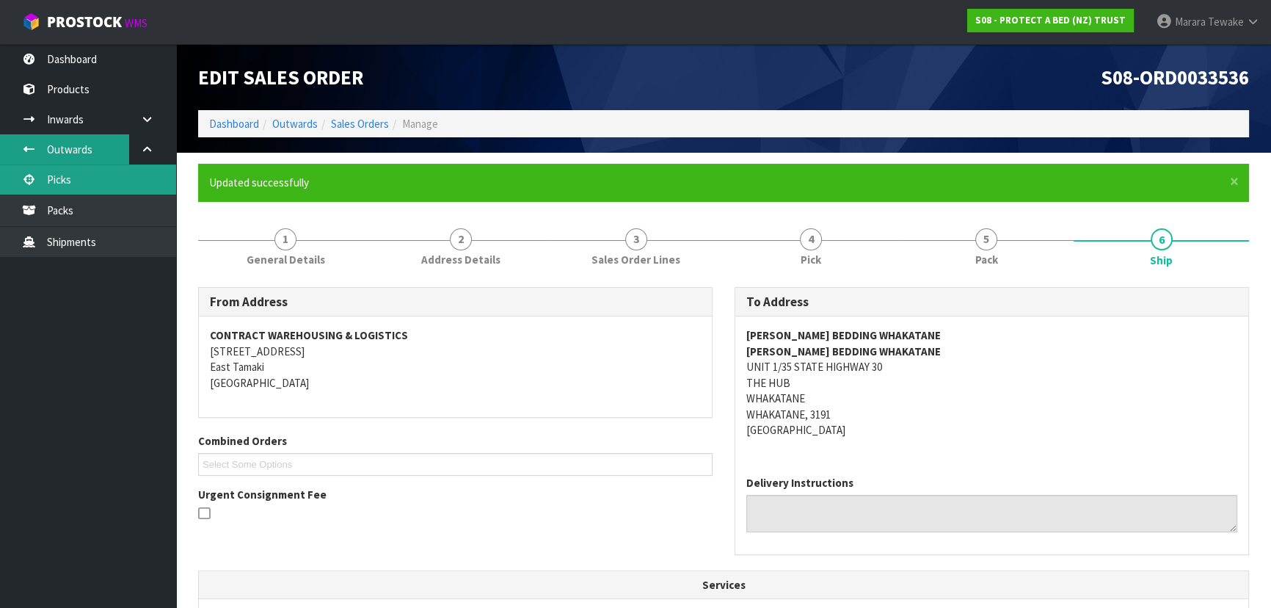
click at [52, 164] on li "Outwards Picks Packs Shipments" at bounding box center [88, 195] width 176 height 123
click at [55, 181] on link "Picks" at bounding box center [88, 179] width 176 height 30
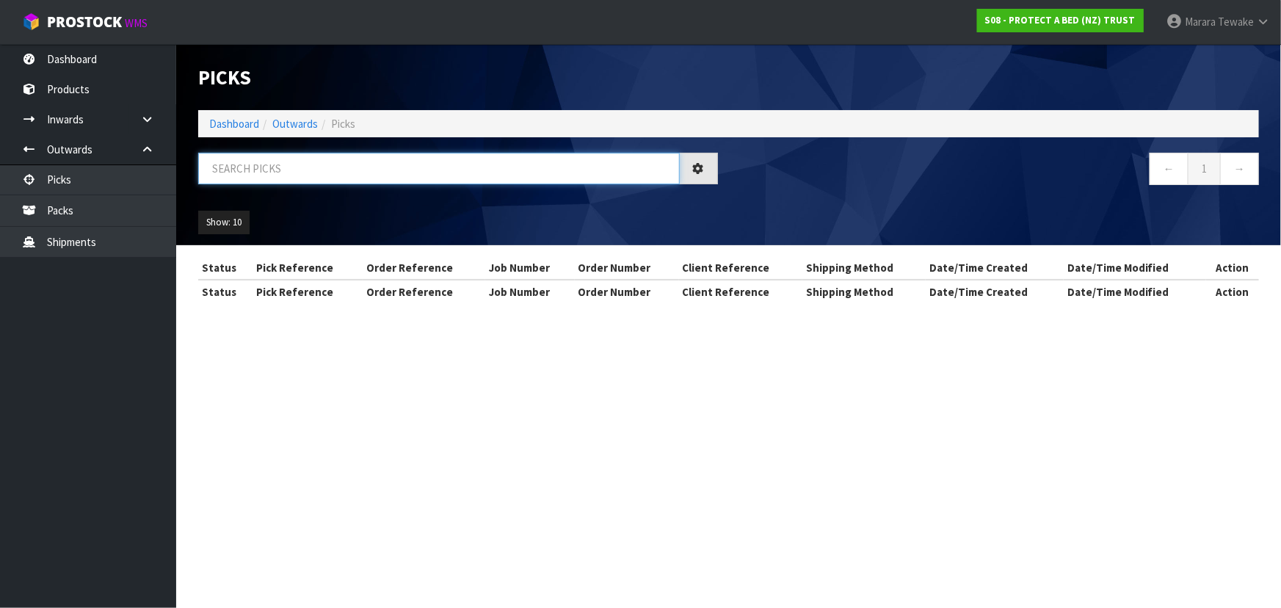
click at [294, 171] on input "text" at bounding box center [439, 169] width 482 height 32
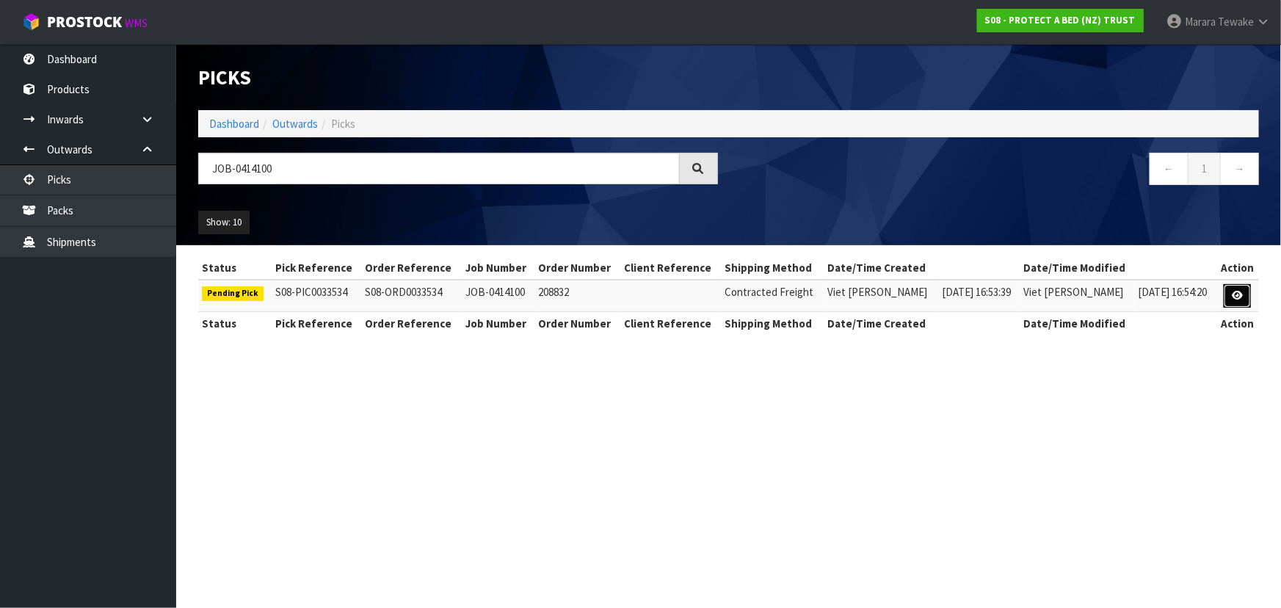
click at [1233, 297] on icon at bounding box center [1237, 296] width 11 height 10
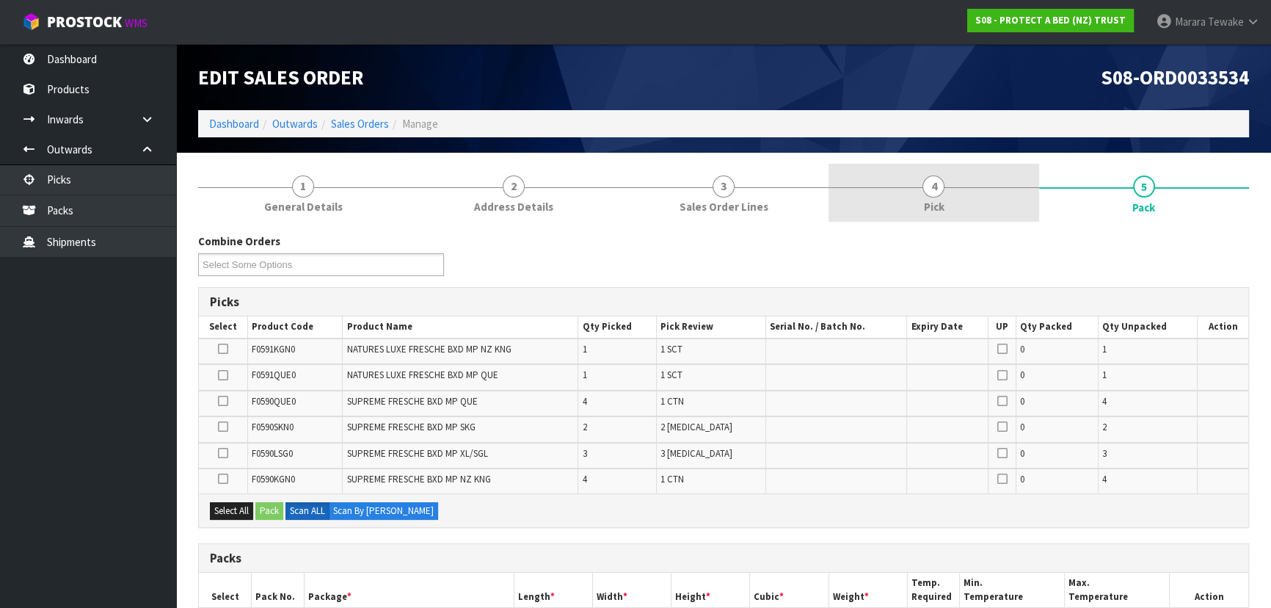
click at [952, 184] on link "4 Pick" at bounding box center [934, 193] width 210 height 58
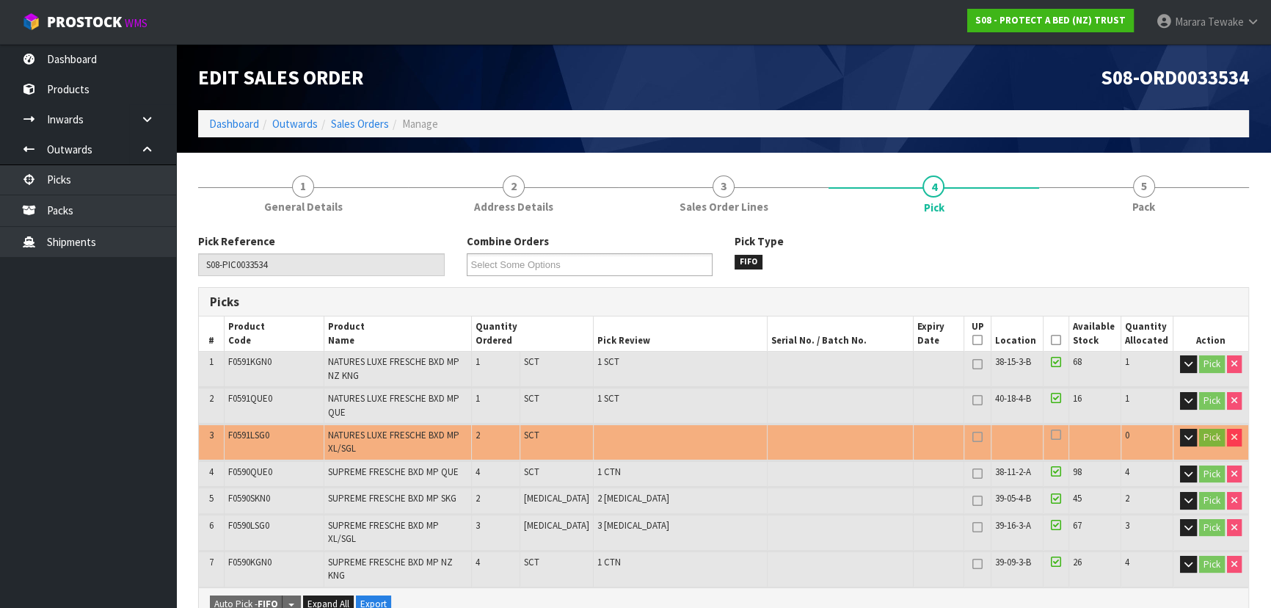
click at [1051, 340] on icon at bounding box center [1056, 340] width 10 height 1
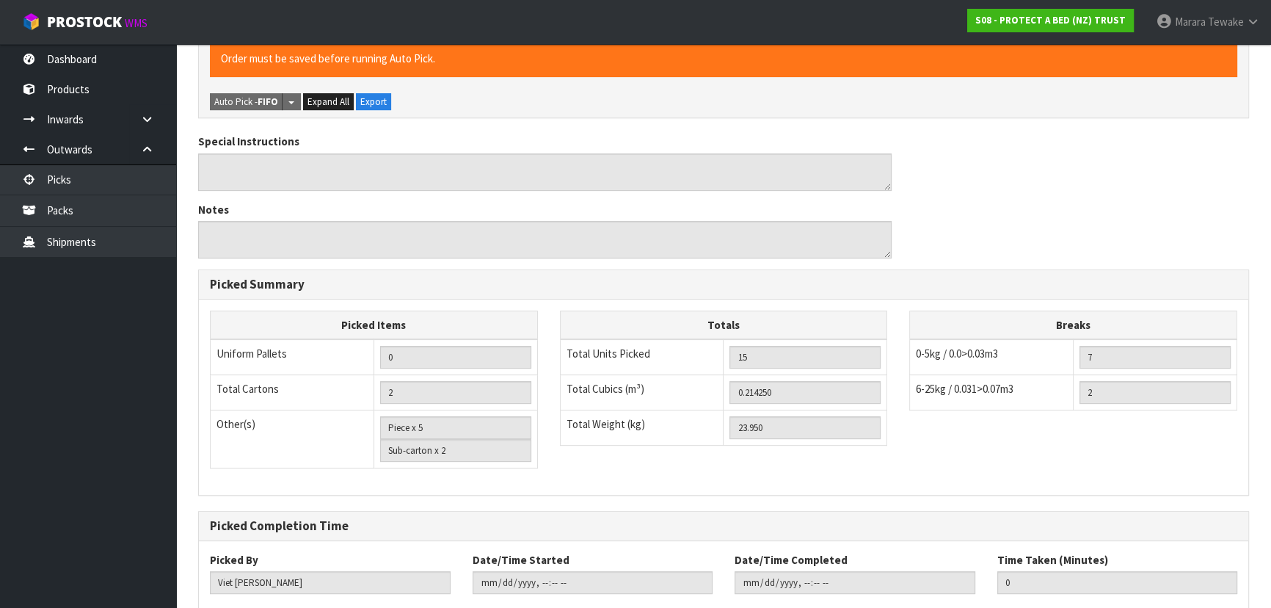
scroll to position [621, 0]
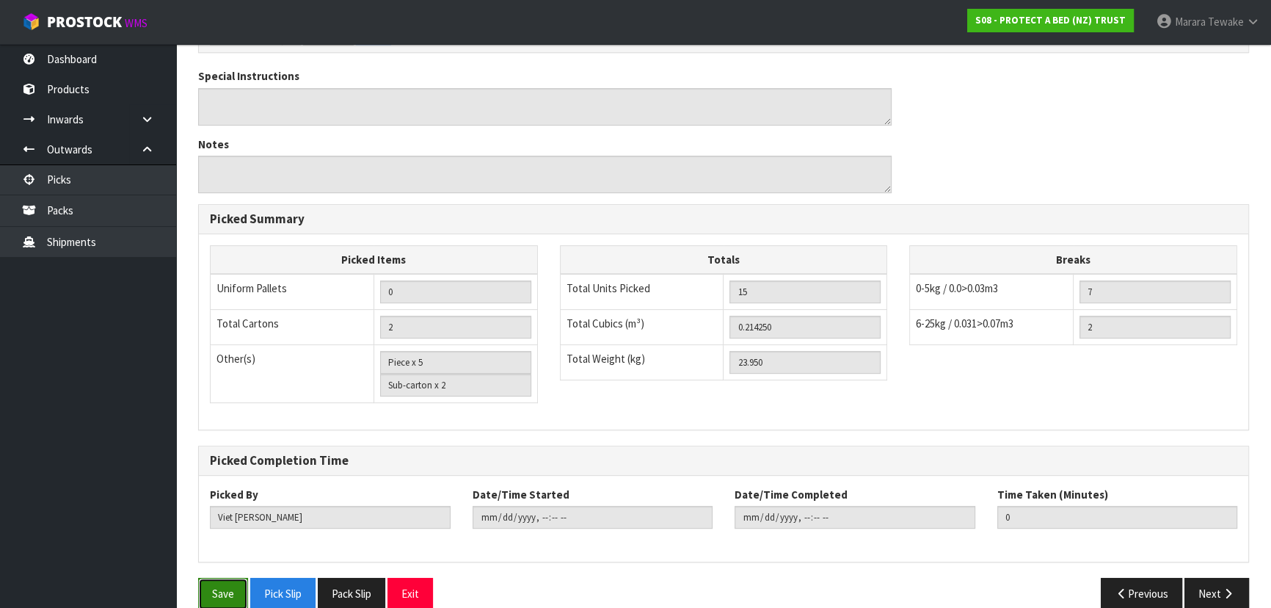
click at [214, 578] on button "Save" at bounding box center [223, 594] width 50 height 32
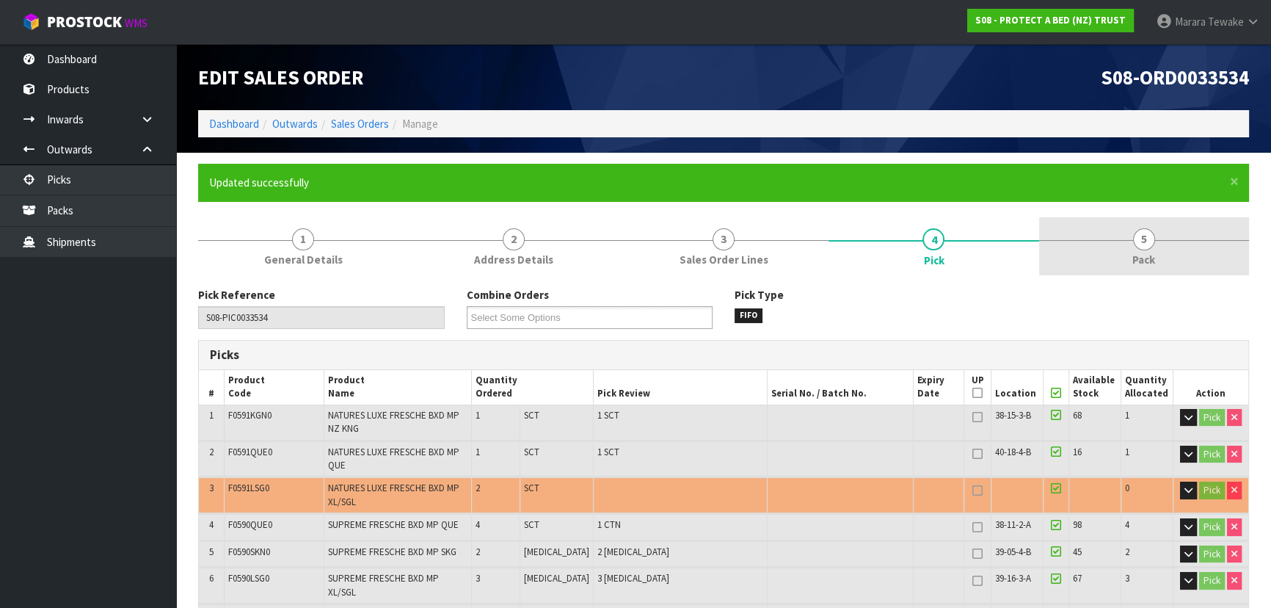
click at [1144, 246] on span "5" at bounding box center [1144, 239] width 22 height 22
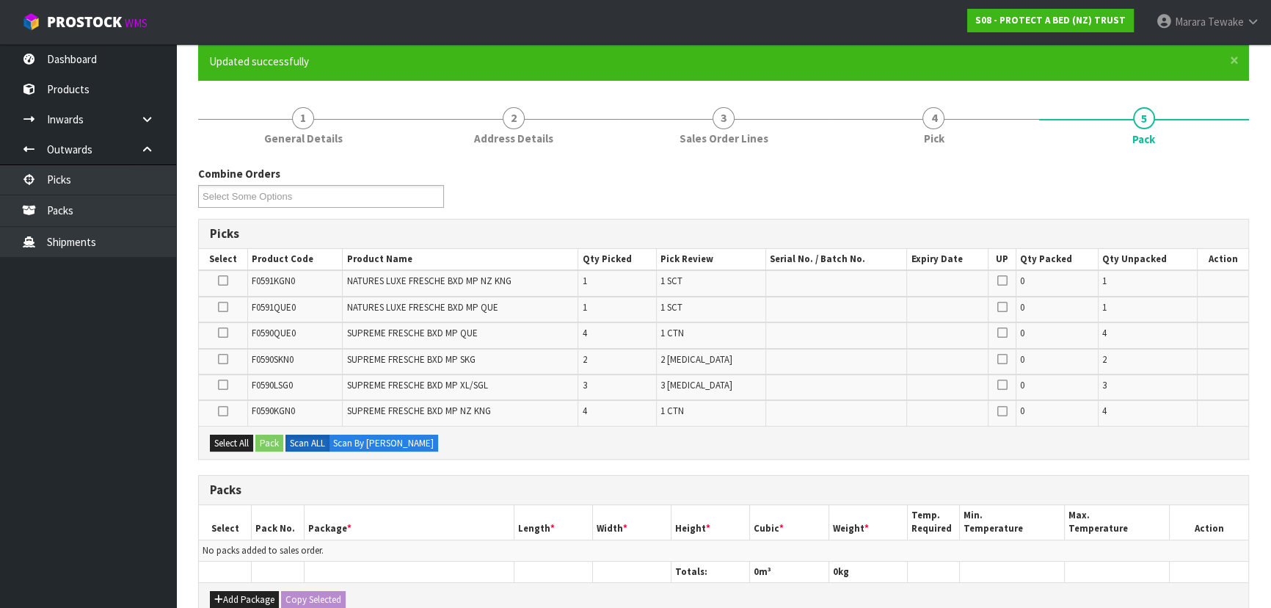
scroll to position [266, 0]
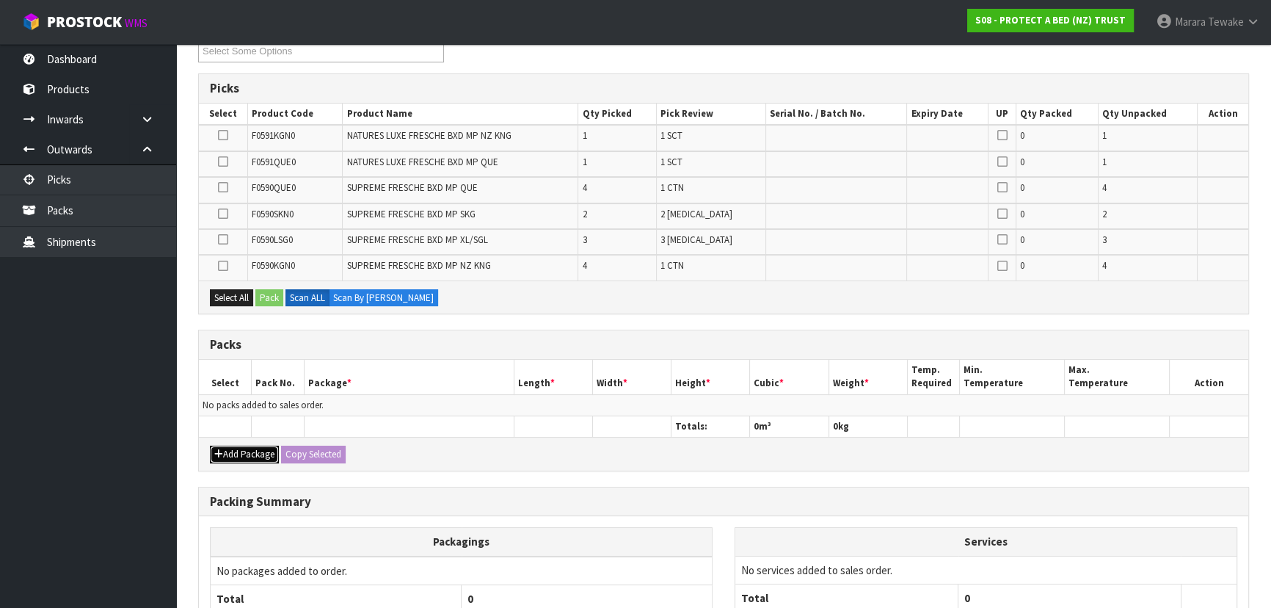
click at [234, 452] on button "Add Package" at bounding box center [244, 455] width 69 height 18
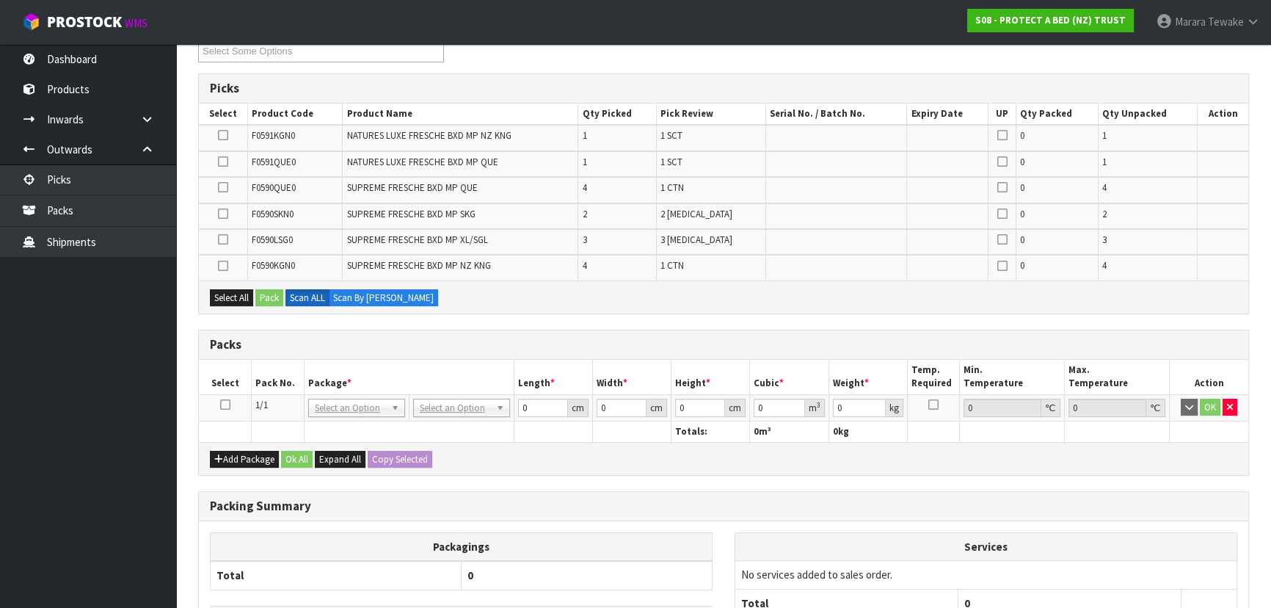
drag, startPoint x: 226, startPoint y: 404, endPoint x: 239, endPoint y: 397, distance: 14.8
click at [226, 404] on icon at bounding box center [225, 404] width 10 height 1
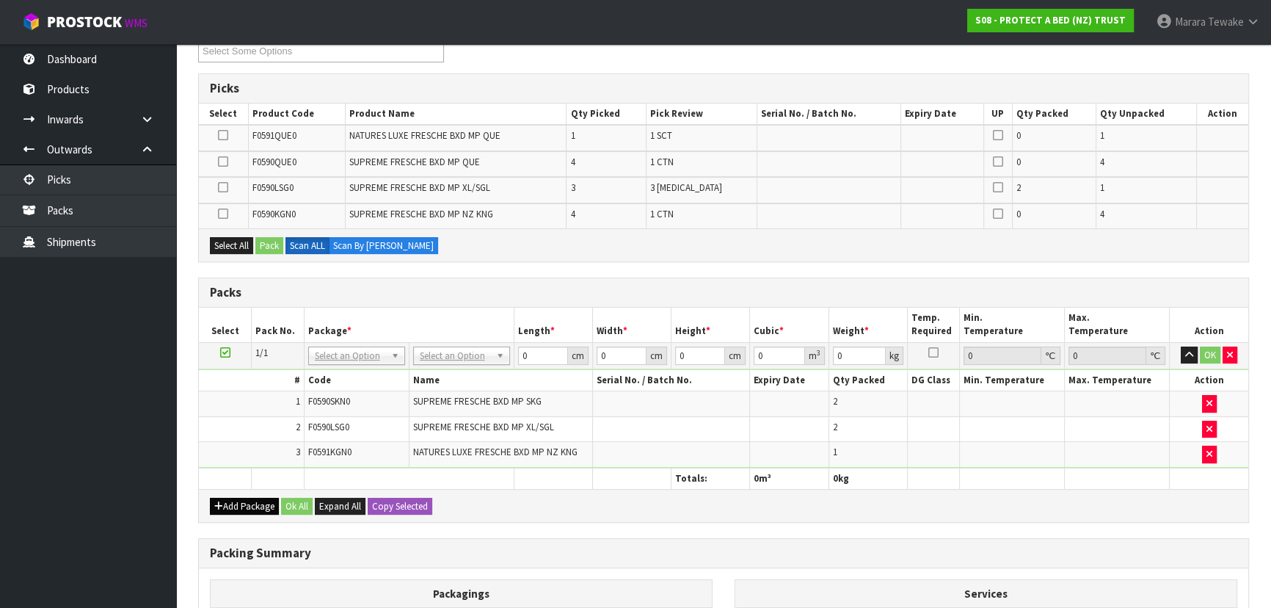
drag, startPoint x: 242, startPoint y: 511, endPoint x: 237, endPoint y: 499, distance: 12.8
click at [242, 508] on div "Add Package Ok All Expand All Copy Selected" at bounding box center [724, 505] width 1050 height 33
click at [236, 498] on button "Add Package" at bounding box center [244, 507] width 69 height 18
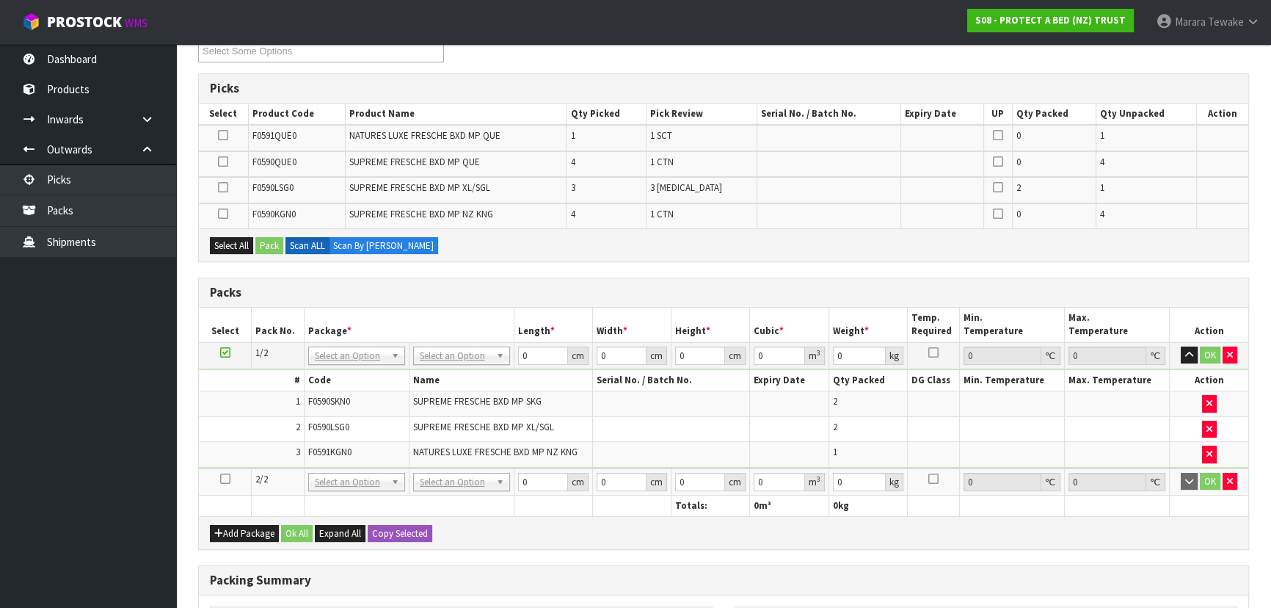
click at [226, 483] on td at bounding box center [225, 481] width 53 height 27
click at [227, 479] on icon at bounding box center [225, 479] width 10 height 1
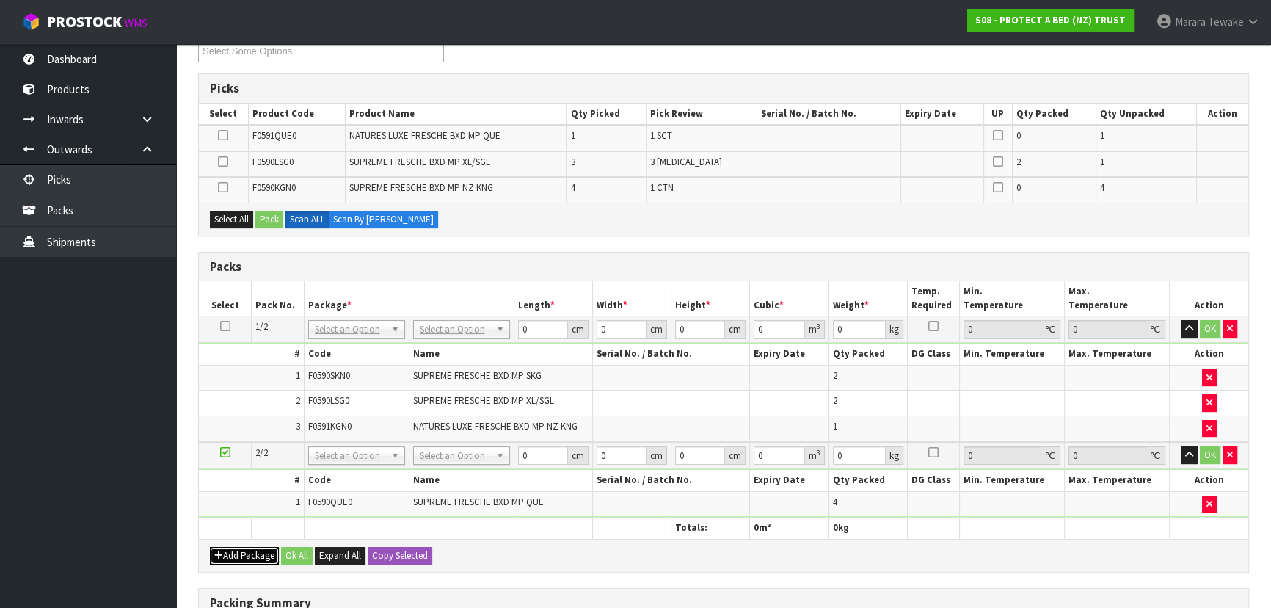
click at [238, 547] on button "Add Package" at bounding box center [244, 556] width 69 height 18
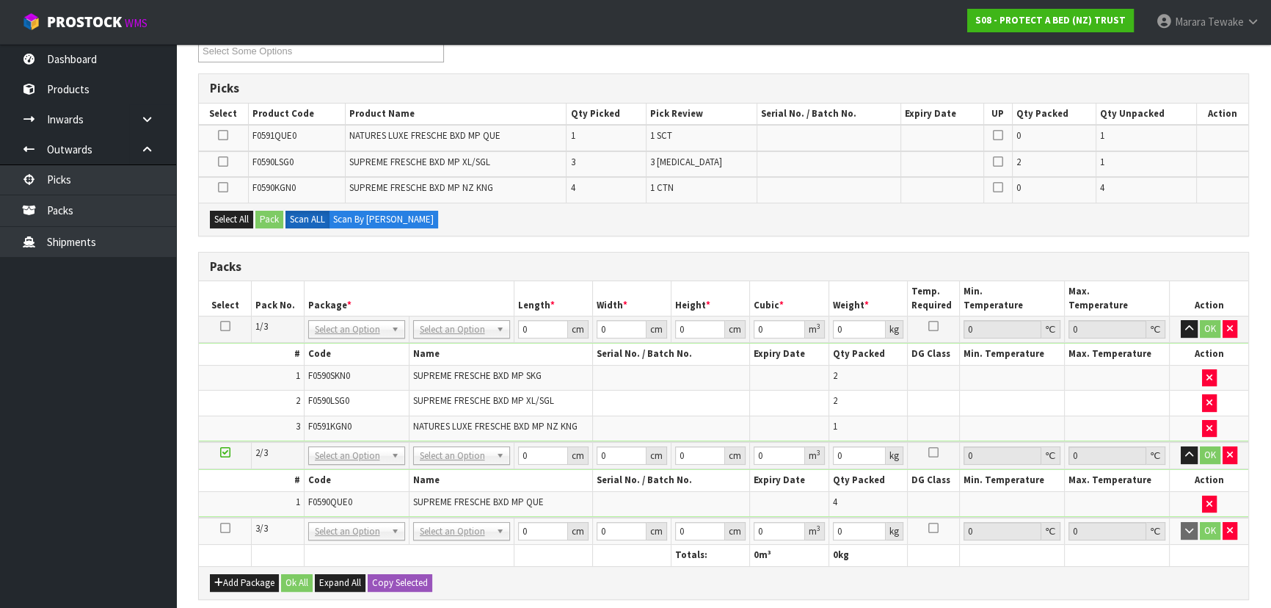
click at [225, 528] on icon at bounding box center [225, 528] width 10 height 1
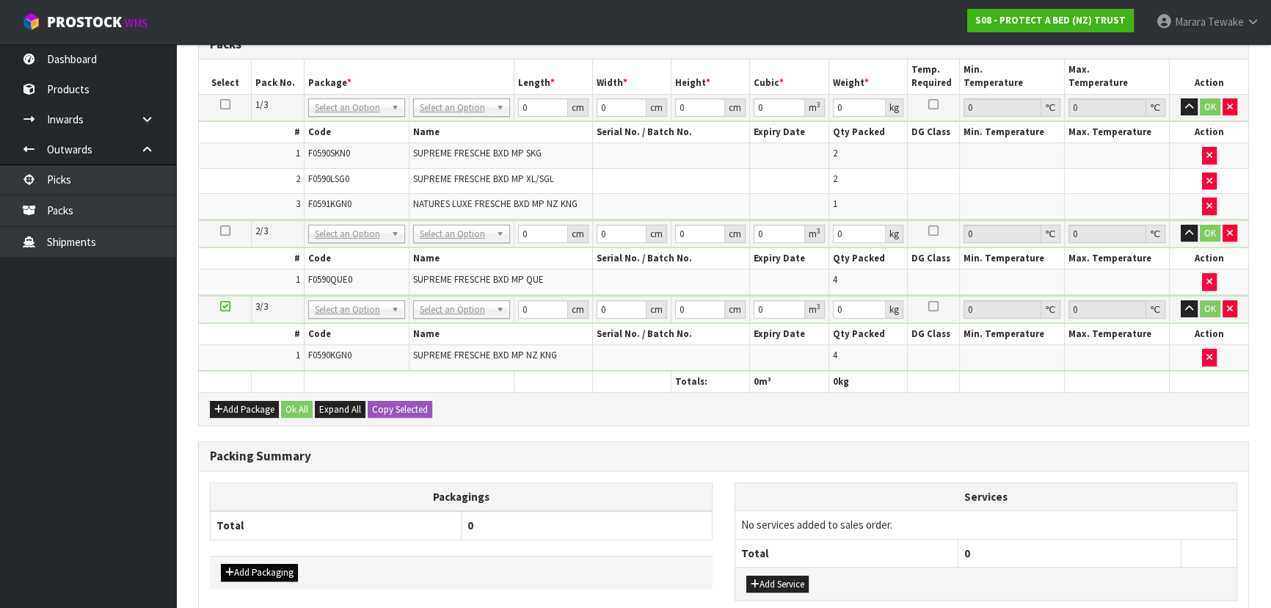
scroll to position [546, 0]
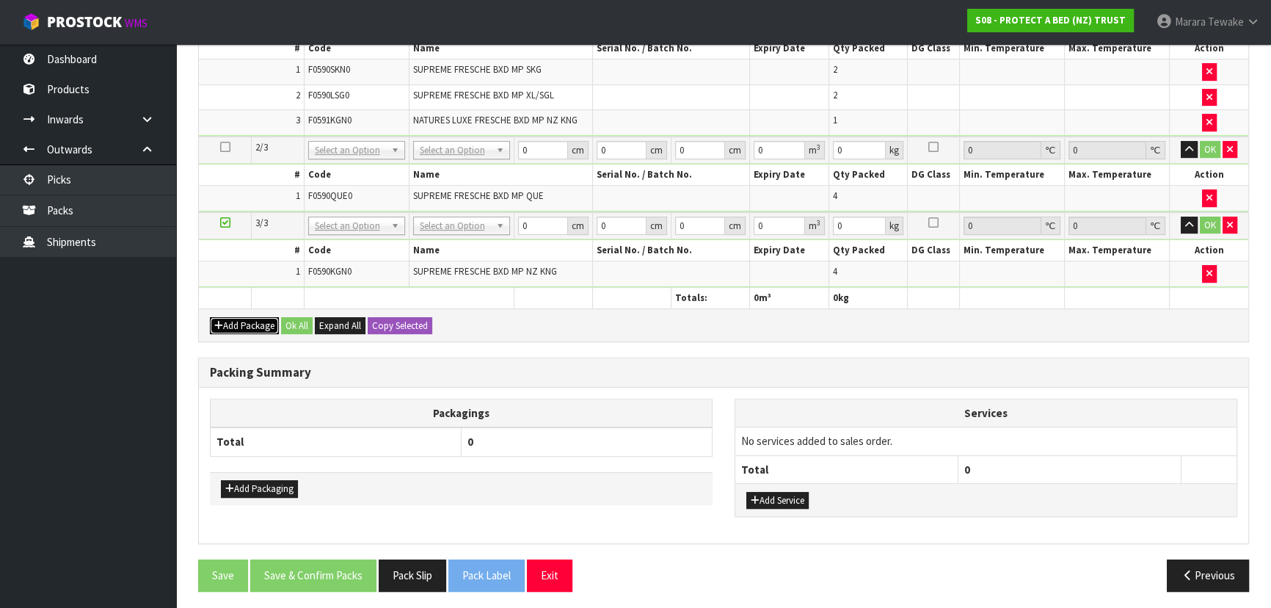
click at [250, 322] on button "Add Package" at bounding box center [244, 326] width 69 height 18
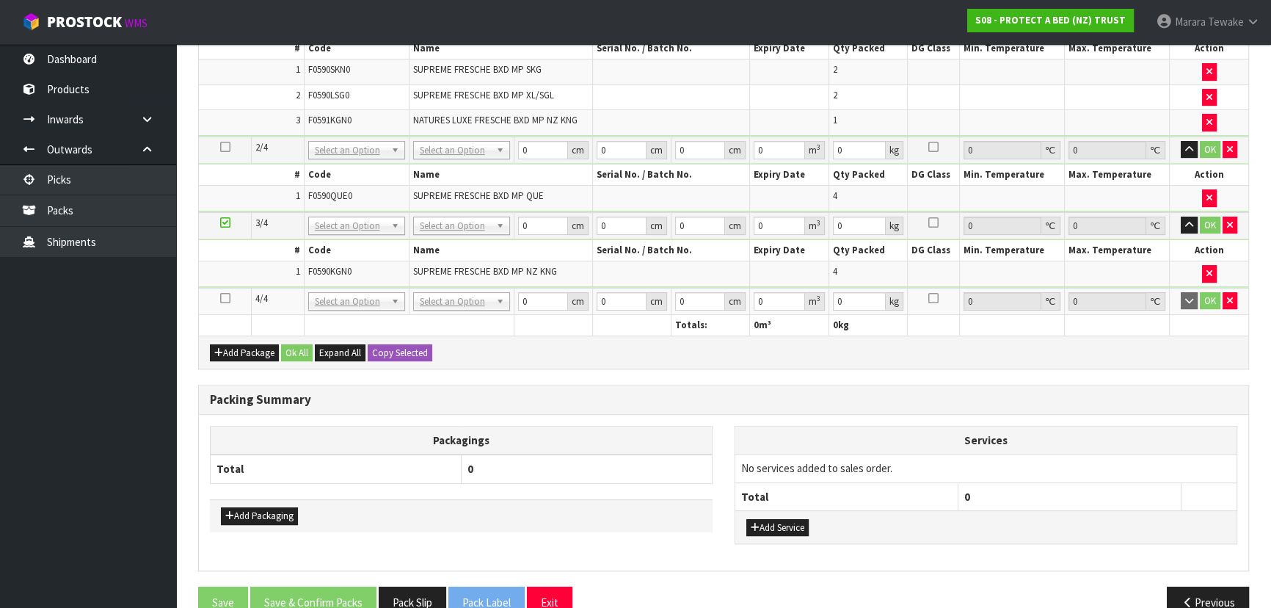
click at [223, 298] on icon at bounding box center [225, 298] width 10 height 1
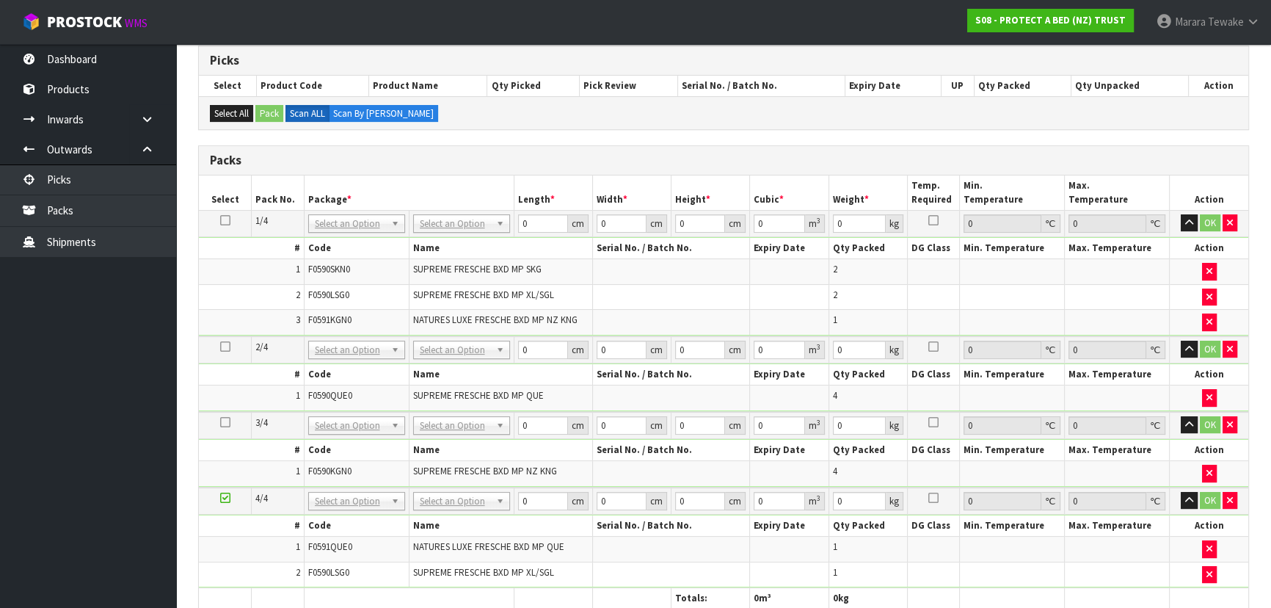
scroll to position [294, 0]
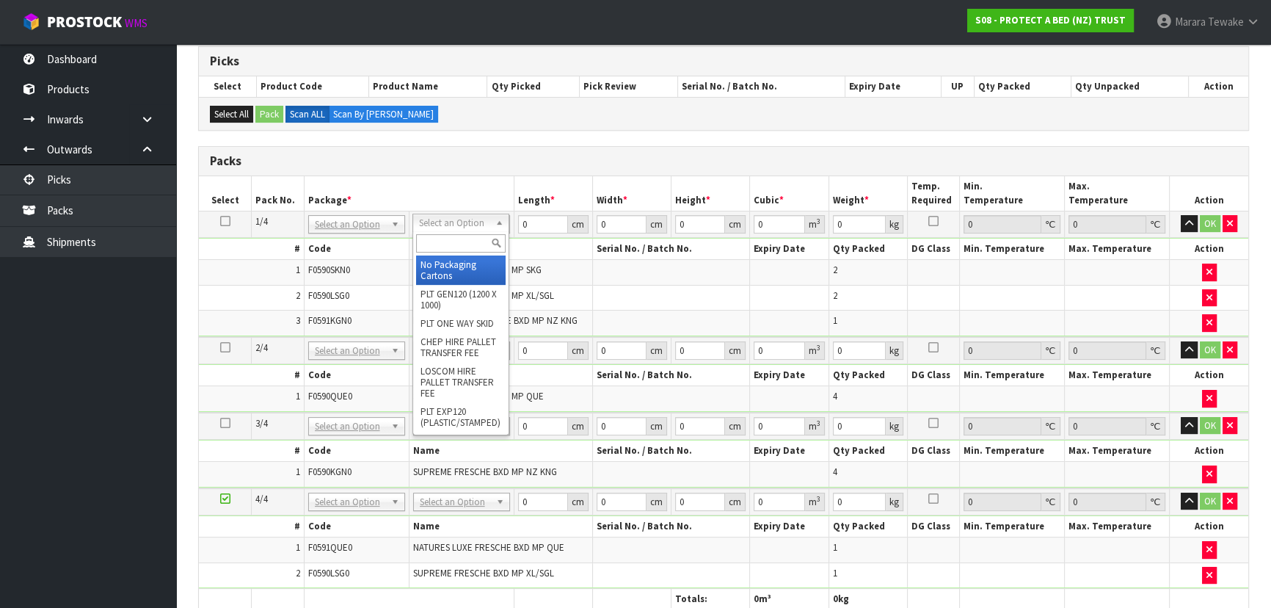
click at [457, 244] on input "text" at bounding box center [461, 243] width 90 height 18
drag, startPoint x: 464, startPoint y: 252, endPoint x: 460, endPoint y: 278, distance: 26.7
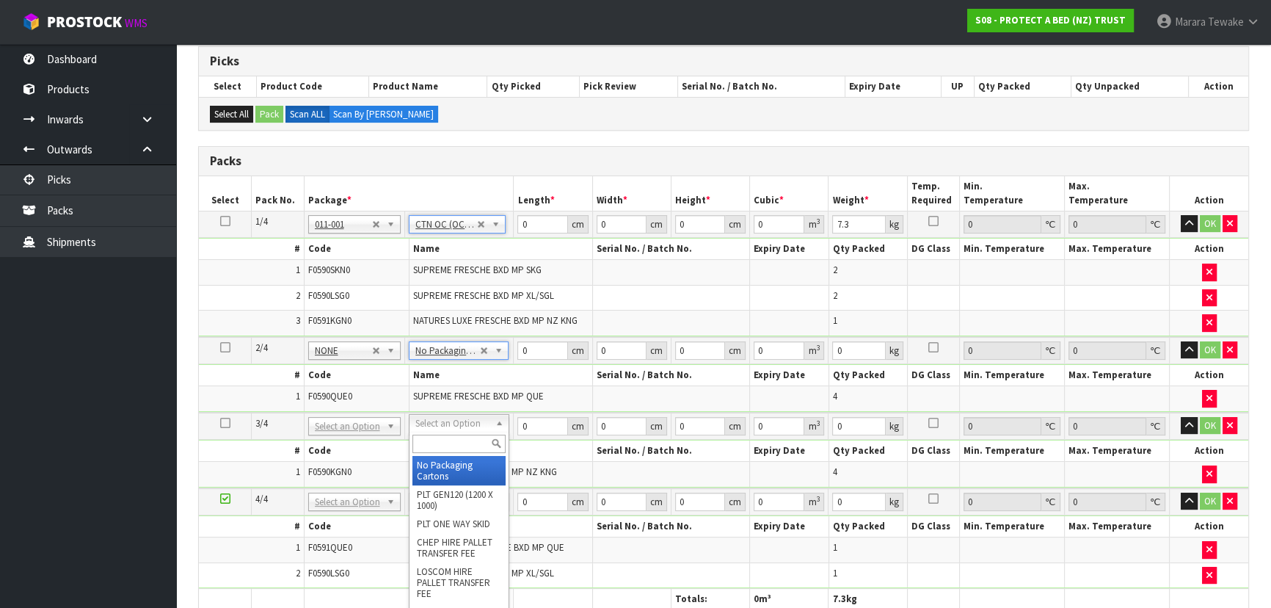
click at [449, 445] on input "text" at bounding box center [459, 444] width 93 height 18
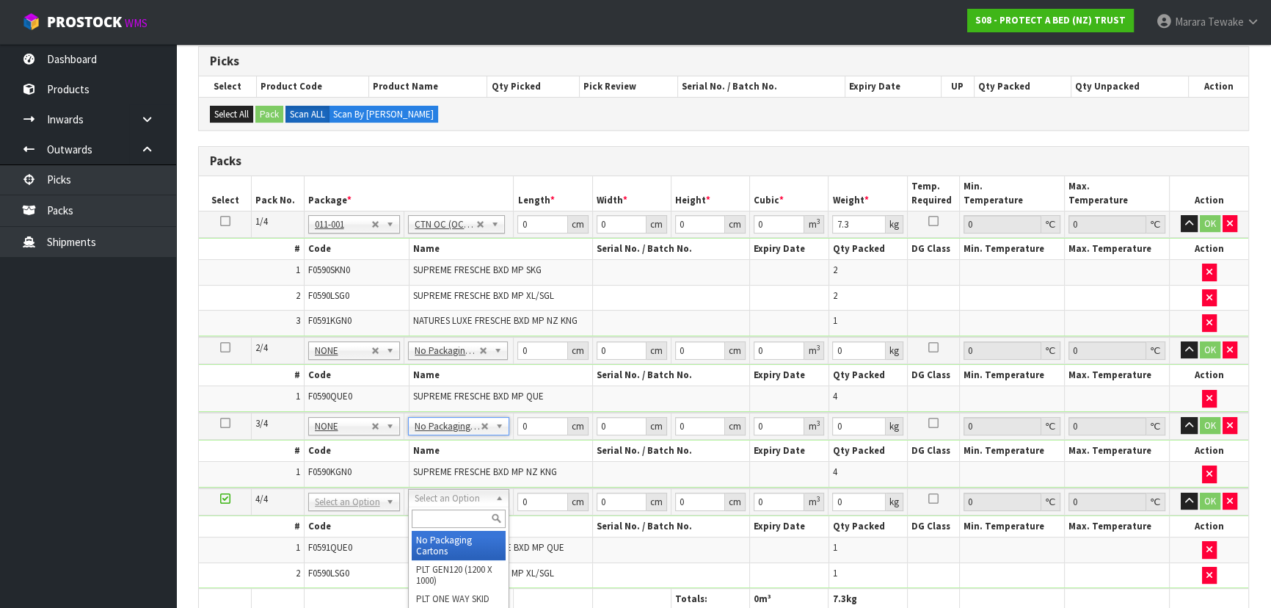
click at [454, 517] on input "text" at bounding box center [459, 518] width 94 height 18
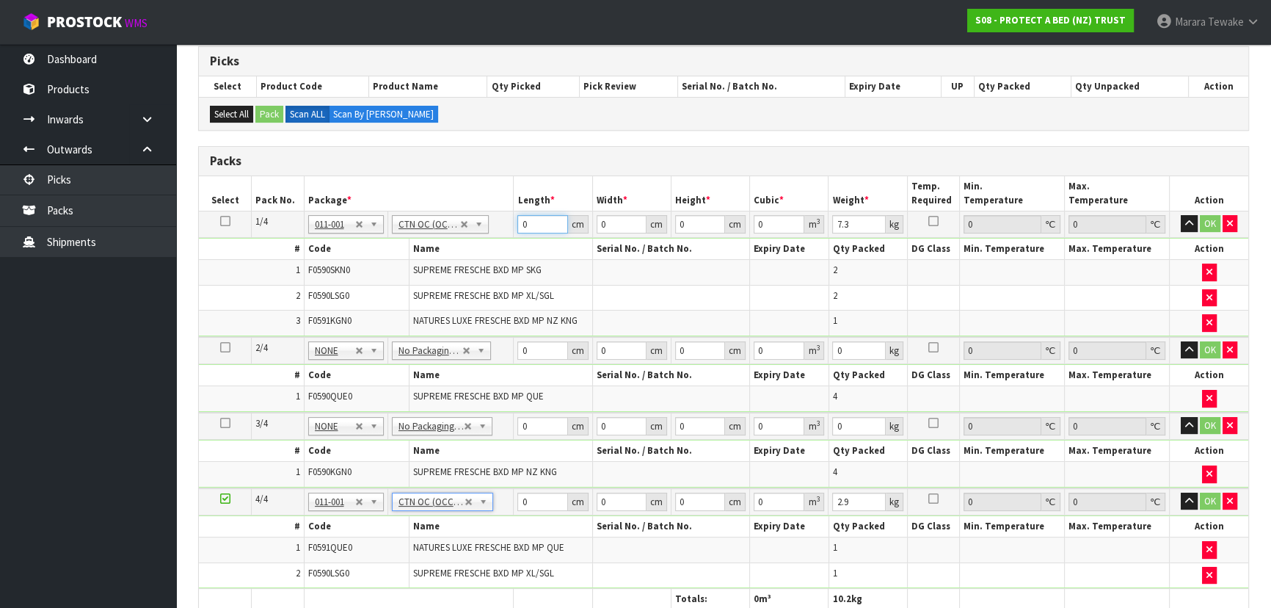
drag, startPoint x: 537, startPoint y: 228, endPoint x: 499, endPoint y: 198, distance: 47.6
click at [507, 208] on table "Select Pack No. Package * Length * Width * Height * Cubic * Weight * Temp. Requ…" at bounding box center [724, 393] width 1050 height 434
click at [1181, 215] on button "button" at bounding box center [1189, 224] width 17 height 18
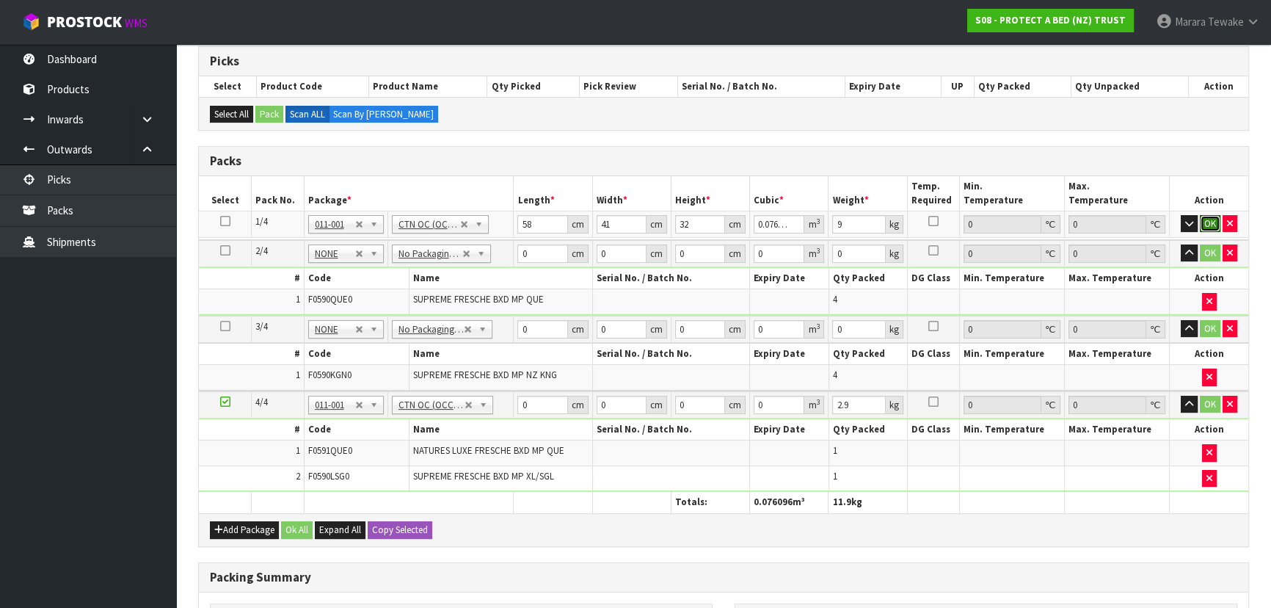
click button "OK" at bounding box center [1210, 224] width 21 height 18
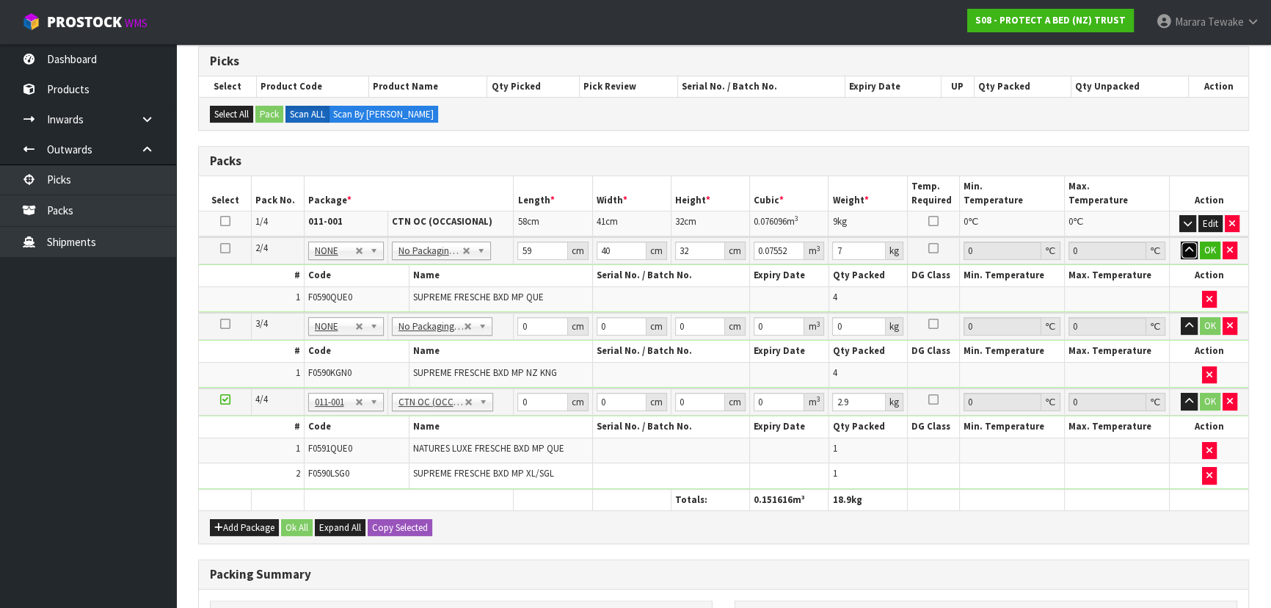
click at [1181, 242] on button "button" at bounding box center [1189, 251] width 17 height 18
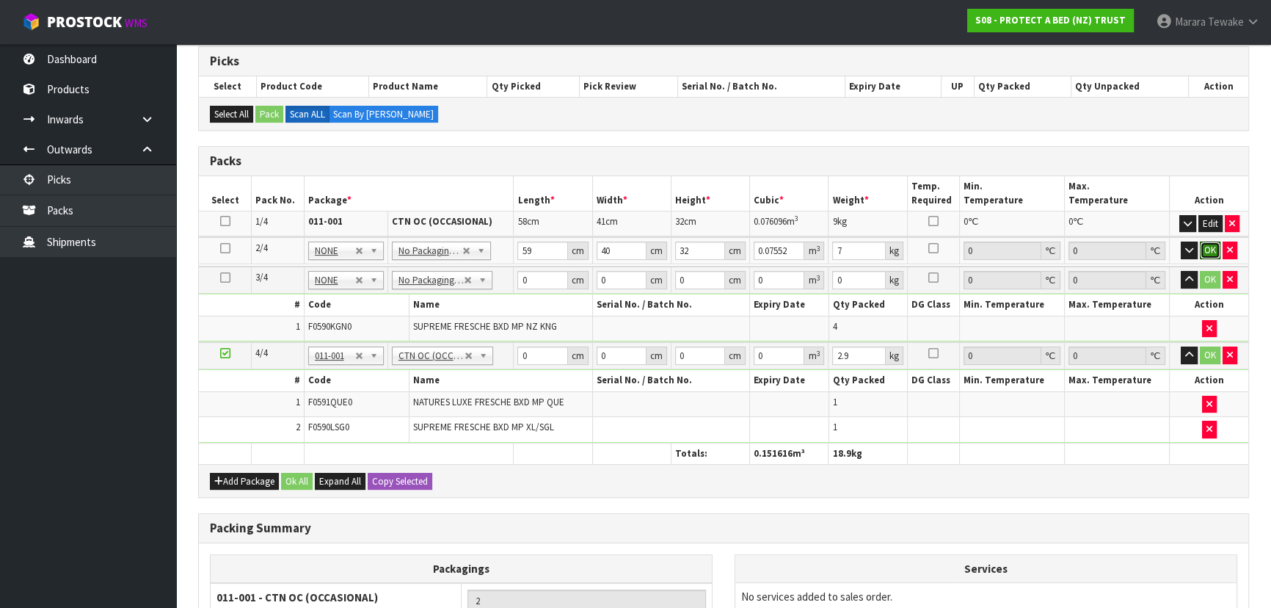
click button "OK" at bounding box center [1210, 251] width 21 height 18
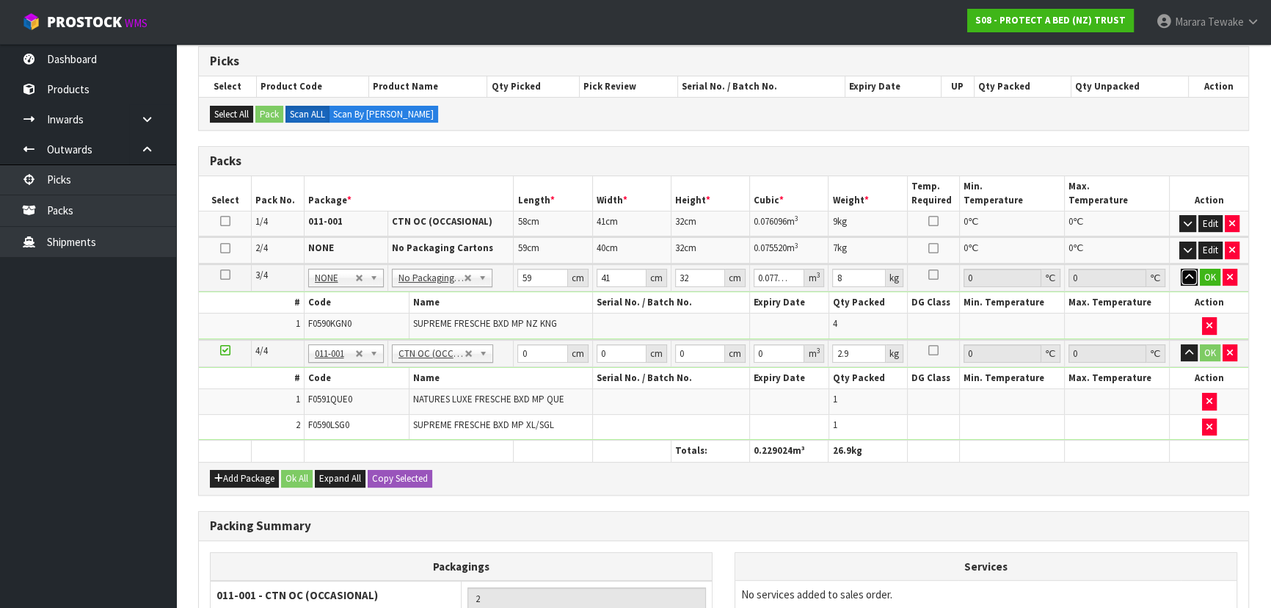
click at [1181, 269] on button "button" at bounding box center [1189, 278] width 17 height 18
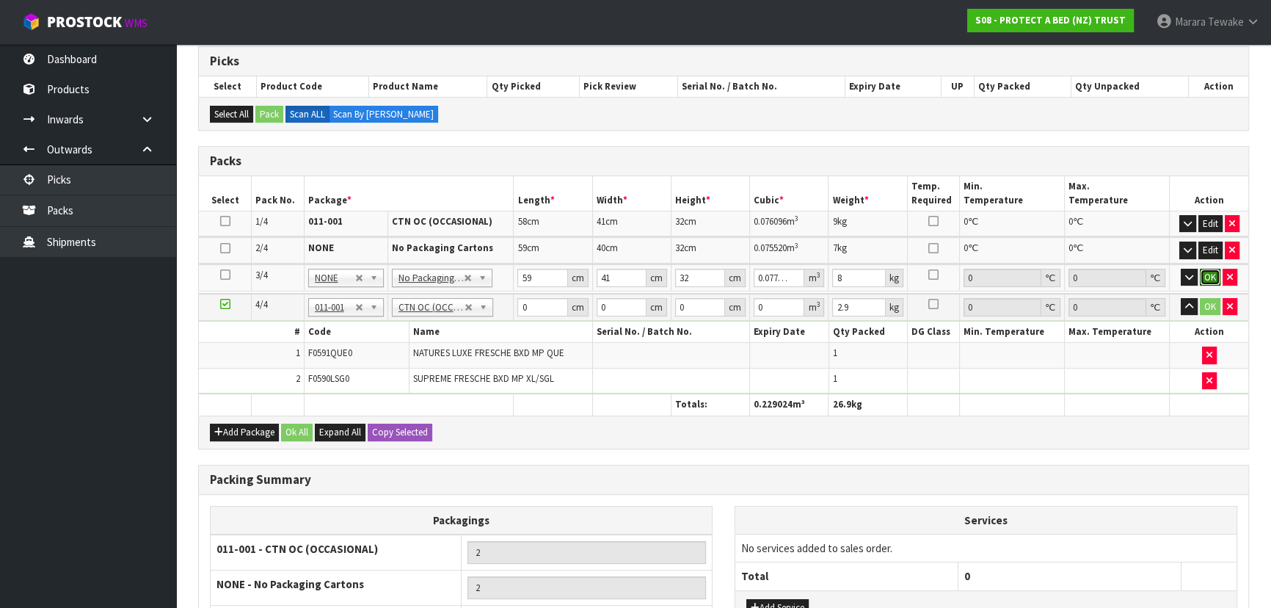
click button "OK" at bounding box center [1210, 278] width 21 height 18
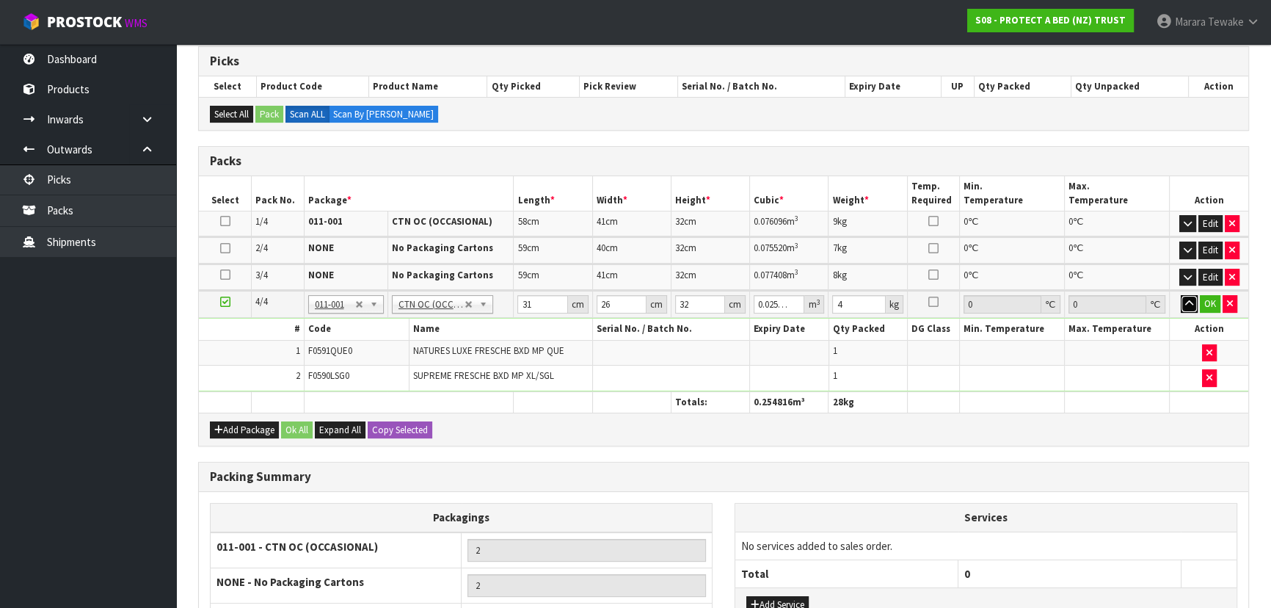
click at [1181, 295] on button "button" at bounding box center [1189, 304] width 17 height 18
click button "OK" at bounding box center [1210, 304] width 21 height 18
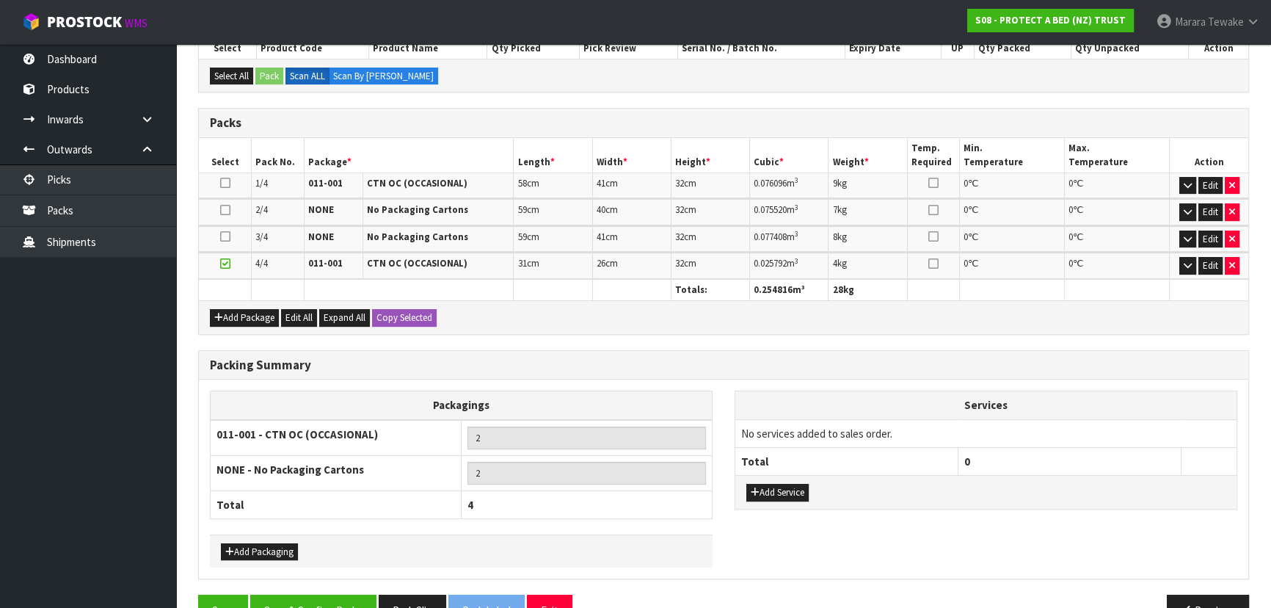
scroll to position [368, 0]
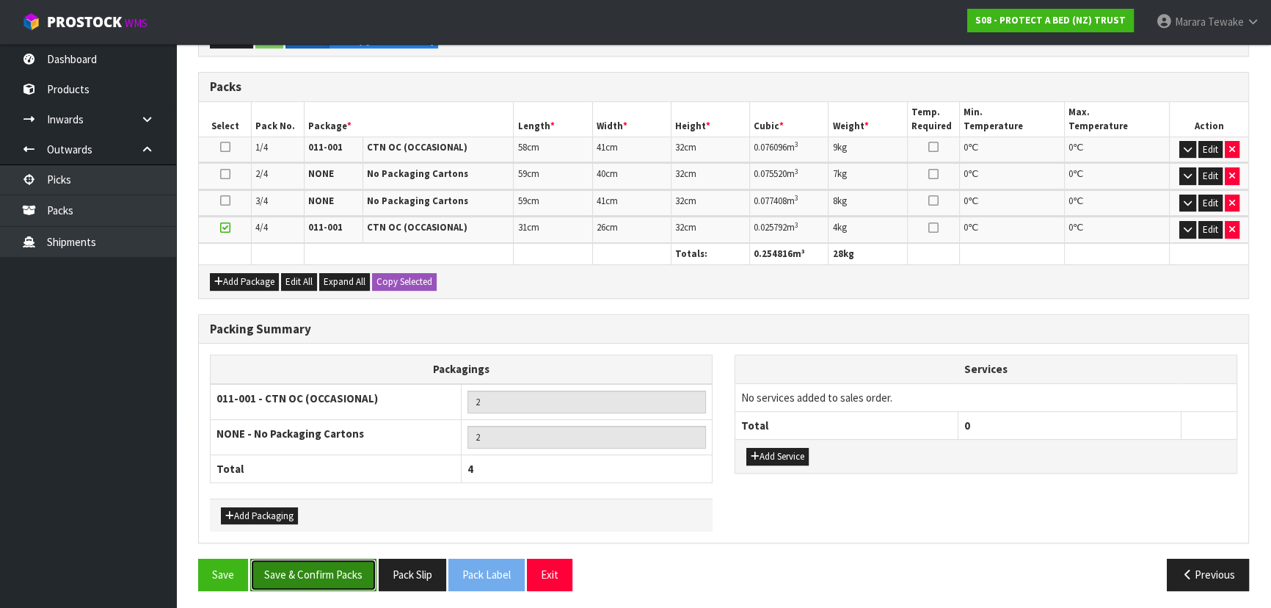
click at [315, 579] on button "Save & Confirm Packs" at bounding box center [313, 575] width 126 height 32
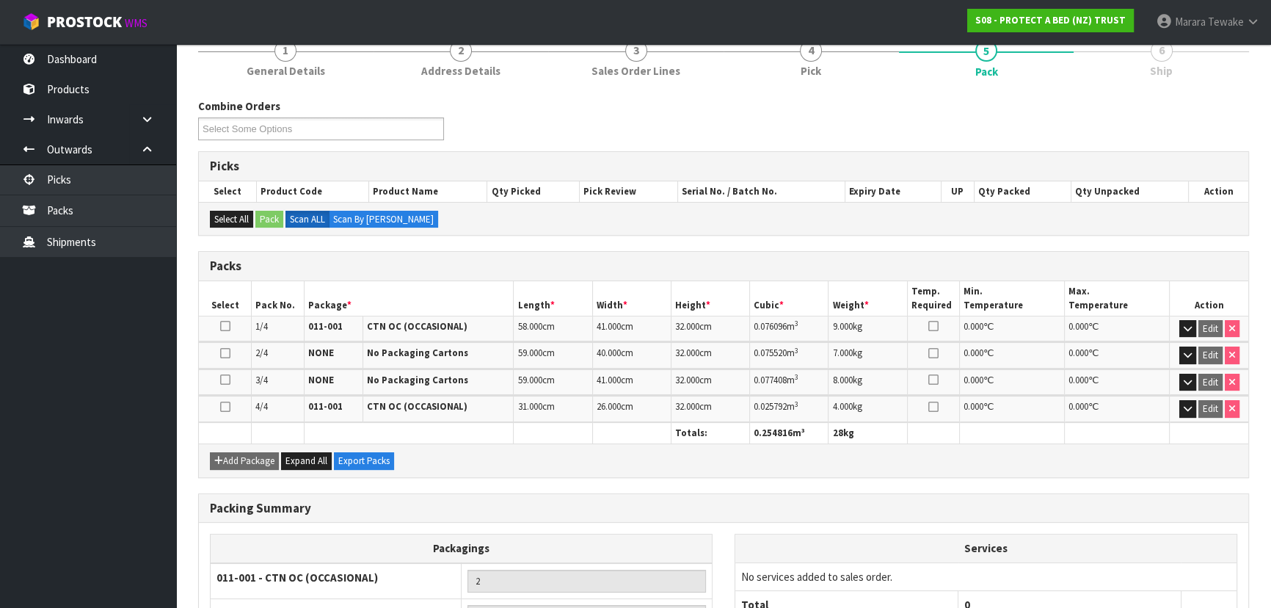
scroll to position [335, 0]
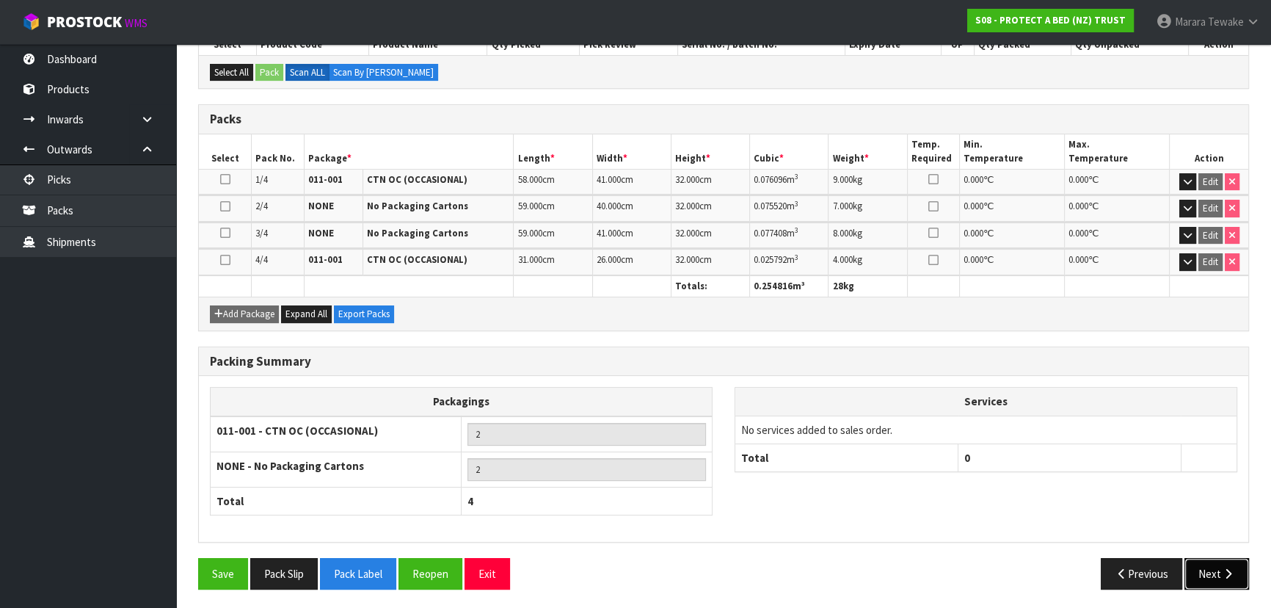
drag, startPoint x: 1233, startPoint y: 578, endPoint x: 1226, endPoint y: 573, distance: 9.0
click at [1226, 573] on button "Next" at bounding box center [1217, 574] width 65 height 32
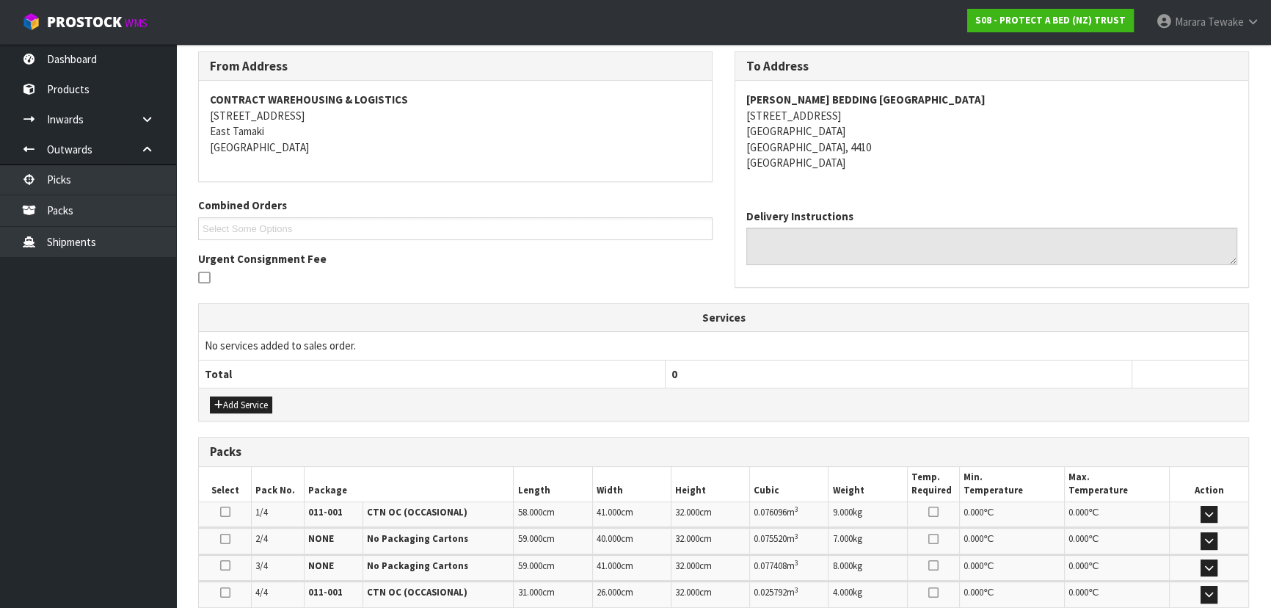
scroll to position [424, 0]
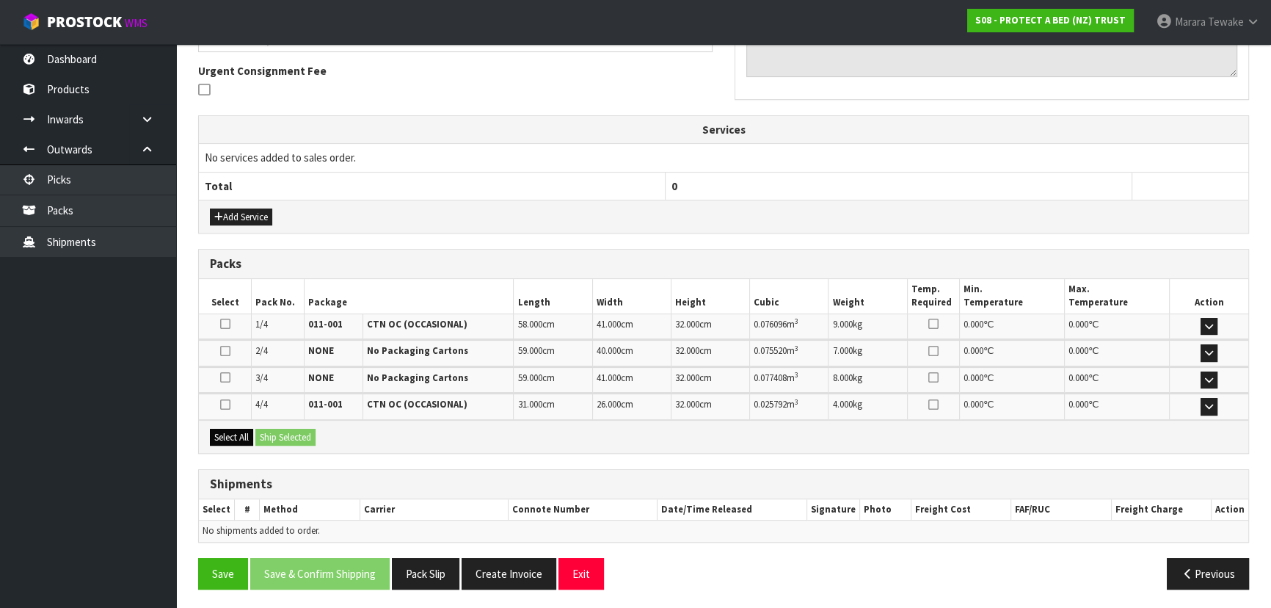
click at [241, 441] on div "Select All Ship Selected" at bounding box center [724, 436] width 1050 height 33
drag, startPoint x: 242, startPoint y: 429, endPoint x: 266, endPoint y: 427, distance: 24.4
click at [244, 429] on button "Select All" at bounding box center [231, 438] width 43 height 18
click at [275, 429] on button "Ship Selected" at bounding box center [285, 438] width 60 height 18
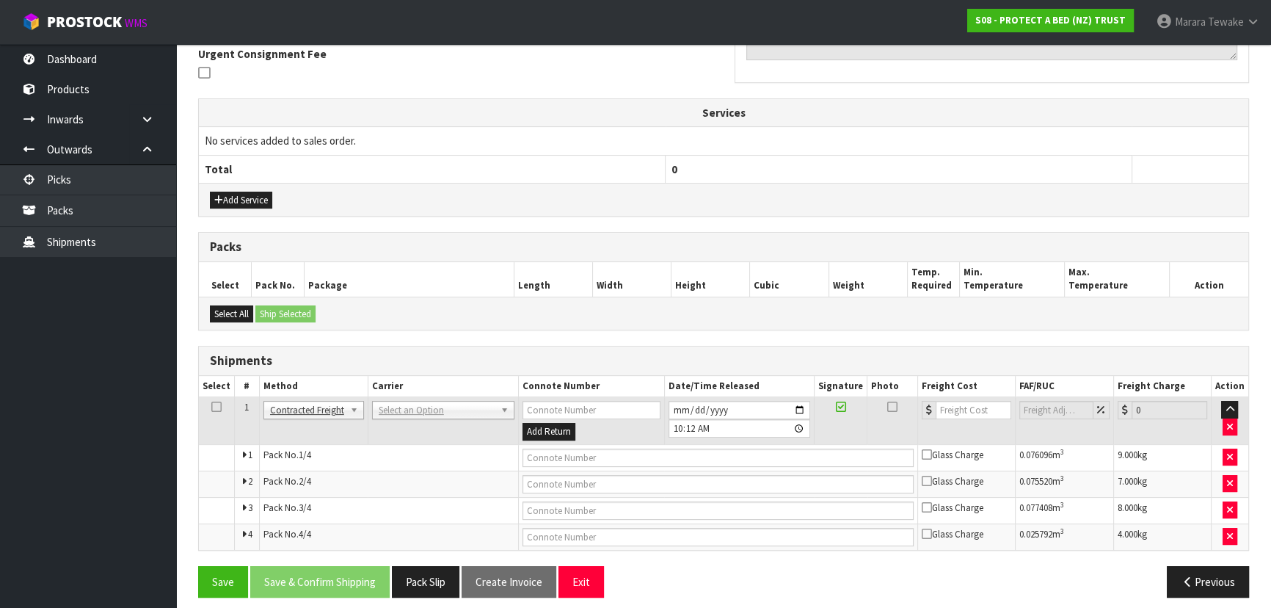
scroll to position [449, 0]
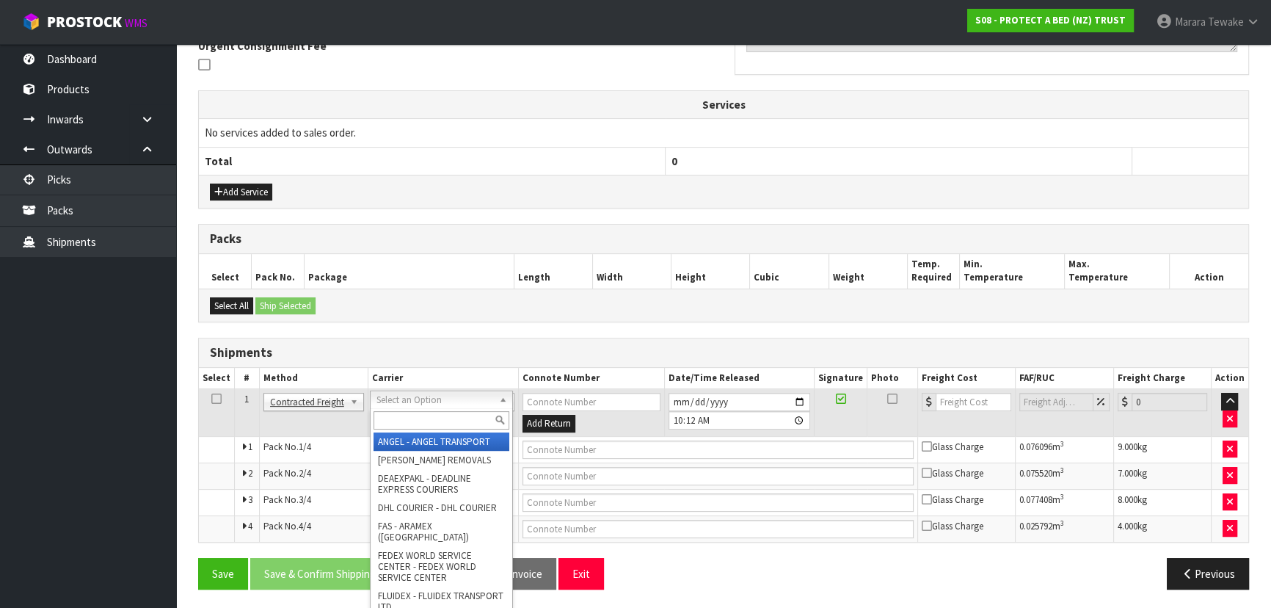
click at [473, 418] on input "text" at bounding box center [442, 420] width 136 height 18
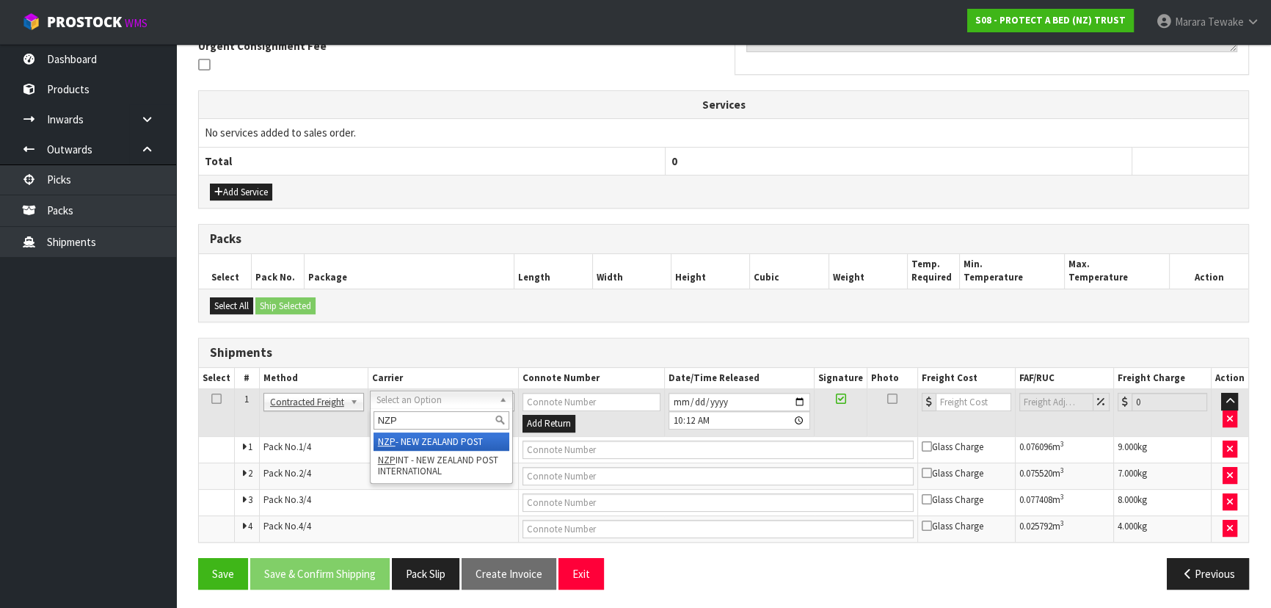
drag, startPoint x: 489, startPoint y: 438, endPoint x: 456, endPoint y: 512, distance: 81.2
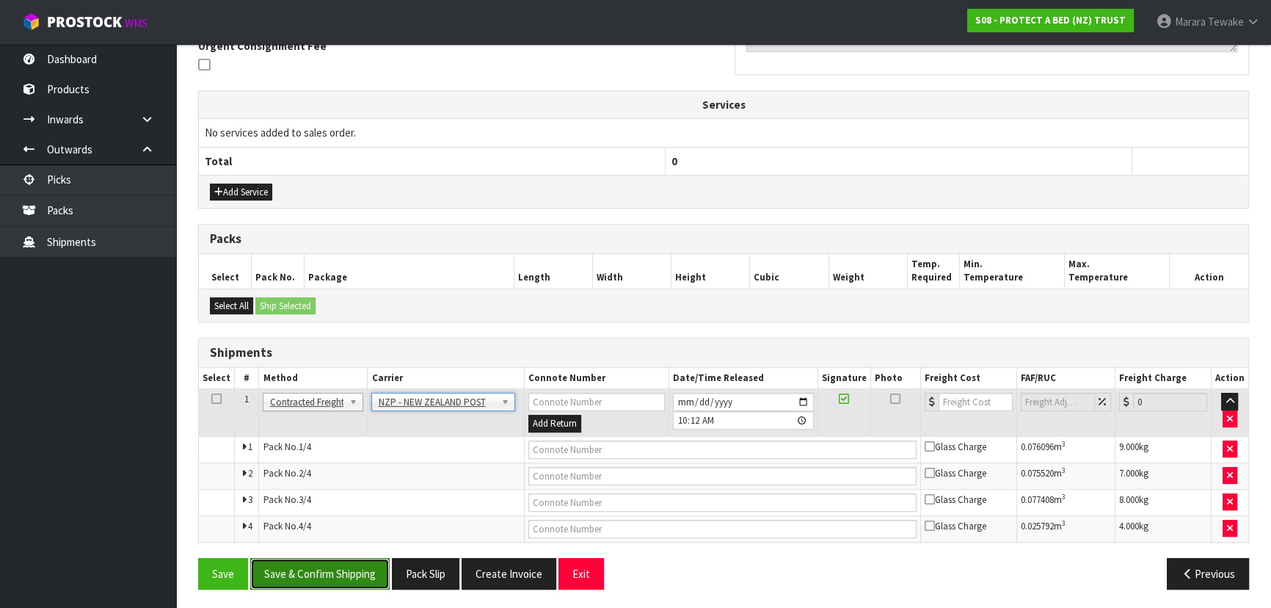
click at [338, 567] on button "Save & Confirm Shipping" at bounding box center [319, 574] width 139 height 32
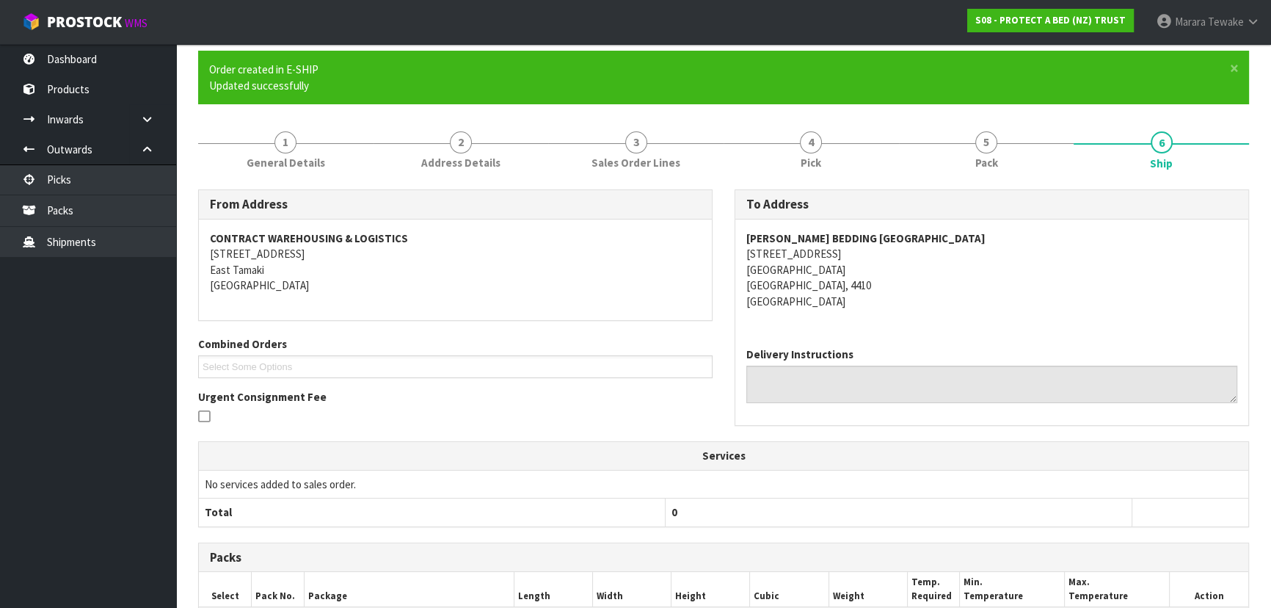
scroll to position [425, 0]
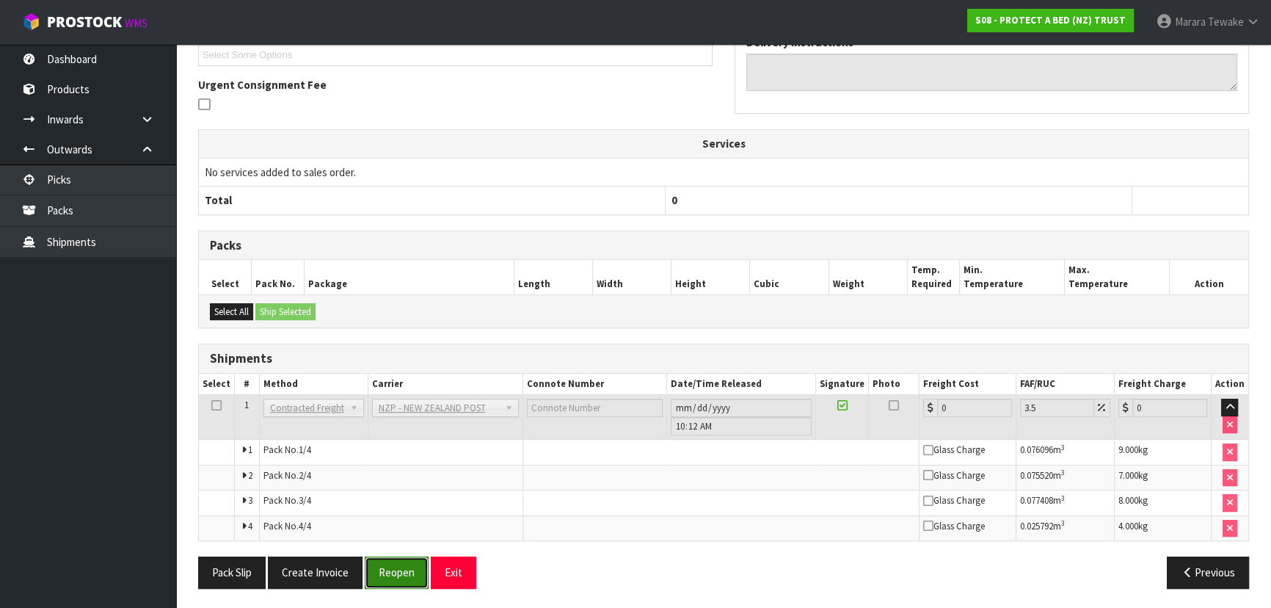
click at [408, 567] on button "Reopen" at bounding box center [397, 572] width 64 height 32
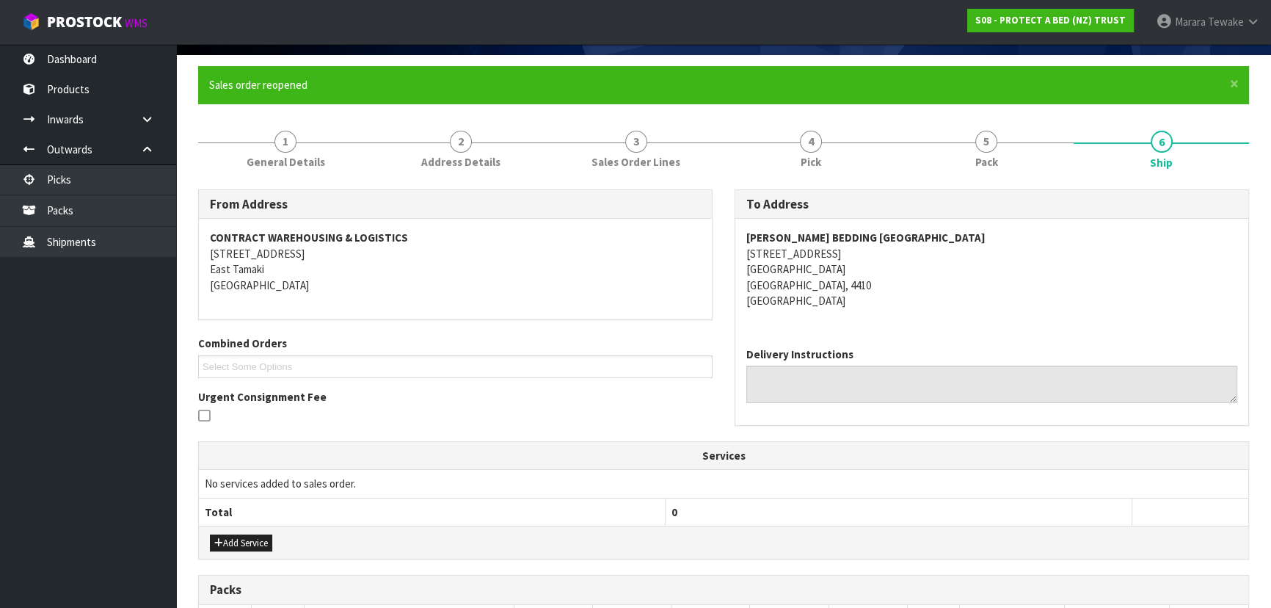
scroll to position [400, 0]
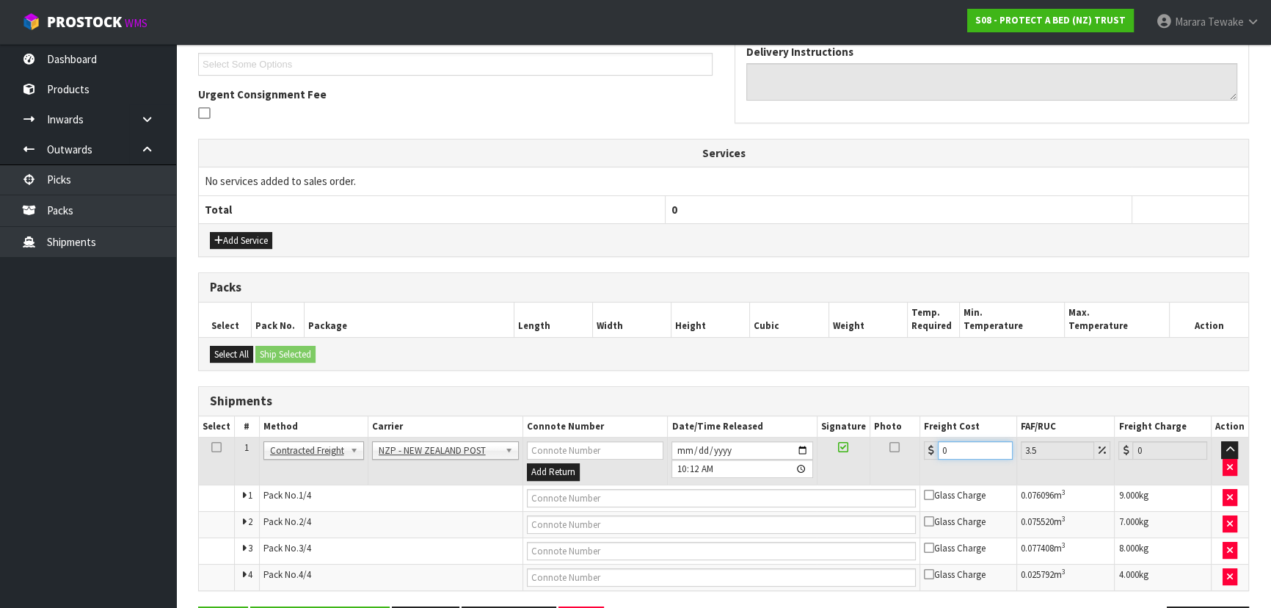
drag, startPoint x: 968, startPoint y: 449, endPoint x: 888, endPoint y: 415, distance: 86.8
click at [896, 424] on table "Select # Method Carrier Connote Number Date/Time Released Signature Photo Freig…" at bounding box center [724, 503] width 1050 height 174
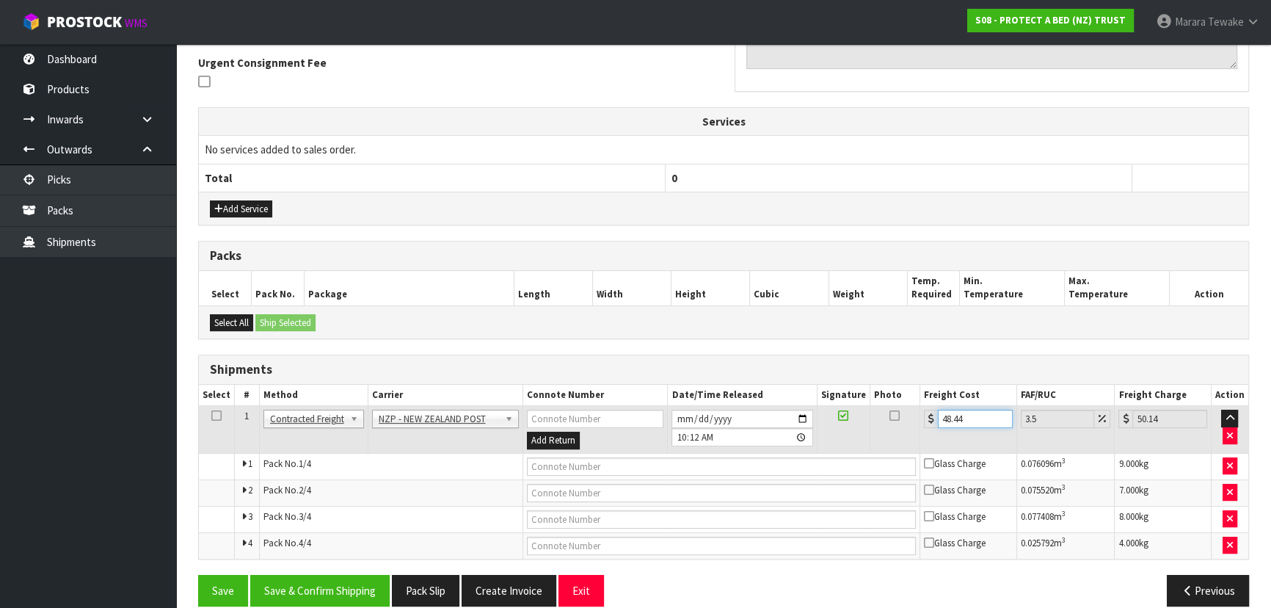
scroll to position [449, 0]
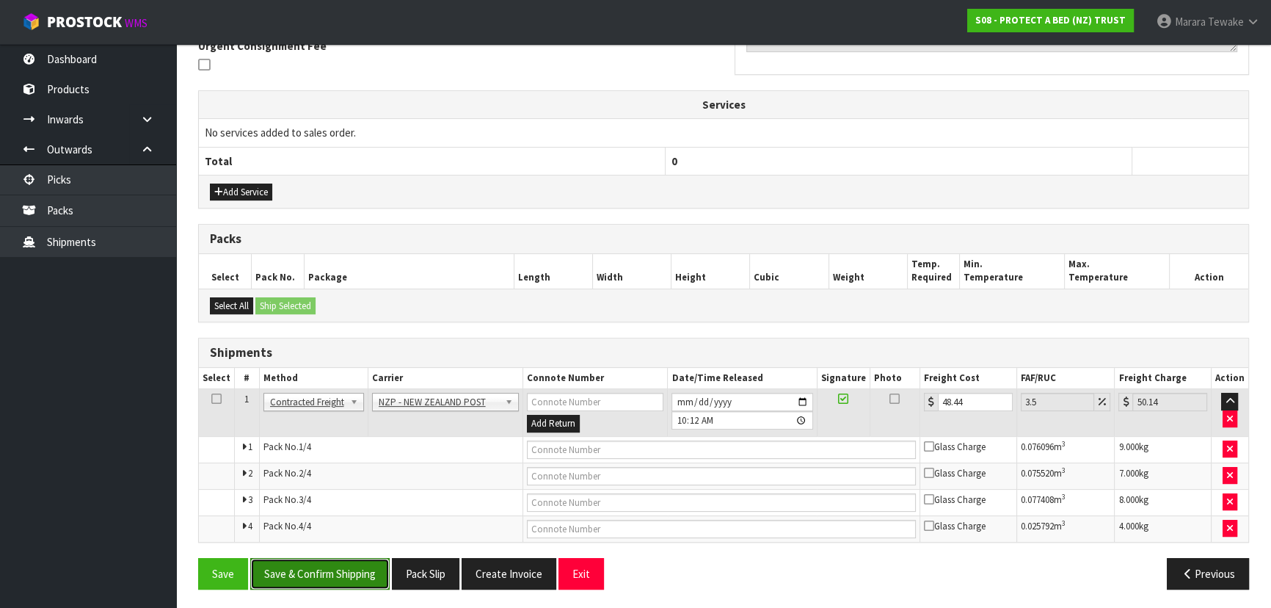
click at [354, 565] on button "Save & Confirm Shipping" at bounding box center [319, 574] width 139 height 32
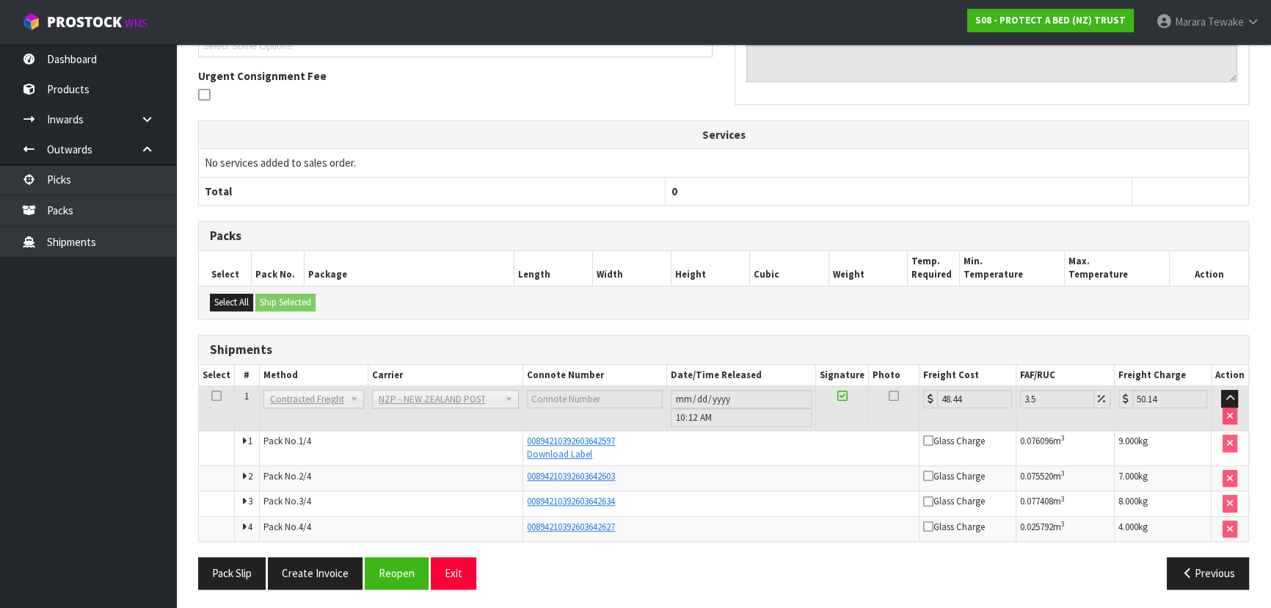
scroll to position [18, 0]
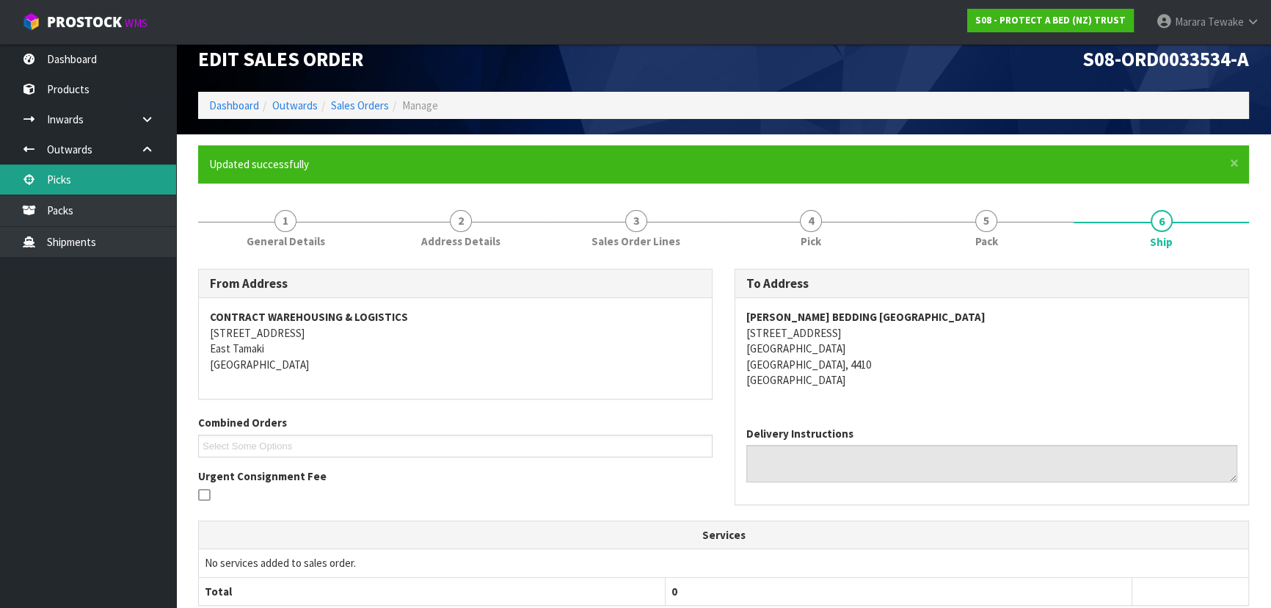
click at [108, 175] on link "Picks" at bounding box center [88, 179] width 176 height 30
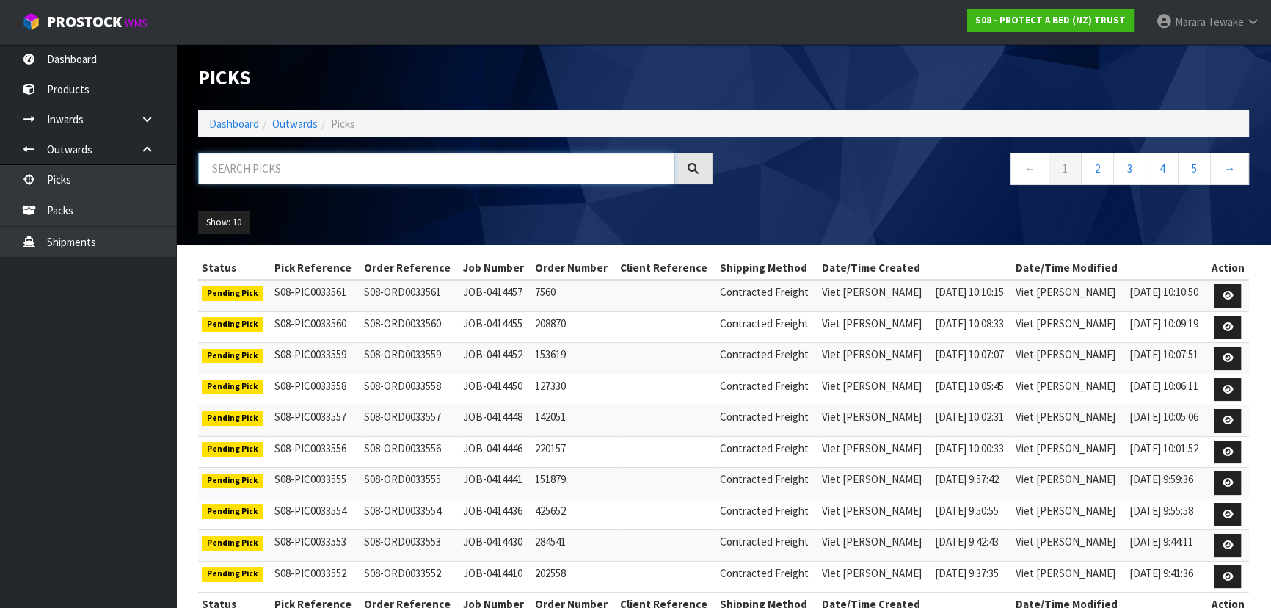
click at [331, 162] on input "text" at bounding box center [436, 169] width 476 height 32
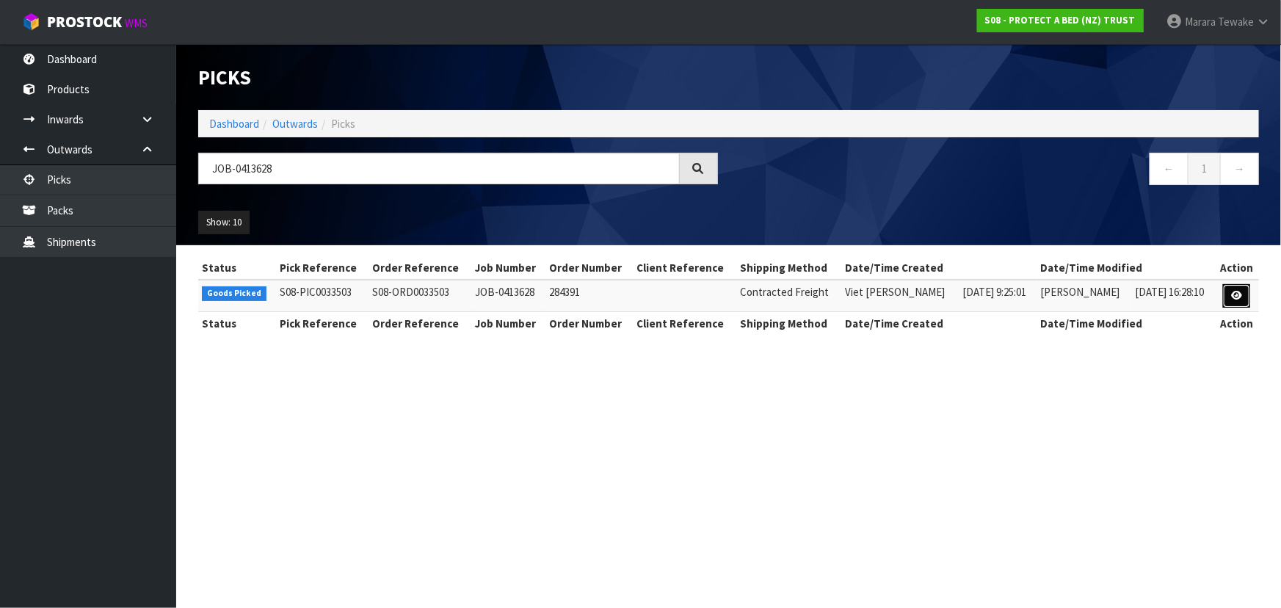
click at [1232, 294] on icon at bounding box center [1236, 296] width 11 height 10
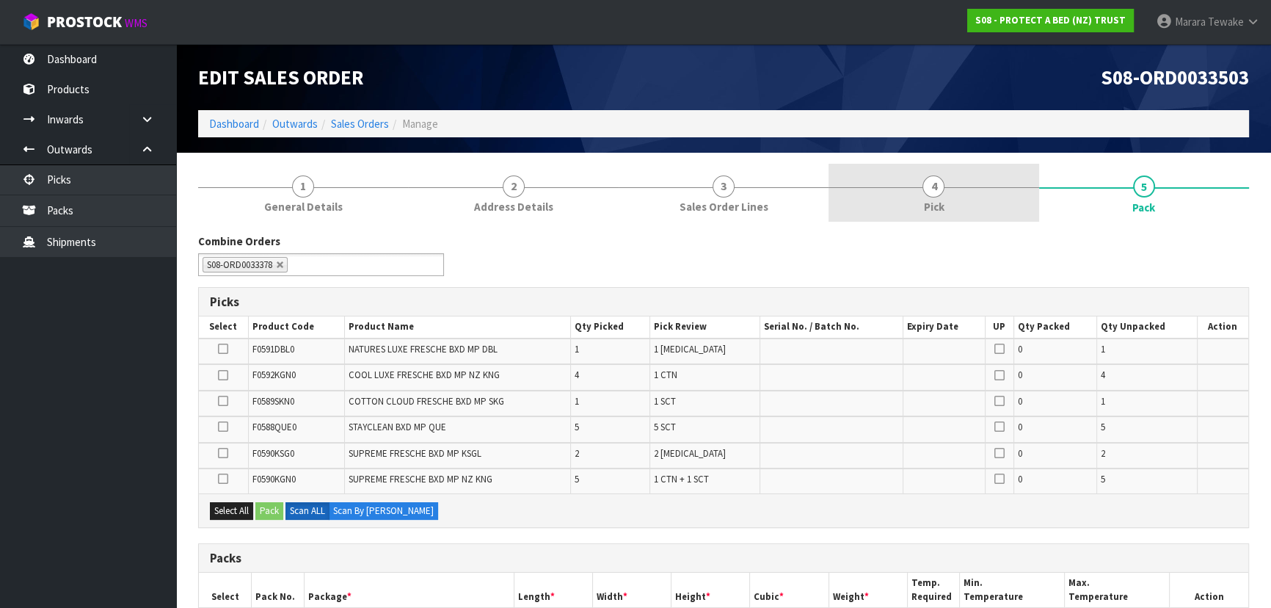
click at [947, 173] on link "4 Pick" at bounding box center [934, 193] width 210 height 58
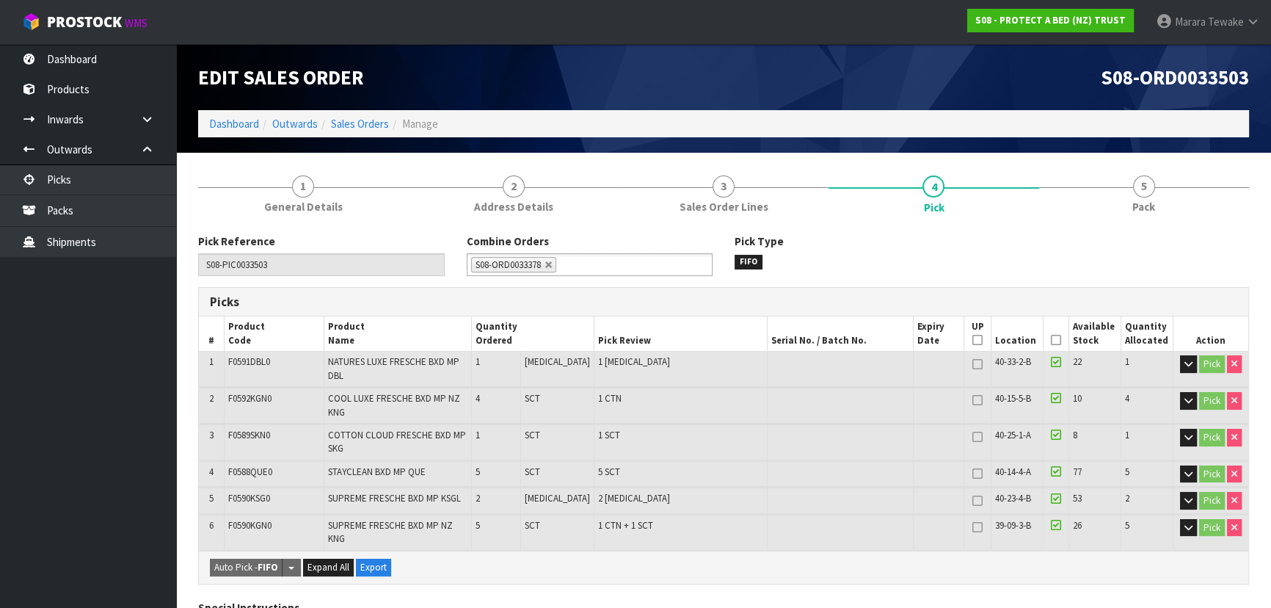
click at [1052, 340] on icon at bounding box center [1056, 340] width 10 height 1
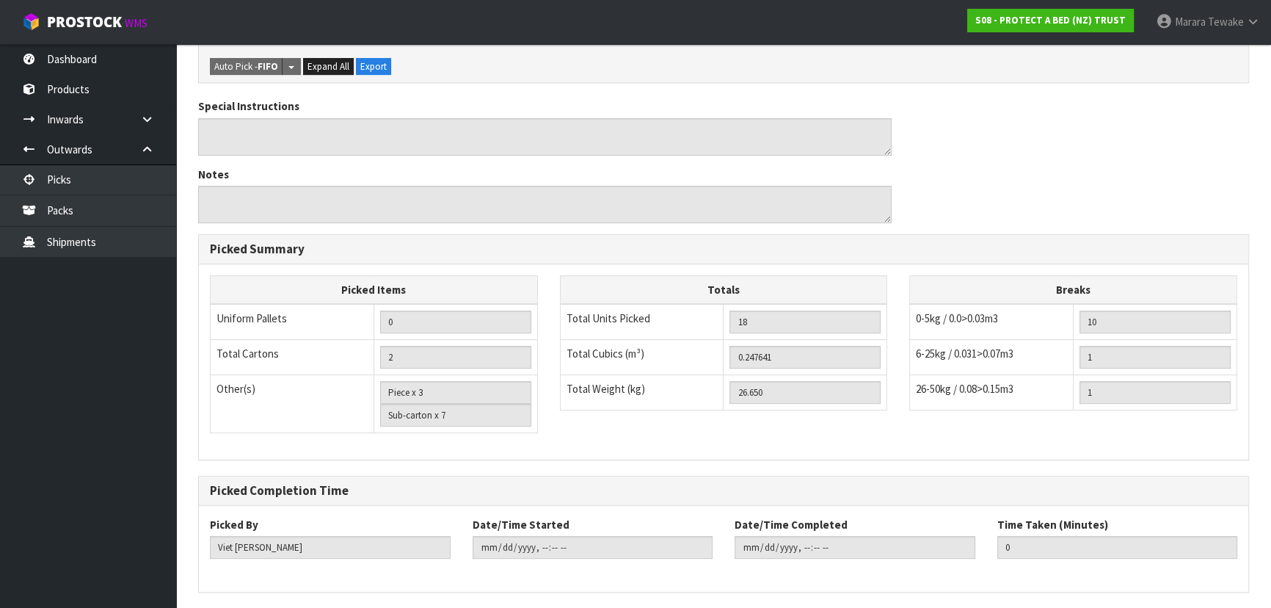
scroll to position [574, 0]
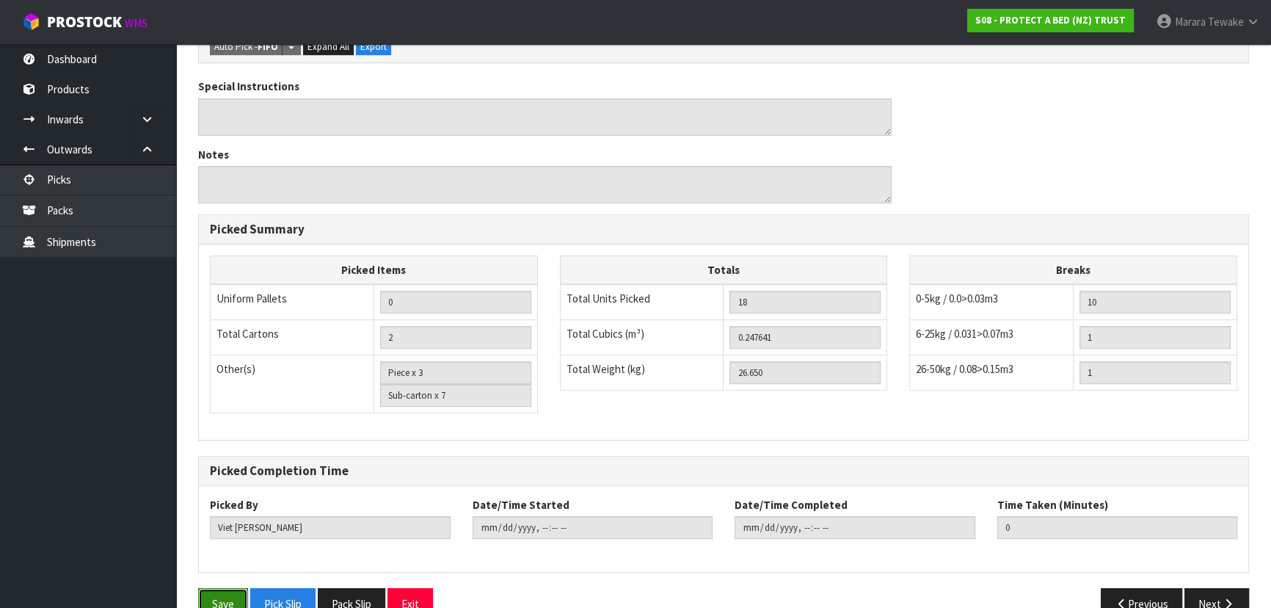
click at [223, 588] on button "Save" at bounding box center [223, 604] width 50 height 32
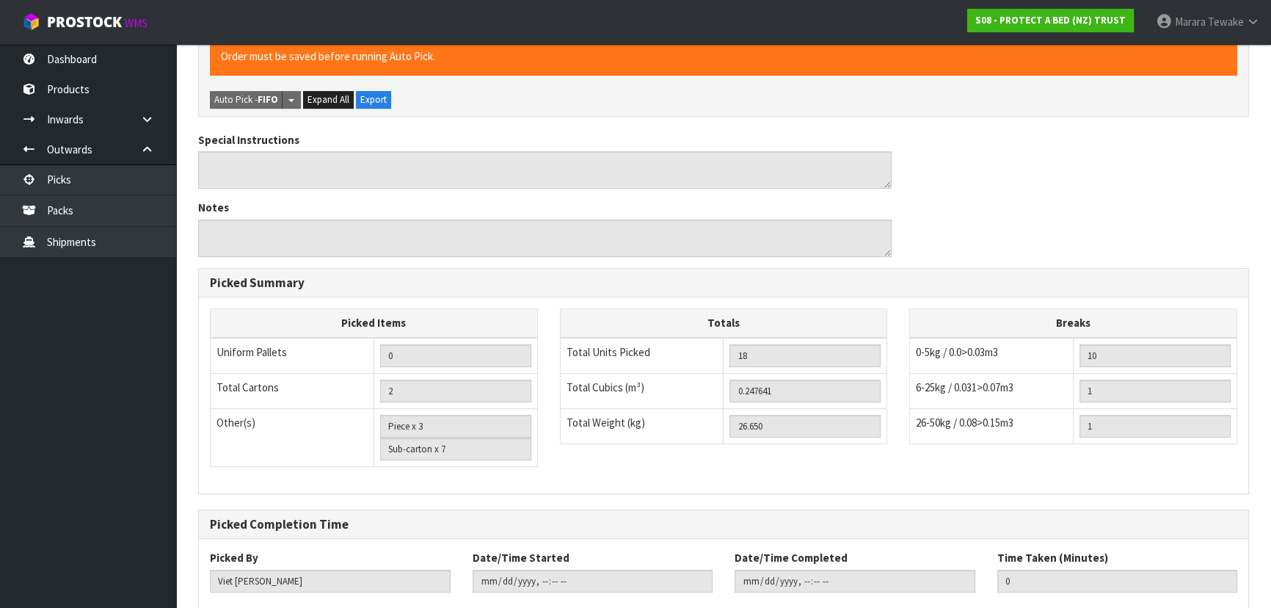
scroll to position [0, 0]
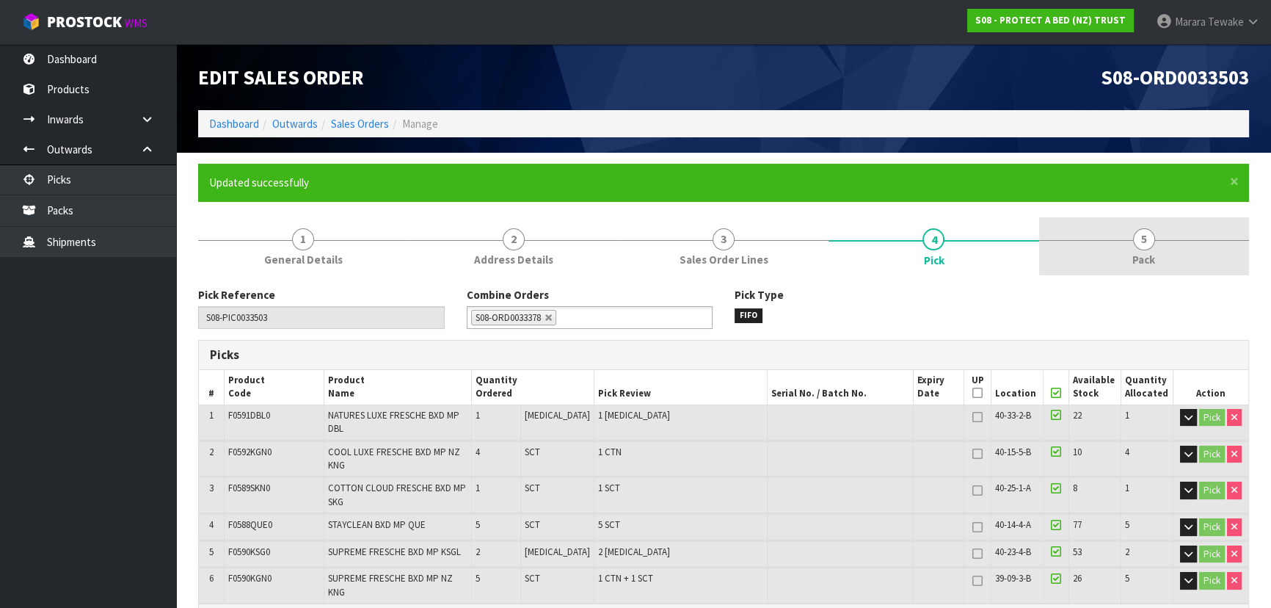
click at [1143, 229] on span "5" at bounding box center [1144, 239] width 22 height 22
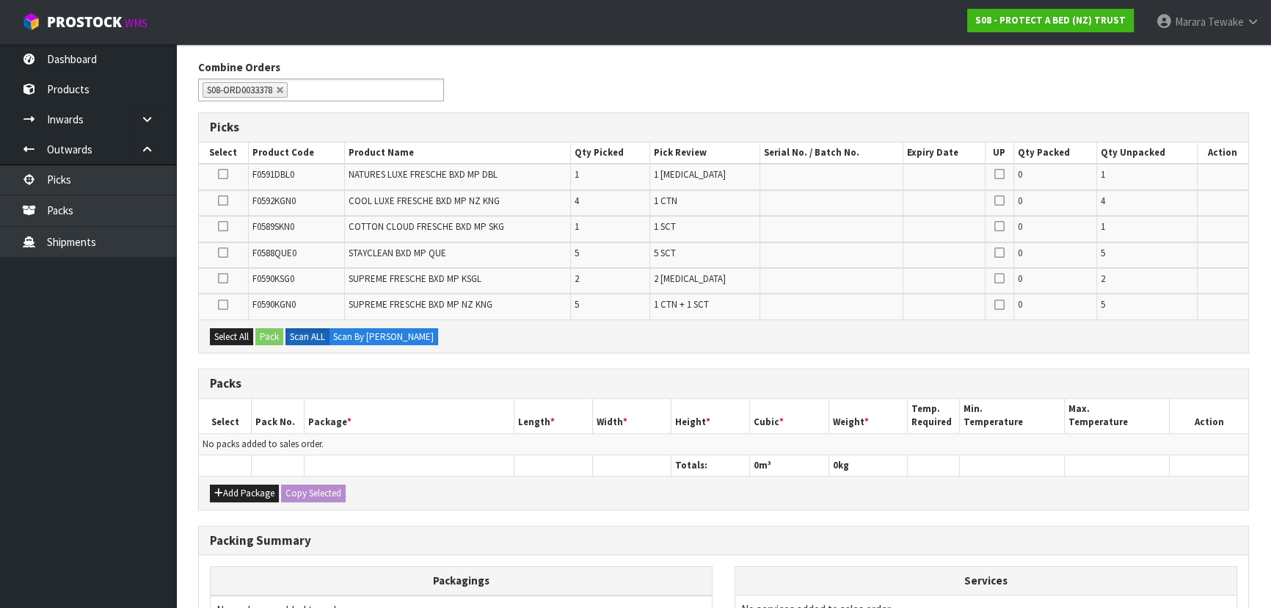
scroll to position [396, 0]
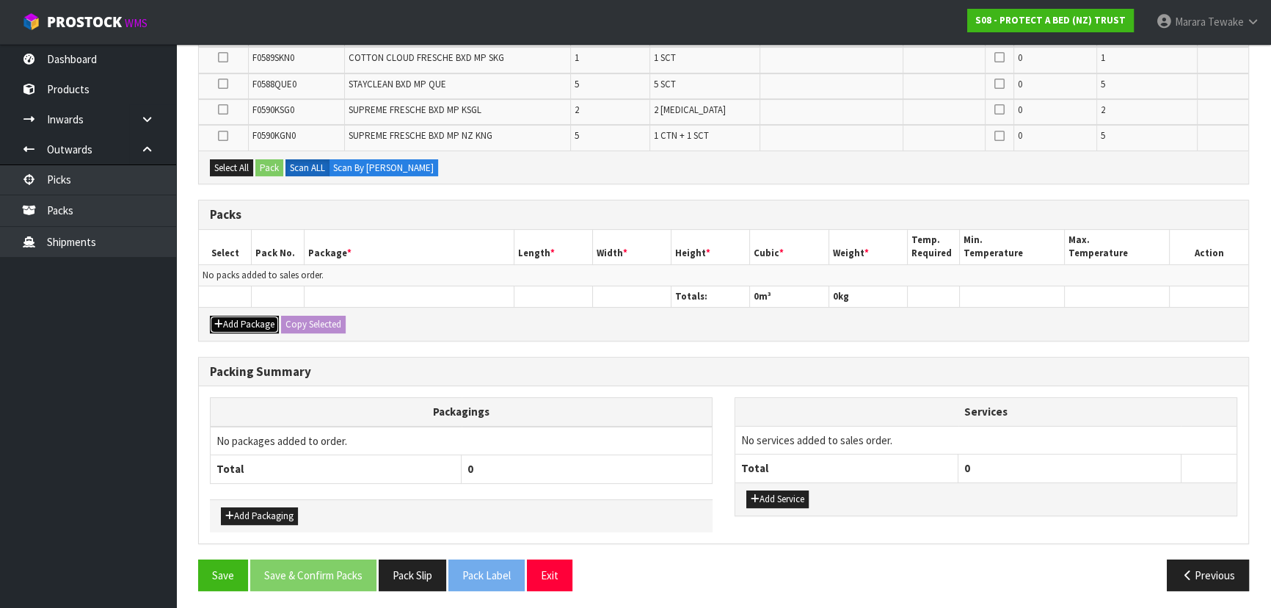
drag, startPoint x: 247, startPoint y: 322, endPoint x: 231, endPoint y: 301, distance: 26.1
click at [247, 319] on button "Add Package" at bounding box center [244, 325] width 69 height 18
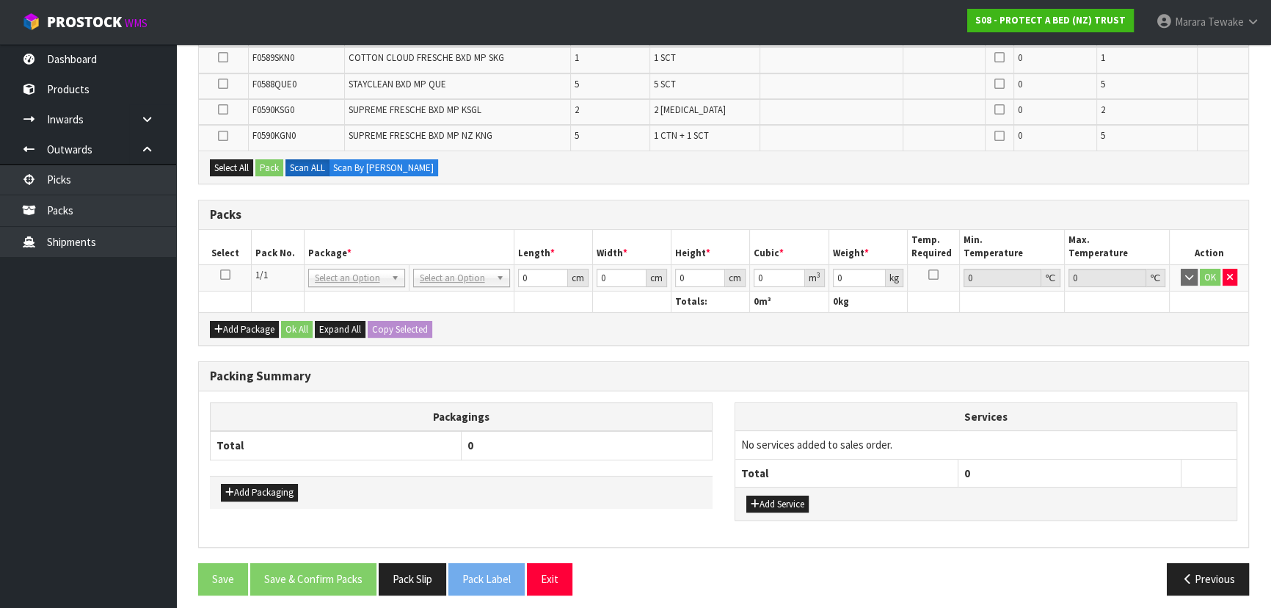
click at [226, 275] on icon at bounding box center [225, 275] width 10 height 1
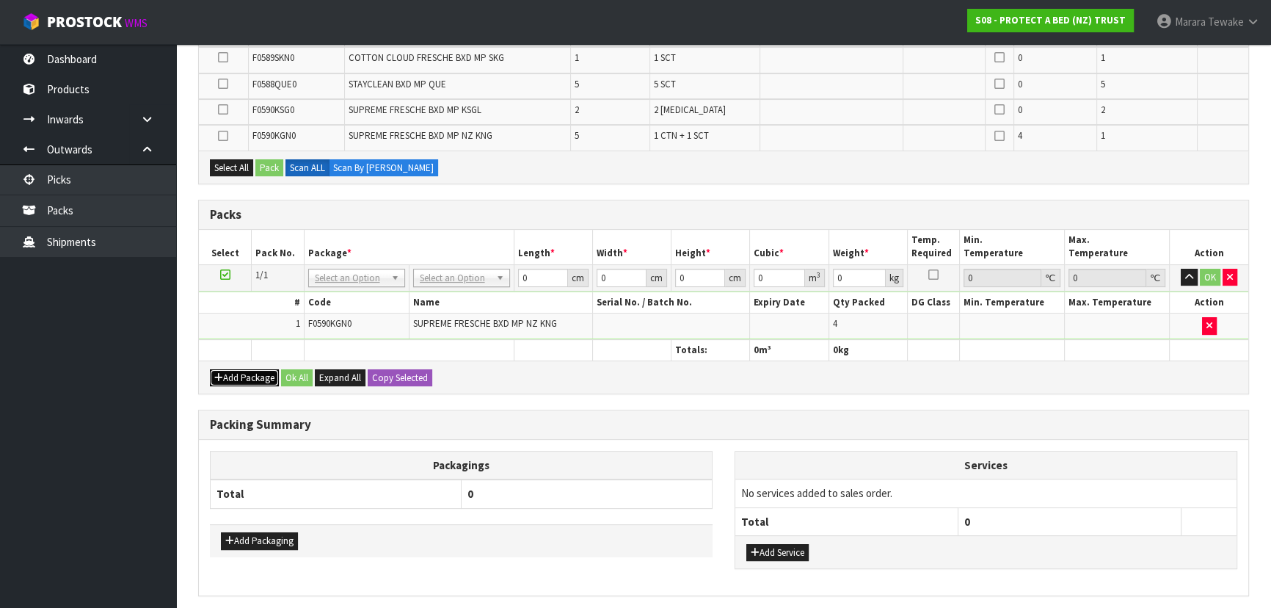
click at [231, 380] on button "Add Package" at bounding box center [244, 378] width 69 height 18
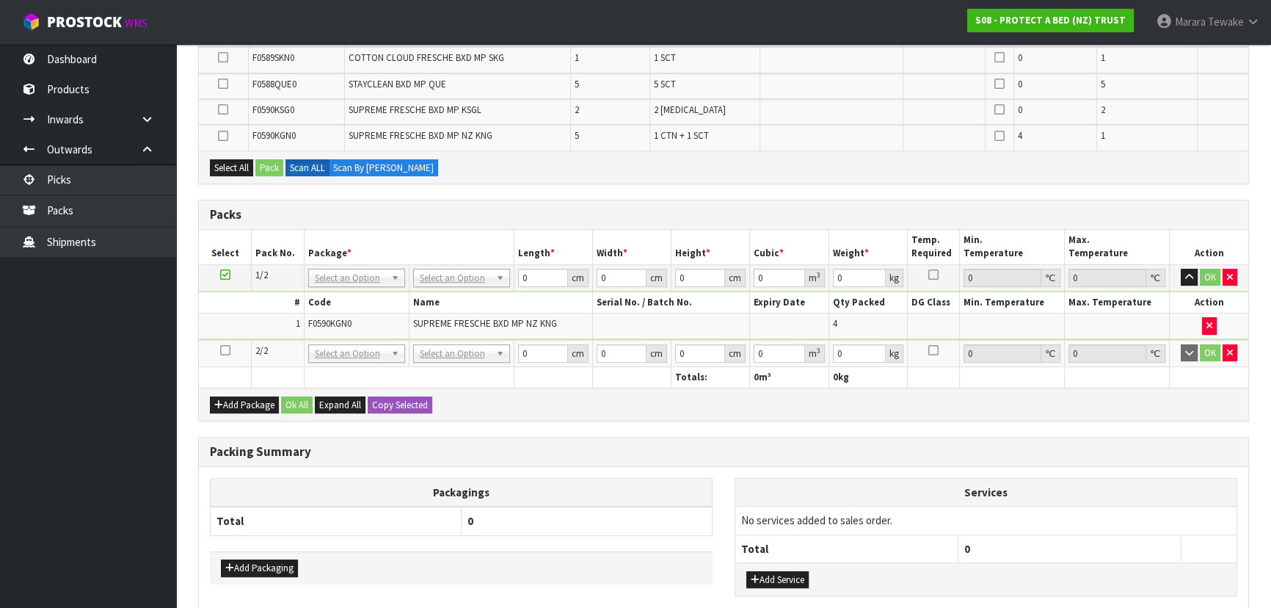
click at [225, 350] on icon at bounding box center [225, 350] width 10 height 1
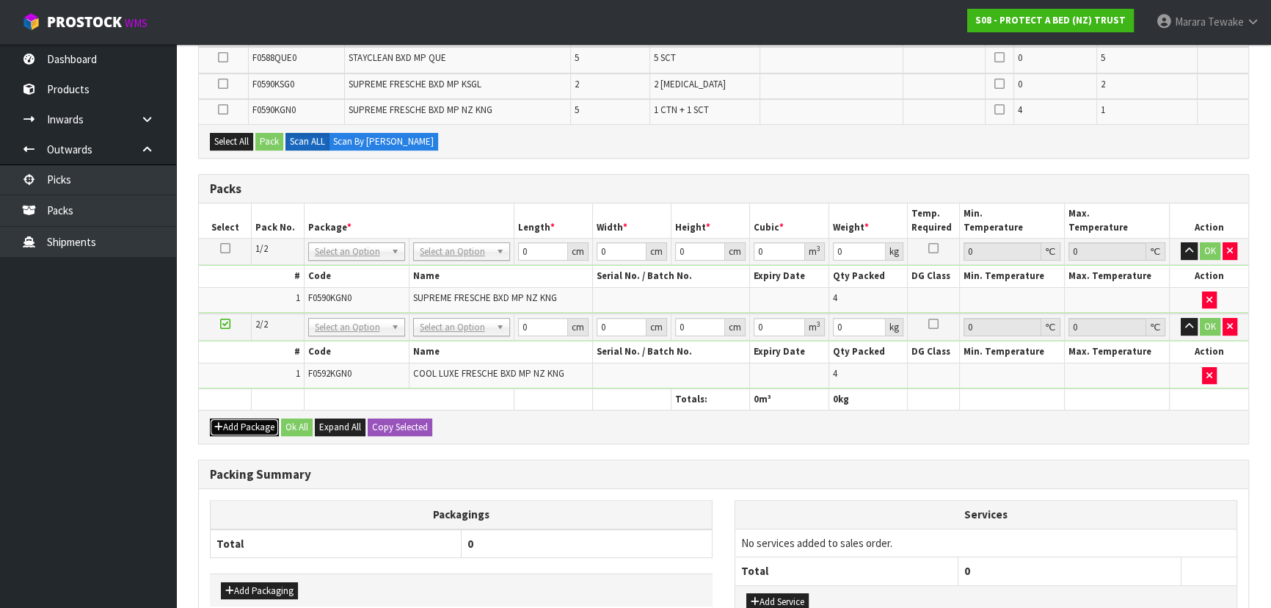
click at [250, 420] on button "Add Package" at bounding box center [244, 427] width 69 height 18
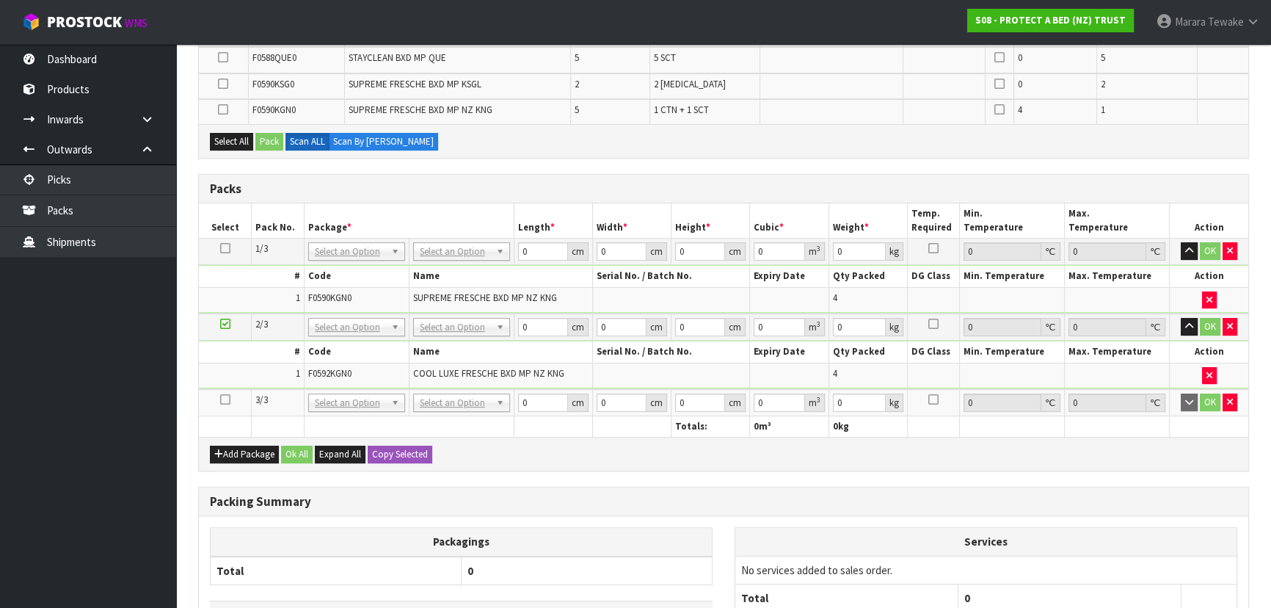
click at [225, 399] on icon at bounding box center [225, 399] width 10 height 1
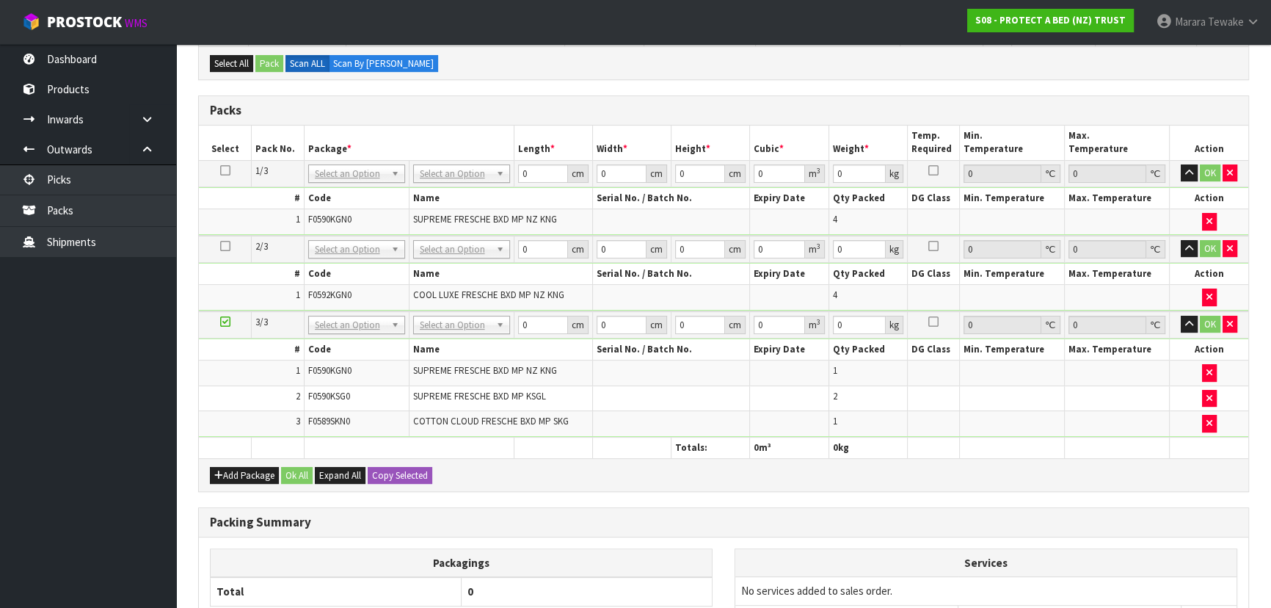
scroll to position [371, 0]
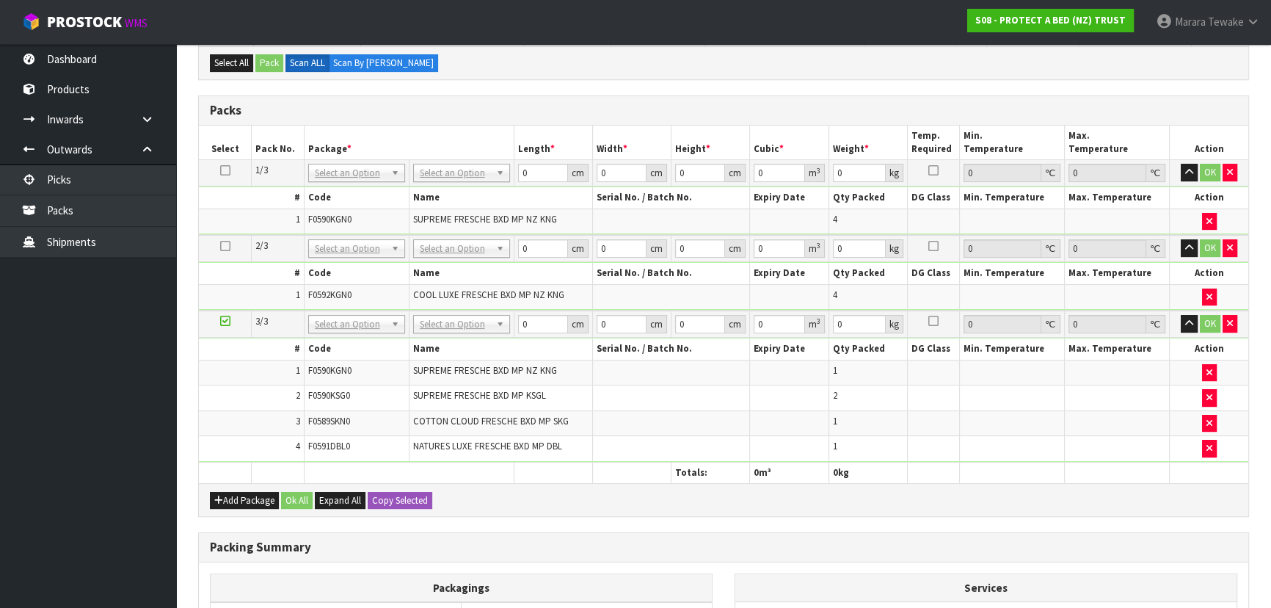
click at [230, 486] on div "Add Package Ok All Expand All Copy Selected" at bounding box center [724, 499] width 1050 height 33
click at [231, 492] on button "Add Package" at bounding box center [244, 501] width 69 height 18
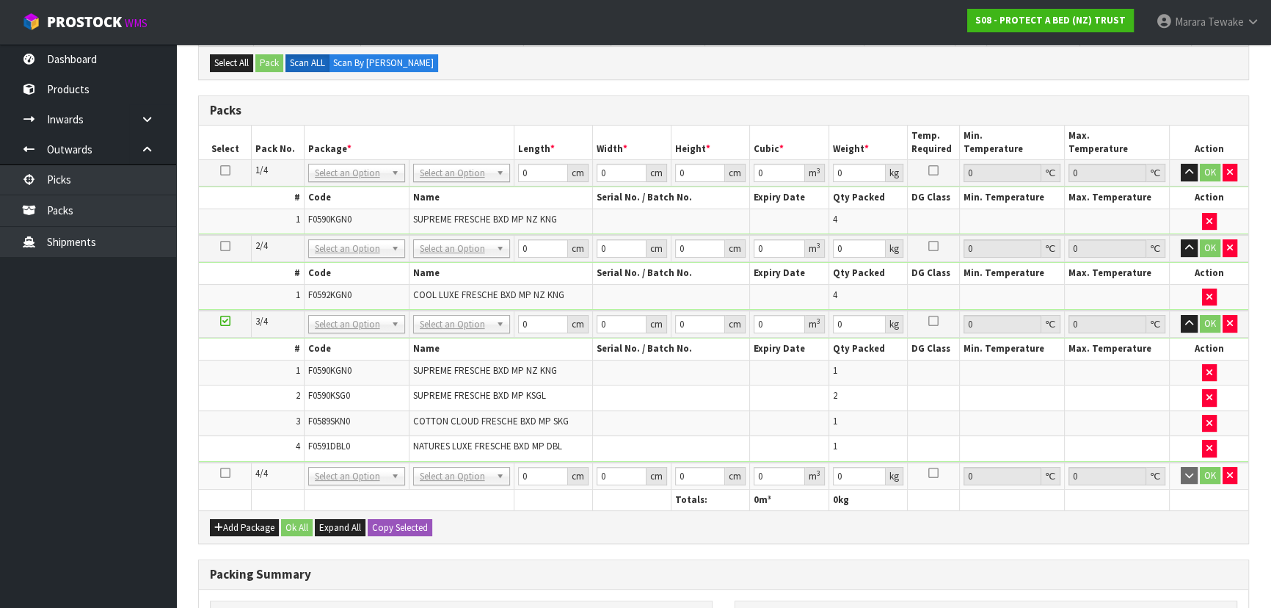
click at [227, 473] on icon at bounding box center [225, 473] width 10 height 1
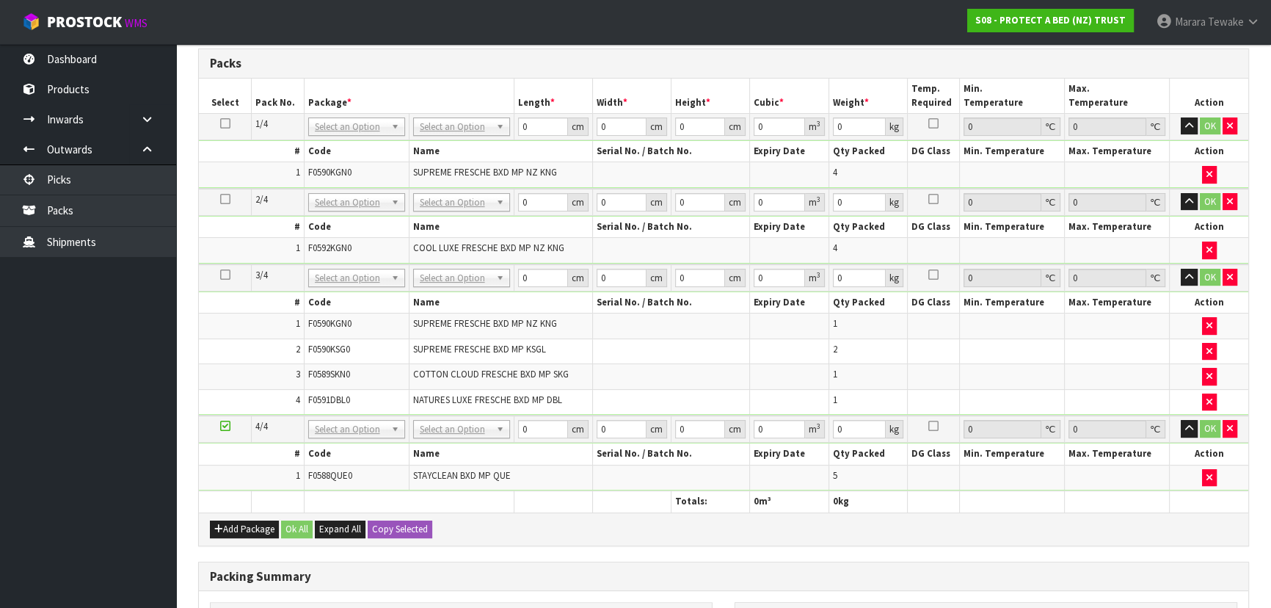
scroll to position [261, 0]
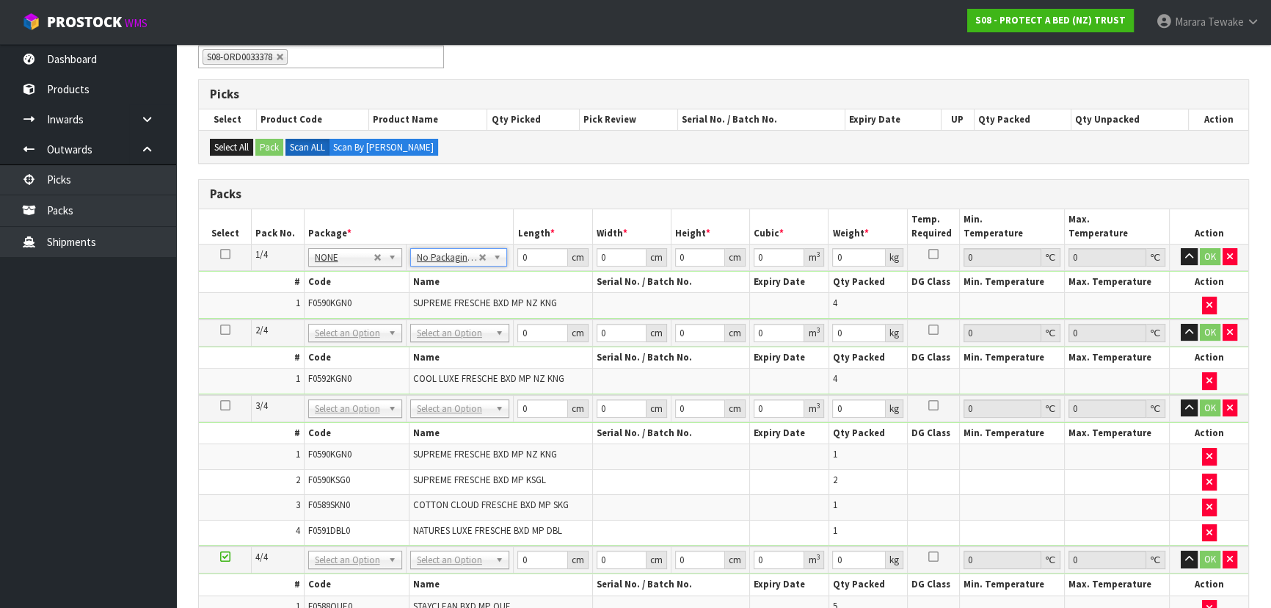
click at [223, 254] on icon at bounding box center [225, 254] width 10 height 1
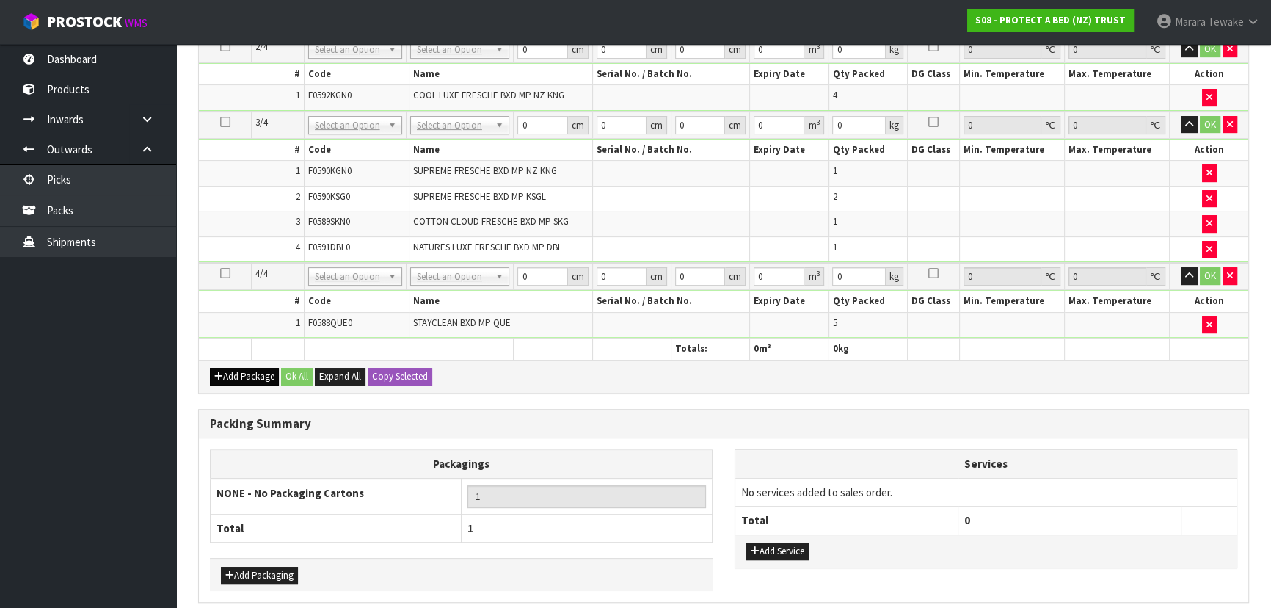
scroll to position [602, 0]
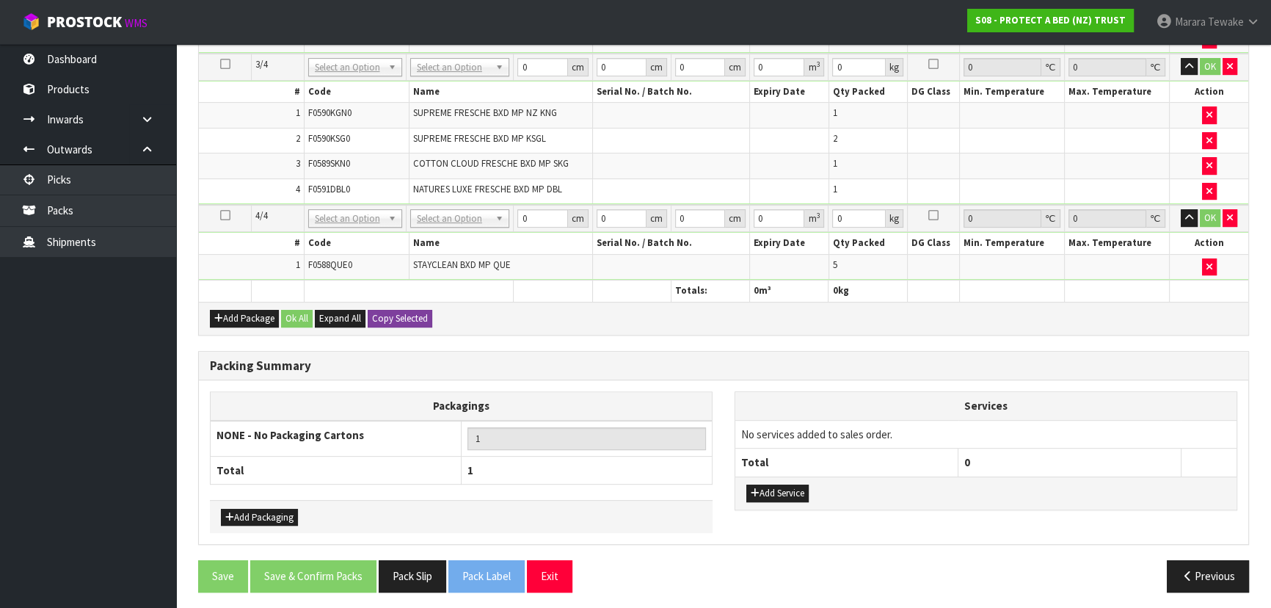
drag, startPoint x: 426, startPoint y: 301, endPoint x: 414, endPoint y: 316, distance: 18.8
click at [419, 308] on div "Add Package Ok All Expand All Copy Selected" at bounding box center [724, 318] width 1050 height 33
click at [414, 316] on button "Copy Selected" at bounding box center [400, 319] width 65 height 18
click at [414, 316] on button "Confirm Copy Selected" at bounding box center [416, 319] width 97 height 18
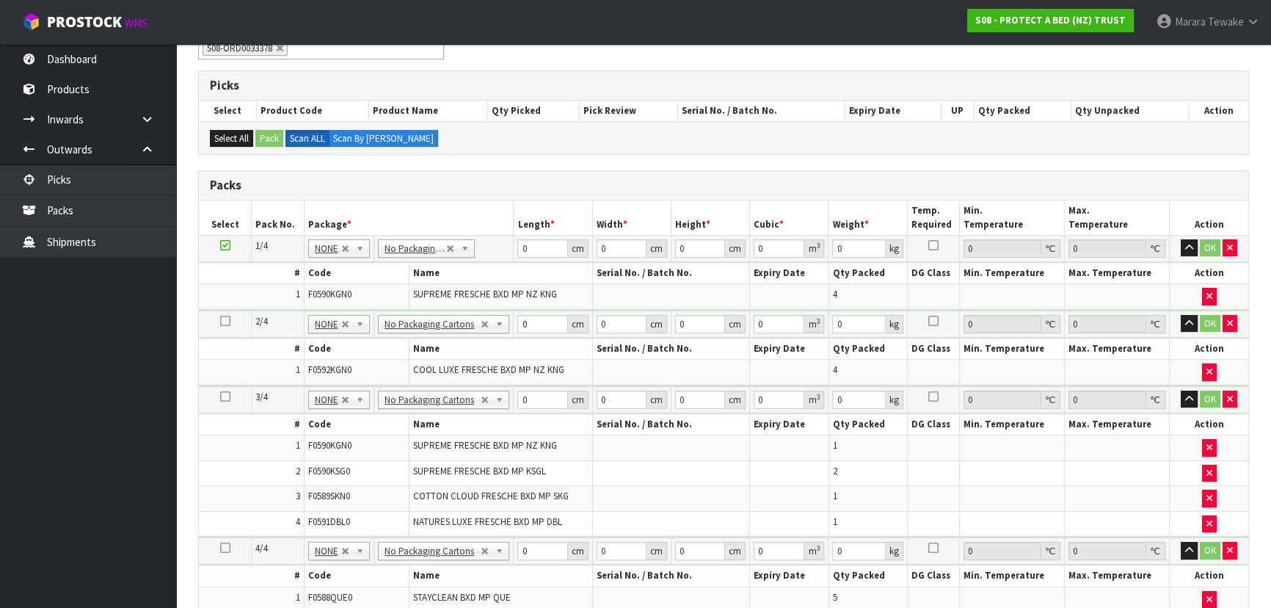
scroll to position [269, 0]
drag, startPoint x: 540, startPoint y: 247, endPoint x: 512, endPoint y: 169, distance: 83.4
click at [508, 229] on table "Select Pack No. Package * Length * Width * Height * Cubic * Weight * Temp. Requ…" at bounding box center [724, 418] width 1050 height 434
click at [1181, 240] on button "button" at bounding box center [1189, 249] width 17 height 18
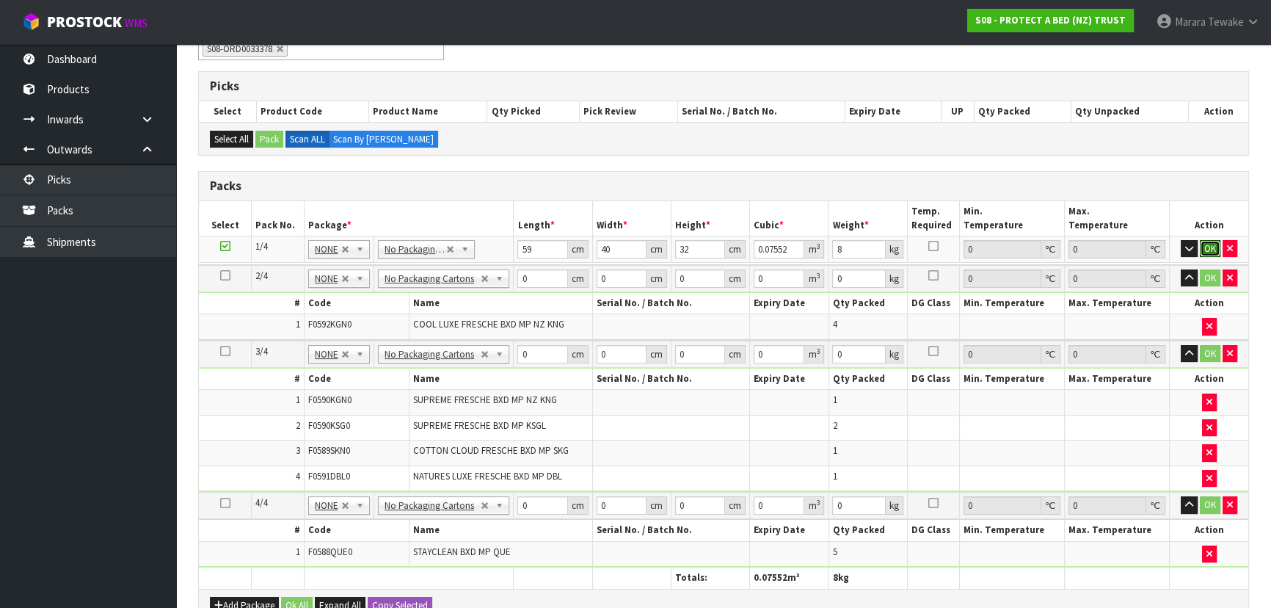
click button "OK" at bounding box center [1210, 249] width 21 height 18
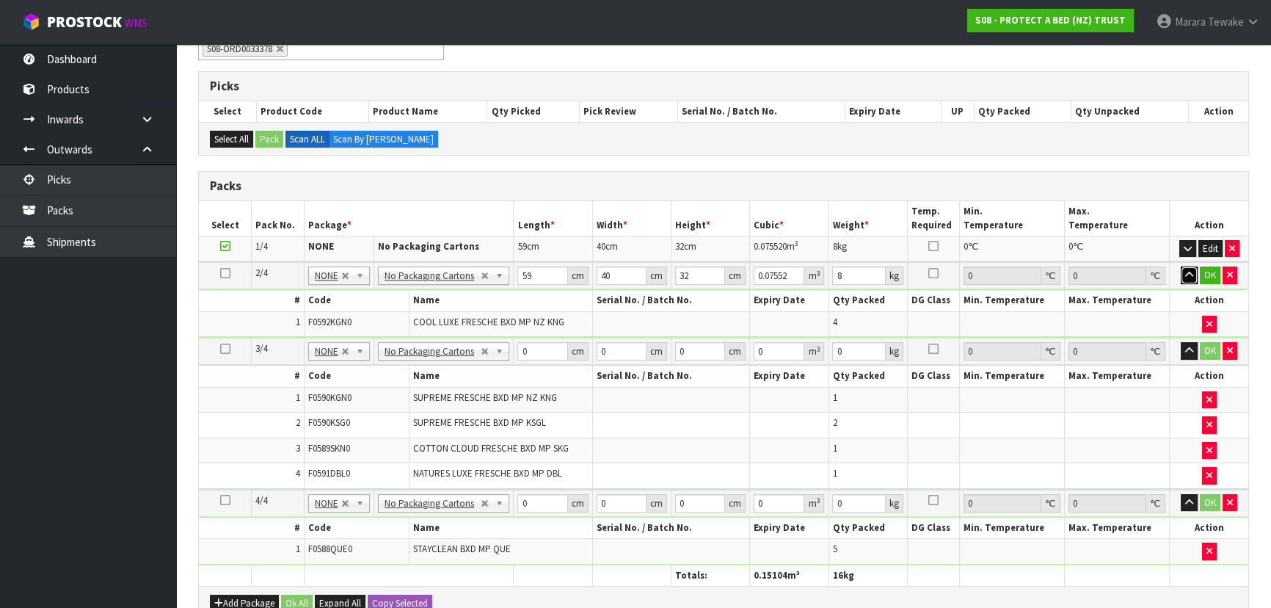
click at [1181, 266] on button "button" at bounding box center [1189, 275] width 17 height 18
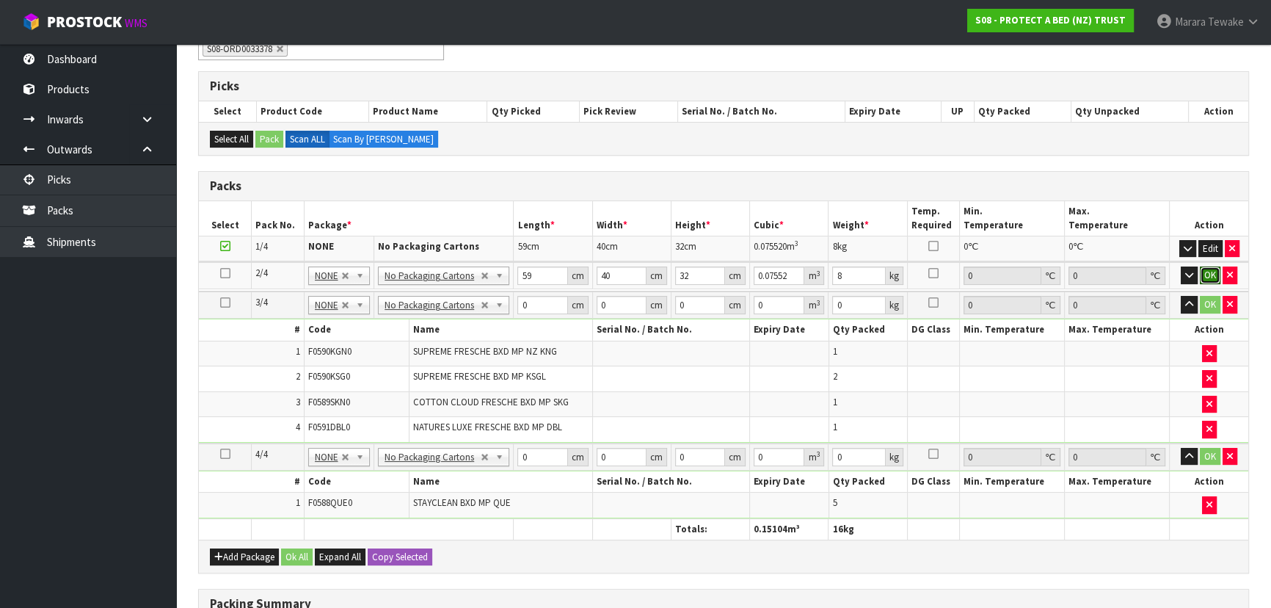
click button "OK" at bounding box center [1210, 275] width 21 height 18
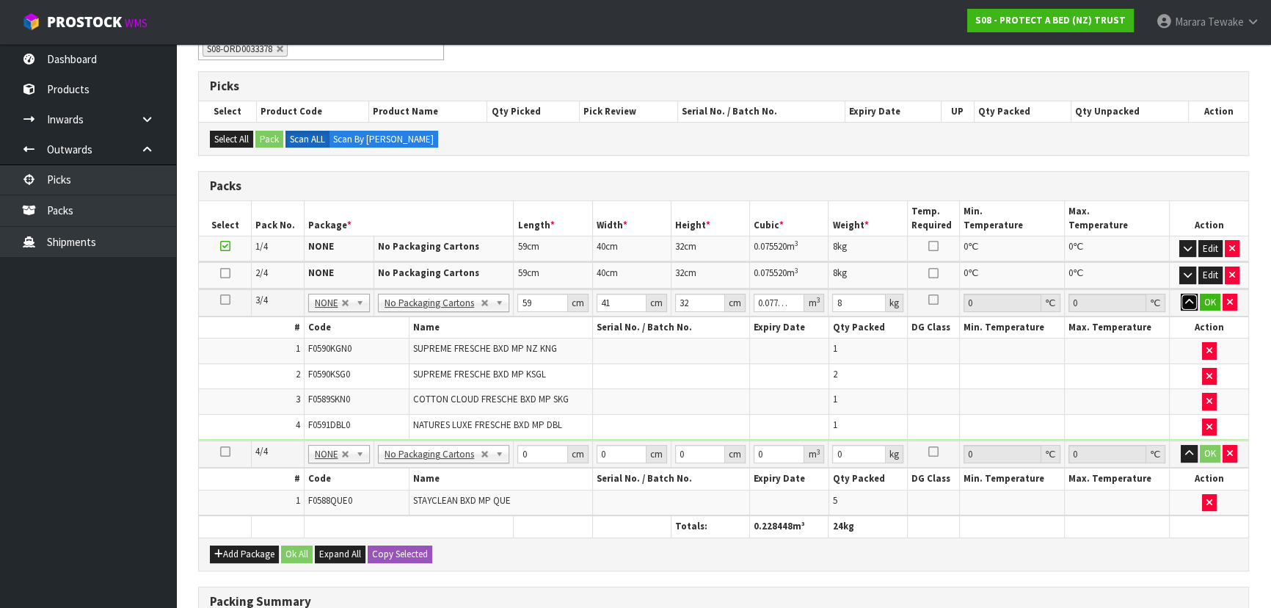
click at [1181, 294] on button "button" at bounding box center [1189, 303] width 17 height 18
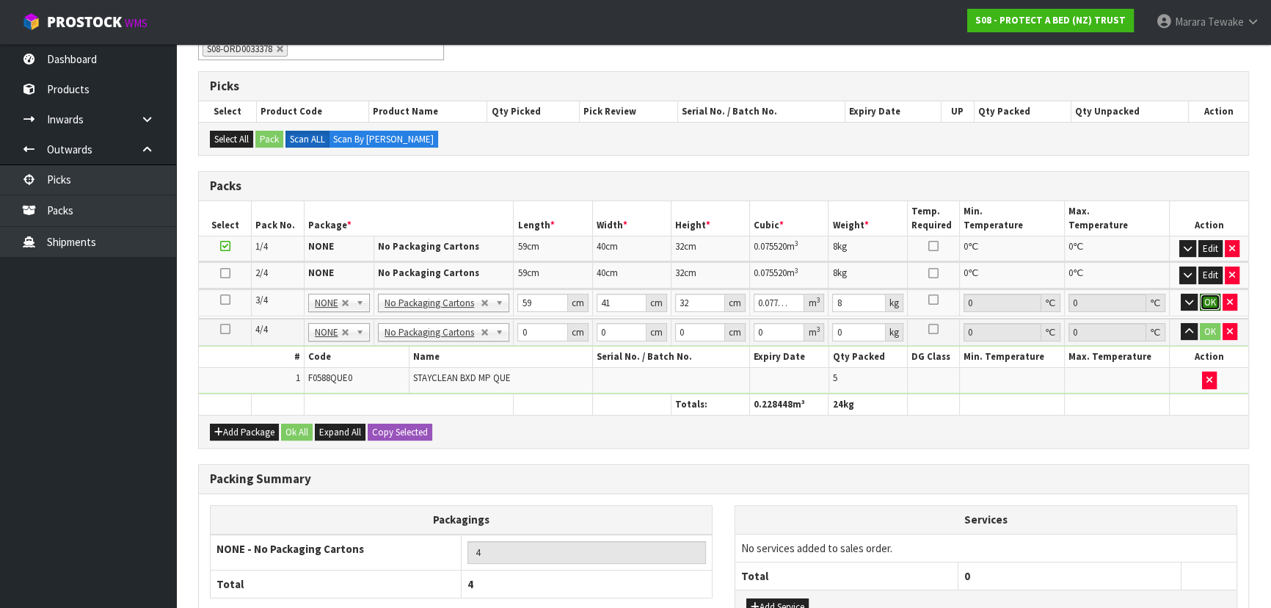
click button "OK" at bounding box center [1210, 303] width 21 height 18
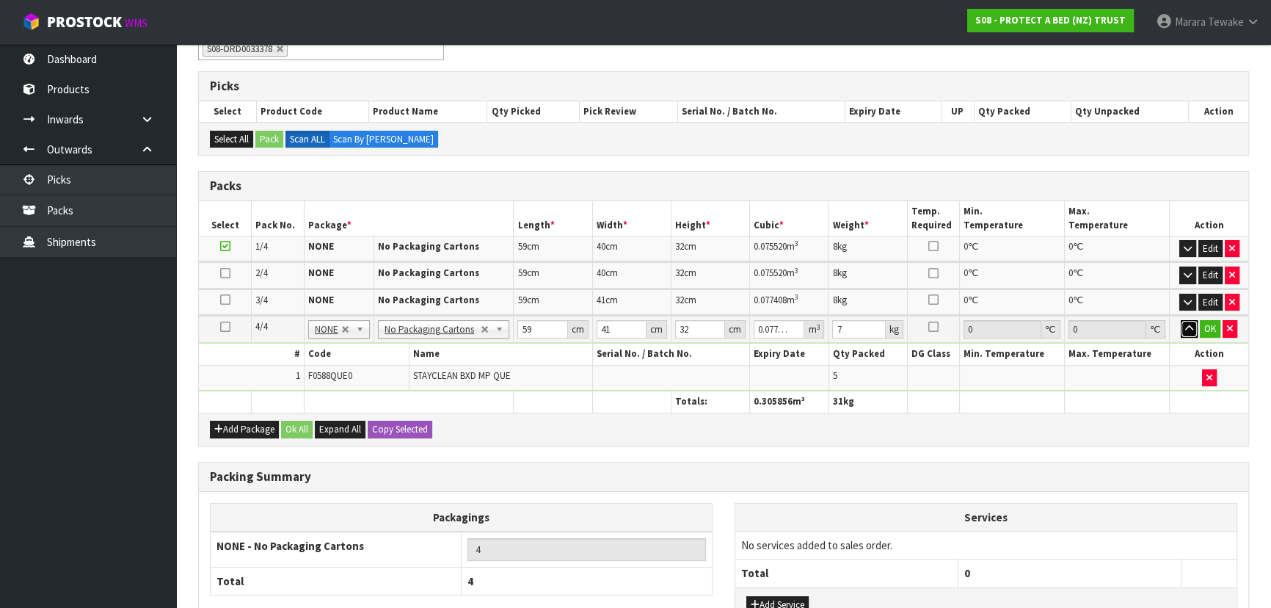
click at [1181, 320] on button "button" at bounding box center [1189, 329] width 17 height 18
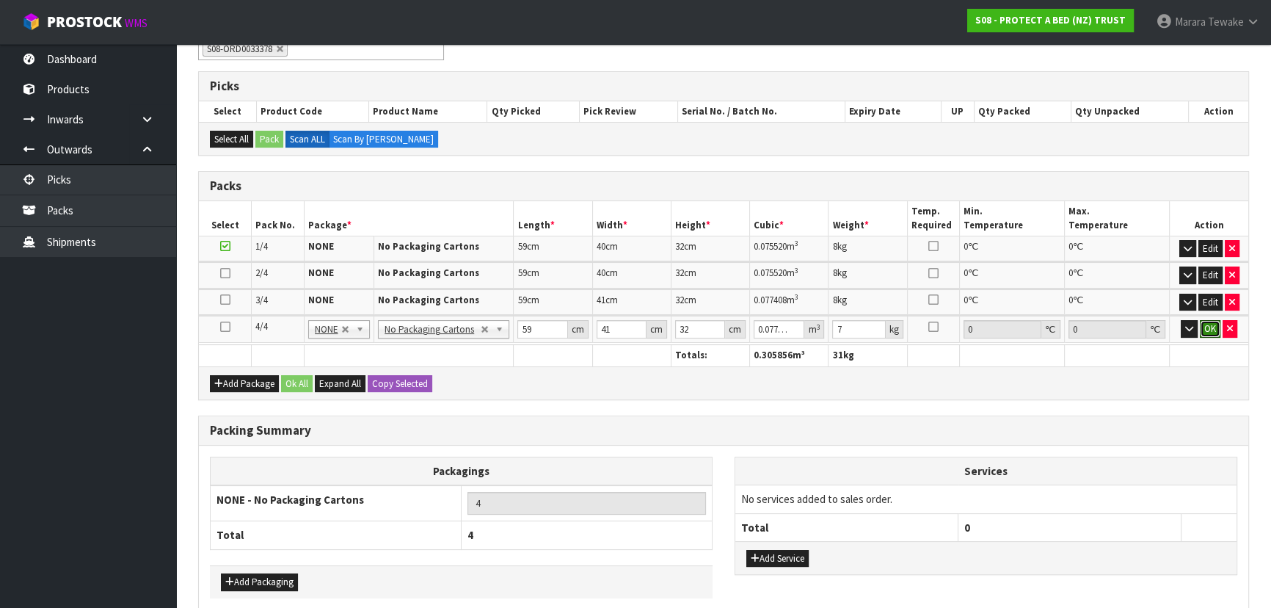
click button "OK" at bounding box center [1210, 329] width 21 height 18
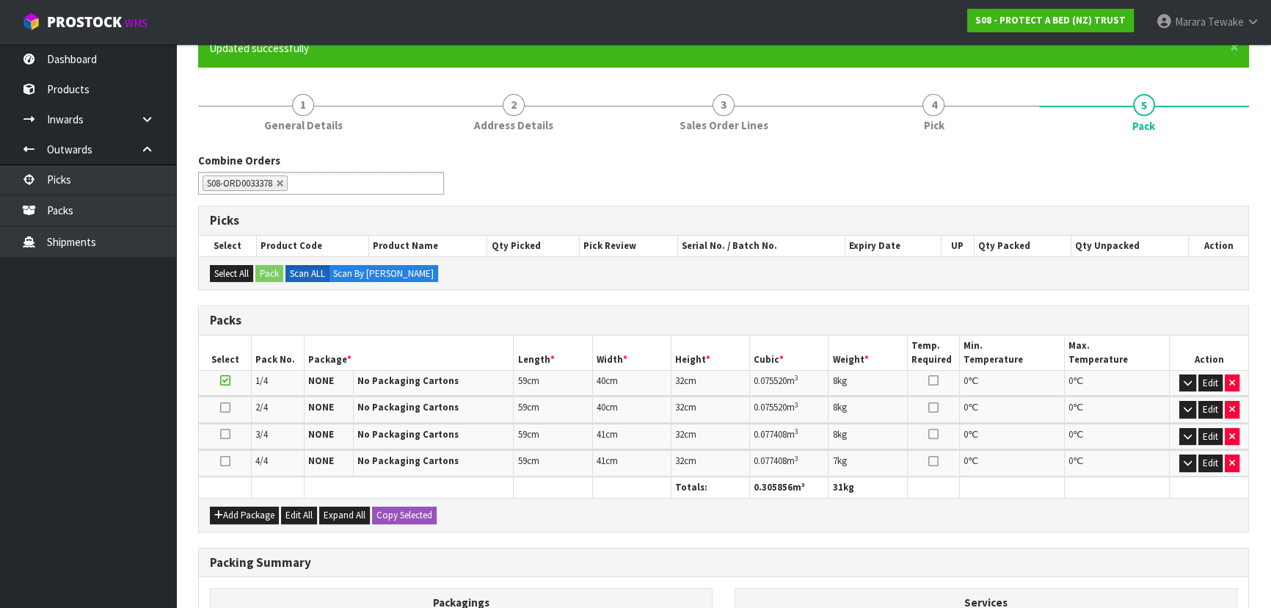
scroll to position [333, 0]
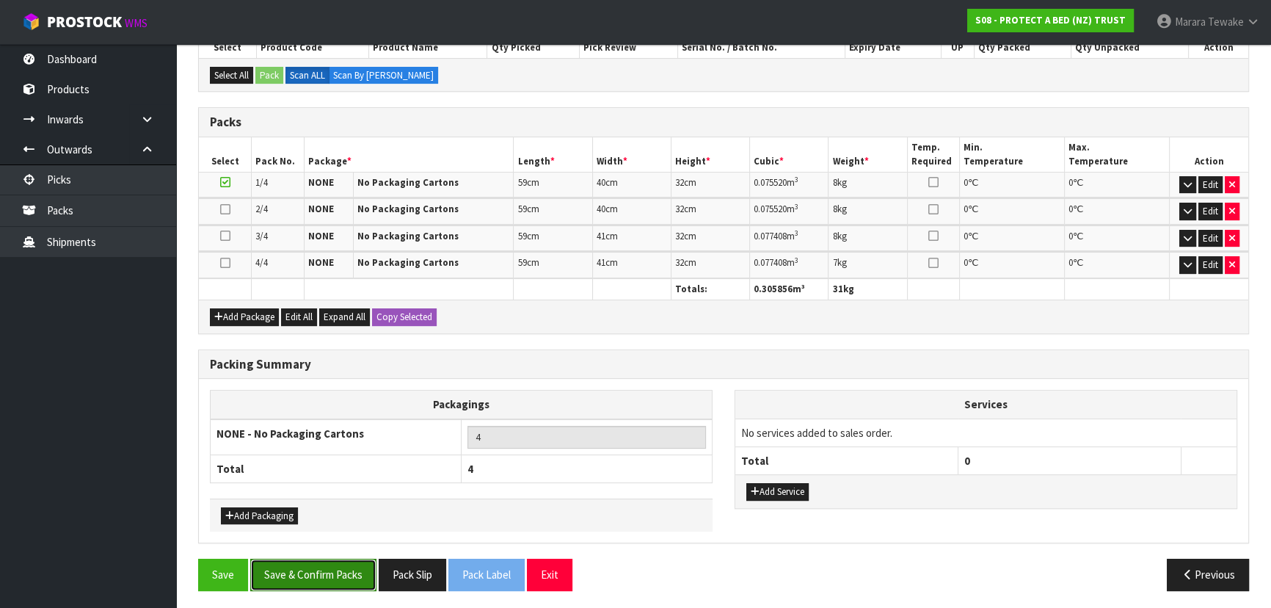
click at [321, 566] on button "Save & Confirm Packs" at bounding box center [313, 575] width 126 height 32
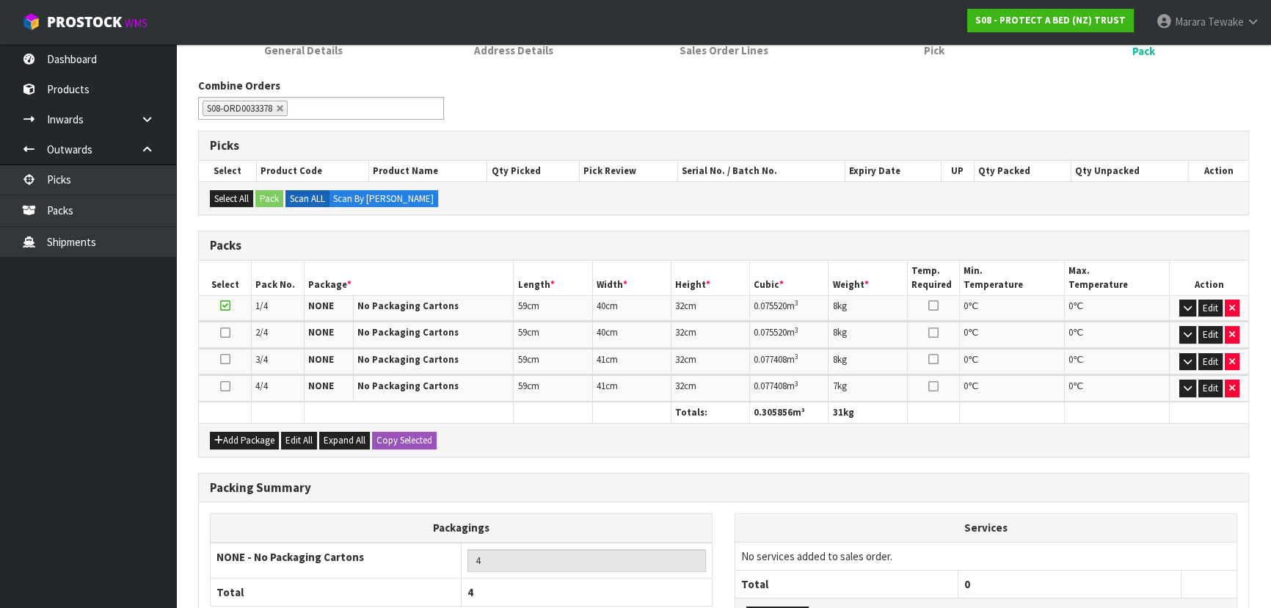
scroll to position [300, 0]
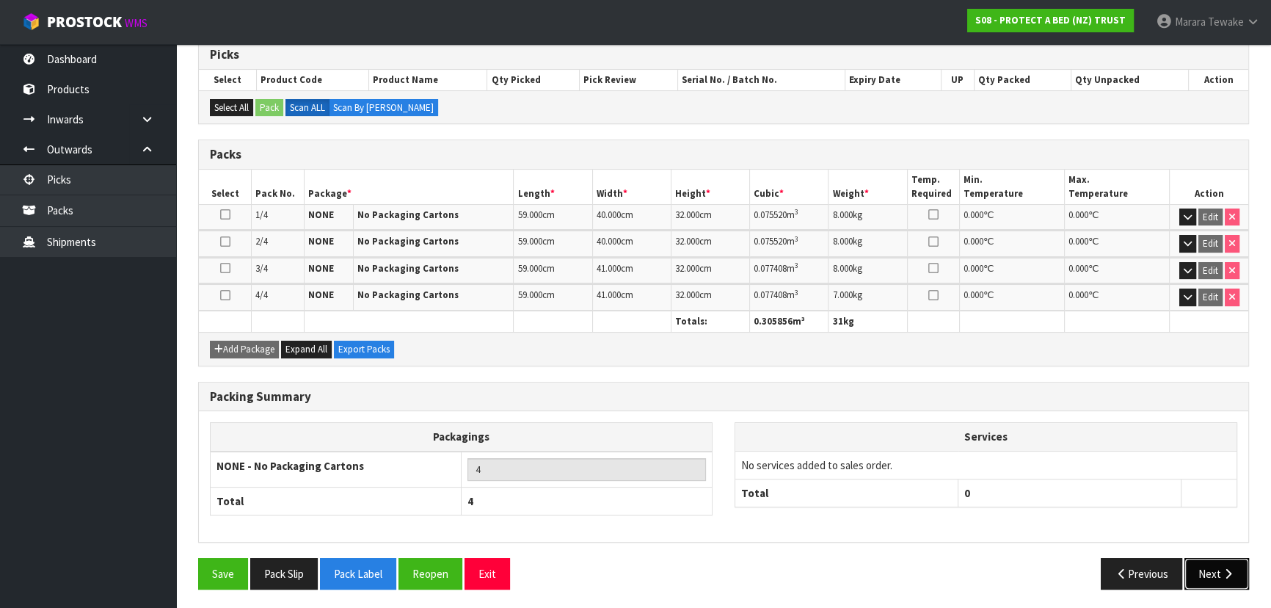
drag, startPoint x: 1227, startPoint y: 579, endPoint x: 1220, endPoint y: 572, distance: 10.4
click at [1220, 572] on button "Next" at bounding box center [1217, 574] width 65 height 32
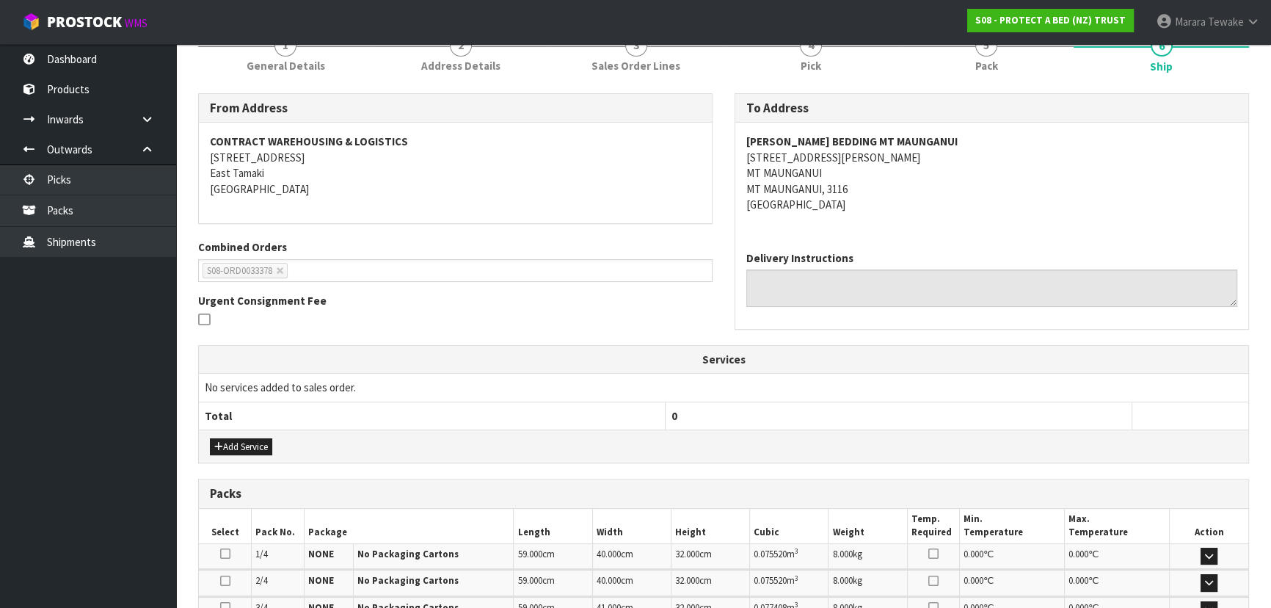
scroll to position [333, 0]
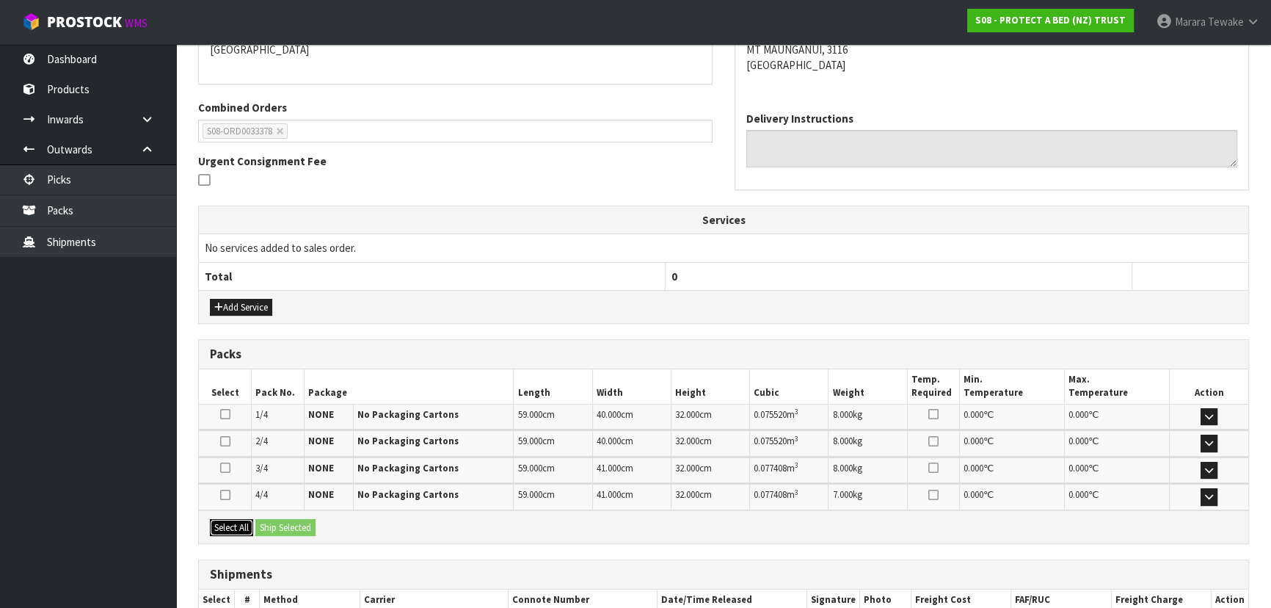
click at [236, 520] on button "Select All" at bounding box center [231, 528] width 43 height 18
click at [272, 520] on button "Ship Selected" at bounding box center [285, 528] width 60 height 18
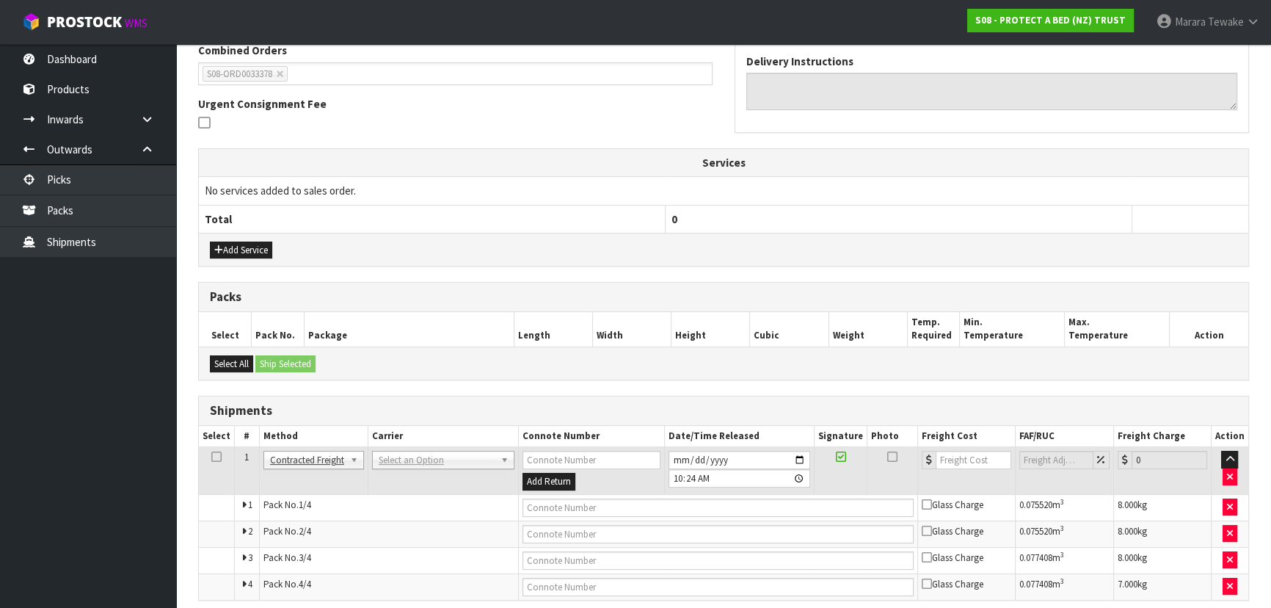
scroll to position [449, 0]
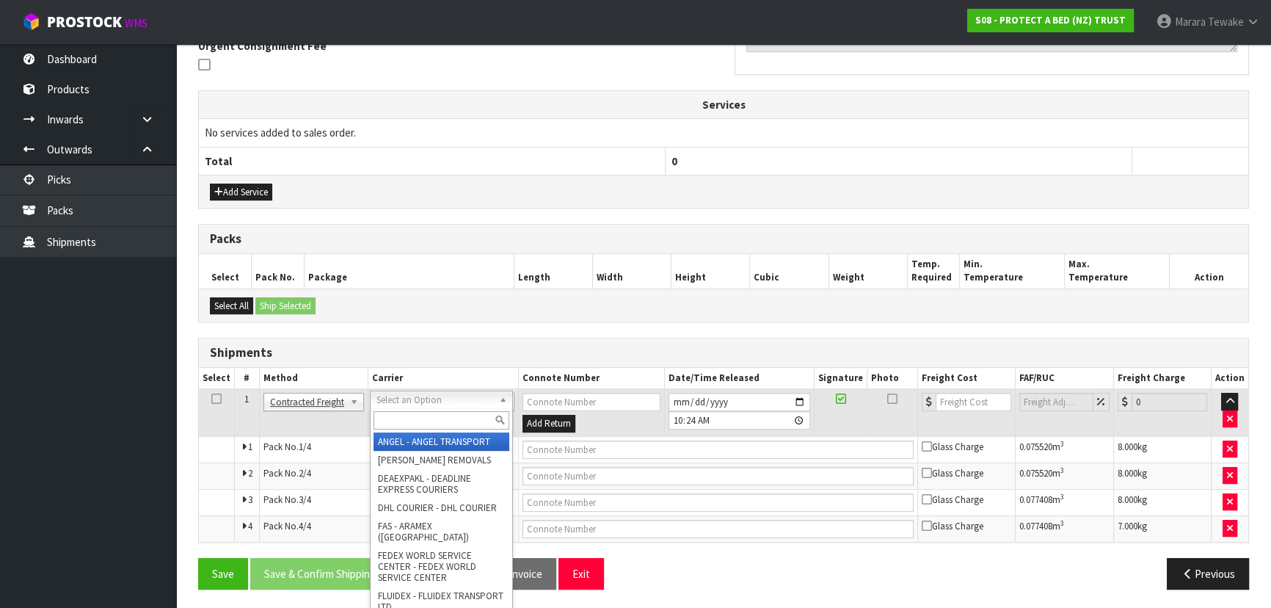
click at [424, 418] on input "text" at bounding box center [442, 420] width 136 height 18
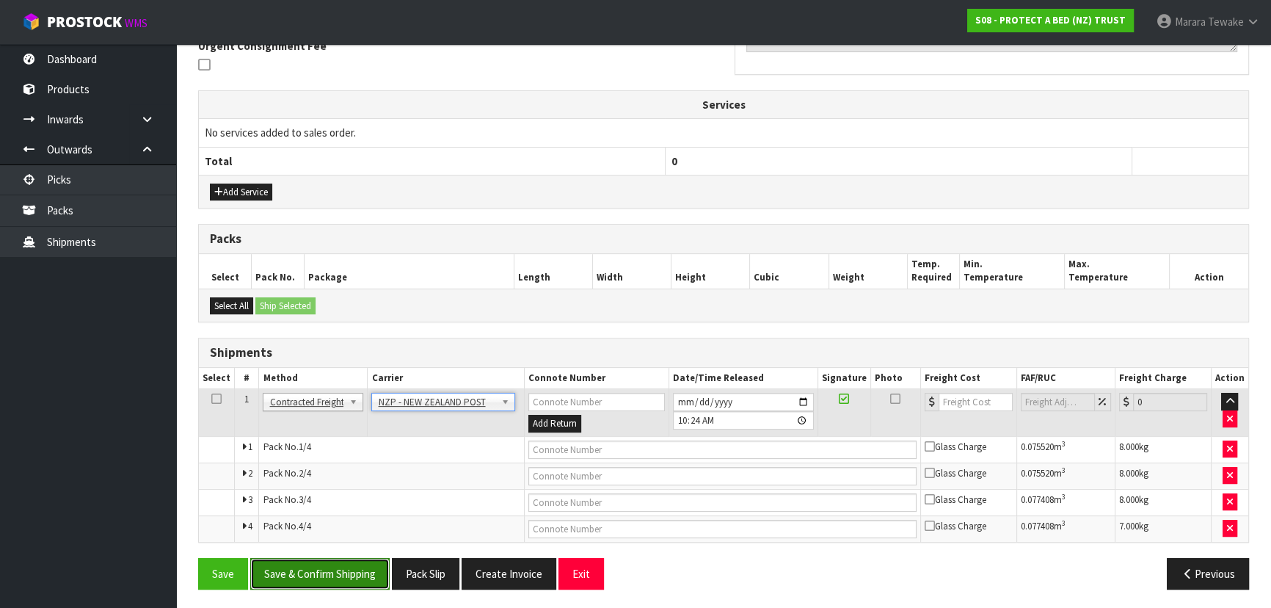
click at [346, 576] on button "Save & Confirm Shipping" at bounding box center [319, 574] width 139 height 32
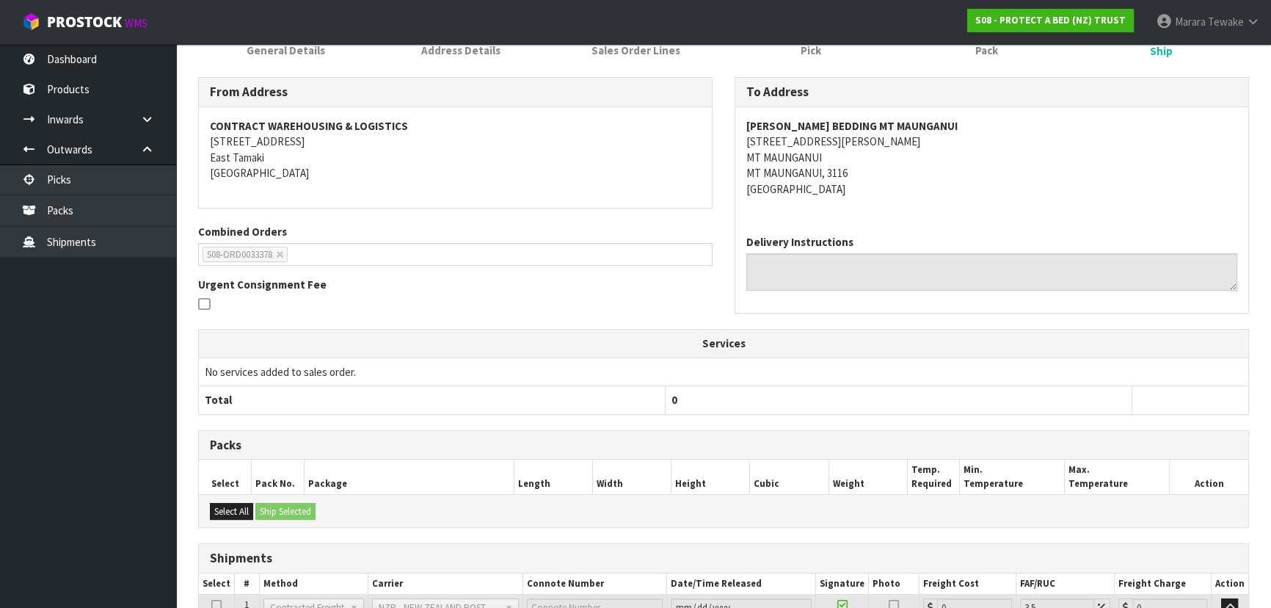
scroll to position [425, 0]
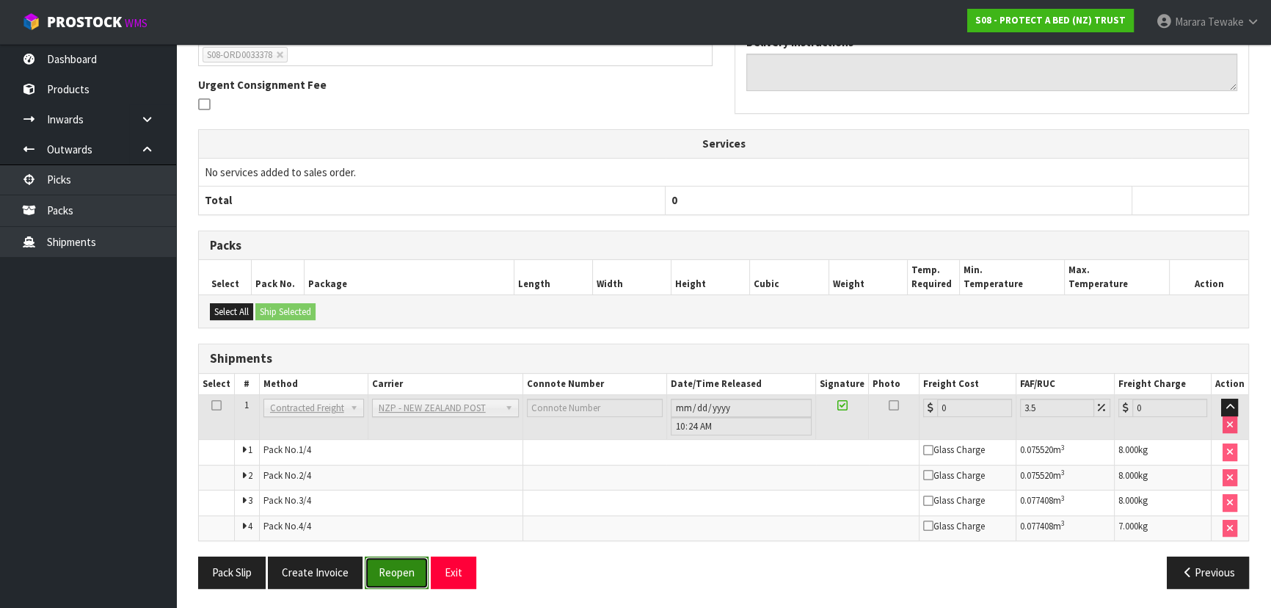
click at [389, 567] on button "Reopen" at bounding box center [397, 572] width 64 height 32
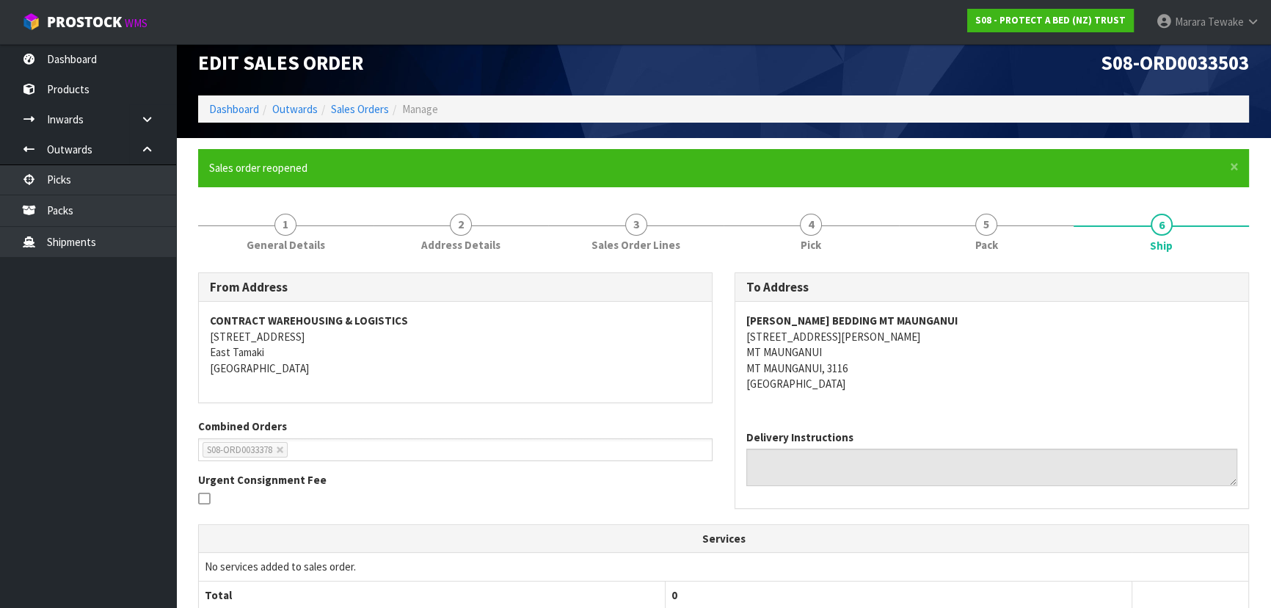
scroll to position [449, 0]
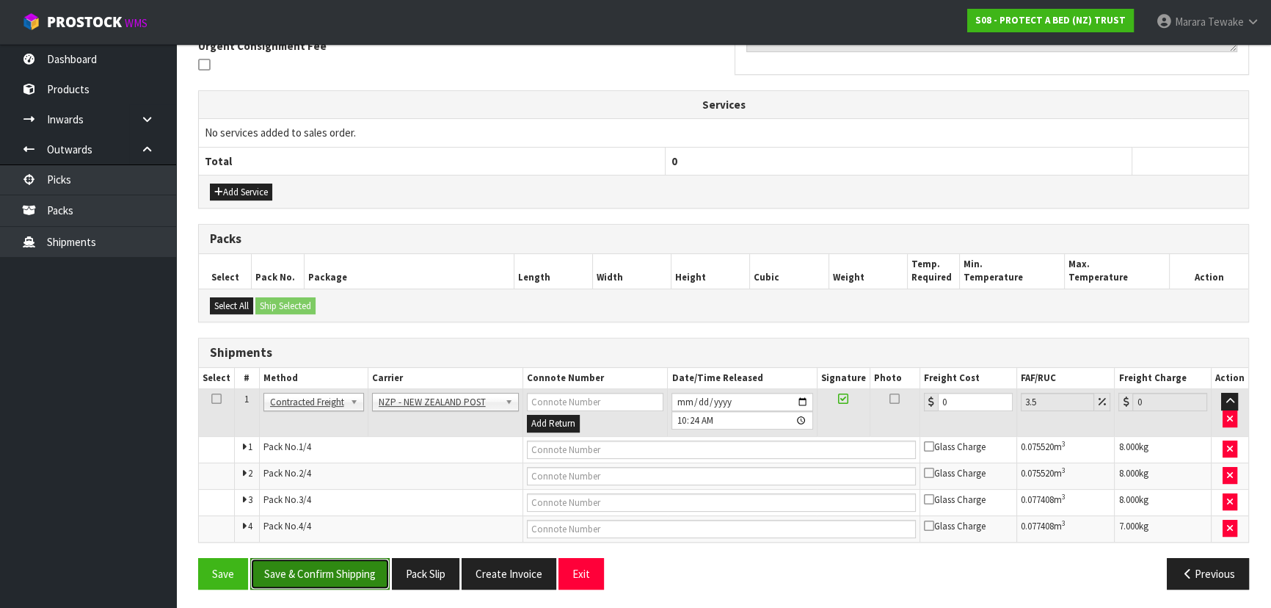
click at [356, 564] on button "Save & Confirm Shipping" at bounding box center [319, 574] width 139 height 32
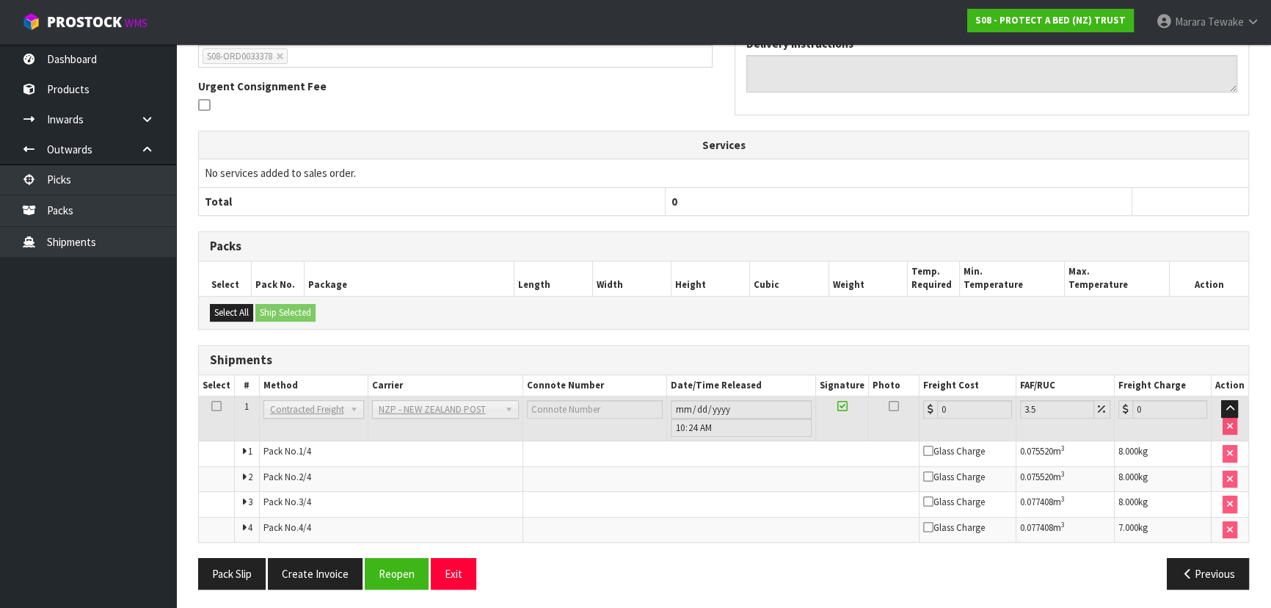
scroll to position [409, 0]
click at [396, 565] on button "Reopen" at bounding box center [397, 573] width 64 height 32
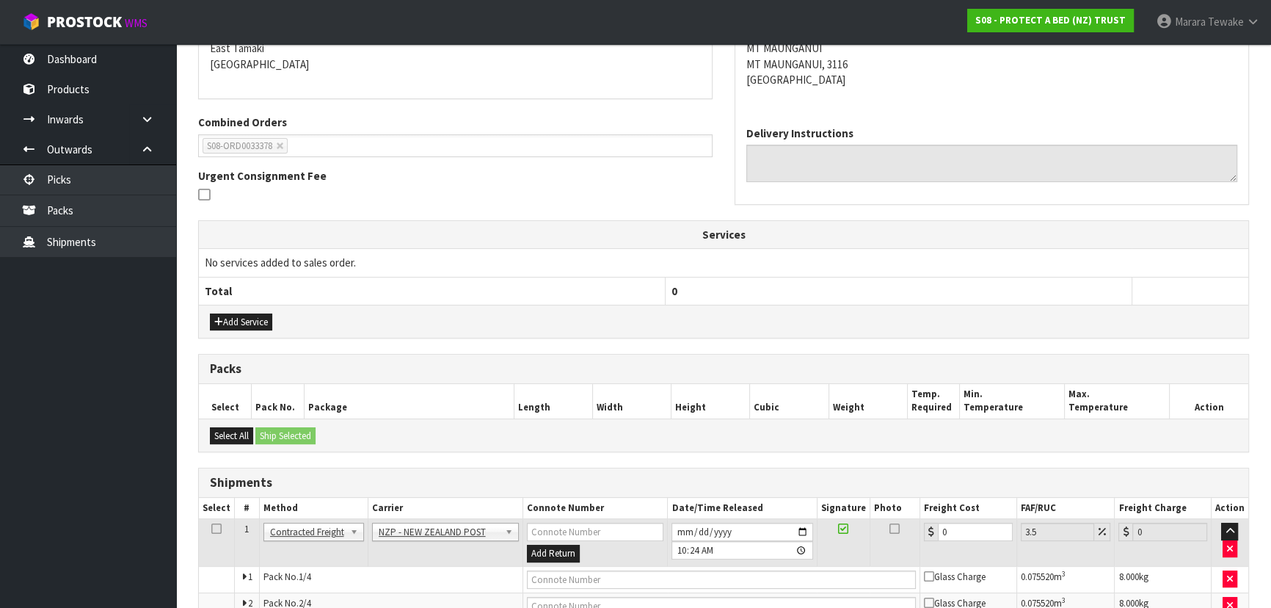
scroll to position [449, 0]
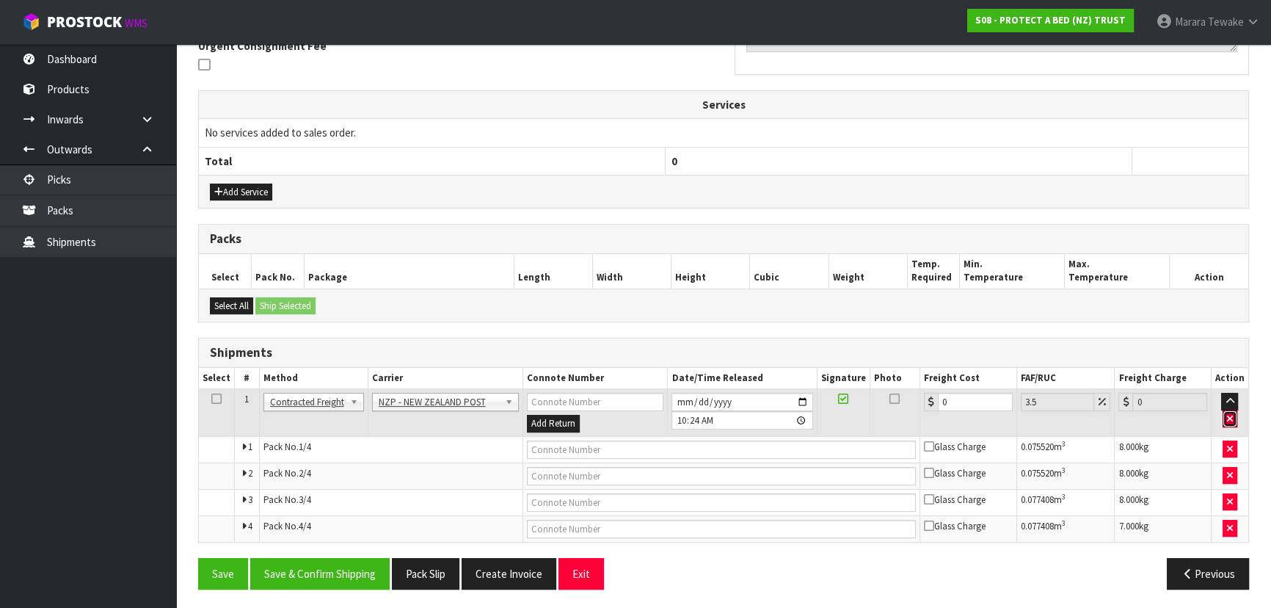
drag, startPoint x: 1230, startPoint y: 416, endPoint x: 1219, endPoint y: 418, distance: 11.9
click at [1230, 415] on icon "button" at bounding box center [1230, 419] width 6 height 10
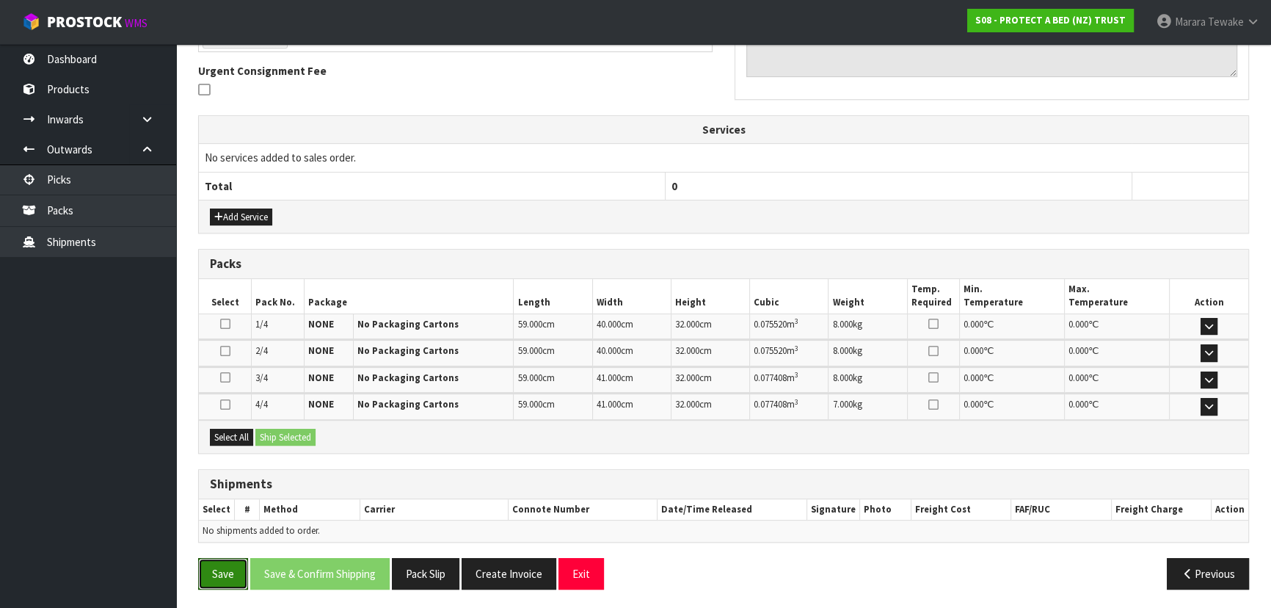
drag, startPoint x: 221, startPoint y: 570, endPoint x: 164, endPoint y: 454, distance: 129.0
click at [219, 569] on button "Save" at bounding box center [223, 574] width 50 height 32
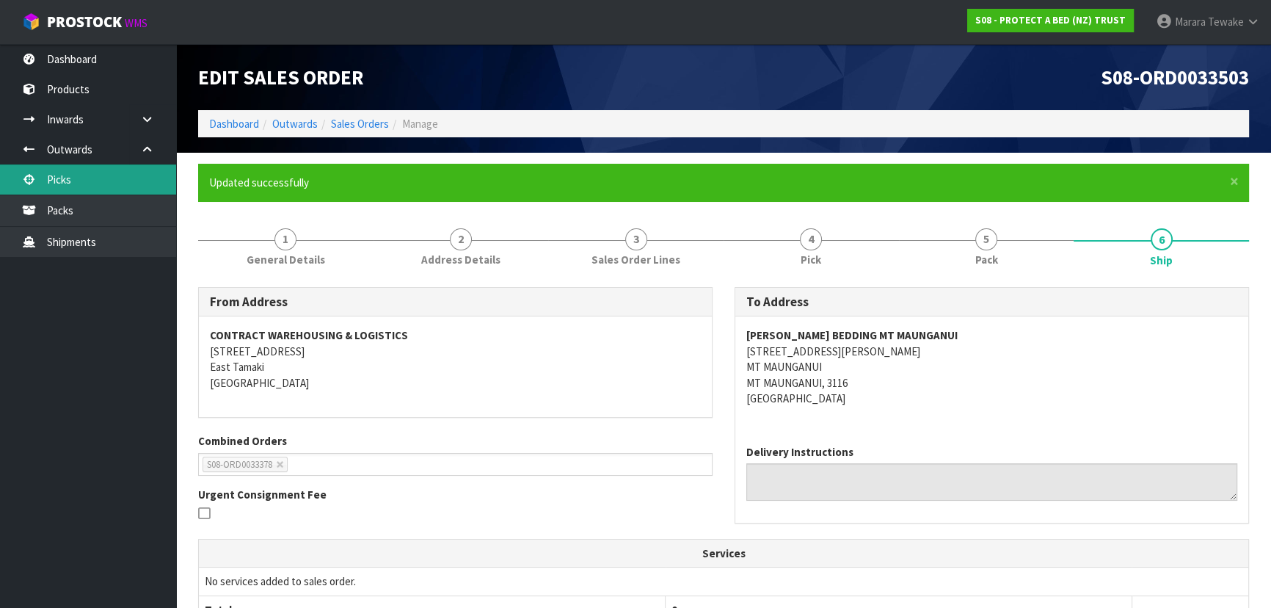
click at [87, 175] on link "Picks" at bounding box center [88, 179] width 176 height 30
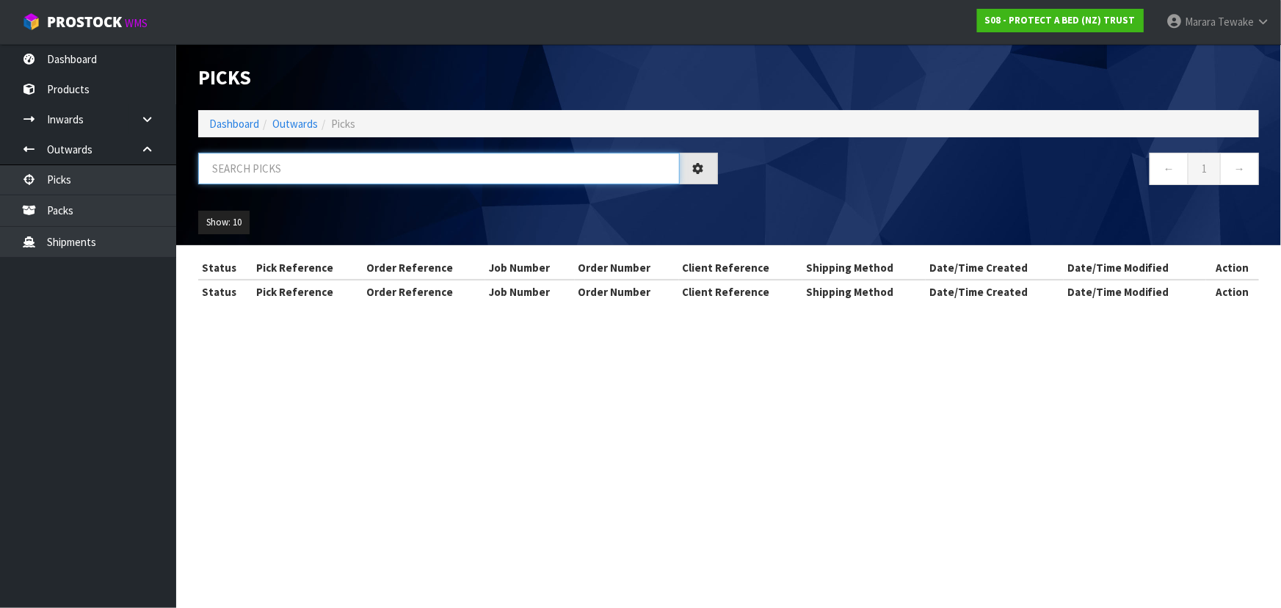
click at [266, 170] on input "text" at bounding box center [439, 169] width 482 height 32
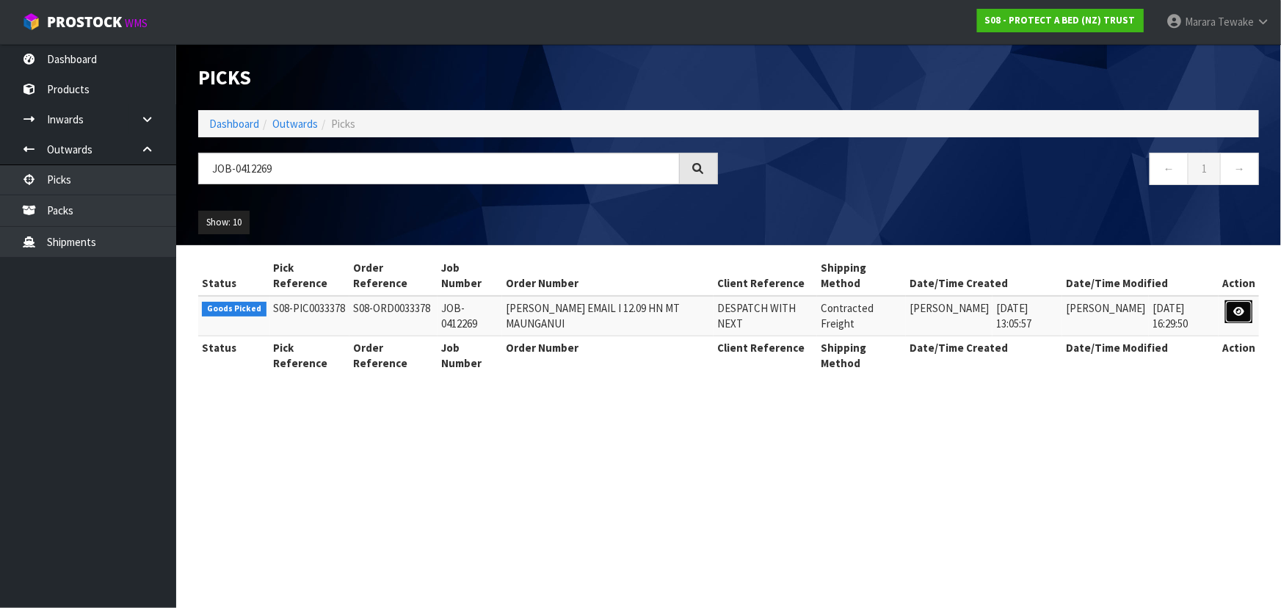
click at [1239, 309] on icon at bounding box center [1238, 312] width 11 height 10
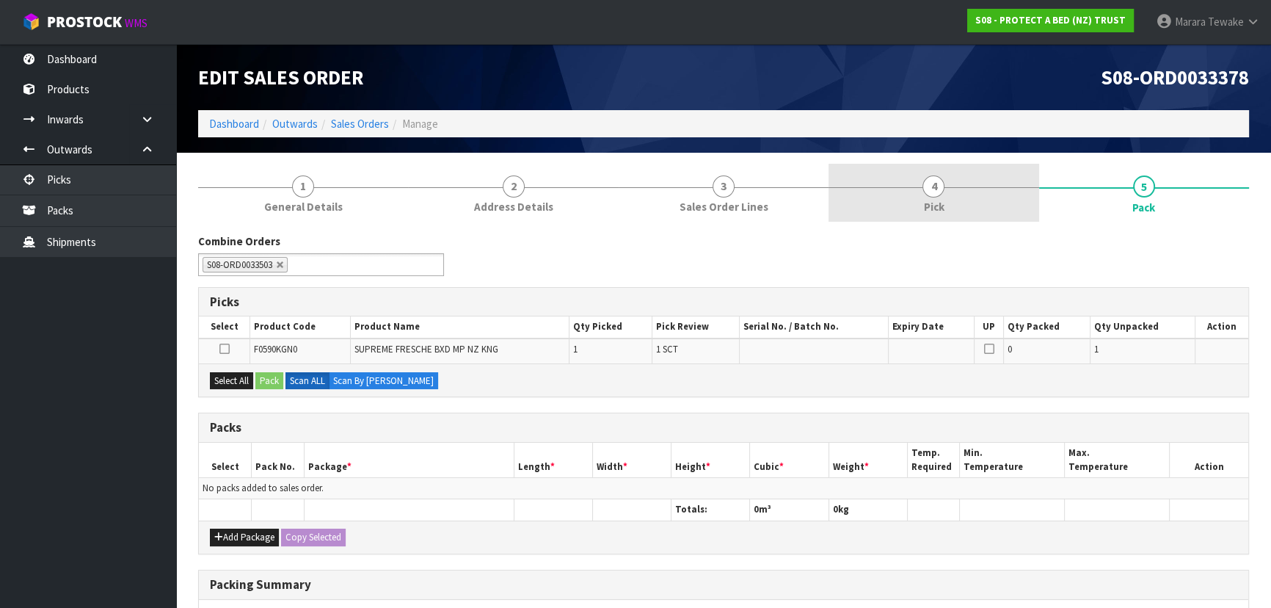
click at [918, 189] on link "4 Pick" at bounding box center [934, 193] width 210 height 58
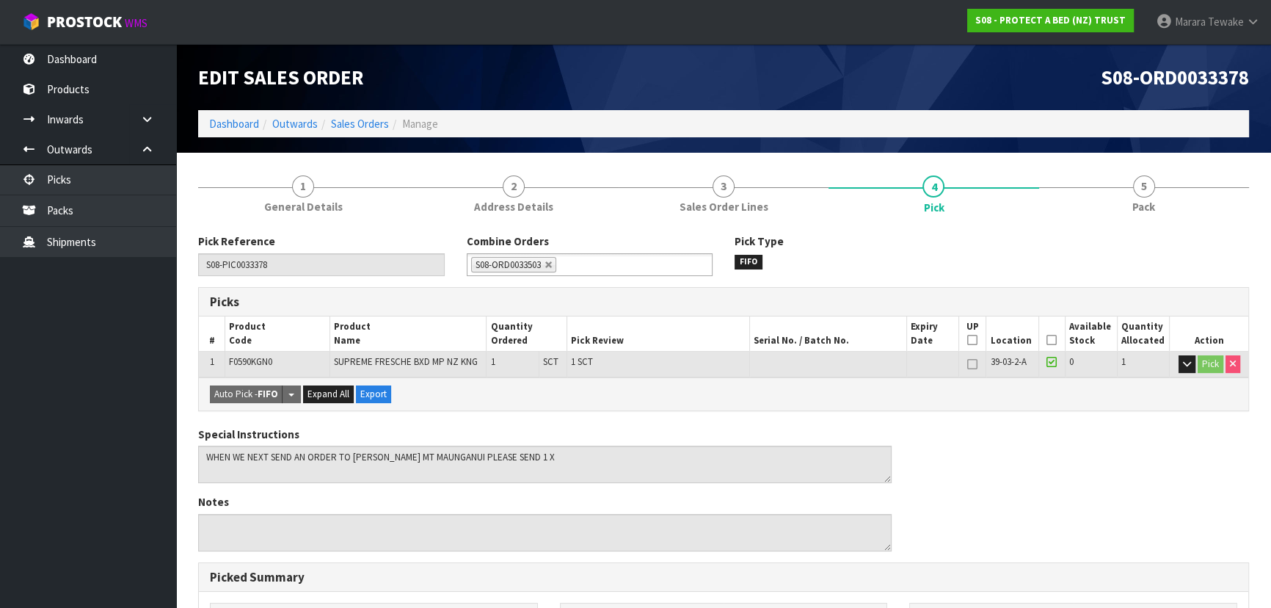
drag, startPoint x: 1055, startPoint y: 339, endPoint x: 989, endPoint y: 366, distance: 71.2
click at [1053, 340] on icon at bounding box center [1052, 340] width 10 height 1
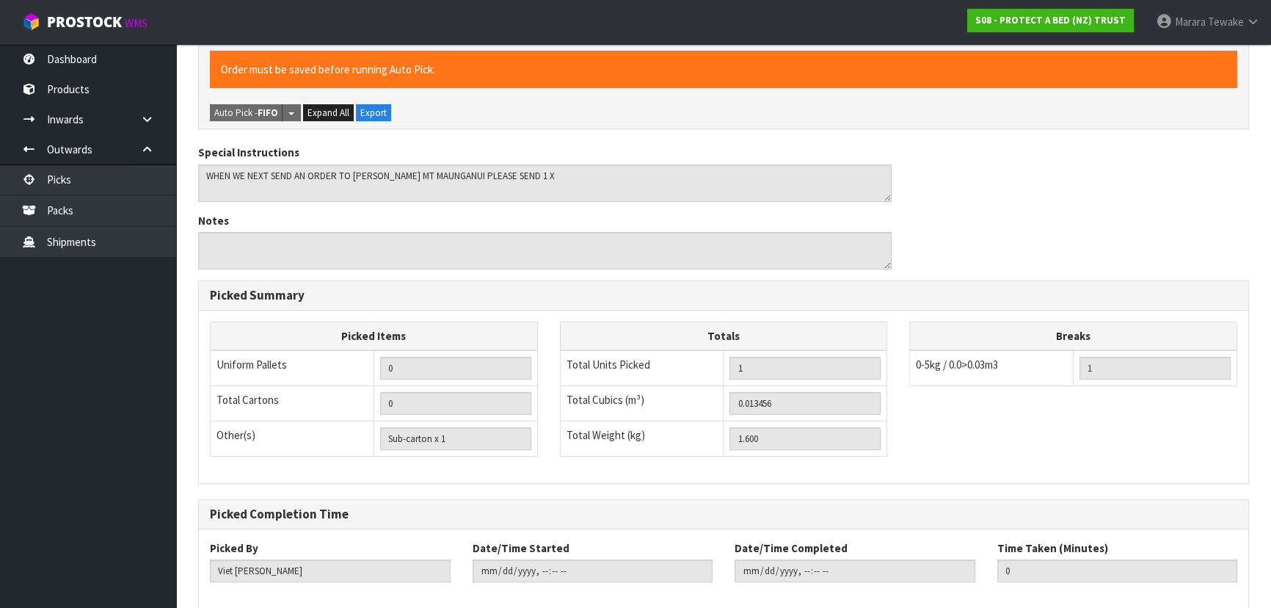
scroll to position [410, 0]
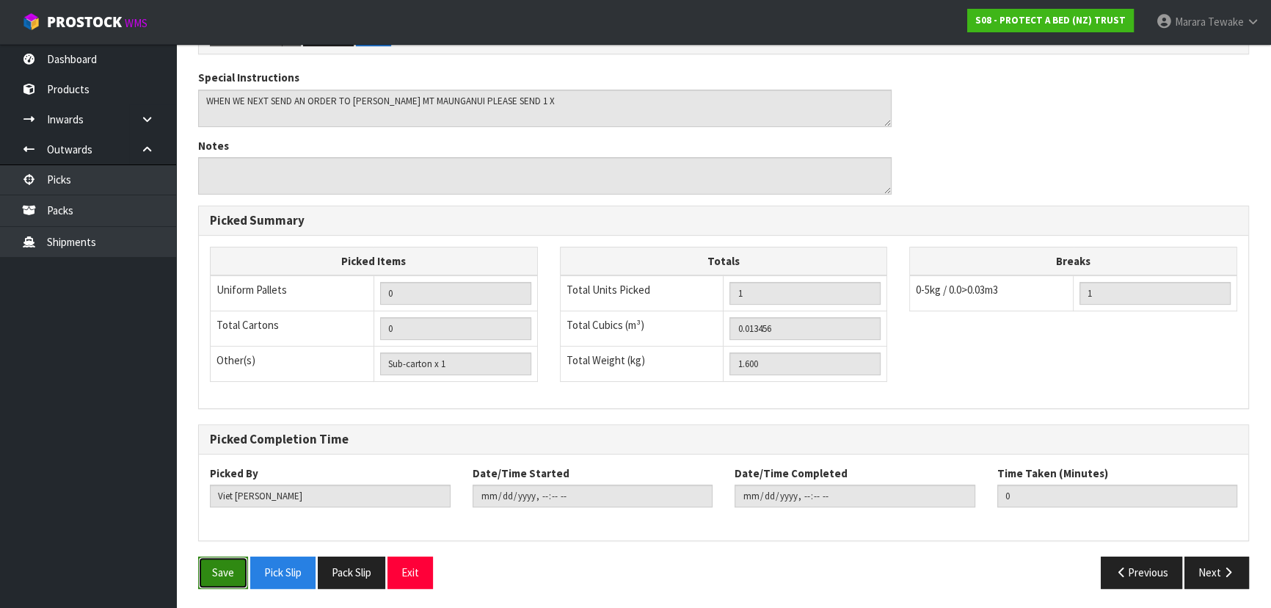
click at [229, 559] on button "Save" at bounding box center [223, 572] width 50 height 32
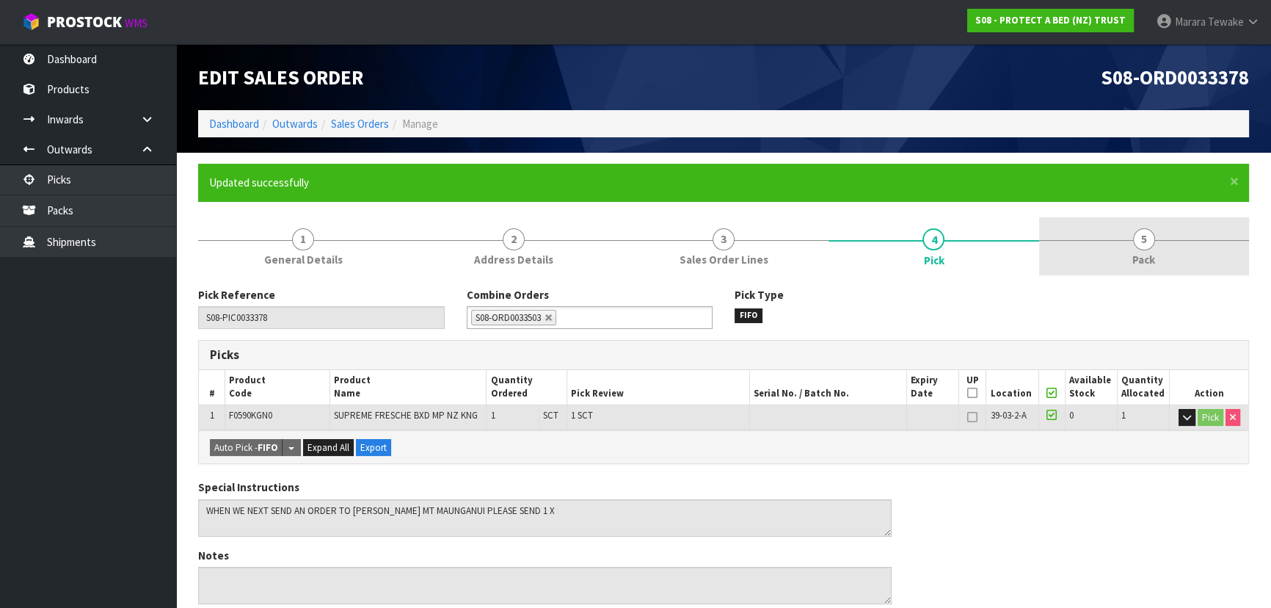
click at [1160, 239] on link "5 Pack" at bounding box center [1144, 246] width 210 height 58
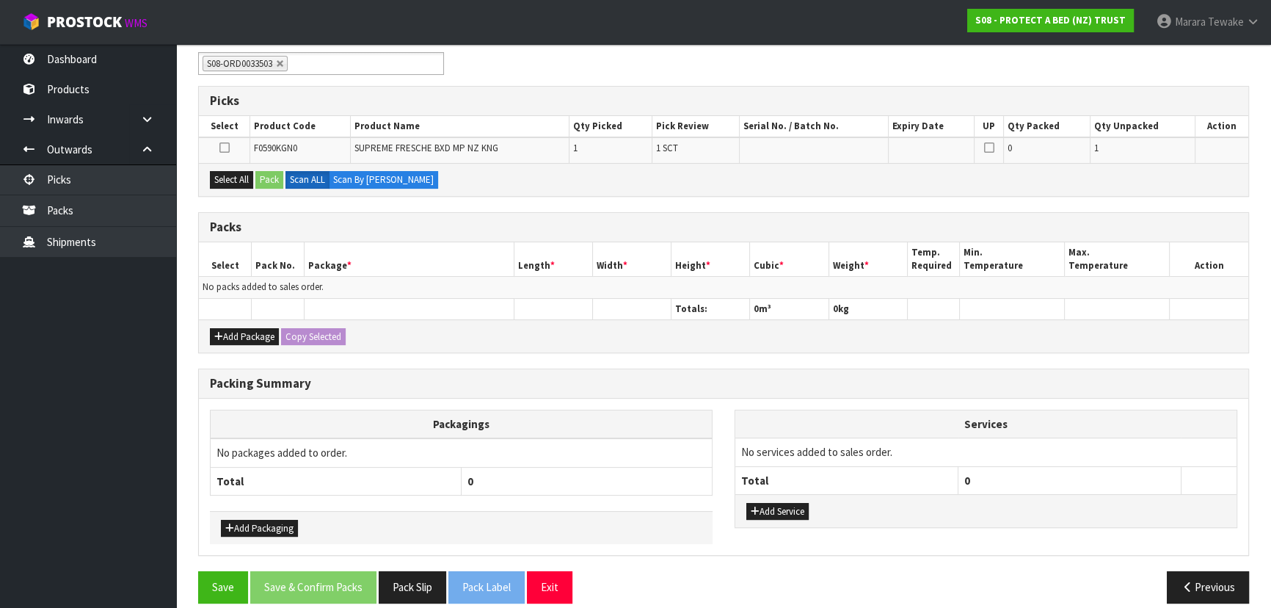
scroll to position [268, 0]
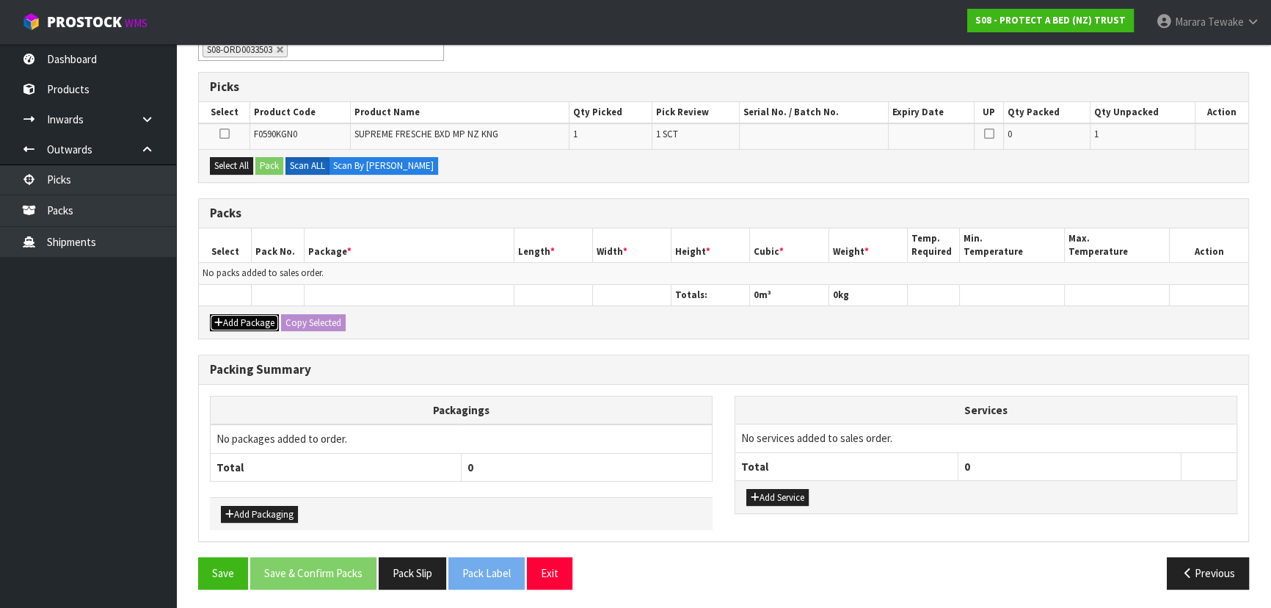
click at [237, 315] on button "Add Package" at bounding box center [244, 323] width 69 height 18
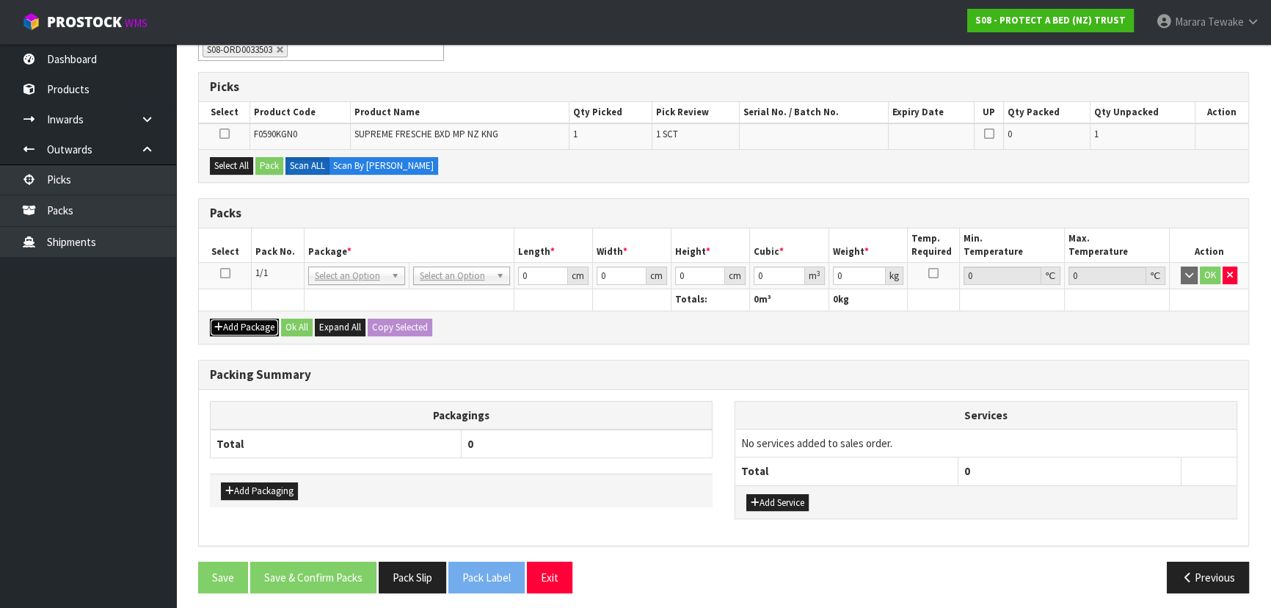
click at [238, 325] on button "Add Package" at bounding box center [244, 328] width 69 height 18
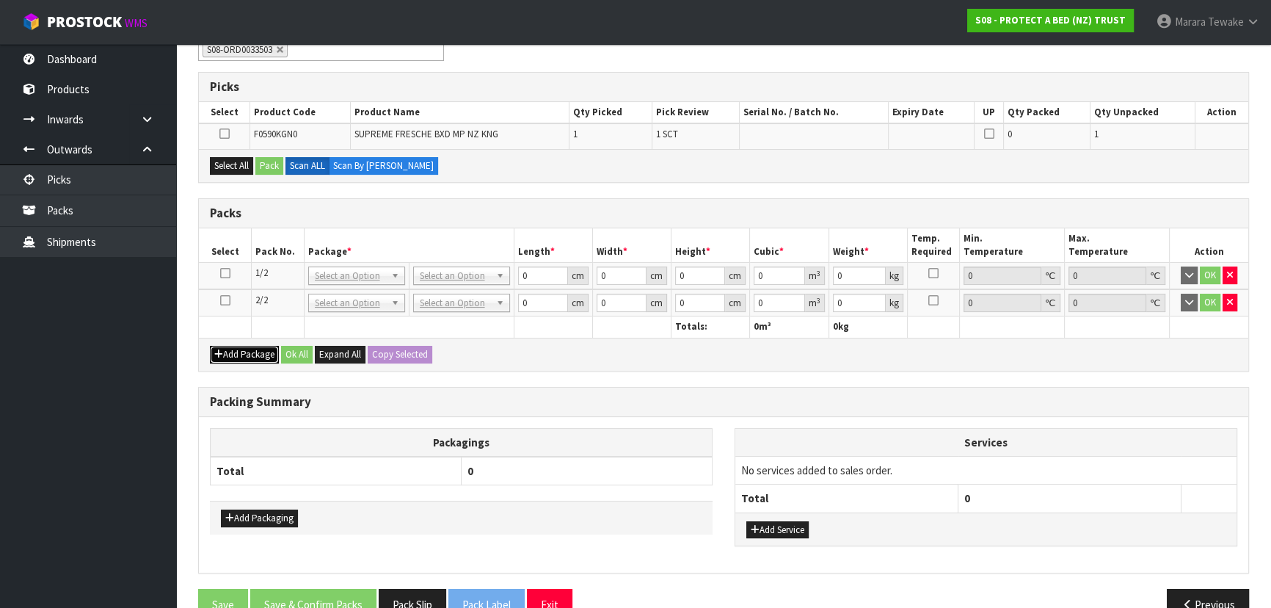
click at [239, 349] on button "Add Package" at bounding box center [244, 355] width 69 height 18
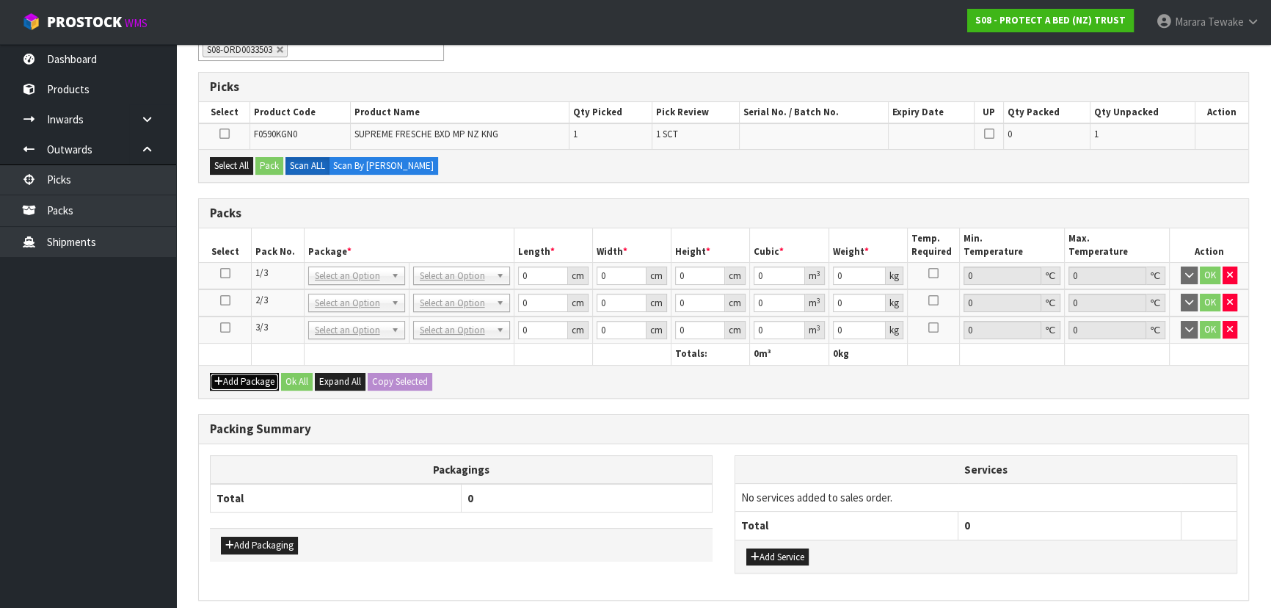
drag, startPoint x: 238, startPoint y: 376, endPoint x: 230, endPoint y: 371, distance: 9.2
click at [237, 376] on button "Add Package" at bounding box center [244, 382] width 69 height 18
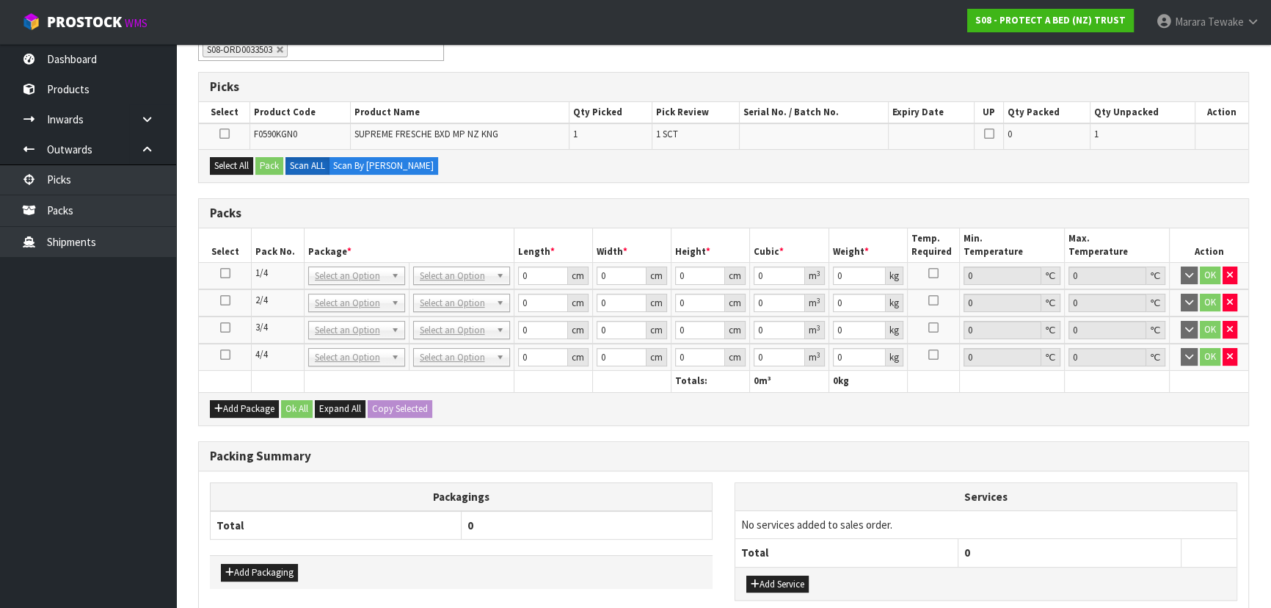
click at [223, 355] on icon at bounding box center [225, 355] width 10 height 1
drag, startPoint x: 239, startPoint y: 163, endPoint x: 259, endPoint y: 161, distance: 19.9
click at [242, 162] on button "Select All" at bounding box center [231, 166] width 43 height 18
click at [264, 163] on button "Pack" at bounding box center [269, 166] width 28 height 18
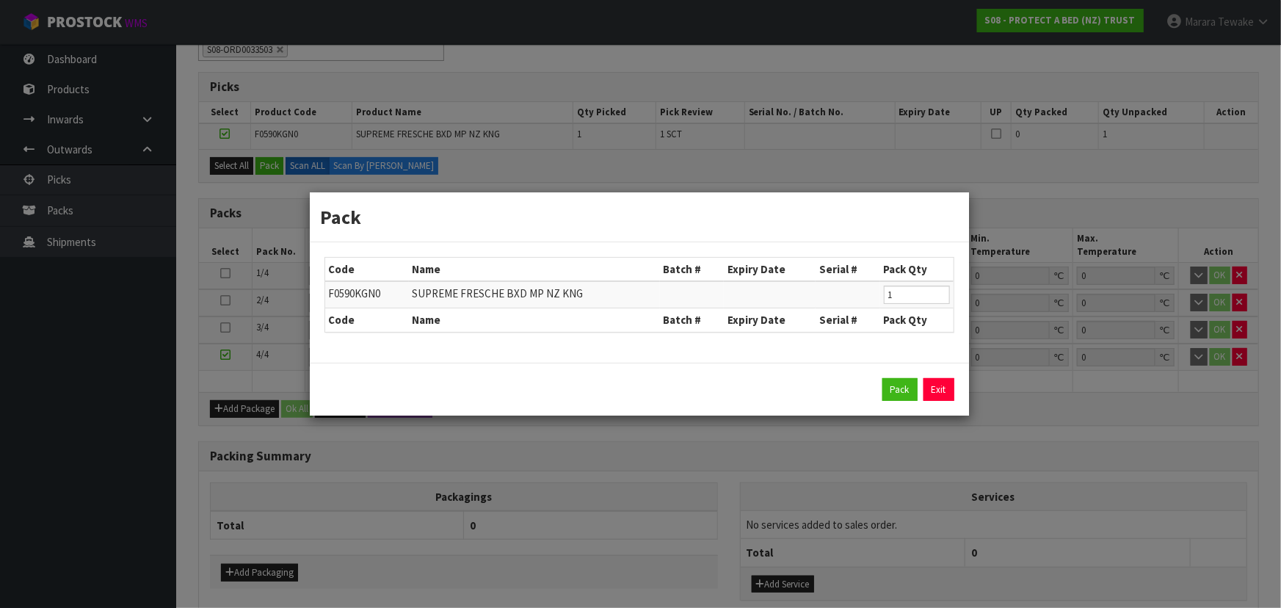
click at [901, 376] on div "Pack Exit" at bounding box center [639, 390] width 659 height 54
drag, startPoint x: 877, startPoint y: 385, endPoint x: 885, endPoint y: 385, distance: 8.1
click at [878, 385] on div "Pack Exit" at bounding box center [639, 389] width 630 height 23
click at [888, 384] on button "Pack" at bounding box center [899, 389] width 35 height 23
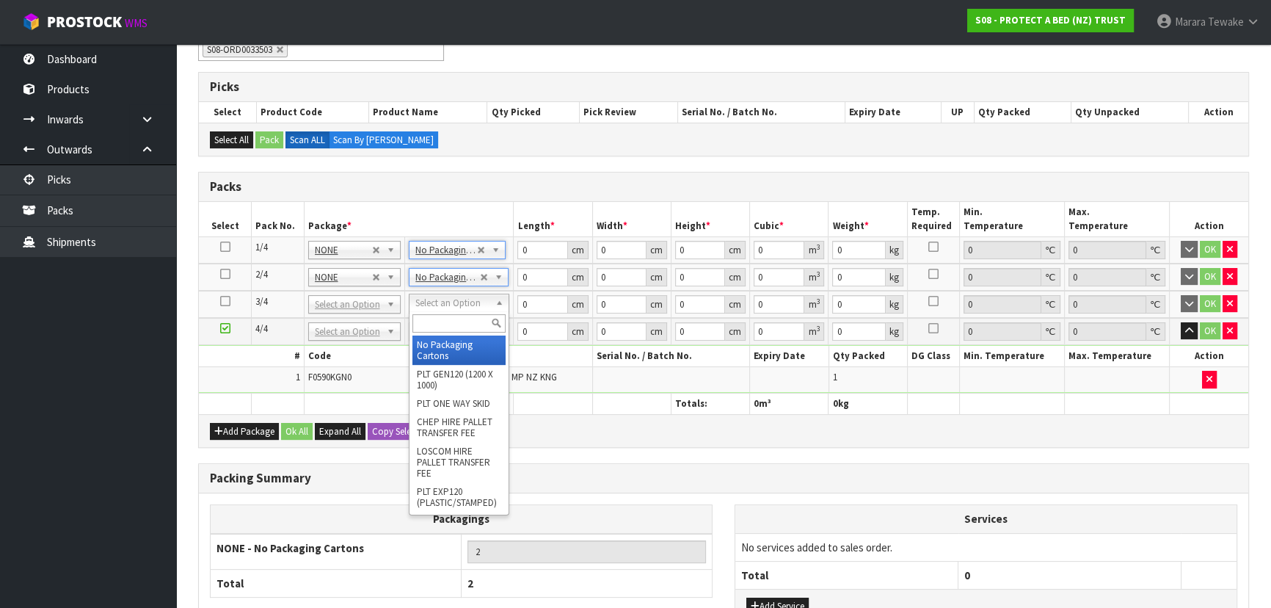
click at [433, 321] on input "text" at bounding box center [459, 323] width 93 height 18
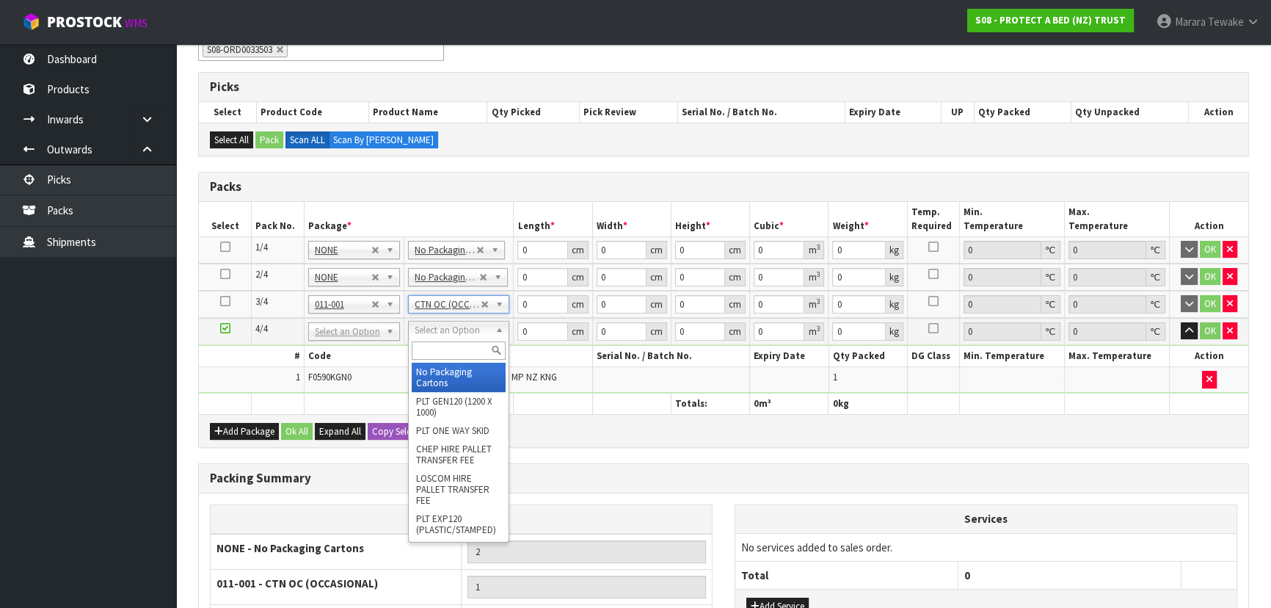
click at [444, 348] on input "text" at bounding box center [459, 350] width 94 height 18
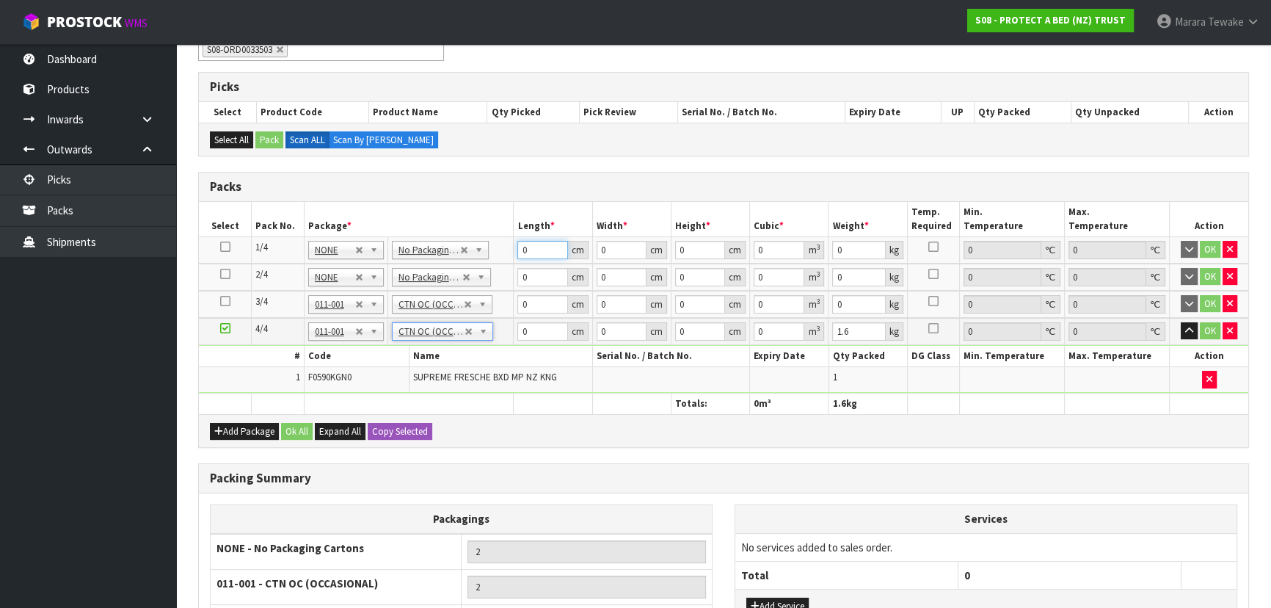
drag, startPoint x: 537, startPoint y: 247, endPoint x: 507, endPoint y: 167, distance: 85.2
click at [496, 202] on table "Select Pack No. Package * Length * Width * Height * Cubic * Weight * Temp. Requ…" at bounding box center [724, 308] width 1050 height 212
click button "OK" at bounding box center [1210, 250] width 21 height 18
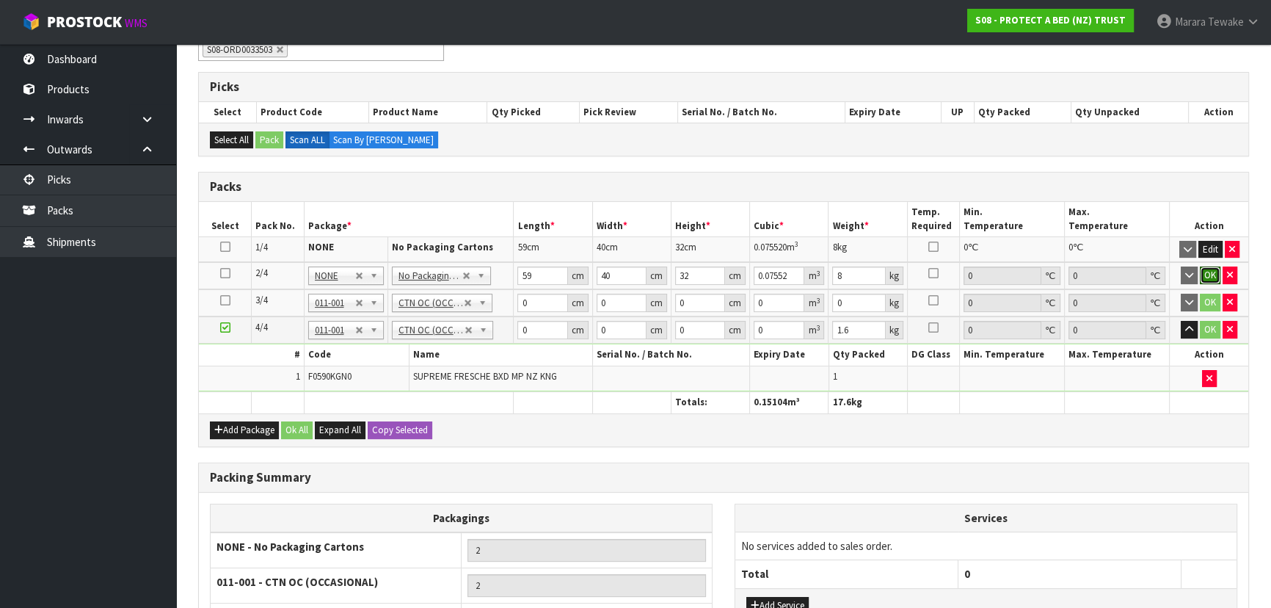
click button "OK" at bounding box center [1210, 275] width 21 height 18
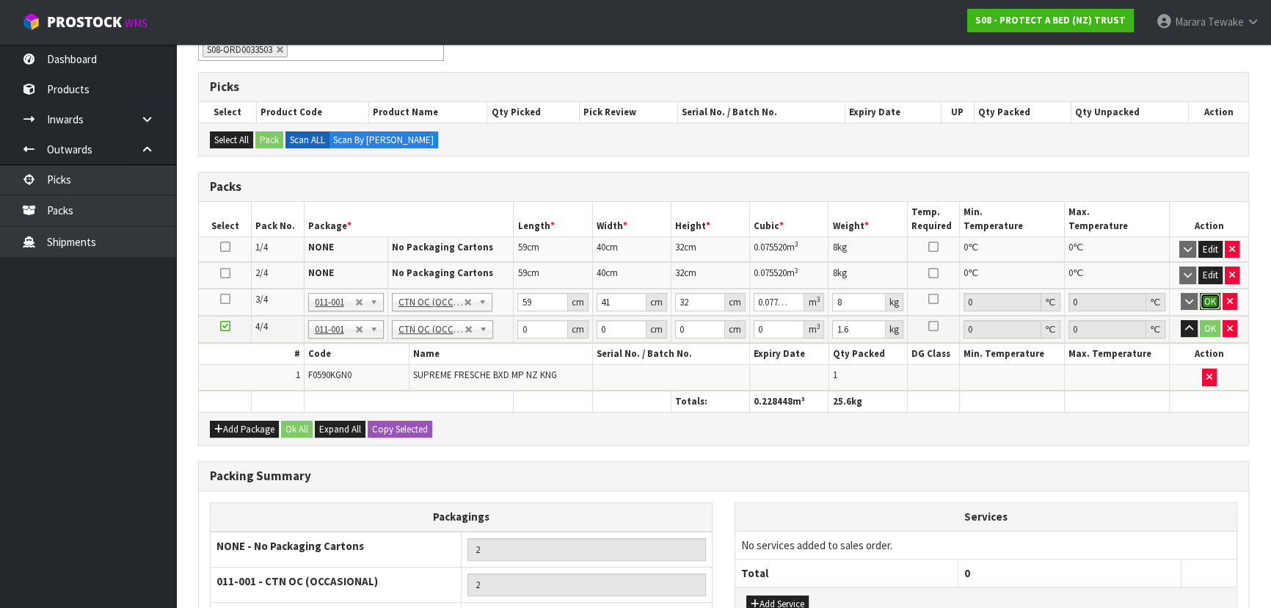
click button "OK" at bounding box center [1210, 302] width 21 height 18
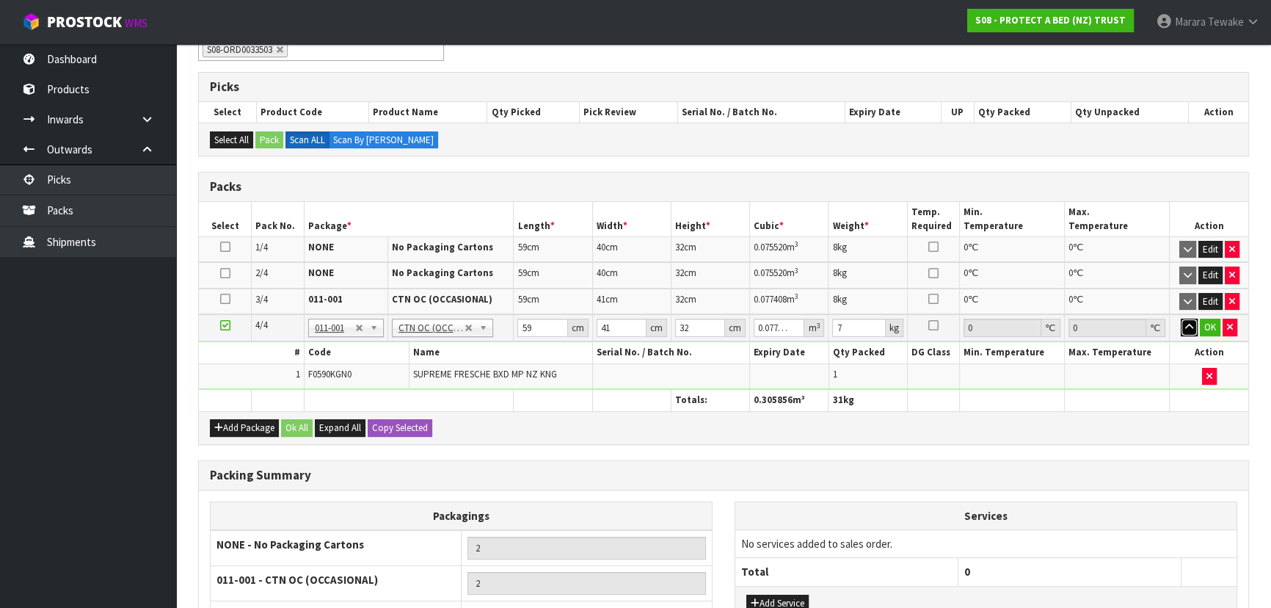
click at [1181, 319] on button "button" at bounding box center [1189, 328] width 17 height 18
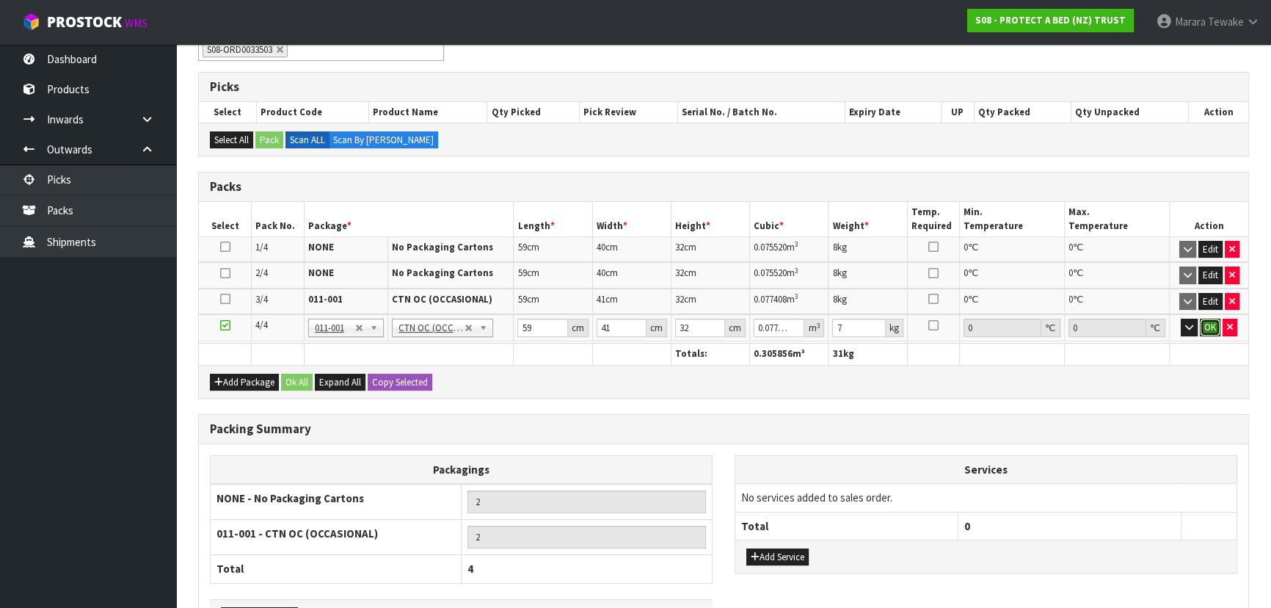
click button "OK" at bounding box center [1210, 328] width 21 height 18
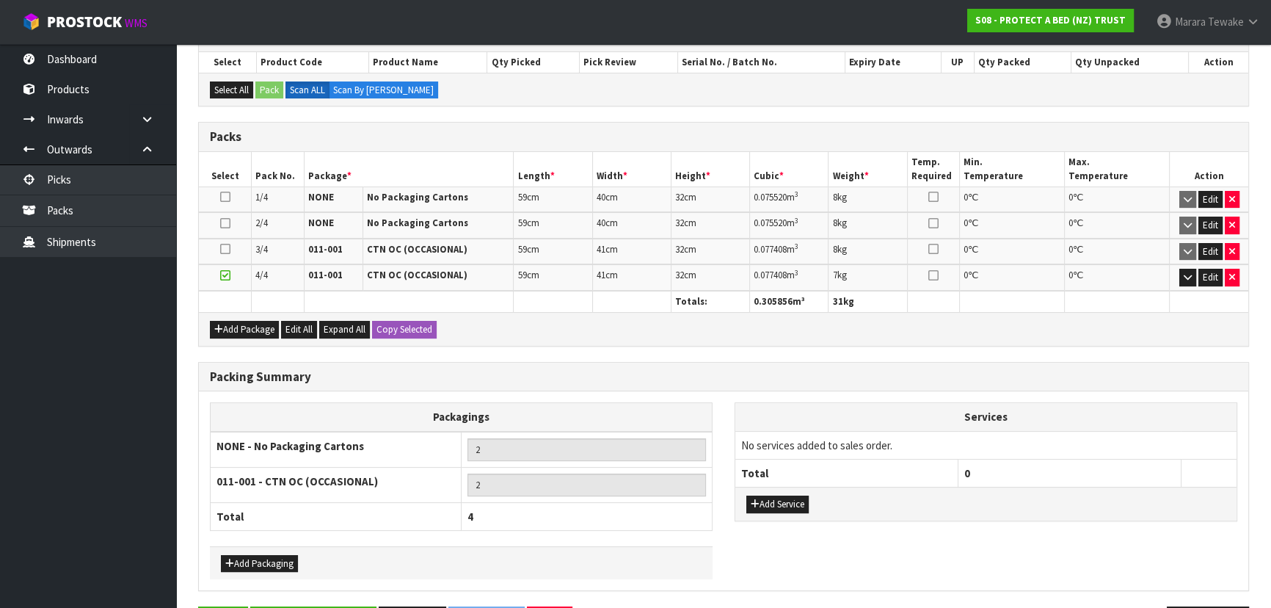
scroll to position [366, 0]
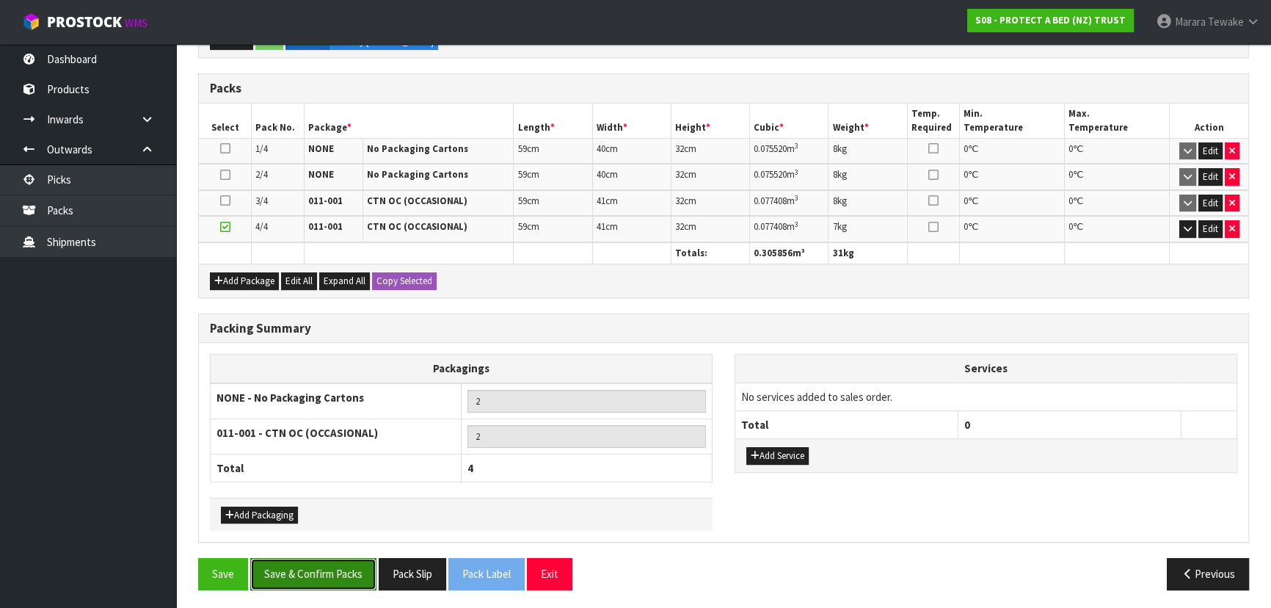
click at [331, 568] on button "Save & Confirm Packs" at bounding box center [313, 574] width 126 height 32
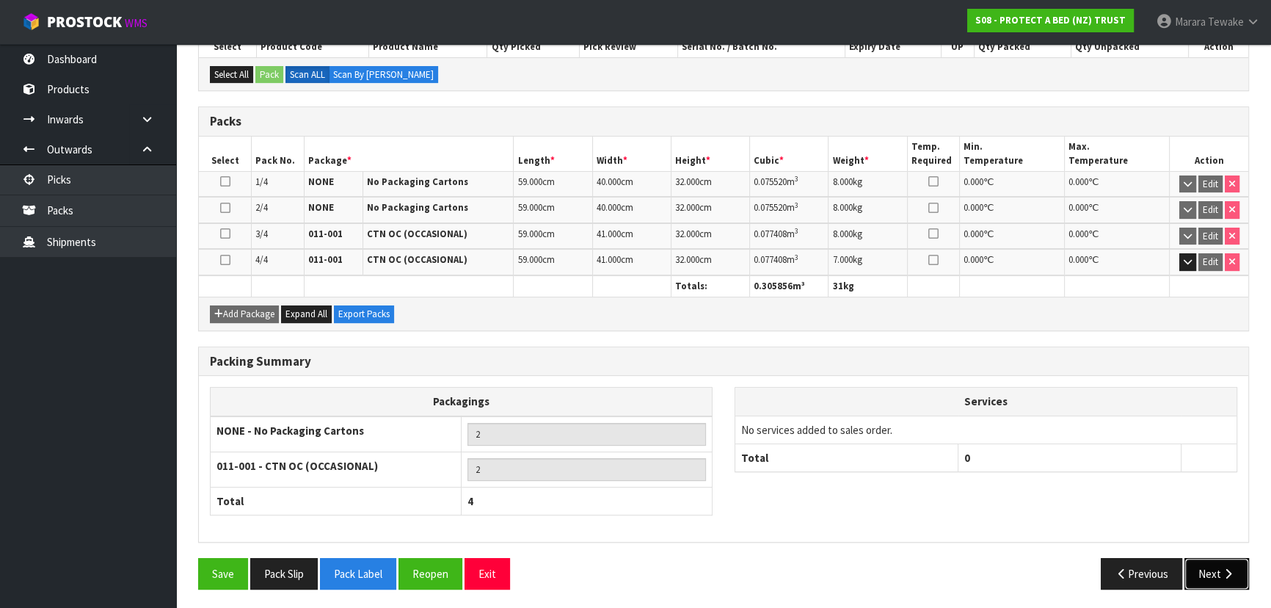
click at [1219, 568] on button "Next" at bounding box center [1217, 574] width 65 height 32
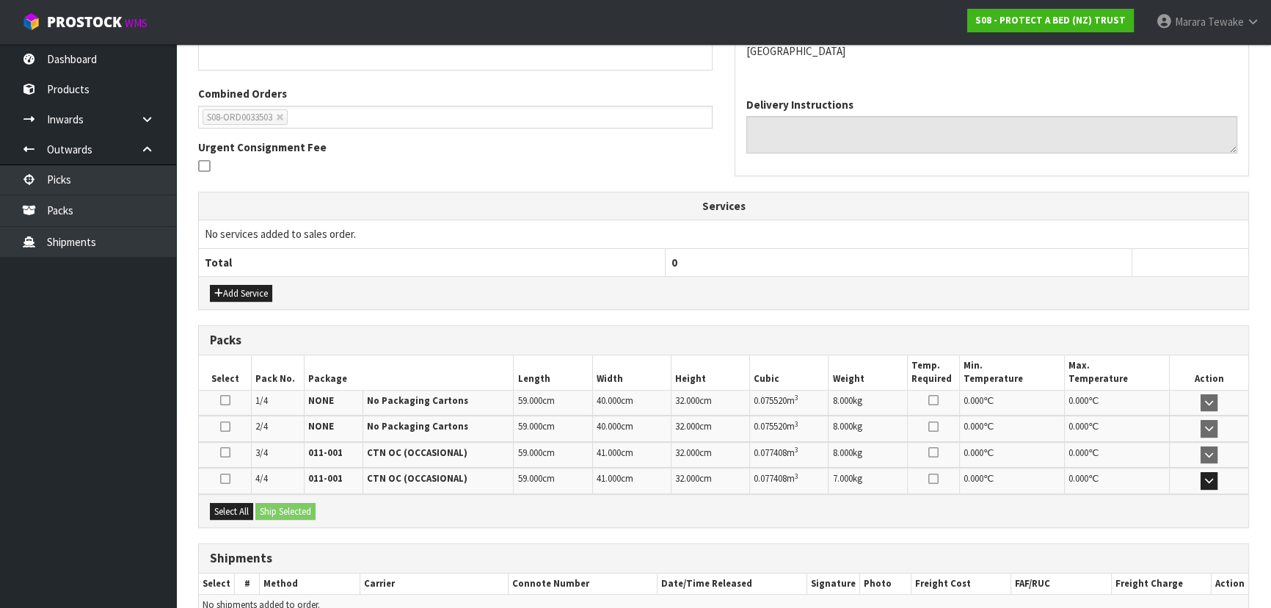
scroll to position [421, 0]
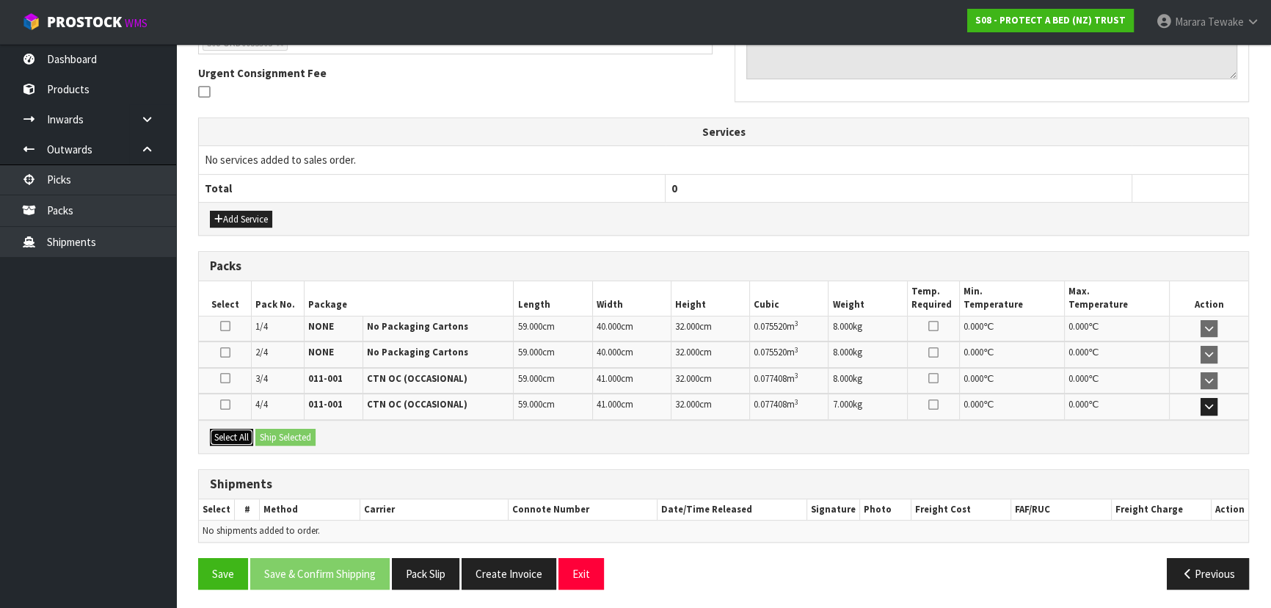
drag, startPoint x: 229, startPoint y: 430, endPoint x: 286, endPoint y: 429, distance: 57.3
click at [232, 429] on button "Select All" at bounding box center [231, 438] width 43 height 18
click at [286, 429] on button "Ship Selected" at bounding box center [285, 438] width 60 height 18
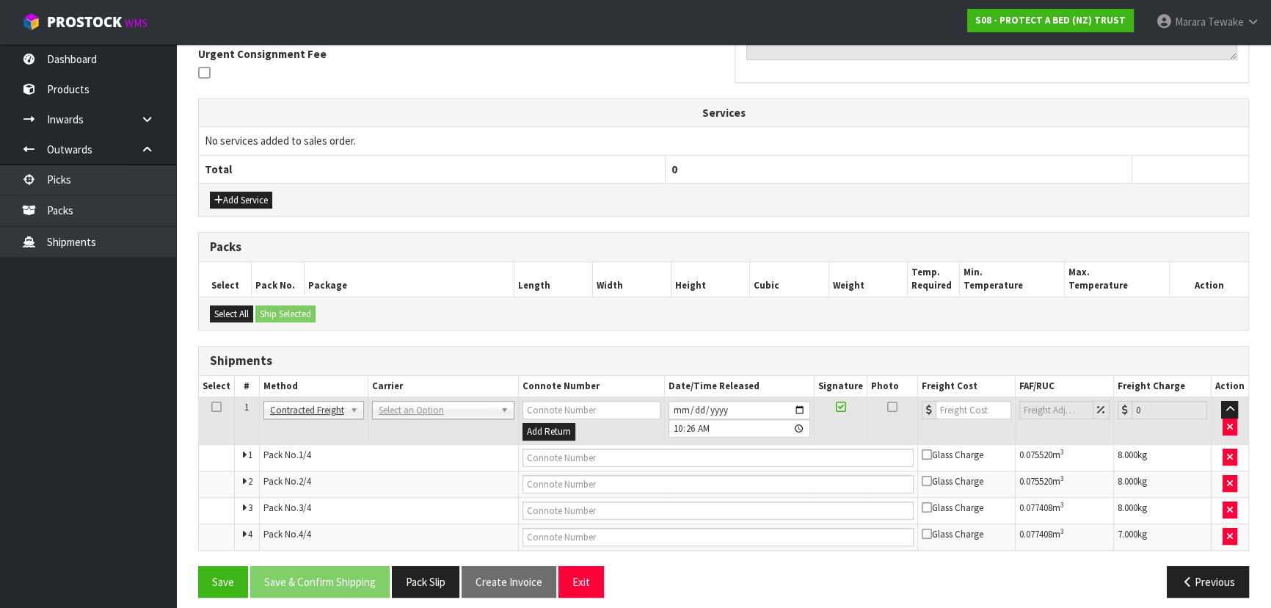
scroll to position [449, 0]
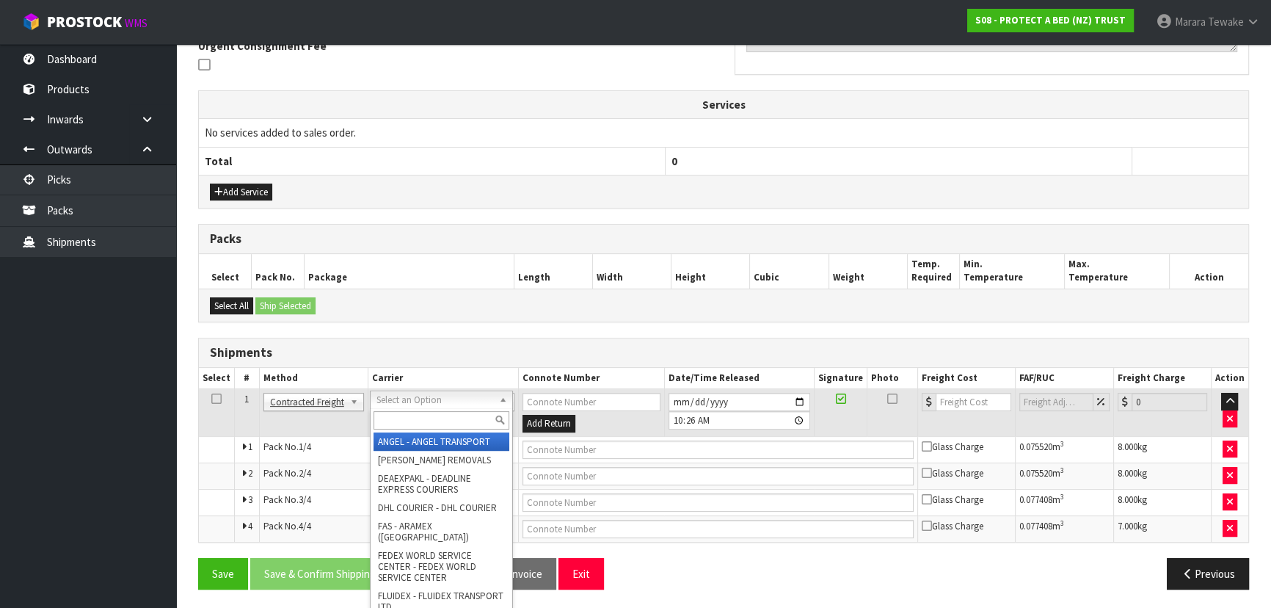
click at [424, 419] on input "text" at bounding box center [442, 420] width 136 height 18
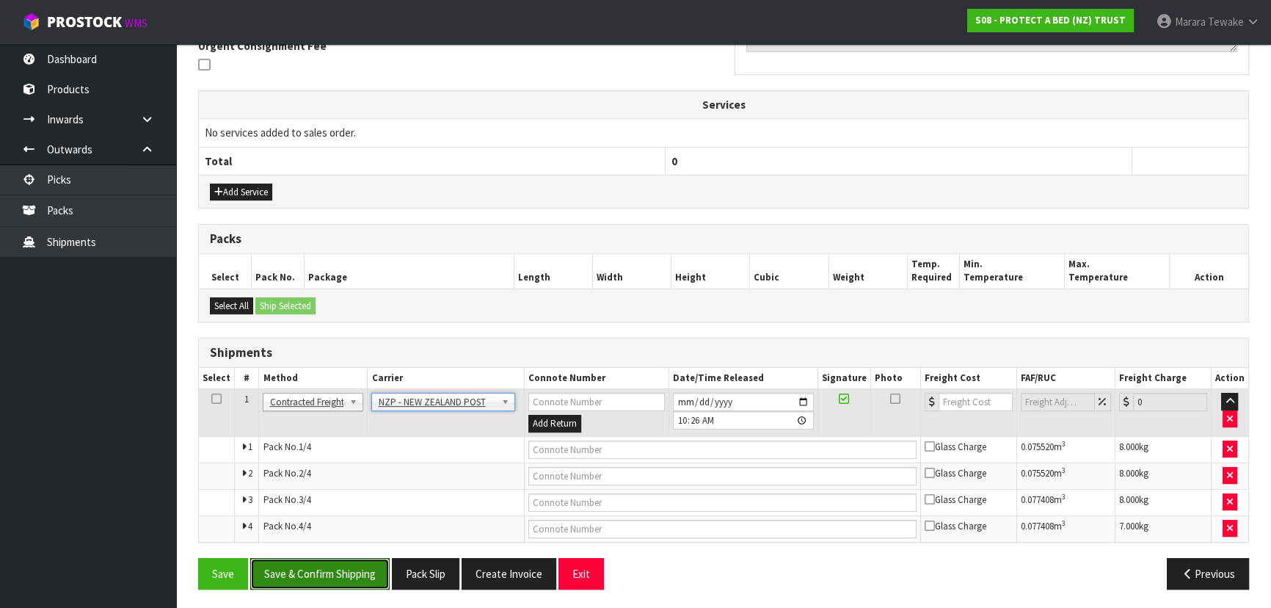
drag, startPoint x: 344, startPoint y: 565, endPoint x: 144, endPoint y: 536, distance: 201.8
click at [343, 565] on button "Save & Confirm Shipping" at bounding box center [319, 574] width 139 height 32
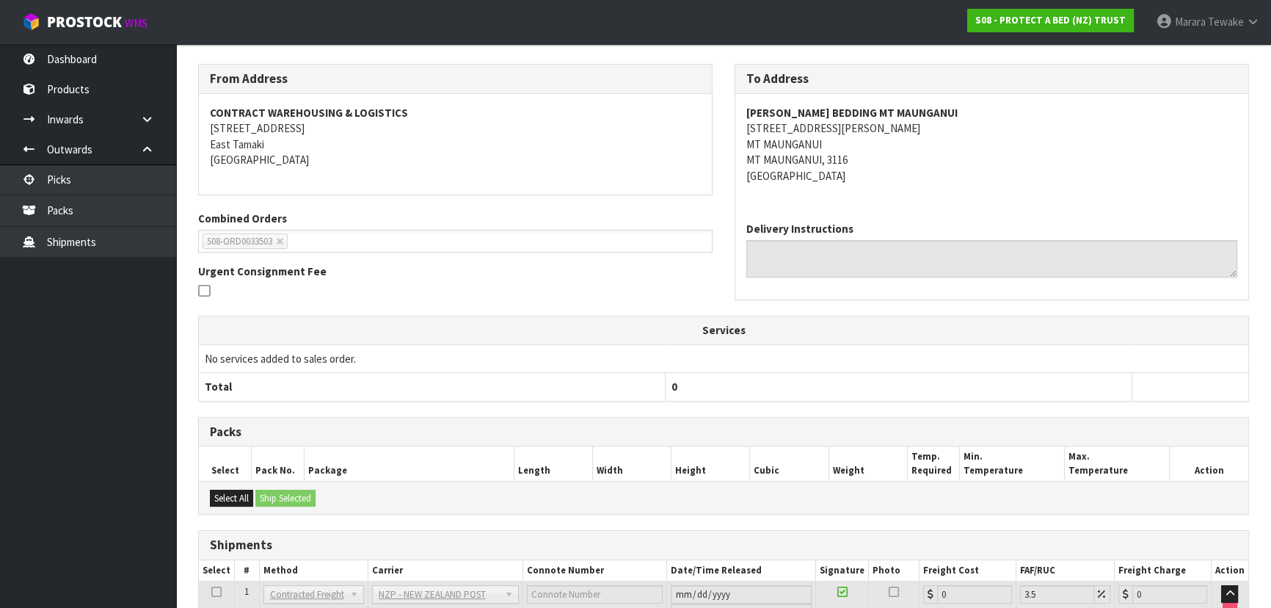
scroll to position [425, 0]
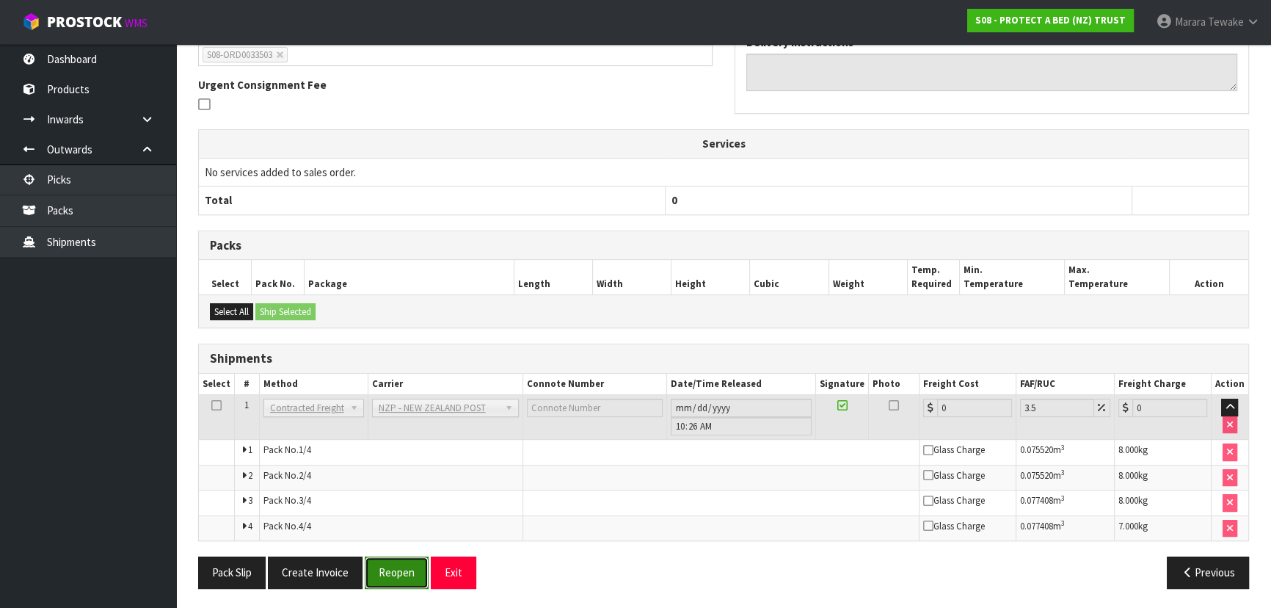
click at [396, 563] on button "Reopen" at bounding box center [397, 572] width 64 height 32
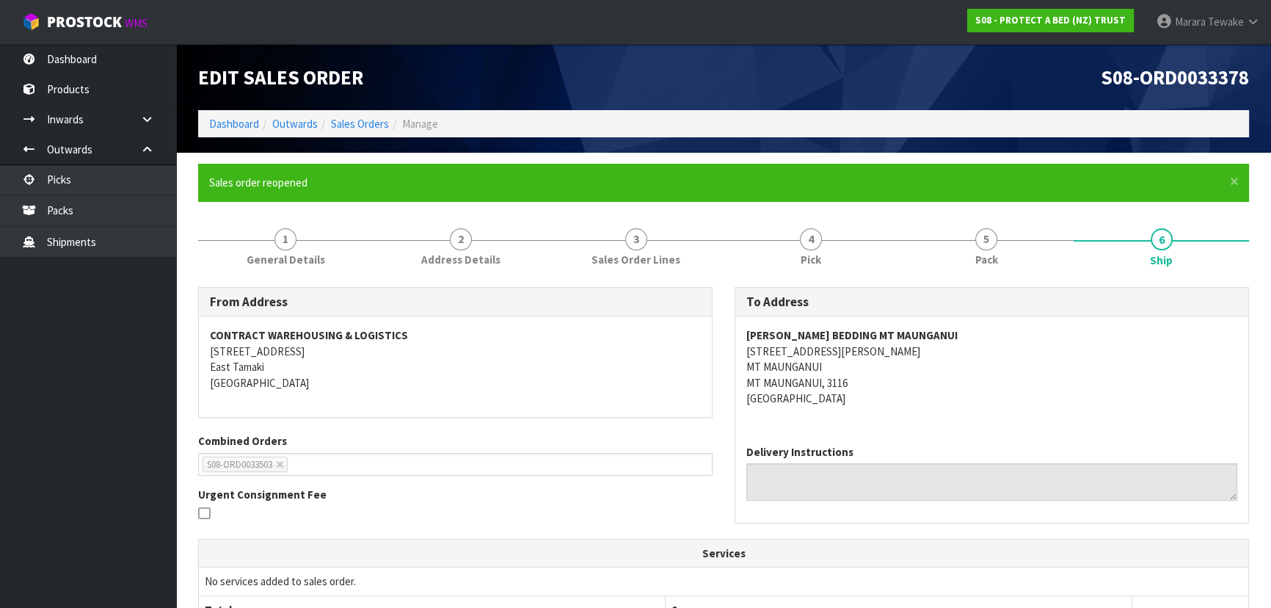
scroll to position [449, 0]
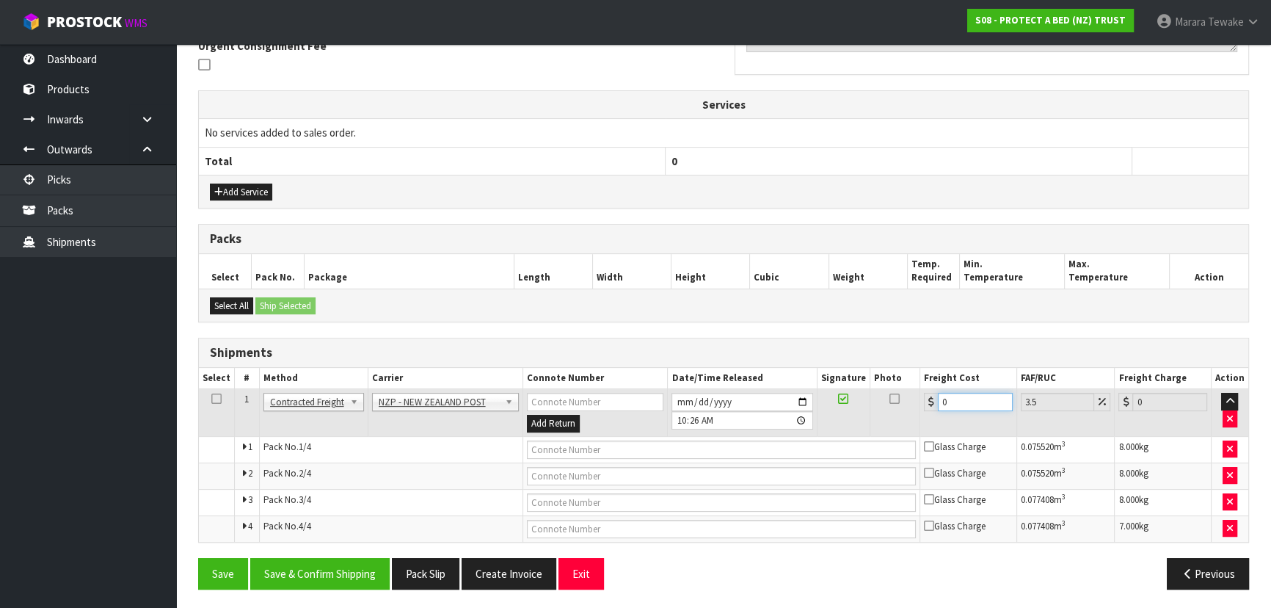
drag, startPoint x: 954, startPoint y: 402, endPoint x: 863, endPoint y: 368, distance: 97.8
click at [888, 398] on tr "1 Client Local Pickup Customer Local Pickup Company Freight Contracted Freight …" at bounding box center [724, 413] width 1050 height 48
drag, startPoint x: 322, startPoint y: 573, endPoint x: 305, endPoint y: 559, distance: 21.4
click at [322, 573] on button "Save & Confirm Shipping" at bounding box center [319, 574] width 139 height 32
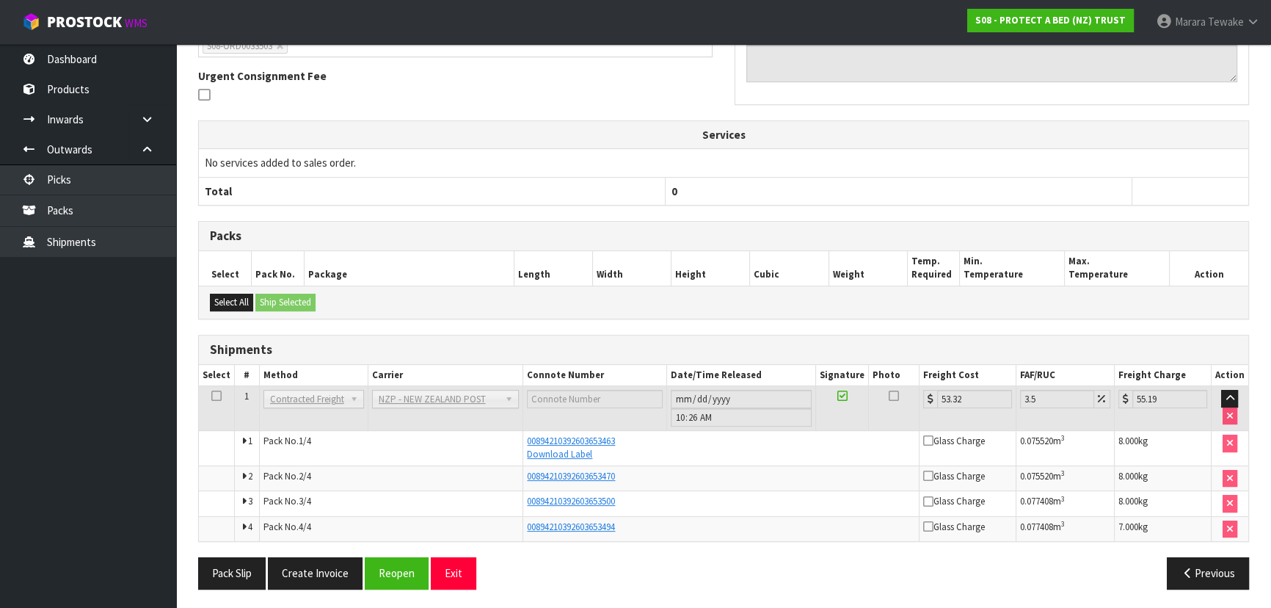
scroll to position [0, 0]
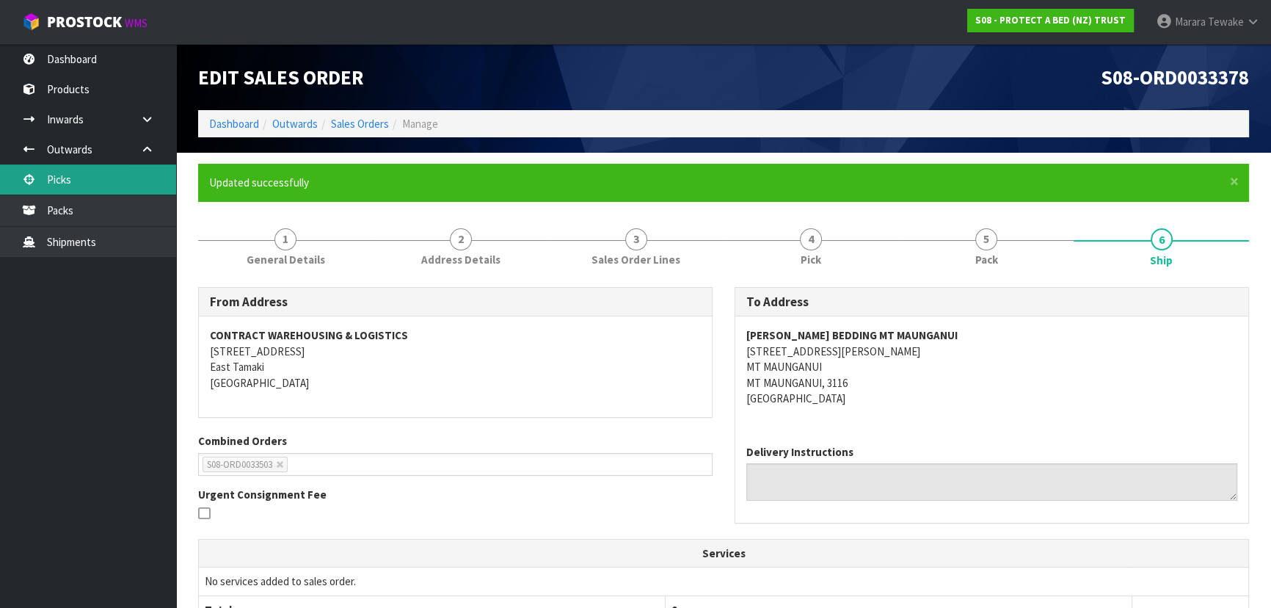
click at [148, 180] on link "Picks" at bounding box center [88, 179] width 176 height 30
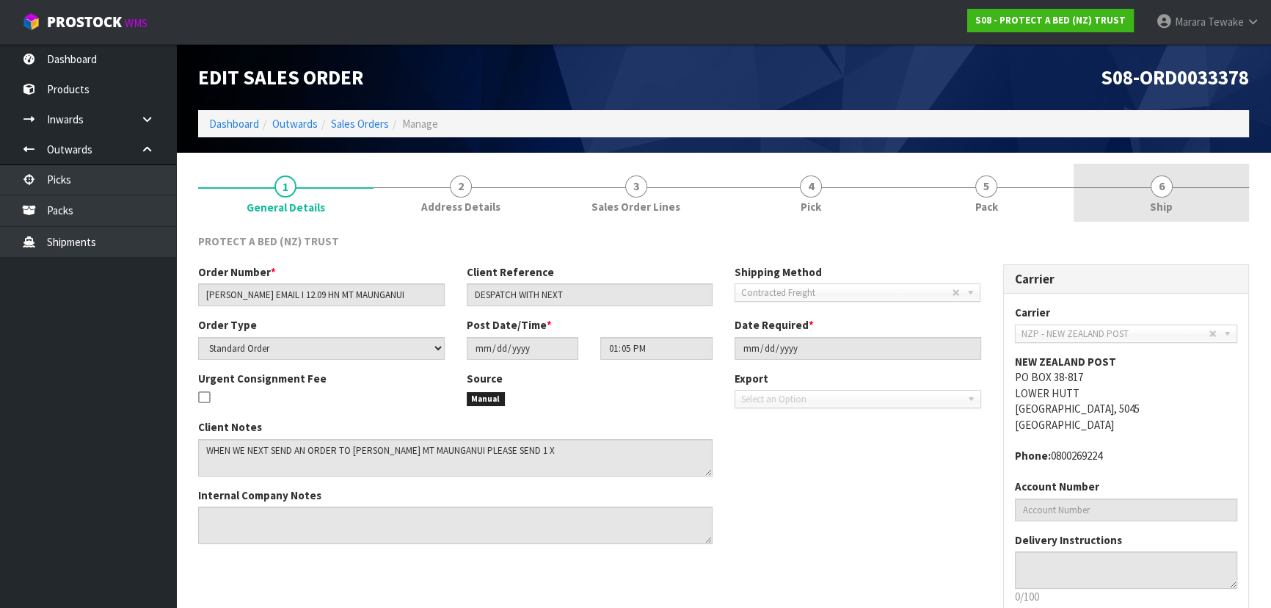
click at [1175, 197] on link "6 Ship" at bounding box center [1161, 193] width 175 height 58
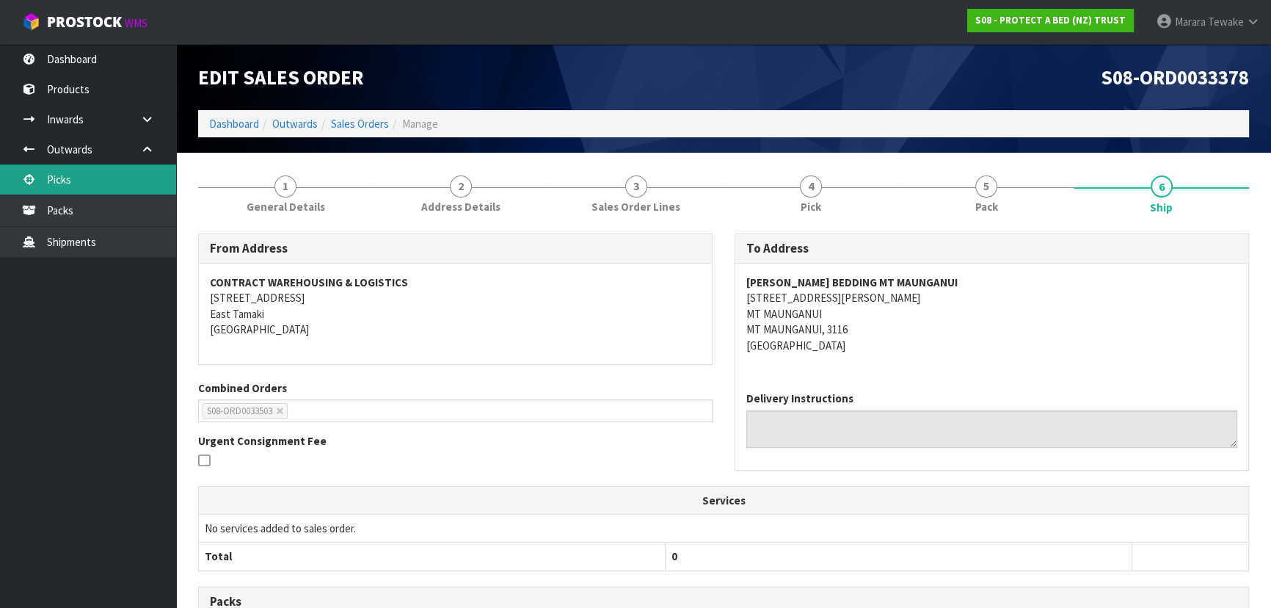
click at [132, 185] on link "Picks" at bounding box center [88, 179] width 176 height 30
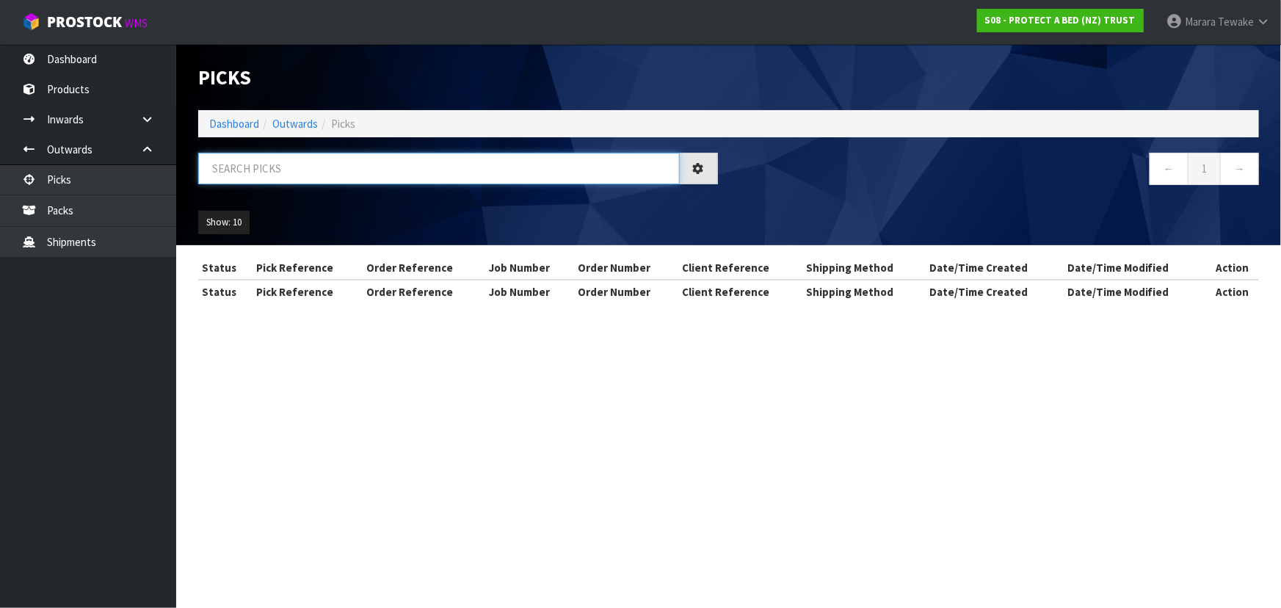
click at [329, 170] on input "text" at bounding box center [439, 169] width 482 height 32
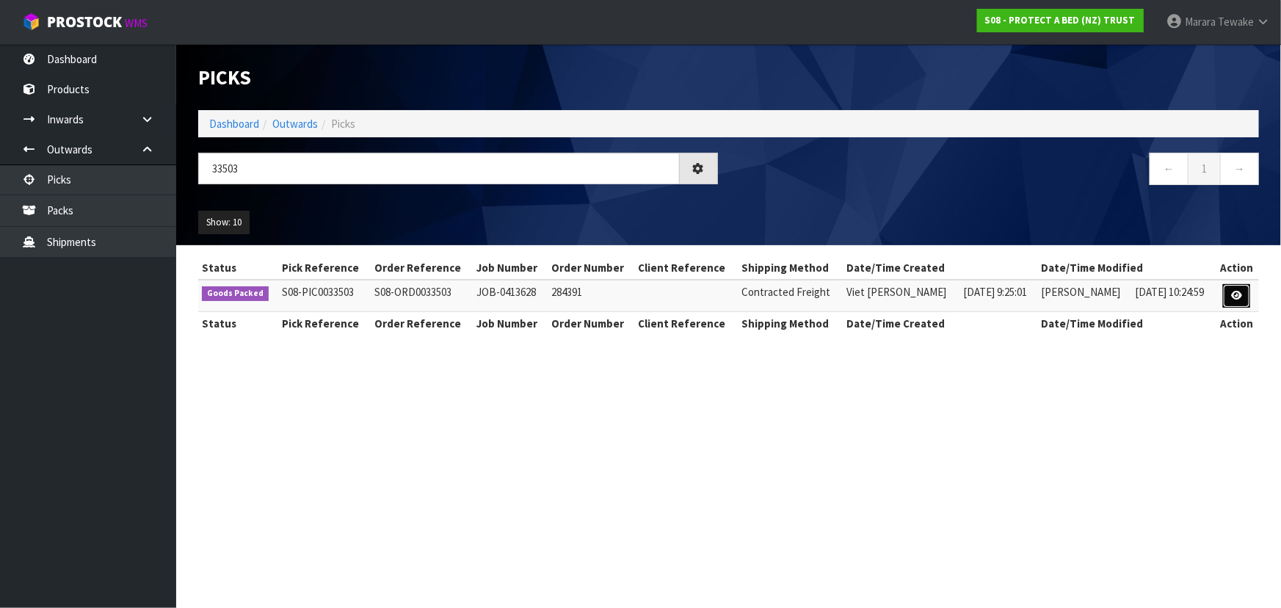
click at [1243, 300] on link at bounding box center [1236, 295] width 27 height 23
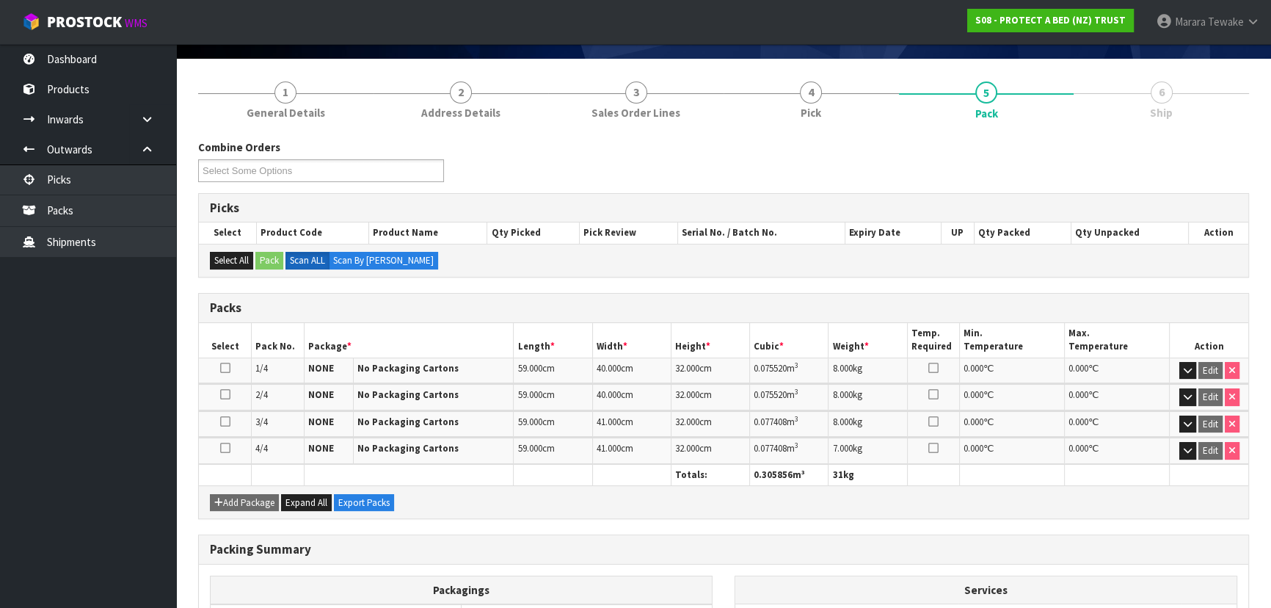
scroll to position [247, 0]
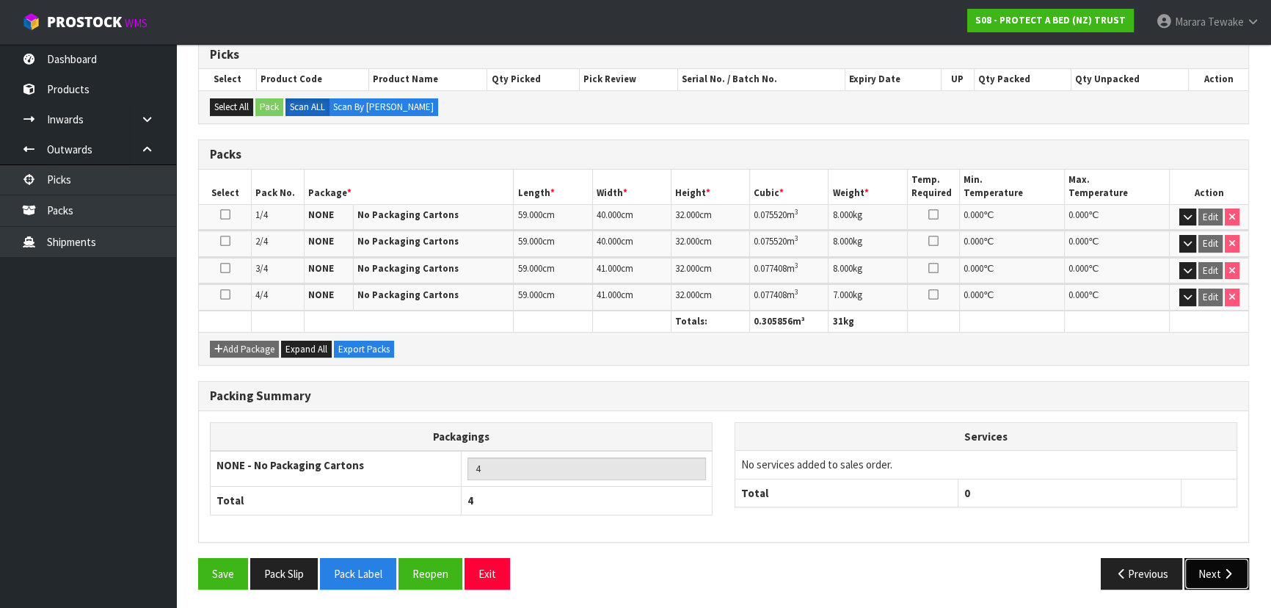
click at [1225, 580] on button "Next" at bounding box center [1217, 574] width 65 height 32
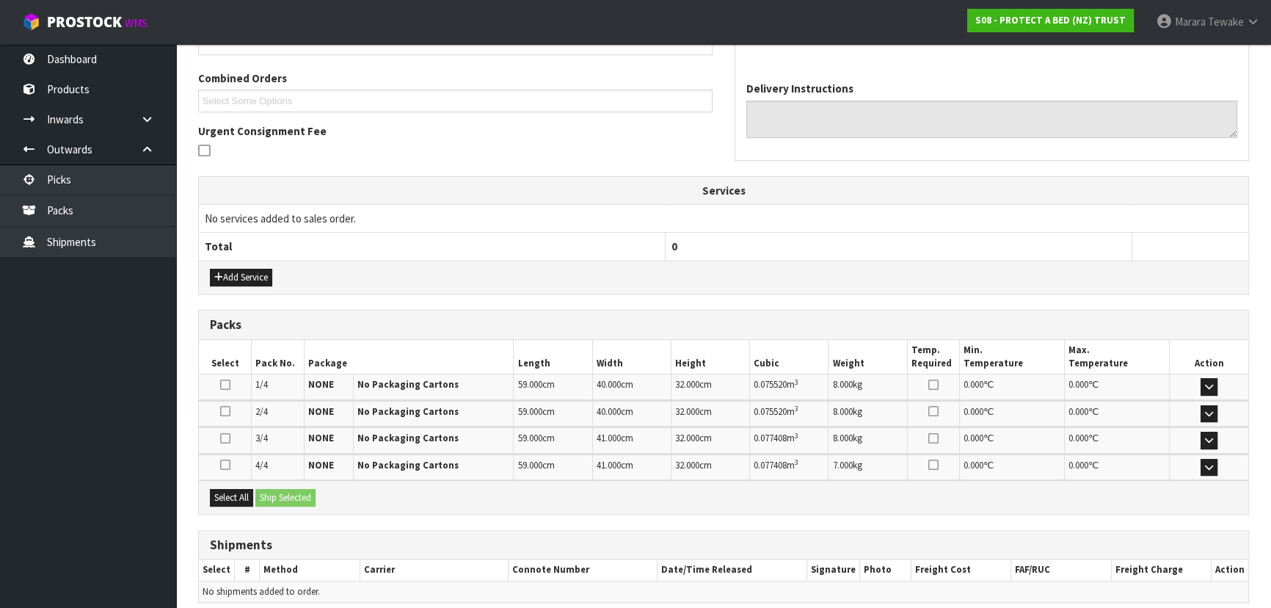
scroll to position [370, 0]
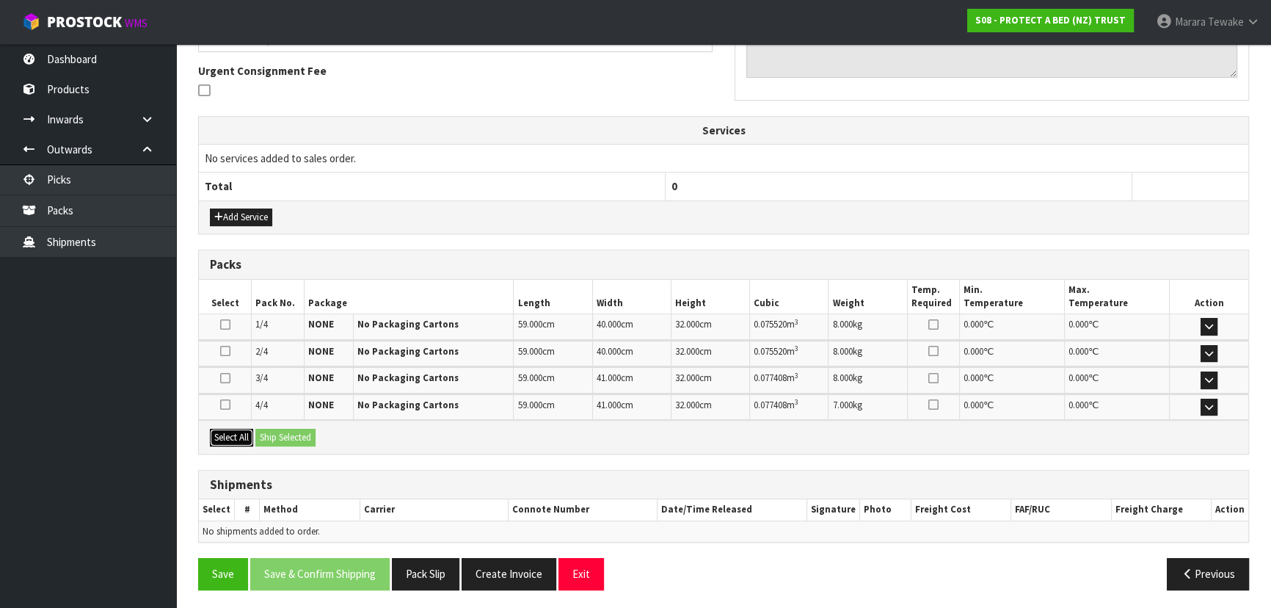
click at [236, 437] on button "Select All" at bounding box center [231, 438] width 43 height 18
click at [275, 437] on button "Ship Selected" at bounding box center [285, 438] width 60 height 18
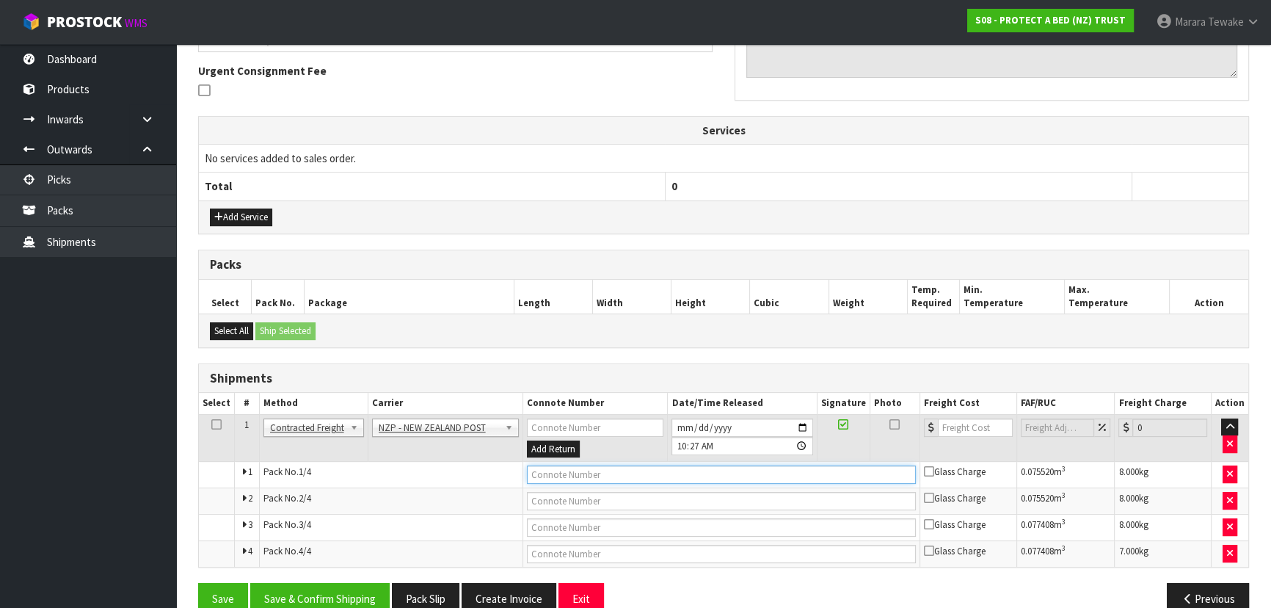
click at [595, 472] on input "text" at bounding box center [721, 474] width 389 height 18
click at [198, 583] on button "Save" at bounding box center [223, 599] width 50 height 32
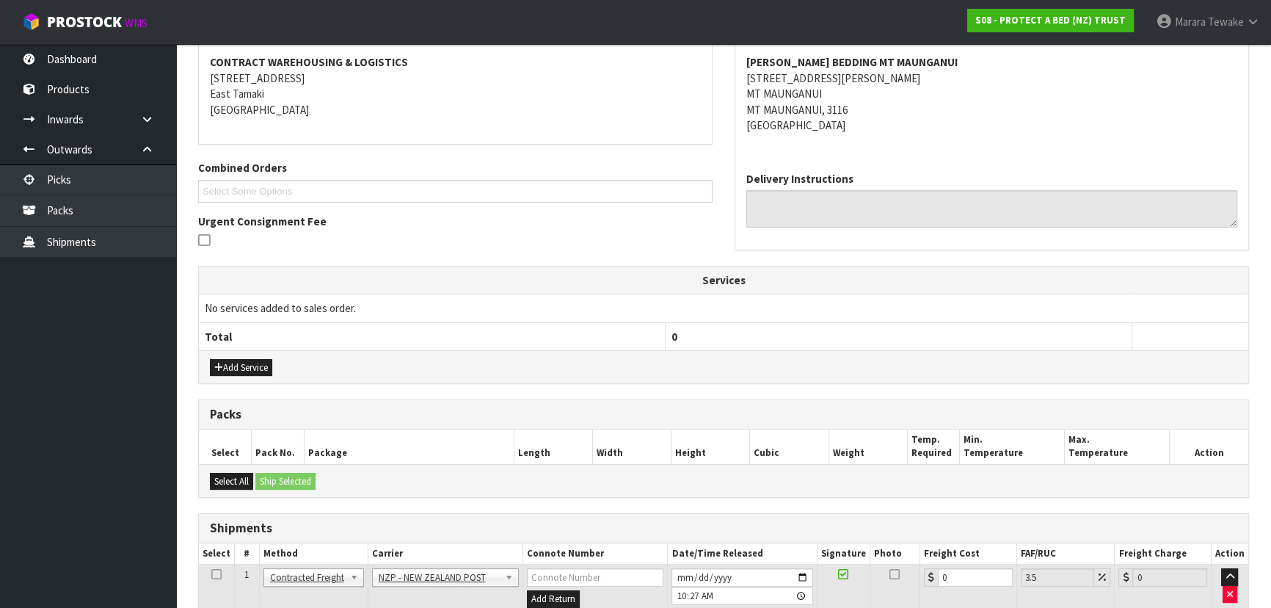
scroll to position [449, 0]
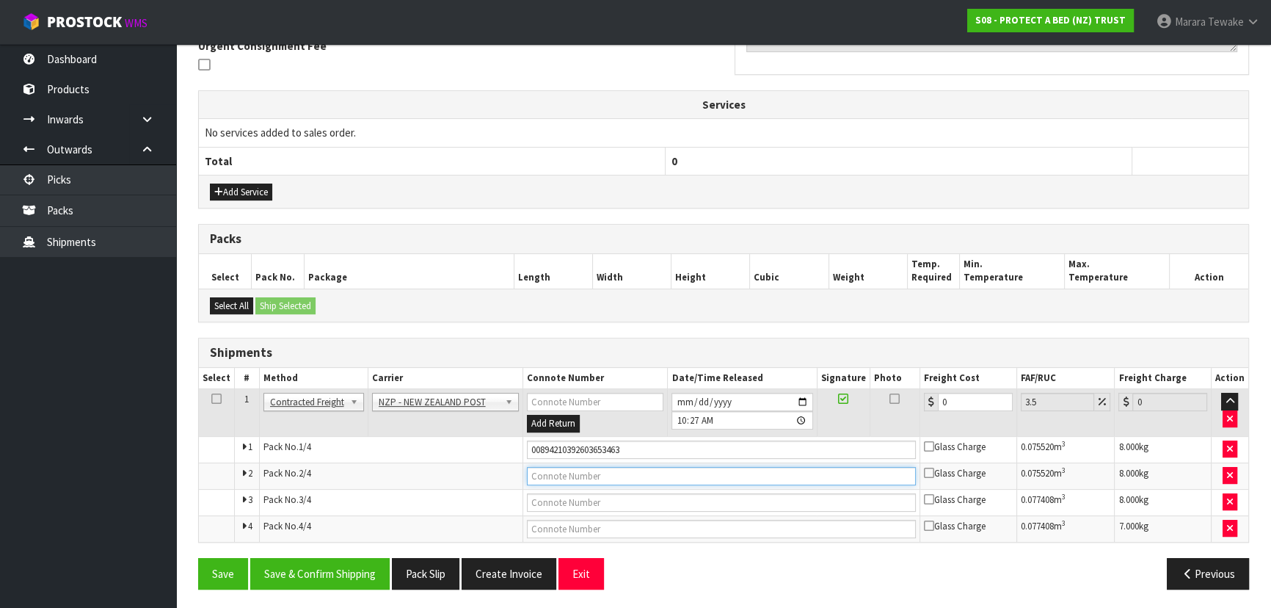
click at [622, 472] on input "text" at bounding box center [721, 476] width 389 height 18
click at [198, 558] on button "Save" at bounding box center [223, 574] width 50 height 32
click at [596, 498] on input "text" at bounding box center [721, 502] width 389 height 18
click at [198, 558] on button "Save" at bounding box center [223, 574] width 50 height 32
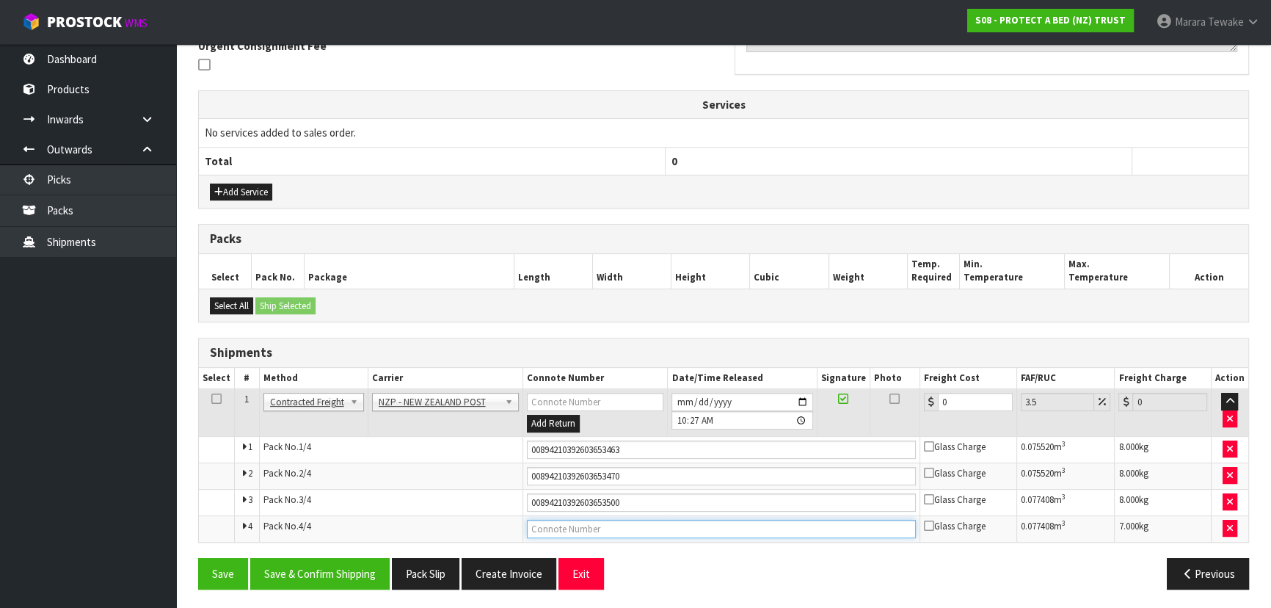
click at [603, 520] on input "text" at bounding box center [721, 529] width 389 height 18
click at [198, 558] on button "Save" at bounding box center [223, 574] width 50 height 32
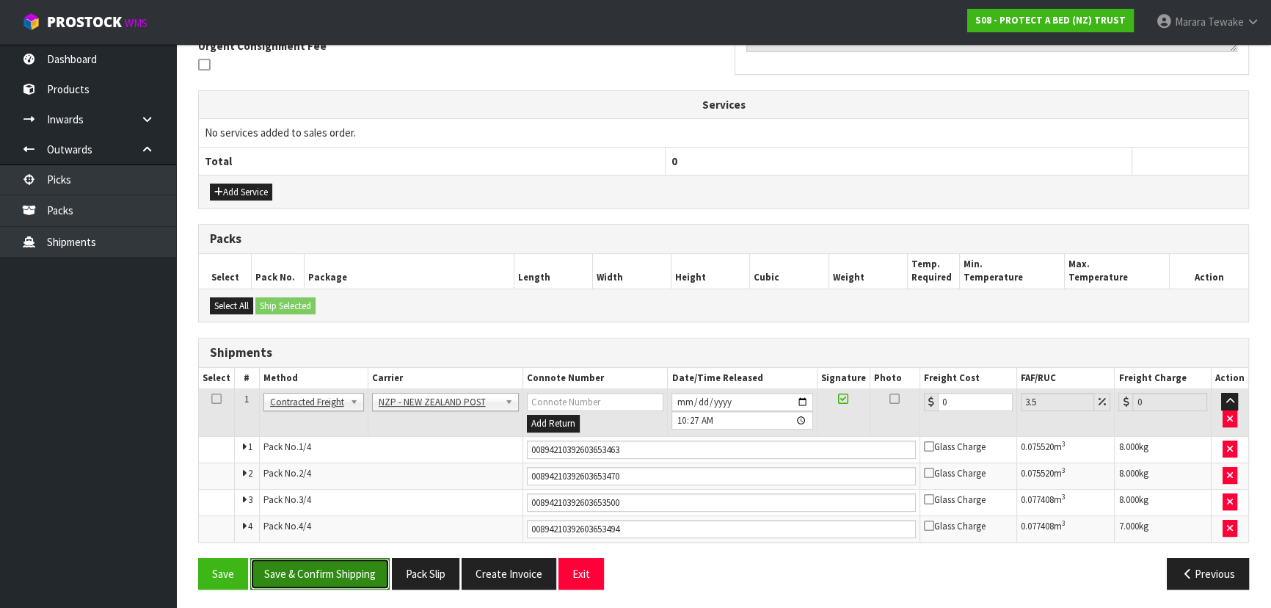
click at [355, 565] on button "Save & Confirm Shipping" at bounding box center [319, 574] width 139 height 32
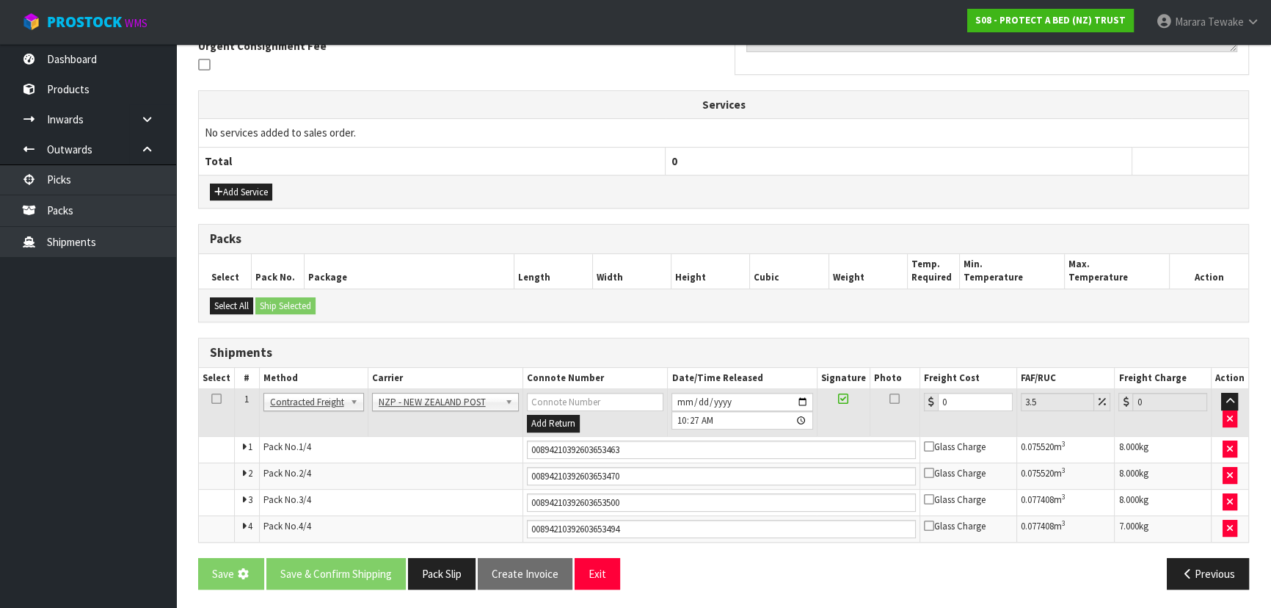
scroll to position [0, 0]
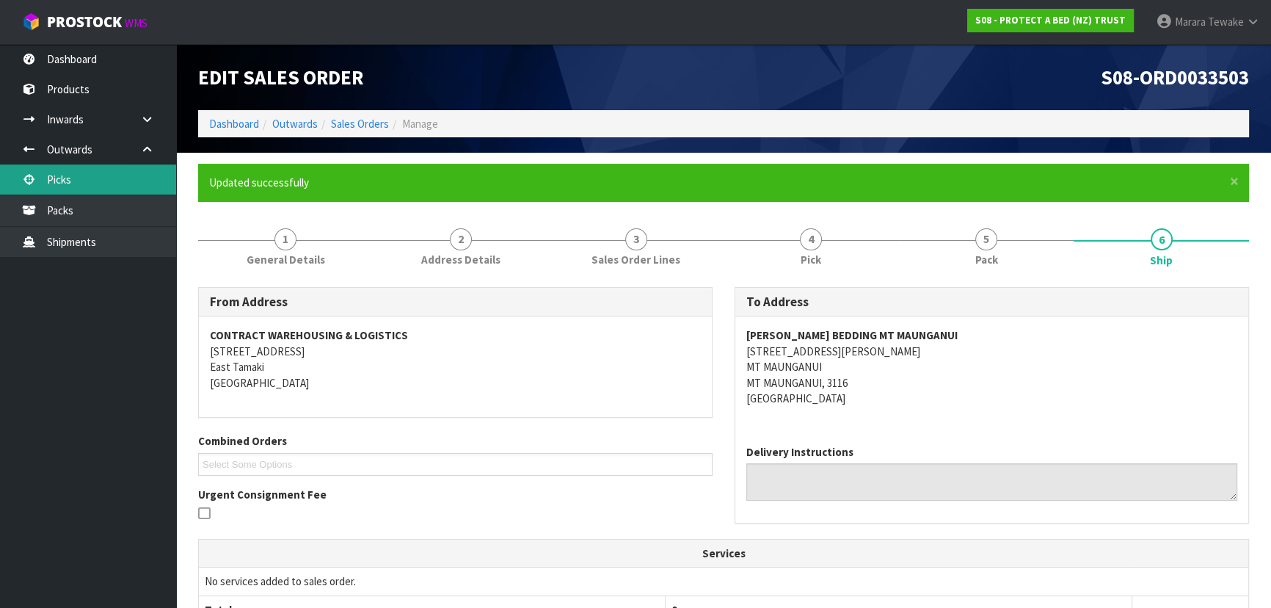
click at [104, 175] on link "Picks" at bounding box center [88, 179] width 176 height 30
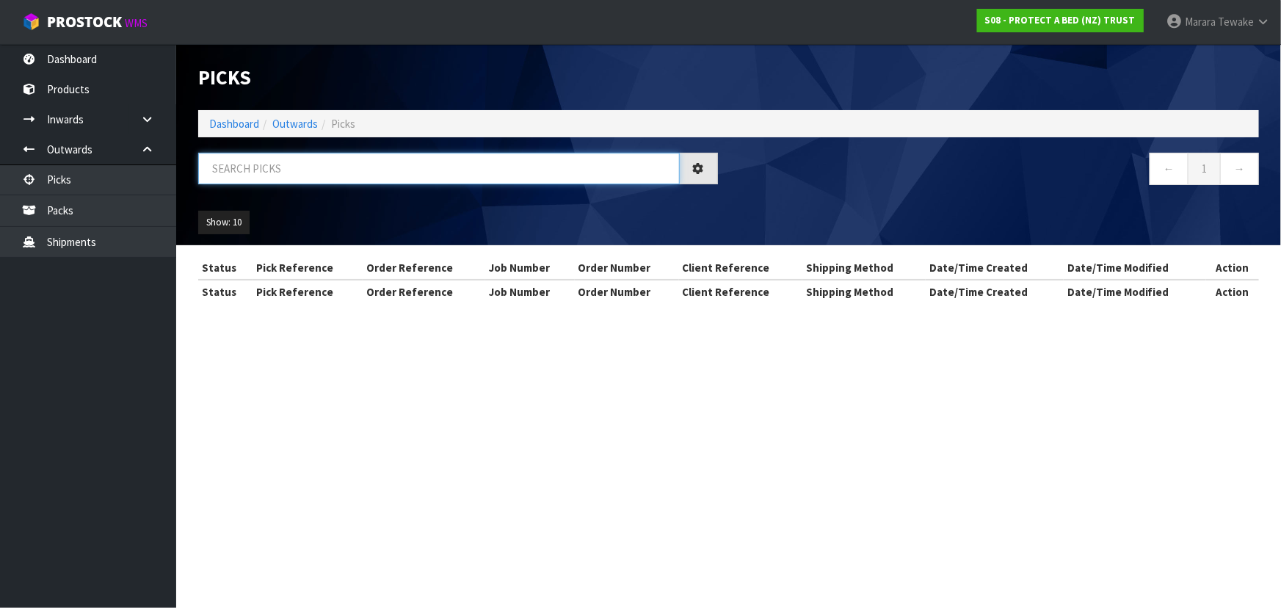
click at [241, 169] on input "text" at bounding box center [439, 169] width 482 height 32
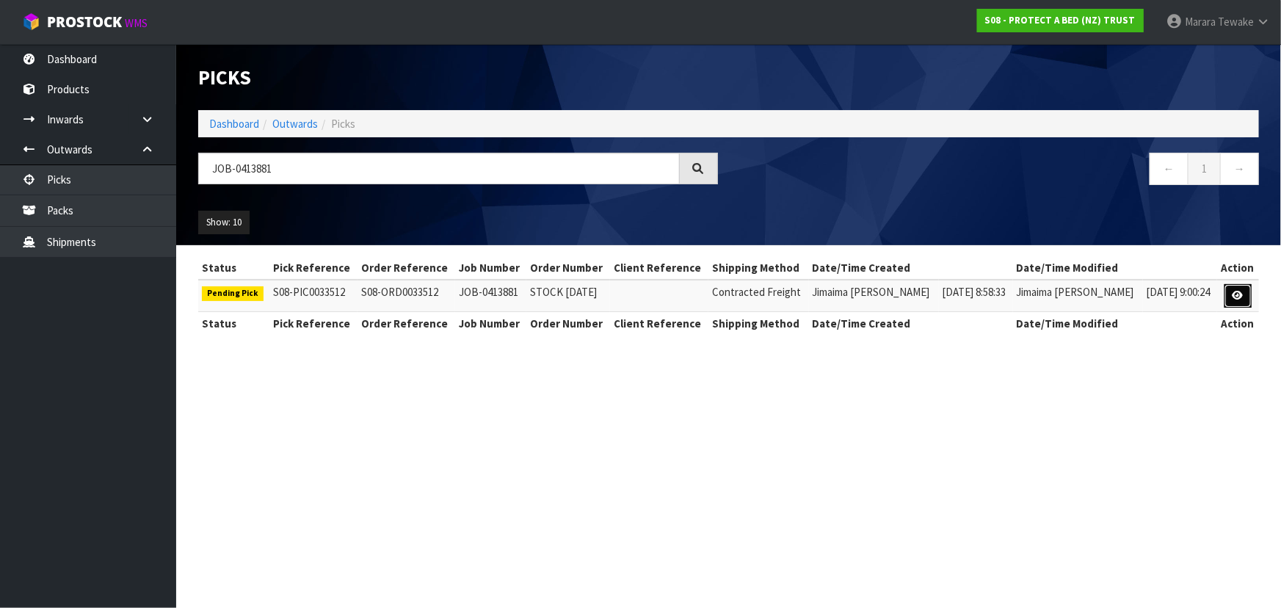
click at [1238, 297] on icon at bounding box center [1238, 296] width 11 height 10
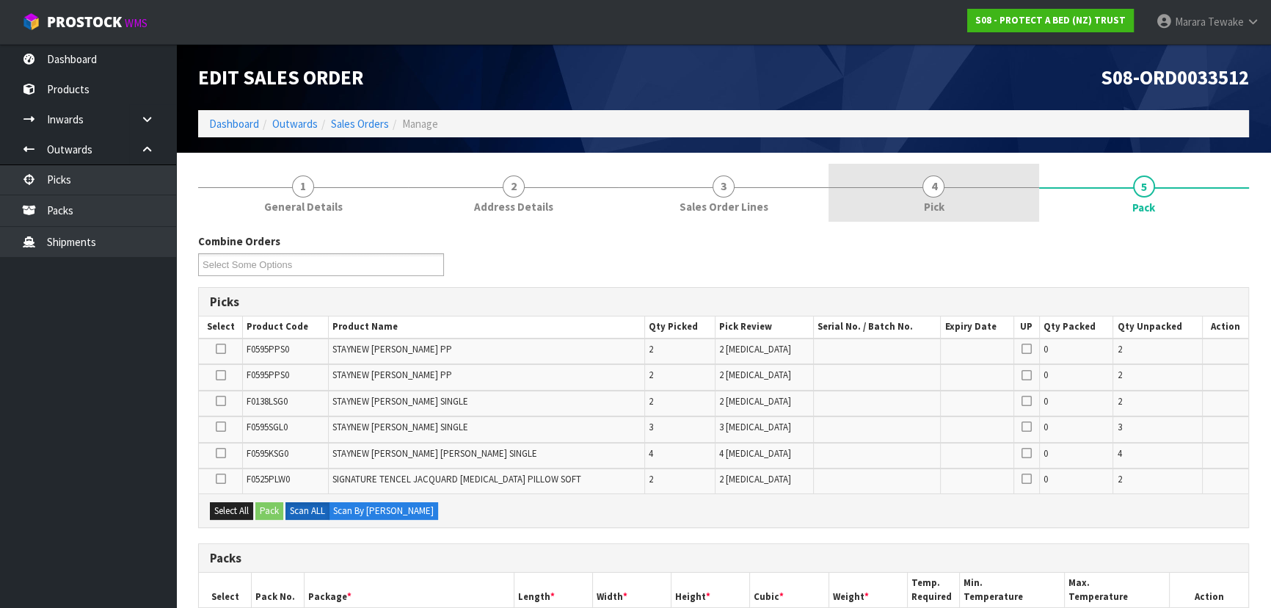
click at [925, 191] on span "4" at bounding box center [934, 186] width 22 height 22
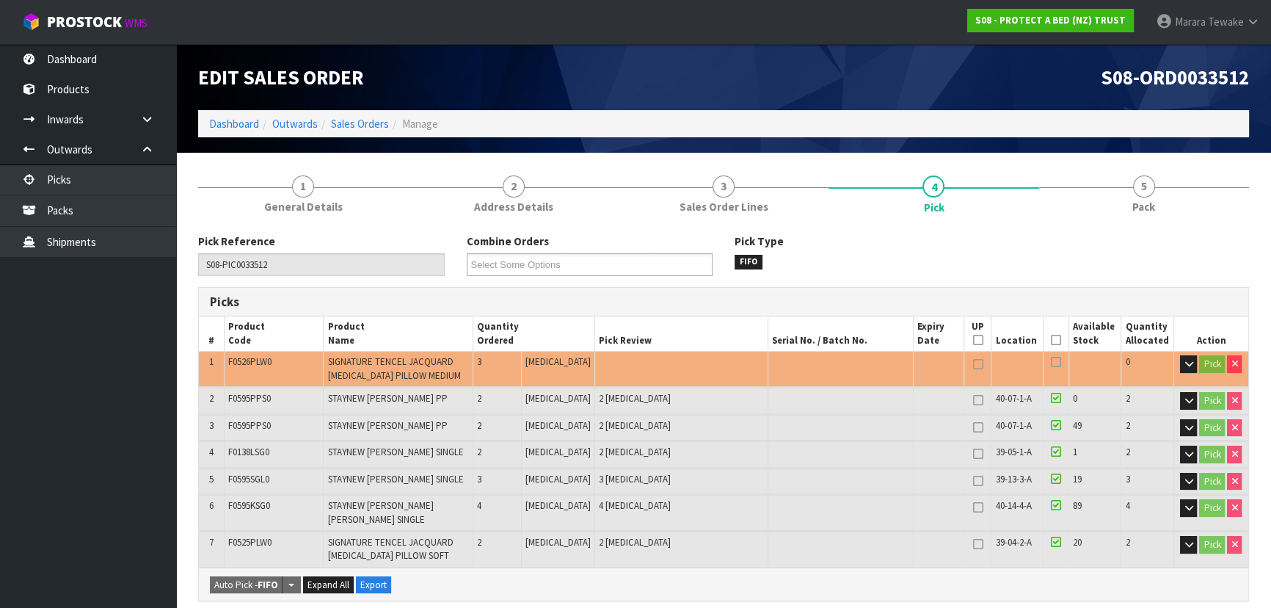
click at [1051, 340] on icon at bounding box center [1056, 340] width 10 height 1
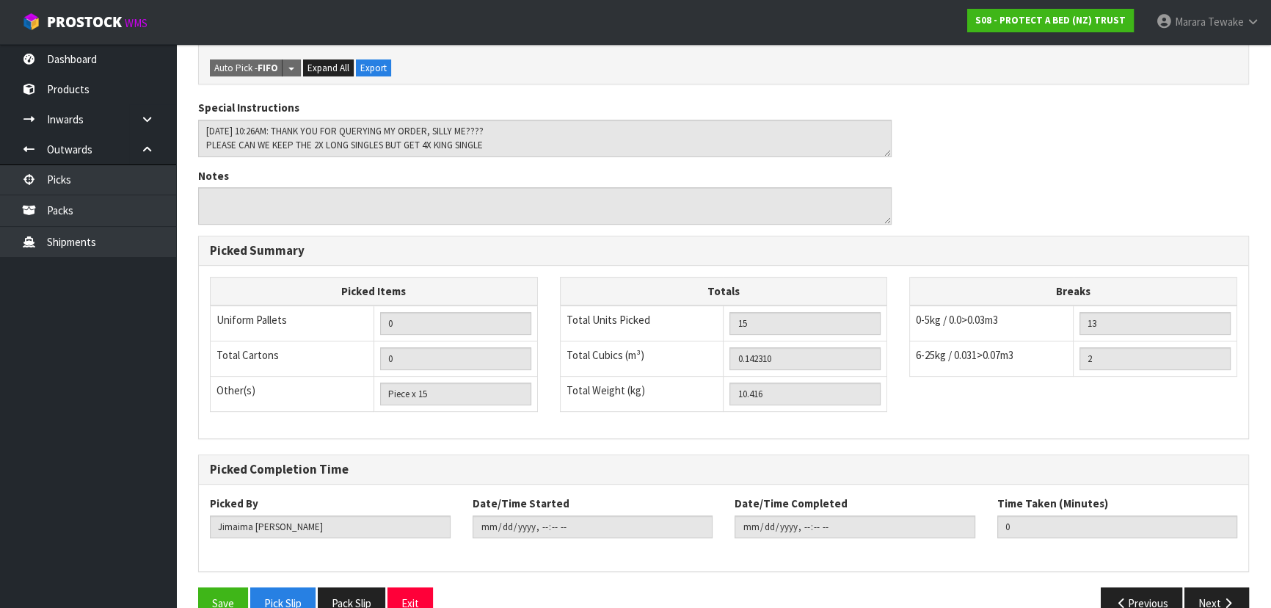
scroll to position [588, 0]
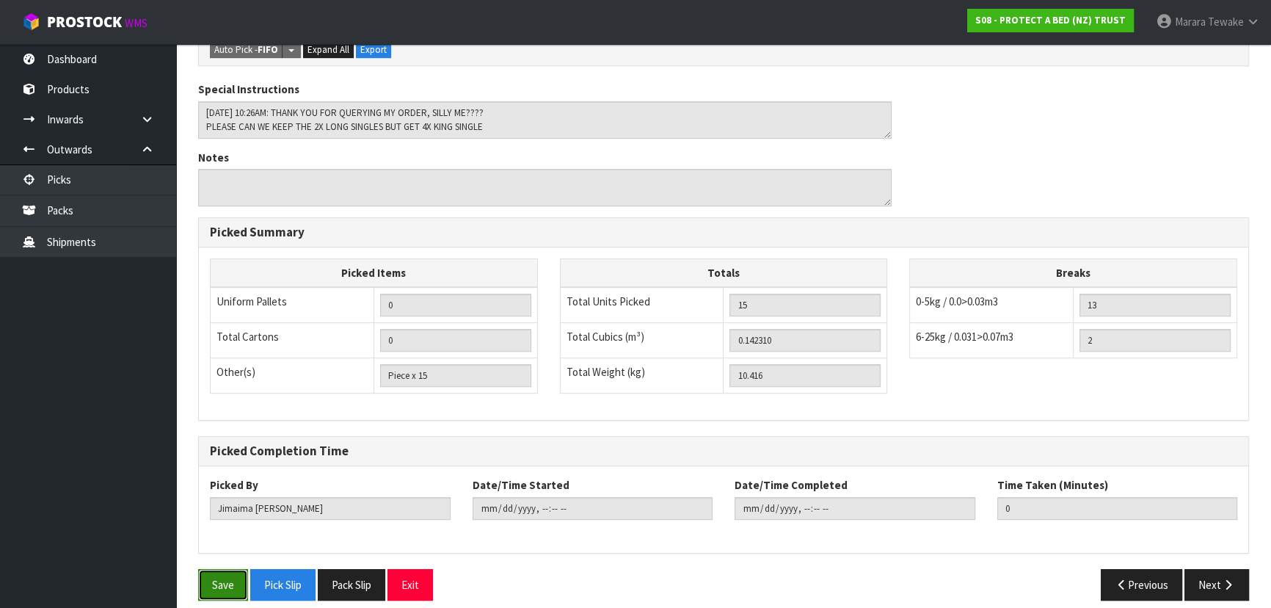
click at [216, 569] on button "Save" at bounding box center [223, 585] width 50 height 32
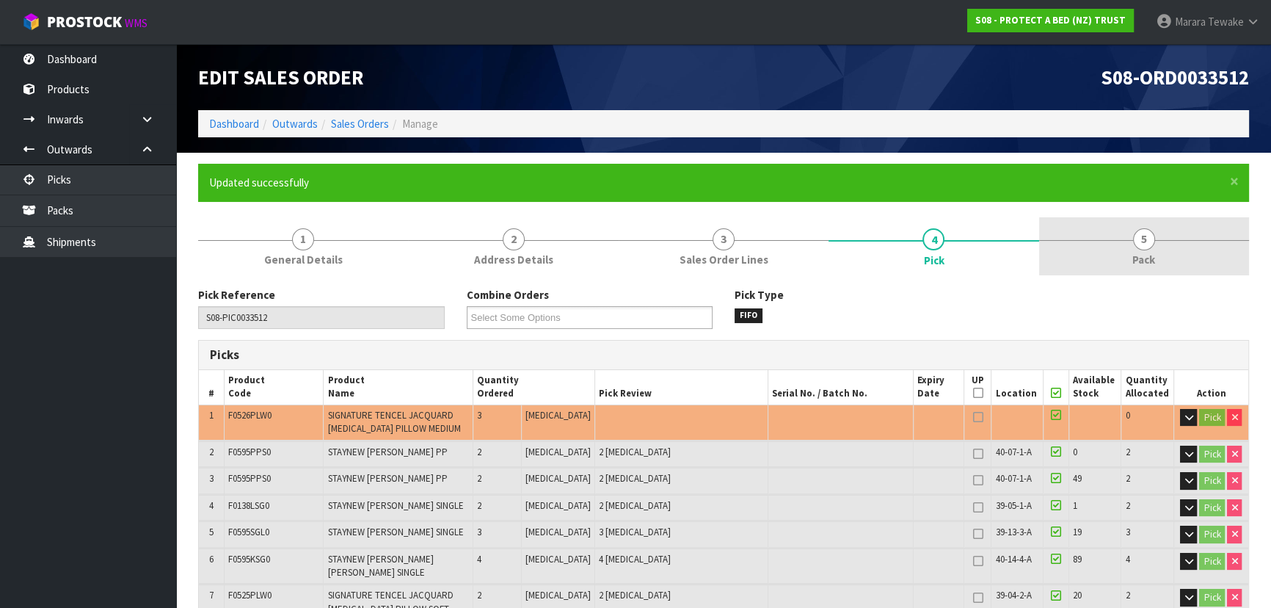
click at [1151, 246] on span "5" at bounding box center [1144, 239] width 22 height 22
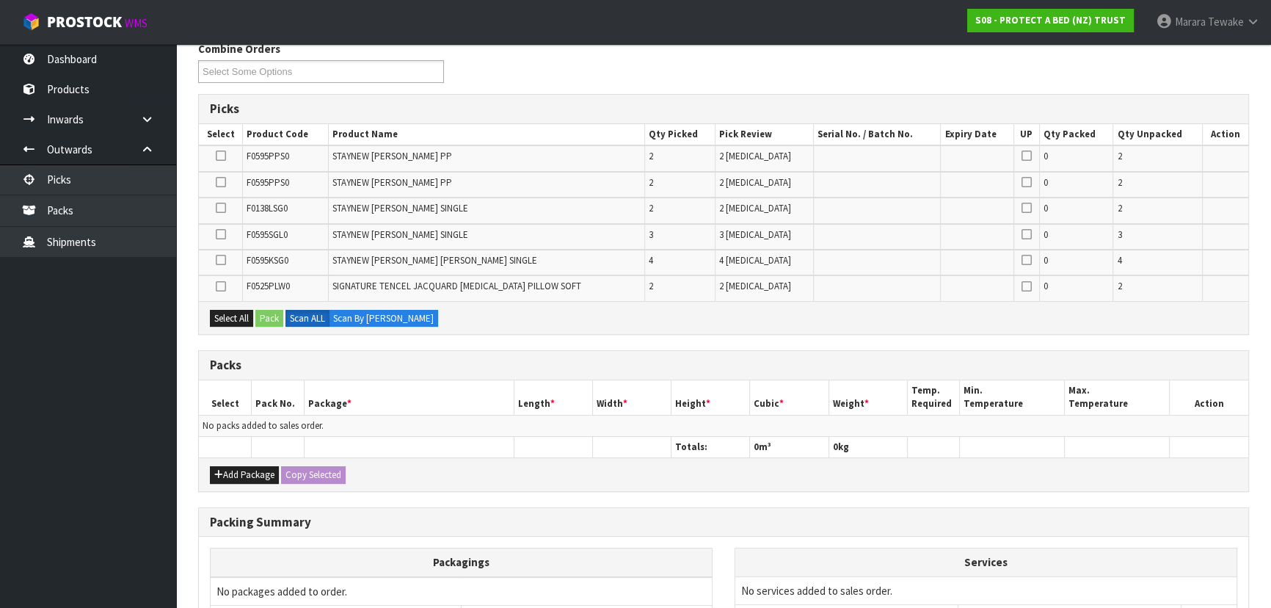
scroll to position [396, 0]
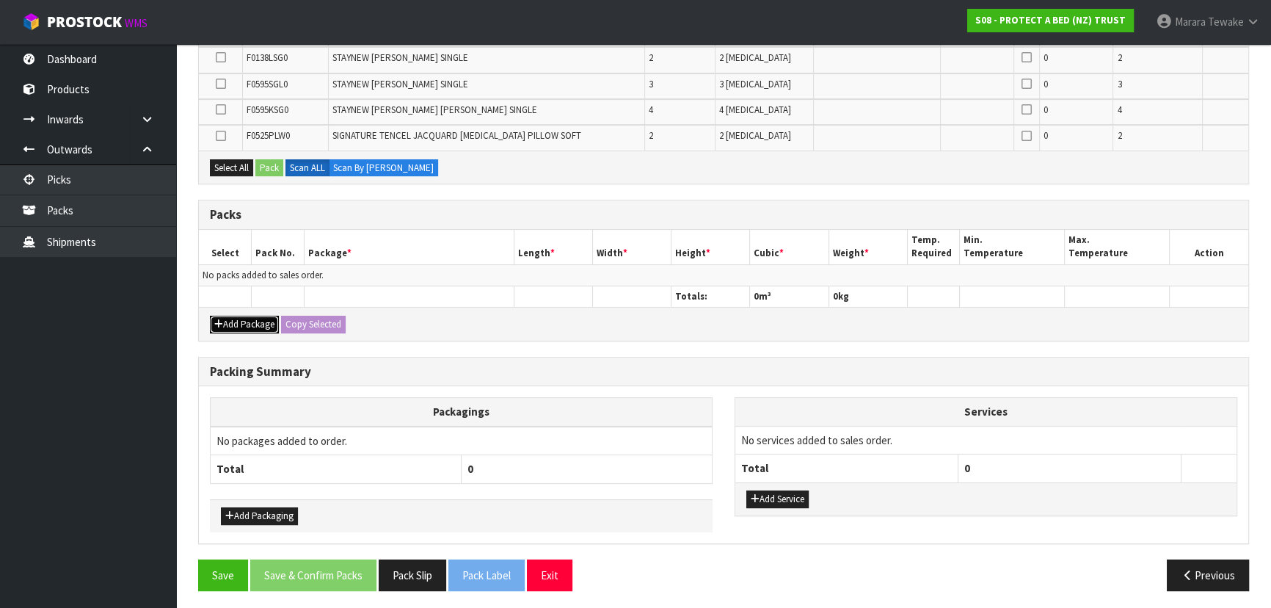
click at [247, 319] on button "Add Package" at bounding box center [244, 325] width 69 height 18
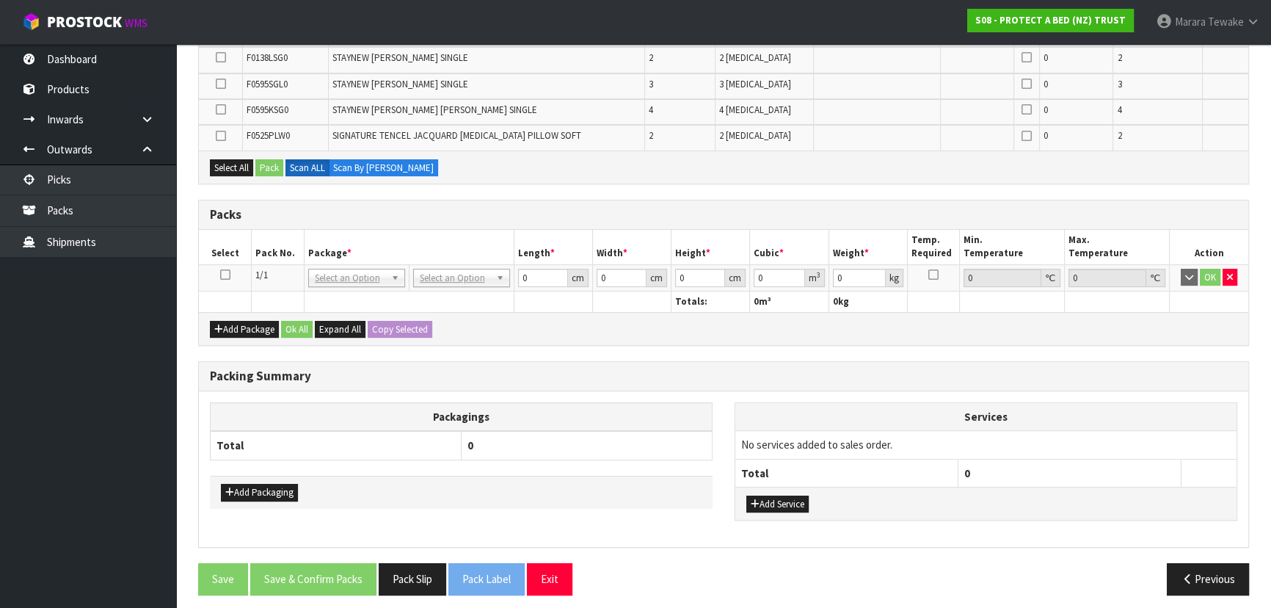
drag, startPoint x: 223, startPoint y: 273, endPoint x: 312, endPoint y: 259, distance: 89.9
click at [223, 275] on icon at bounding box center [225, 275] width 10 height 1
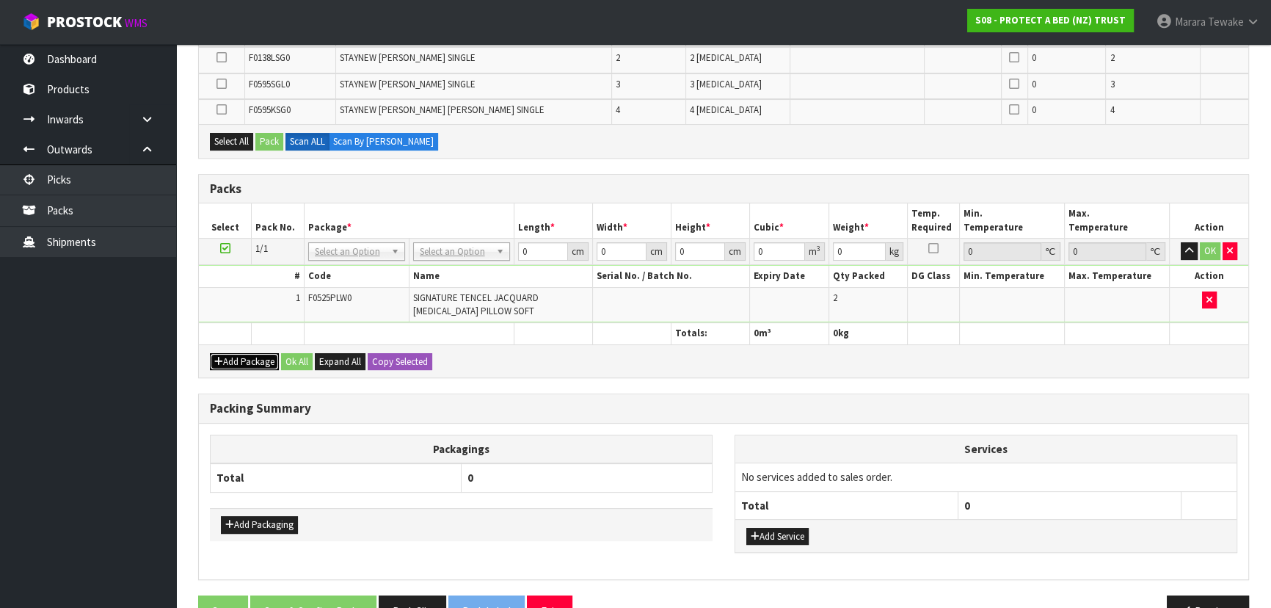
click at [245, 358] on button "Add Package" at bounding box center [244, 362] width 69 height 18
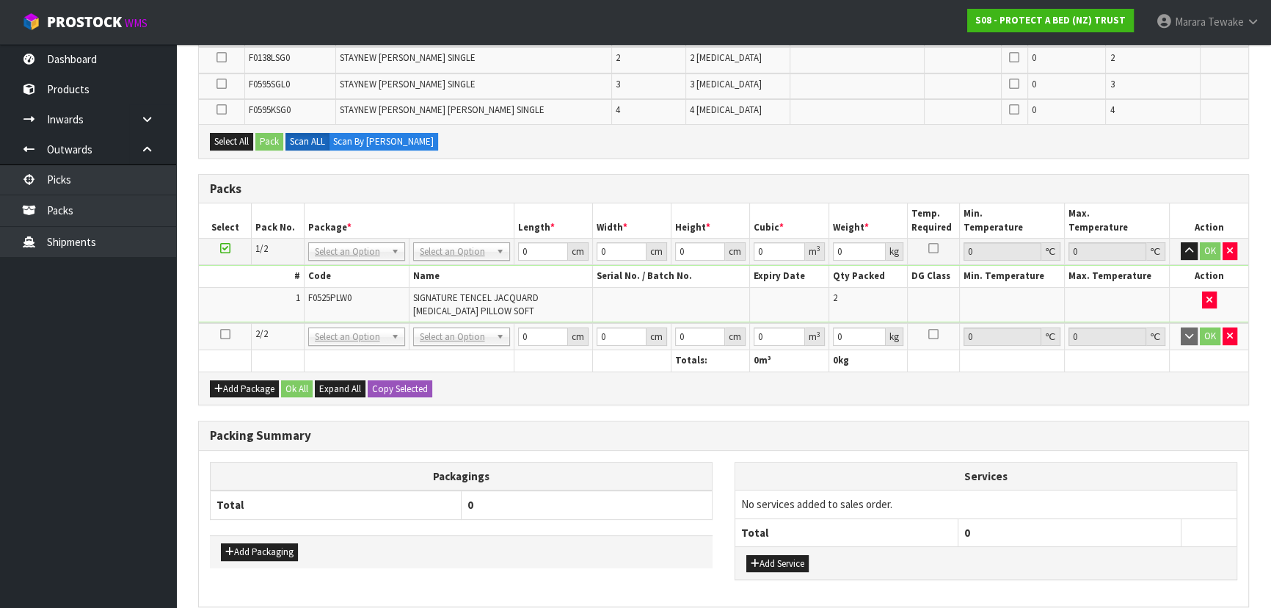
drag, startPoint x: 225, startPoint y: 330, endPoint x: 543, endPoint y: 322, distance: 318.0
click at [226, 334] on icon at bounding box center [225, 334] width 10 height 1
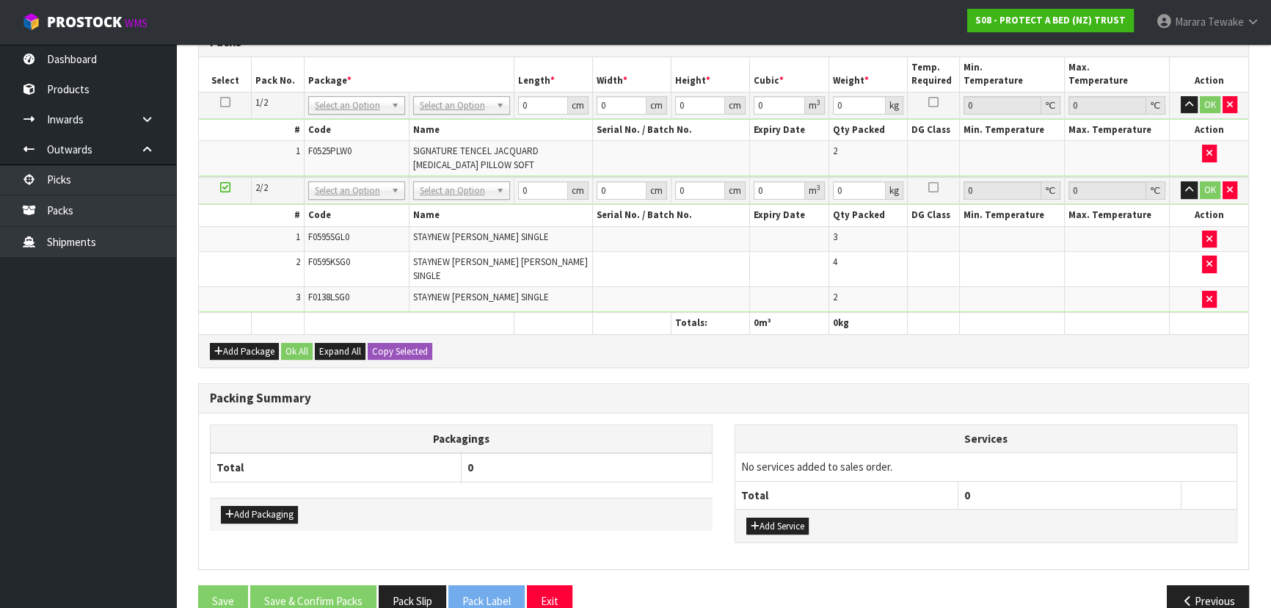
scroll to position [481, 0]
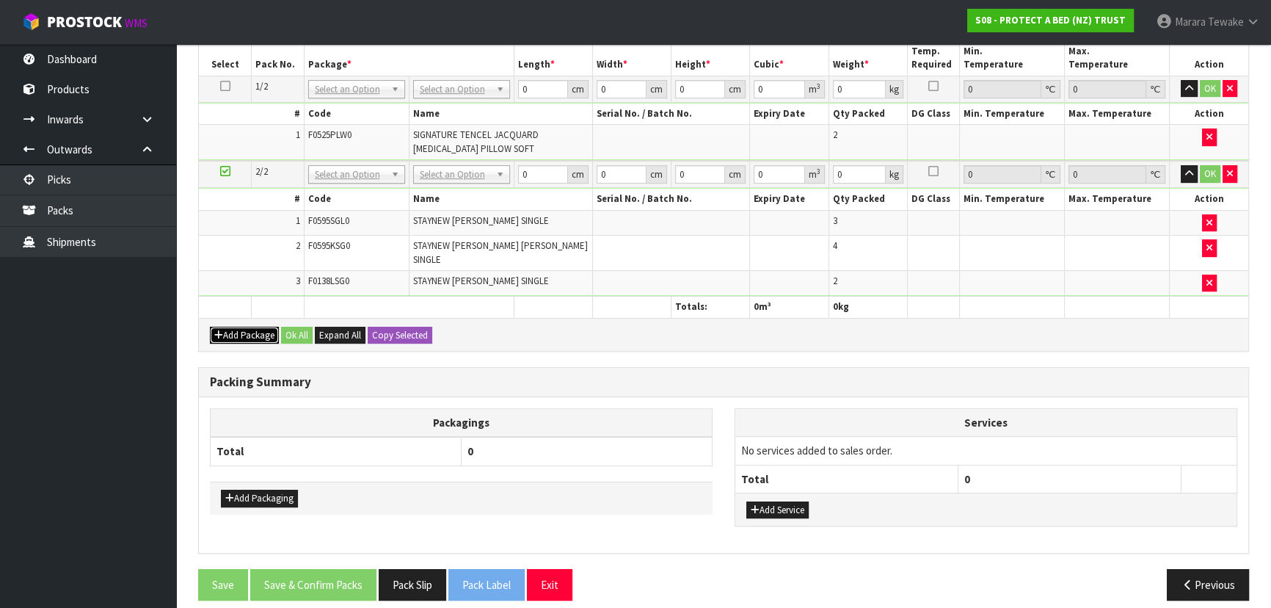
click at [219, 330] on icon "button" at bounding box center [218, 335] width 9 height 10
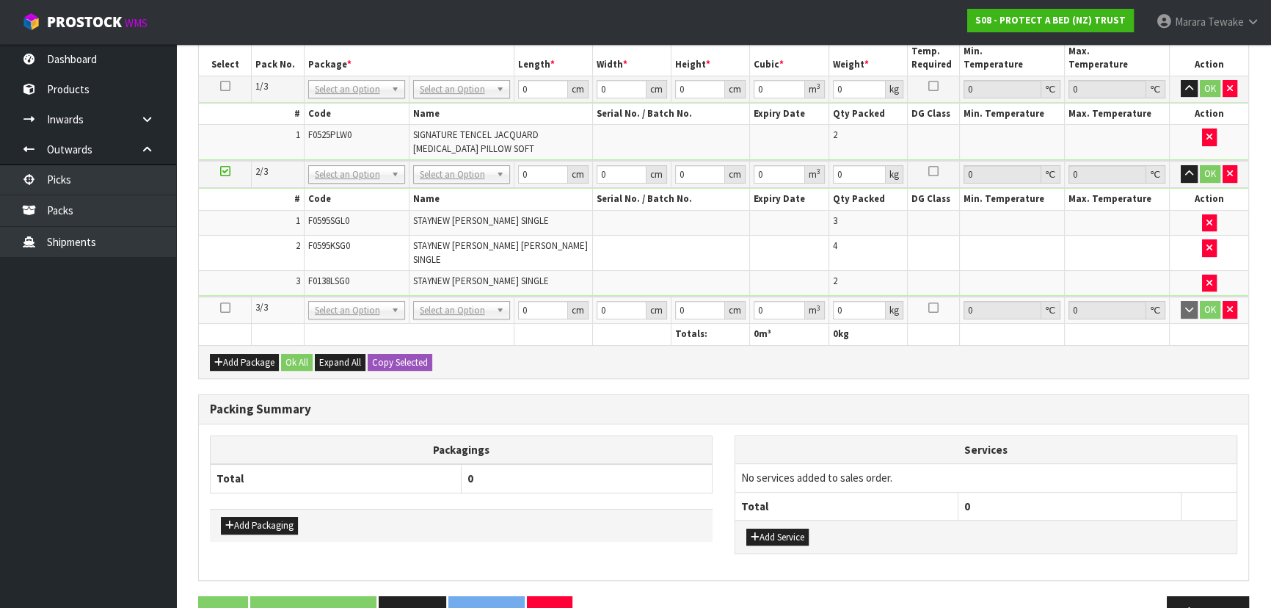
click at [225, 308] on icon at bounding box center [225, 308] width 10 height 1
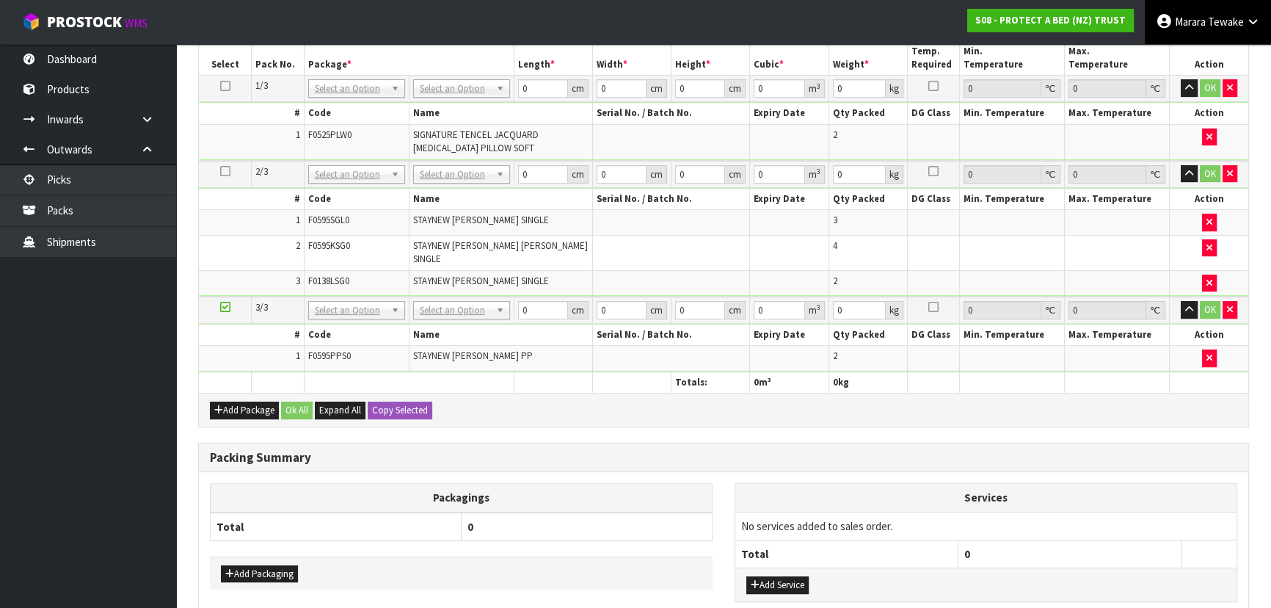
scroll to position [0, 0]
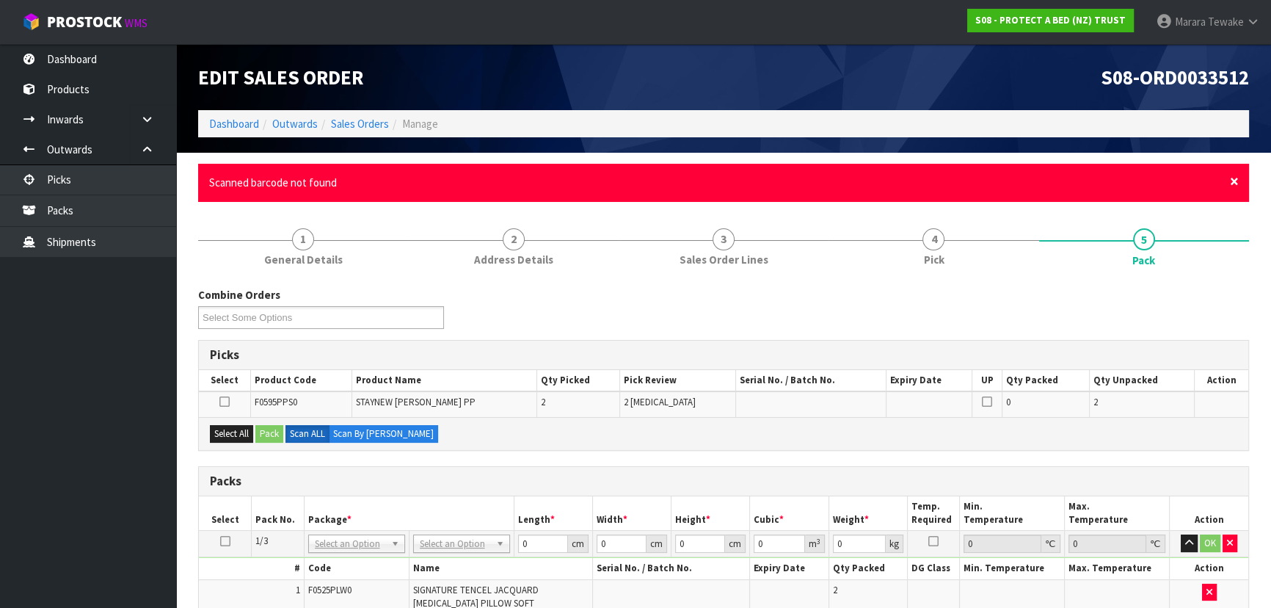
click at [1233, 181] on span "×" at bounding box center [1234, 181] width 9 height 21
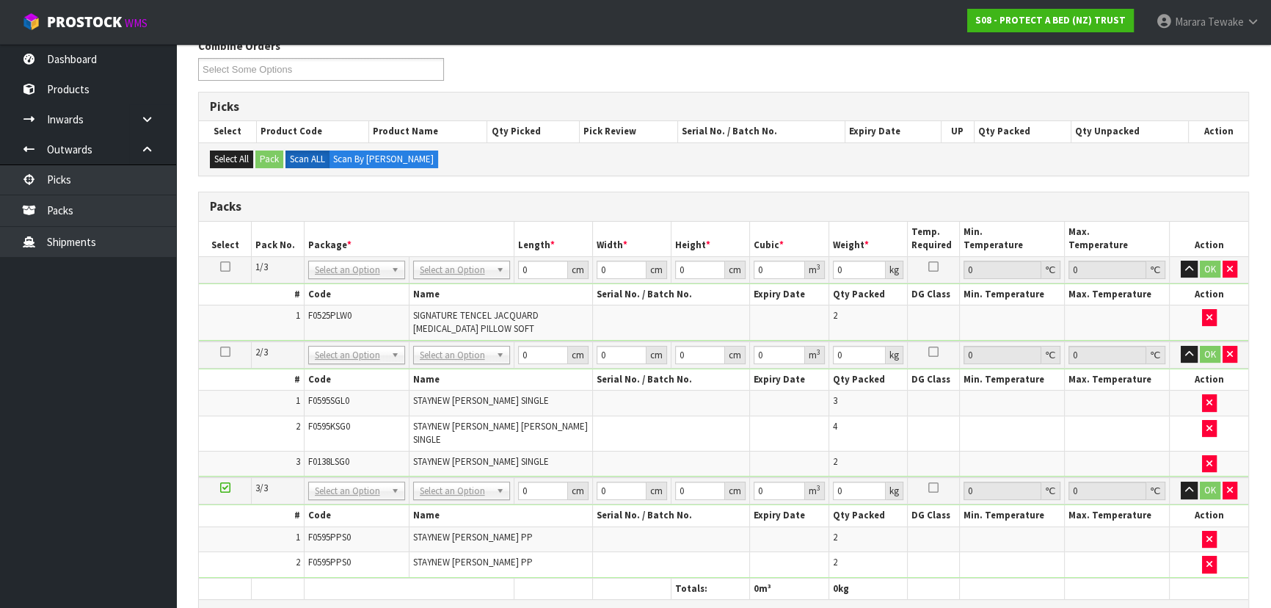
scroll to position [200, 0]
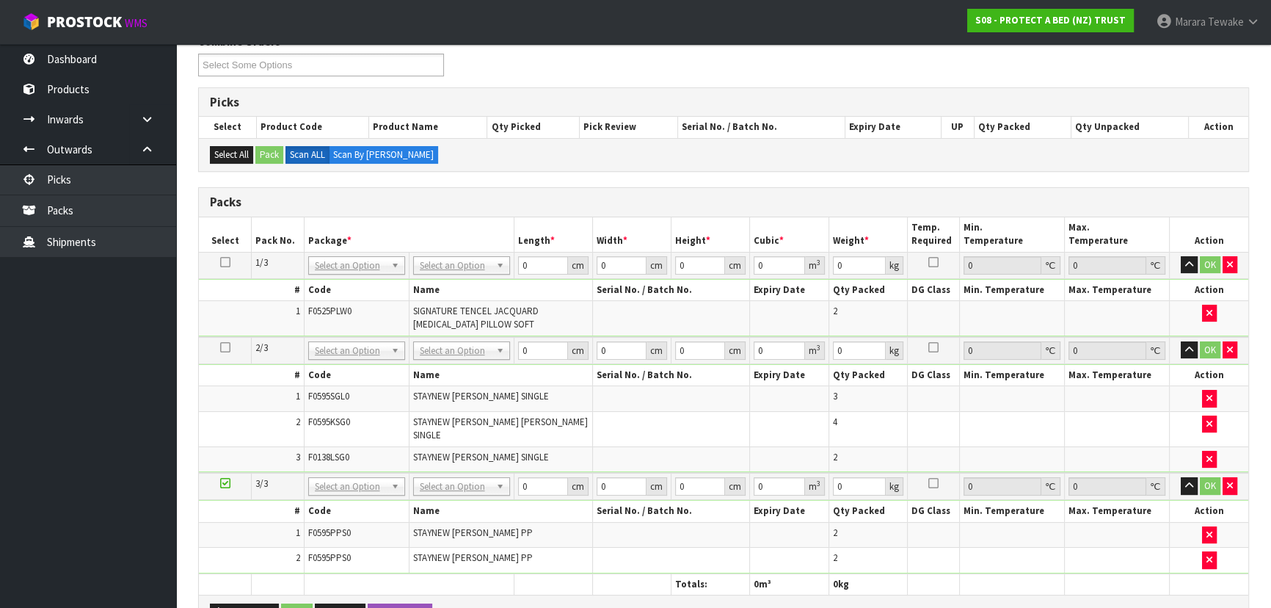
drag, startPoint x: 457, startPoint y: 267, endPoint x: 456, endPoint y: 281, distance: 14.0
click at [456, 282] on input "text" at bounding box center [461, 284] width 90 height 18
drag, startPoint x: 474, startPoint y: 314, endPoint x: 468, endPoint y: 327, distance: 14.5
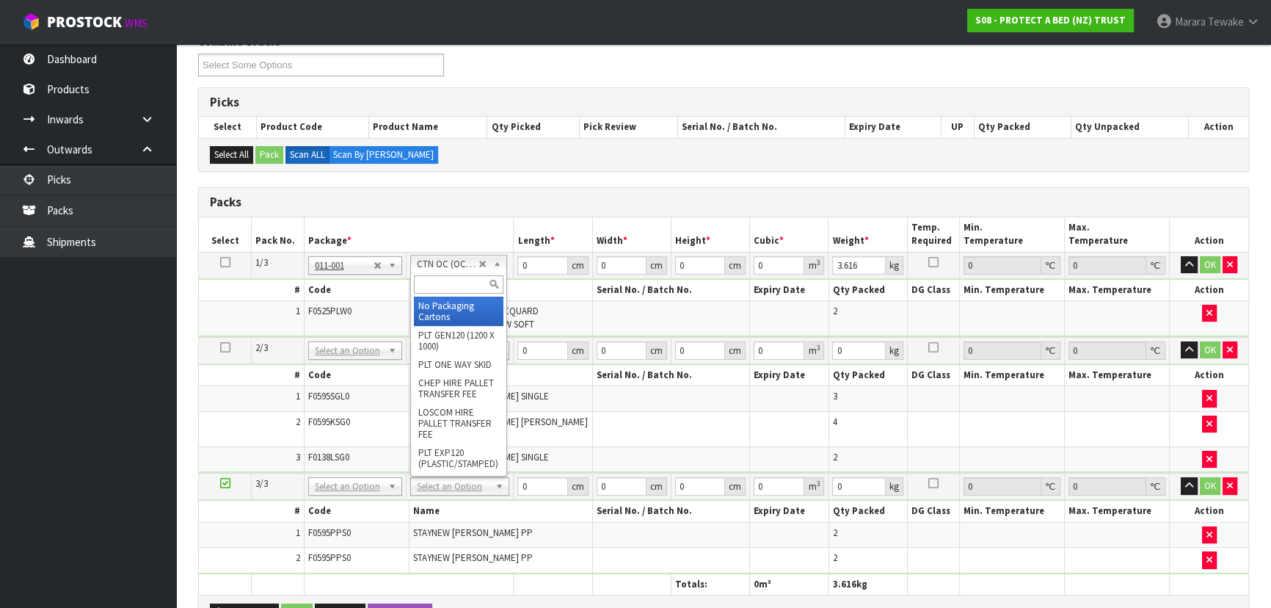
drag, startPoint x: 448, startPoint y: 311, endPoint x: 457, endPoint y: 329, distance: 20.7
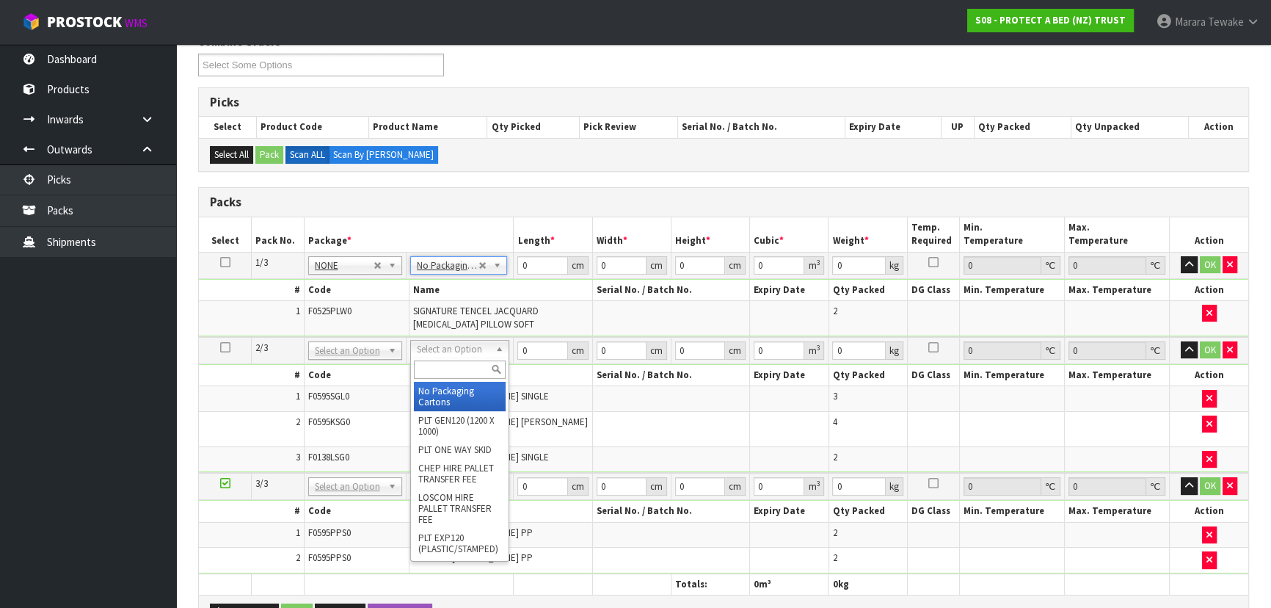
drag, startPoint x: 466, startPoint y: 341, endPoint x: 465, endPoint y: 357, distance: 16.2
click at [465, 366] on input "text" at bounding box center [460, 369] width 92 height 18
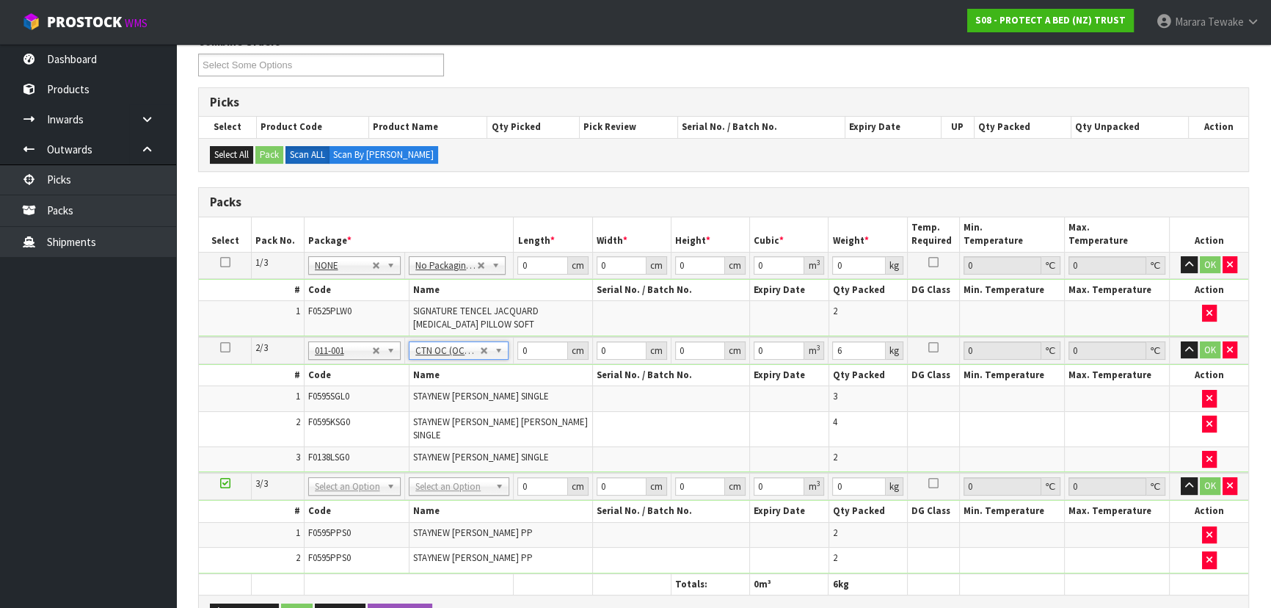
click at [472, 501] on th "Name" at bounding box center [501, 511] width 184 height 21
drag, startPoint x: 465, startPoint y: 473, endPoint x: 461, endPoint y: 492, distance: 19.6
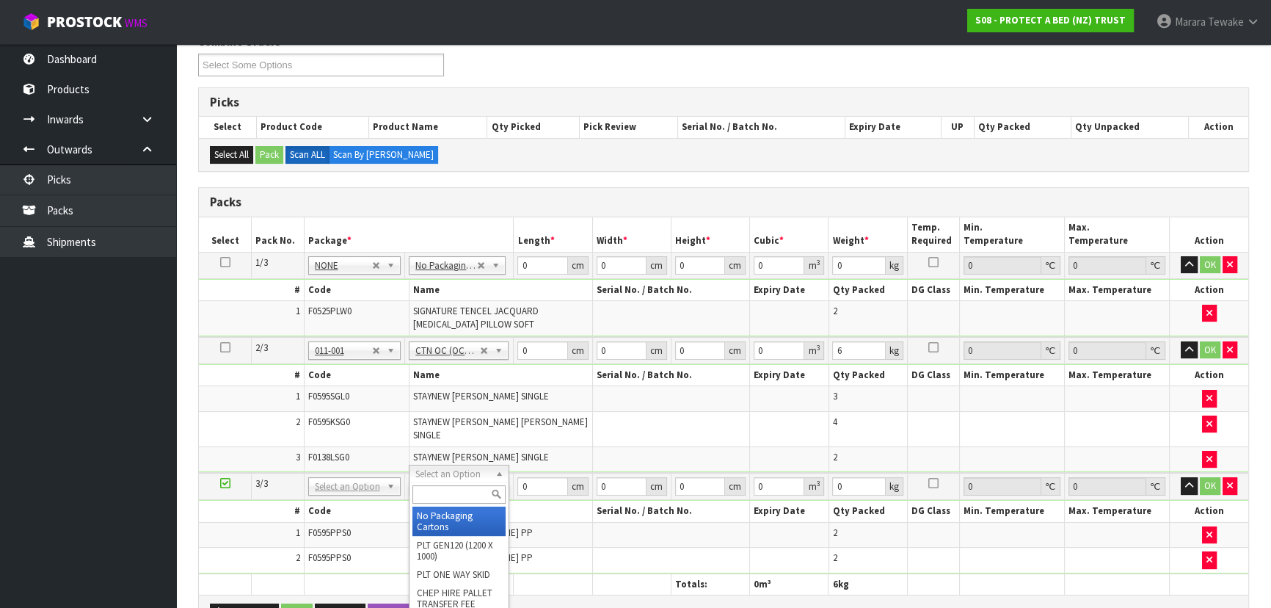
click at [462, 499] on input "text" at bounding box center [459, 494] width 93 height 18
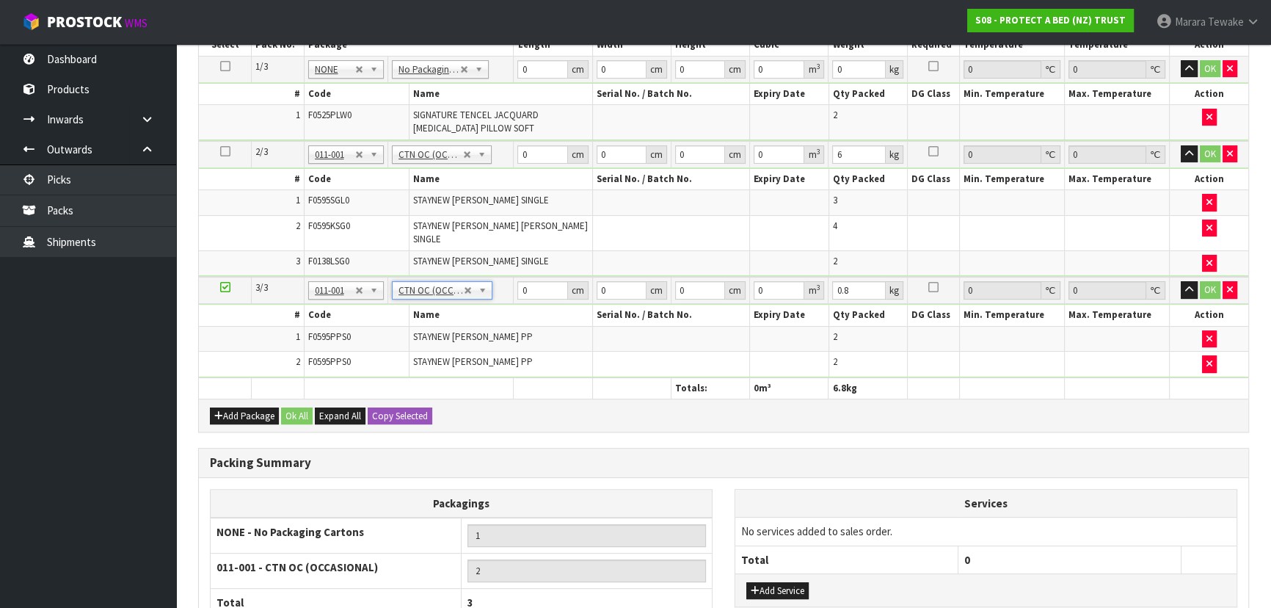
scroll to position [519, 0]
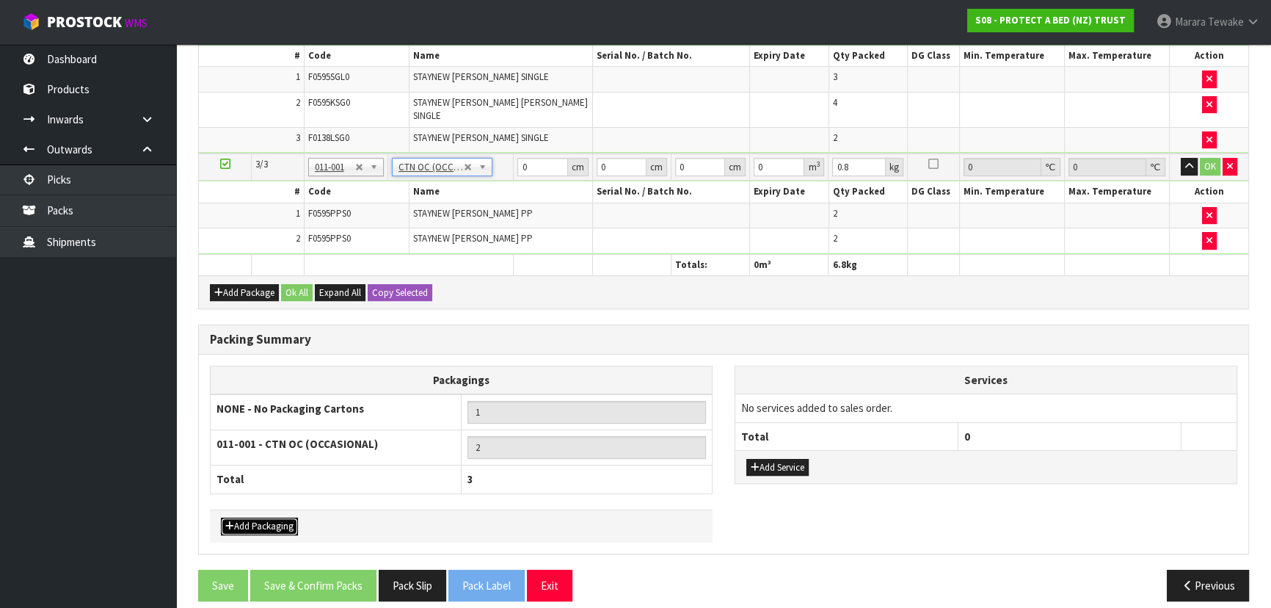
click at [274, 518] on button "Add Packaging" at bounding box center [259, 527] width 77 height 18
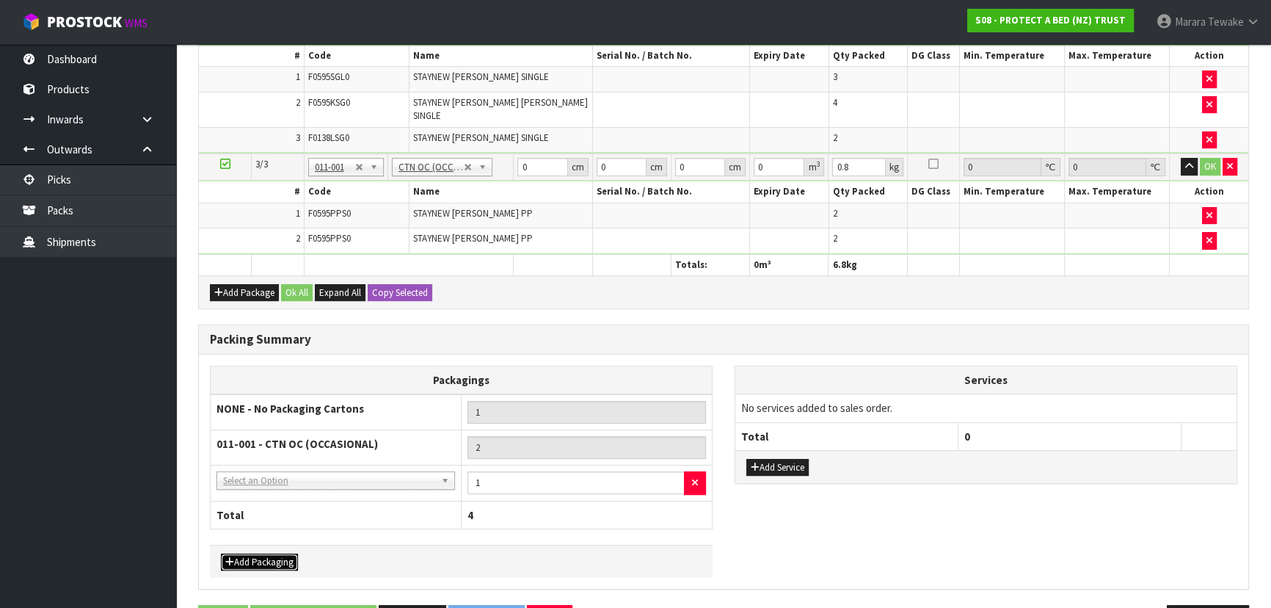
drag, startPoint x: 264, startPoint y: 462, endPoint x: 260, endPoint y: 476, distance: 13.9
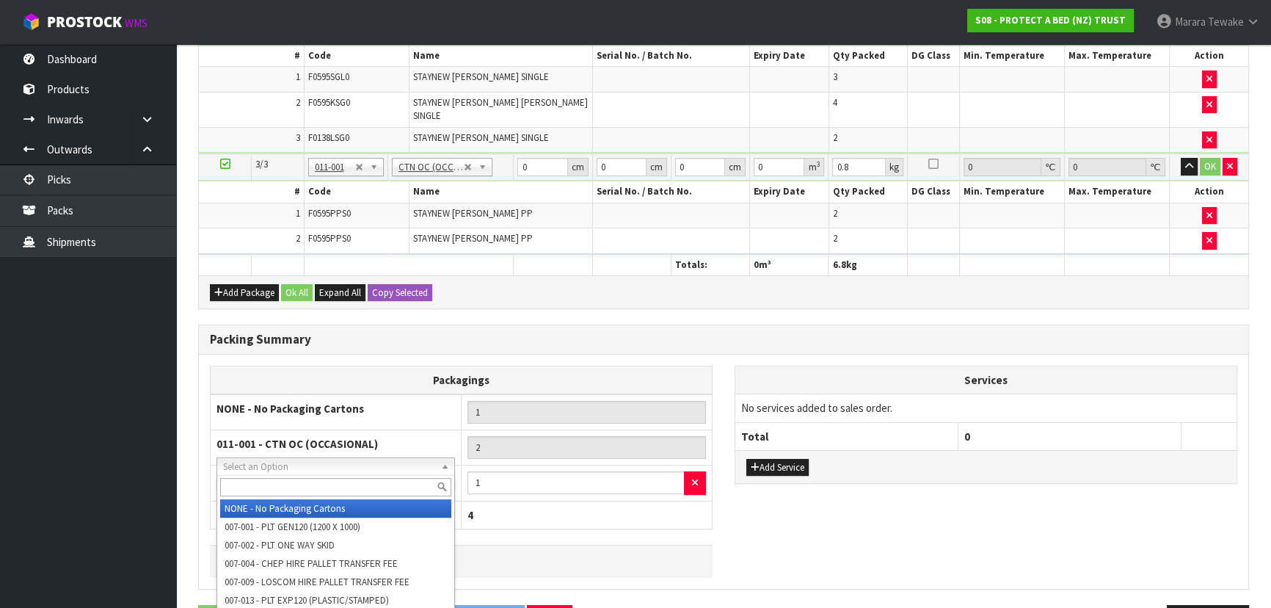
click at [261, 482] on input "text" at bounding box center [335, 487] width 231 height 18
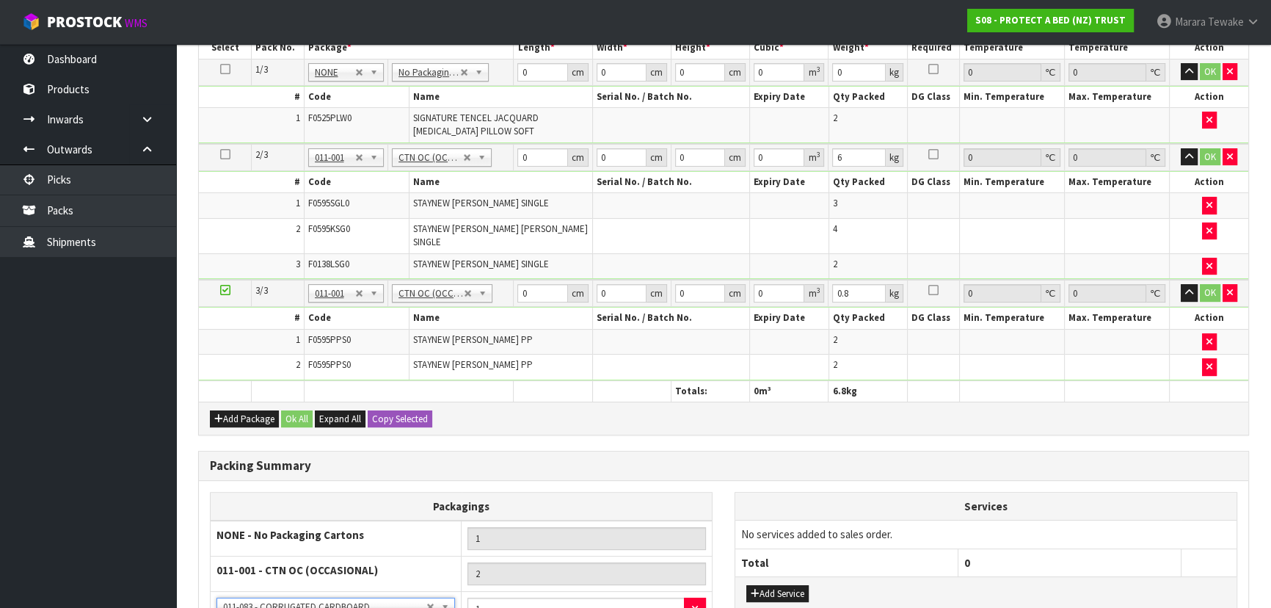
scroll to position [51, 0]
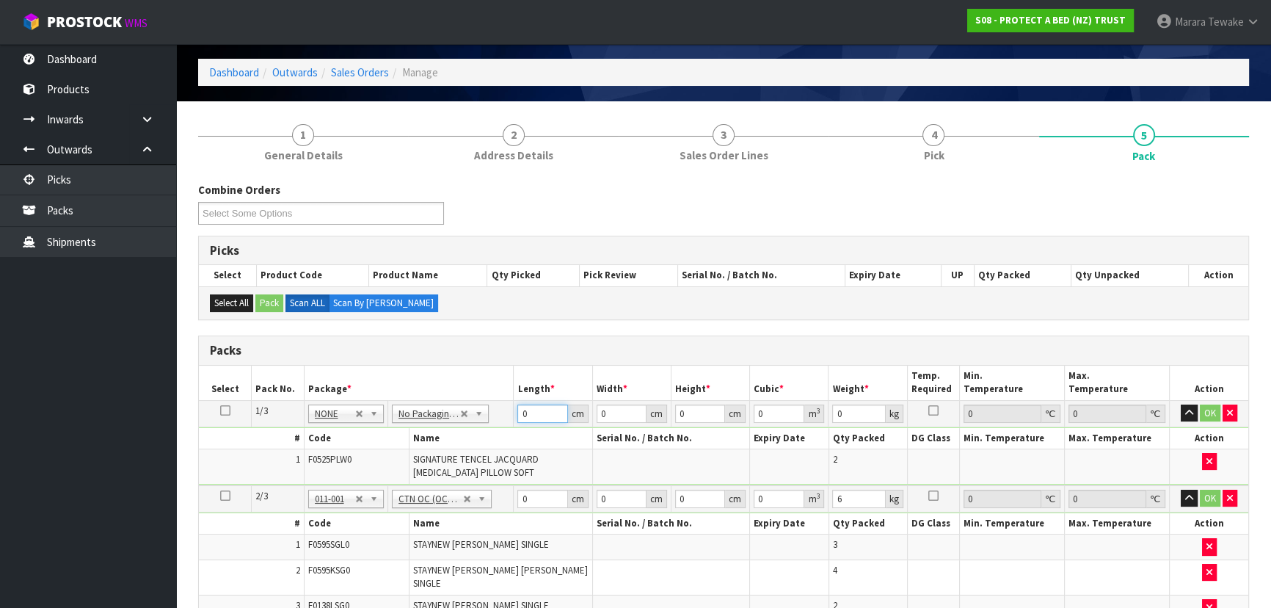
drag, startPoint x: 534, startPoint y: 410, endPoint x: 507, endPoint y: 327, distance: 87.5
click at [501, 369] on table "Select Pack No. Package * Length * Width * Height * Cubic * Weight * Temp. Requ…" at bounding box center [724, 554] width 1050 height 377
click at [1181, 404] on button "button" at bounding box center [1189, 413] width 17 height 18
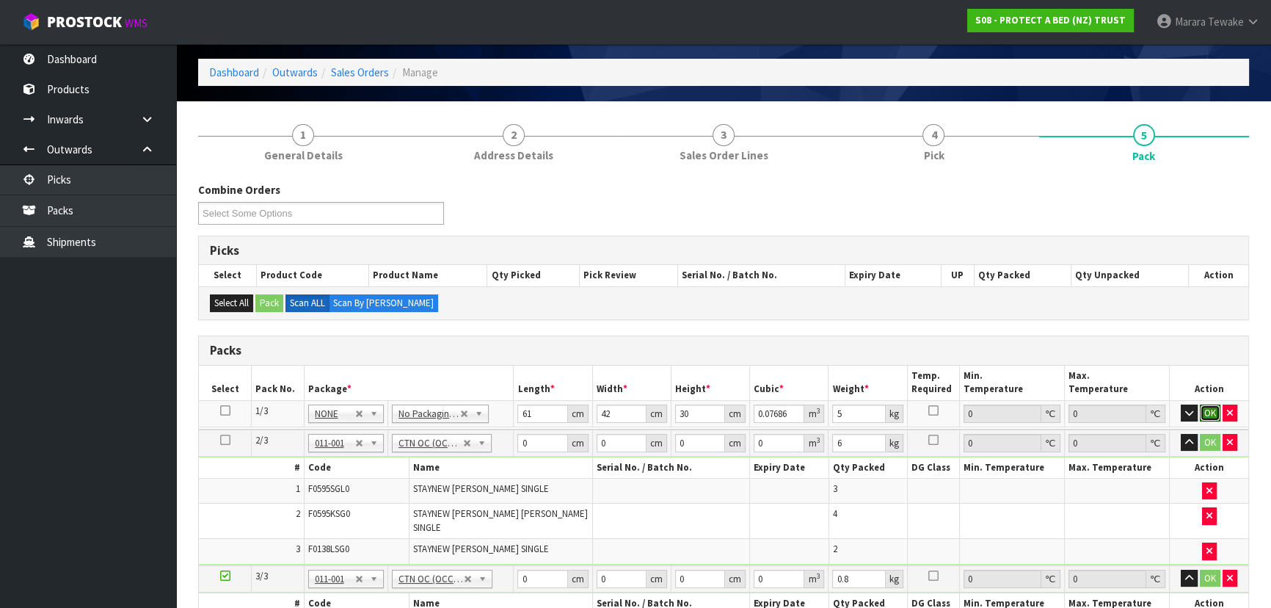
click button "OK" at bounding box center [1210, 413] width 21 height 18
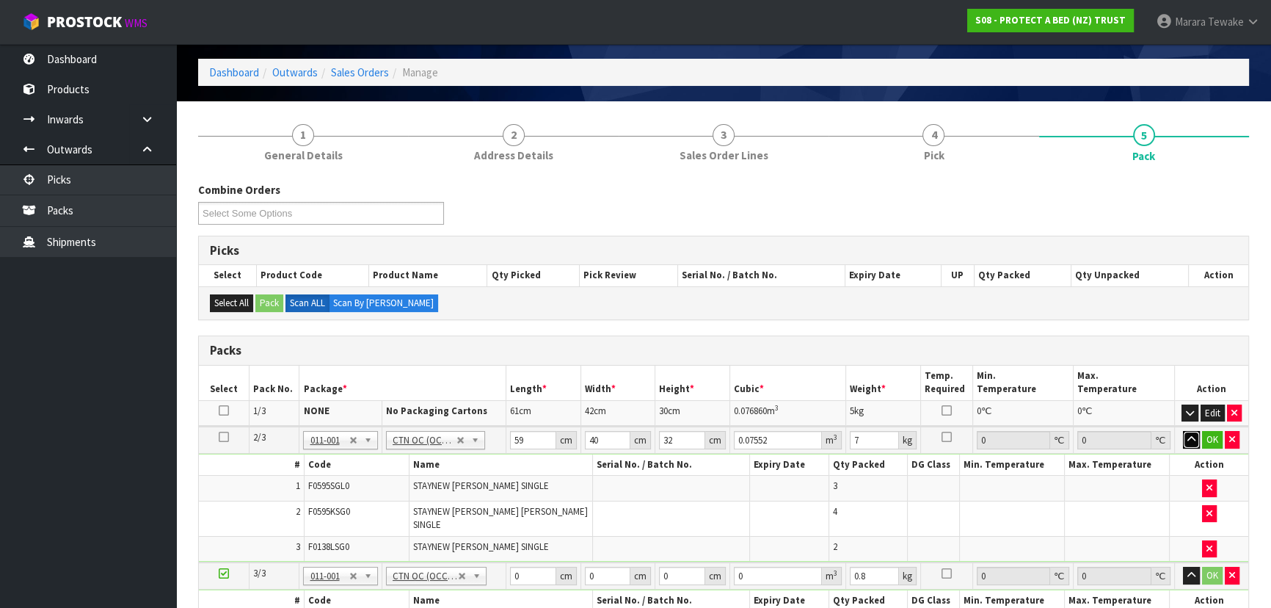
click at [1183, 431] on button "button" at bounding box center [1191, 440] width 17 height 18
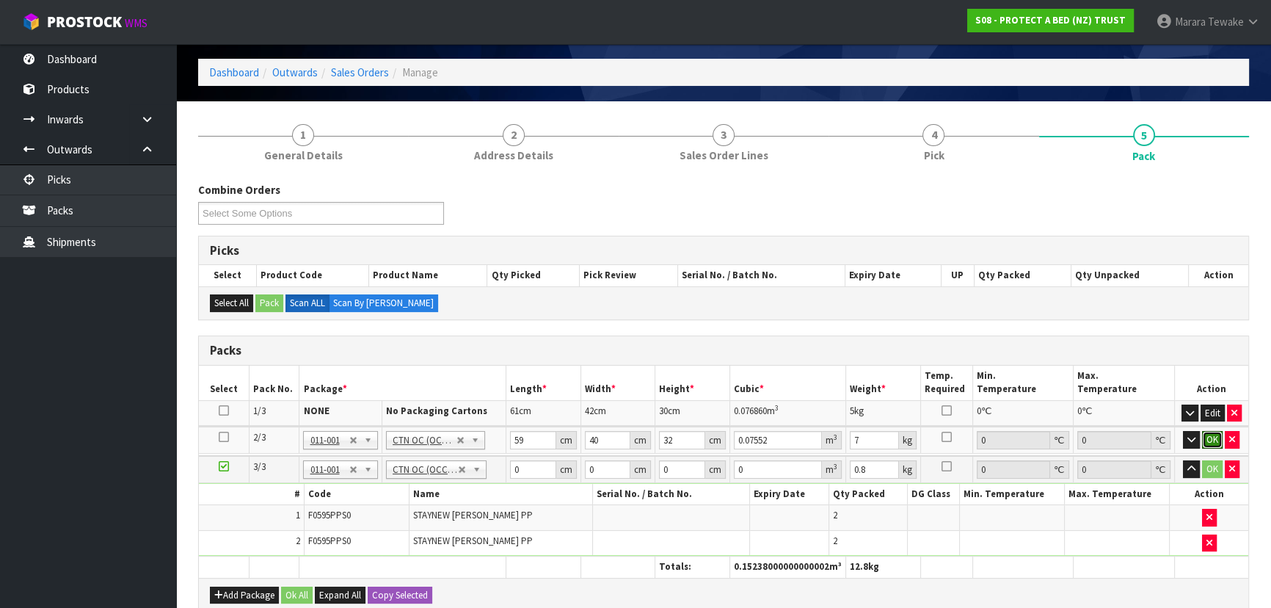
click button "OK" at bounding box center [1212, 440] width 21 height 18
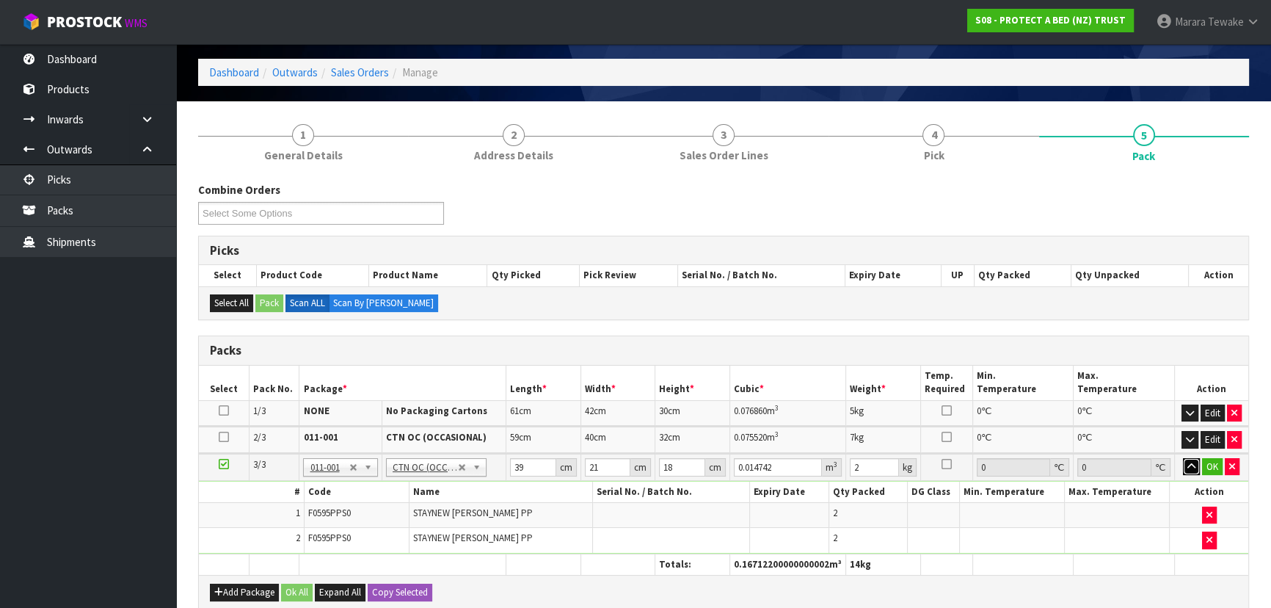
click at [1183, 458] on button "button" at bounding box center [1191, 467] width 17 height 18
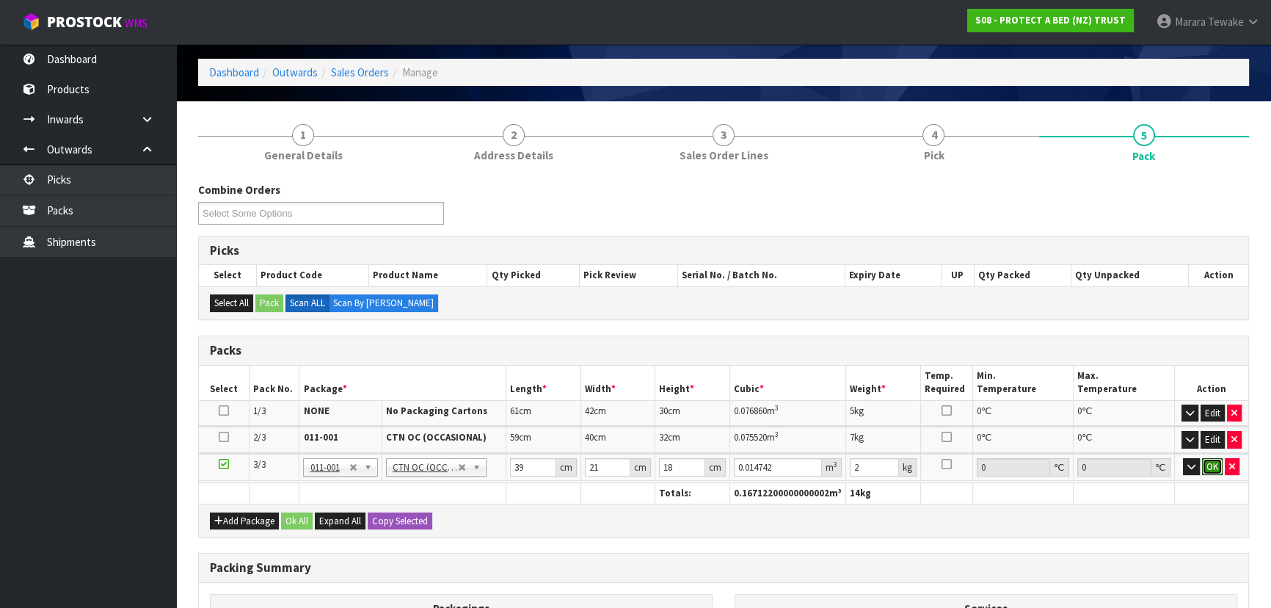
click button "OK" at bounding box center [1212, 467] width 21 height 18
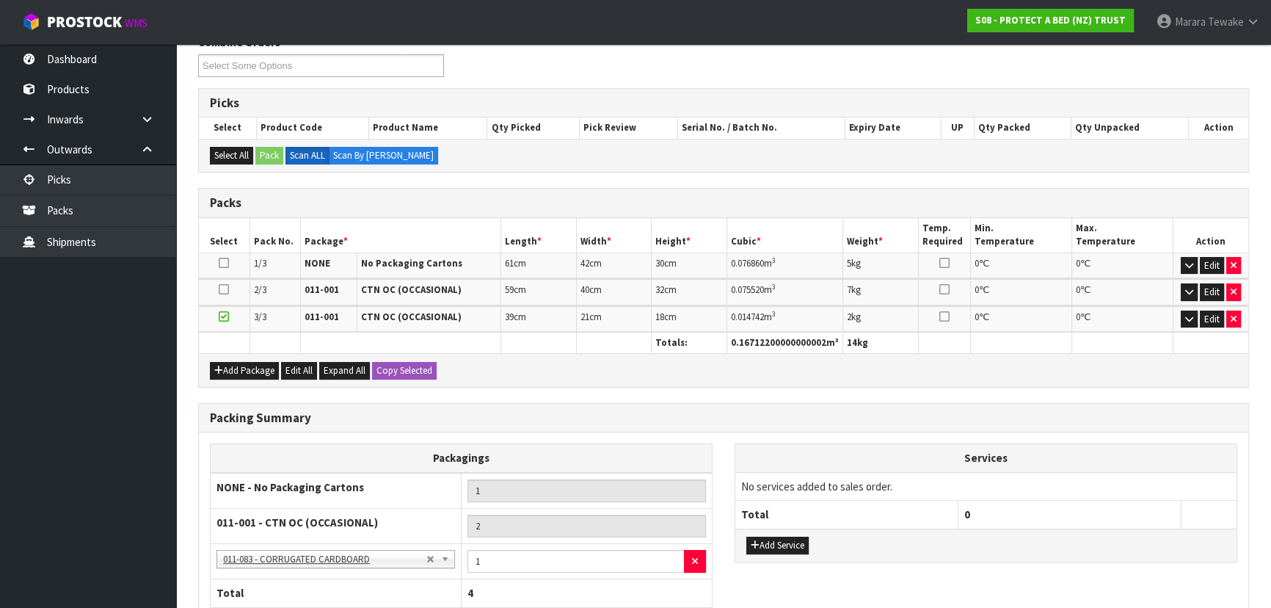
scroll to position [323, 0]
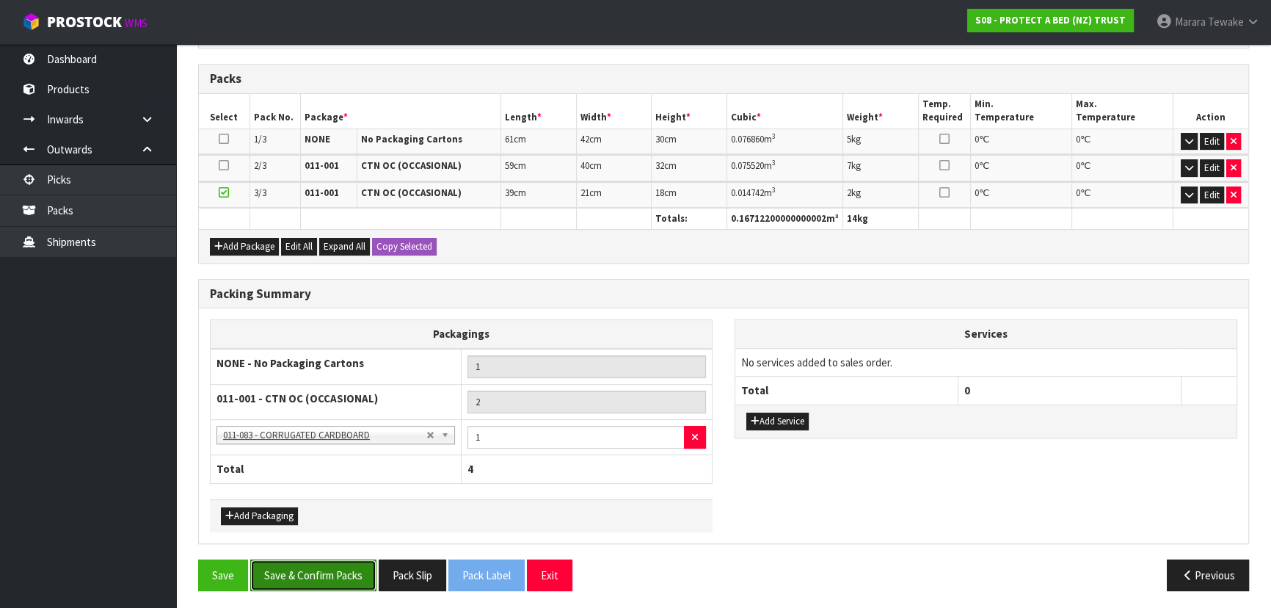
click at [359, 559] on button "Save & Confirm Packs" at bounding box center [313, 575] width 126 height 32
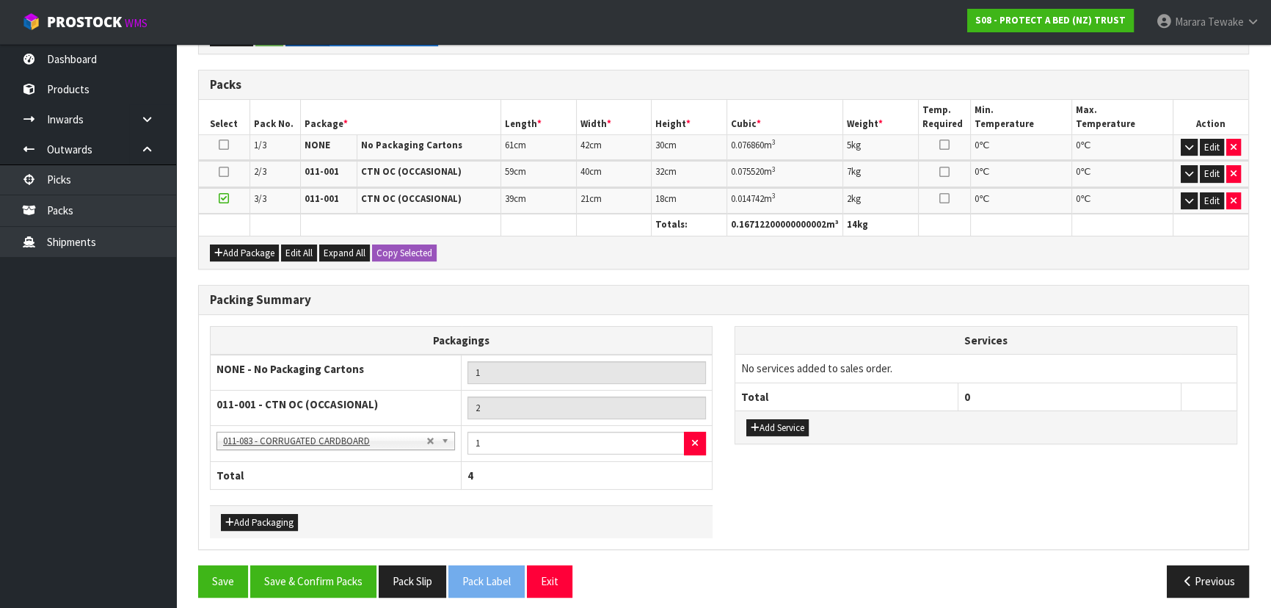
scroll to position [344, 0]
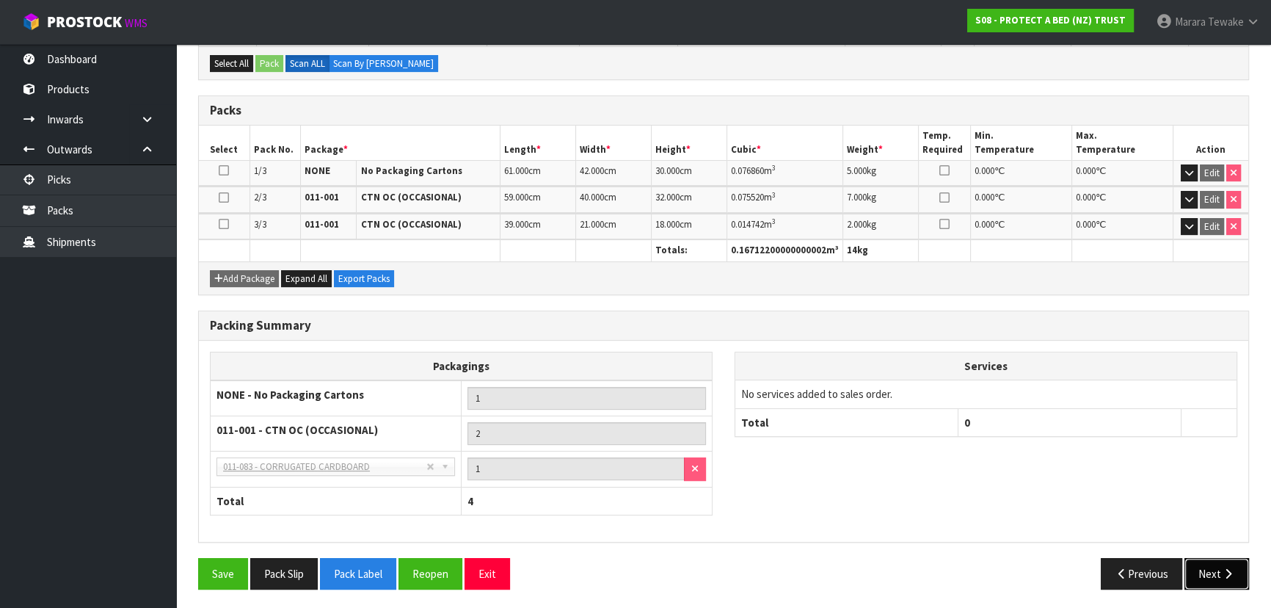
drag, startPoint x: 1216, startPoint y: 575, endPoint x: 1197, endPoint y: 575, distance: 19.8
click at [1213, 575] on button "Next" at bounding box center [1217, 574] width 65 height 32
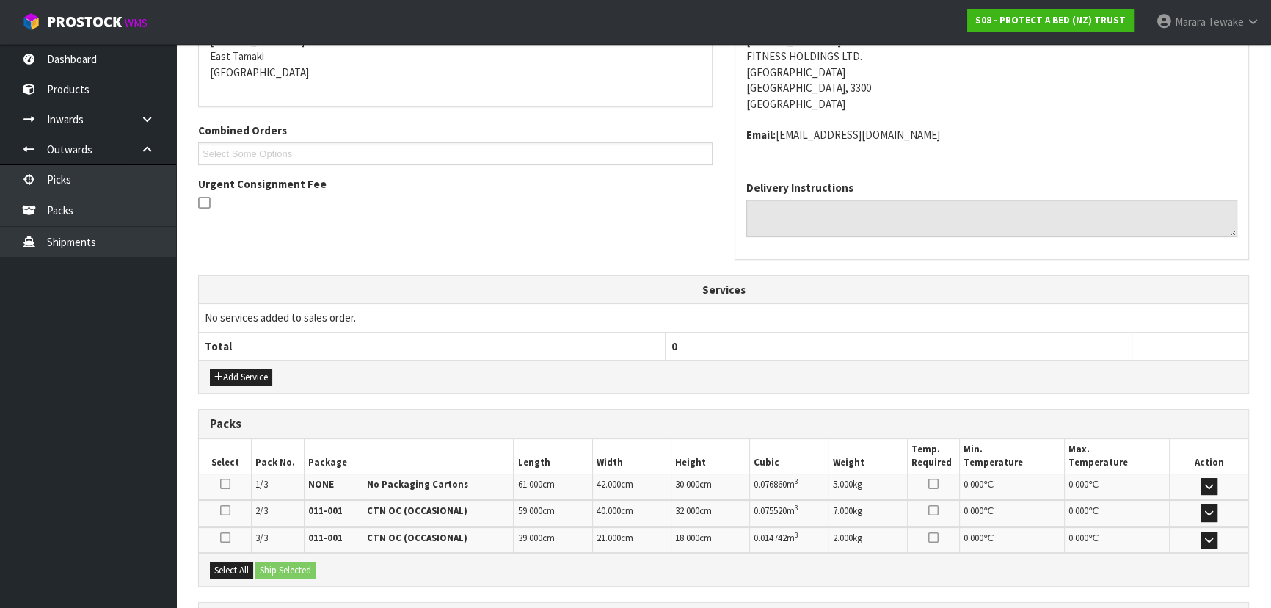
scroll to position [443, 0]
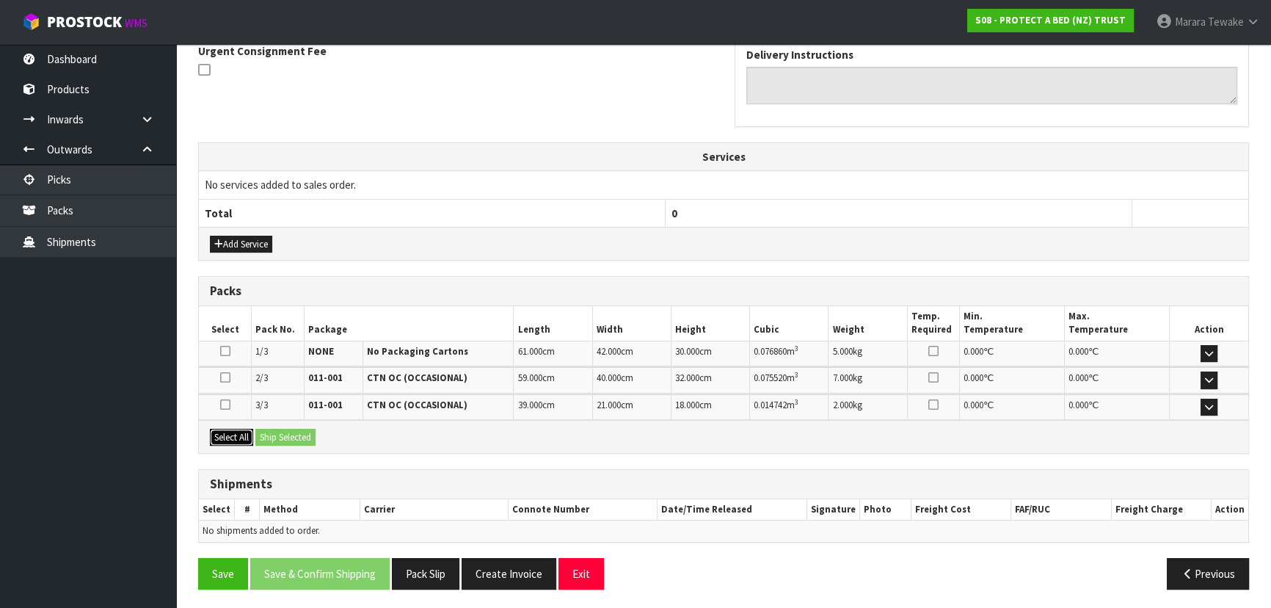
drag, startPoint x: 247, startPoint y: 433, endPoint x: 288, endPoint y: 431, distance: 41.2
click at [250, 431] on button "Select All" at bounding box center [231, 438] width 43 height 18
click at [298, 430] on button "Ship Selected" at bounding box center [285, 438] width 60 height 18
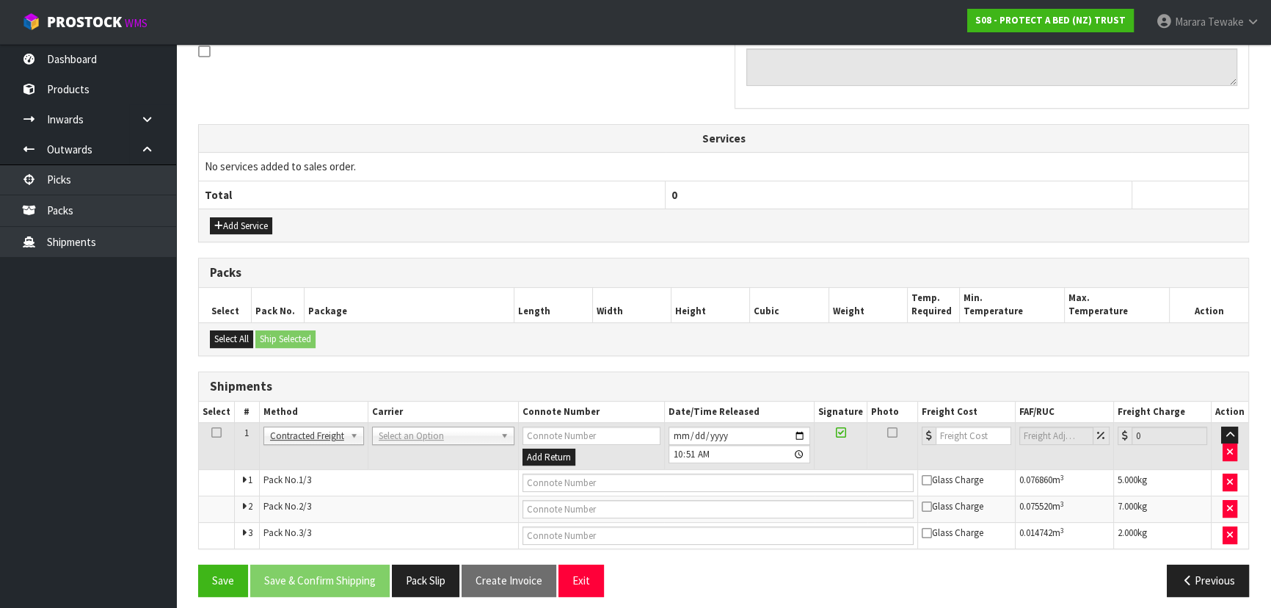
scroll to position [470, 0]
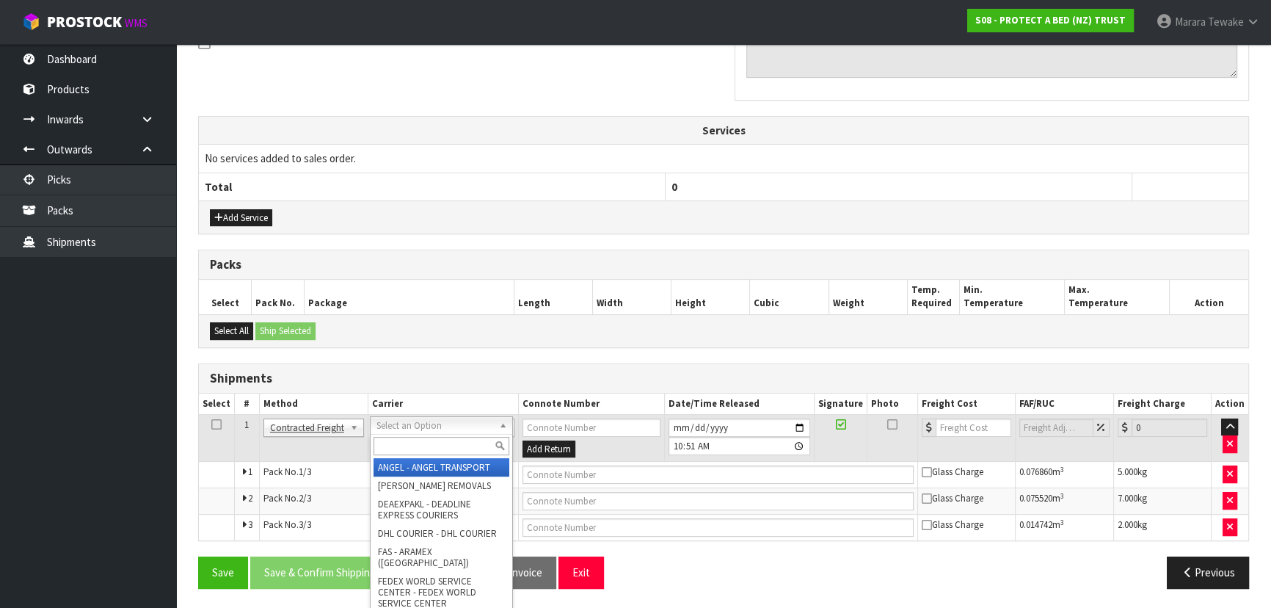
click at [407, 446] on input "text" at bounding box center [442, 446] width 136 height 18
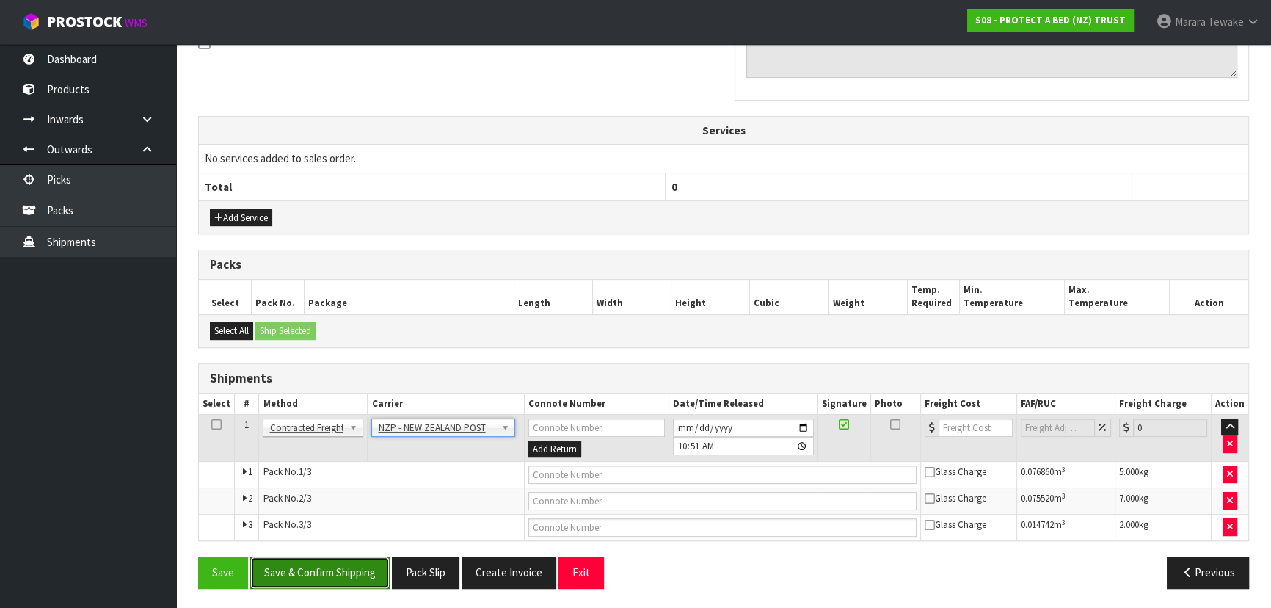
click at [341, 571] on button "Save & Confirm Shipping" at bounding box center [319, 572] width 139 height 32
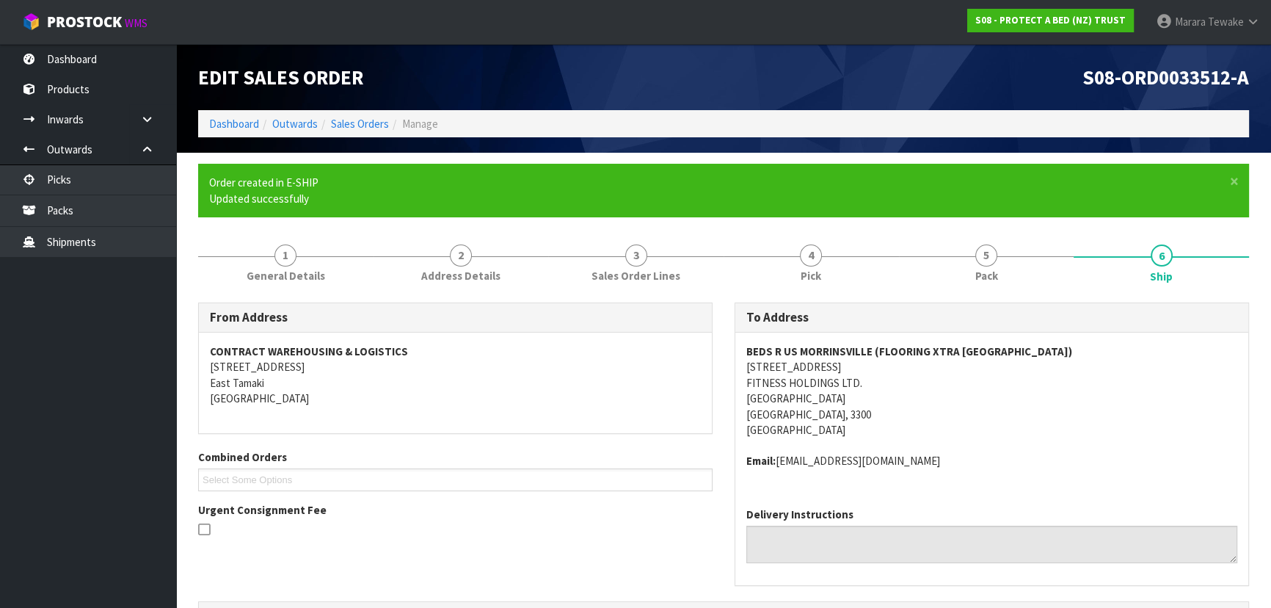
scroll to position [446, 0]
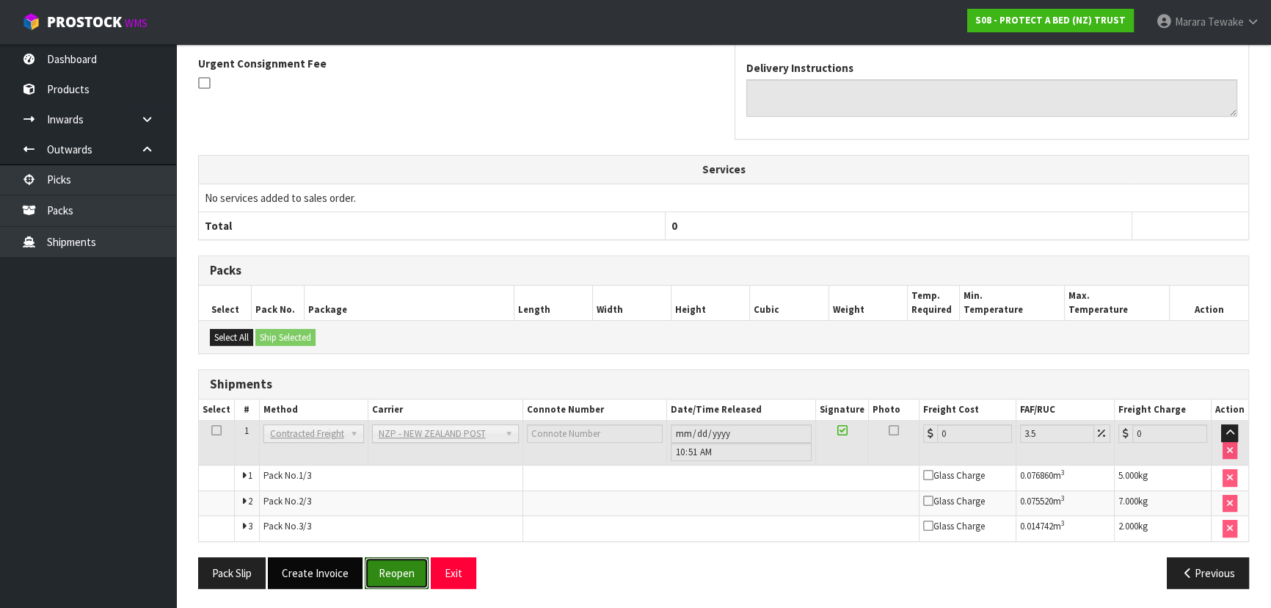
drag, startPoint x: 396, startPoint y: 564, endPoint x: 319, endPoint y: 563, distance: 76.3
click at [396, 564] on button "Reopen" at bounding box center [397, 573] width 64 height 32
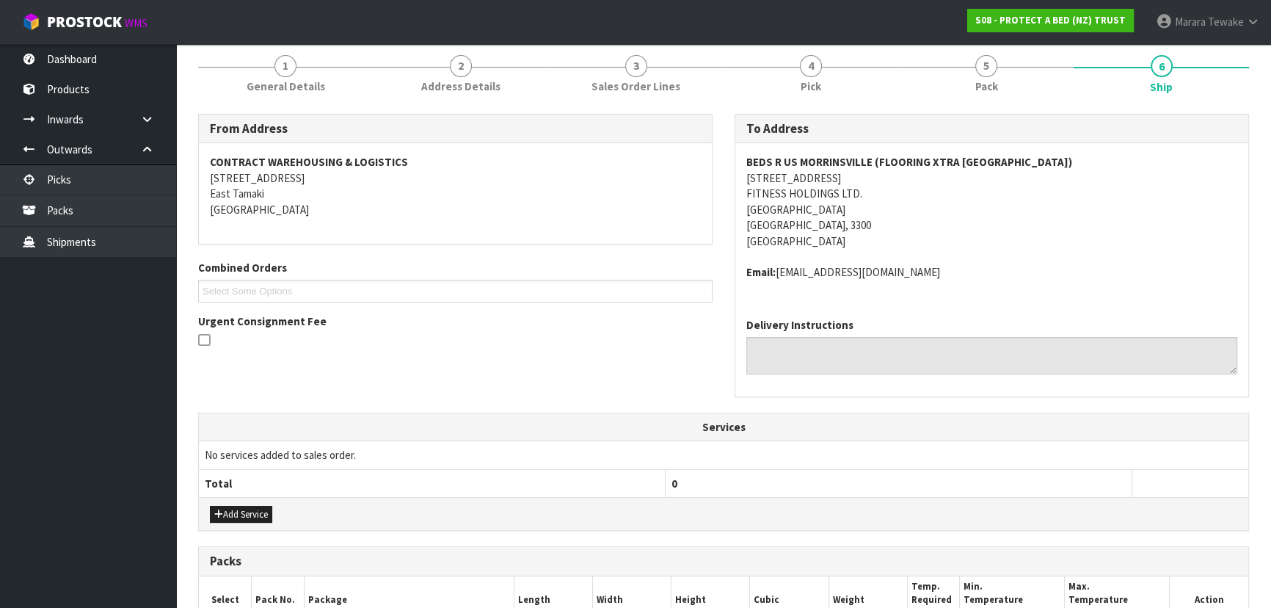
scroll to position [467, 0]
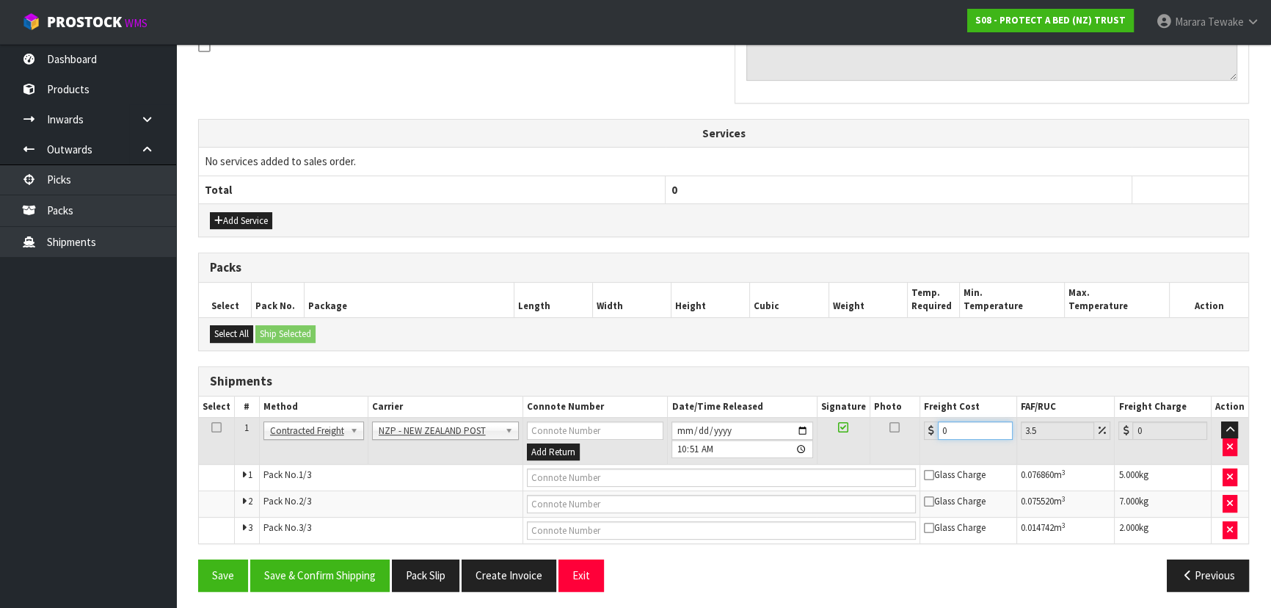
drag, startPoint x: 979, startPoint y: 429, endPoint x: 887, endPoint y: 389, distance: 100.6
click at [887, 389] on div "Shipments Select # Method Carrier Connote Number Date/Time Released Signature P…" at bounding box center [723, 455] width 1051 height 178
drag, startPoint x: 352, startPoint y: 572, endPoint x: 203, endPoint y: 521, distance: 157.4
click at [352, 571] on button "Save & Confirm Shipping" at bounding box center [319, 575] width 139 height 32
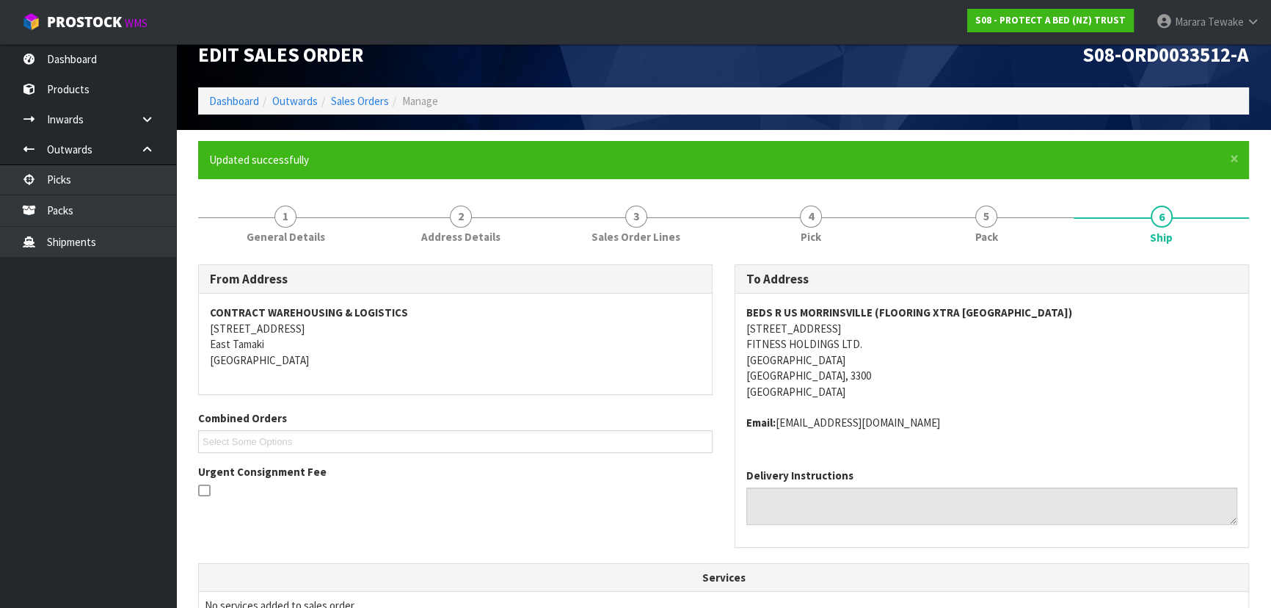
scroll to position [0, 0]
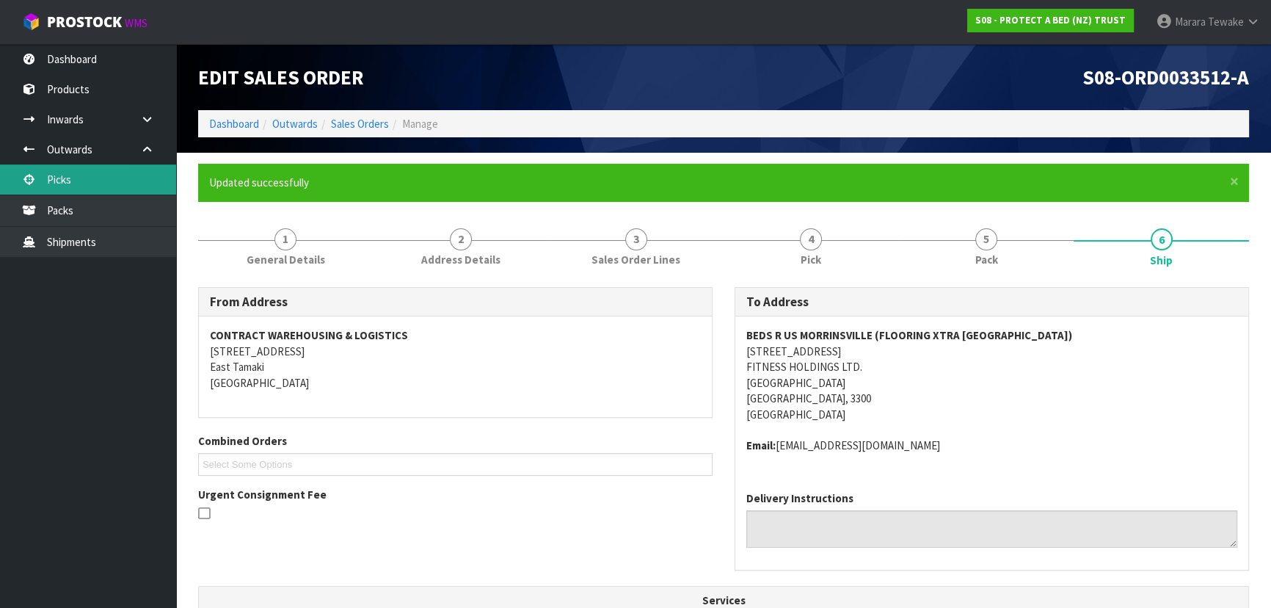
click at [150, 175] on link "Picks" at bounding box center [88, 179] width 176 height 30
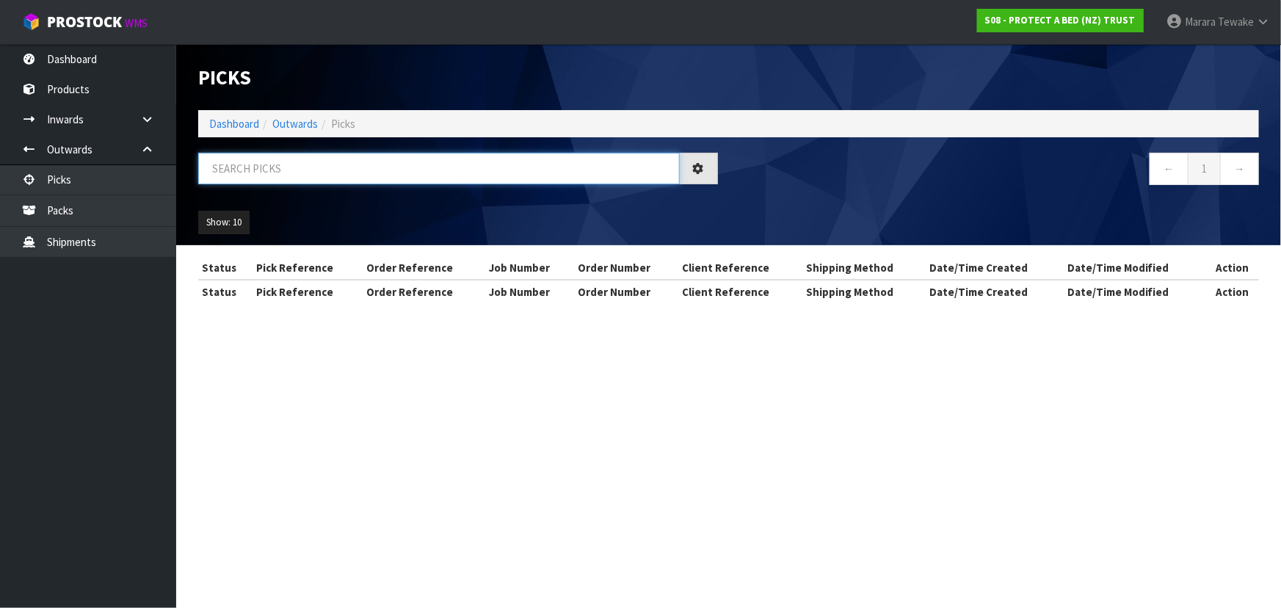
click at [237, 168] on input "text" at bounding box center [439, 169] width 482 height 32
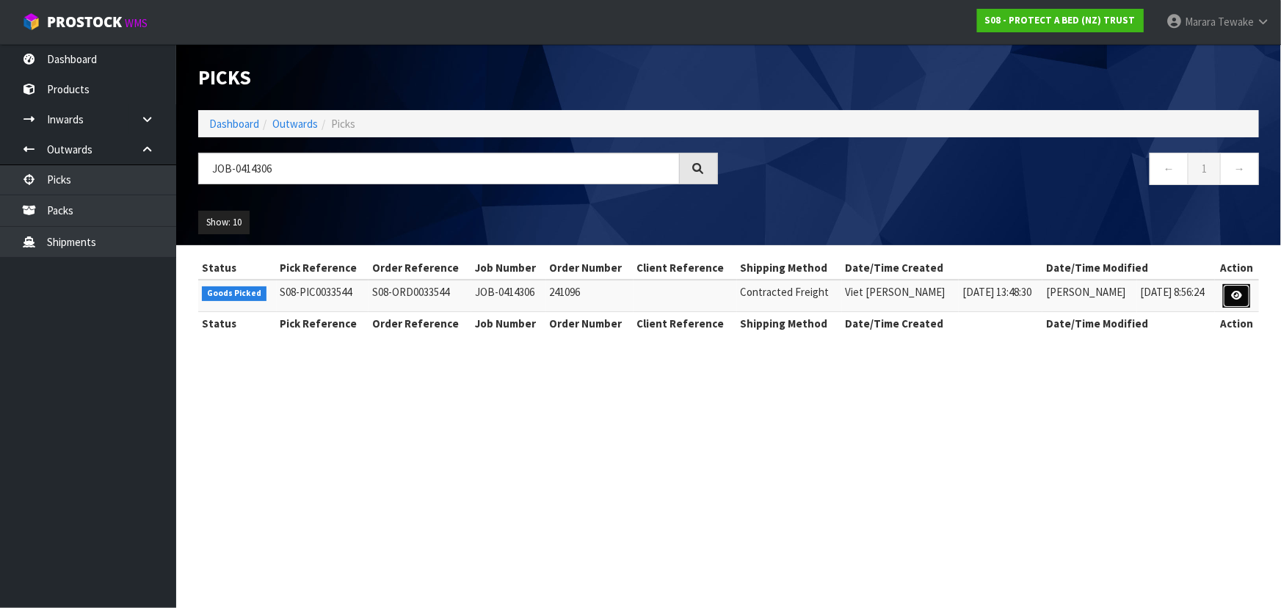
click at [1248, 290] on link at bounding box center [1236, 295] width 27 height 23
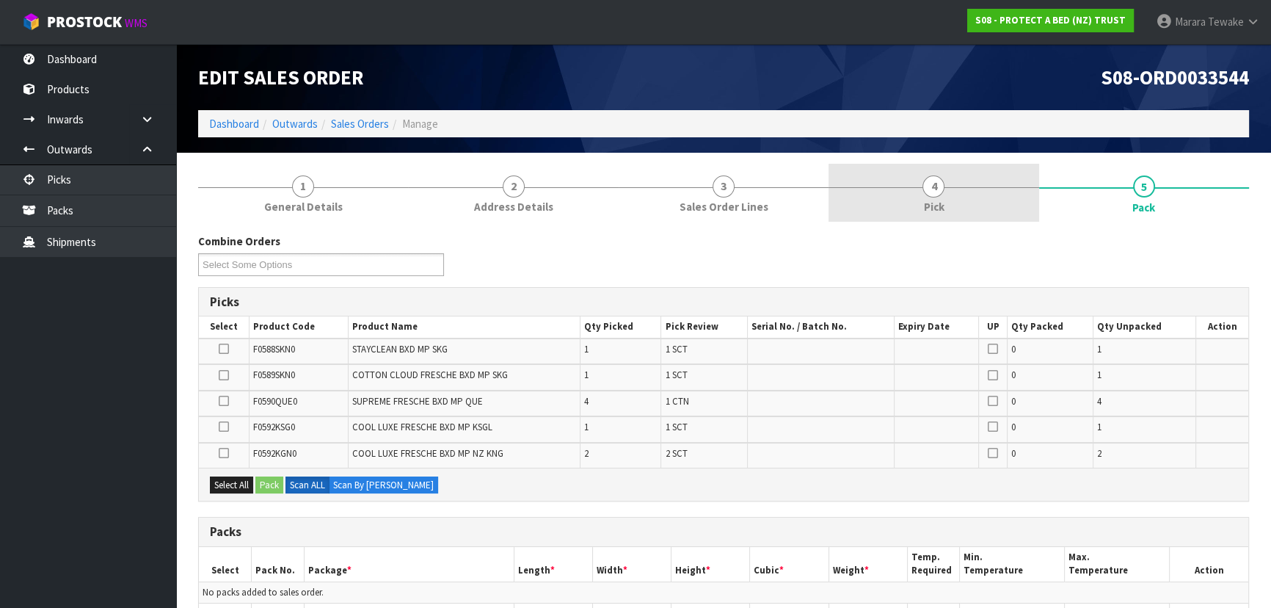
drag, startPoint x: 970, startPoint y: 205, endPoint x: 974, endPoint y: 212, distance: 8.2
click at [970, 203] on link "4 Pick" at bounding box center [934, 193] width 210 height 58
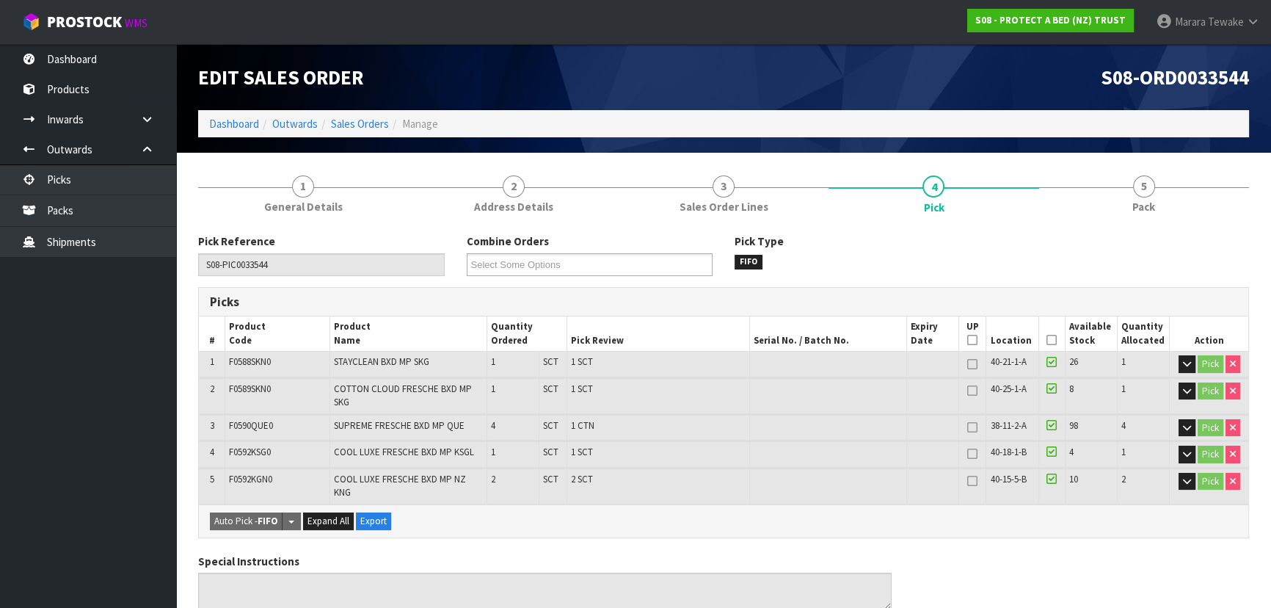
click at [1051, 340] on icon at bounding box center [1052, 340] width 10 height 1
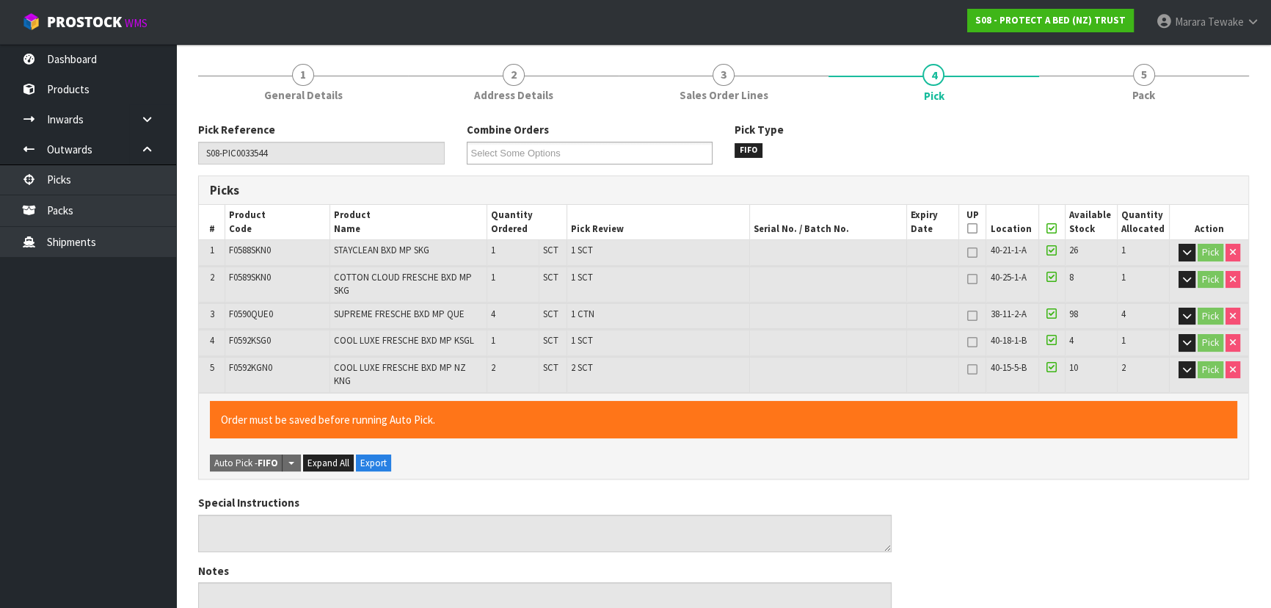
scroll to position [526, 0]
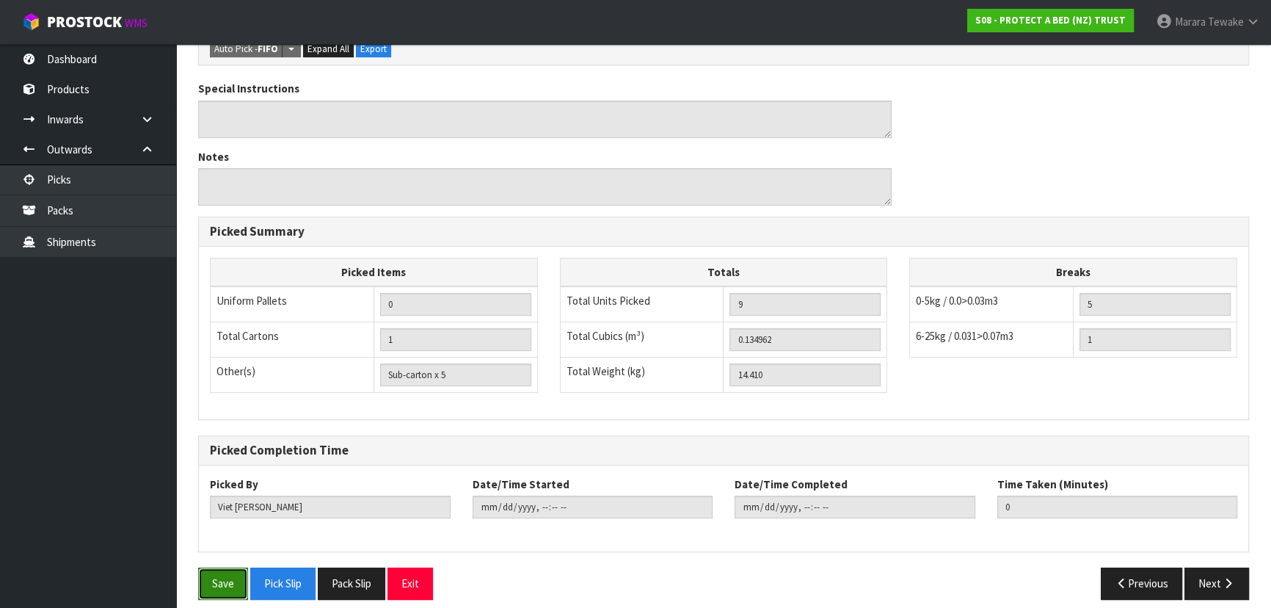
click at [220, 567] on button "Save" at bounding box center [223, 583] width 50 height 32
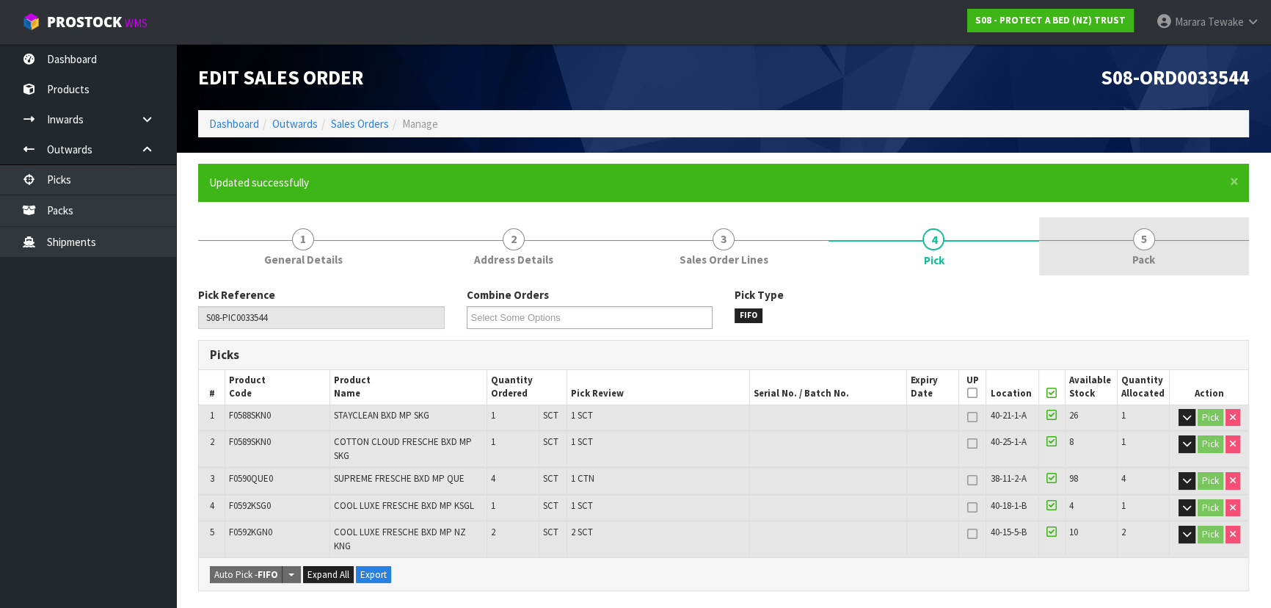
click at [1145, 243] on span "5" at bounding box center [1144, 239] width 22 height 22
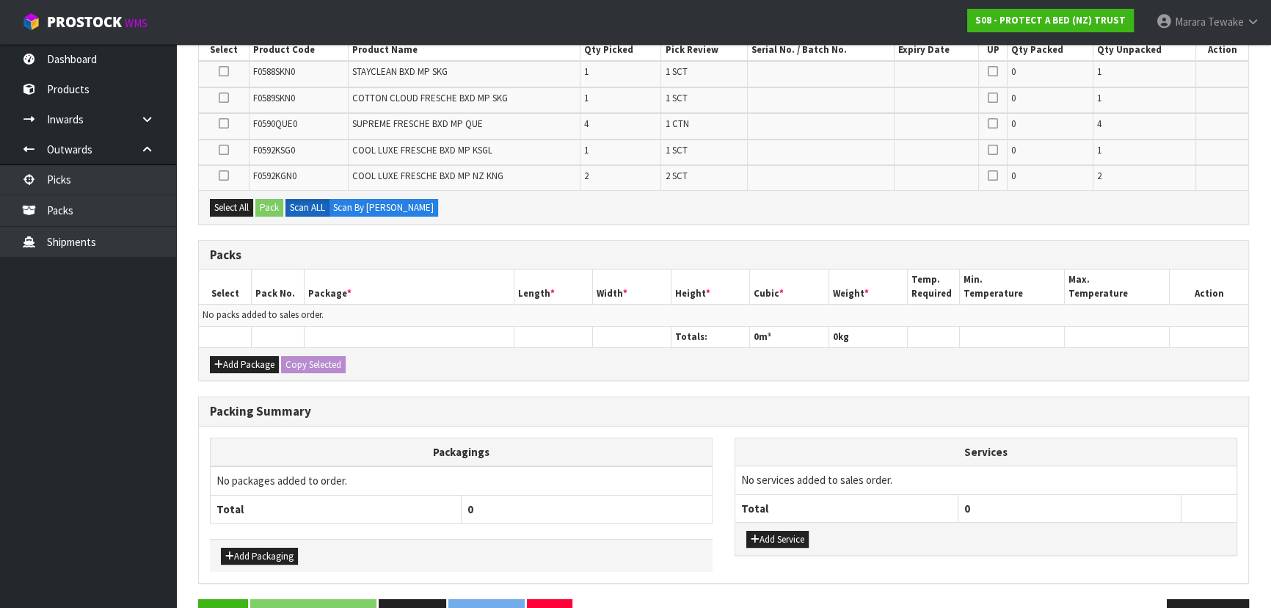
scroll to position [333, 0]
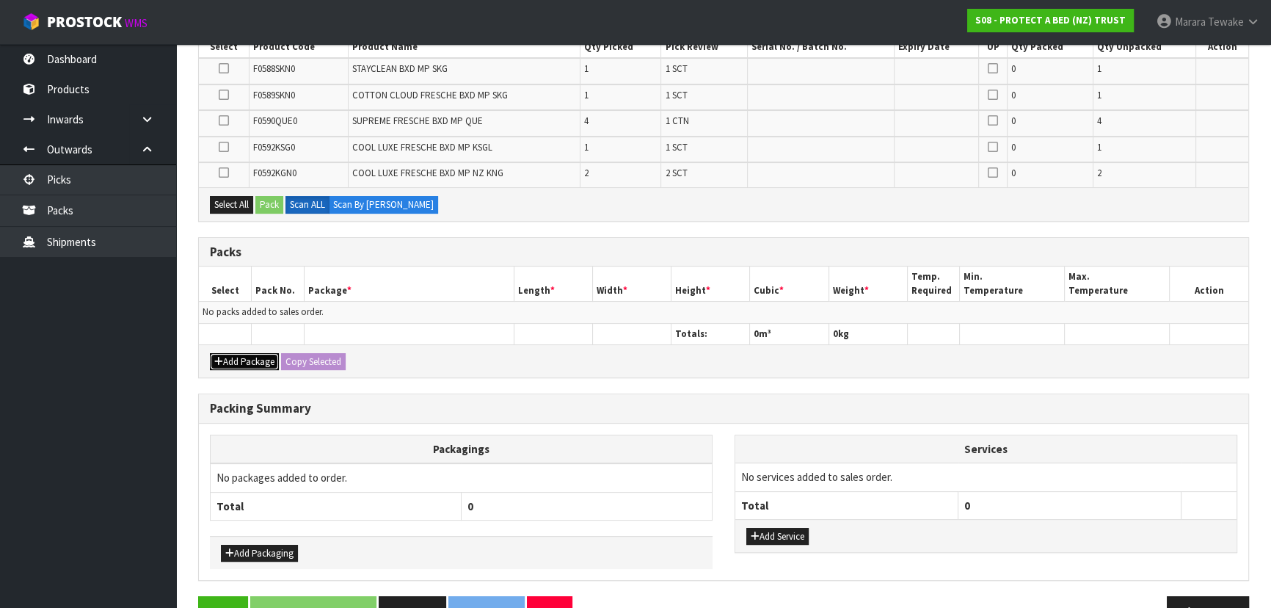
click at [246, 355] on button "Add Package" at bounding box center [244, 362] width 69 height 18
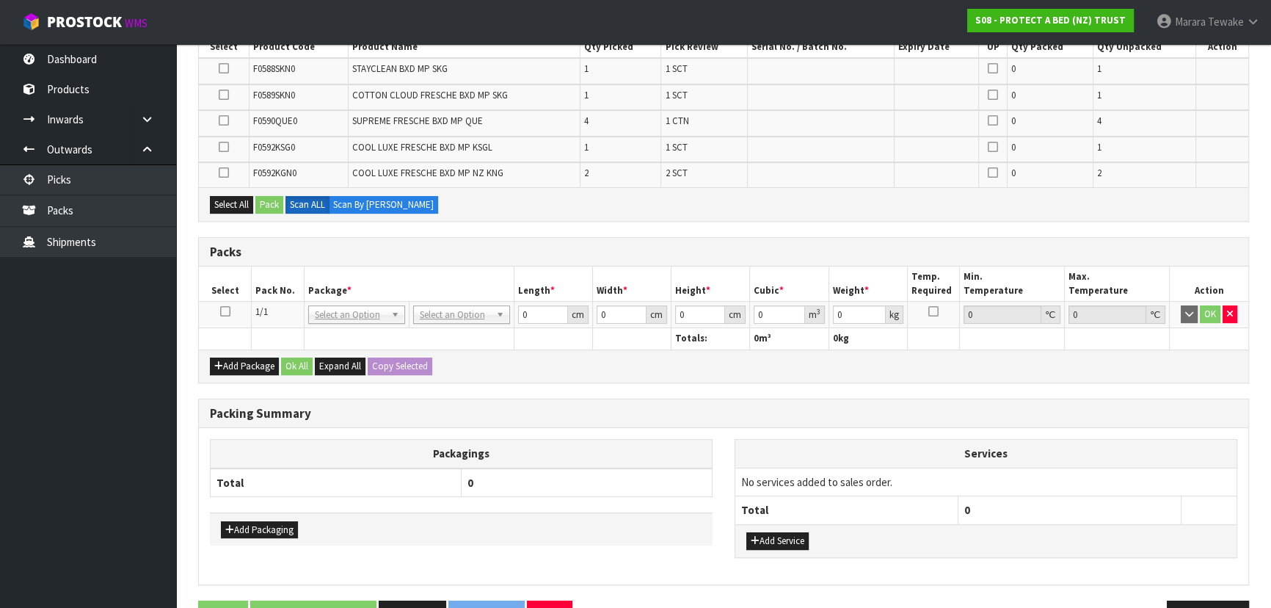
click at [230, 305] on td at bounding box center [225, 315] width 53 height 26
click at [230, 307] on td at bounding box center [225, 315] width 53 height 26
click at [225, 311] on icon at bounding box center [225, 311] width 10 height 1
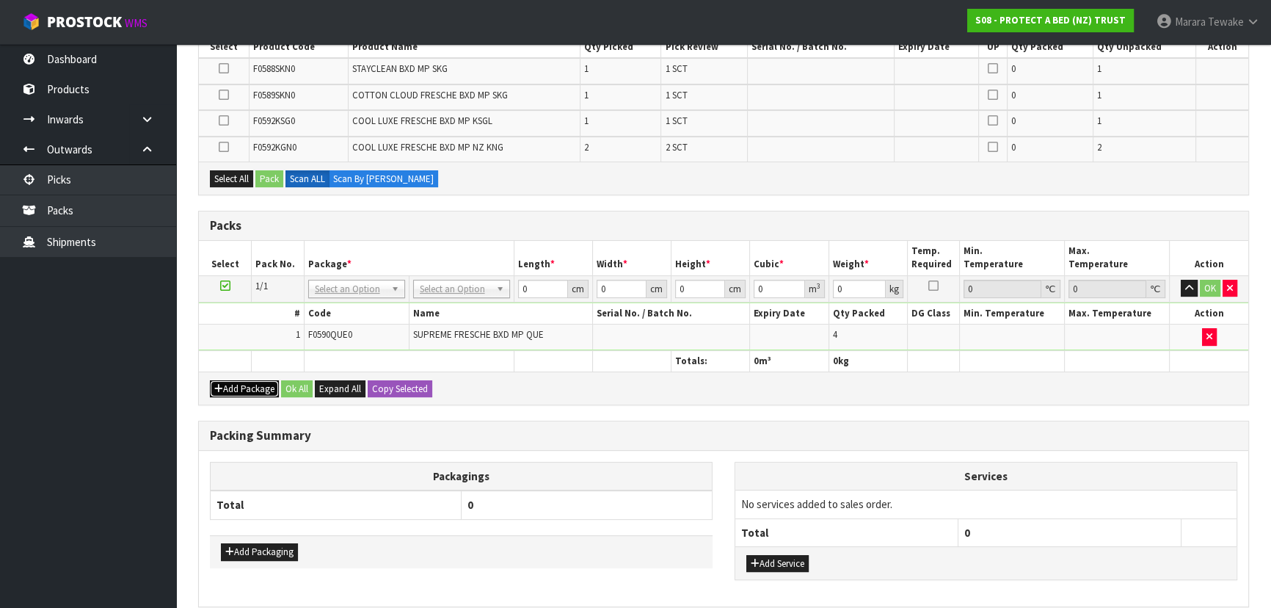
click at [240, 382] on button "Add Package" at bounding box center [244, 389] width 69 height 18
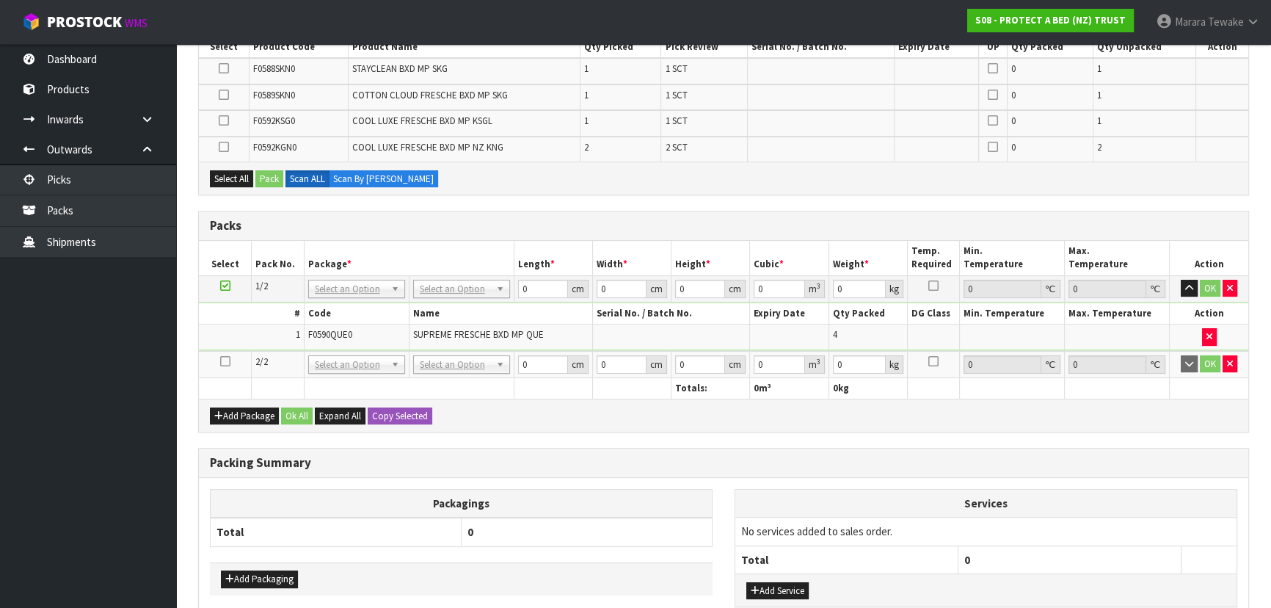
drag, startPoint x: 228, startPoint y: 359, endPoint x: 238, endPoint y: 351, distance: 13.1
click at [228, 361] on icon at bounding box center [225, 361] width 10 height 1
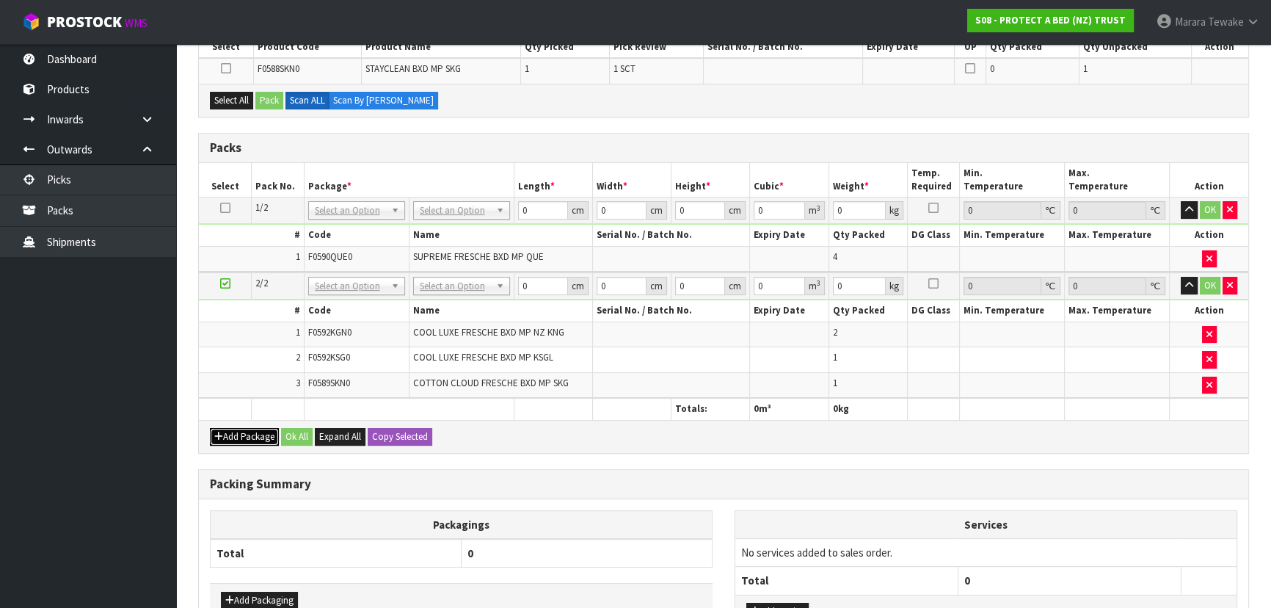
click at [230, 432] on button "Add Package" at bounding box center [244, 437] width 69 height 18
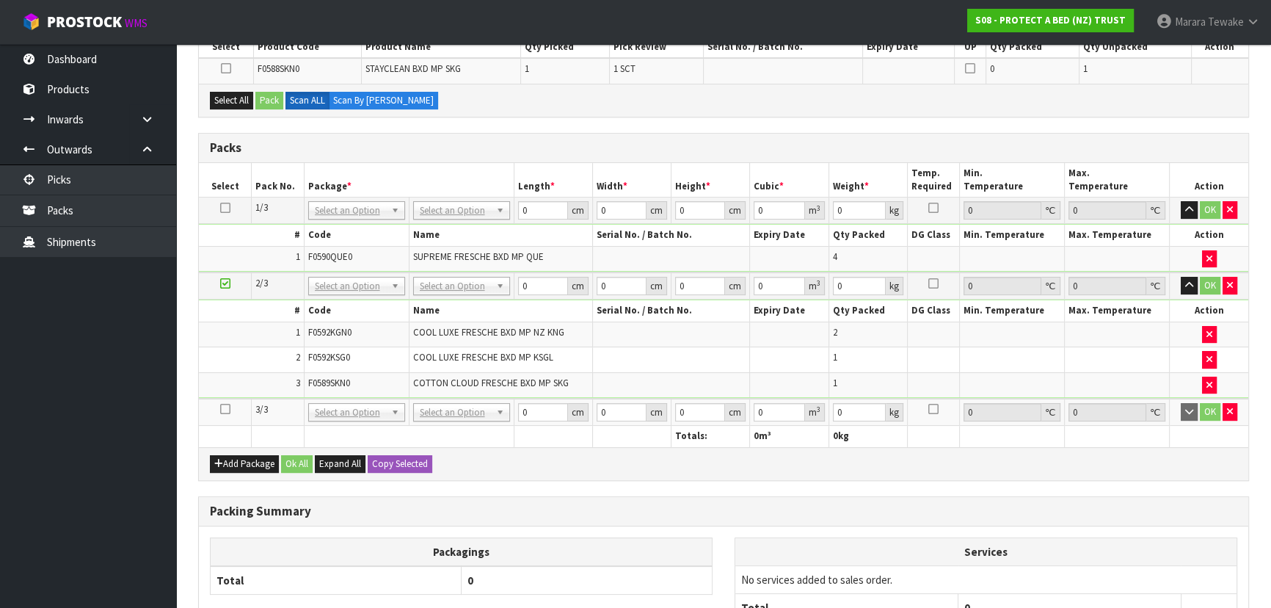
click at [226, 409] on icon at bounding box center [225, 409] width 10 height 1
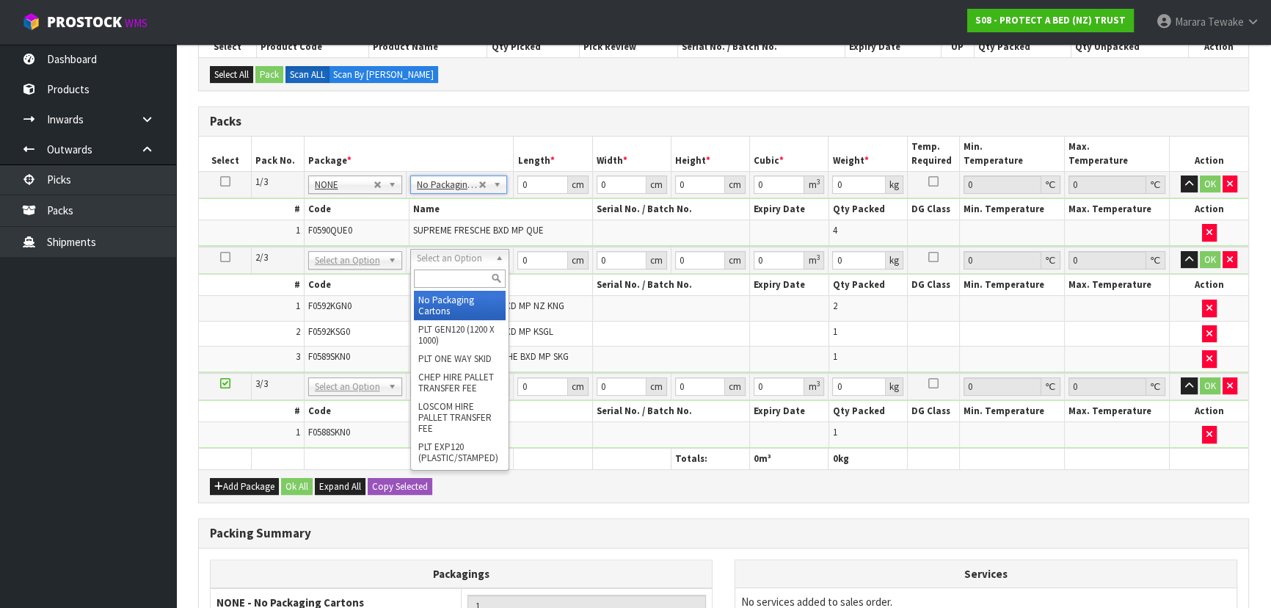
drag, startPoint x: 459, startPoint y: 255, endPoint x: 459, endPoint y: 271, distance: 15.4
click at [460, 277] on input "text" at bounding box center [460, 278] width 92 height 18
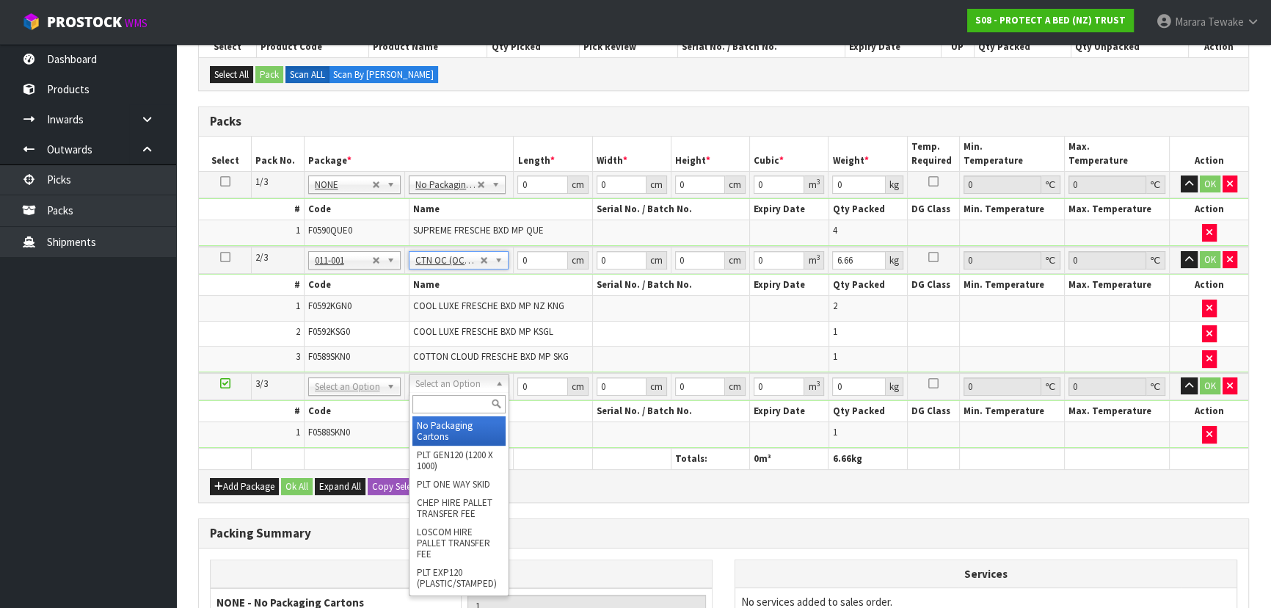
click at [460, 404] on input "text" at bounding box center [459, 404] width 93 height 18
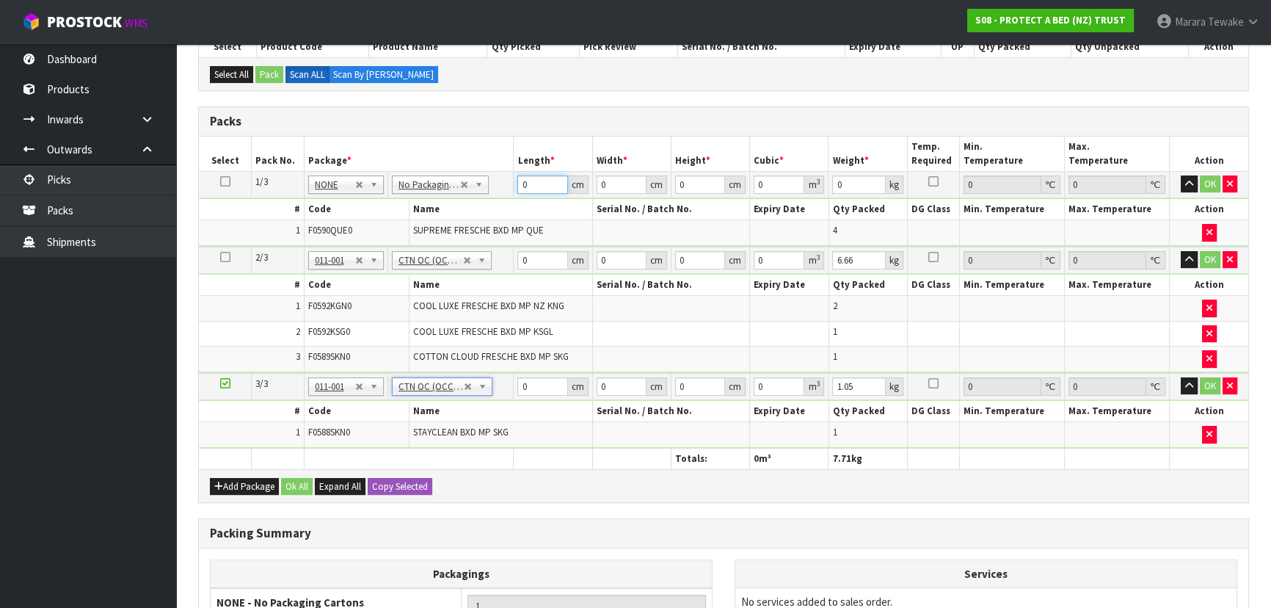
drag, startPoint x: 534, startPoint y: 181, endPoint x: 507, endPoint y: 148, distance: 43.3
click at [511, 156] on table "Select Pack No. Package * Length * Width * Height * Cubic * Weight * Temp. Requ…" at bounding box center [724, 303] width 1050 height 333
click at [1181, 175] on button "button" at bounding box center [1189, 184] width 17 height 18
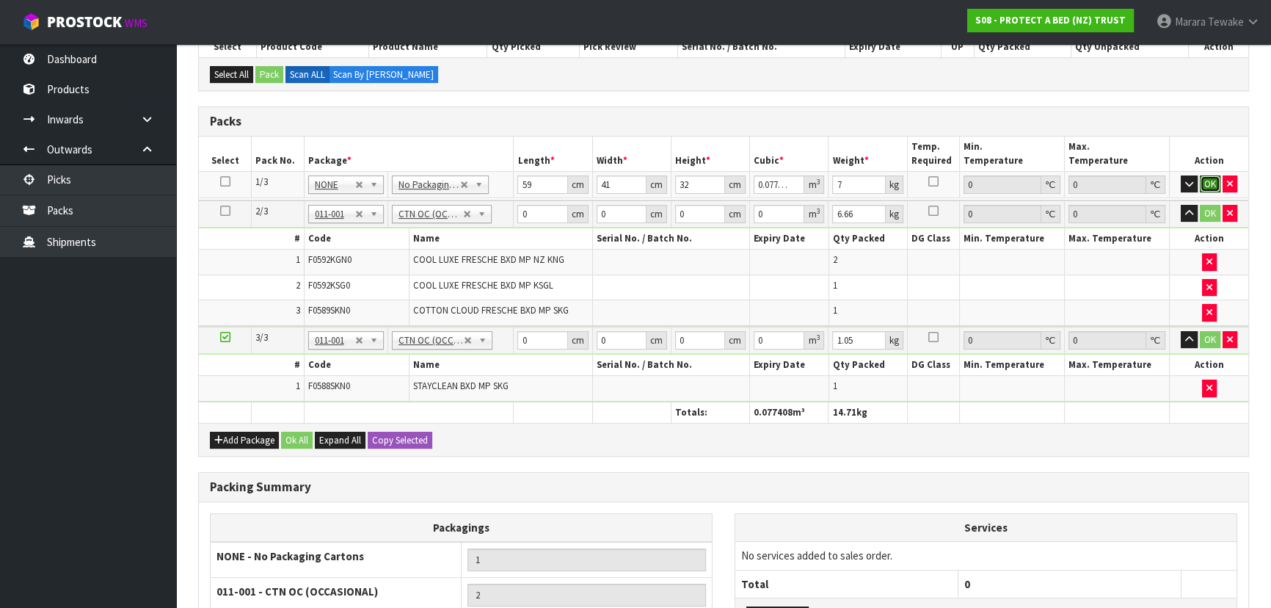
click button "OK" at bounding box center [1210, 184] width 21 height 18
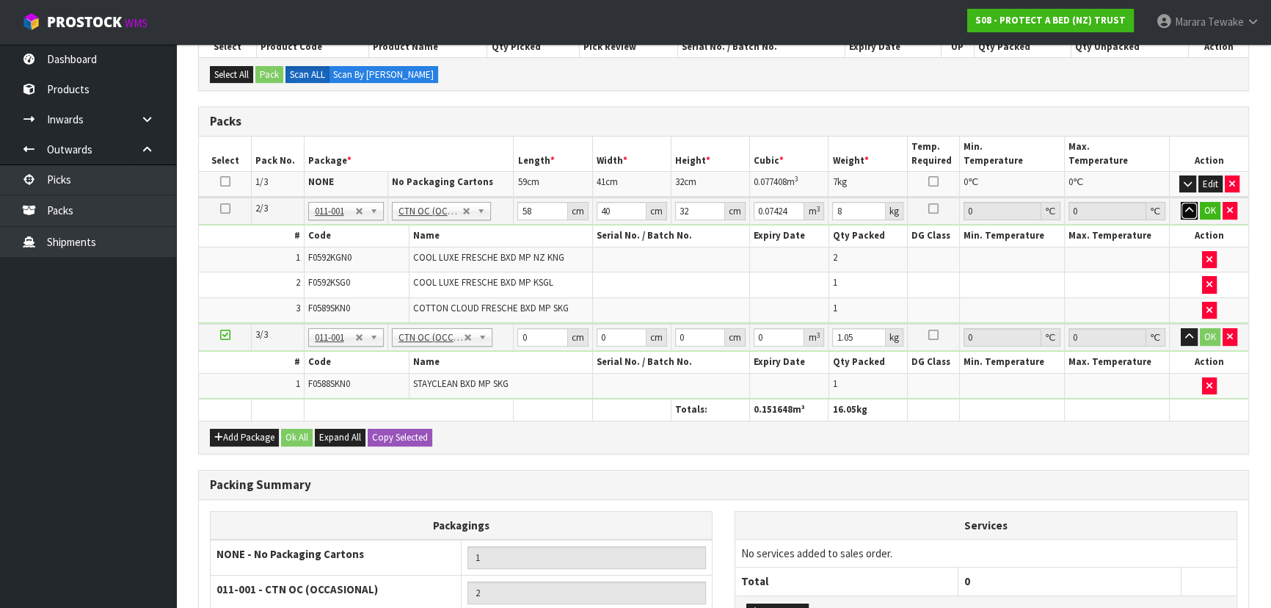
click at [1181, 202] on button "button" at bounding box center [1189, 211] width 17 height 18
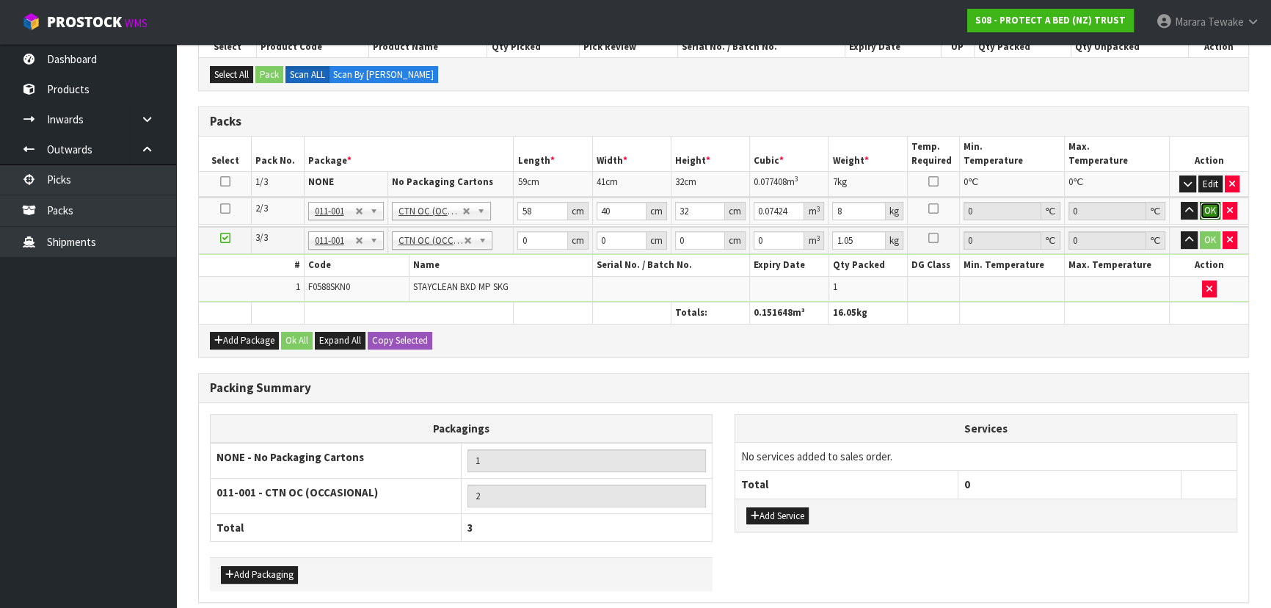
click button "OK" at bounding box center [1210, 211] width 21 height 18
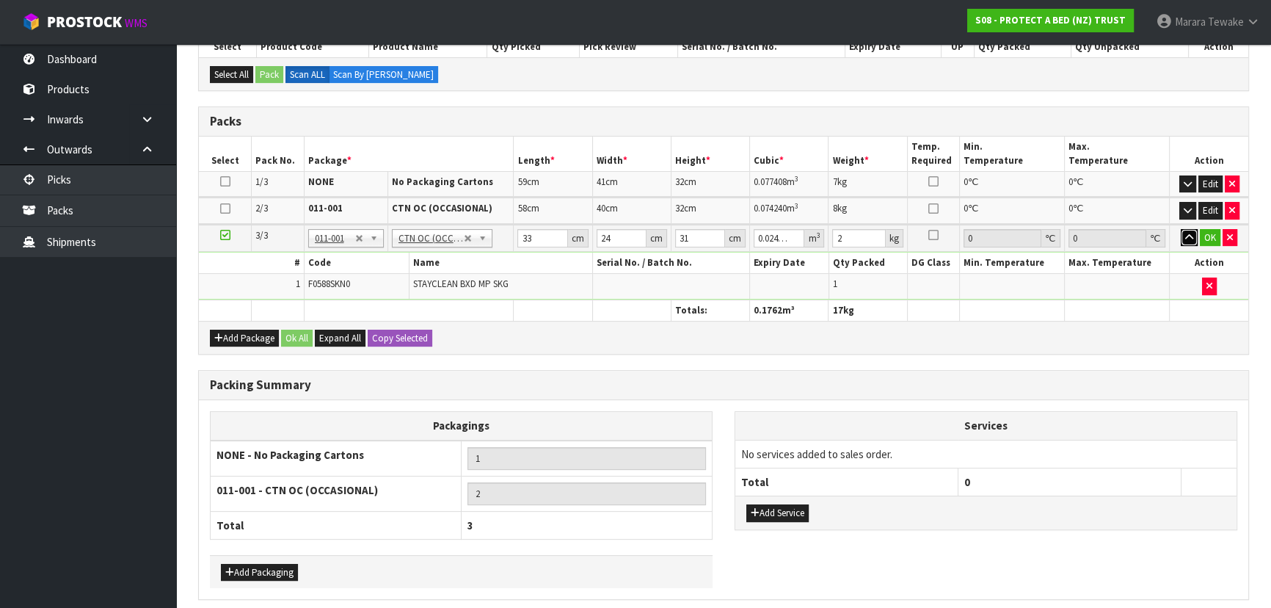
click at [1181, 229] on button "button" at bounding box center [1189, 238] width 17 height 18
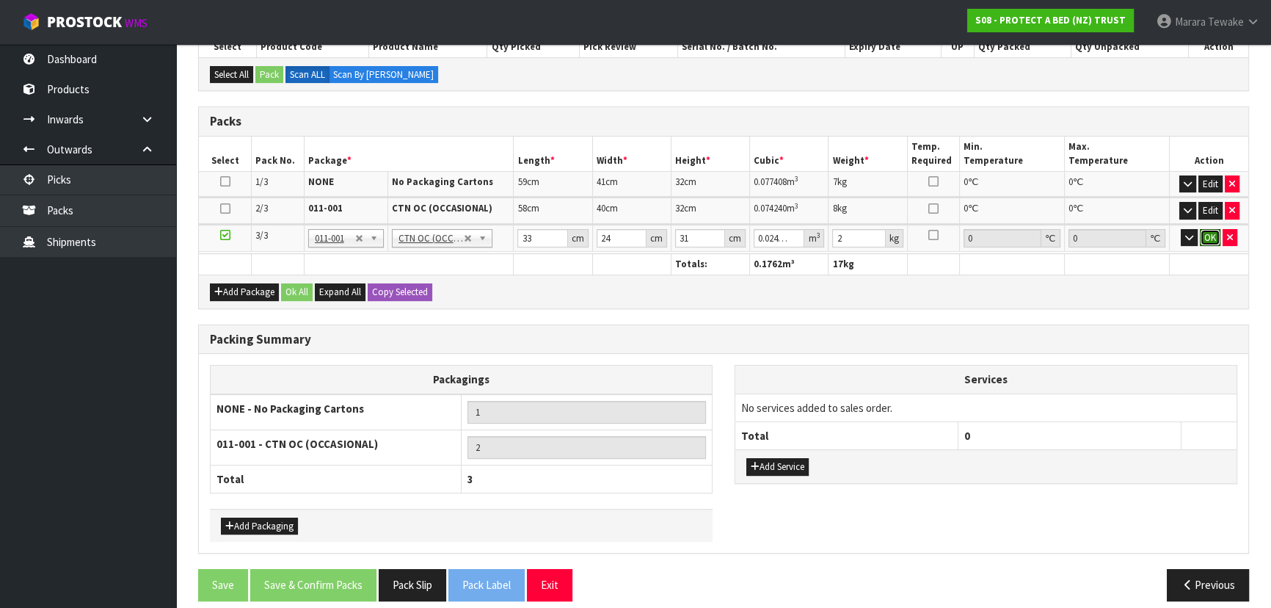
click button "OK" at bounding box center [1210, 238] width 21 height 18
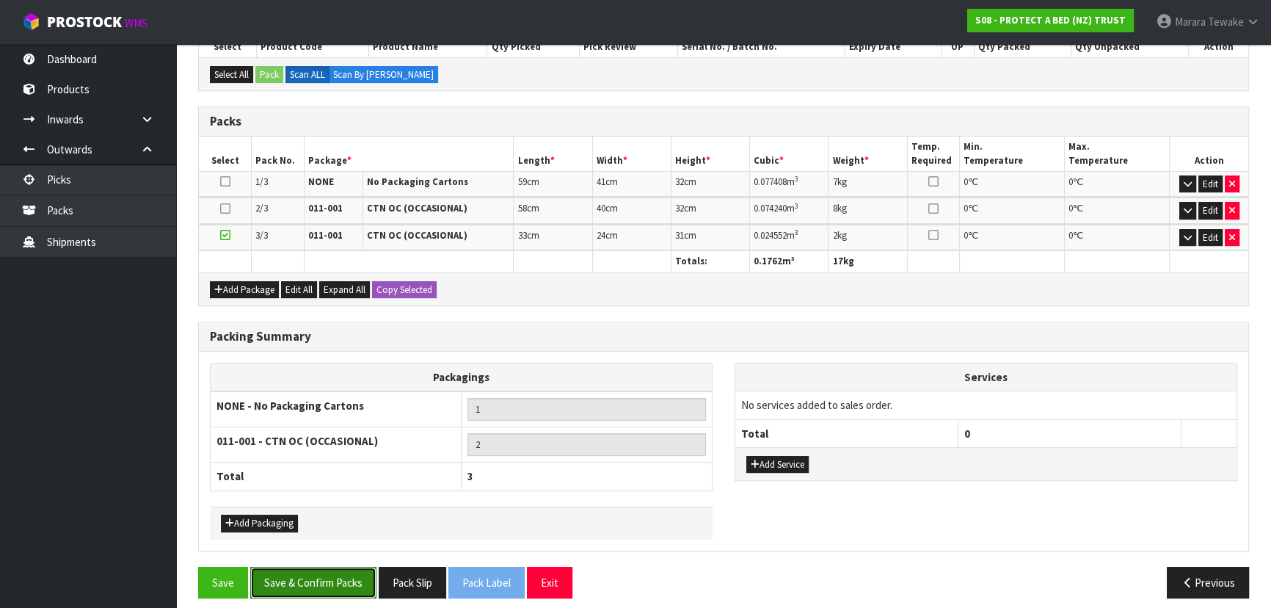
click at [344, 570] on button "Save & Confirm Packs" at bounding box center [313, 583] width 126 height 32
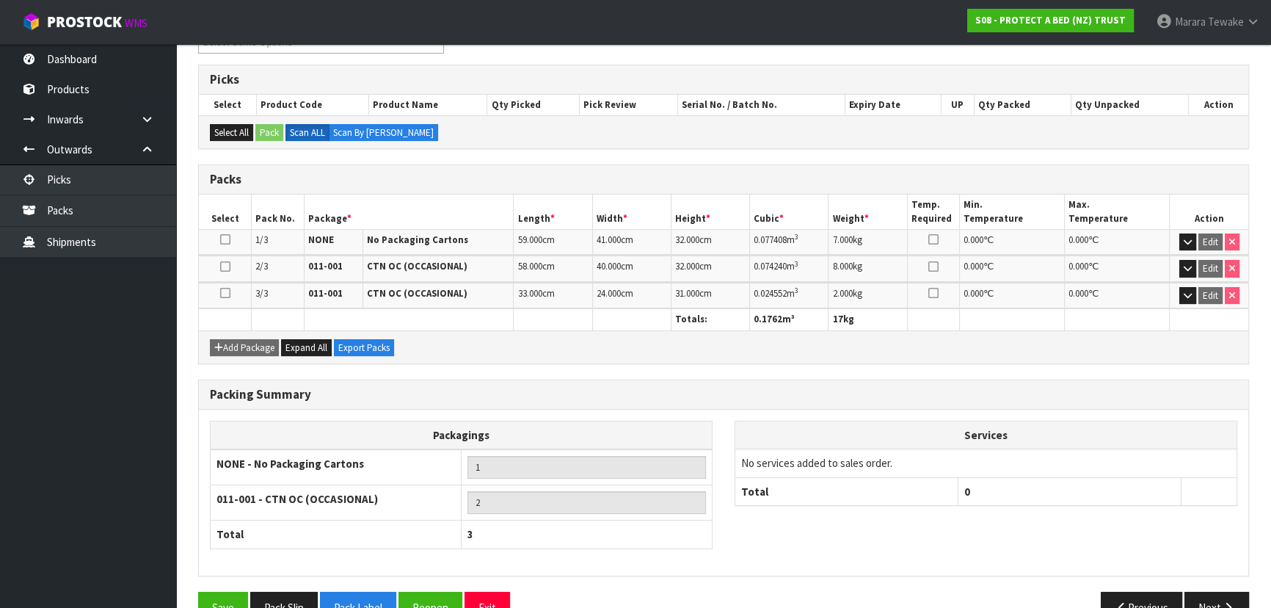
scroll to position [308, 0]
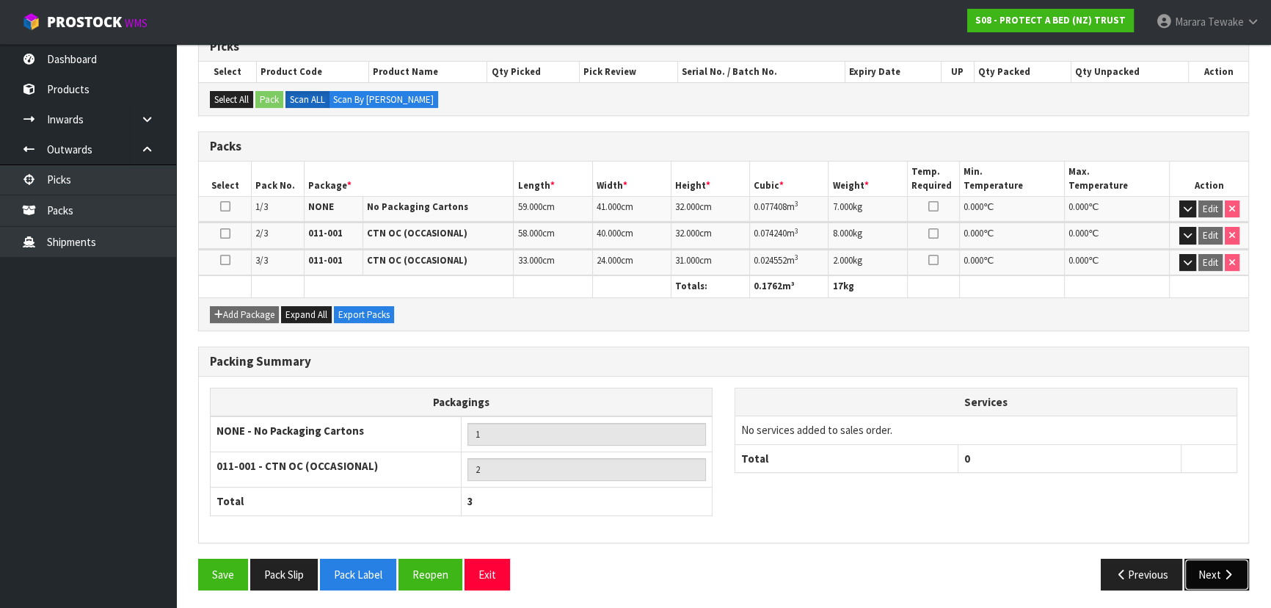
click at [1227, 569] on icon "button" at bounding box center [1229, 574] width 14 height 11
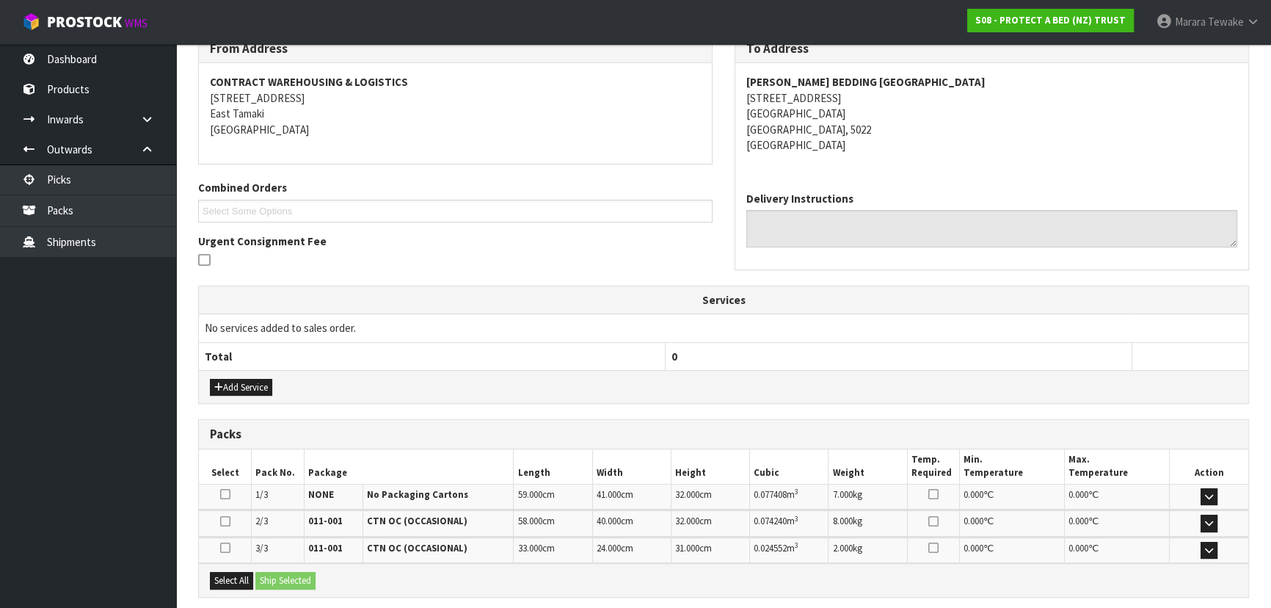
scroll to position [396, 0]
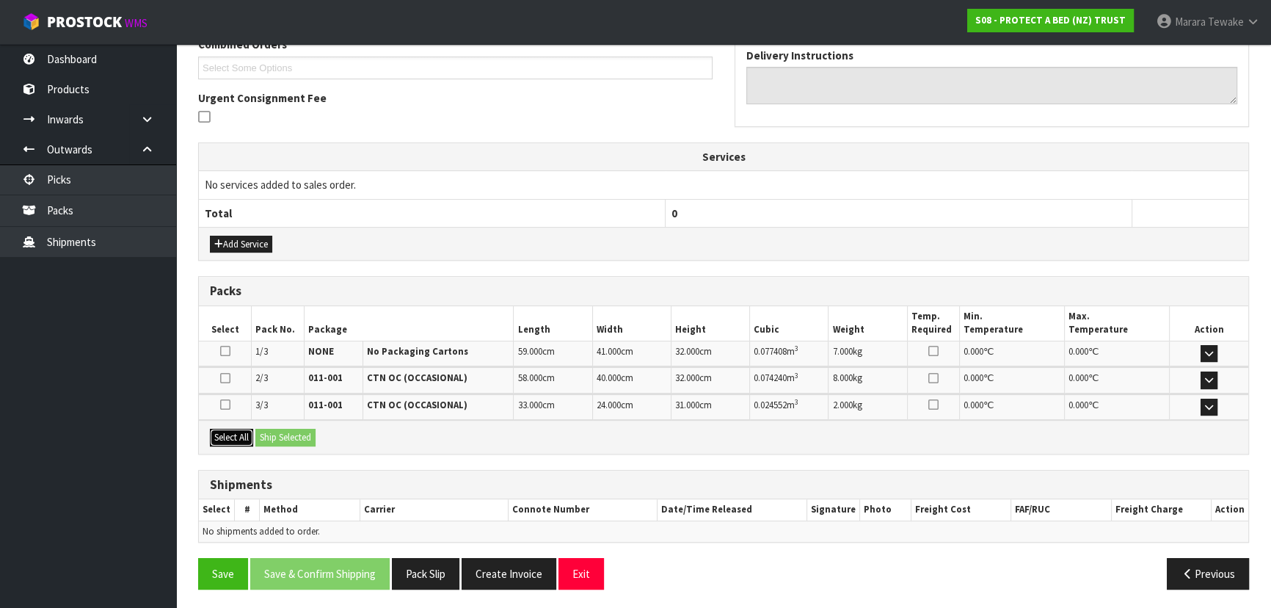
click at [250, 431] on button "Select All" at bounding box center [231, 438] width 43 height 18
drag, startPoint x: 269, startPoint y: 431, endPoint x: 330, endPoint y: 433, distance: 61.0
click at [270, 431] on button "Ship Selected" at bounding box center [285, 438] width 60 height 18
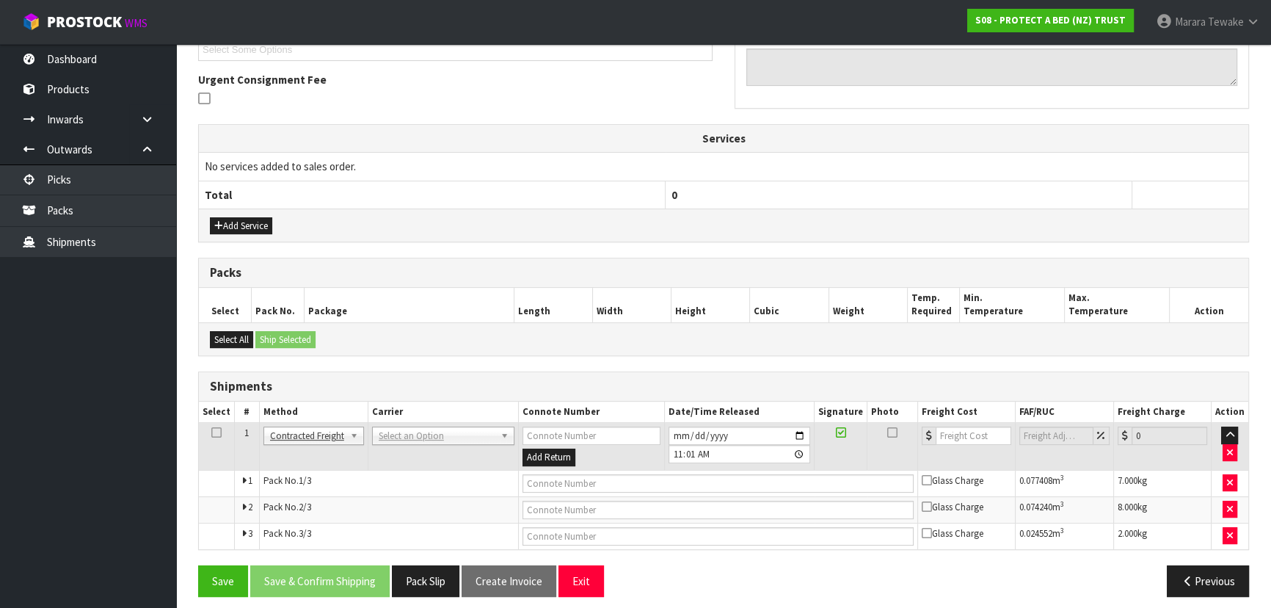
scroll to position [423, 0]
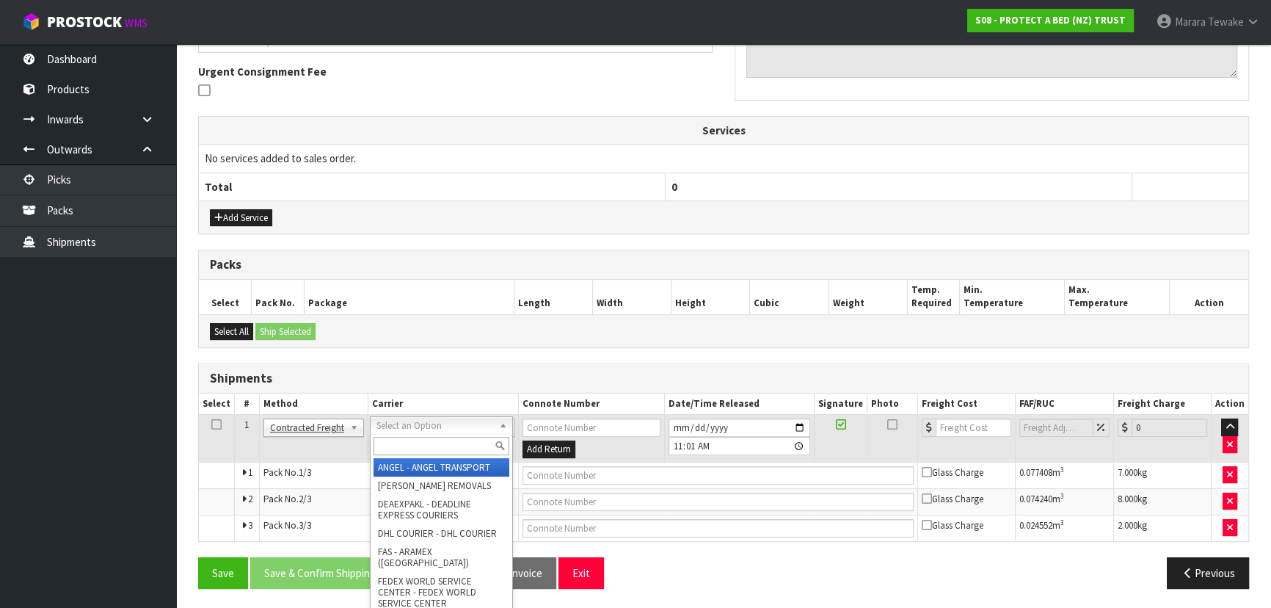
click at [408, 446] on input "text" at bounding box center [442, 446] width 136 height 18
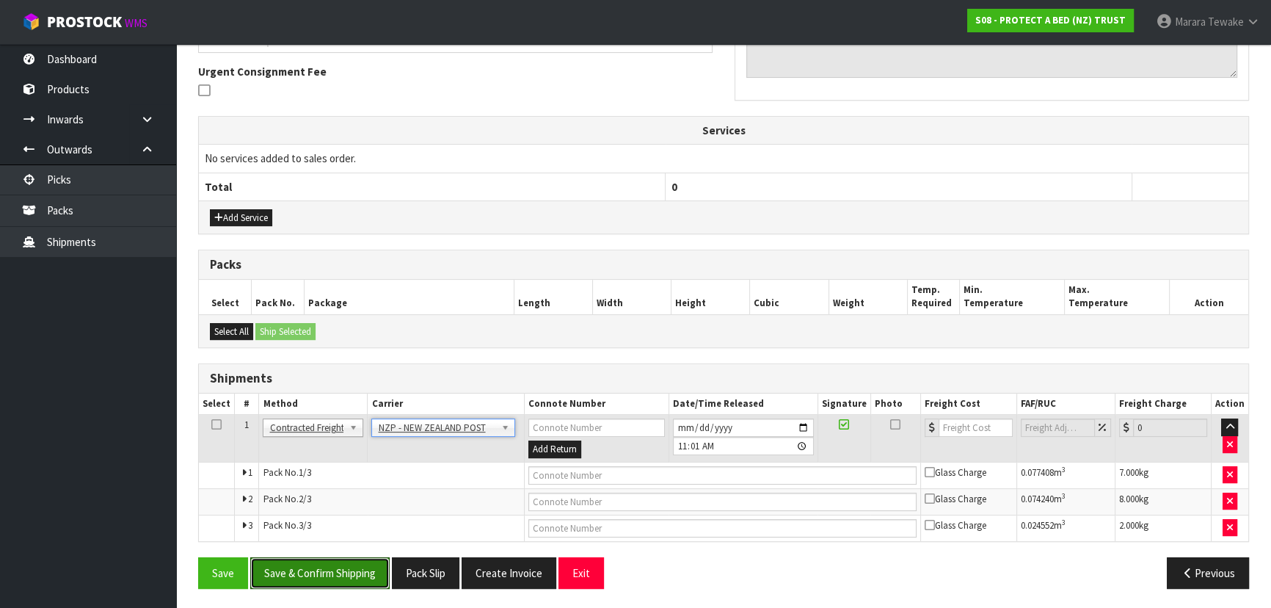
drag, startPoint x: 346, startPoint y: 567, endPoint x: 139, endPoint y: 518, distance: 212.8
click at [344, 567] on button "Save & Confirm Shipping" at bounding box center [319, 573] width 139 height 32
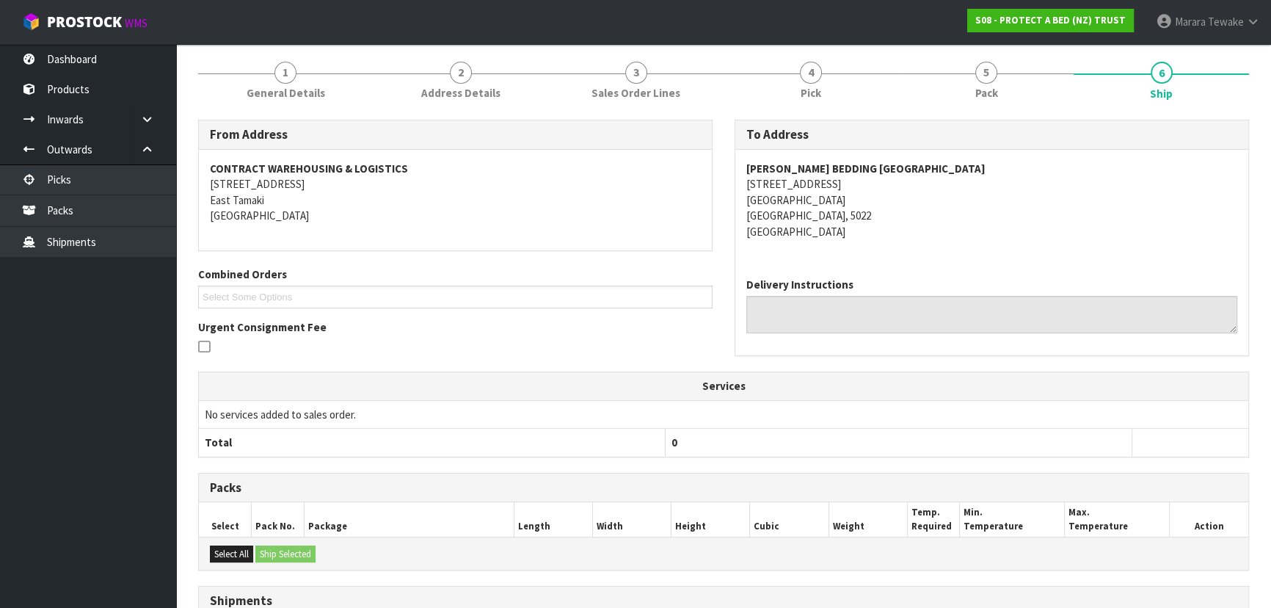
scroll to position [399, 0]
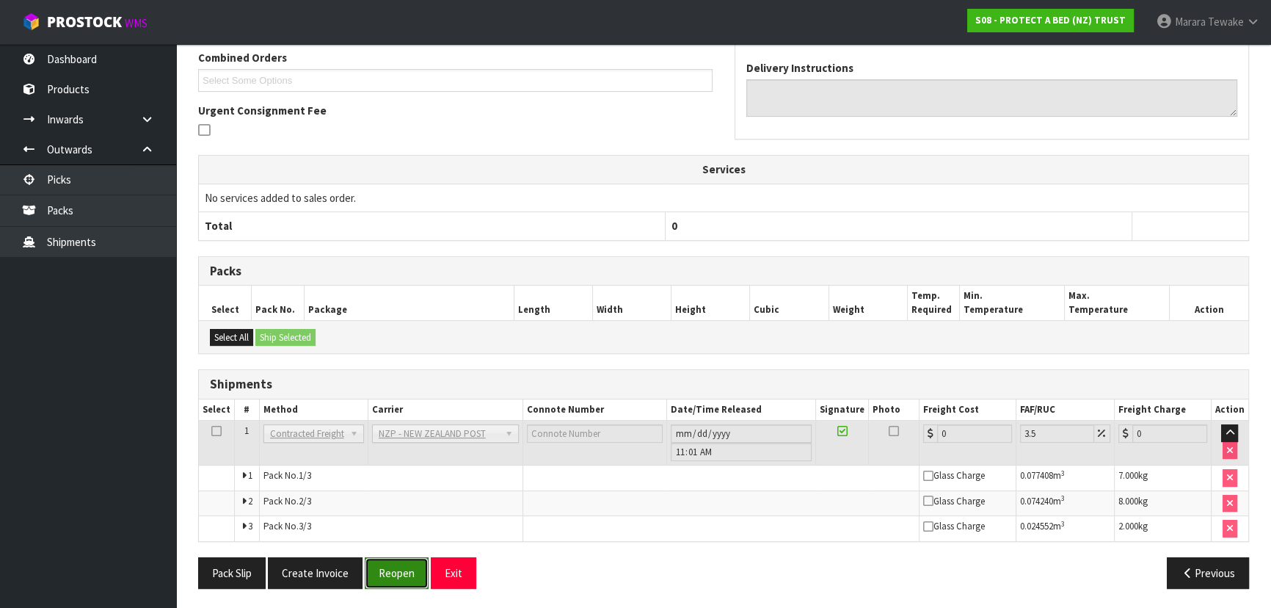
click at [396, 559] on button "Reopen" at bounding box center [397, 573] width 64 height 32
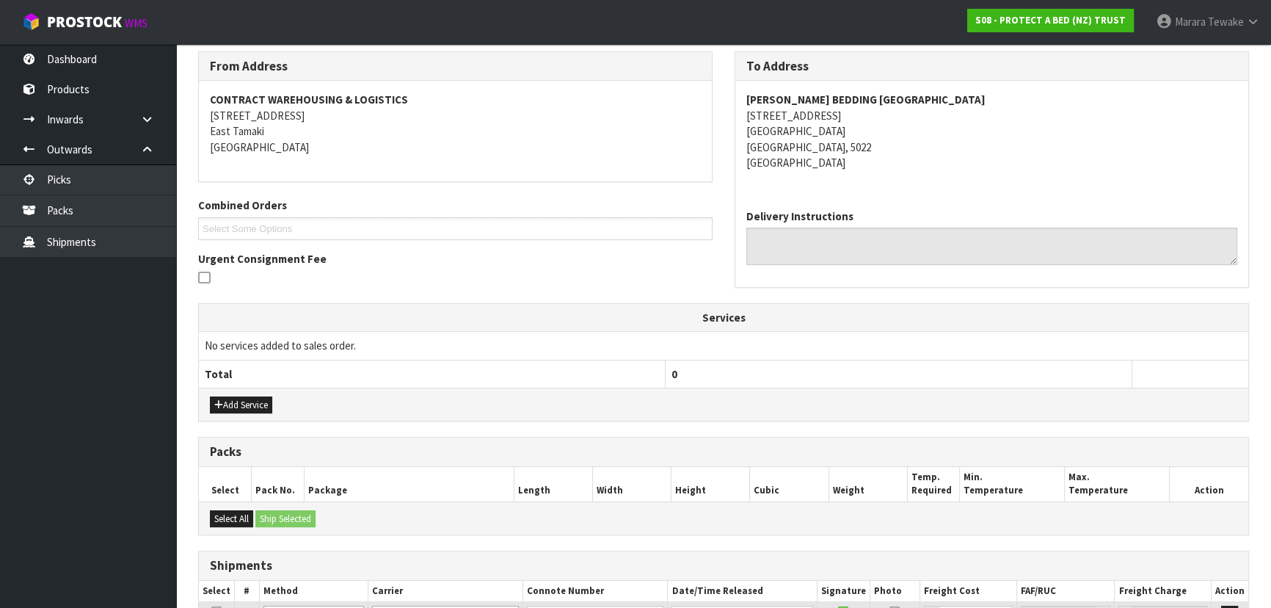
scroll to position [423, 0]
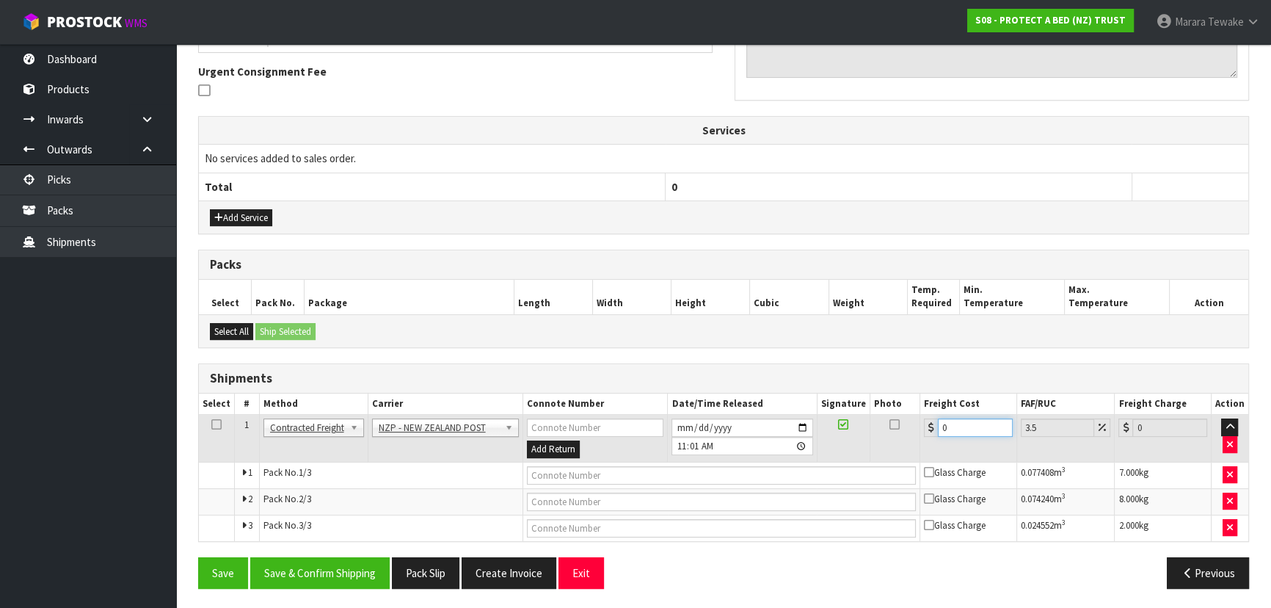
drag, startPoint x: 954, startPoint y: 430, endPoint x: 904, endPoint y: 388, distance: 65.1
click at [911, 404] on table "Select # Method Carrier Connote Number Date/Time Released Signature Photo Freig…" at bounding box center [724, 467] width 1050 height 148
drag, startPoint x: 354, startPoint y: 573, endPoint x: 319, endPoint y: 553, distance: 40.4
click at [353, 572] on button "Save & Confirm Shipping" at bounding box center [319, 573] width 139 height 32
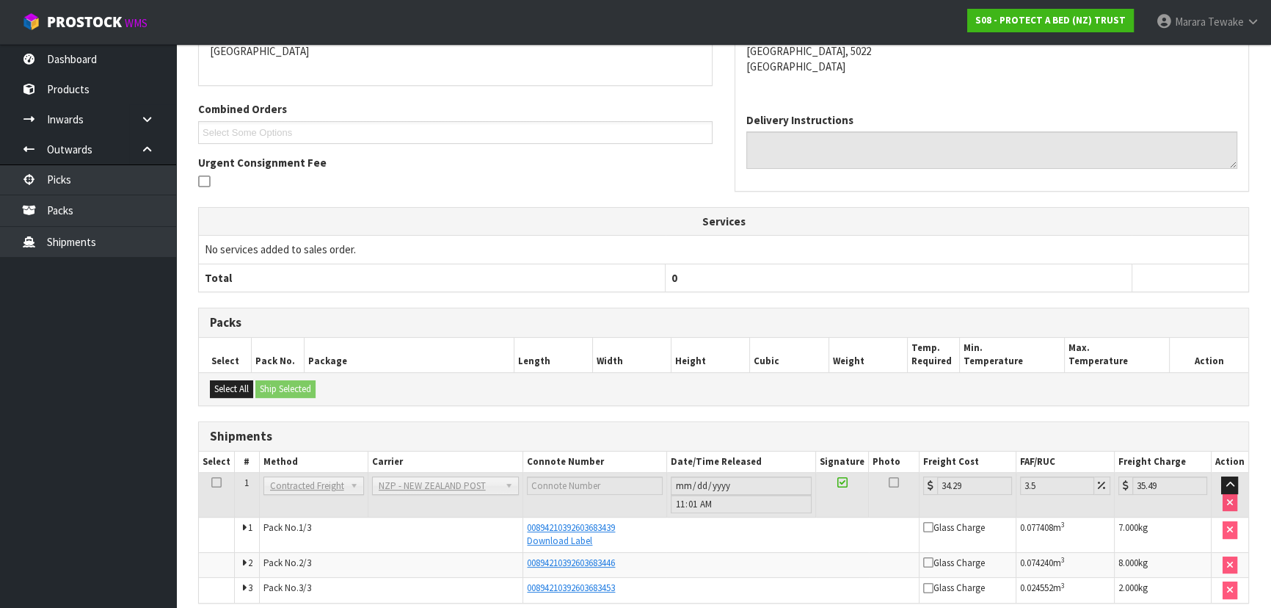
scroll to position [0, 0]
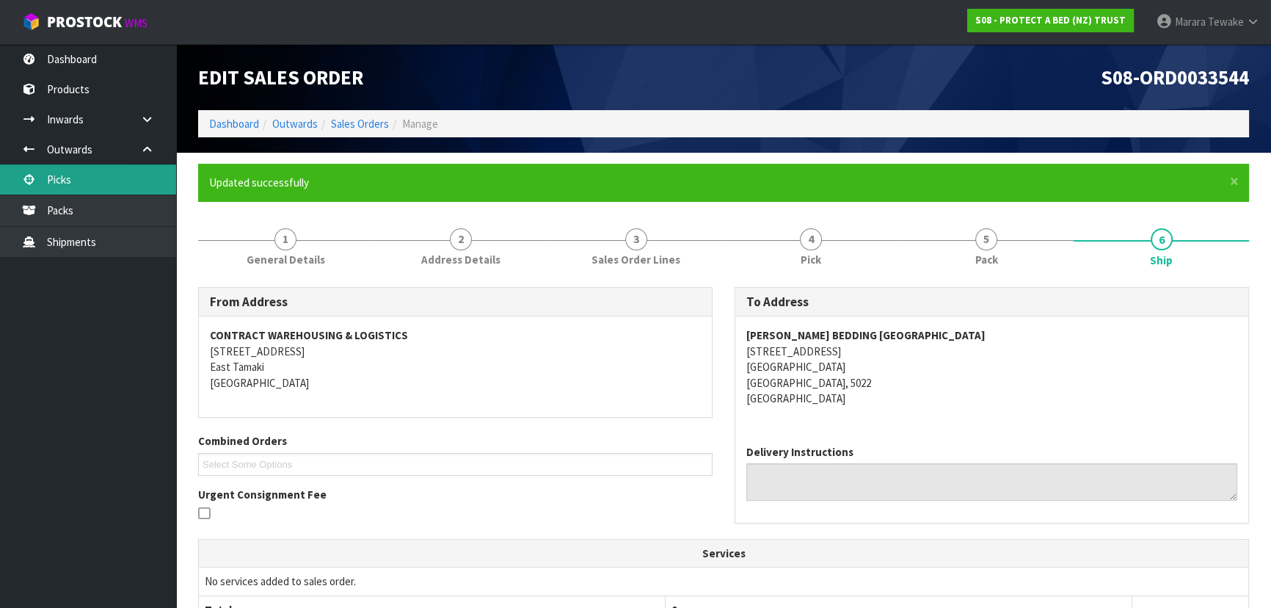
click at [70, 181] on link "Picks" at bounding box center [88, 179] width 176 height 30
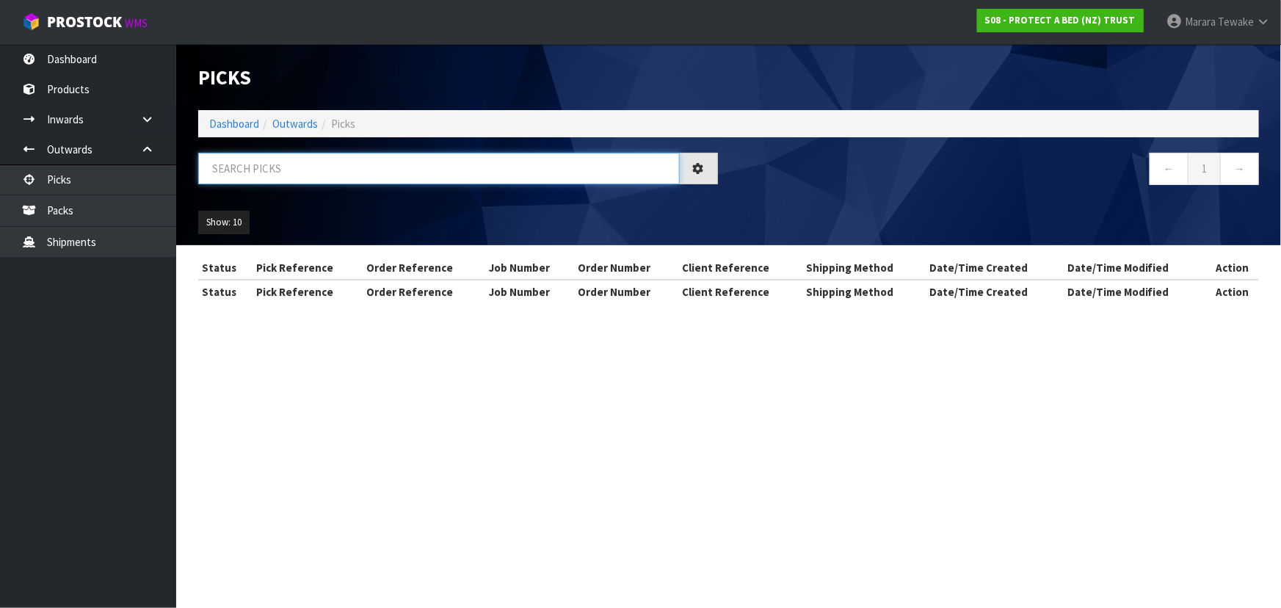
click at [251, 162] on input "text" at bounding box center [439, 169] width 482 height 32
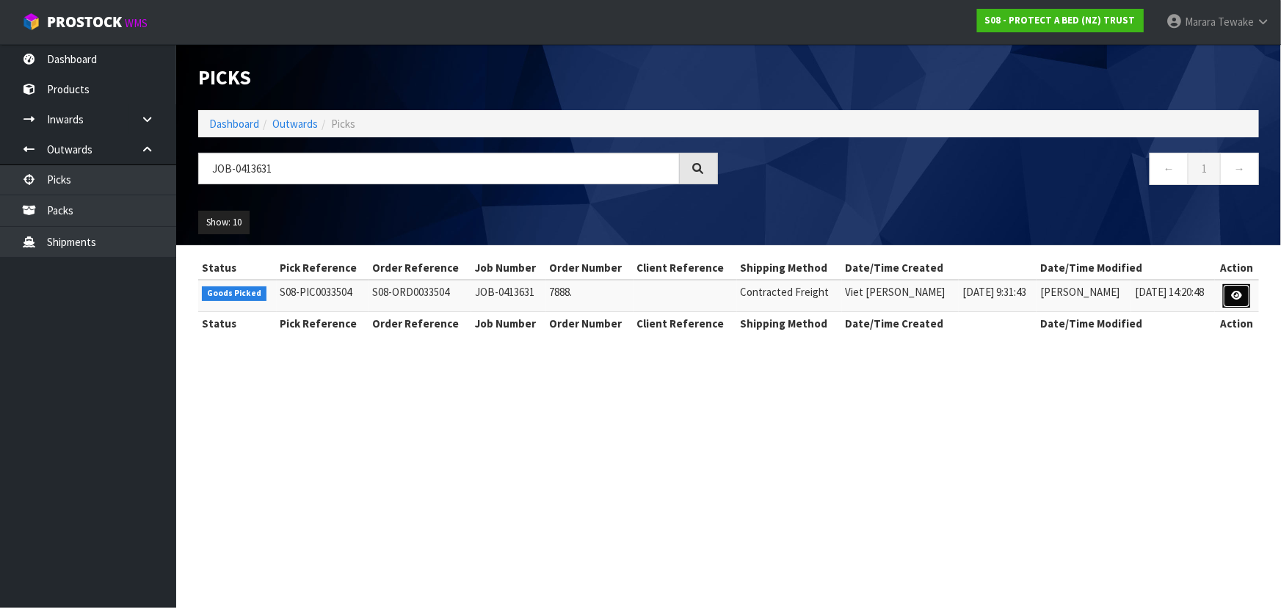
click at [1230, 301] on link at bounding box center [1236, 295] width 27 height 23
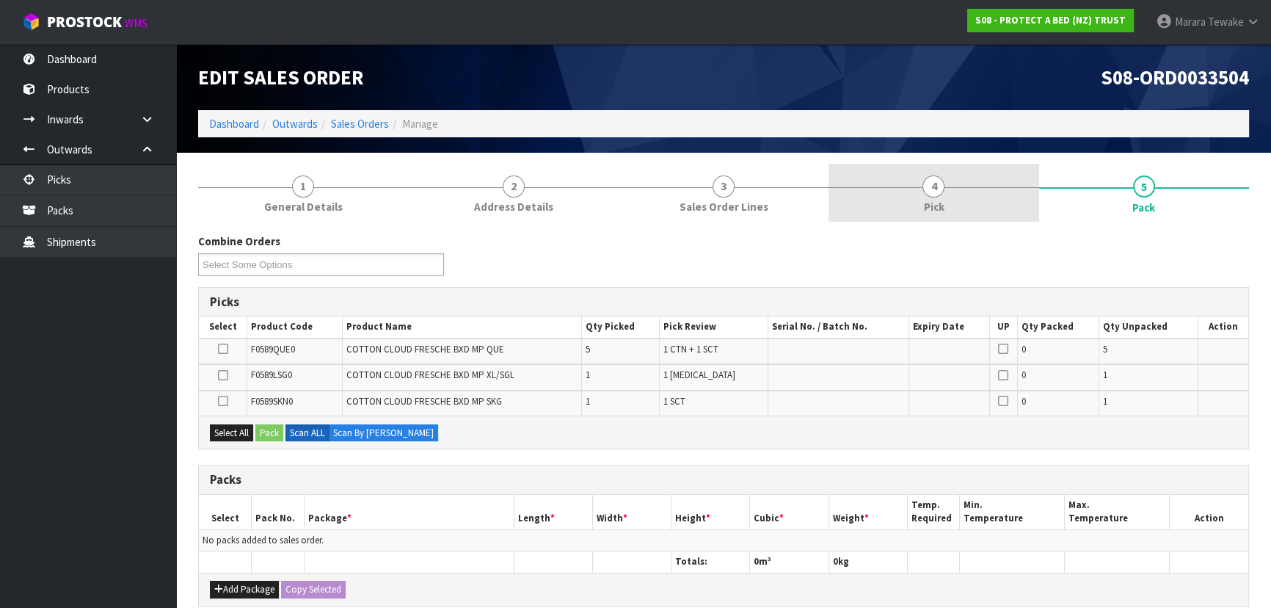
click at [931, 185] on span "4" at bounding box center [934, 186] width 22 height 22
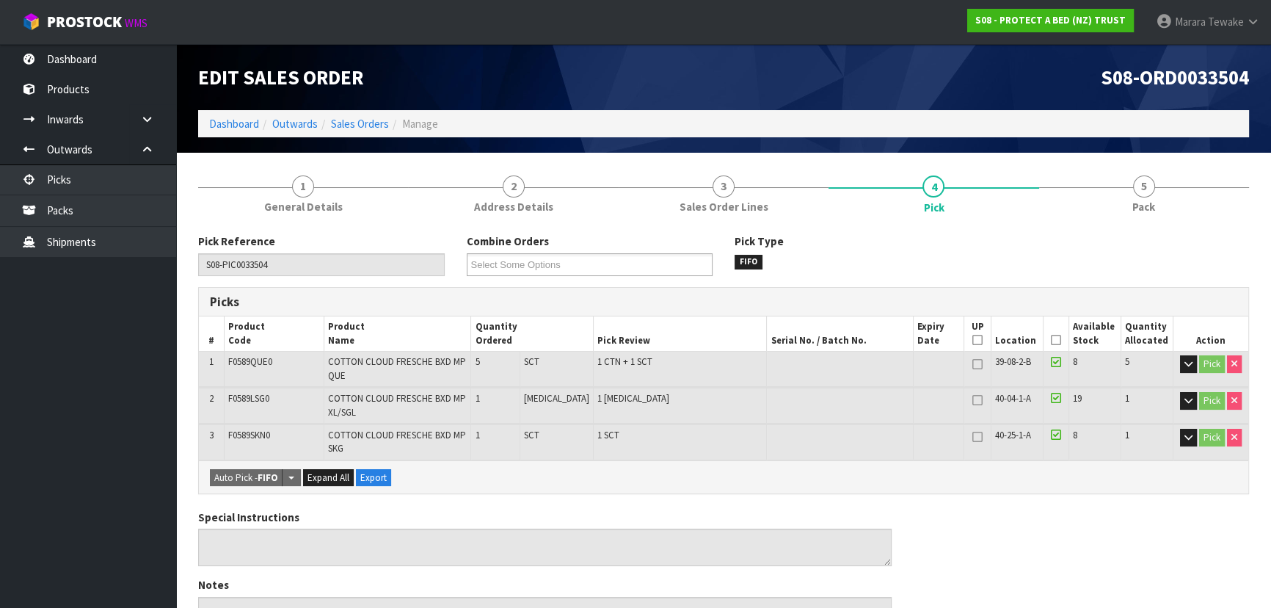
click at [1051, 340] on icon at bounding box center [1056, 340] width 10 height 1
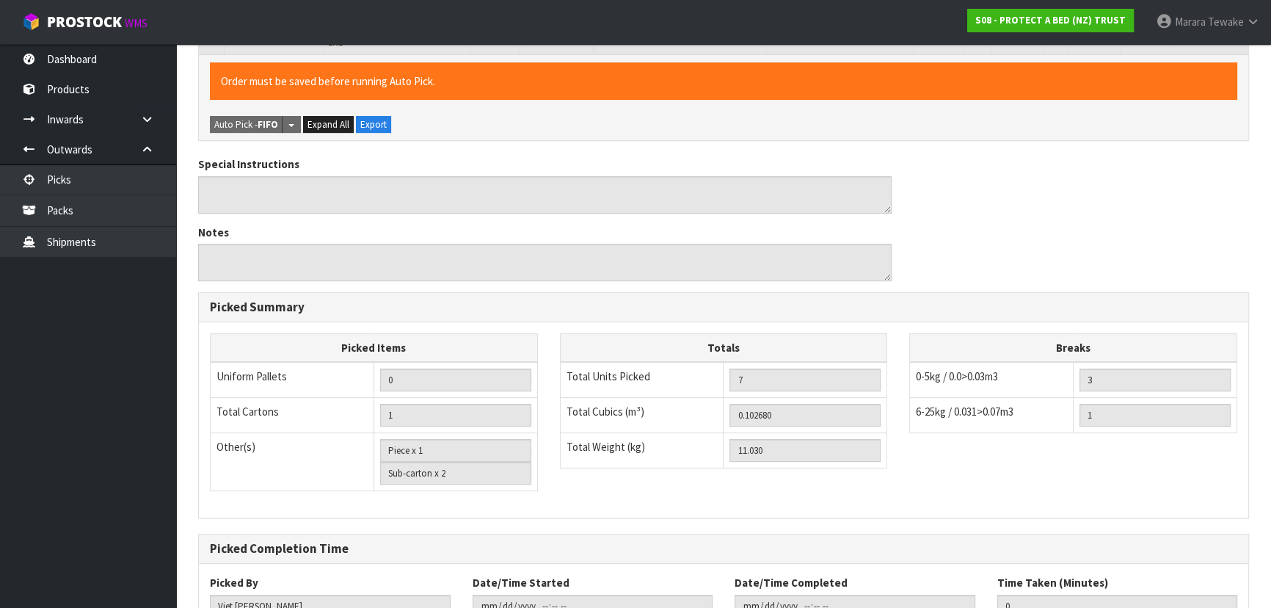
scroll to position [515, 0]
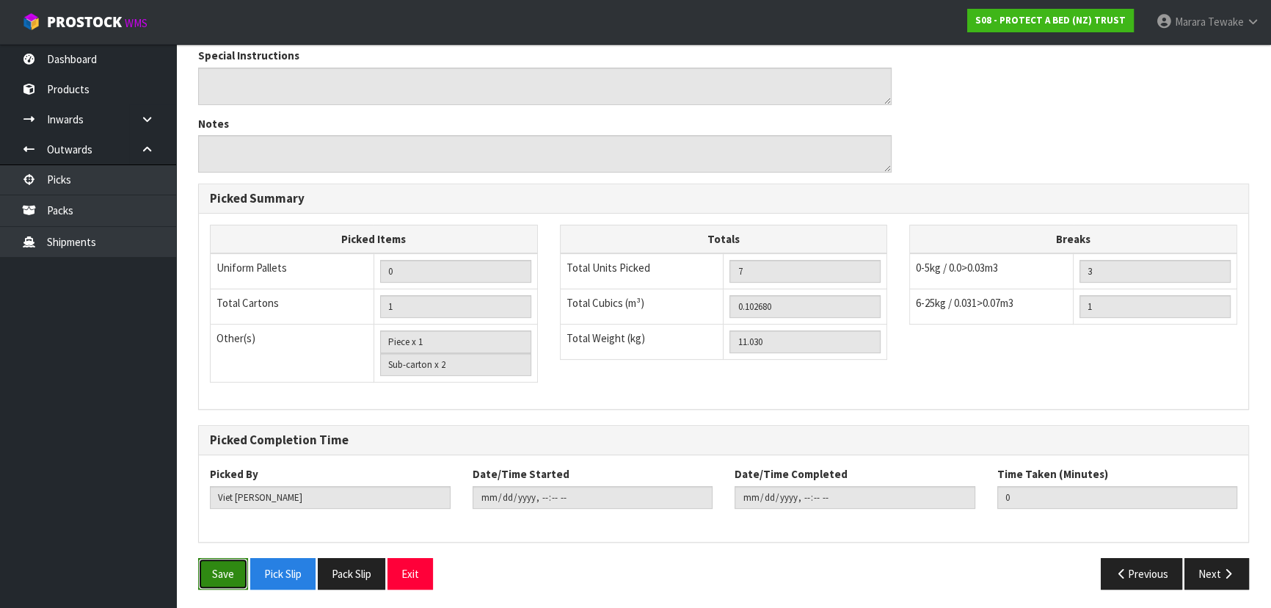
click at [206, 560] on button "Save" at bounding box center [223, 574] width 50 height 32
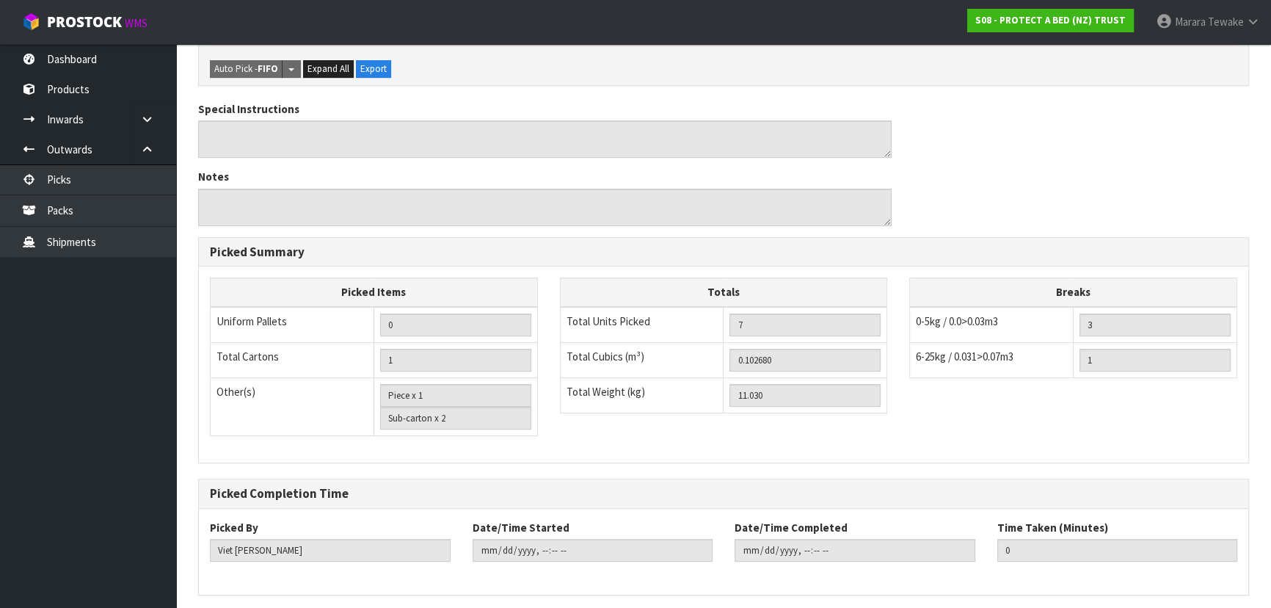
scroll to position [0, 0]
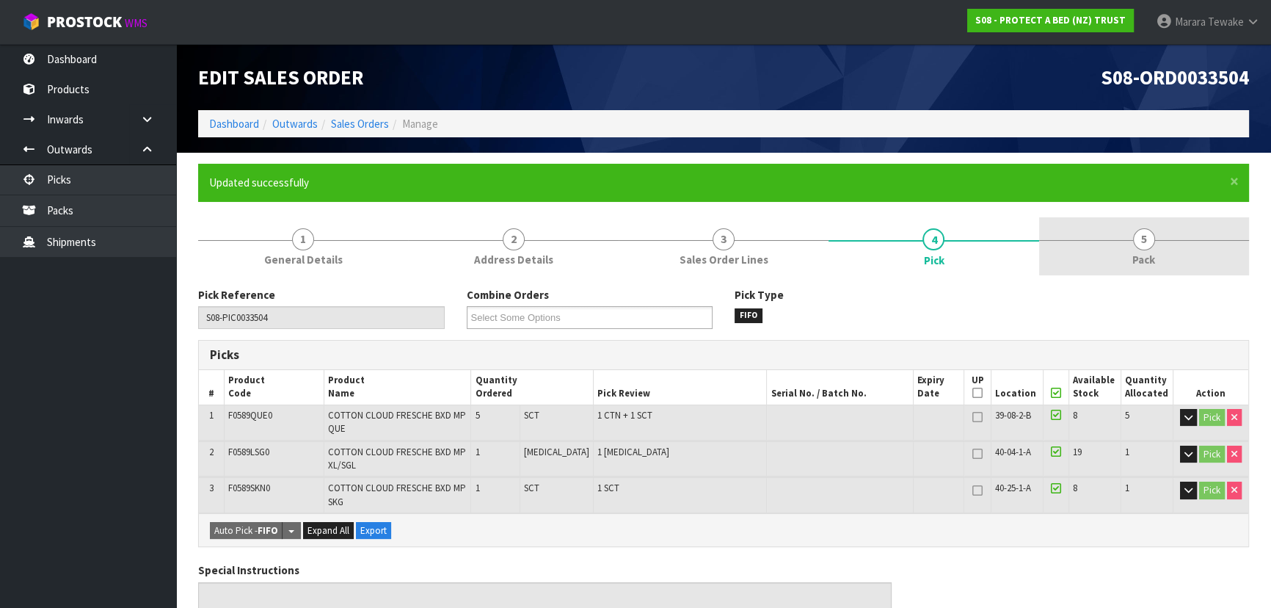
click at [1147, 240] on span "5" at bounding box center [1144, 239] width 22 height 22
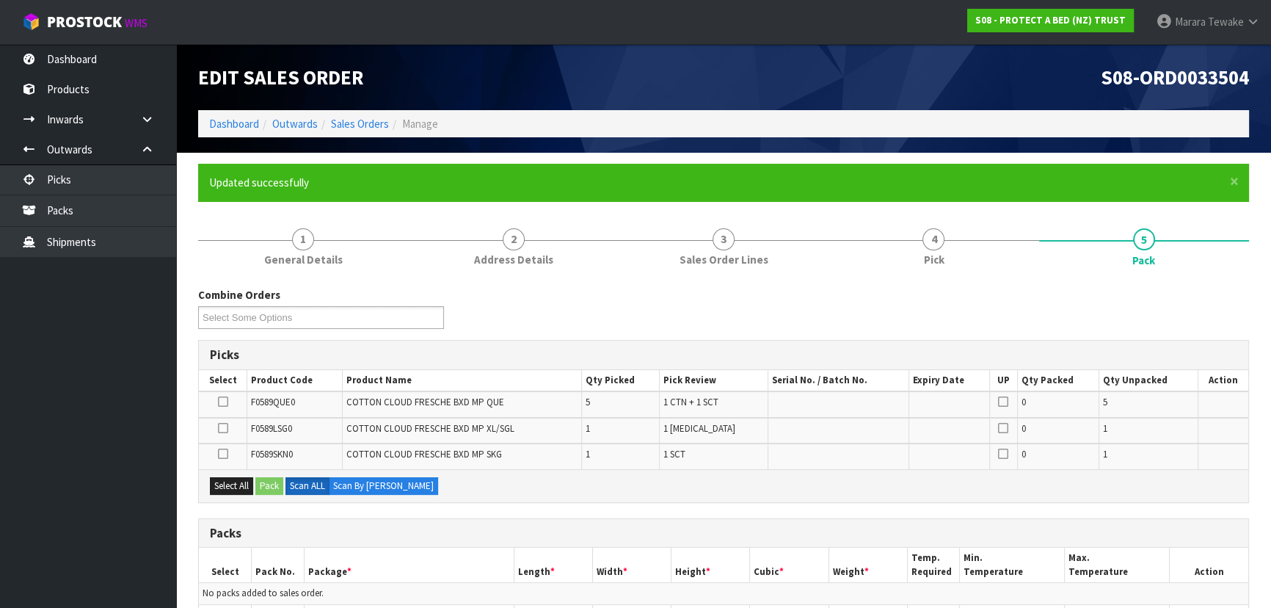
scroll to position [266, 0]
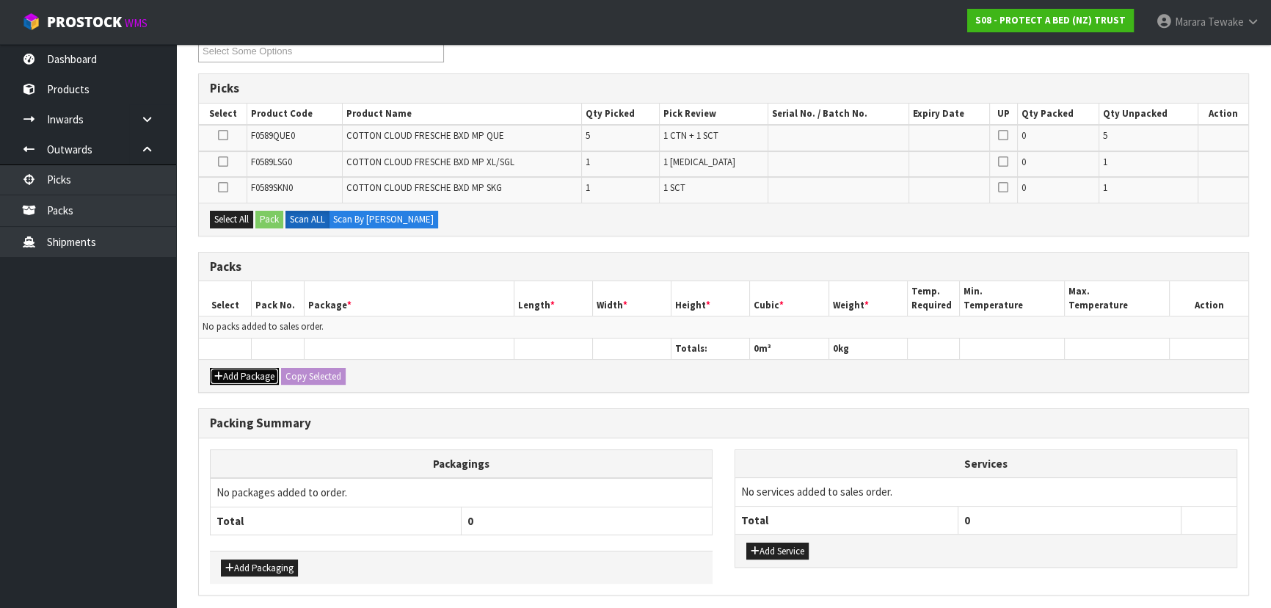
drag, startPoint x: 233, startPoint y: 377, endPoint x: 225, endPoint y: 357, distance: 22.1
click at [233, 376] on button "Add Package" at bounding box center [244, 377] width 69 height 18
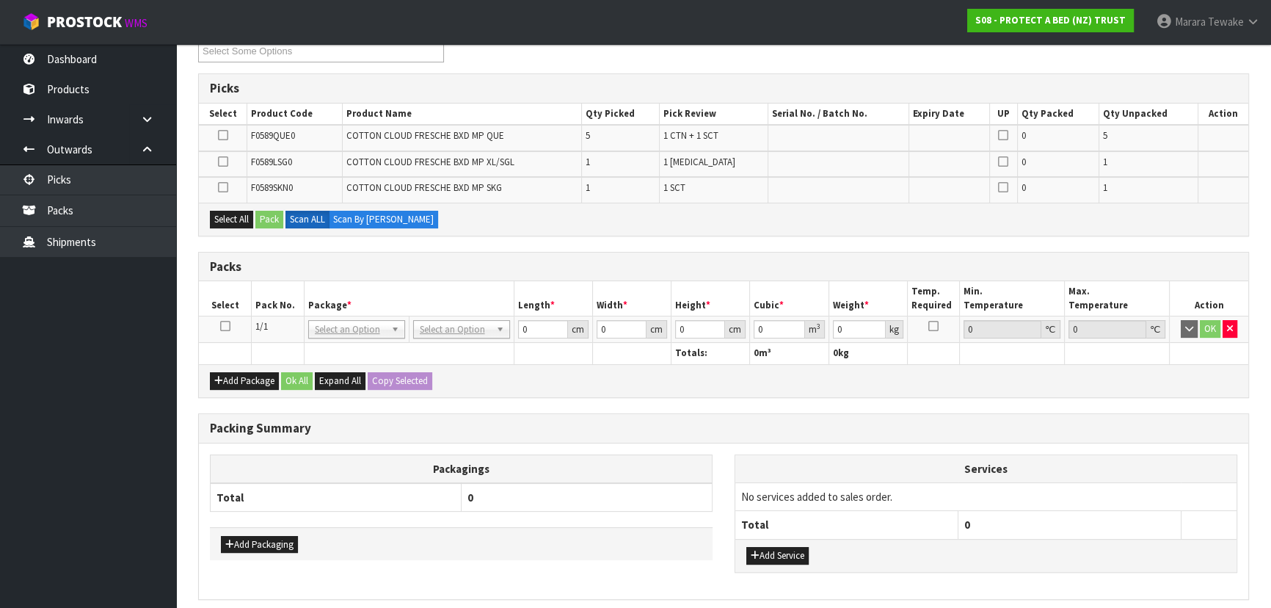
drag, startPoint x: 225, startPoint y: 324, endPoint x: 237, endPoint y: 305, distance: 22.8
click at [225, 326] on icon at bounding box center [225, 326] width 10 height 1
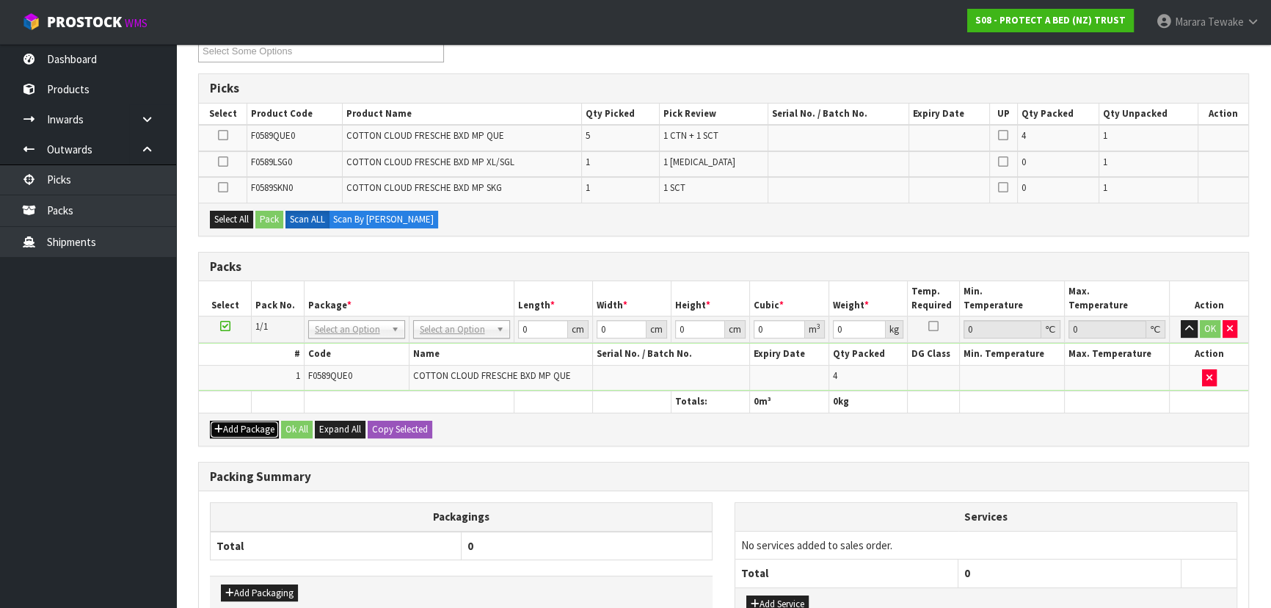
click at [237, 422] on button "Add Package" at bounding box center [244, 430] width 69 height 18
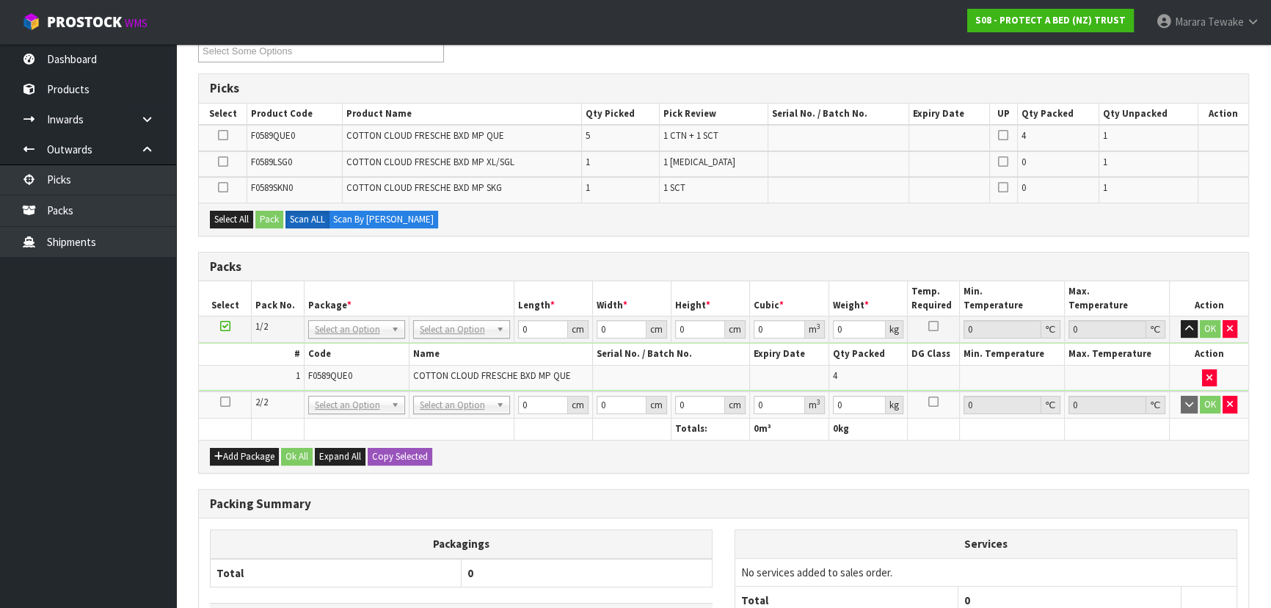
click at [226, 402] on icon at bounding box center [225, 402] width 10 height 1
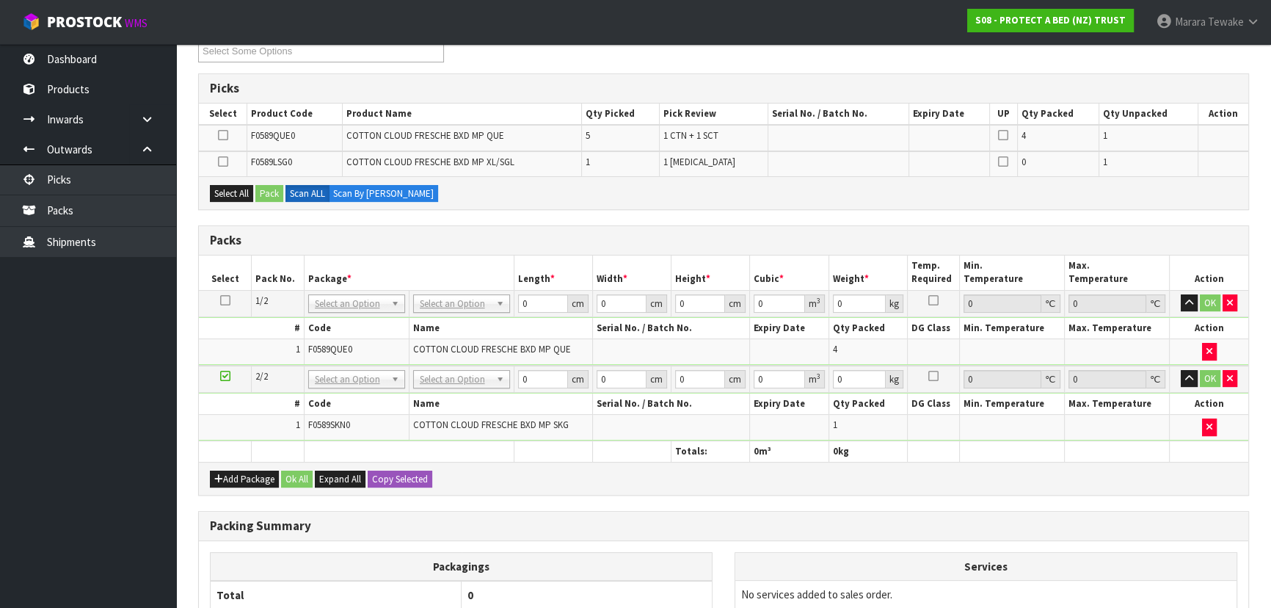
scroll to position [0, 0]
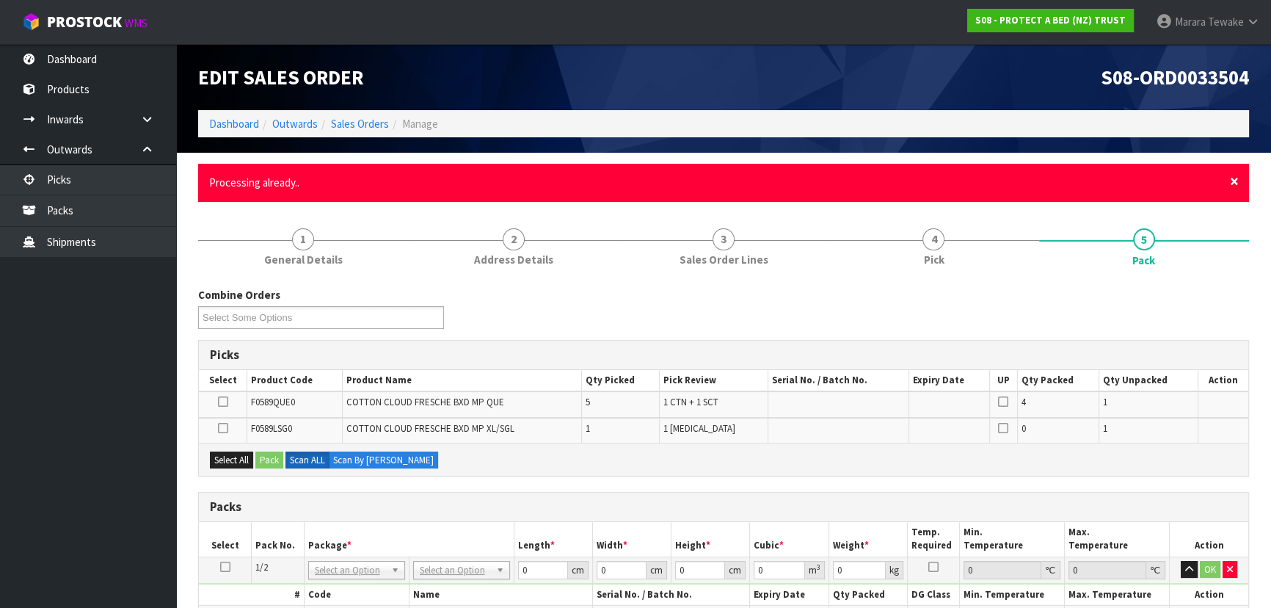
click at [1233, 183] on span "×" at bounding box center [1234, 181] width 9 height 21
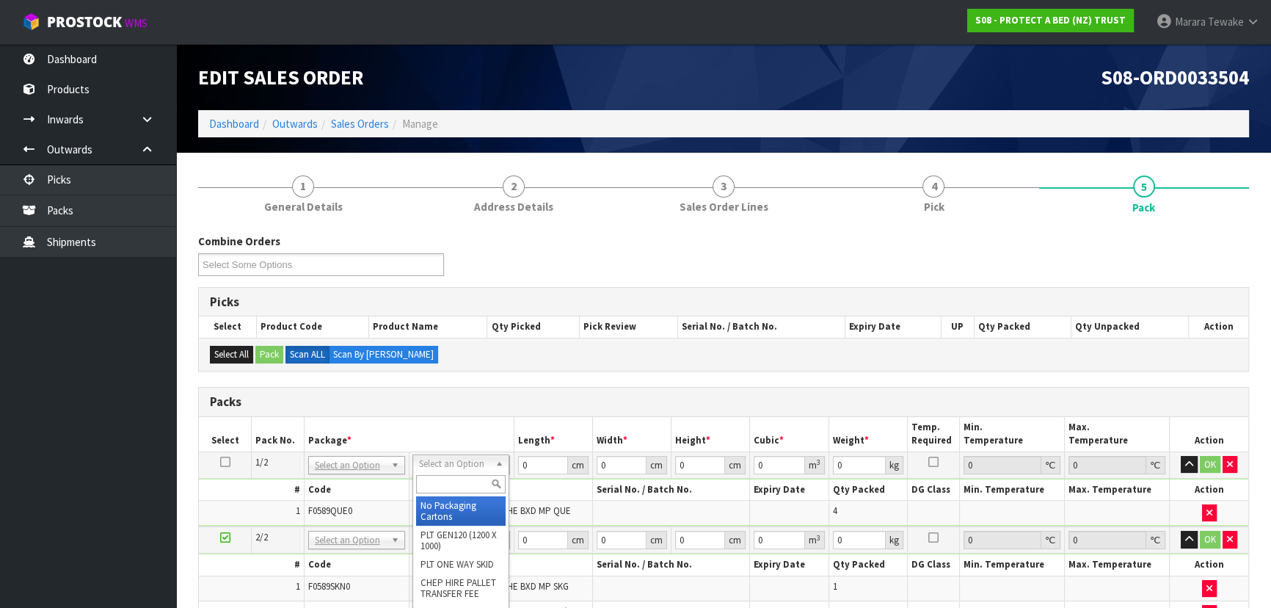
drag, startPoint x: 449, startPoint y: 501, endPoint x: 437, endPoint y: 538, distance: 38.8
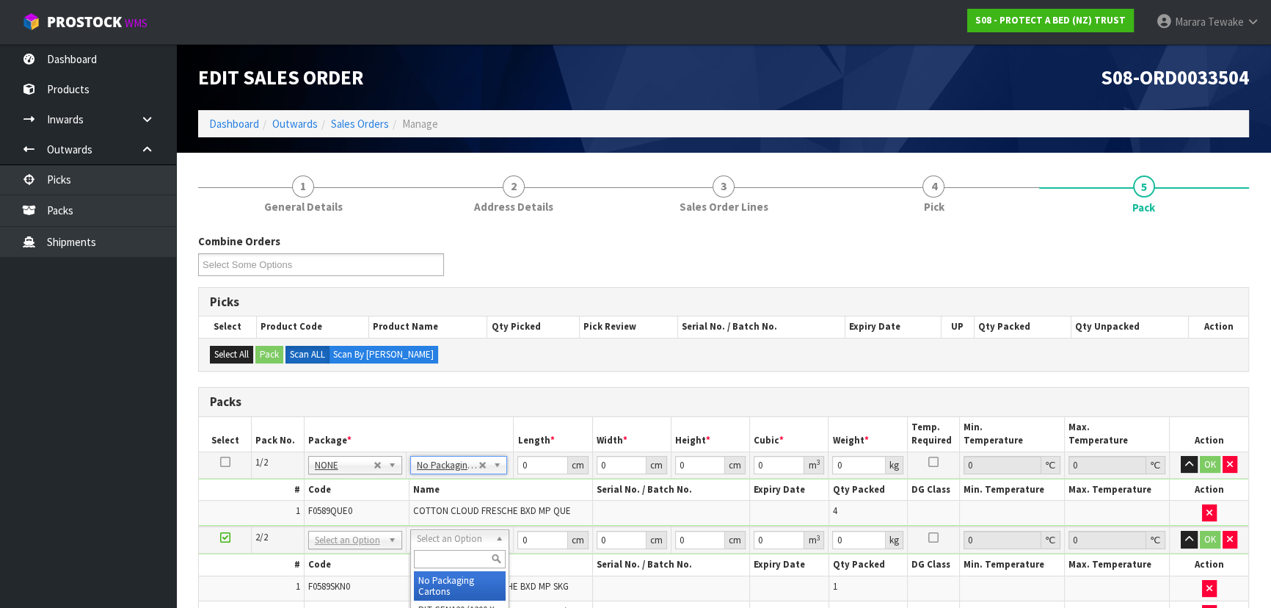
click at [451, 556] on input "text" at bounding box center [460, 559] width 92 height 18
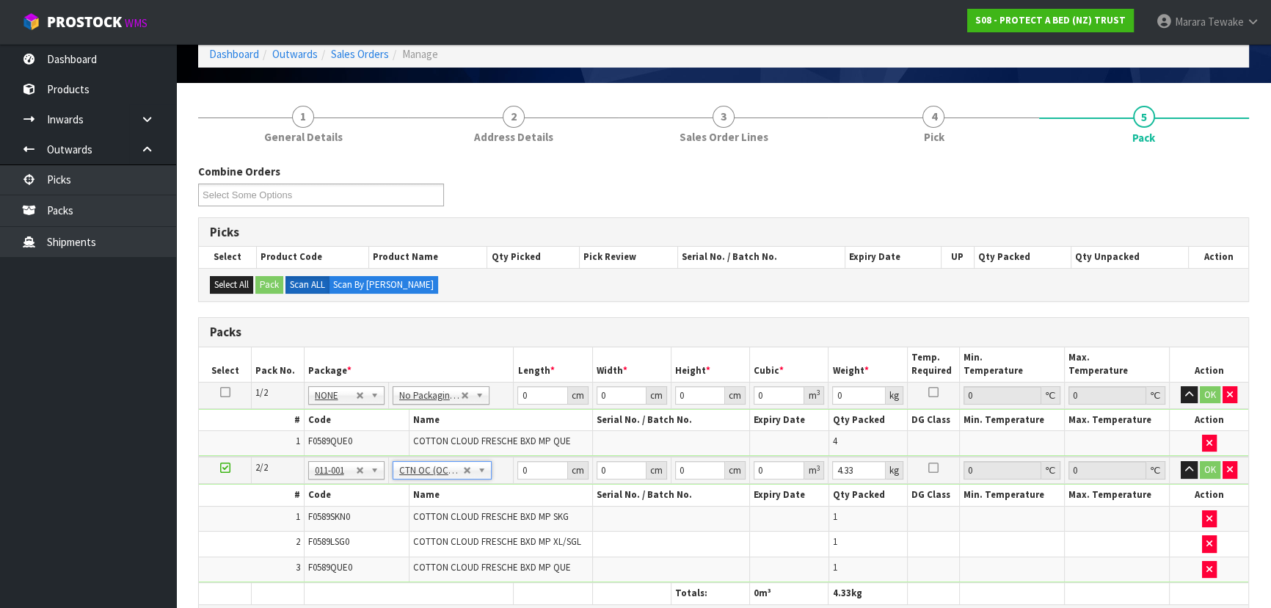
scroll to position [66, 0]
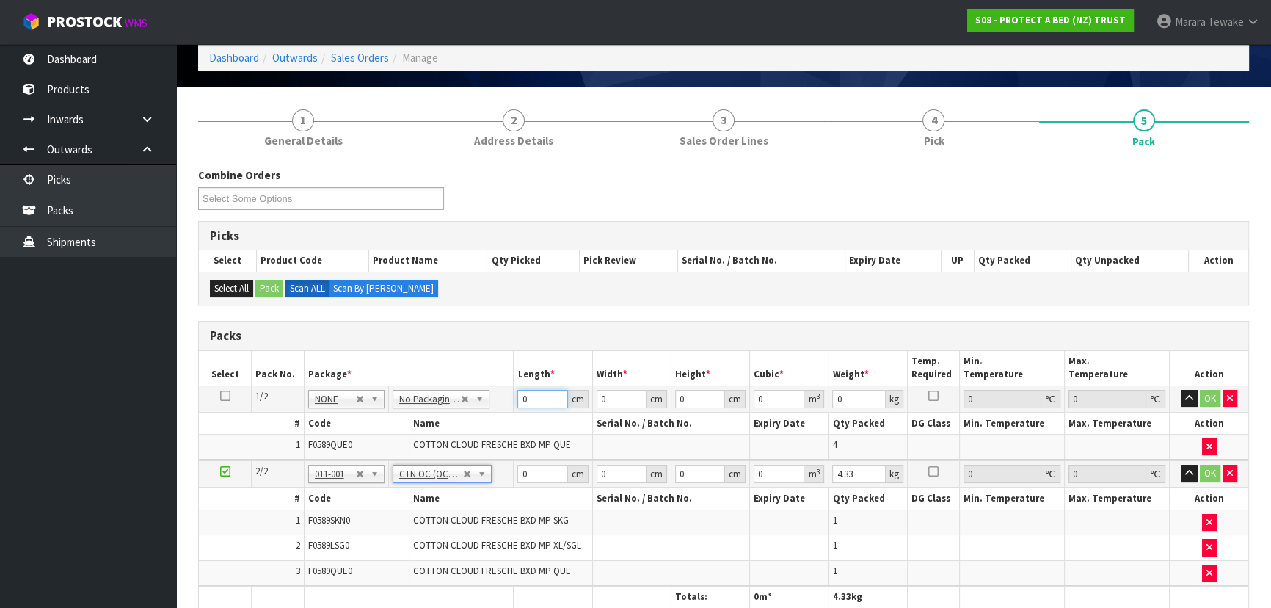
drag, startPoint x: 535, startPoint y: 398, endPoint x: 481, endPoint y: 352, distance: 71.3
click at [490, 369] on table "Select Pack No. Package * Length * Width * Height * Cubic * Weight * Temp. Requ…" at bounding box center [724, 479] width 1050 height 257
click at [1181, 390] on button "button" at bounding box center [1189, 399] width 17 height 18
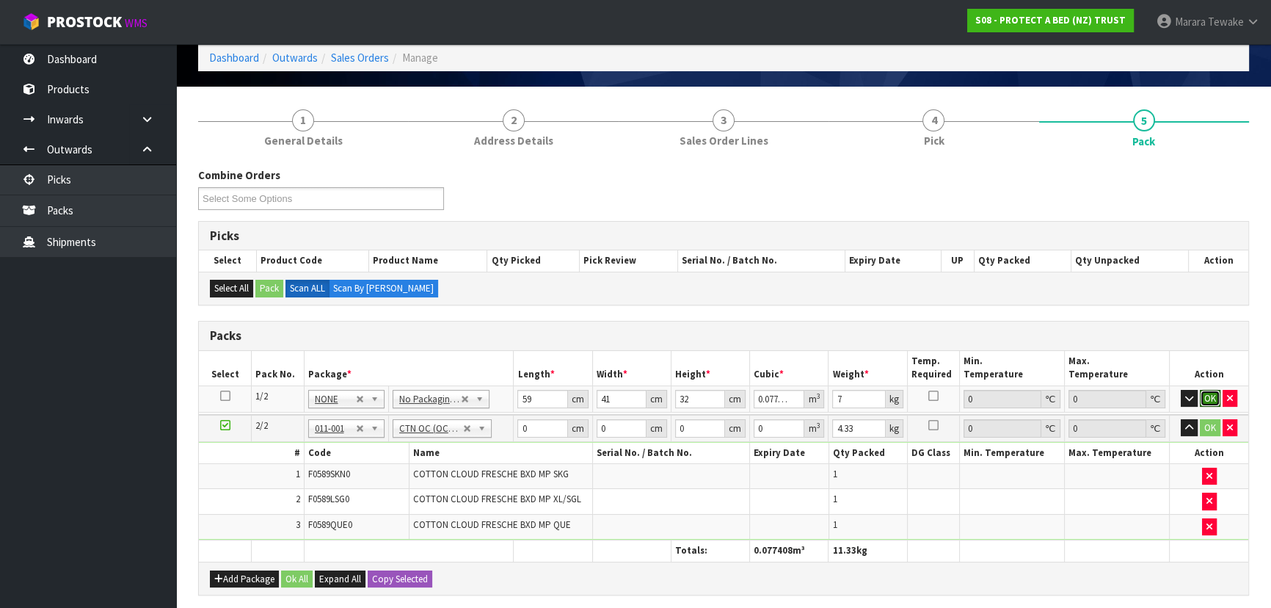
click button "OK" at bounding box center [1210, 399] width 21 height 18
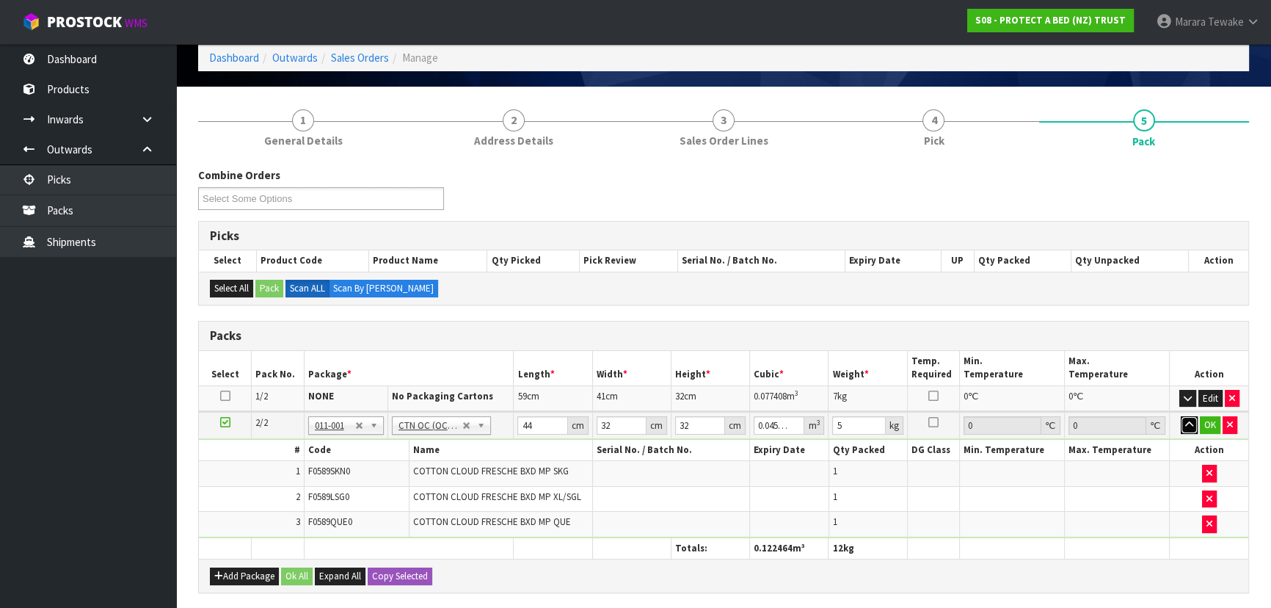
click at [1181, 416] on button "button" at bounding box center [1189, 425] width 17 height 18
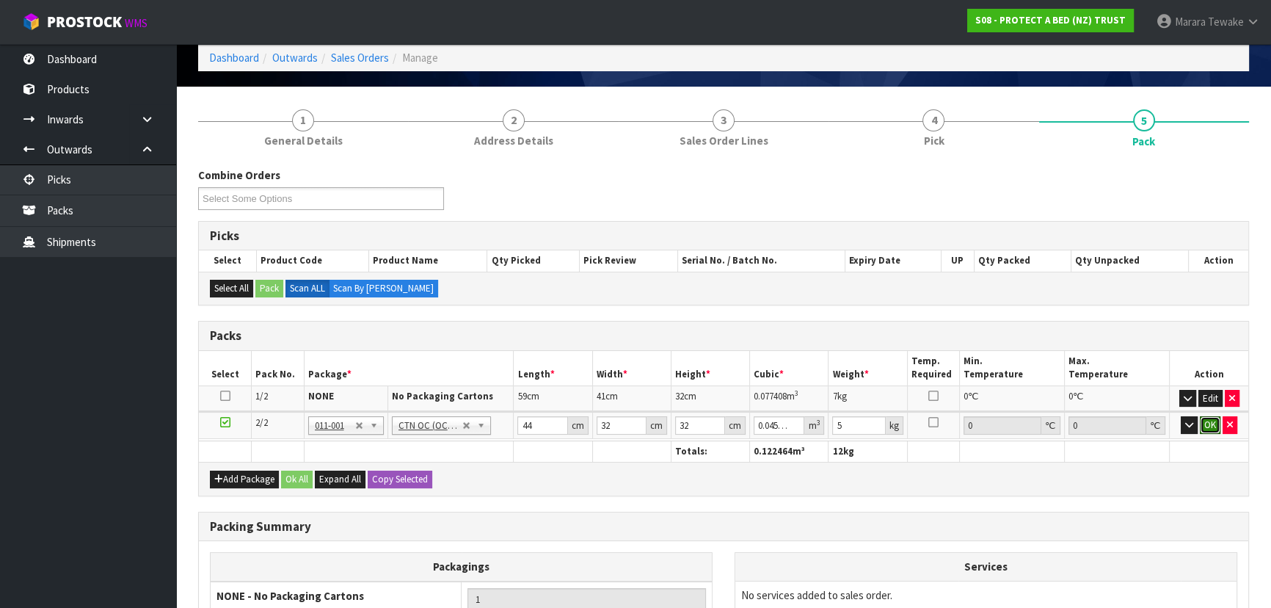
click button "OK" at bounding box center [1210, 425] width 21 height 18
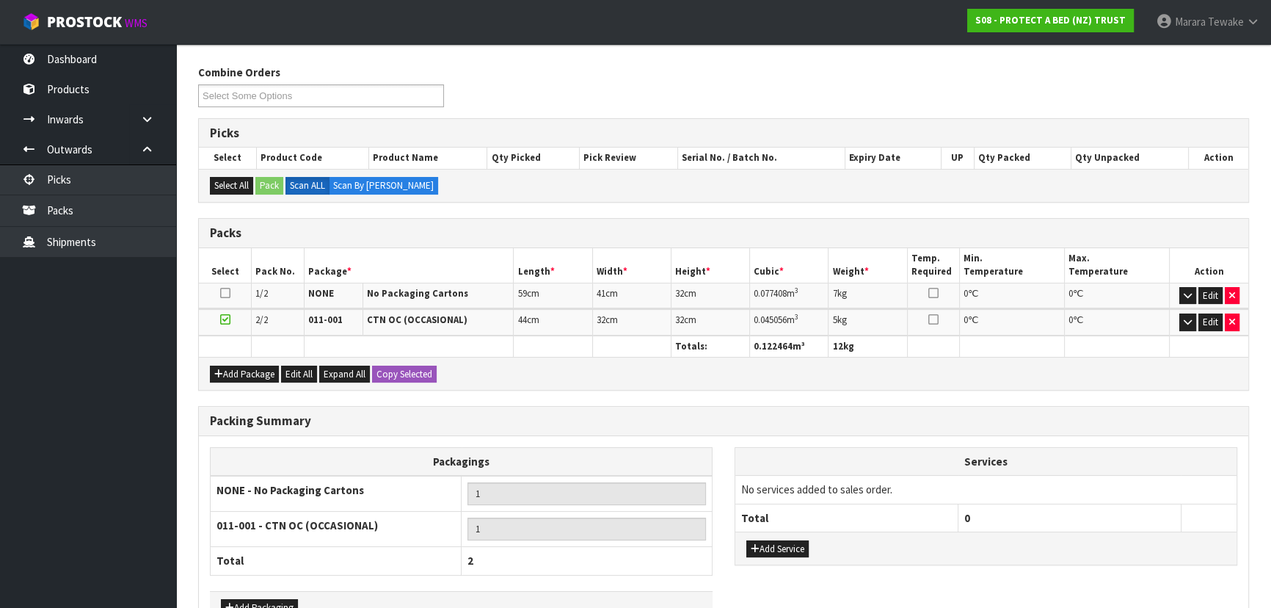
scroll to position [262, 0]
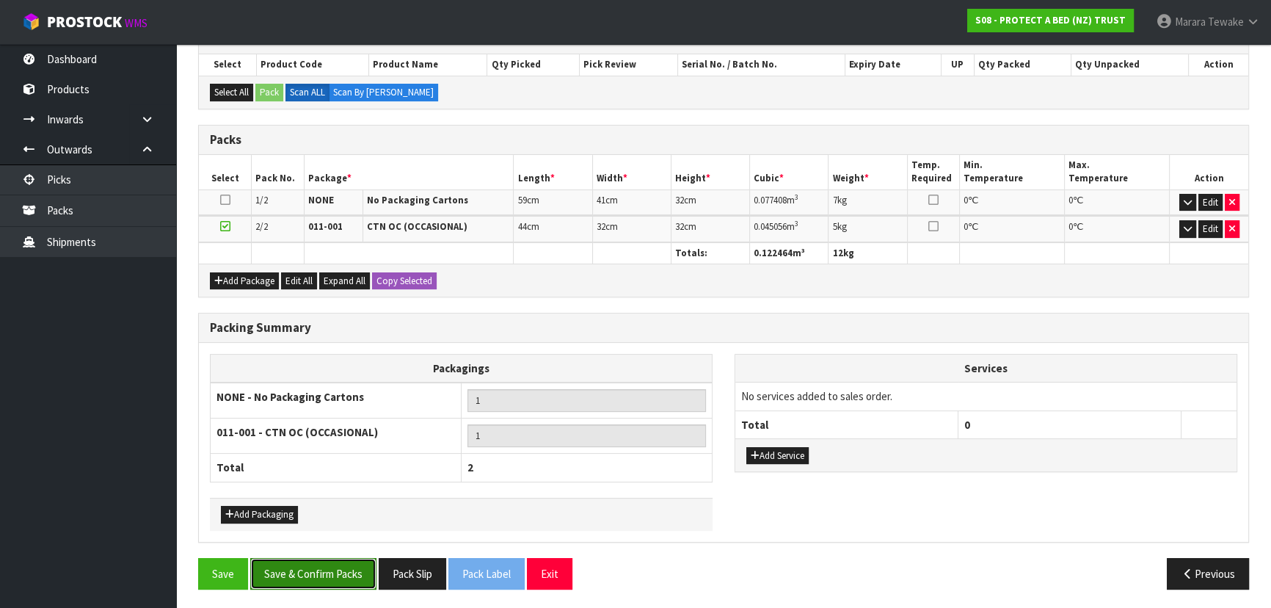
click at [357, 574] on button "Save & Confirm Packs" at bounding box center [313, 574] width 126 height 32
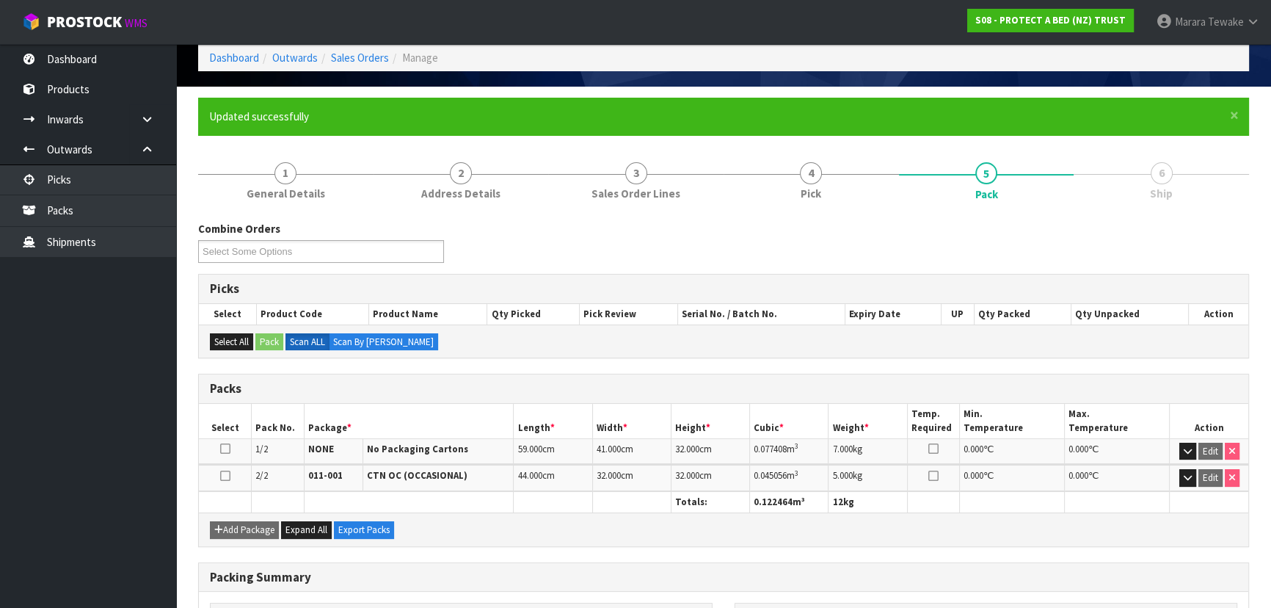
scroll to position [283, 0]
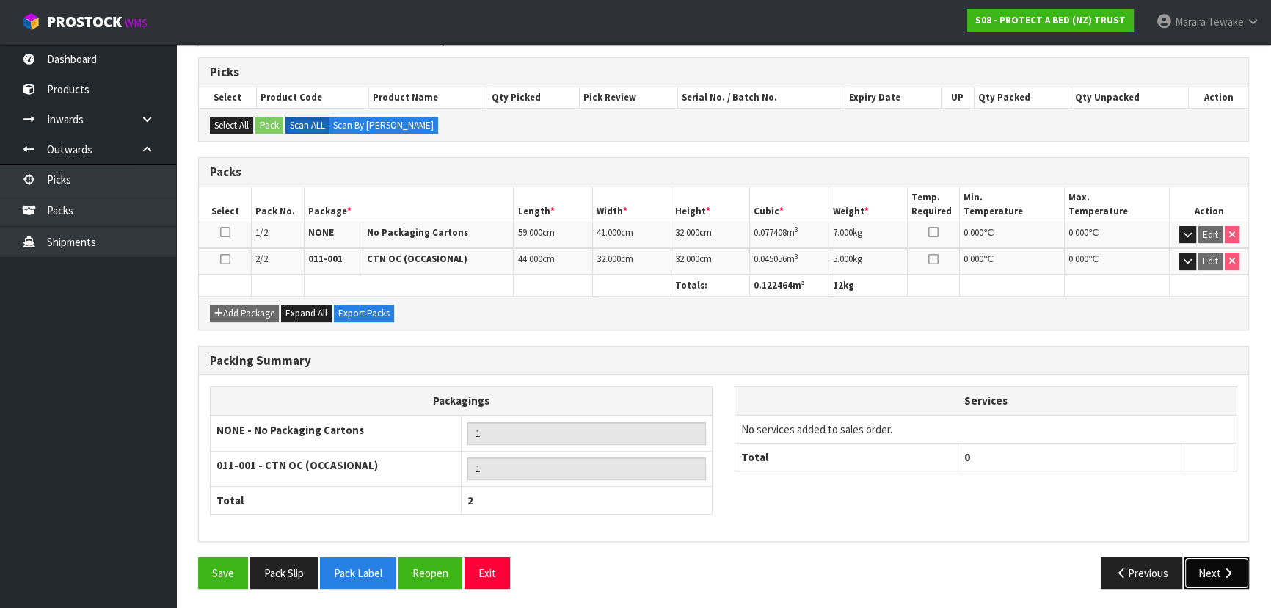
click at [1213, 567] on button "Next" at bounding box center [1217, 573] width 65 height 32
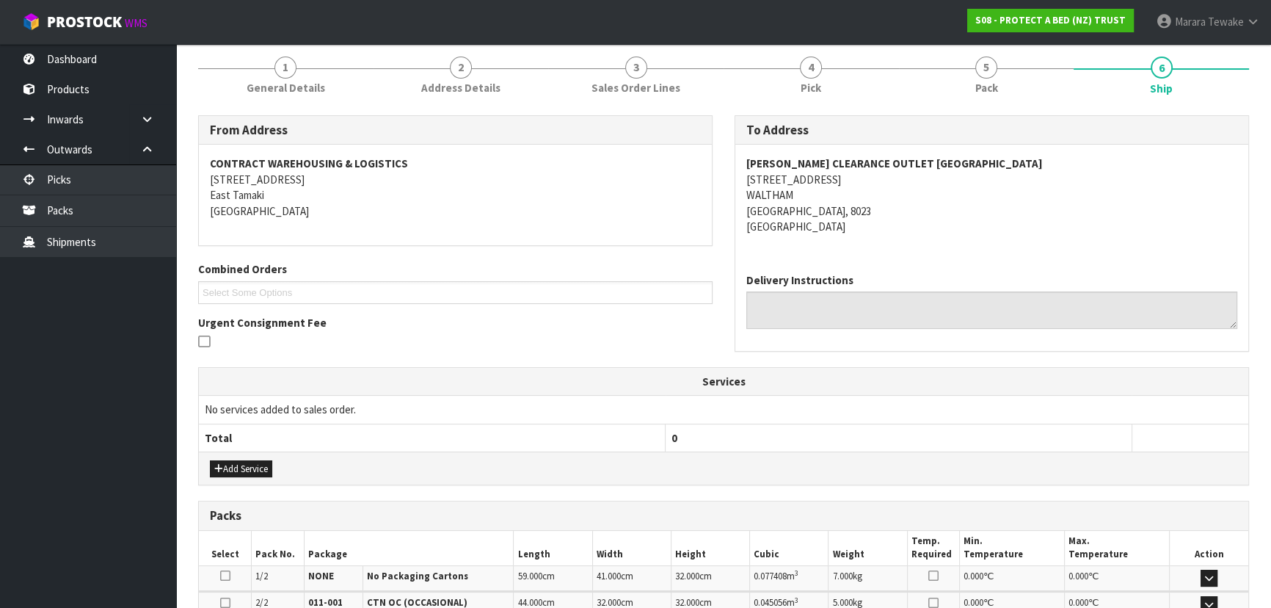
scroll to position [370, 0]
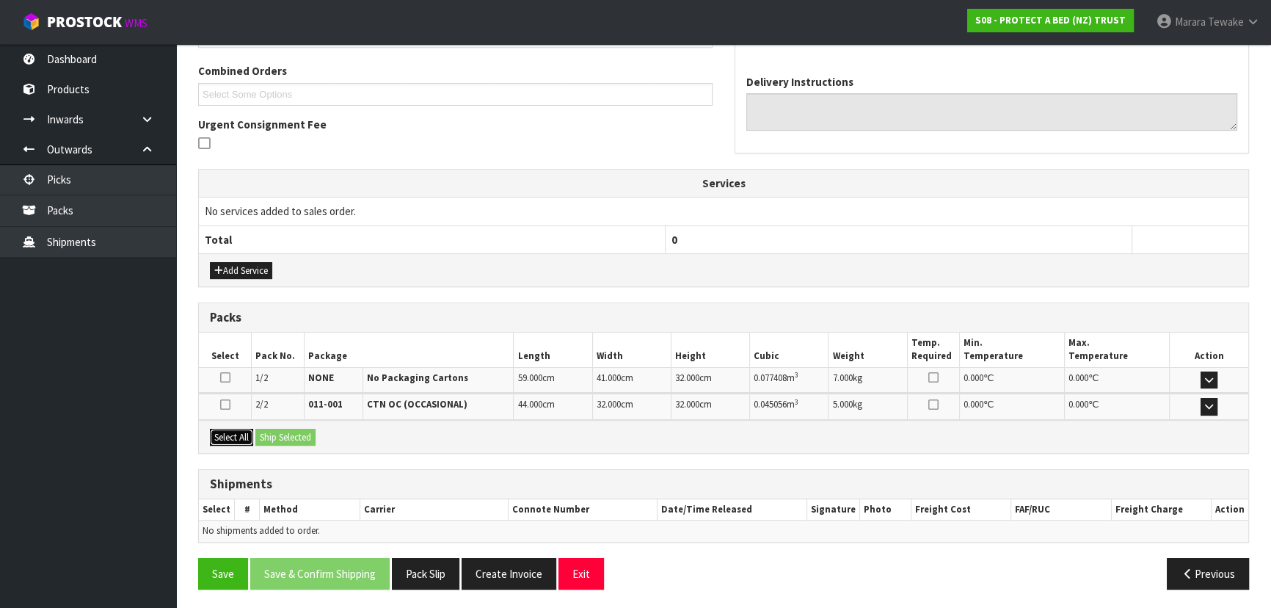
click at [251, 432] on button "Select All" at bounding box center [231, 438] width 43 height 18
click at [272, 432] on button "Ship Selected" at bounding box center [285, 438] width 60 height 18
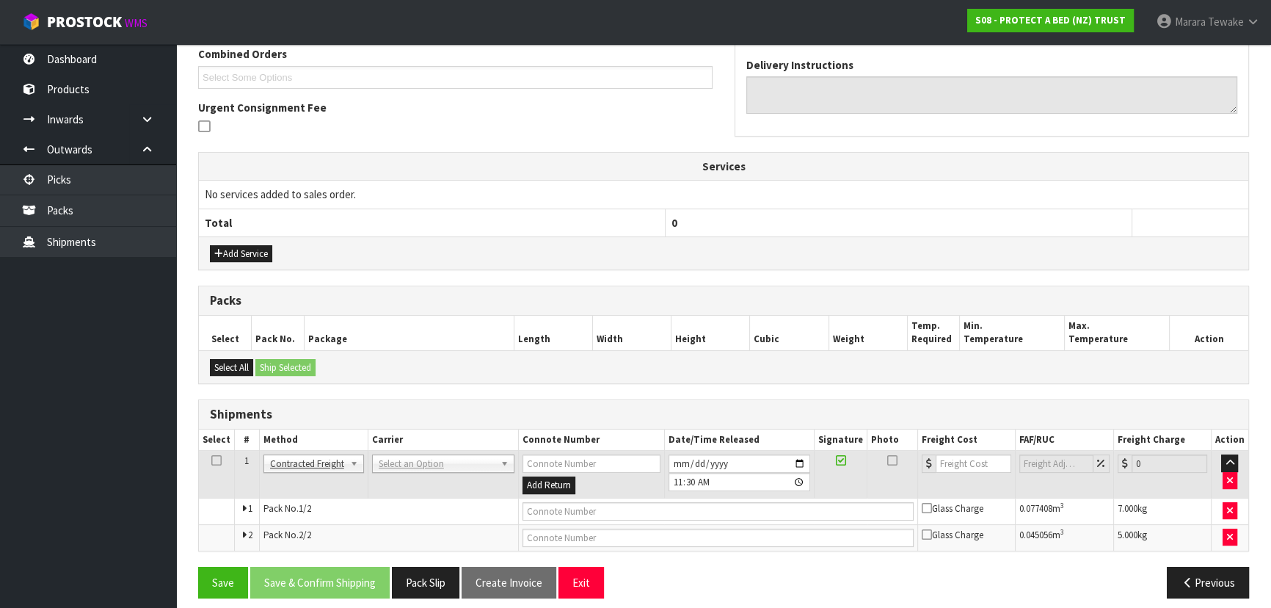
scroll to position [396, 0]
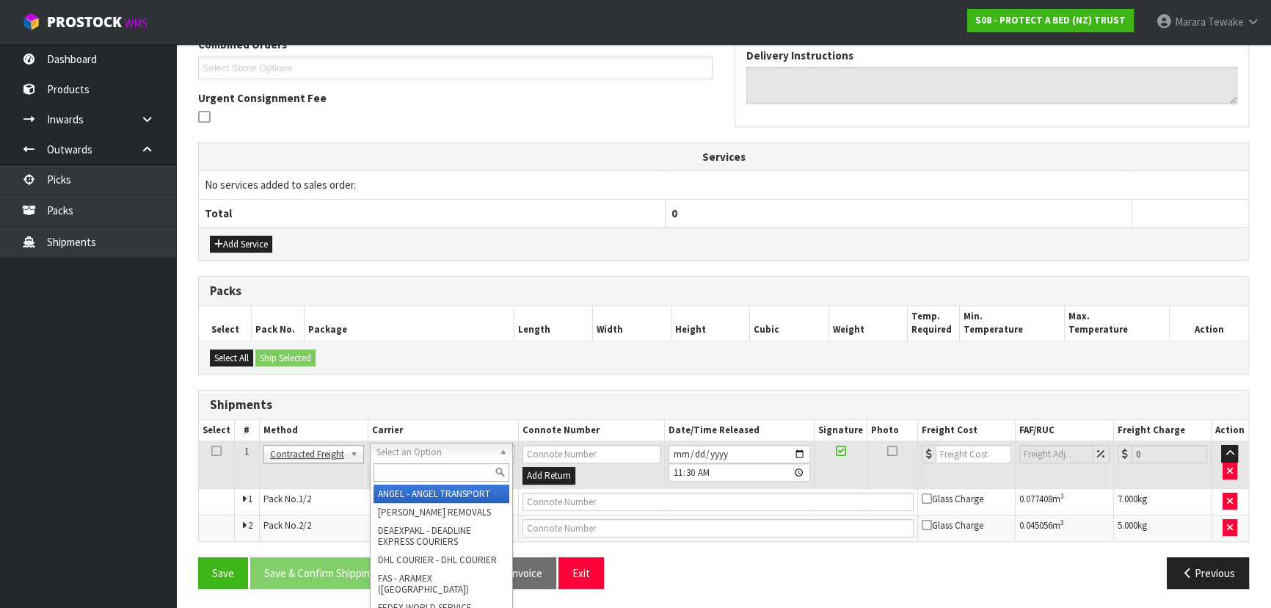
click at [404, 474] on input "text" at bounding box center [442, 472] width 136 height 18
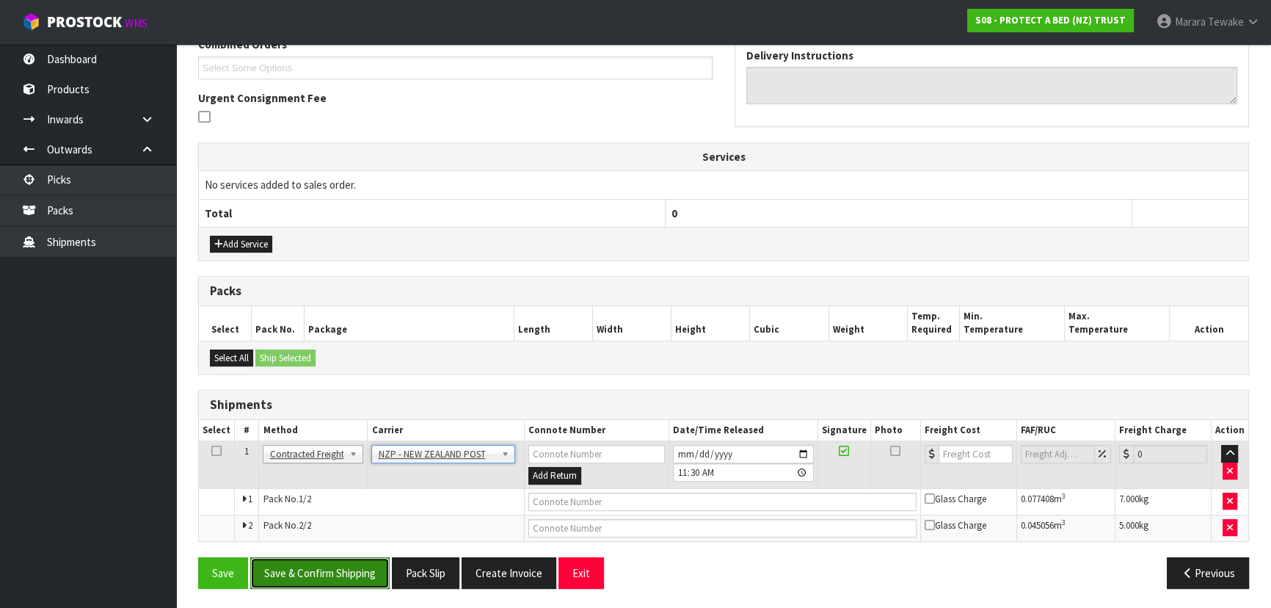
drag, startPoint x: 330, startPoint y: 578, endPoint x: 322, endPoint y: 578, distance: 8.1
click at [326, 578] on button "Save & Confirm Shipping" at bounding box center [319, 573] width 139 height 32
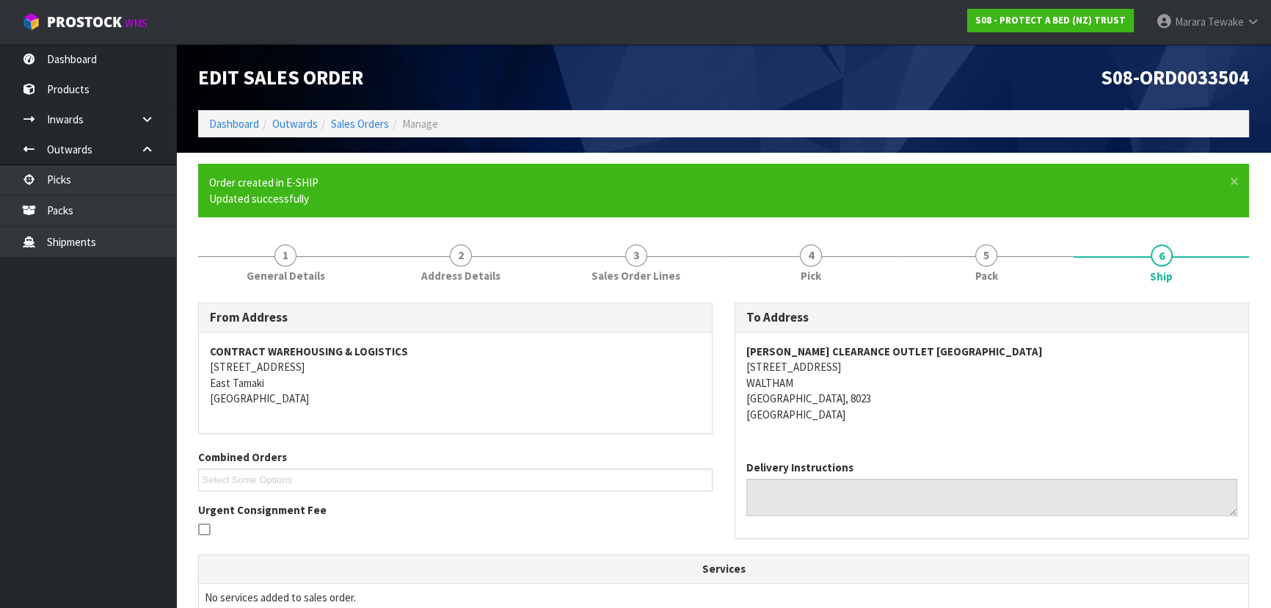
scroll to position [374, 0]
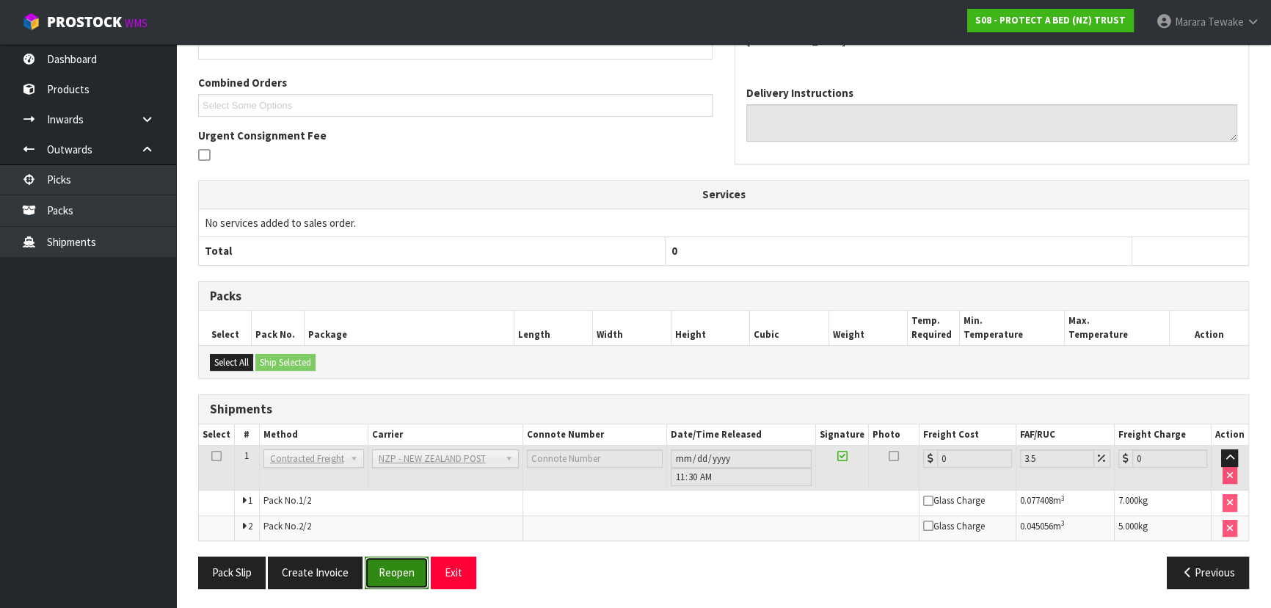
click at [388, 565] on button "Reopen" at bounding box center [397, 572] width 64 height 32
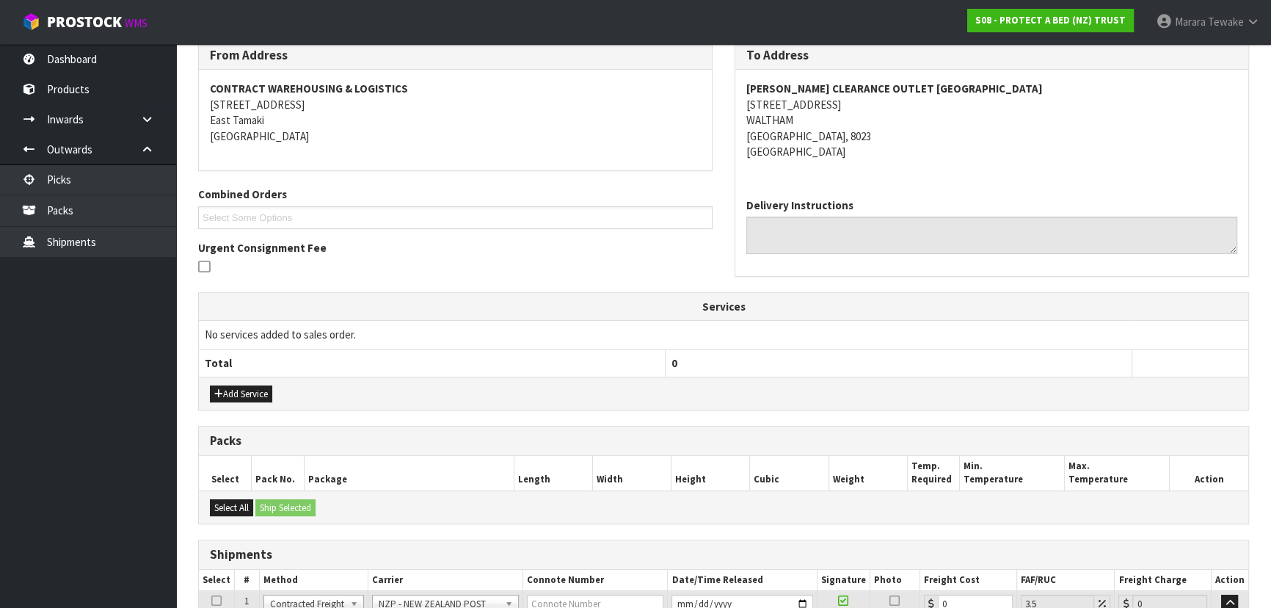
scroll to position [396, 0]
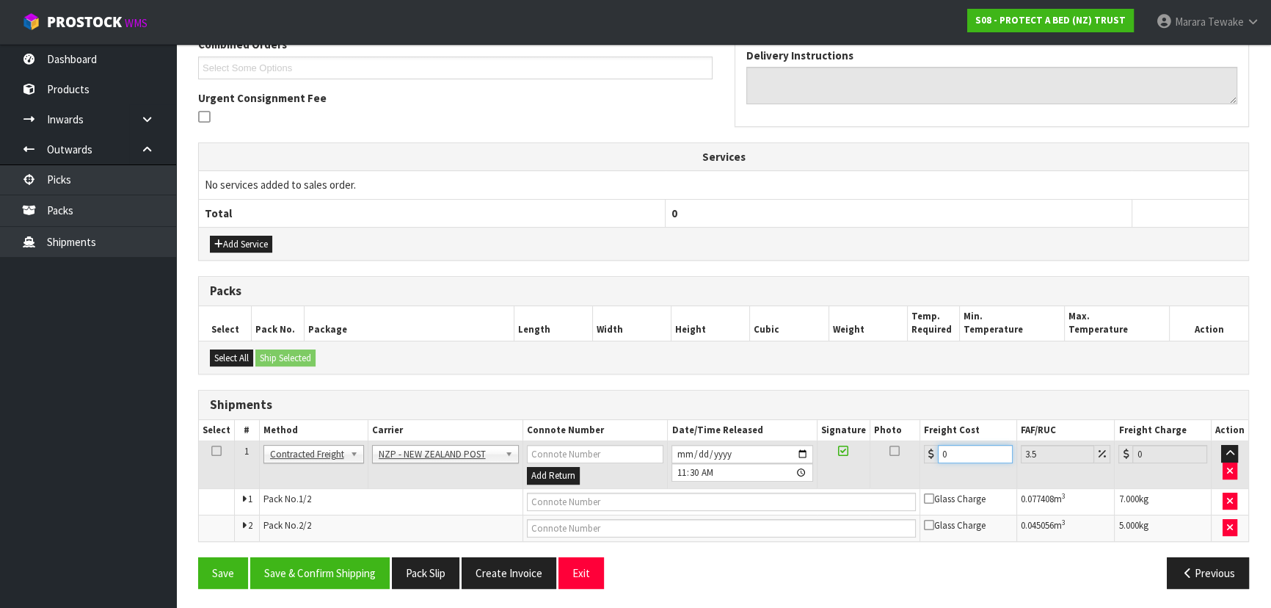
drag, startPoint x: 970, startPoint y: 451, endPoint x: 876, endPoint y: 476, distance: 96.3
click at [892, 467] on tr "1 Client Local Pickup Customer Local Pickup Company Freight Contracted Freight …" at bounding box center [724, 465] width 1050 height 48
drag, startPoint x: 337, startPoint y: 564, endPoint x: 233, endPoint y: 500, distance: 122.2
click at [332, 562] on button "Save & Confirm Shipping" at bounding box center [319, 573] width 139 height 32
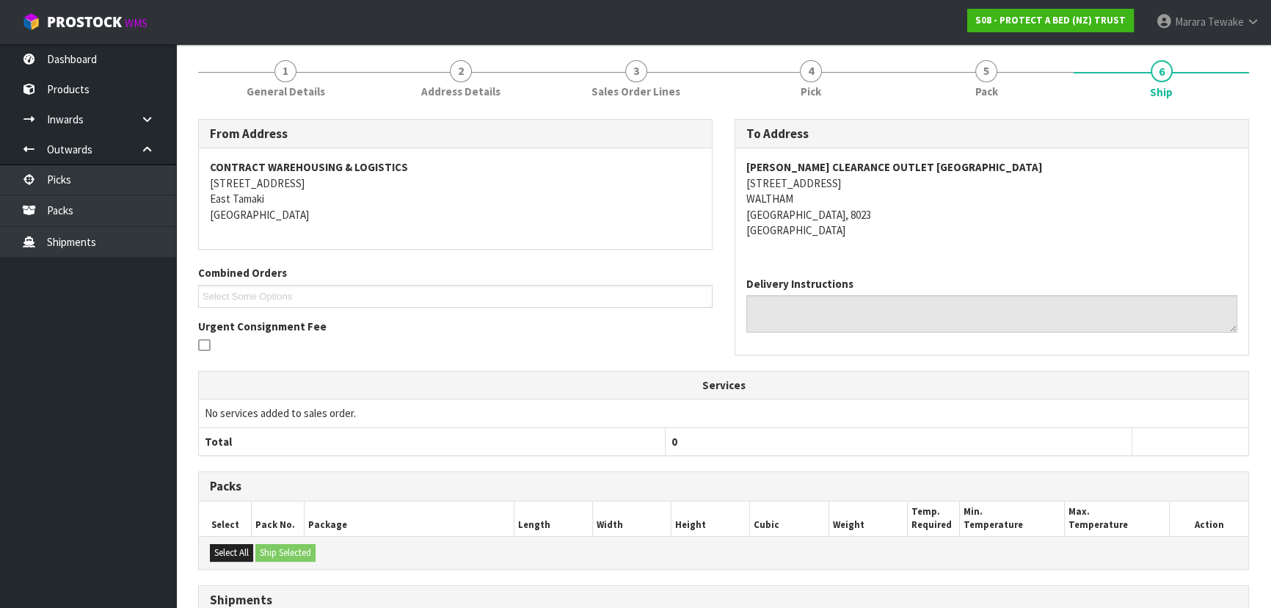
scroll to position [0, 0]
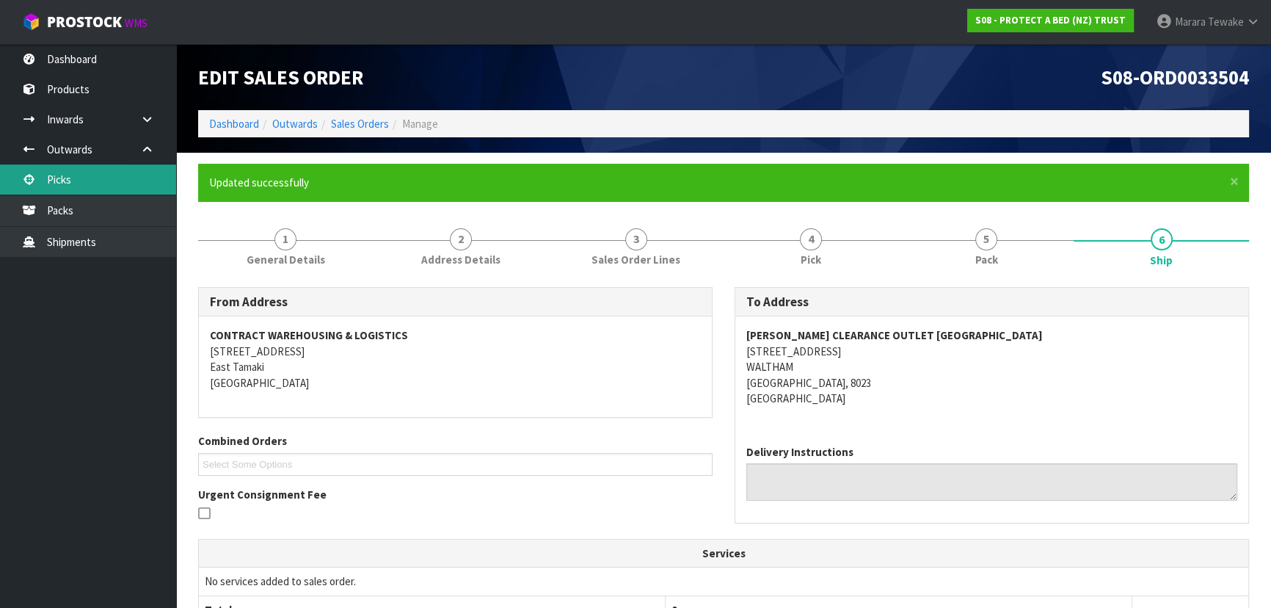
click at [81, 171] on link "Picks" at bounding box center [88, 179] width 176 height 30
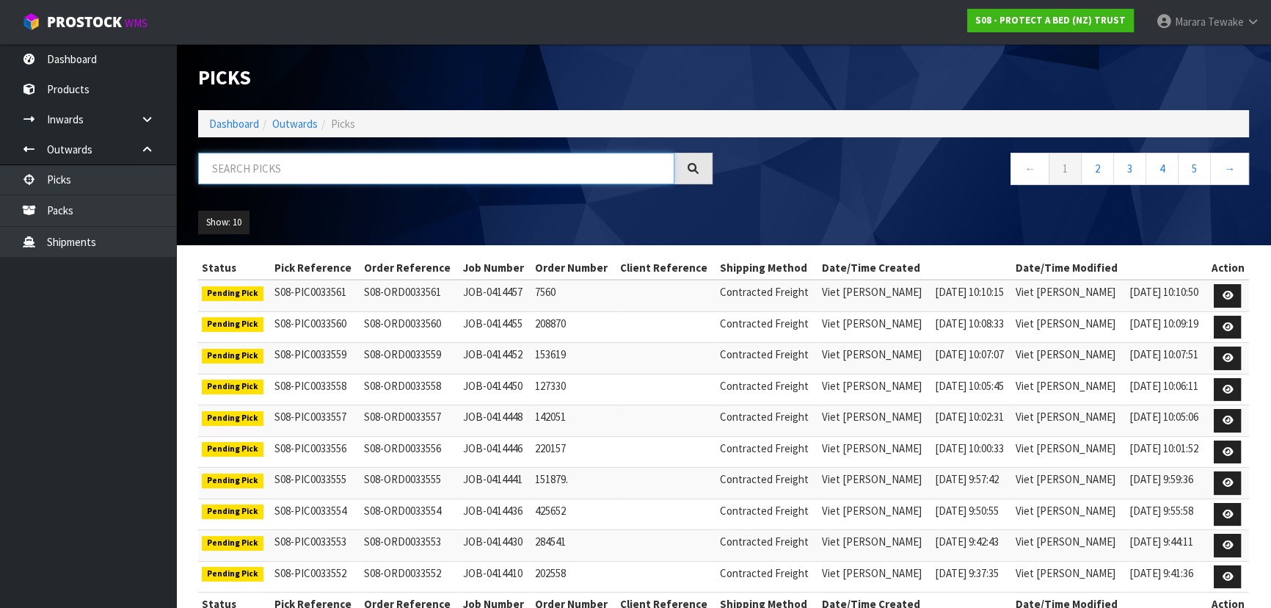
click at [224, 161] on input "text" at bounding box center [436, 169] width 476 height 32
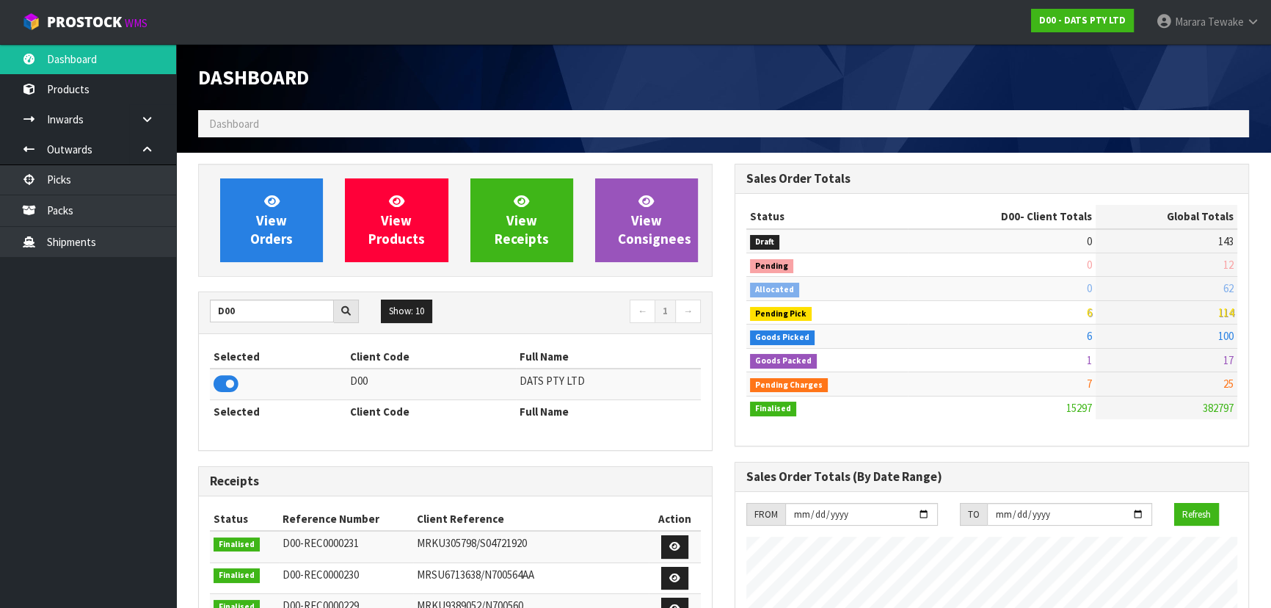
scroll to position [1141, 536]
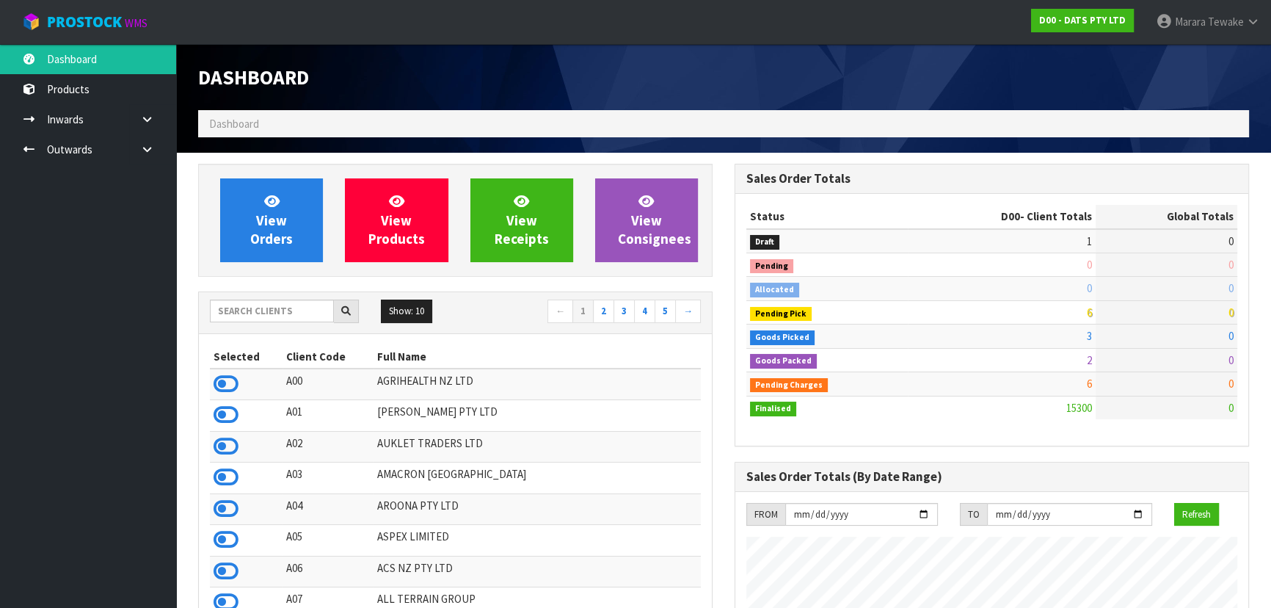
scroll to position [1141, 536]
click at [243, 313] on input "text" at bounding box center [272, 311] width 124 height 23
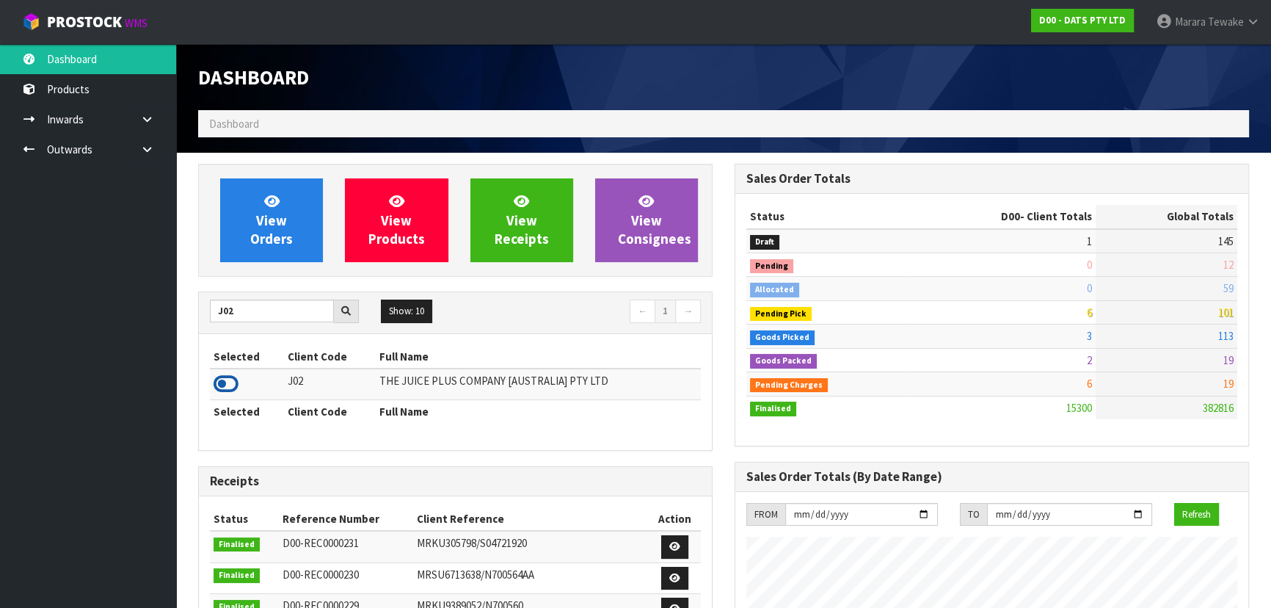
click at [227, 381] on icon at bounding box center [226, 384] width 25 height 22
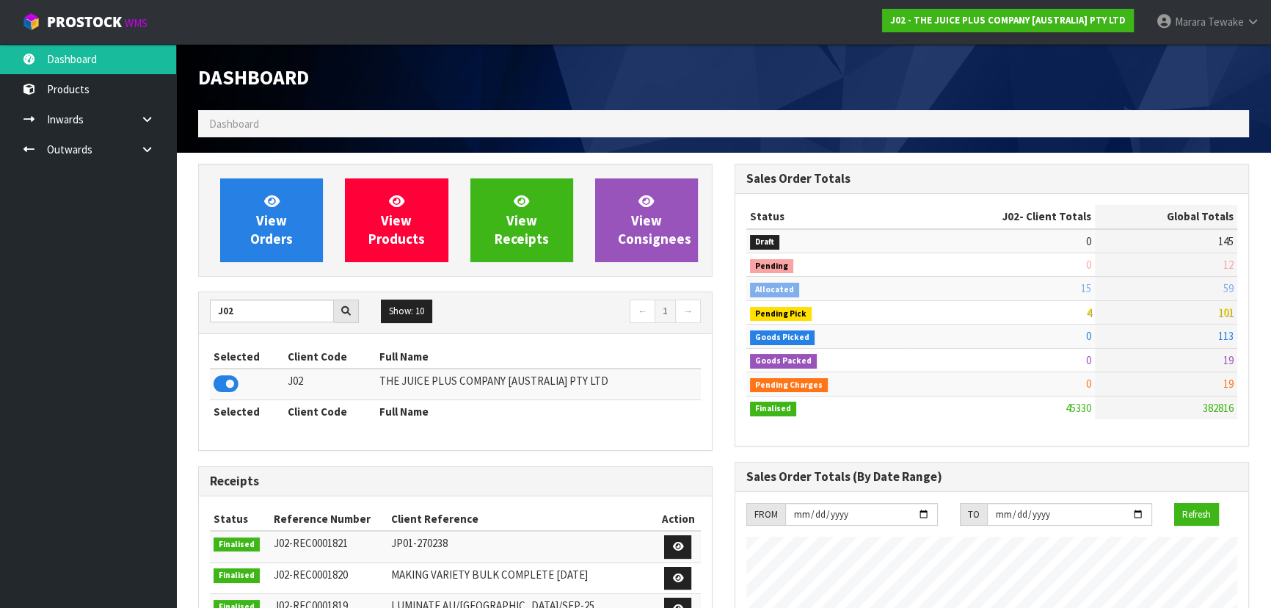
scroll to position [1110, 536]
drag, startPoint x: 255, startPoint y: 316, endPoint x: 211, endPoint y: 299, distance: 46.8
click at [213, 301] on input "J02" at bounding box center [272, 311] width 124 height 23
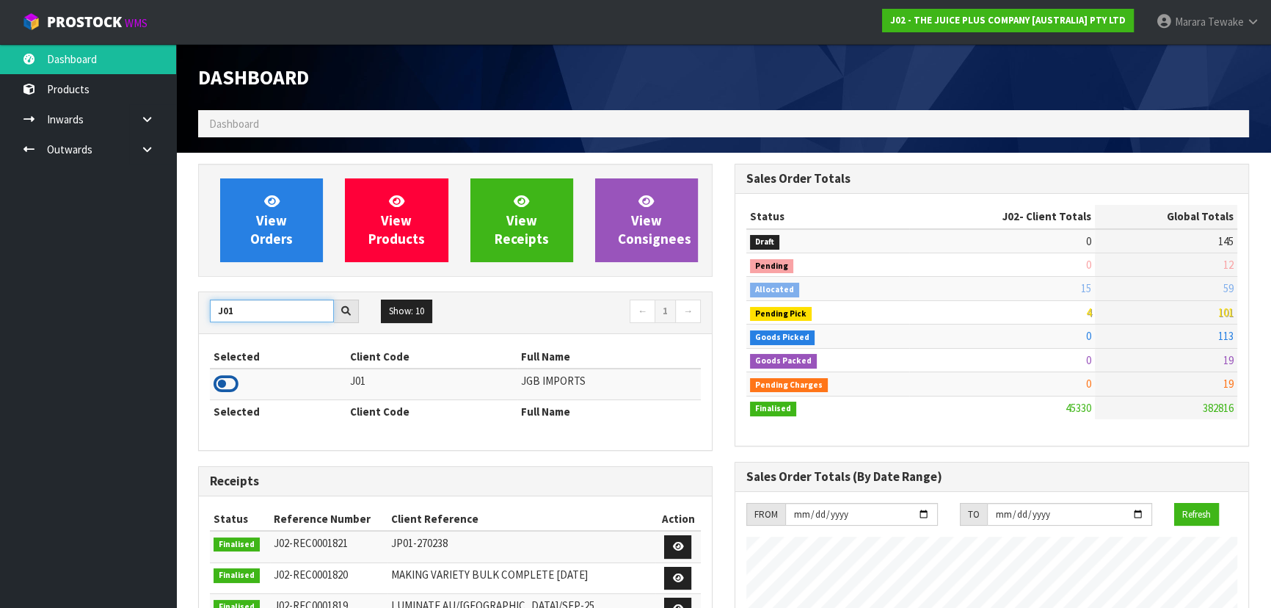
type input "J01"
click at [233, 374] on icon at bounding box center [226, 384] width 25 height 22
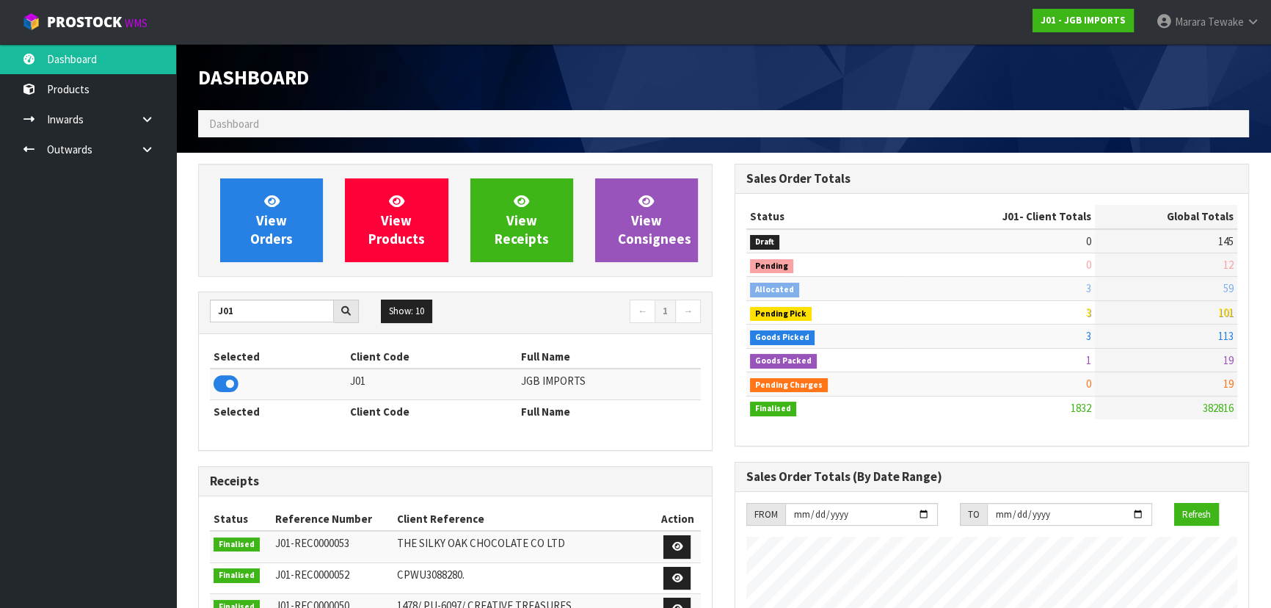
click at [1031, 336] on td "3" at bounding box center [1002, 335] width 185 height 23
click at [283, 211] on span "View Orders" at bounding box center [271, 219] width 43 height 55
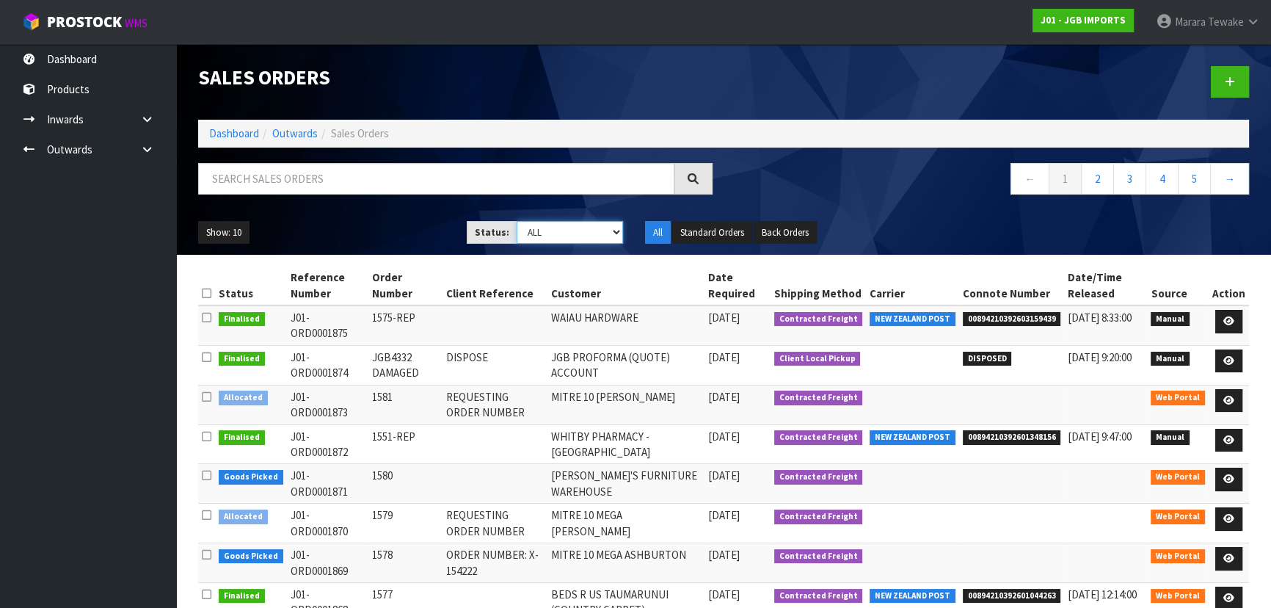
click at [615, 229] on select "Draft Pending Allocated Pending Pick Goods Picked Goods Packed Pending Charges …" at bounding box center [570, 232] width 107 height 23
select select "string:4"
click at [517, 221] on select "Draft Pending Allocated Pending Pick Goods Picked Goods Packed Pending Charges …" at bounding box center [570, 232] width 107 height 23
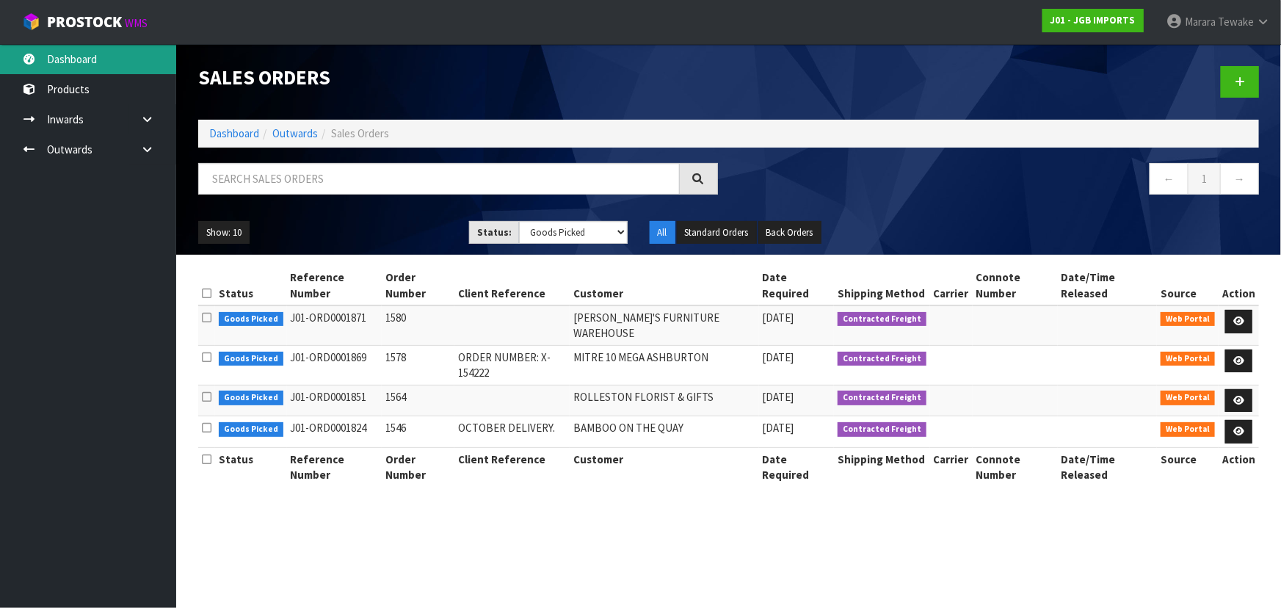
click at [134, 54] on link "Dashboard" at bounding box center [88, 59] width 176 height 30
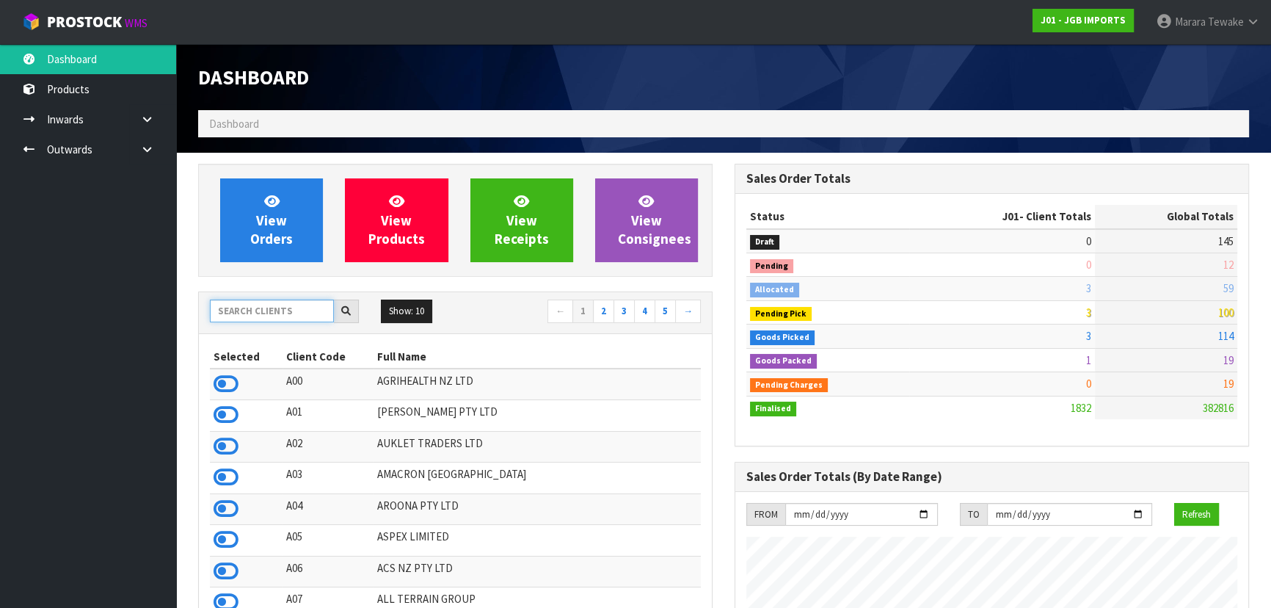
drag, startPoint x: 268, startPoint y: 316, endPoint x: 275, endPoint y: 311, distance: 7.9
click at [272, 313] on input "text" at bounding box center [272, 311] width 124 height 23
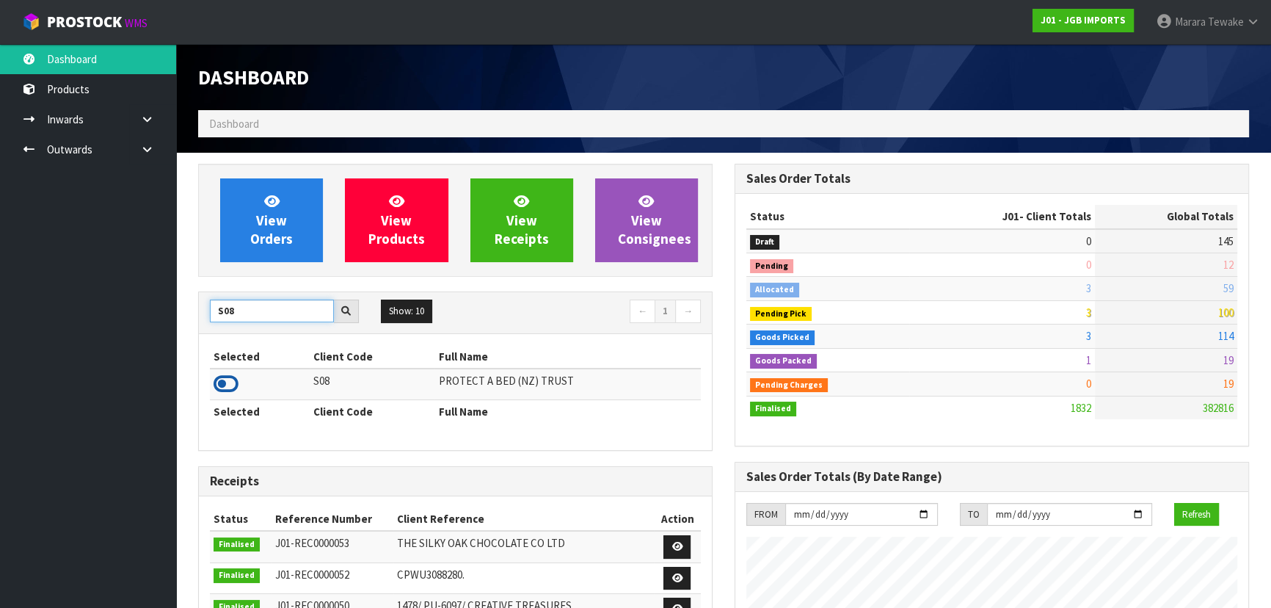
type input "S08"
click at [222, 382] on icon at bounding box center [226, 384] width 25 height 22
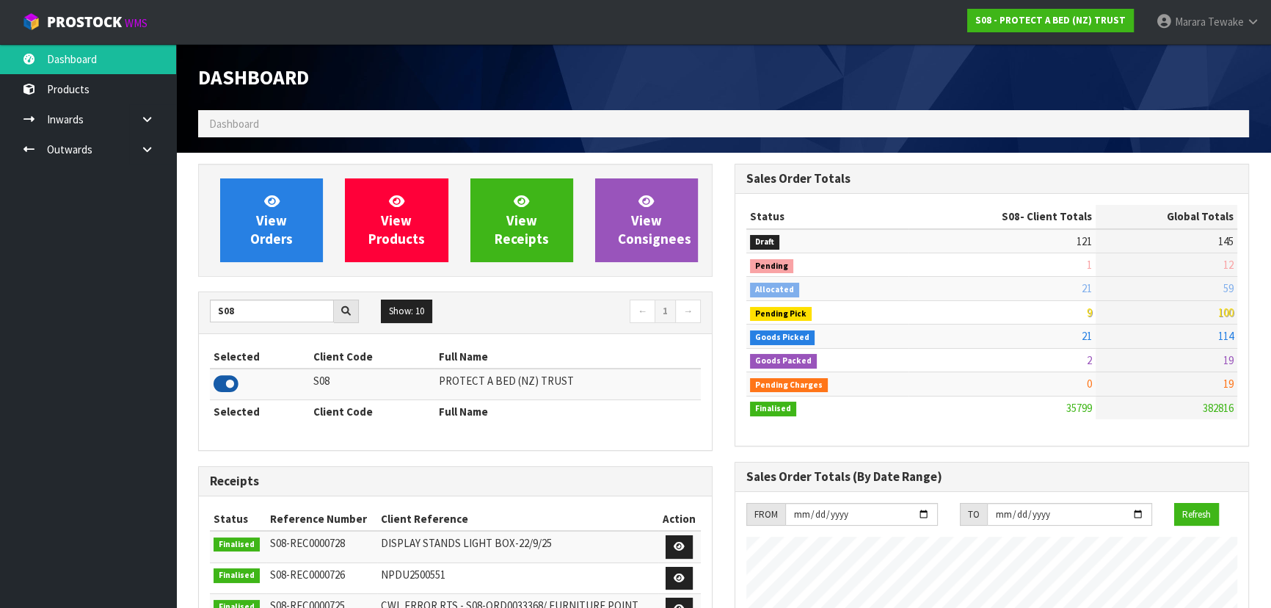
scroll to position [1110, 536]
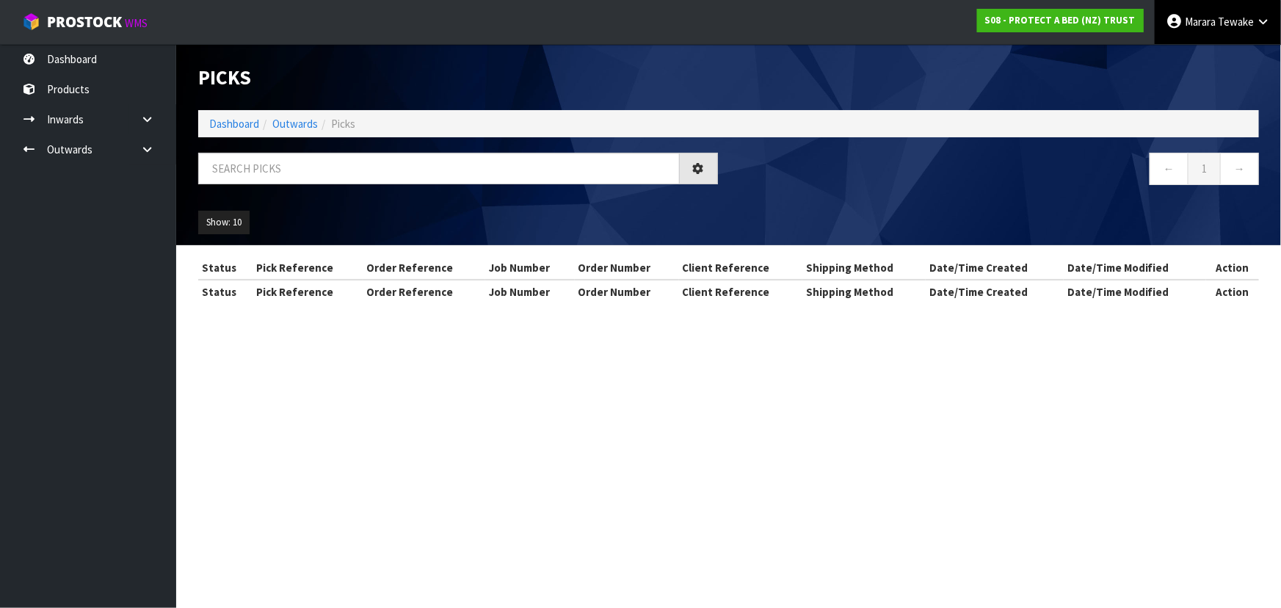
click at [1223, 38] on link "[PERSON_NAME]" at bounding box center [1218, 22] width 126 height 44
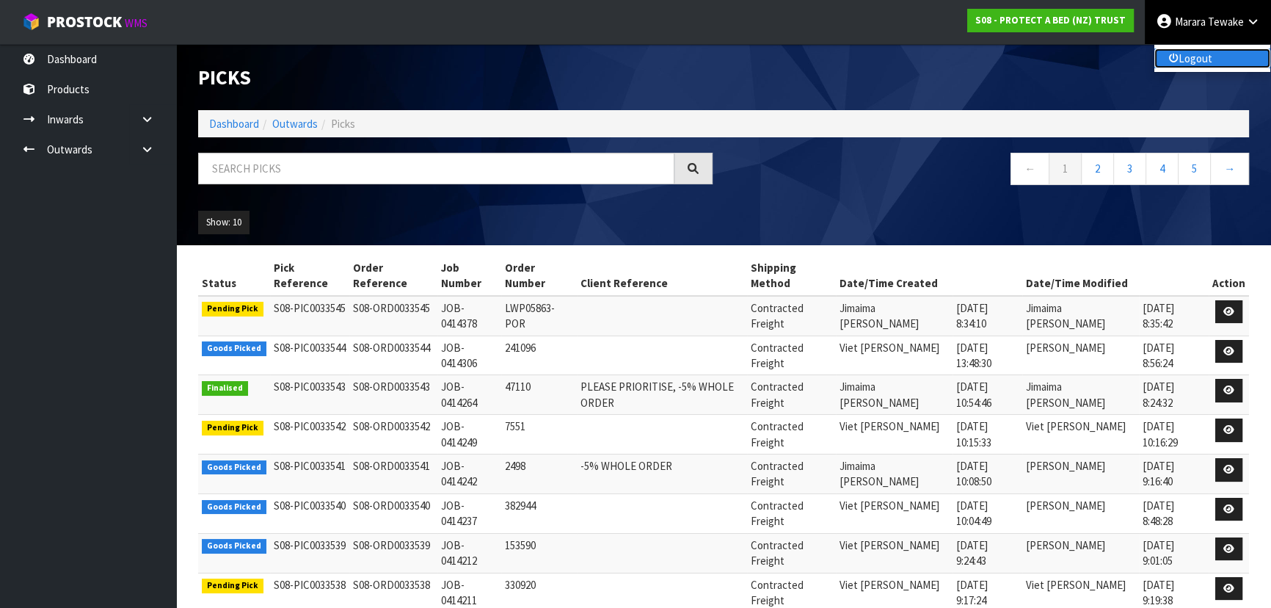
click at [1219, 59] on link "Logout" at bounding box center [1213, 58] width 116 height 20
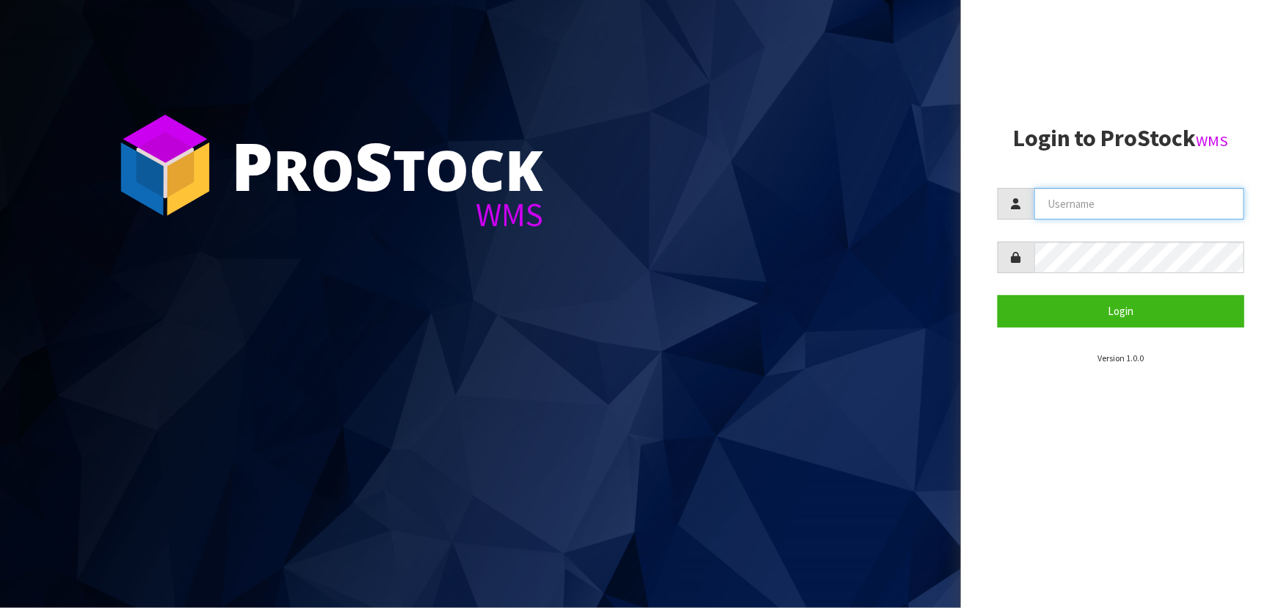
click at [1070, 206] on input "text" at bounding box center [1139, 204] width 210 height 32
type input "TARSHAE"
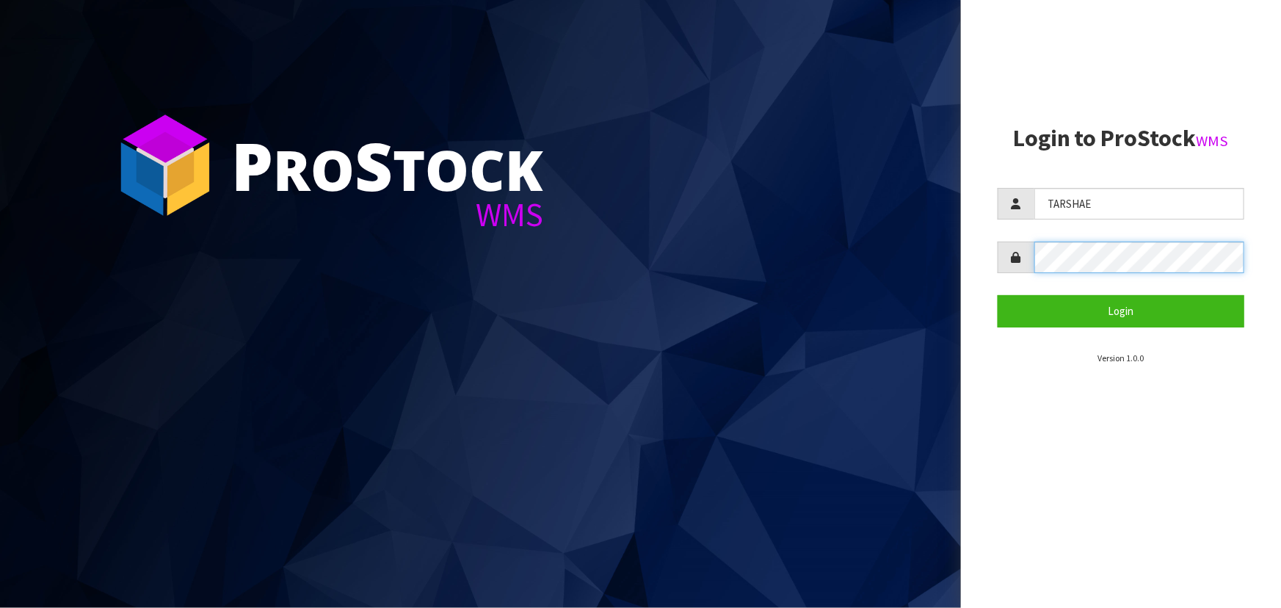
click at [998, 295] on button "Login" at bounding box center [1121, 311] width 247 height 32
